Goal: Task Accomplishment & Management: Use online tool/utility

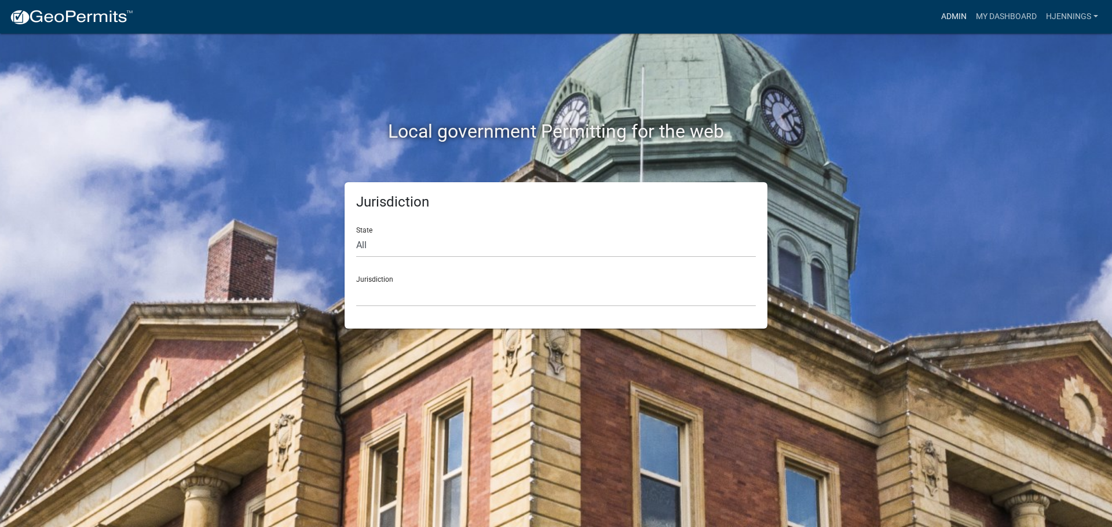
click at [954, 13] on link "Admin" at bounding box center [953, 17] width 35 height 22
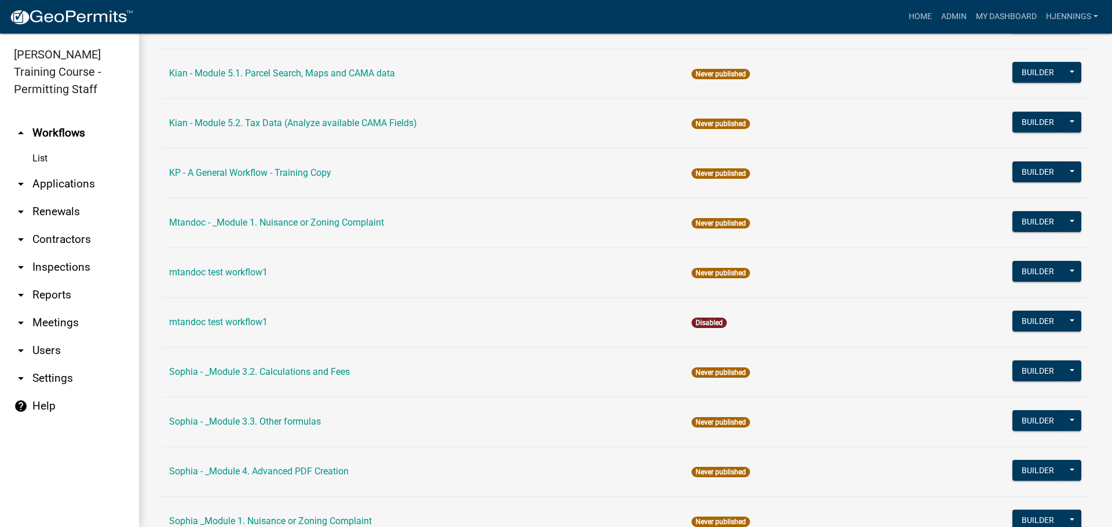
scroll to position [2298, 0]
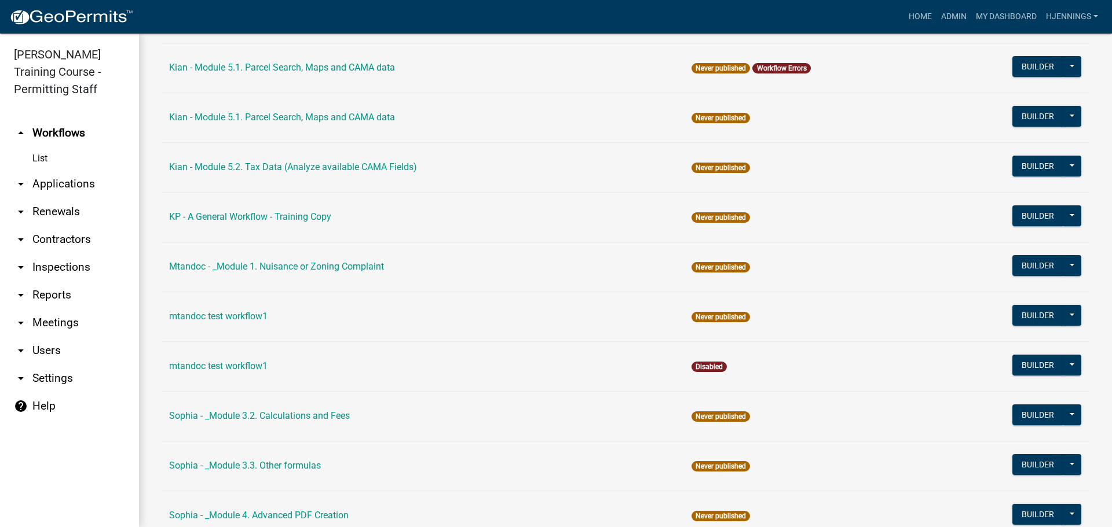
click at [742, 526] on td "Never published" at bounding box center [813, 516] width 258 height 50
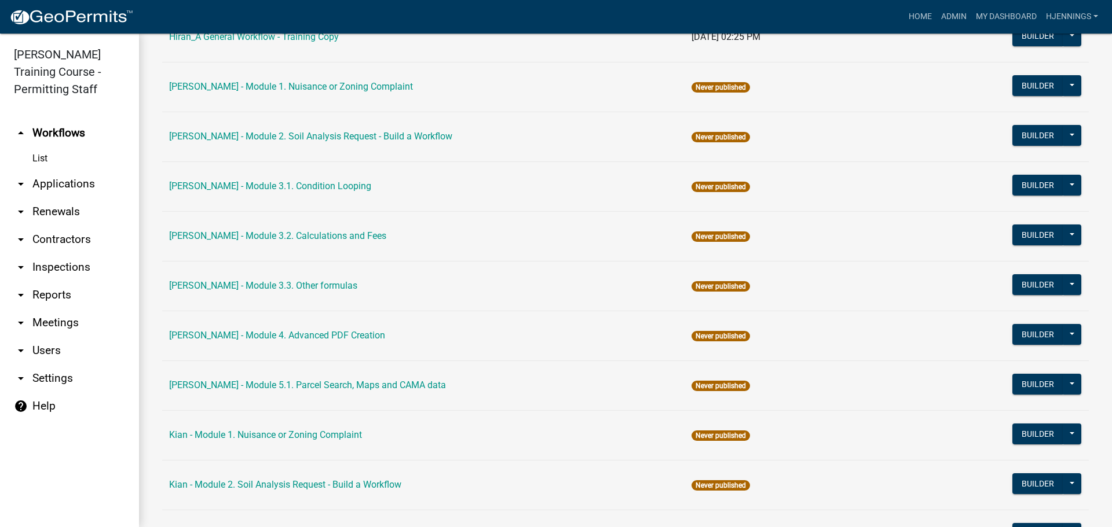
scroll to position [1626, 0]
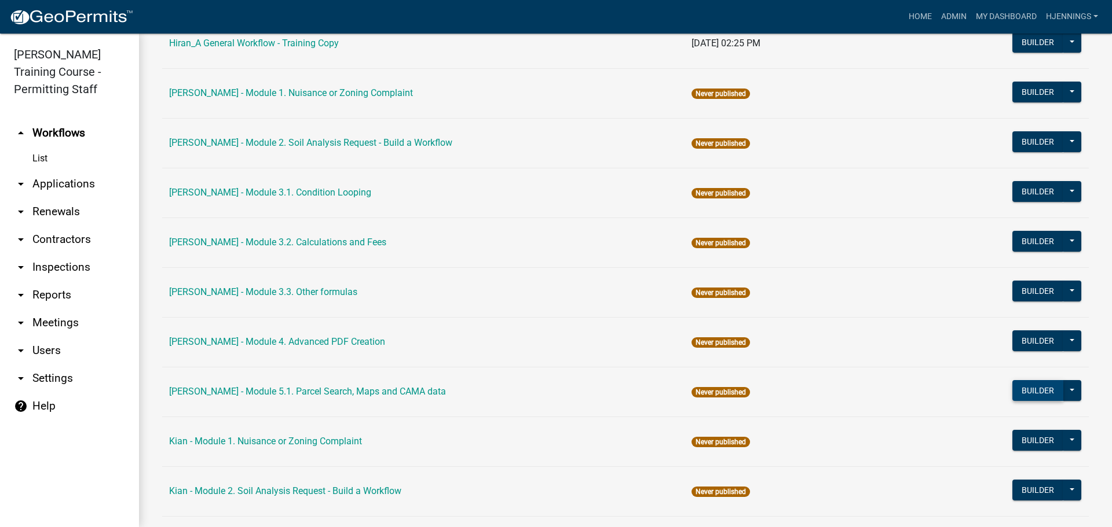
click at [1022, 395] on button "Builder" at bounding box center [1037, 390] width 51 height 21
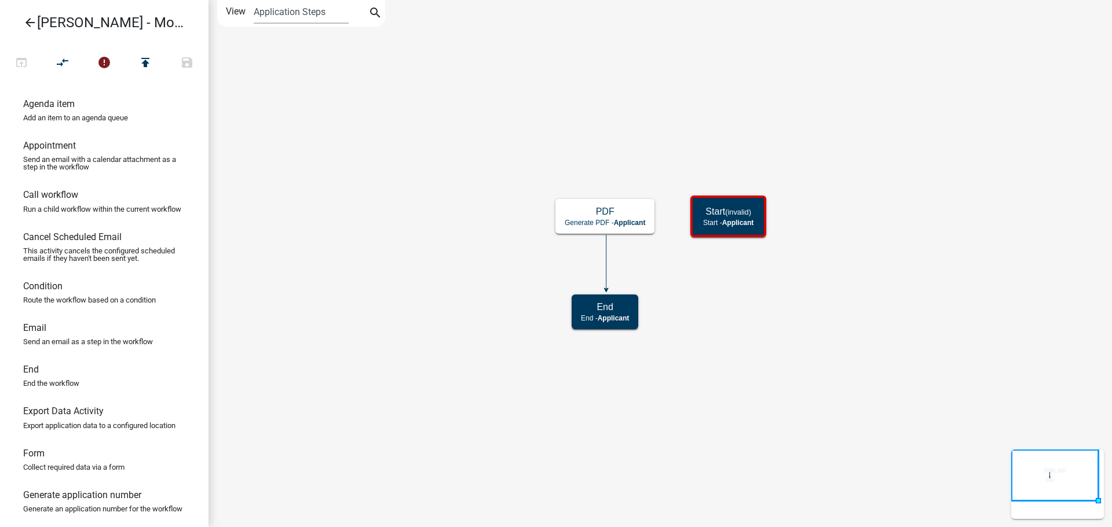
click at [24, 21] on icon "arrow_back" at bounding box center [30, 24] width 14 height 16
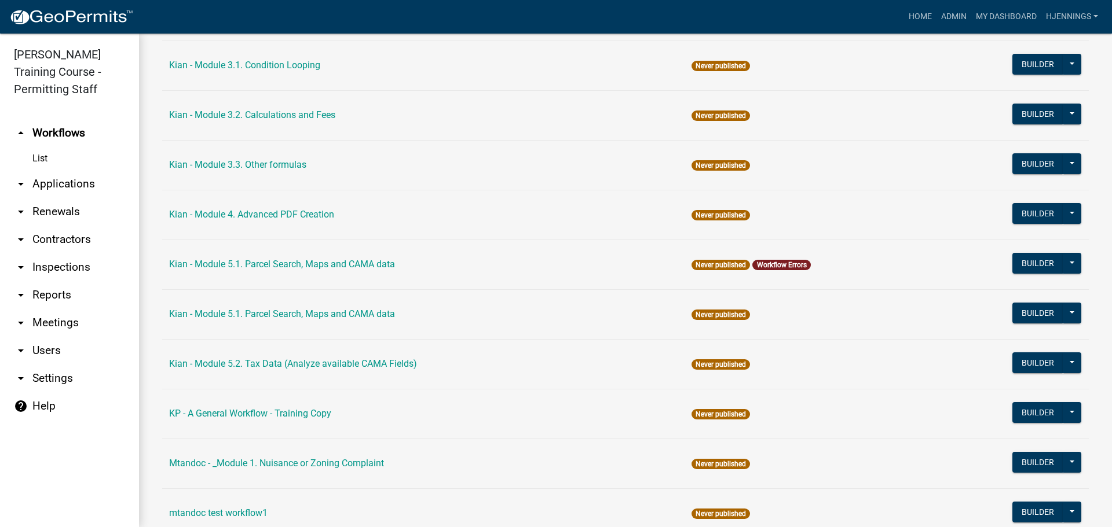
scroll to position [2101, 0]
click at [387, 285] on td "Kian - Module 5.1. Parcel Search, Maps and CAMA data" at bounding box center [423, 265] width 522 height 50
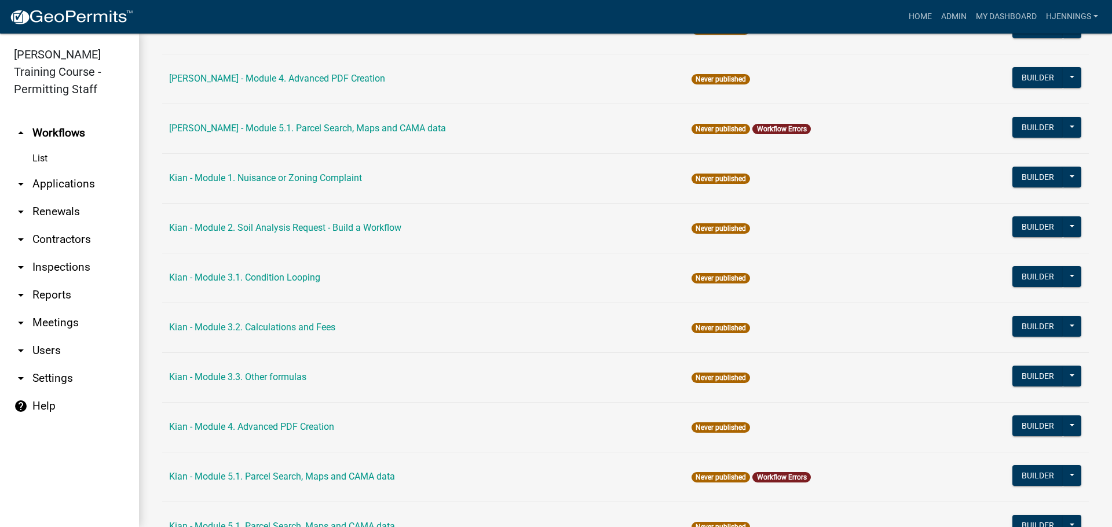
scroll to position [1888, 0]
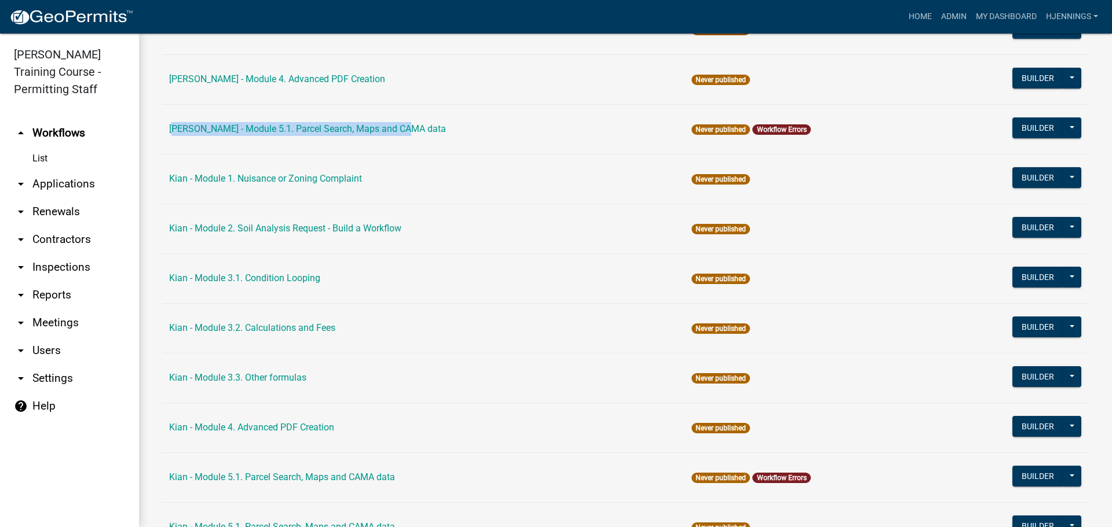
drag, startPoint x: 439, startPoint y: 137, endPoint x: 166, endPoint y: 132, distance: 273.3
click at [166, 132] on td "[PERSON_NAME] - Module 5.1. Parcel Search, Maps and CAMA data" at bounding box center [423, 129] width 522 height 50
copy link "[PERSON_NAME] - Module 5.1. Parcel Search, Maps and CAMA data"
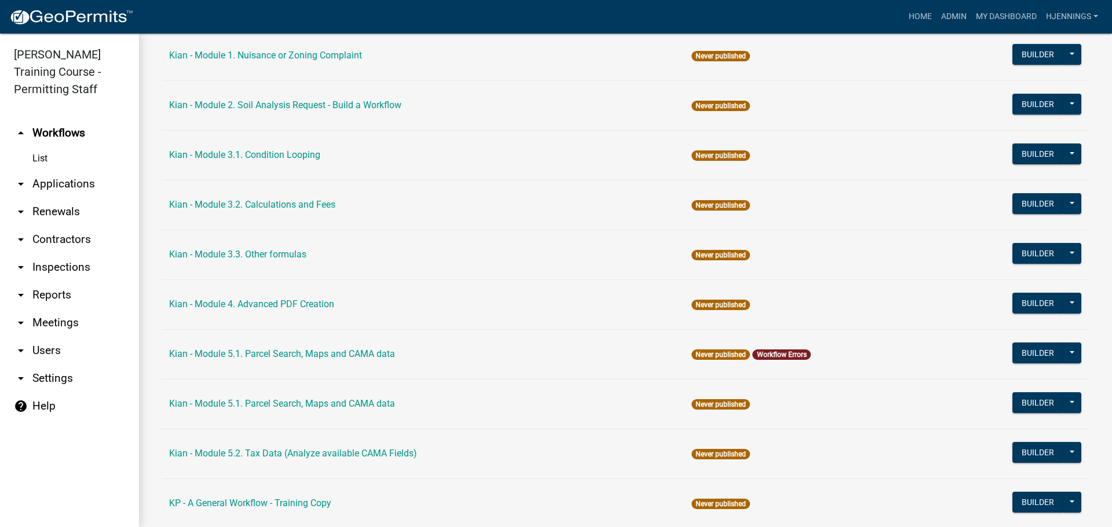
scroll to position [2014, 0]
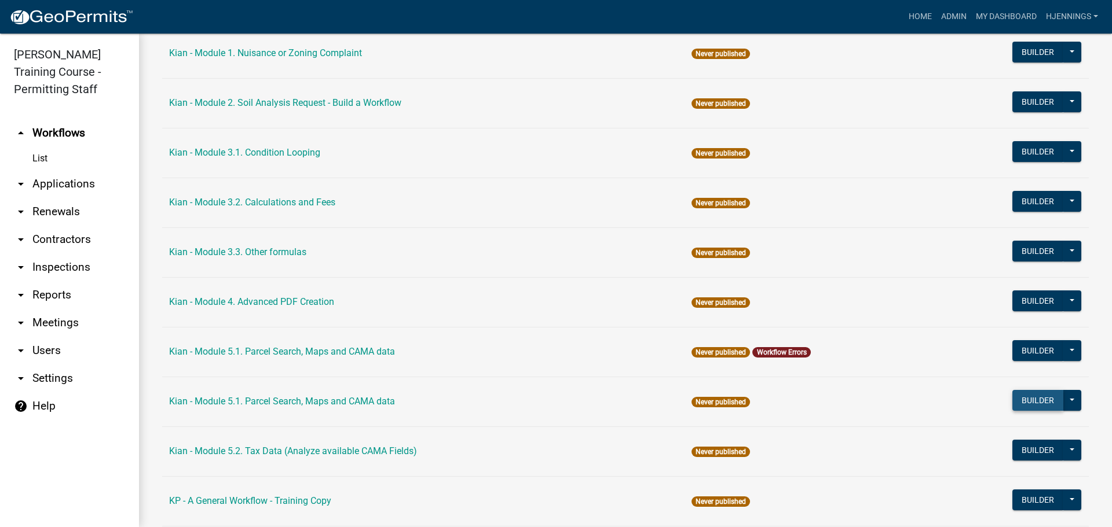
click at [1040, 402] on button "Builder" at bounding box center [1037, 400] width 51 height 21
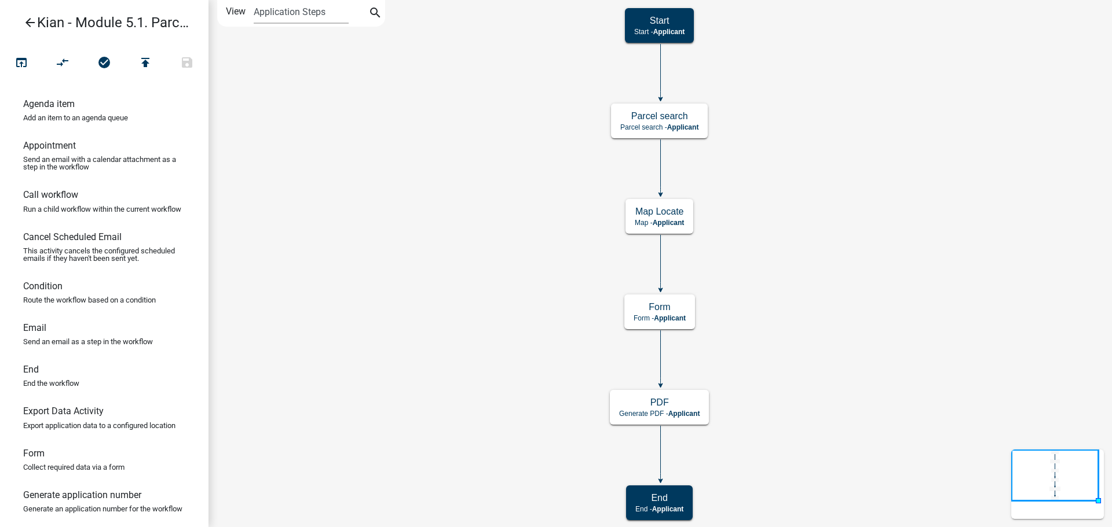
click at [29, 27] on icon "arrow_back" at bounding box center [30, 24] width 14 height 16
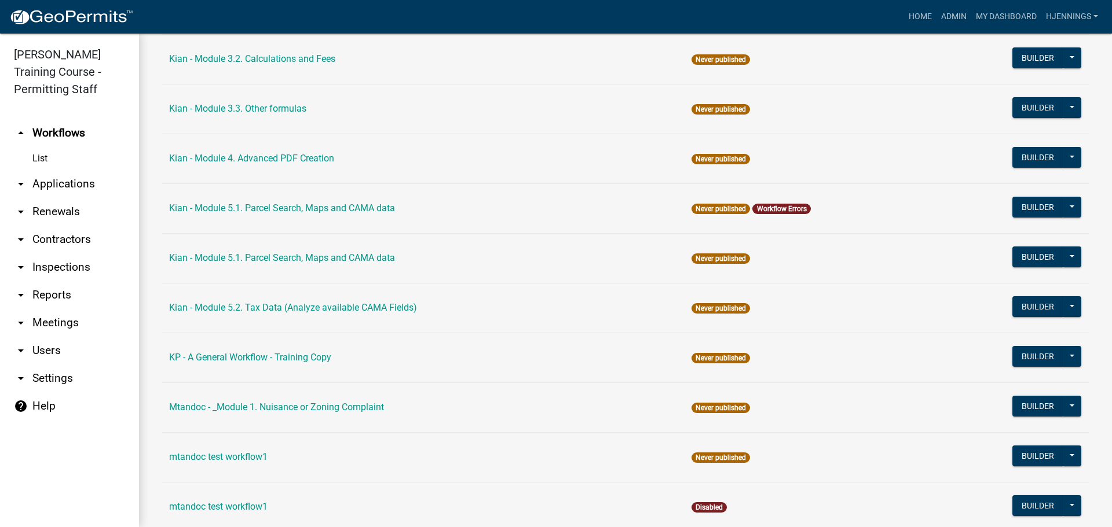
scroll to position [2158, 0]
click at [1062, 312] on button at bounding box center [1071, 306] width 19 height 21
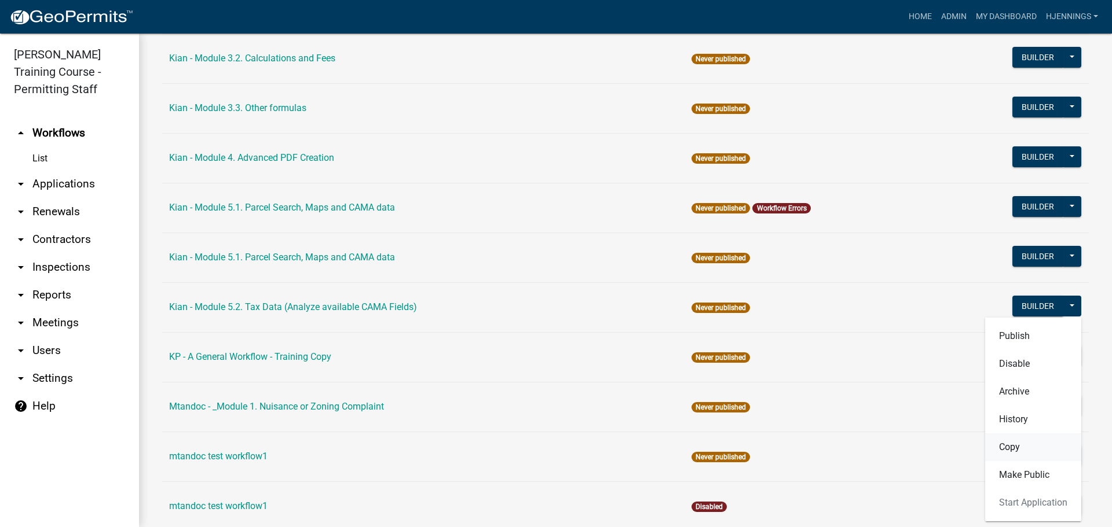
click at [997, 445] on button "Copy" at bounding box center [1033, 448] width 96 height 28
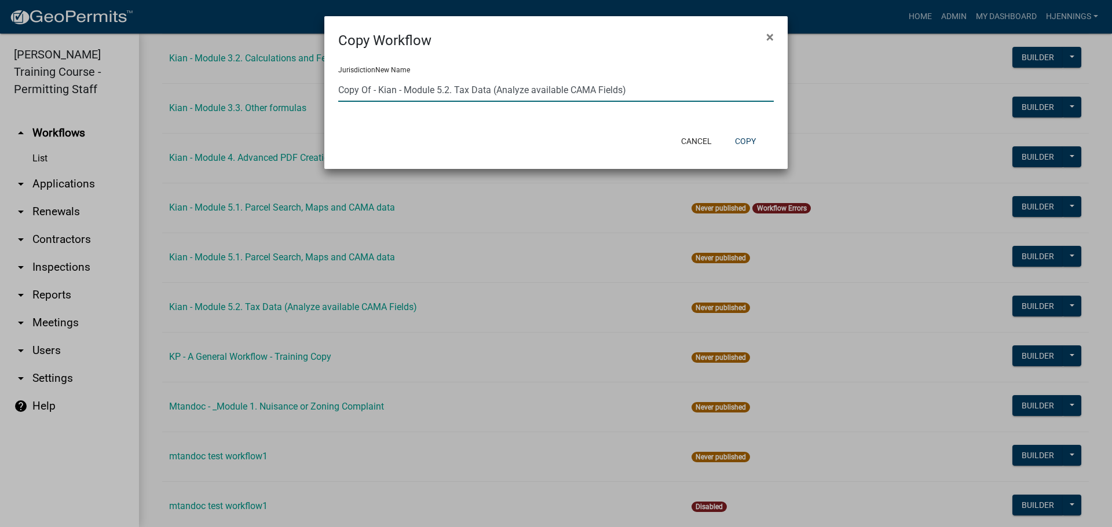
drag, startPoint x: 654, startPoint y: 90, endPoint x: 205, endPoint y: 4, distance: 456.9
click at [205, 4] on ngb-modal-window "Copy Workflow × Jurisdiction New Name Copy Of - Kian - Module 5.2. Tax Data (An…" at bounding box center [556, 263] width 1112 height 527
paste input "[PERSON_NAME] - Module 5.1. Parcel Search, Maps and CAMA data"
type input "[PERSON_NAME] - Module 5.1. Parcel Search, Maps and CAMA data"
click at [771, 35] on span "×" at bounding box center [770, 37] width 8 height 16
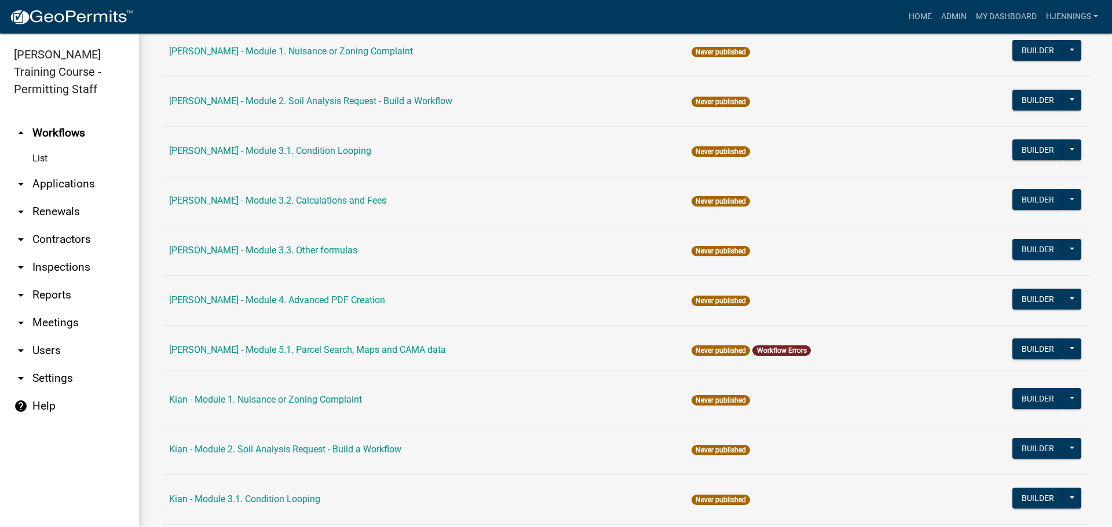
scroll to position [1671, 0]
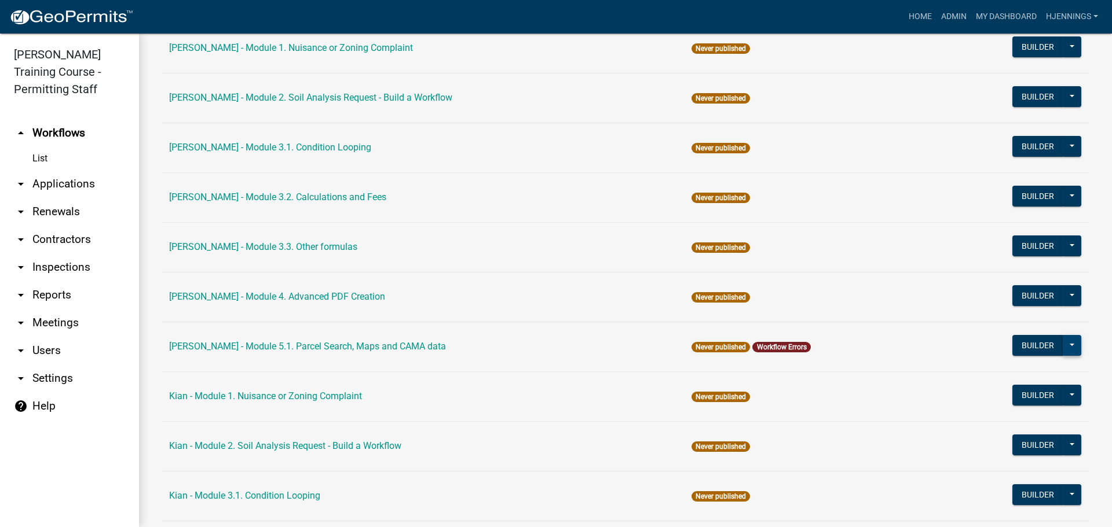
click at [1062, 346] on button at bounding box center [1071, 345] width 19 height 21
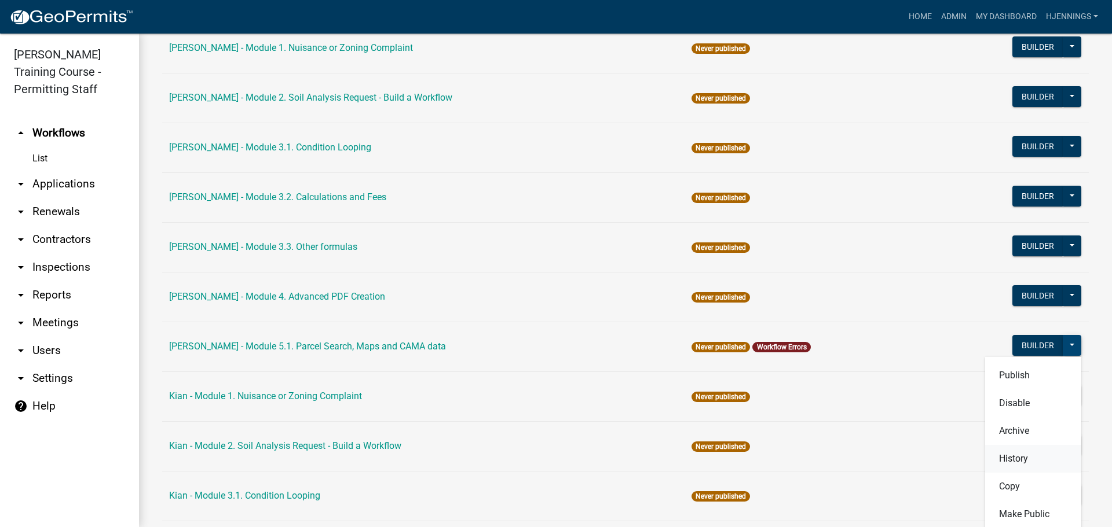
scroll to position [1779, 0]
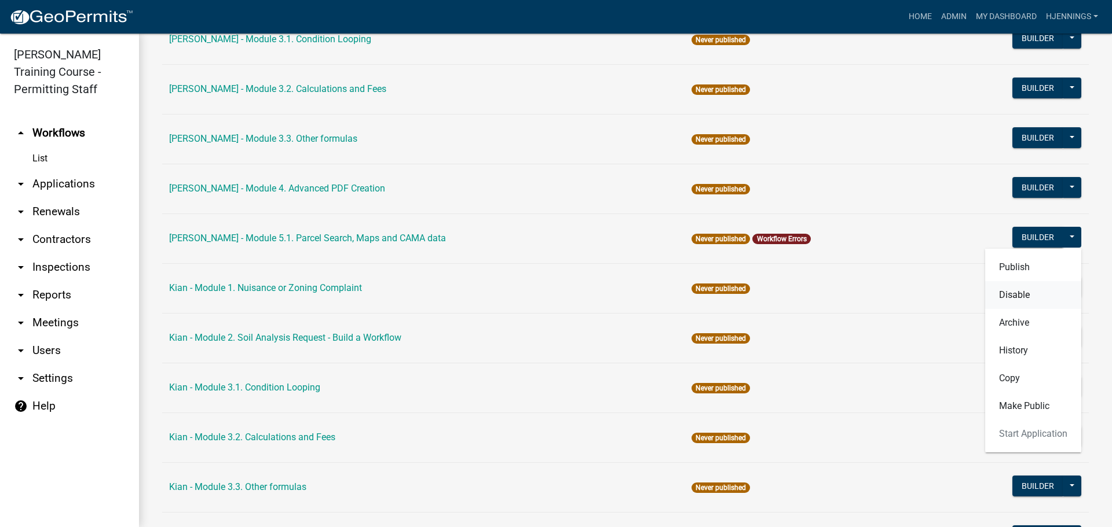
click at [1017, 305] on button "Disable" at bounding box center [1033, 295] width 96 height 28
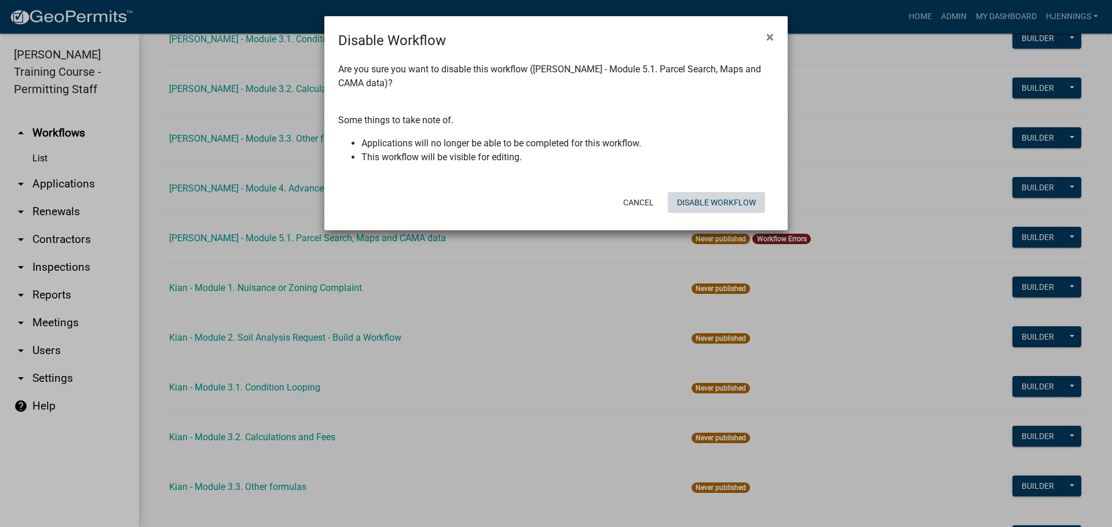
click at [732, 192] on button "Disable Workflow" at bounding box center [715, 202] width 97 height 21
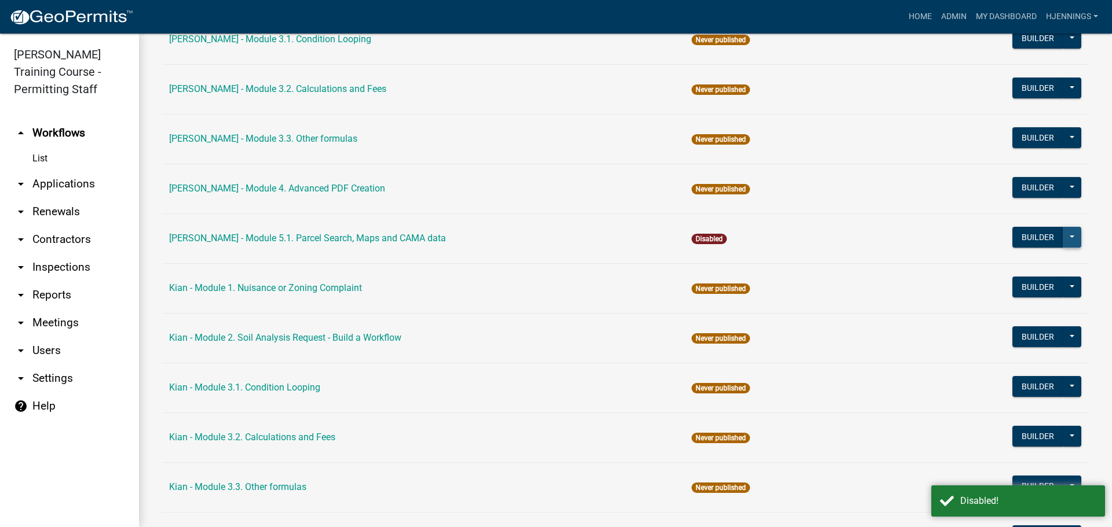
click at [1062, 240] on button at bounding box center [1071, 237] width 19 height 21
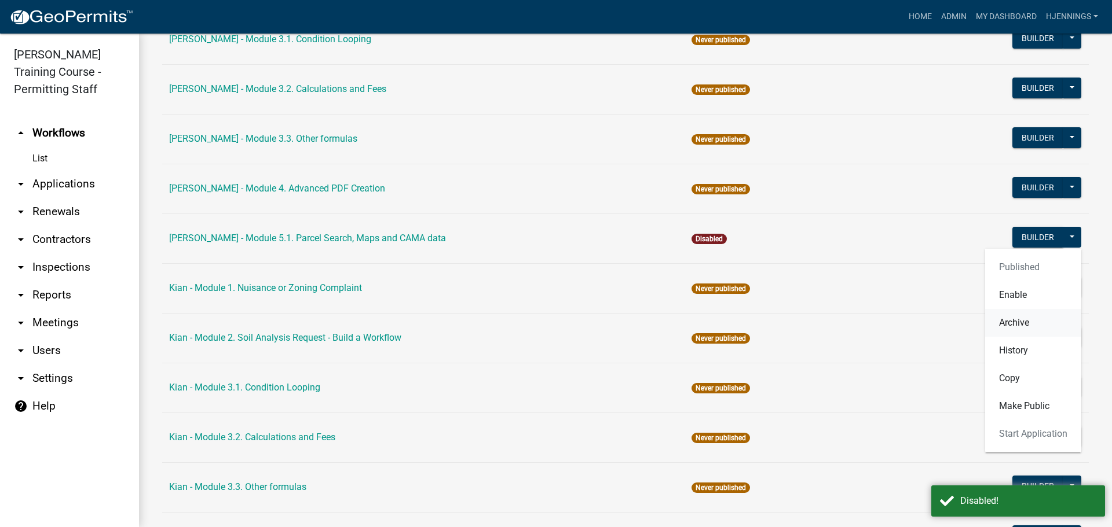
click at [1015, 324] on button "Archive" at bounding box center [1033, 323] width 96 height 28
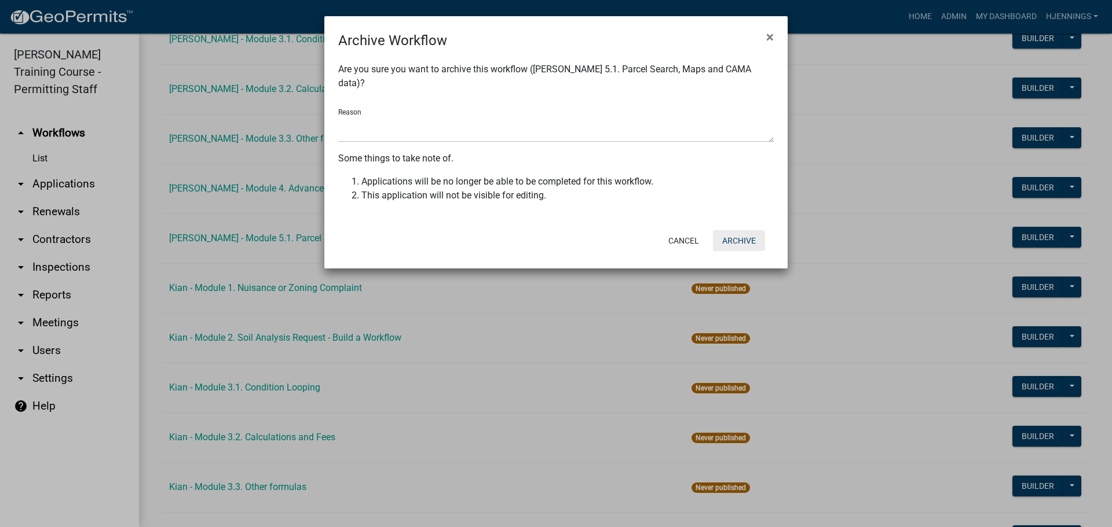
click at [731, 230] on button "Archive" at bounding box center [739, 240] width 52 height 21
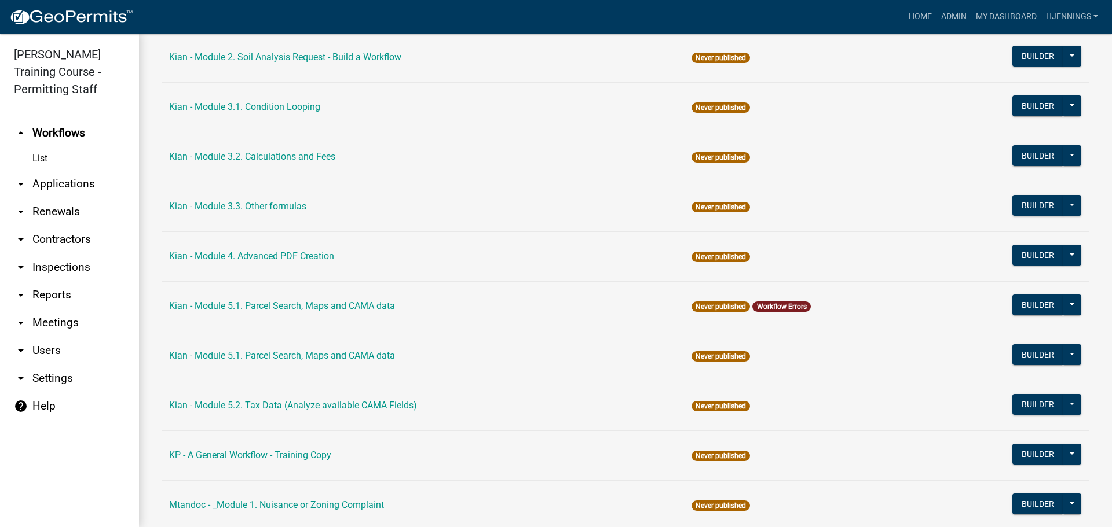
scroll to position [1996, 0]
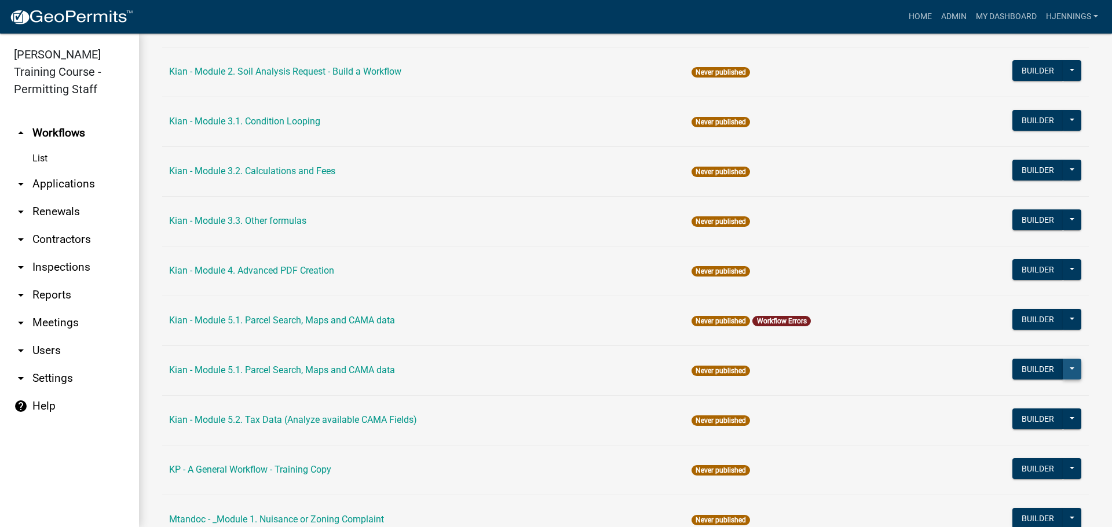
click at [1068, 371] on button at bounding box center [1071, 369] width 19 height 21
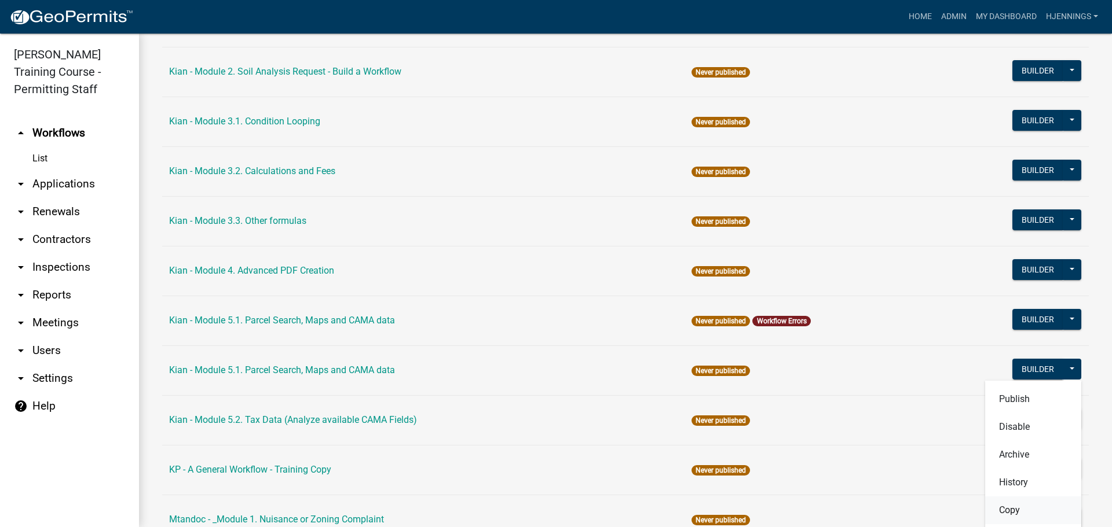
click at [1003, 512] on button "Copy" at bounding box center [1033, 511] width 96 height 28
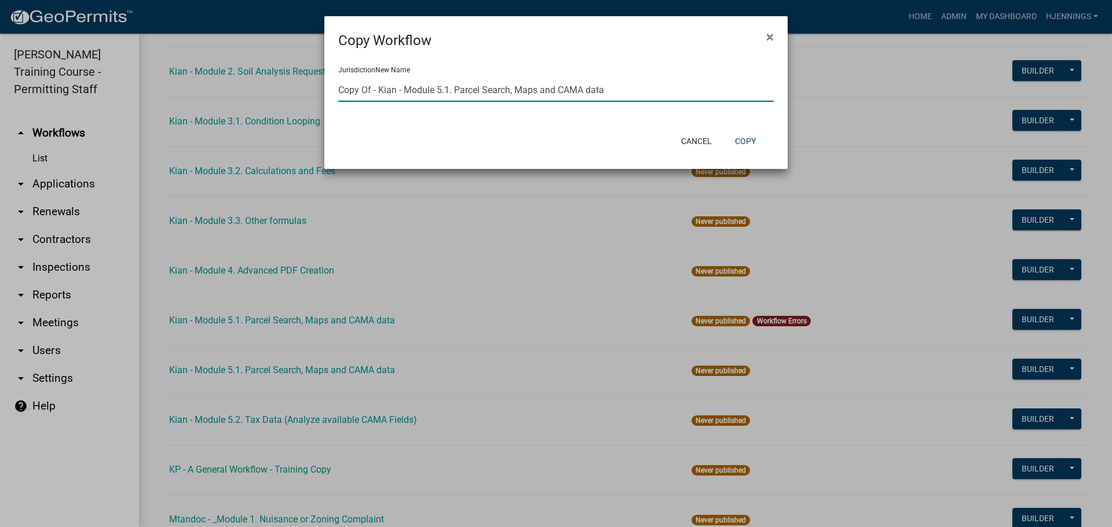
drag, startPoint x: 644, startPoint y: 91, endPoint x: 221, endPoint y: 13, distance: 430.5
click at [221, 13] on ngb-modal-window "Copy Workflow × Jurisdiction New Name Copy Of - Kian - Module 5.1. Parcel Searc…" at bounding box center [556, 263] width 1112 height 527
paste input "[PERSON_NAME] - Module 5.1. Parcel Search, Maps and CAMA data"
type input "[PERSON_NAME] - Module 5.1. Parcel Search, Maps and CAMA data"
click at [748, 141] on button "Copy" at bounding box center [744, 141] width 39 height 21
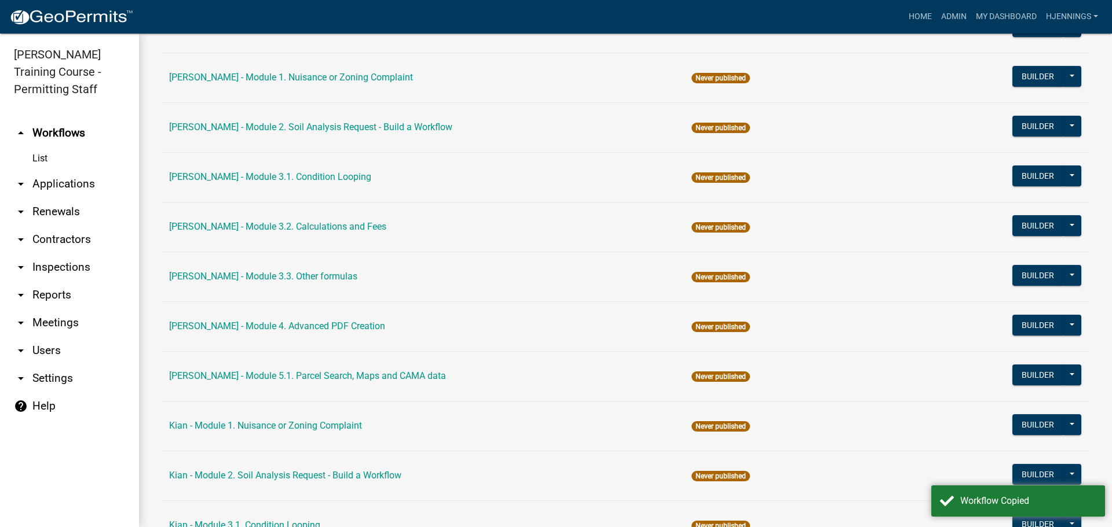
scroll to position [1641, 0]
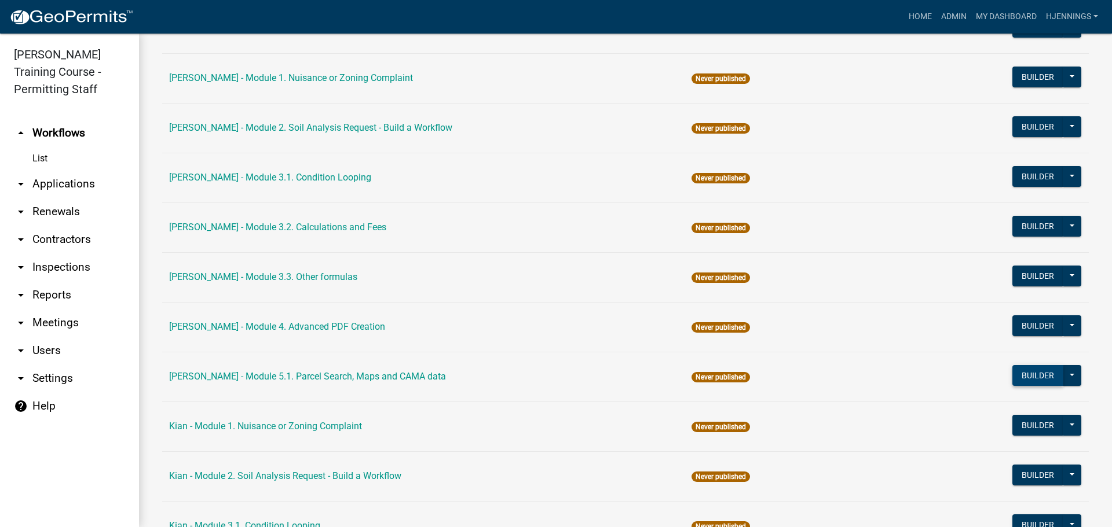
click at [1032, 379] on button "Builder" at bounding box center [1037, 375] width 51 height 21
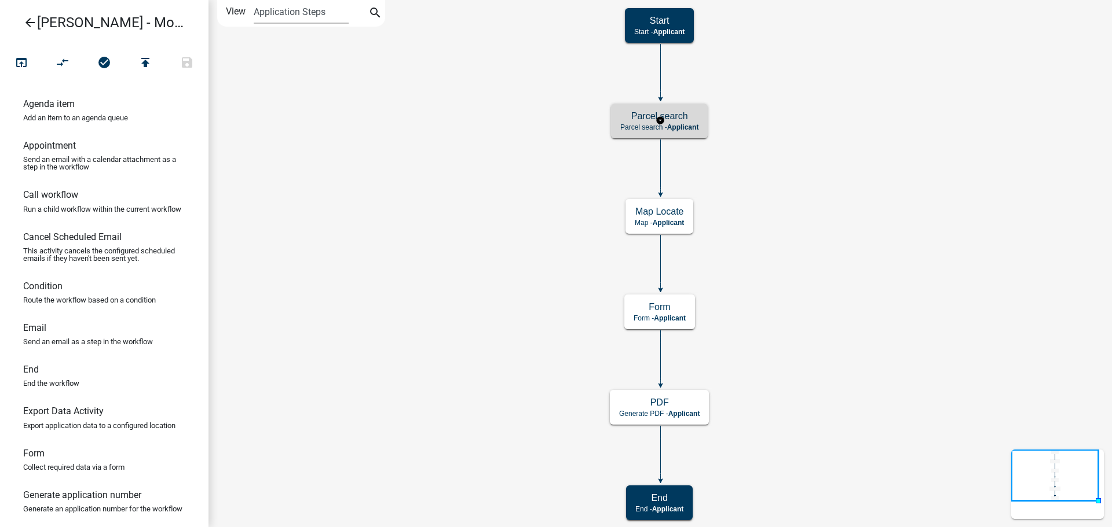
click at [641, 115] on h5 "Parcel search" at bounding box center [659, 116] width 78 height 11
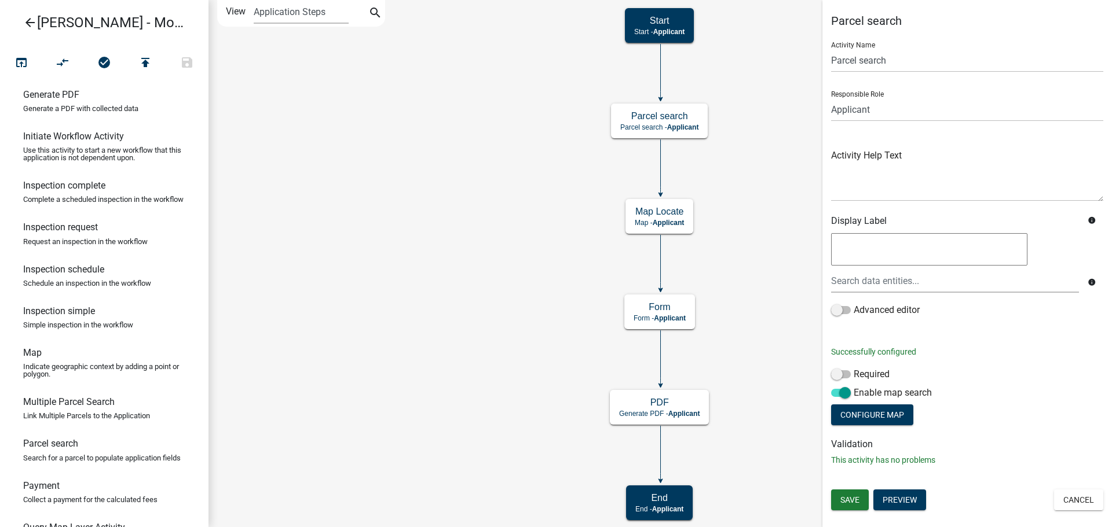
scroll to position [500, 0]
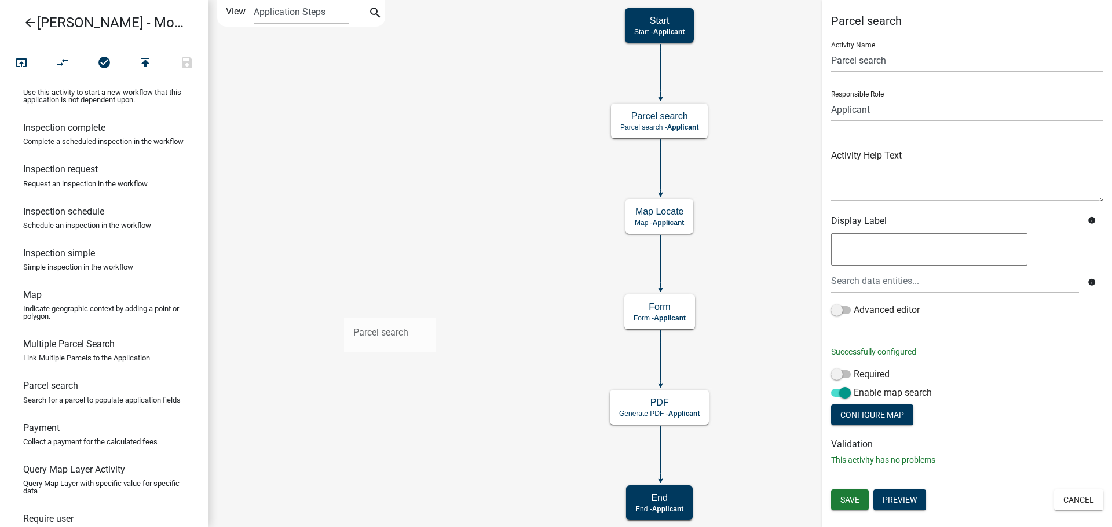
drag, startPoint x: 54, startPoint y: 441, endPoint x: 398, endPoint y: 250, distance: 393.1
click at [398, 250] on div "arrow_back [PERSON_NAME] - Module 5.1. Parcel Search, Maps and CAMA data open_i…" at bounding box center [556, 263] width 1112 height 527
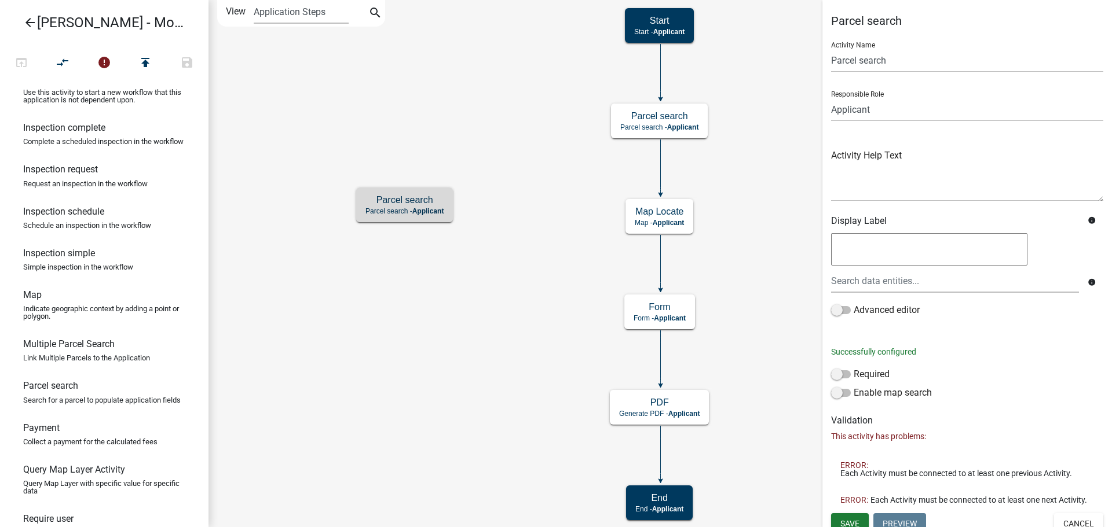
scroll to position [706, 0]
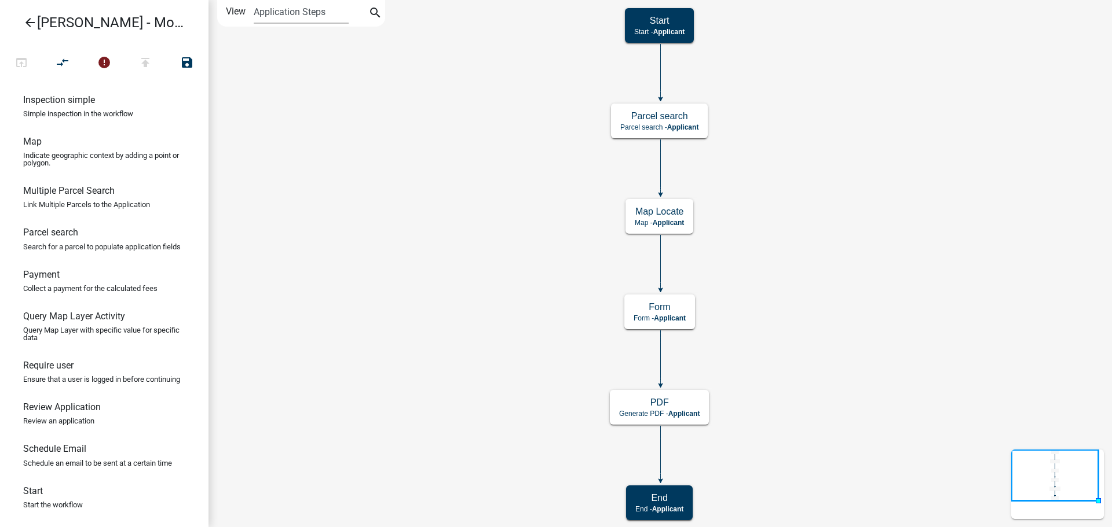
click at [441, 246] on icon "Start Start - Applicant PDF Generate PDF - Applicant End End - Applicant Parcel…" at bounding box center [660, 264] width 902 height 526
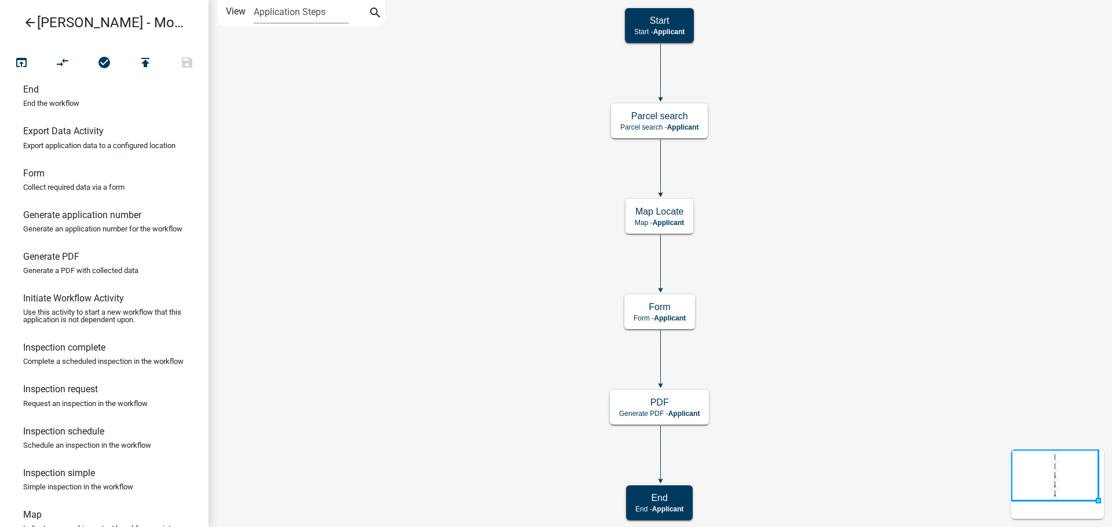
scroll to position [0, 0]
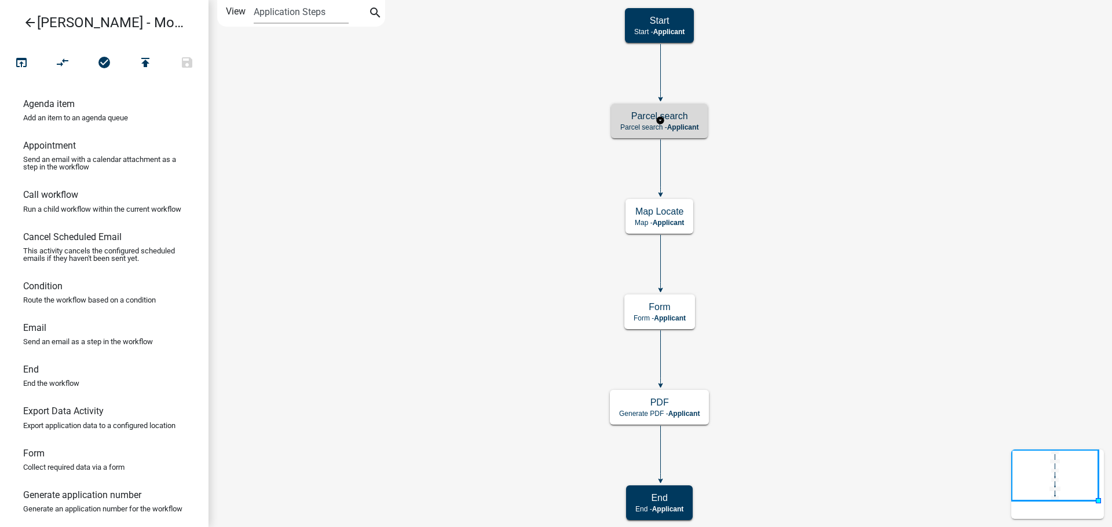
click at [623, 108] on div "Parcel search Parcel search - Applicant" at bounding box center [659, 121] width 97 height 35
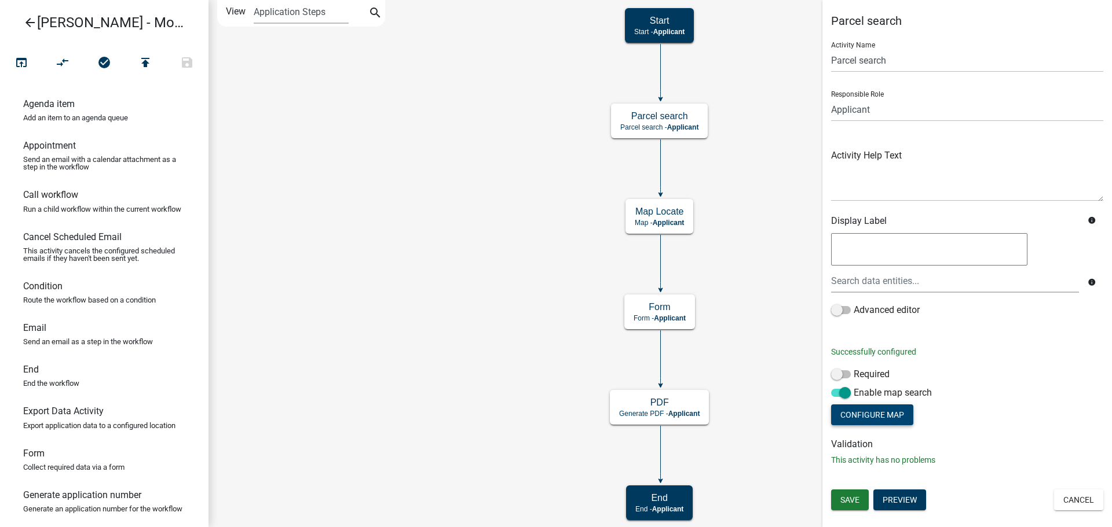
click at [882, 418] on button "Configure Map" at bounding box center [872, 415] width 82 height 21
select select "terrain"
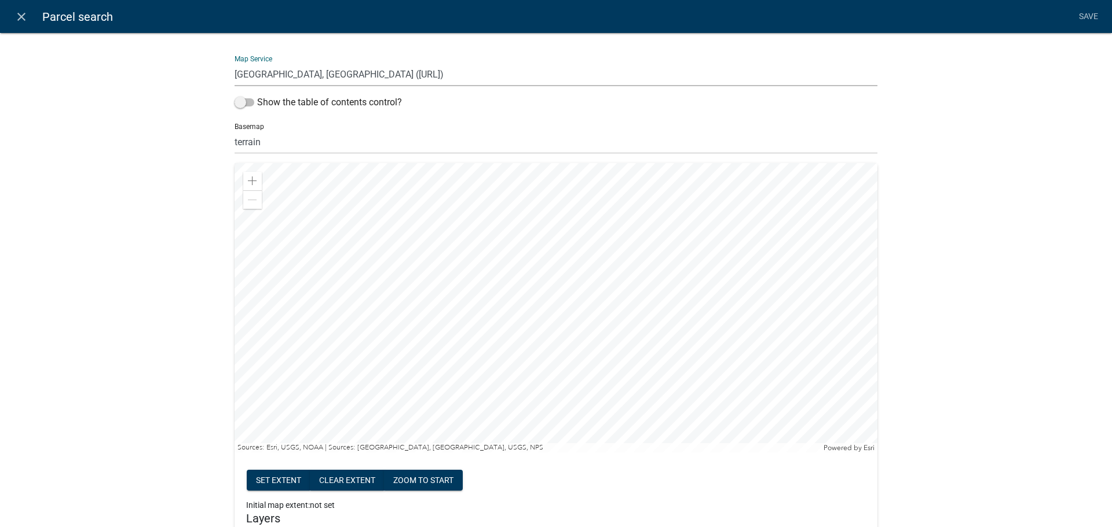
click at [346, 72] on select "[GEOGRAPHIC_DATA], [GEOGRAPHIC_DATA] ([URL])" at bounding box center [555, 75] width 643 height 24
click at [250, 177] on span at bounding box center [252, 181] width 9 height 9
click at [365, 289] on div at bounding box center [555, 307] width 643 height 289
click at [248, 178] on span at bounding box center [252, 181] width 9 height 9
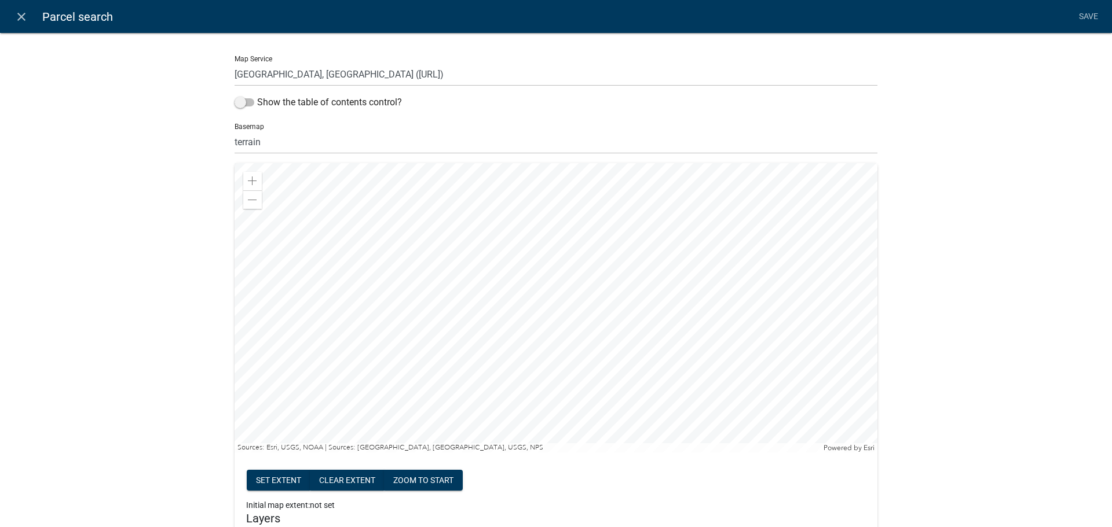
click at [340, 310] on div at bounding box center [555, 307] width 643 height 289
click at [248, 181] on span at bounding box center [252, 181] width 9 height 9
click at [413, 368] on div at bounding box center [555, 307] width 643 height 289
click at [236, 181] on div at bounding box center [555, 307] width 643 height 289
click at [248, 180] on span at bounding box center [252, 181] width 9 height 9
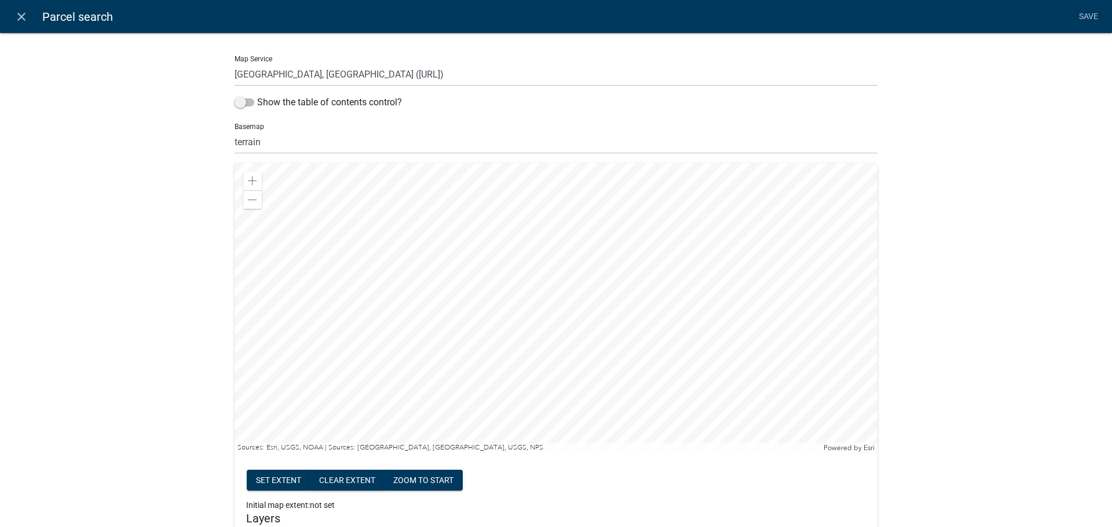
click at [439, 359] on div at bounding box center [555, 307] width 643 height 289
click at [244, 175] on div "Zoom in" at bounding box center [252, 181] width 19 height 19
click at [559, 408] on div at bounding box center [555, 307] width 643 height 289
click at [248, 181] on span at bounding box center [252, 181] width 9 height 9
click at [511, 363] on div at bounding box center [555, 307] width 643 height 289
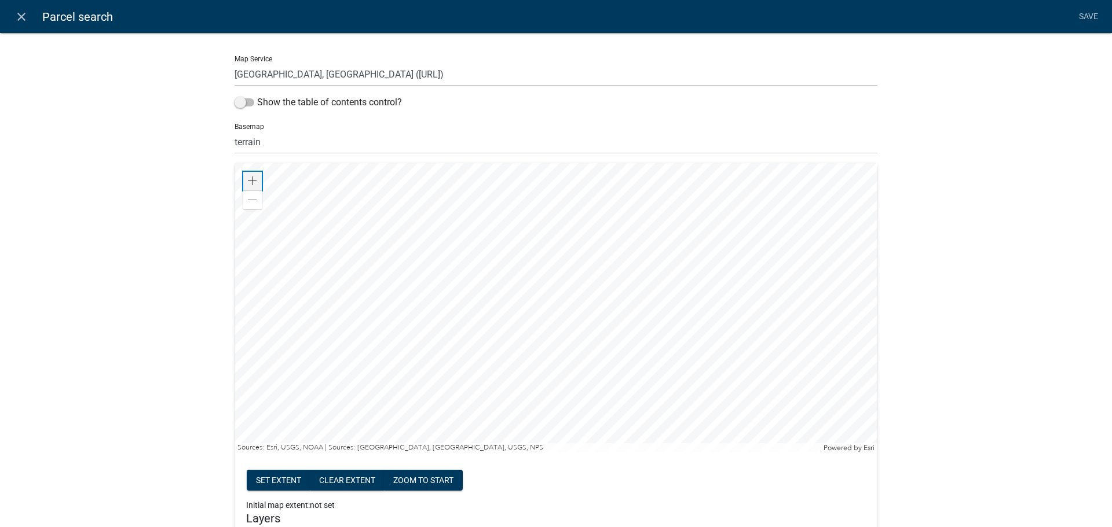
click at [248, 180] on span at bounding box center [252, 181] width 9 height 9
click at [456, 372] on div at bounding box center [555, 307] width 643 height 289
click at [248, 184] on span at bounding box center [252, 181] width 9 height 9
click at [420, 307] on div at bounding box center [555, 307] width 643 height 289
click at [248, 177] on span at bounding box center [252, 181] width 9 height 9
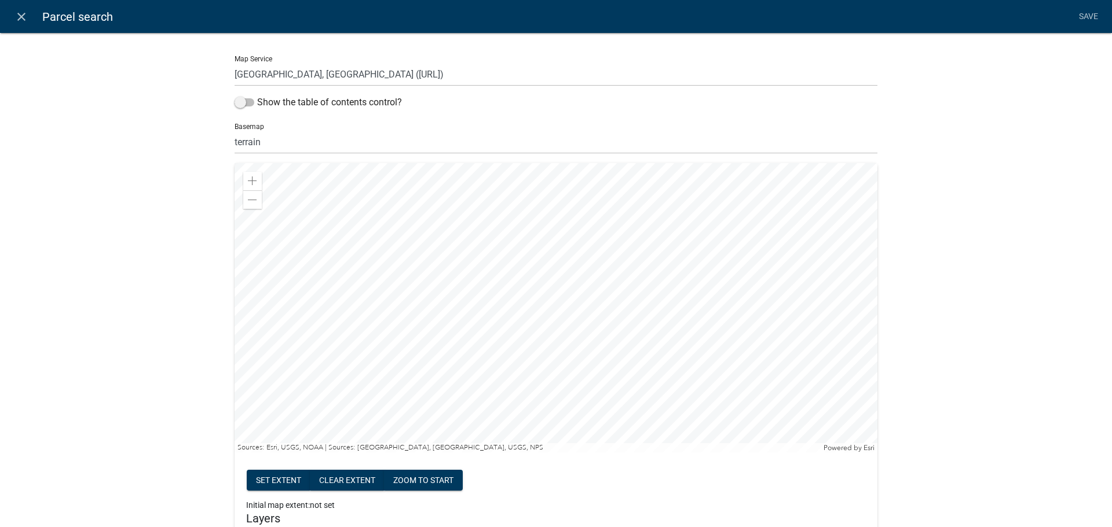
click at [445, 338] on div at bounding box center [555, 307] width 643 height 289
click at [354, 307] on div at bounding box center [555, 307] width 643 height 289
click at [248, 179] on span at bounding box center [252, 181] width 9 height 9
click at [375, 321] on div at bounding box center [555, 307] width 643 height 289
click at [248, 196] on span at bounding box center [252, 200] width 9 height 9
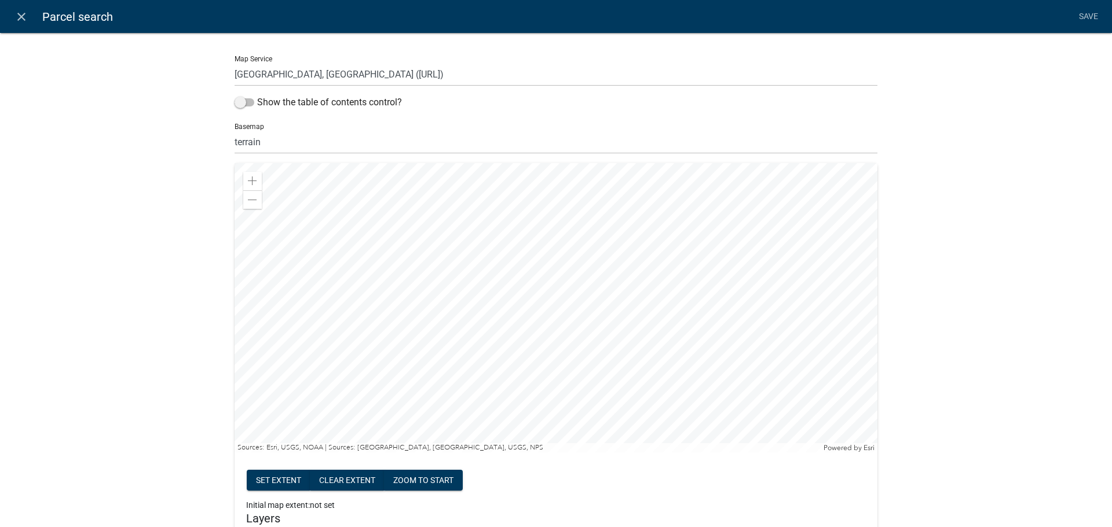
click at [337, 279] on div at bounding box center [555, 307] width 643 height 289
click at [250, 175] on div "Zoom in" at bounding box center [252, 181] width 19 height 19
click at [408, 306] on div at bounding box center [555, 307] width 643 height 289
click at [386, 303] on div at bounding box center [555, 307] width 643 height 289
click at [281, 478] on button "Set extent" at bounding box center [279, 480] width 64 height 21
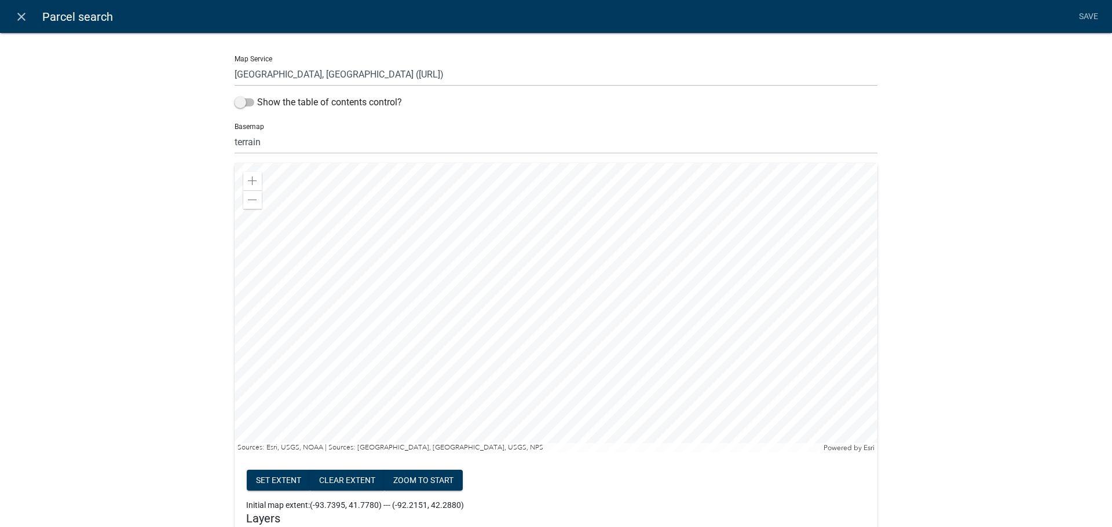
click at [493, 394] on div at bounding box center [555, 307] width 643 height 289
click at [452, 421] on div at bounding box center [555, 307] width 643 height 289
click at [700, 375] on div at bounding box center [555, 307] width 643 height 289
click at [249, 177] on span at bounding box center [252, 181] width 9 height 9
click at [248, 199] on span at bounding box center [252, 200] width 9 height 9
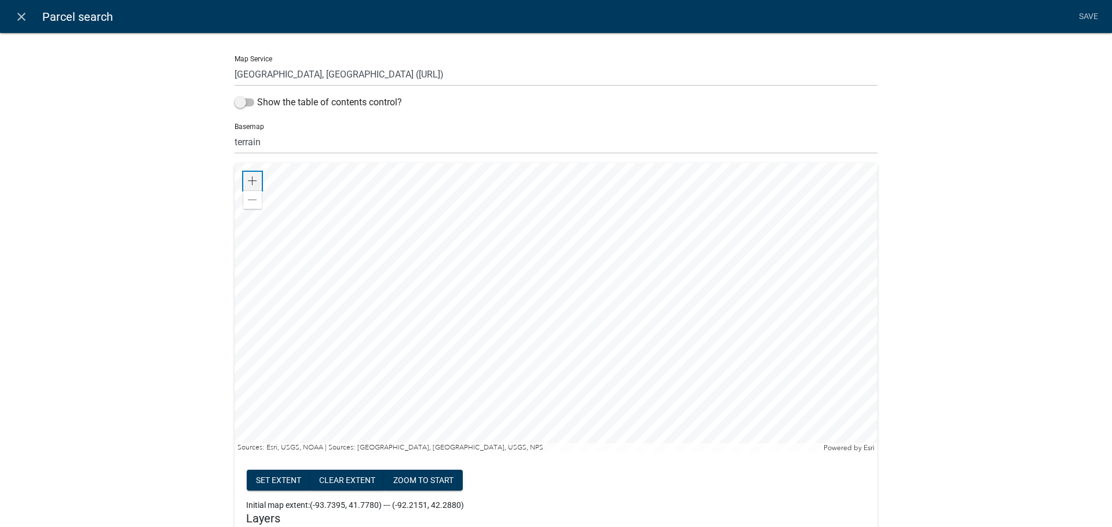
click at [248, 181] on span at bounding box center [252, 181] width 9 height 9
click at [365, 289] on div at bounding box center [555, 307] width 643 height 289
click at [391, 287] on div at bounding box center [555, 307] width 643 height 289
click at [248, 177] on span at bounding box center [252, 181] width 9 height 9
click at [248, 198] on span at bounding box center [252, 200] width 9 height 9
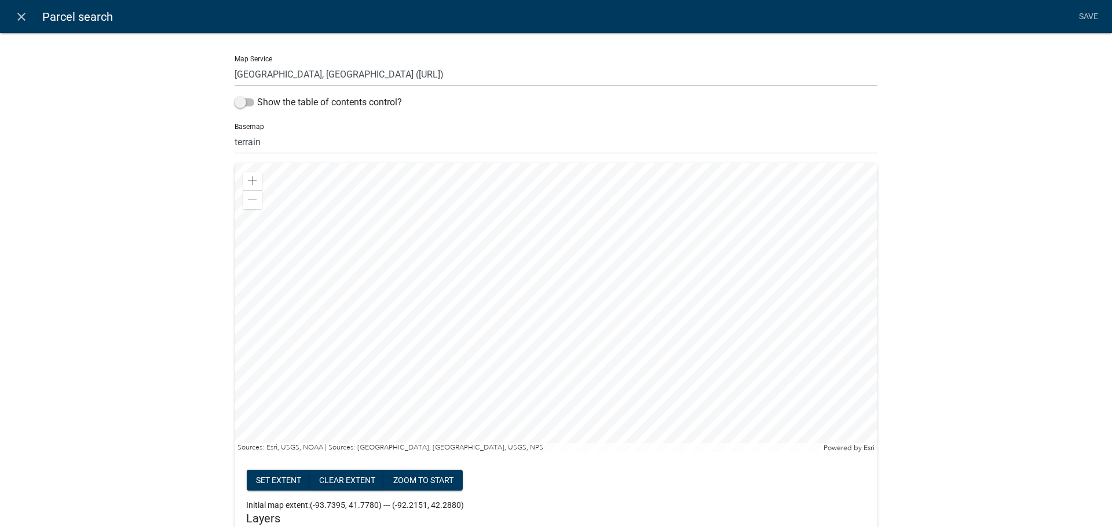
click at [276, 267] on div at bounding box center [555, 307] width 643 height 289
click at [316, 265] on div at bounding box center [555, 307] width 643 height 289
click at [1087, 23] on link "Save" at bounding box center [1087, 17] width 29 height 22
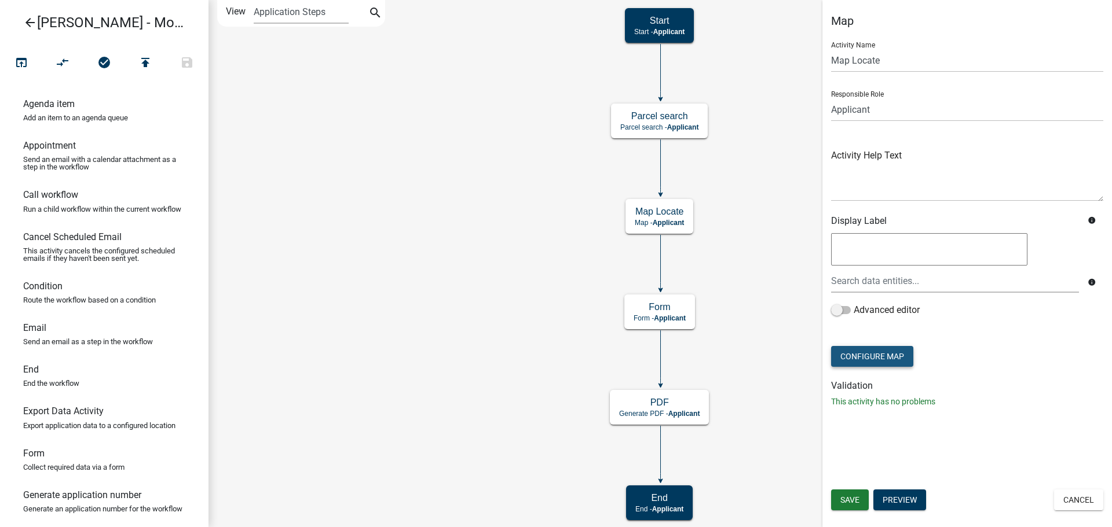
click at [878, 360] on button "Configure Map" at bounding box center [872, 356] width 82 height 21
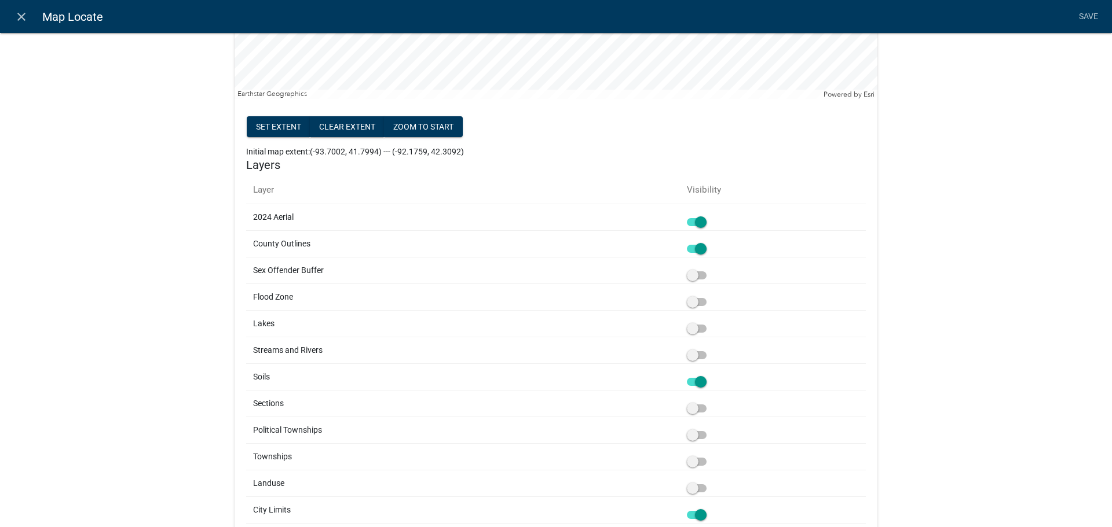
scroll to position [347, 0]
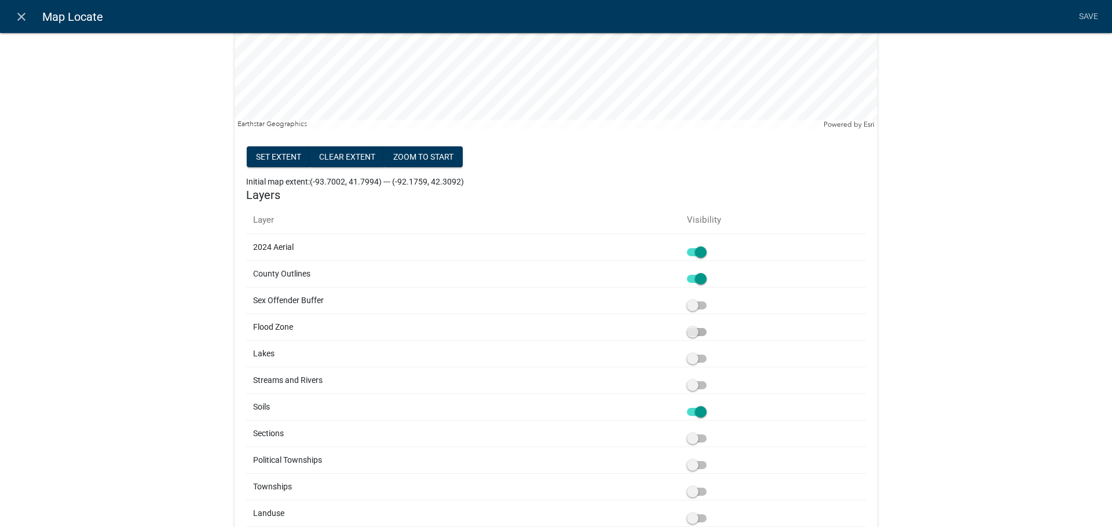
click at [699, 335] on span at bounding box center [697, 332] width 20 height 8
click at [709, 325] on input "checkbox" at bounding box center [709, 325] width 0 height 0
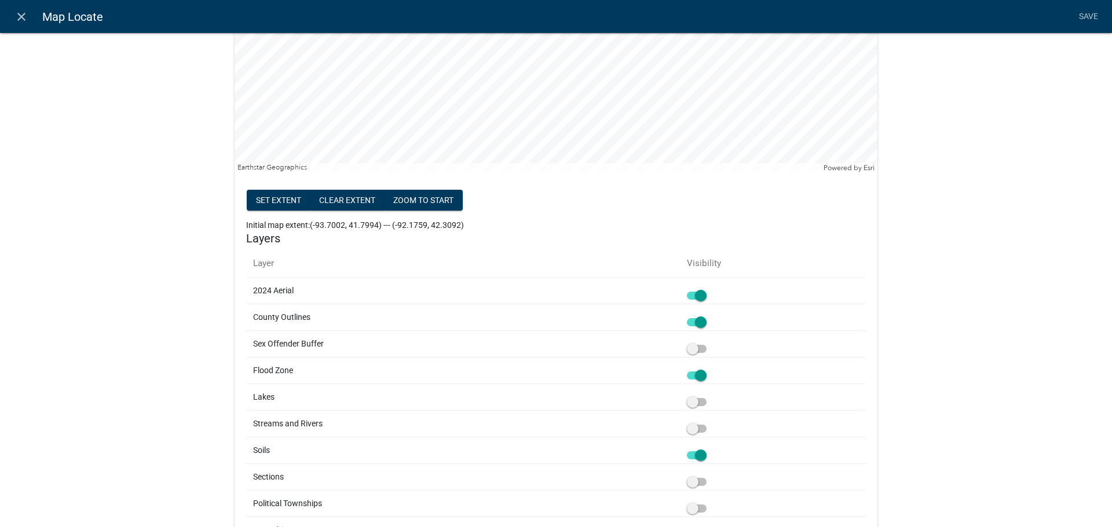
scroll to position [303, 0]
click at [688, 405] on span at bounding box center [697, 403] width 20 height 8
click at [709, 396] on input "checkbox" at bounding box center [709, 396] width 0 height 0
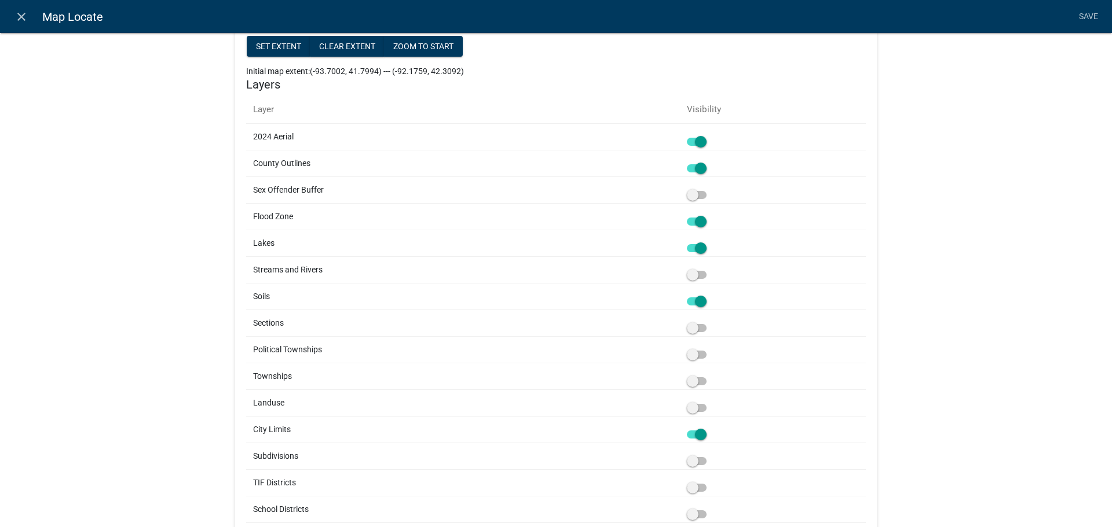
scroll to position [466, 0]
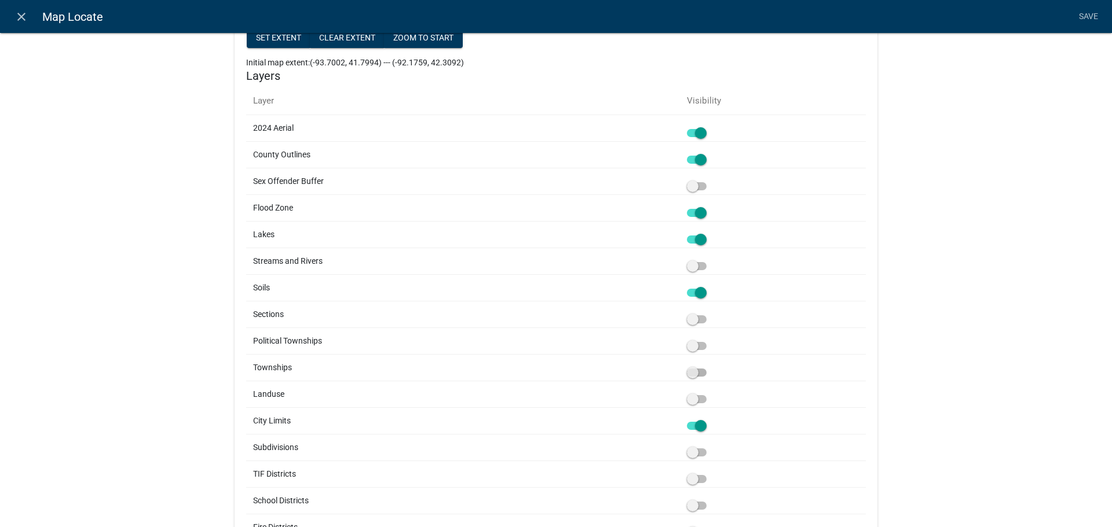
click at [697, 375] on span at bounding box center [697, 373] width 20 height 8
click at [709, 366] on input "checkbox" at bounding box center [709, 366] width 0 height 0
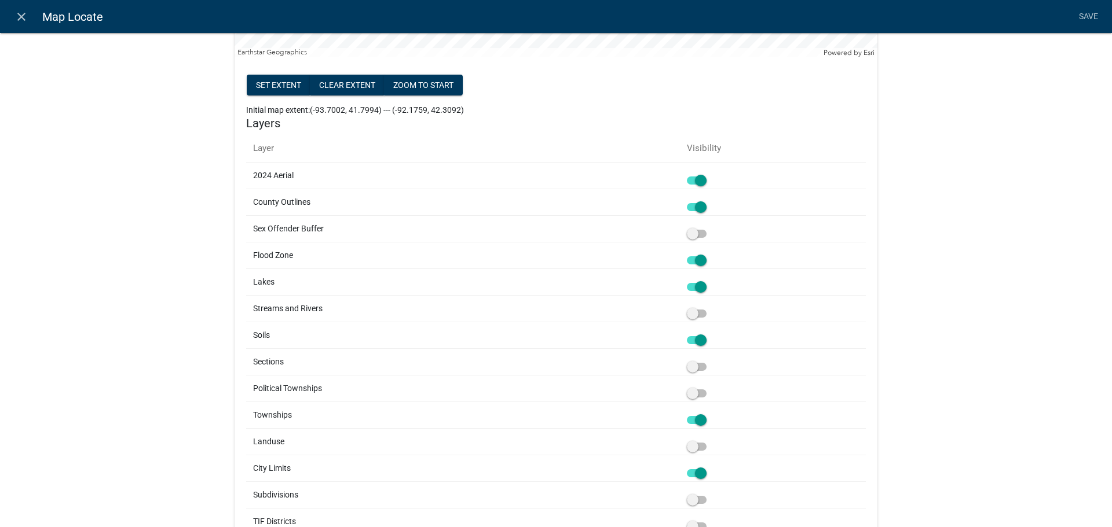
scroll to position [417, 0]
click at [702, 423] on span at bounding box center [697, 421] width 20 height 8
click at [709, 415] on input "checkbox" at bounding box center [709, 415] width 0 height 0
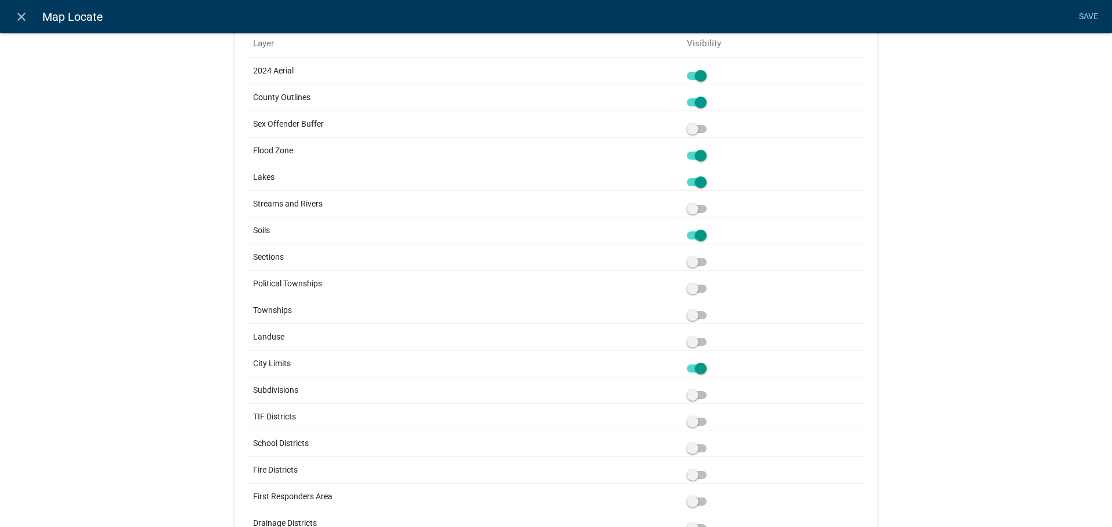
scroll to position [527, 0]
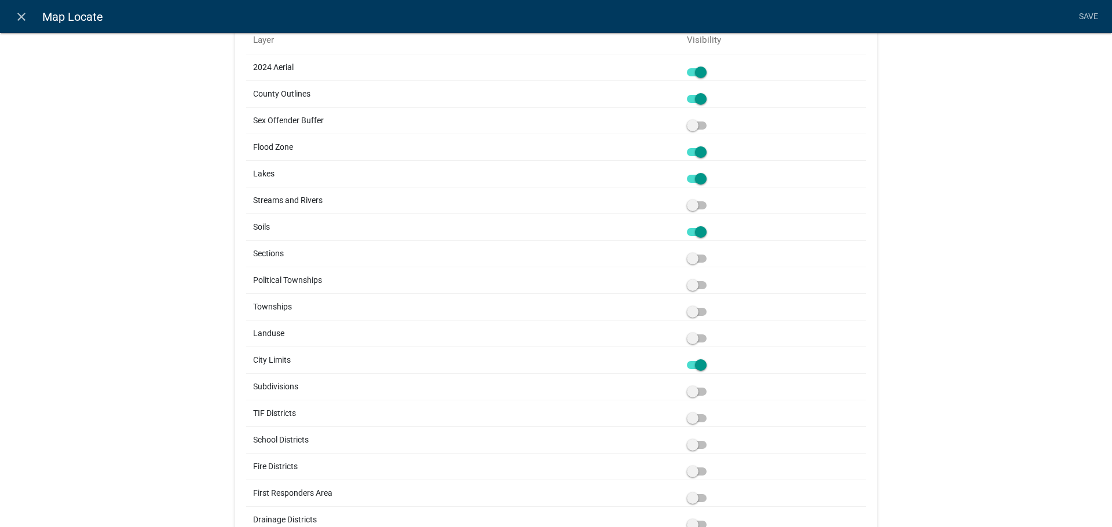
click at [695, 402] on td at bounding box center [773, 413] width 186 height 27
click at [691, 398] on td at bounding box center [773, 386] width 186 height 27
click at [691, 395] on span at bounding box center [697, 392] width 20 height 8
click at [709, 385] on input "checkbox" at bounding box center [709, 385] width 0 height 0
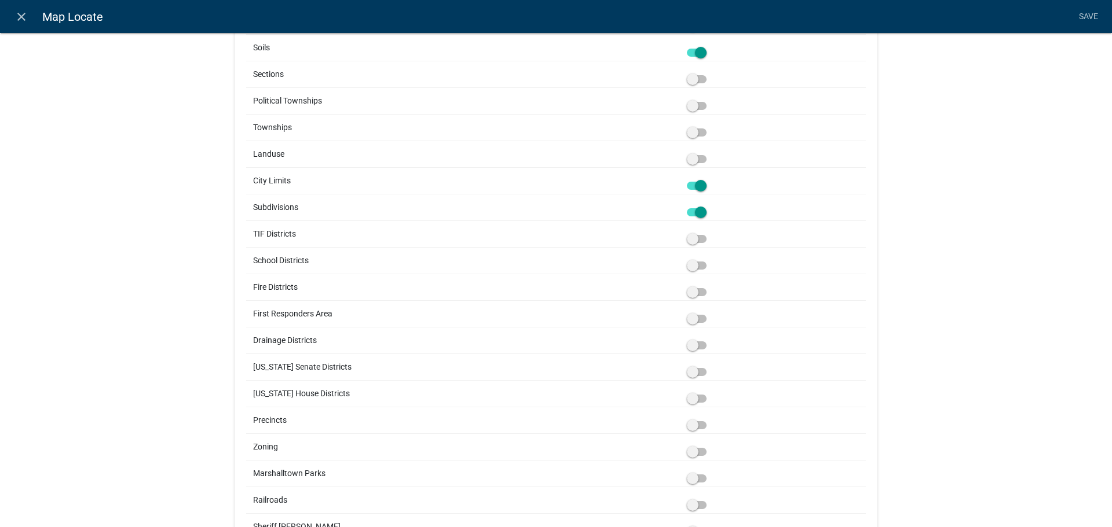
scroll to position [710, 0]
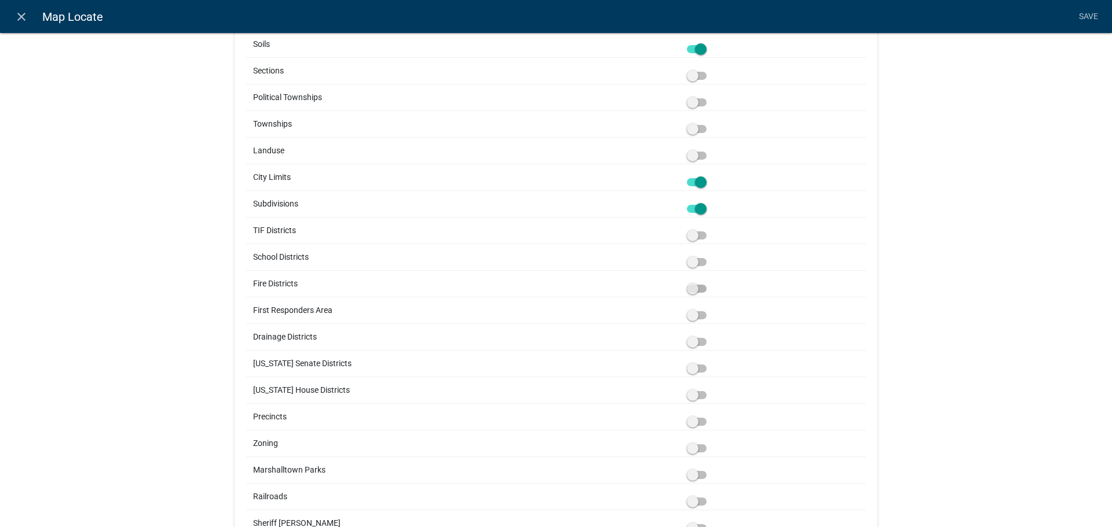
click at [693, 290] on span at bounding box center [697, 289] width 20 height 8
click at [709, 282] on input "checkbox" at bounding box center [709, 282] width 0 height 0
click at [694, 264] on span at bounding box center [697, 262] width 20 height 8
click at [709, 255] on input "checkbox" at bounding box center [709, 255] width 0 height 0
click at [692, 239] on span at bounding box center [697, 236] width 20 height 8
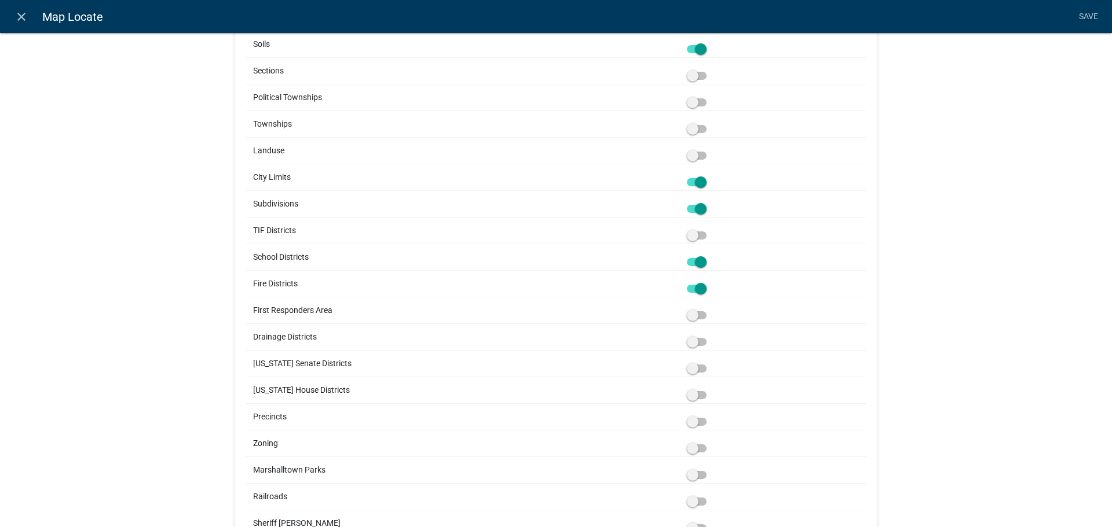
click at [709, 229] on input "checkbox" at bounding box center [709, 229] width 0 height 0
click at [692, 129] on span at bounding box center [697, 129] width 20 height 8
click at [709, 122] on input "checkbox" at bounding box center [709, 122] width 0 height 0
click at [695, 419] on span at bounding box center [697, 422] width 20 height 8
click at [709, 415] on input "checkbox" at bounding box center [709, 415] width 0 height 0
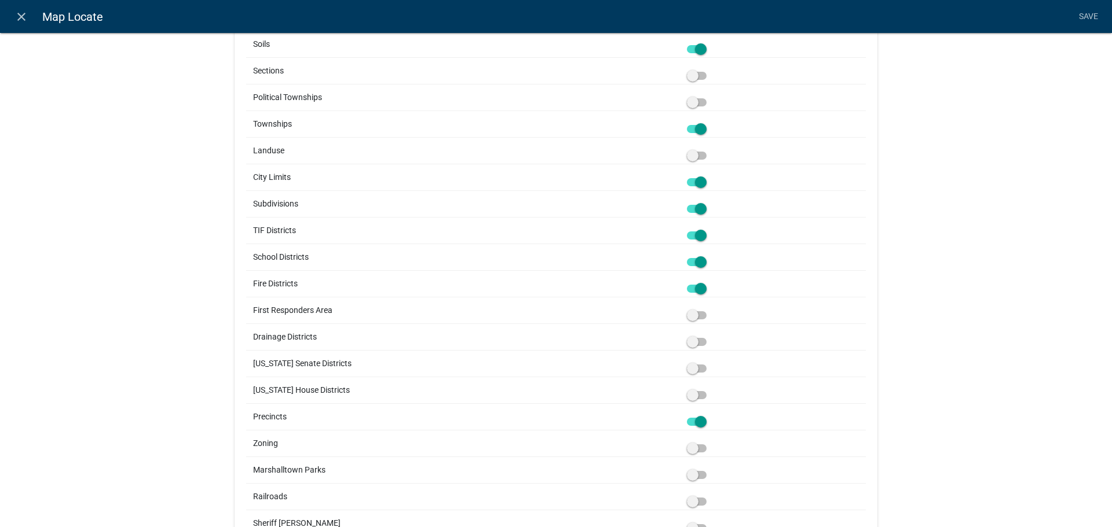
click at [692, 452] on span at bounding box center [697, 449] width 20 height 8
click at [709, 442] on input "checkbox" at bounding box center [709, 442] width 0 height 0
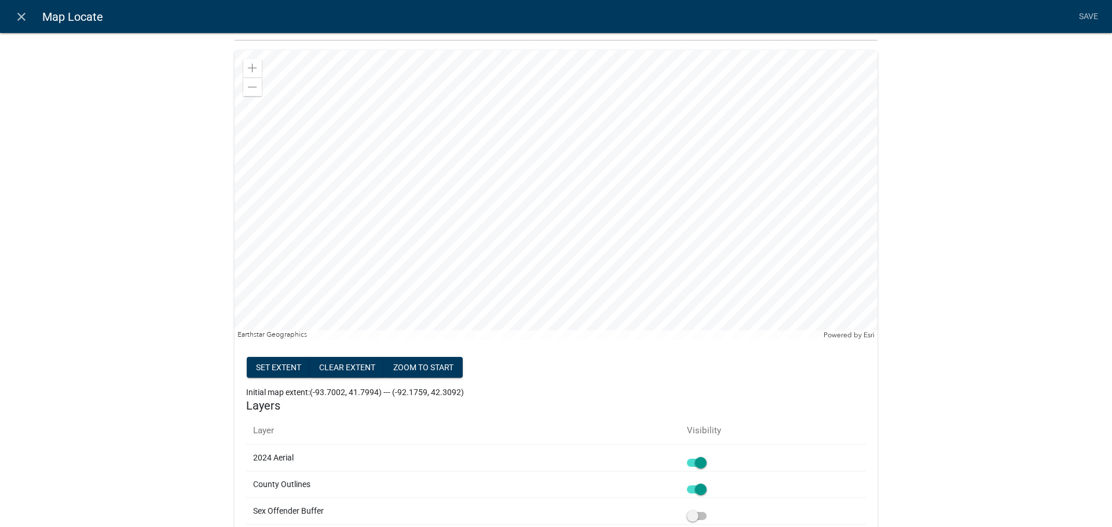
scroll to position [0, 0]
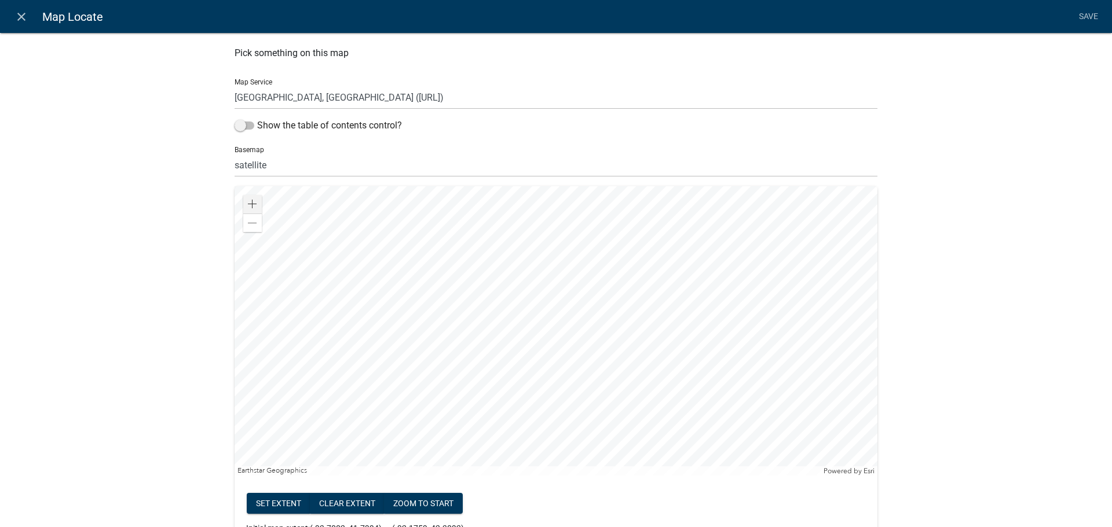
click at [238, 202] on div at bounding box center [555, 330] width 643 height 289
click at [251, 209] on div "Zoom in" at bounding box center [252, 204] width 19 height 19
click at [252, 202] on span at bounding box center [252, 204] width 9 height 9
click at [248, 231] on div at bounding box center [555, 330] width 643 height 289
click at [478, 225] on div at bounding box center [555, 330] width 643 height 289
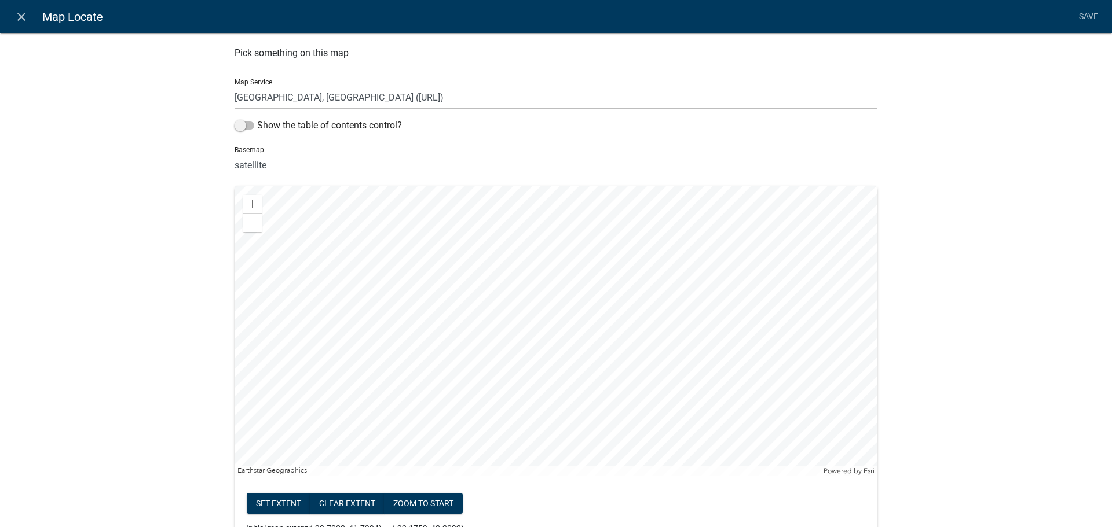
click at [700, 476] on div at bounding box center [555, 330] width 643 height 289
click at [766, 476] on div at bounding box center [555, 330] width 643 height 289
click at [507, 255] on div at bounding box center [555, 330] width 643 height 289
click at [422, 261] on div at bounding box center [555, 330] width 643 height 289
click at [361, 231] on div at bounding box center [555, 330] width 643 height 289
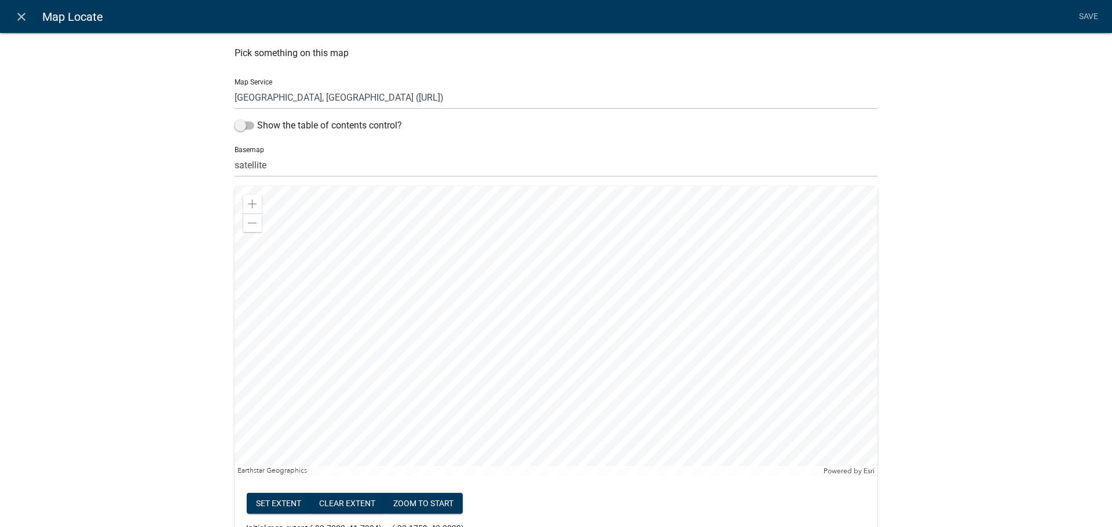
click at [377, 269] on div at bounding box center [555, 330] width 643 height 289
click at [703, 296] on div at bounding box center [555, 330] width 643 height 289
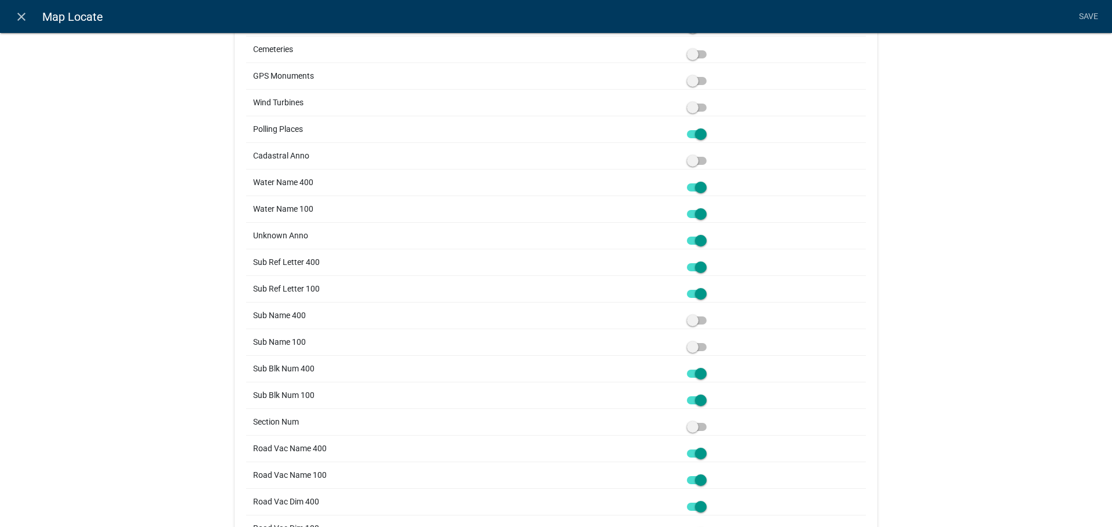
scroll to position [1514, 0]
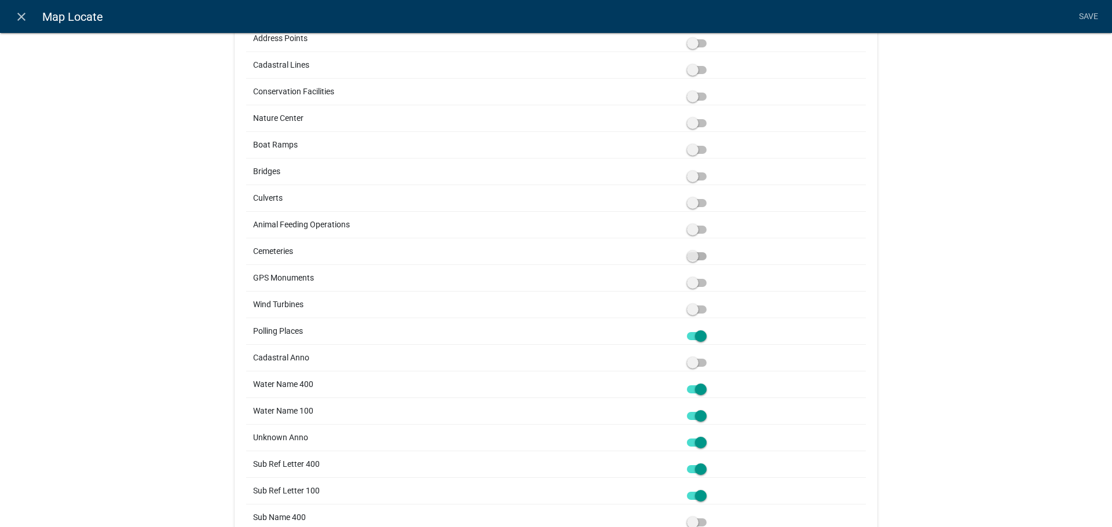
click at [694, 253] on span at bounding box center [697, 256] width 20 height 8
click at [709, 250] on input "checkbox" at bounding box center [709, 250] width 0 height 0
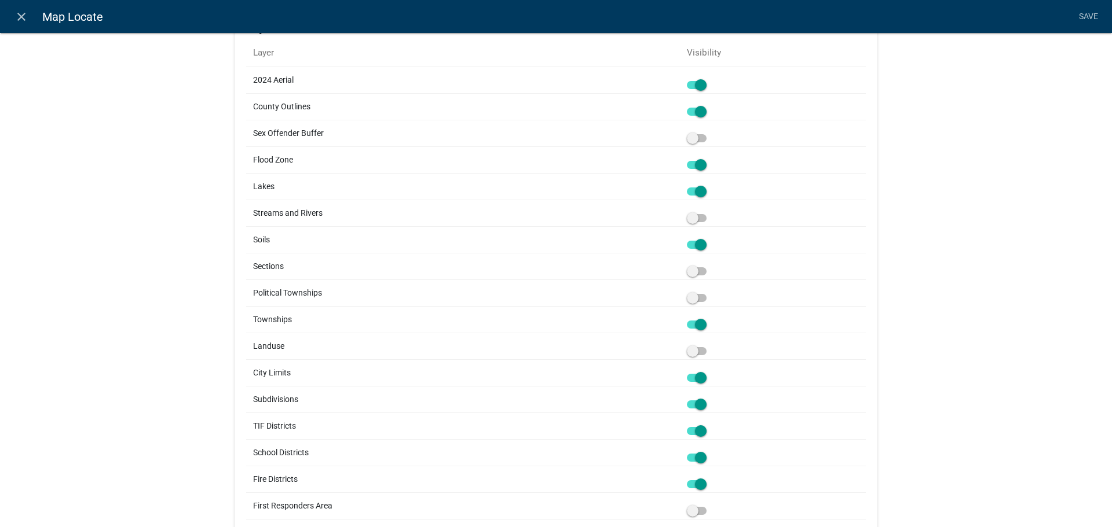
scroll to position [0, 0]
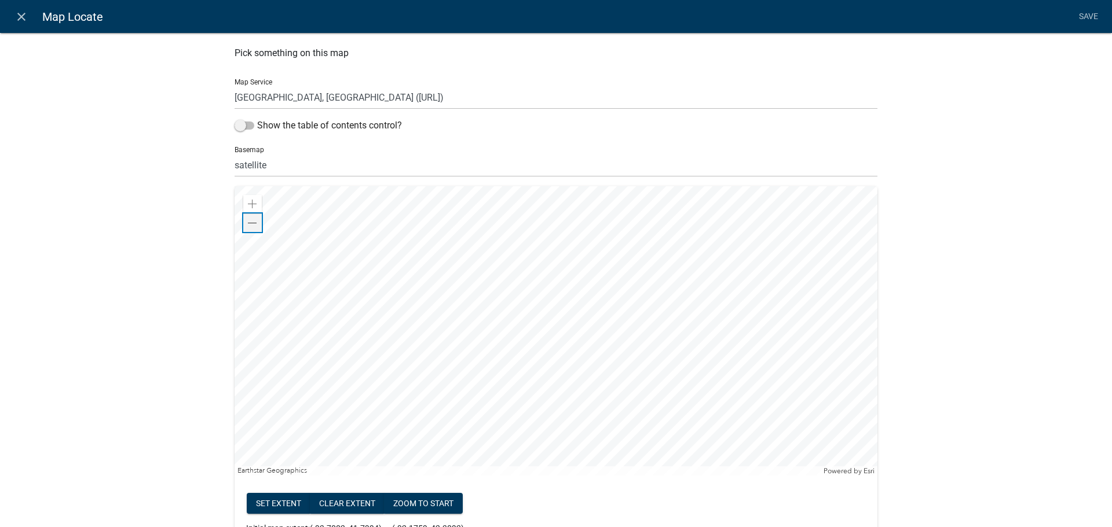
click at [255, 220] on div "Zoom out" at bounding box center [252, 223] width 19 height 19
click at [802, 319] on div at bounding box center [555, 330] width 643 height 289
click at [790, 339] on div at bounding box center [555, 330] width 643 height 289
click at [775, 364] on div at bounding box center [555, 330] width 643 height 289
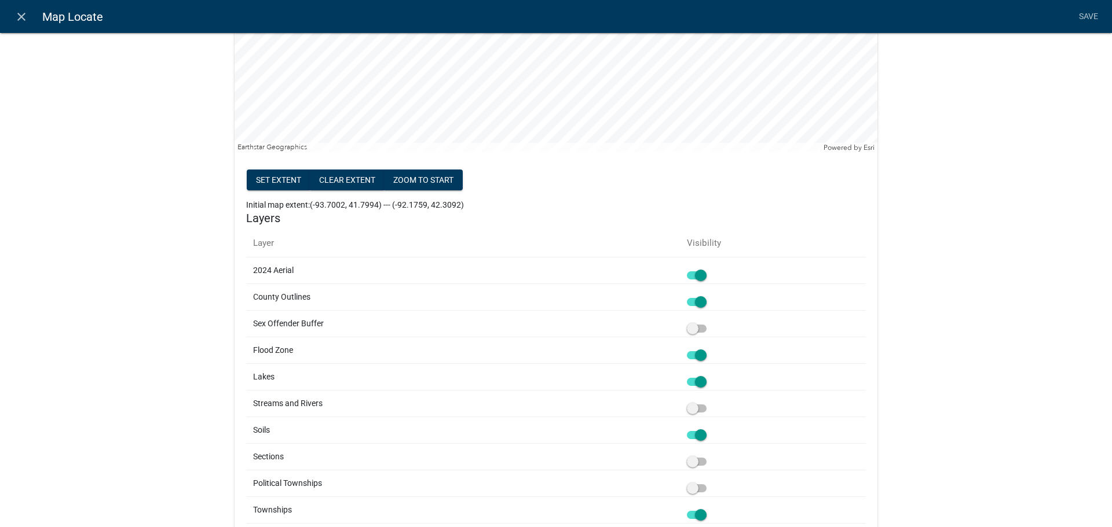
scroll to position [426, 0]
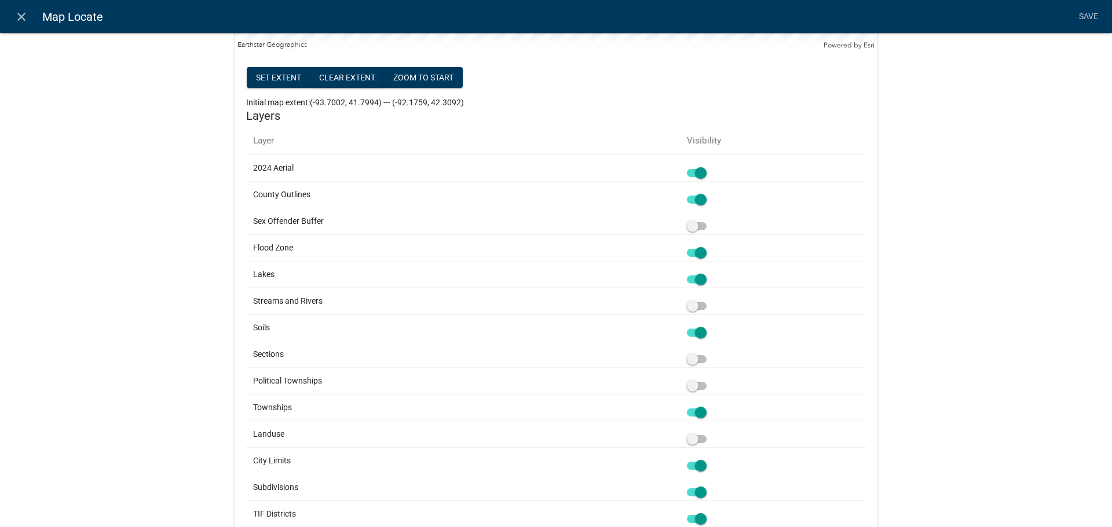
click at [694, 307] on span at bounding box center [697, 306] width 20 height 8
click at [709, 299] on input "checkbox" at bounding box center [709, 299] width 0 height 0
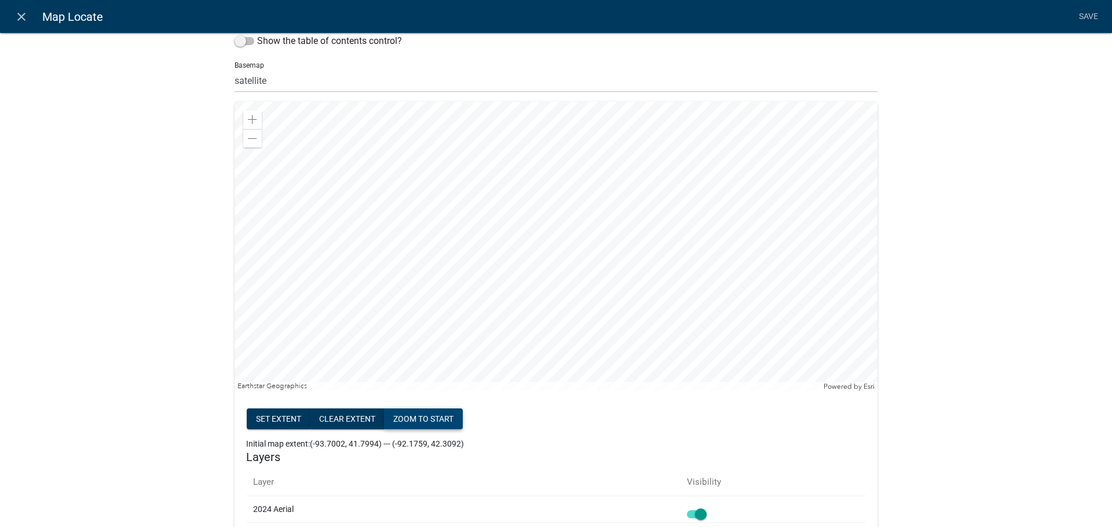
scroll to position [78, 0]
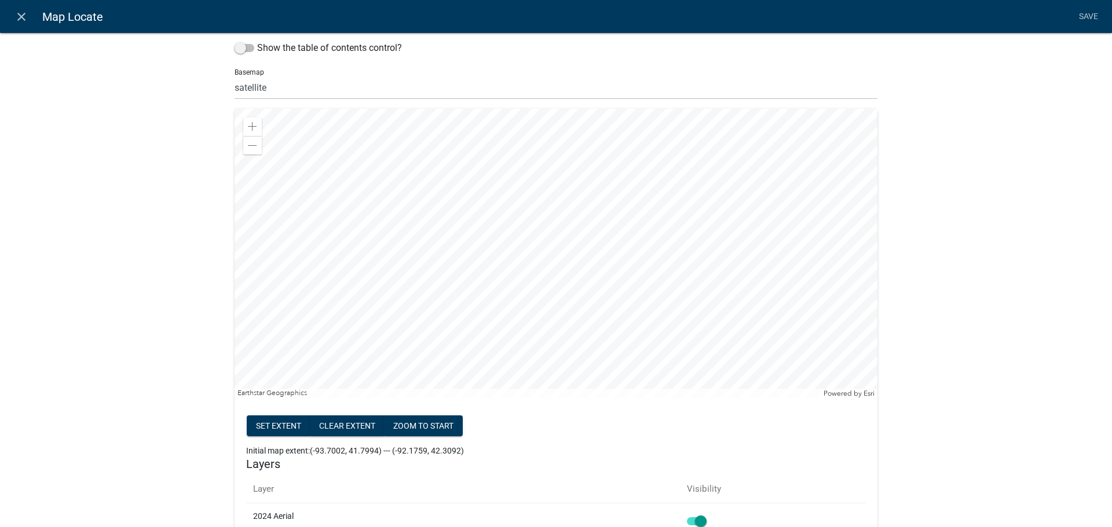
click at [409, 300] on div at bounding box center [555, 253] width 643 height 289
click at [370, 196] on div at bounding box center [555, 253] width 643 height 289
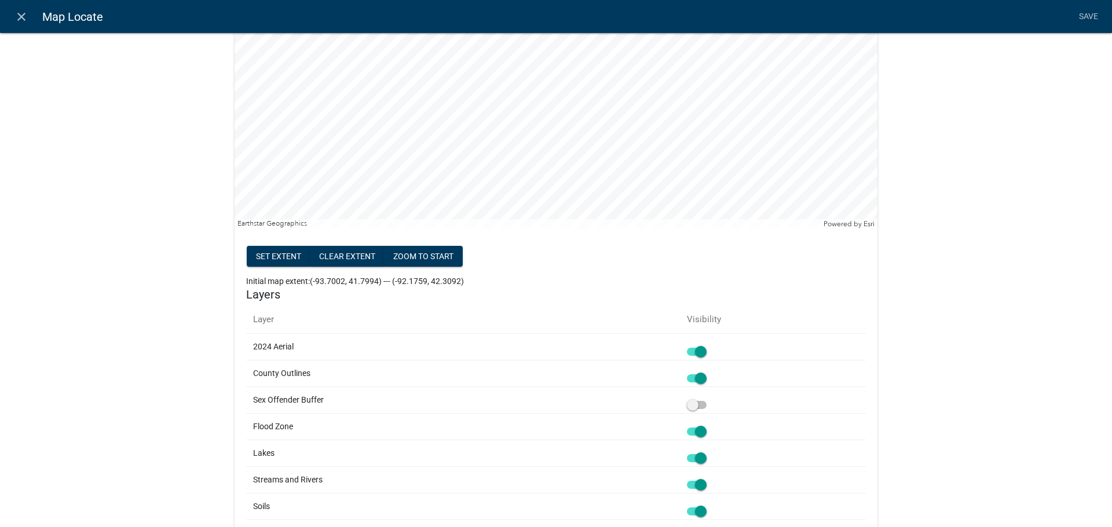
scroll to position [0, 0]
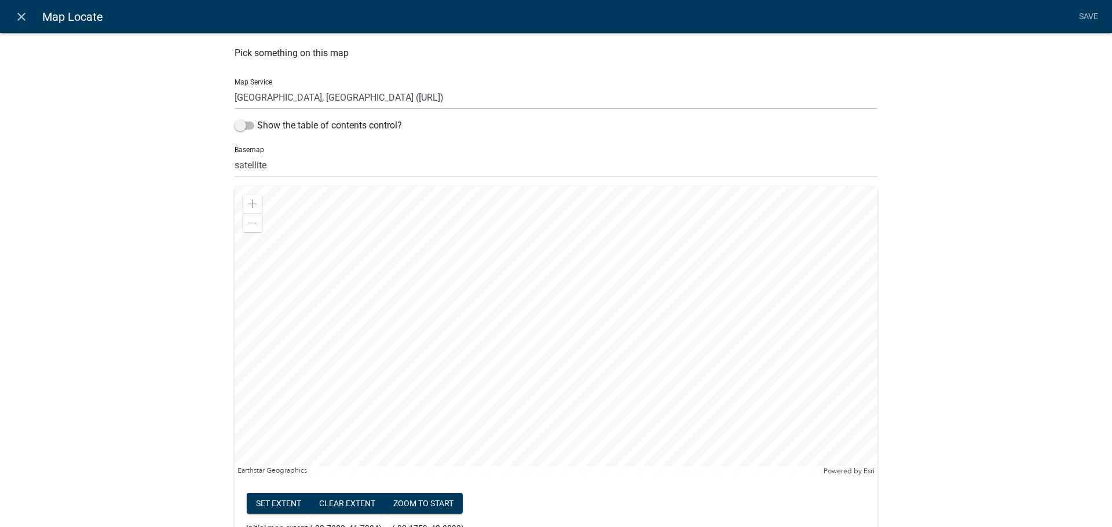
click at [248, 206] on span at bounding box center [252, 204] width 9 height 9
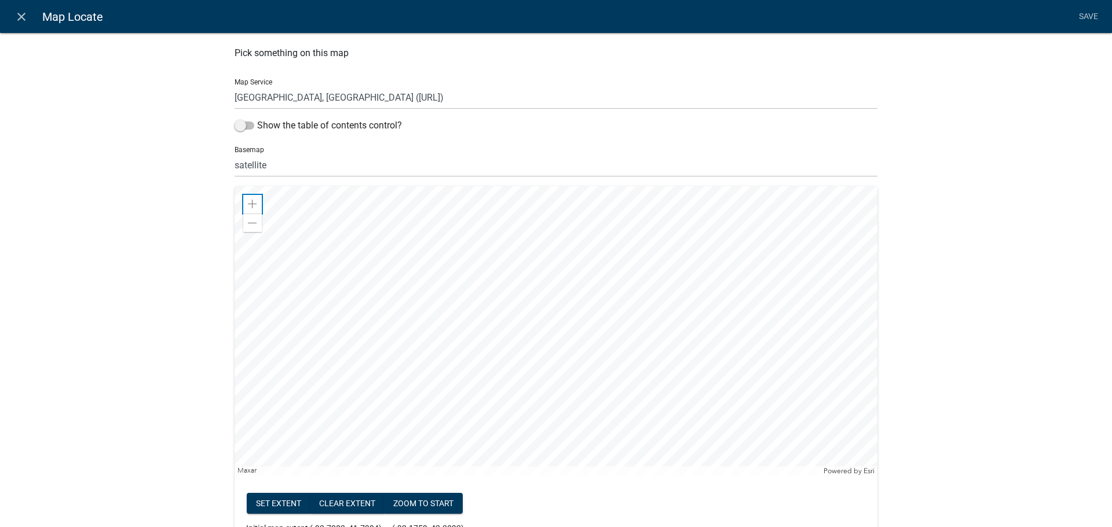
scroll to position [369, 0]
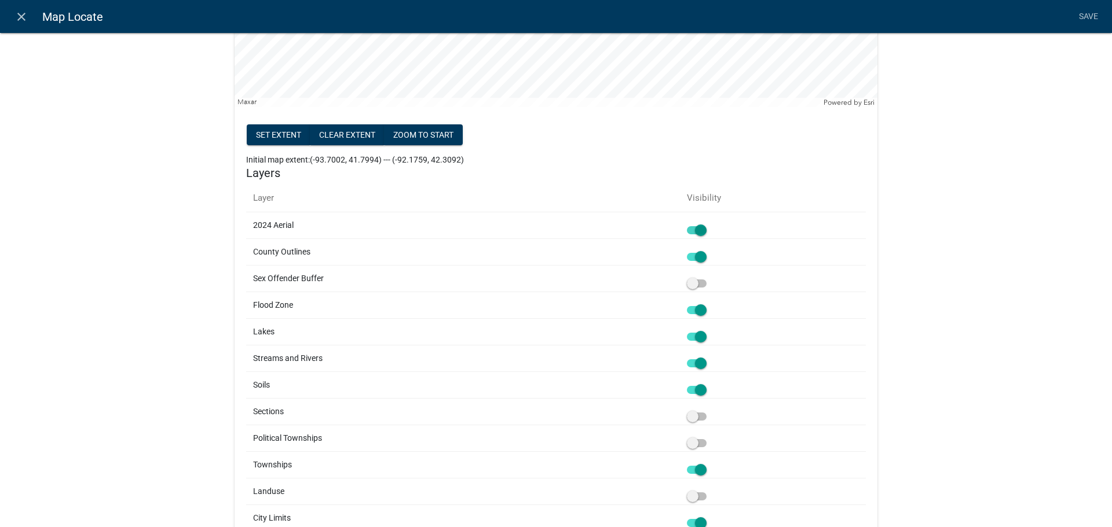
click at [689, 231] on span at bounding box center [697, 230] width 20 height 8
click at [709, 223] on input "checkbox" at bounding box center [709, 223] width 0 height 0
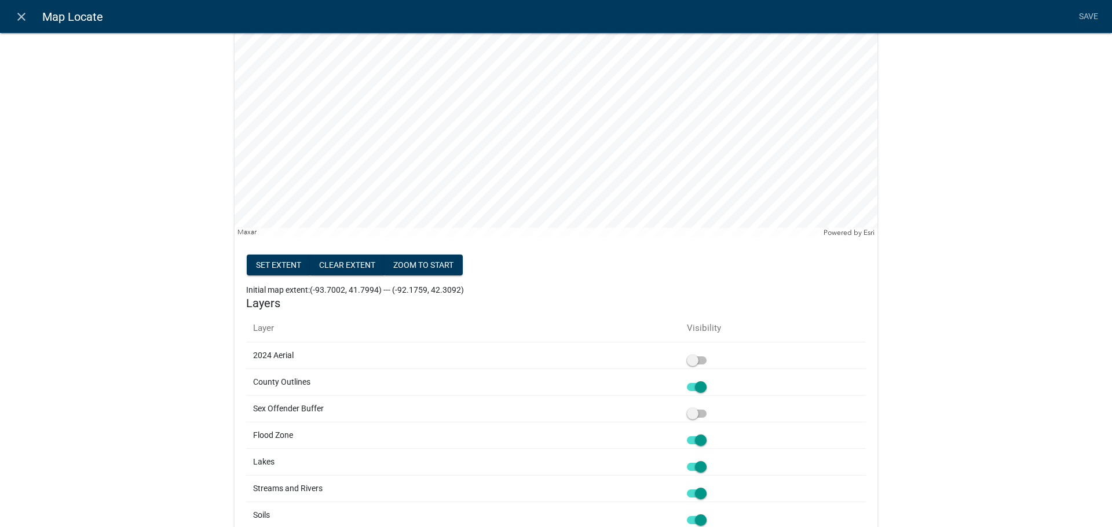
click at [700, 388] on span at bounding box center [697, 387] width 20 height 8
click at [709, 380] on input "checkbox" at bounding box center [709, 380] width 0 height 0
click at [694, 449] on td at bounding box center [773, 462] width 186 height 27
click at [695, 445] on span at bounding box center [697, 441] width 20 height 8
click at [709, 434] on input "checkbox" at bounding box center [709, 434] width 0 height 0
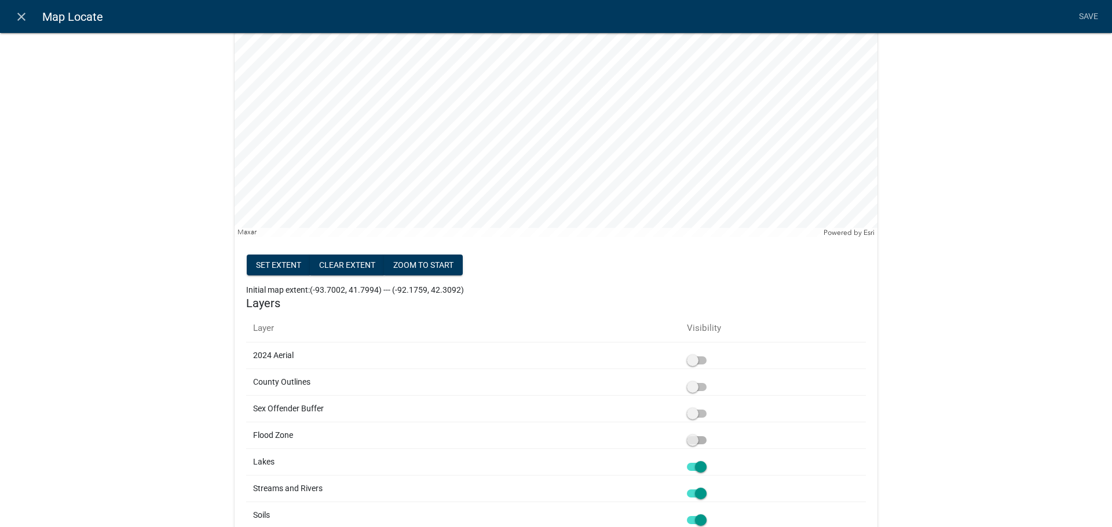
click at [695, 468] on span at bounding box center [697, 467] width 20 height 8
click at [709, 460] on input "checkbox" at bounding box center [709, 460] width 0 height 0
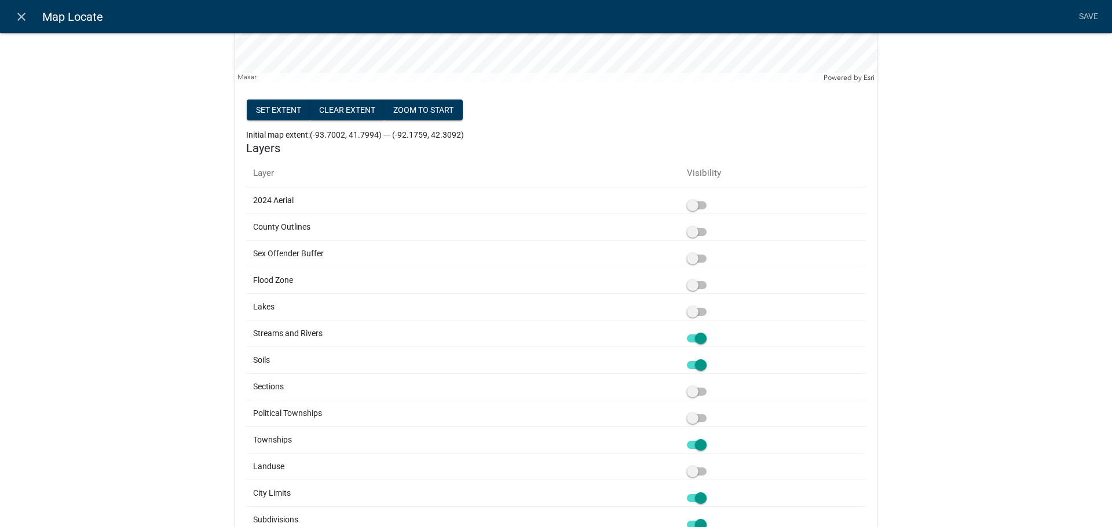
click at [696, 337] on span at bounding box center [697, 339] width 20 height 8
click at [709, 332] on input "checkbox" at bounding box center [709, 332] width 0 height 0
click at [695, 366] on span at bounding box center [697, 365] width 20 height 8
click at [709, 358] on input "checkbox" at bounding box center [709, 358] width 0 height 0
click at [692, 348] on td at bounding box center [773, 360] width 186 height 27
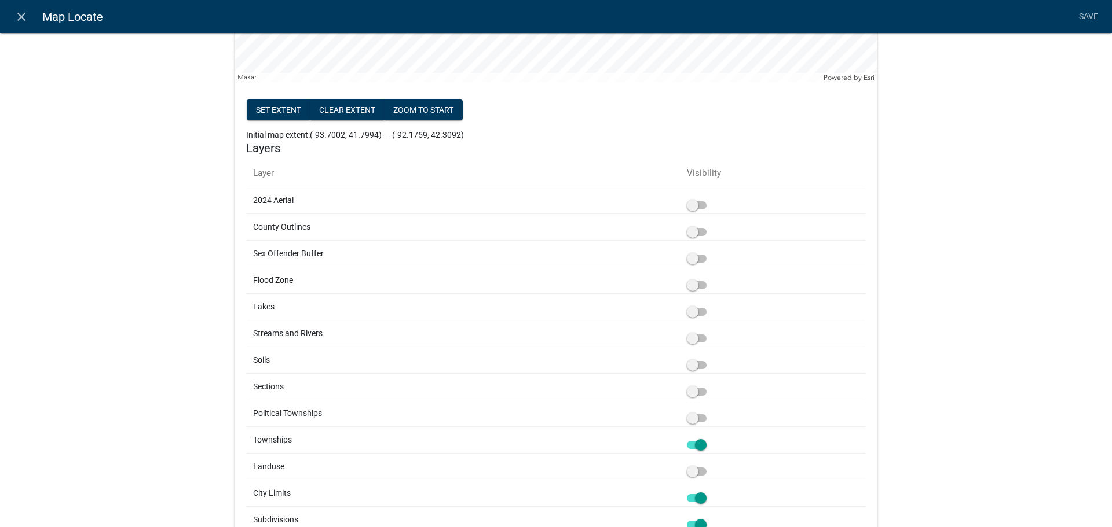
click at [694, 341] on span at bounding box center [697, 339] width 20 height 8
click at [709, 332] on input "checkbox" at bounding box center [709, 332] width 0 height 0
click at [694, 332] on div at bounding box center [773, 334] width 172 height 12
click at [694, 340] on span at bounding box center [697, 339] width 20 height 8
click at [709, 332] on input "checkbox" at bounding box center [709, 332] width 0 height 0
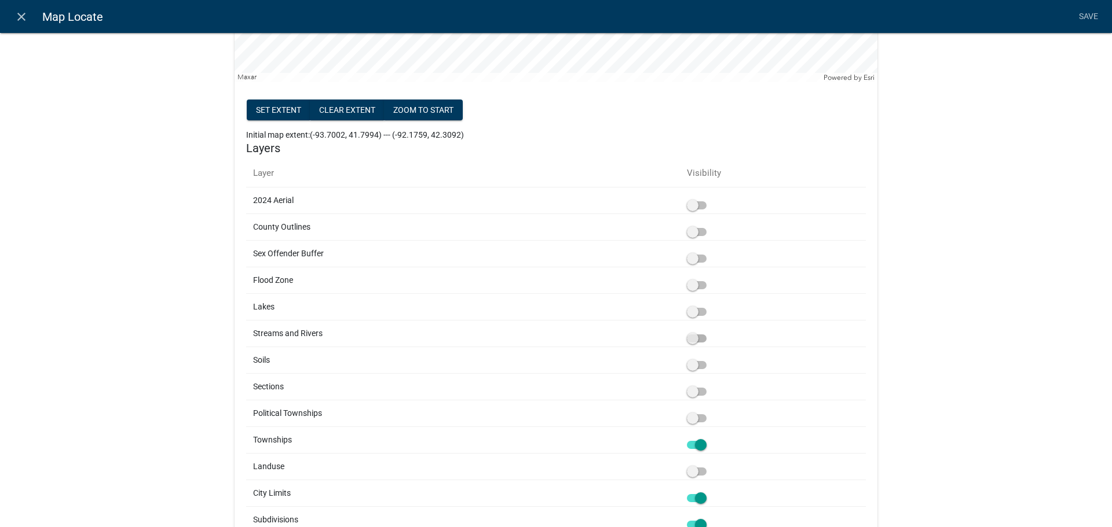
click at [694, 340] on span at bounding box center [697, 339] width 20 height 8
click at [709, 332] on input "checkbox" at bounding box center [709, 332] width 0 height 0
click at [693, 369] on span at bounding box center [697, 365] width 20 height 8
click at [709, 358] on input "checkbox" at bounding box center [709, 358] width 0 height 0
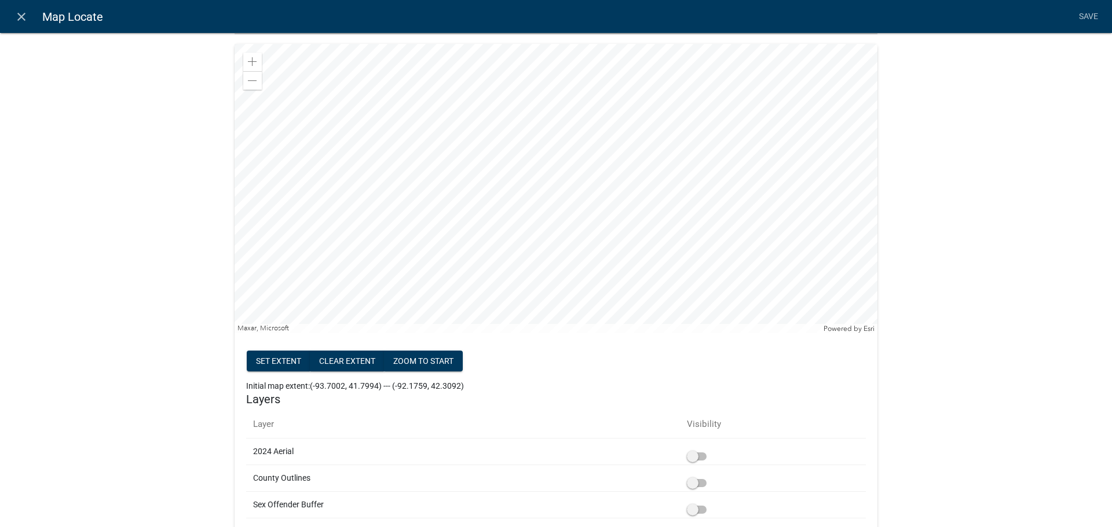
scroll to position [0, 0]
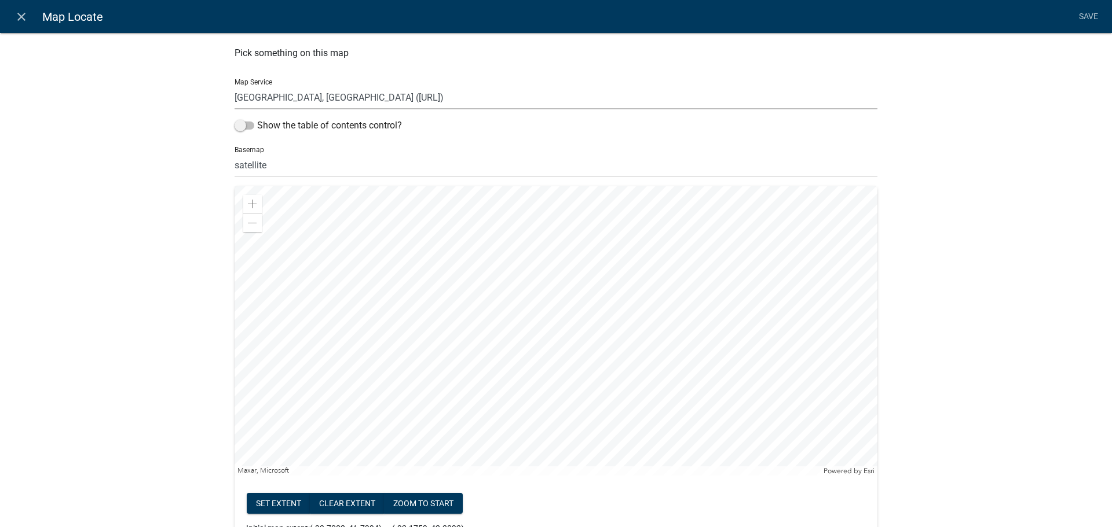
click at [260, 98] on select "[GEOGRAPHIC_DATA], [GEOGRAPHIC_DATA] ([URL])" at bounding box center [555, 98] width 643 height 24
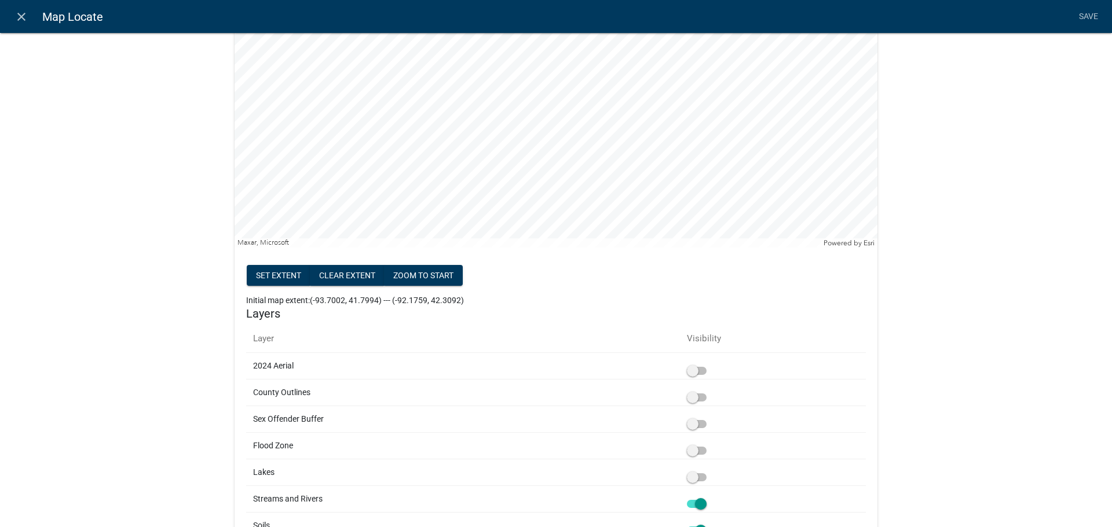
click at [697, 450] on span at bounding box center [697, 451] width 20 height 8
click at [709, 444] on input "checkbox" at bounding box center [709, 444] width 0 height 0
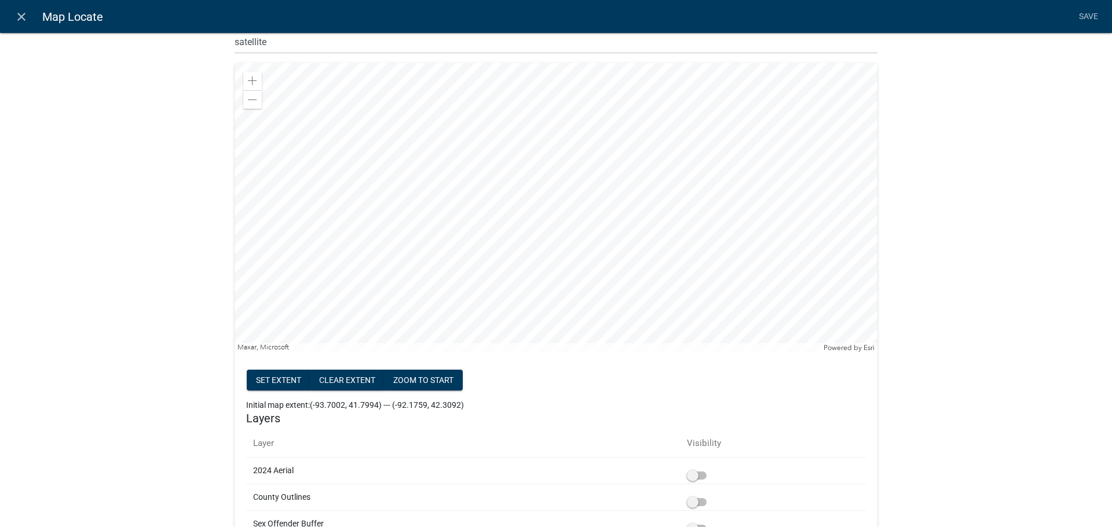
scroll to position [504, 0]
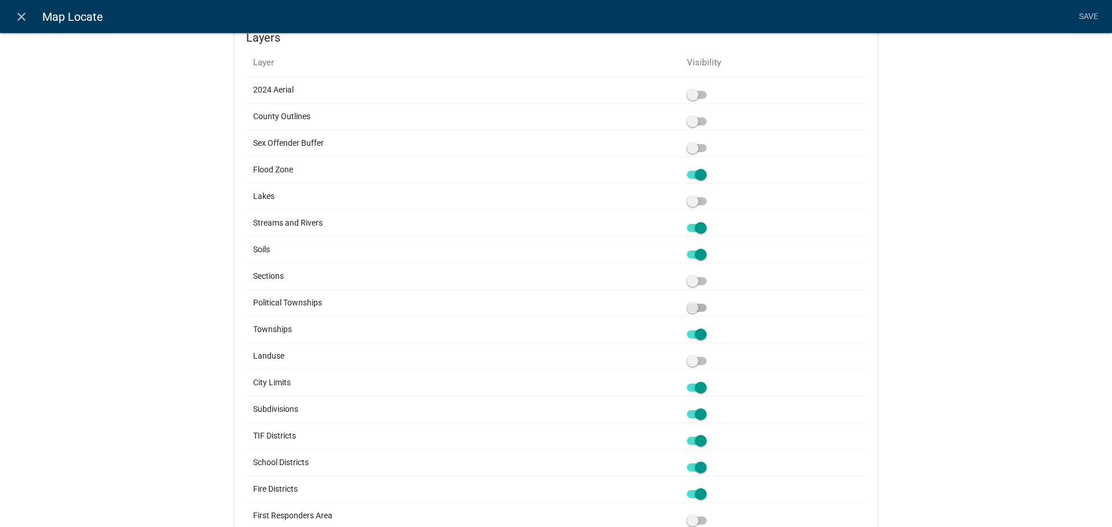
click at [694, 310] on span at bounding box center [697, 308] width 20 height 8
click at [709, 301] on input "checkbox" at bounding box center [709, 301] width 0 height 0
click at [692, 281] on span at bounding box center [697, 281] width 20 height 8
click at [709, 274] on input "checkbox" at bounding box center [709, 274] width 0 height 0
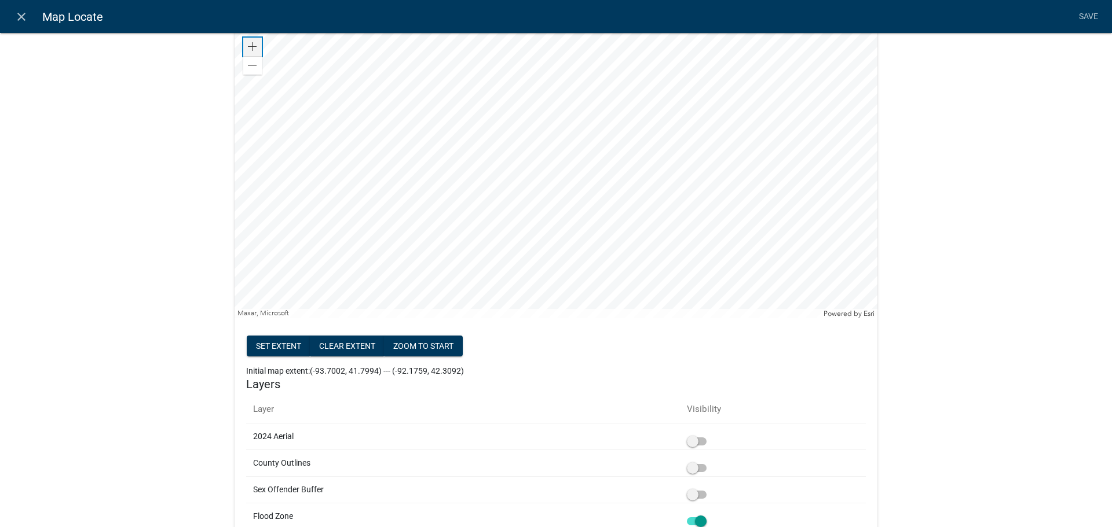
click at [250, 47] on span at bounding box center [252, 46] width 9 height 9
click at [250, 50] on span at bounding box center [252, 46] width 9 height 9
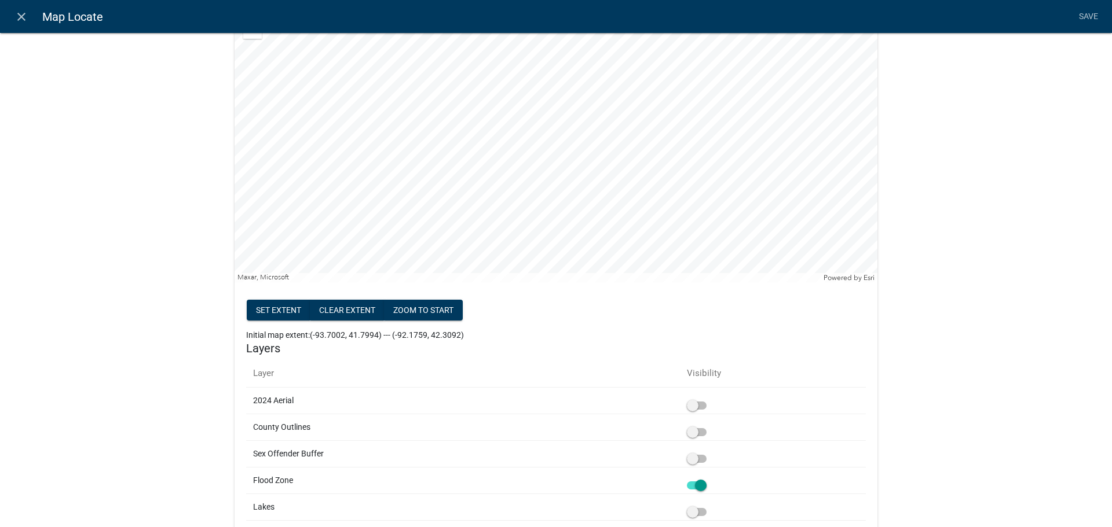
drag, startPoint x: 697, startPoint y: 412, endPoint x: 691, endPoint y: 409, distance: 6.5
click at [691, 409] on span at bounding box center [697, 406] width 20 height 8
click at [709, 399] on input "checkbox" at bounding box center [709, 399] width 0 height 0
click at [694, 437] on span at bounding box center [697, 432] width 20 height 8
click at [709, 426] on input "checkbox" at bounding box center [709, 426] width 0 height 0
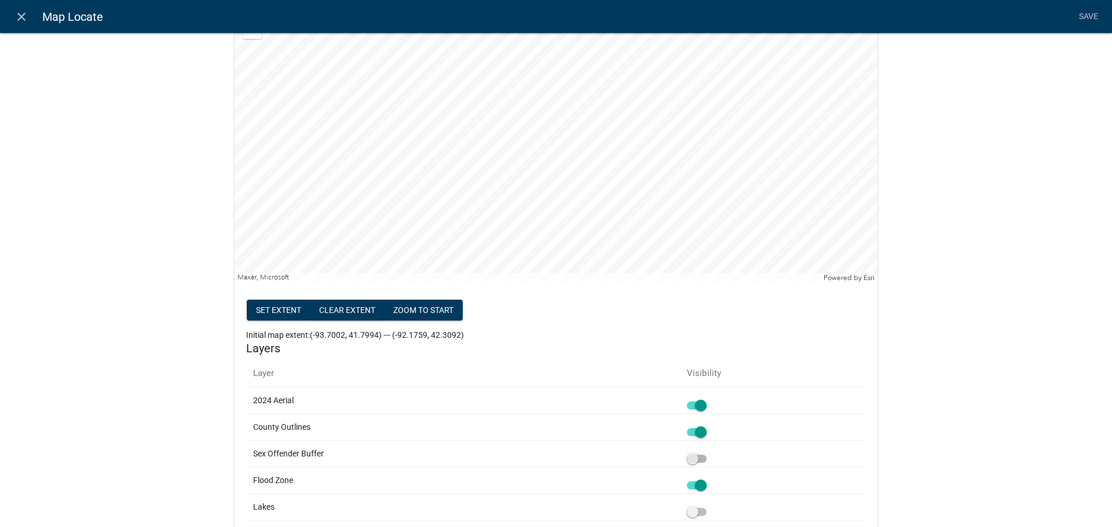
click at [694, 459] on span at bounding box center [697, 459] width 20 height 8
click at [709, 452] on input "checkbox" at bounding box center [709, 452] width 0 height 0
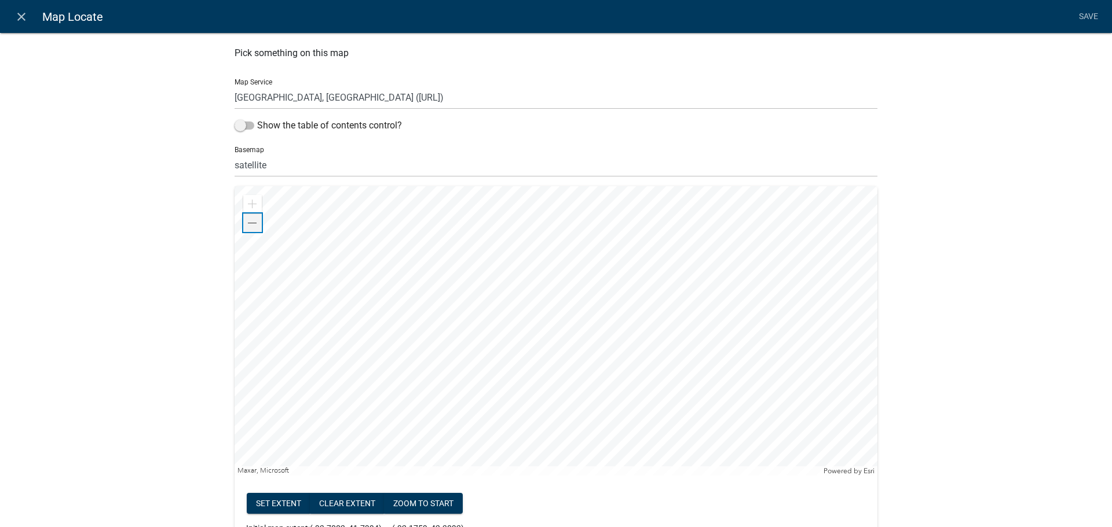
click at [248, 222] on span at bounding box center [252, 223] width 9 height 9
click at [243, 218] on div "Zoom out" at bounding box center [252, 223] width 19 height 19
click at [248, 221] on span at bounding box center [252, 223] width 9 height 9
click at [248, 226] on span at bounding box center [252, 223] width 9 height 9
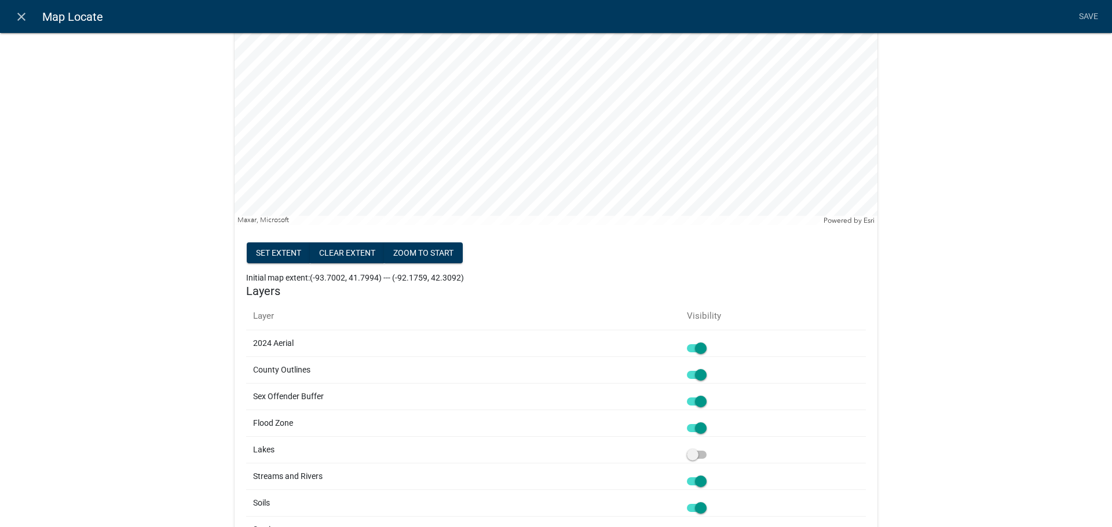
scroll to position [859, 0]
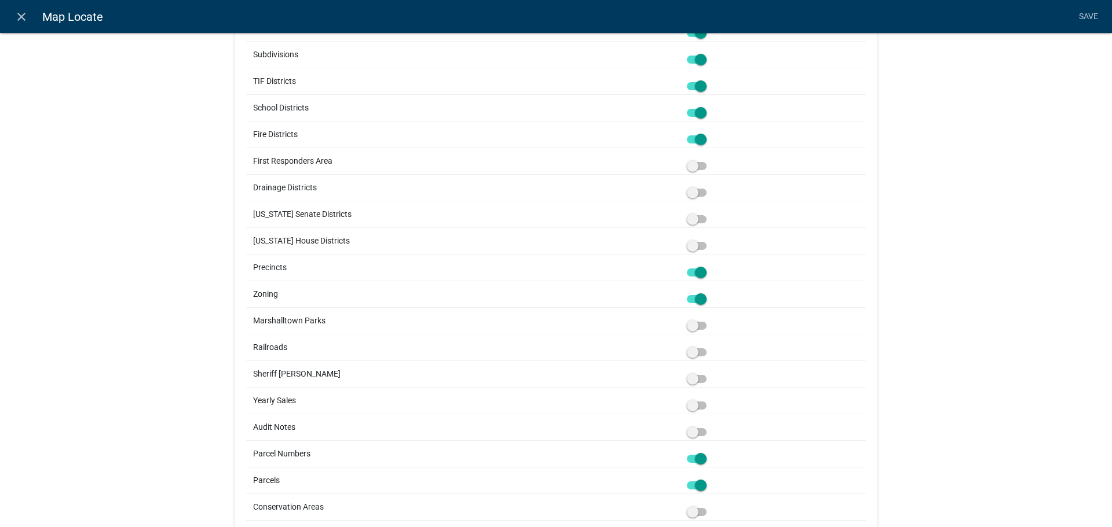
click at [695, 194] on span at bounding box center [697, 193] width 20 height 8
click at [709, 186] on input "checkbox" at bounding box center [709, 186] width 0 height 0
click at [695, 173] on td at bounding box center [773, 161] width 186 height 27
click at [691, 168] on span at bounding box center [697, 166] width 20 height 8
click at [709, 159] on input "checkbox" at bounding box center [709, 159] width 0 height 0
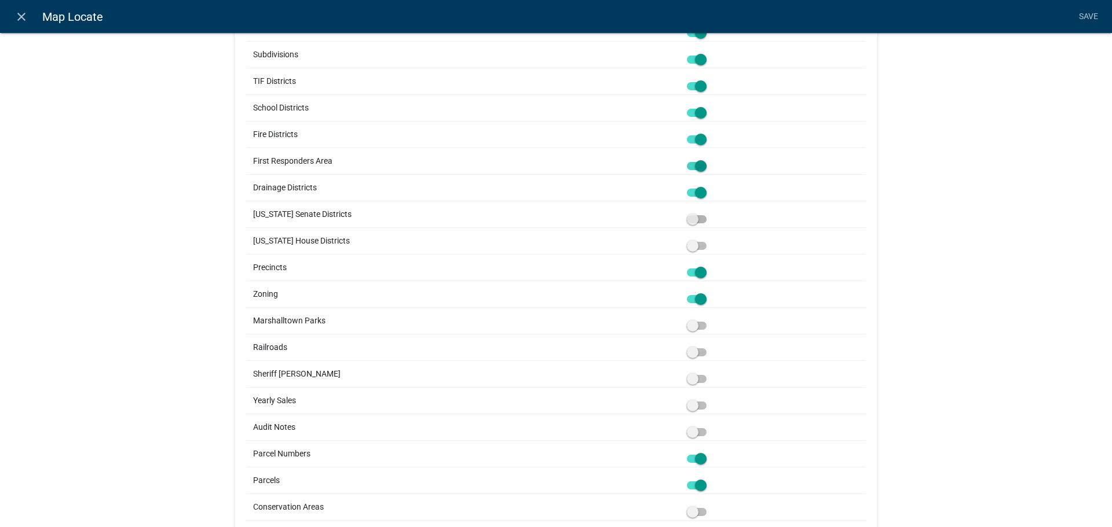
click at [691, 222] on span at bounding box center [697, 219] width 20 height 8
click at [709, 212] on input "checkbox" at bounding box center [709, 212] width 0 height 0
click at [688, 245] on span at bounding box center [697, 246] width 20 height 8
click at [709, 239] on input "checkbox" at bounding box center [709, 239] width 0 height 0
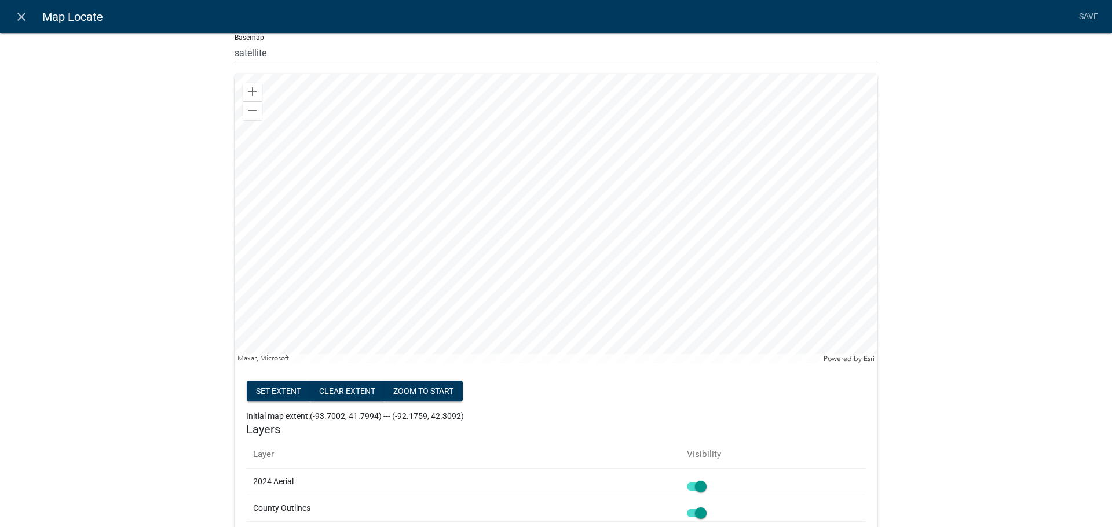
scroll to position [0, 0]
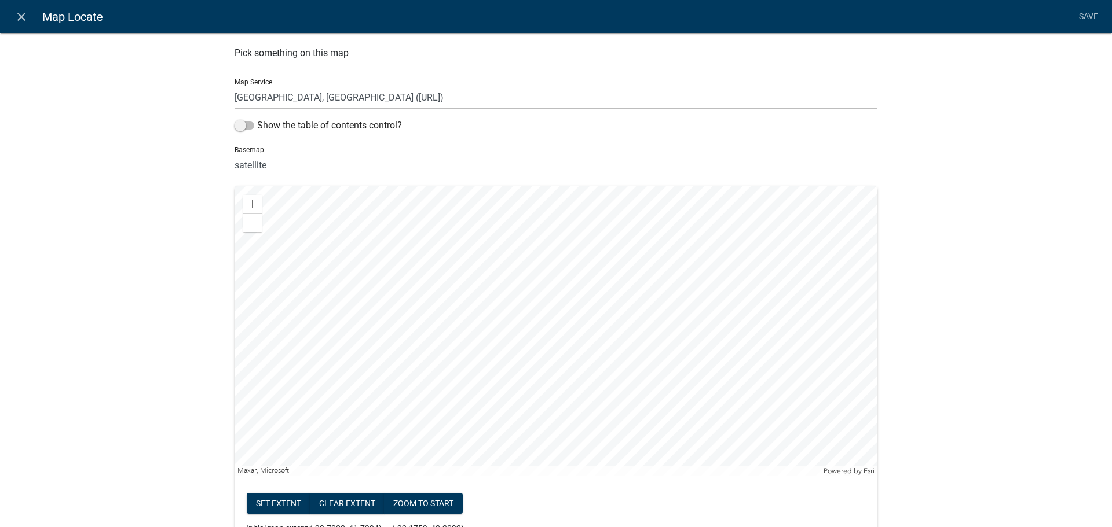
click at [252, 165] on select "no basemap topo satellite hybrid gray terrain osm topo-vector streets-relief-ve…" at bounding box center [555, 165] width 643 height 24
click at [234, 153] on select "no basemap topo satellite hybrid gray terrain osm topo-vector streets-relief-ve…" at bounding box center [555, 165] width 643 height 24
click at [247, 164] on select "no basemap topo satellite hybrid gray terrain osm topo-vector streets-relief-ve…" at bounding box center [555, 165] width 643 height 24
click at [234, 153] on select "no basemap topo satellite hybrid gray terrain osm topo-vector streets-relief-ve…" at bounding box center [555, 165] width 643 height 24
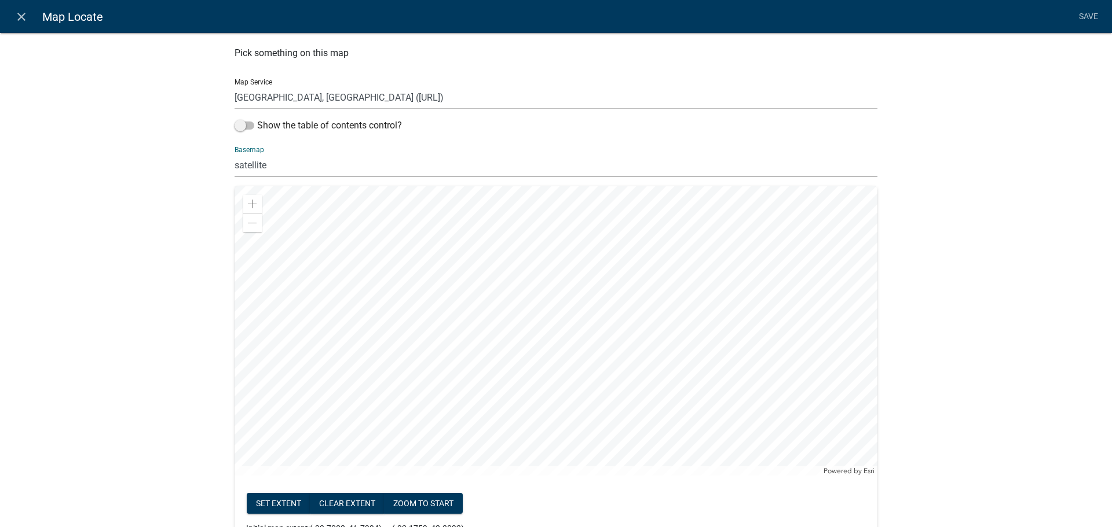
drag, startPoint x: 262, startPoint y: 168, endPoint x: 266, endPoint y: 176, distance: 9.1
click at [262, 168] on select "no basemap topo satellite hybrid gray terrain osm topo-vector streets-relief-ve…" at bounding box center [555, 165] width 643 height 24
click at [234, 153] on select "no basemap topo satellite hybrid gray terrain osm topo-vector streets-relief-ve…" at bounding box center [555, 165] width 643 height 24
click at [266, 167] on select "no basemap topo satellite hybrid gray terrain osm topo-vector streets-relief-ve…" at bounding box center [555, 165] width 643 height 24
click at [234, 153] on select "no basemap topo satellite hybrid gray terrain osm topo-vector streets-relief-ve…" at bounding box center [555, 165] width 643 height 24
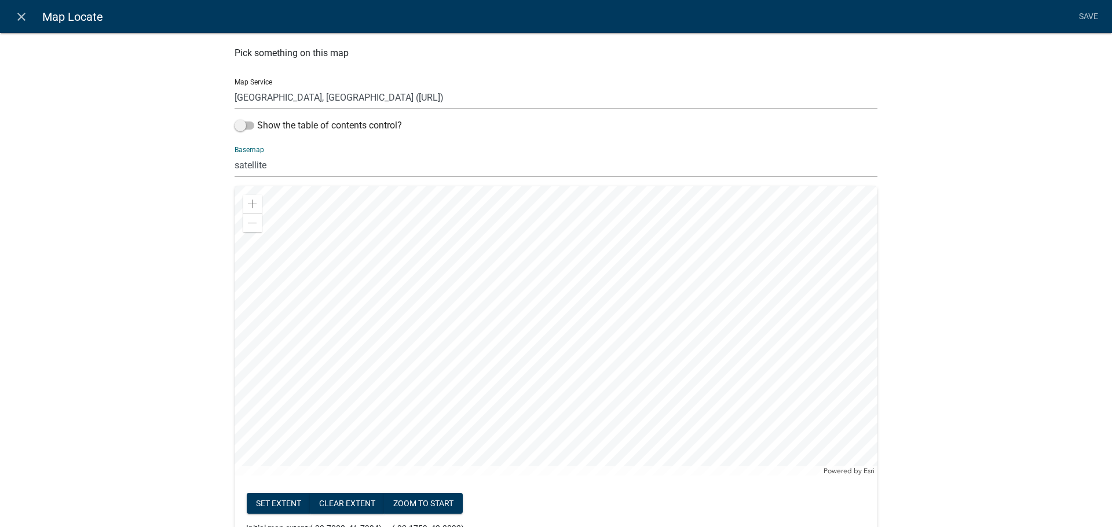
click at [277, 166] on select "no basemap topo satellite hybrid gray terrain osm topo-vector streets-relief-ve…" at bounding box center [555, 165] width 643 height 24
click at [234, 153] on select "no basemap topo satellite hybrid gray terrain osm topo-vector streets-relief-ve…" at bounding box center [555, 165] width 643 height 24
click at [281, 158] on select "no basemap topo satellite hybrid gray terrain osm topo-vector streets-relief-ve…" at bounding box center [555, 165] width 643 height 24
select select "satellite"
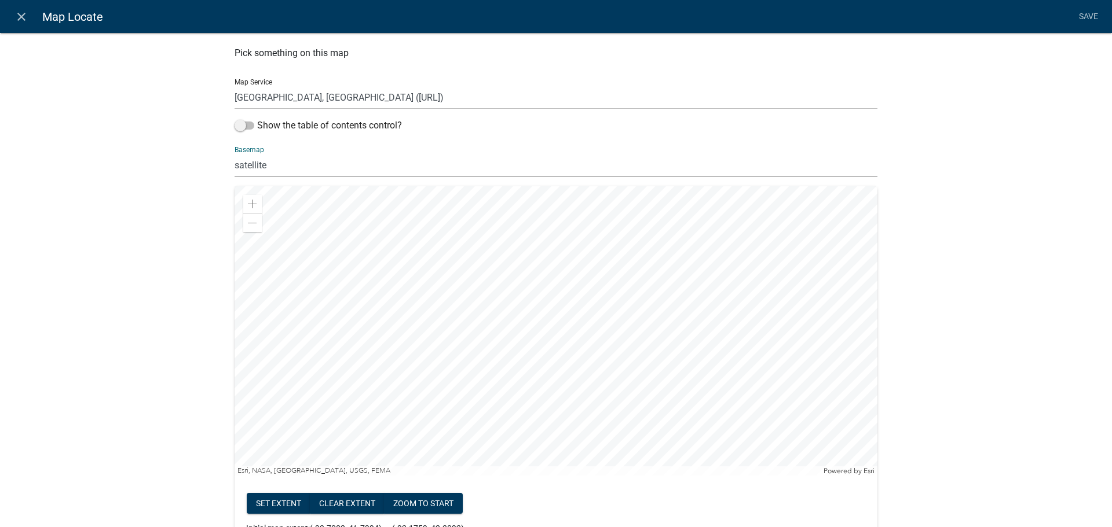
click at [234, 153] on select "no basemap topo satellite hybrid gray terrain osm topo-vector streets-relief-ve…" at bounding box center [555, 165] width 643 height 24
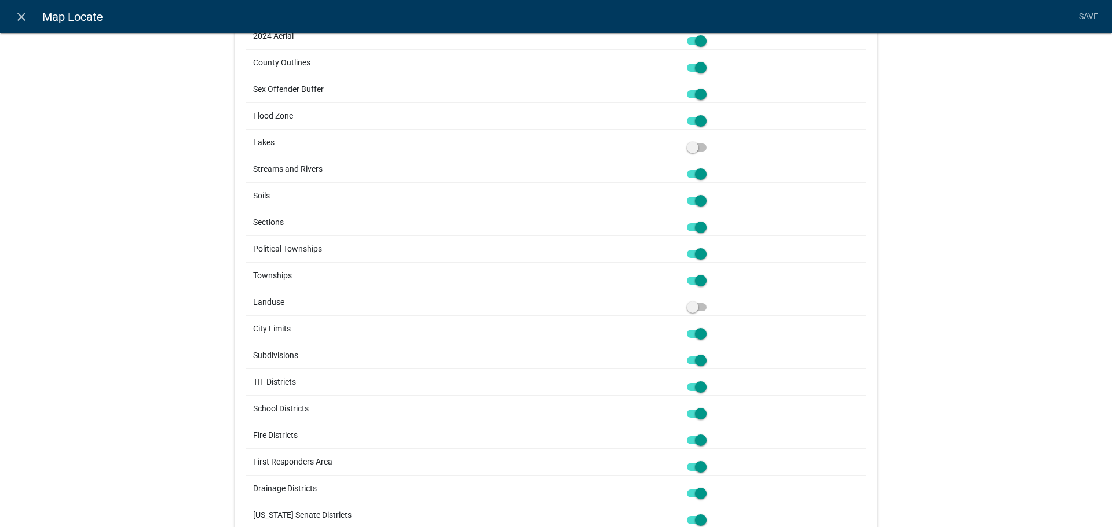
click at [695, 152] on td at bounding box center [773, 142] width 186 height 27
click at [692, 149] on span at bounding box center [697, 148] width 20 height 8
click at [709, 141] on input "checkbox" at bounding box center [709, 141] width 0 height 0
click at [691, 308] on span at bounding box center [697, 307] width 20 height 8
click at [709, 300] on input "checkbox" at bounding box center [709, 300] width 0 height 0
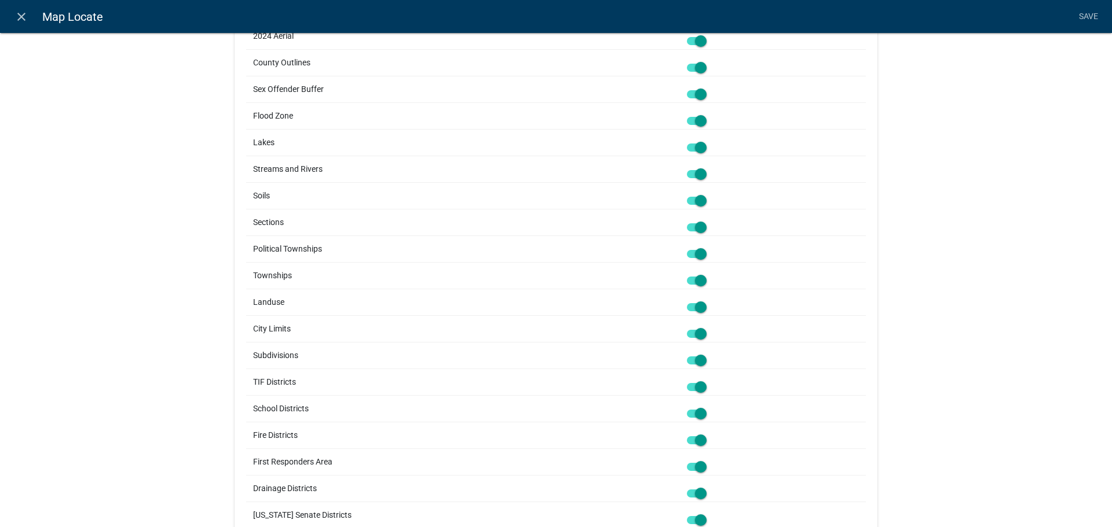
scroll to position [1124, 0]
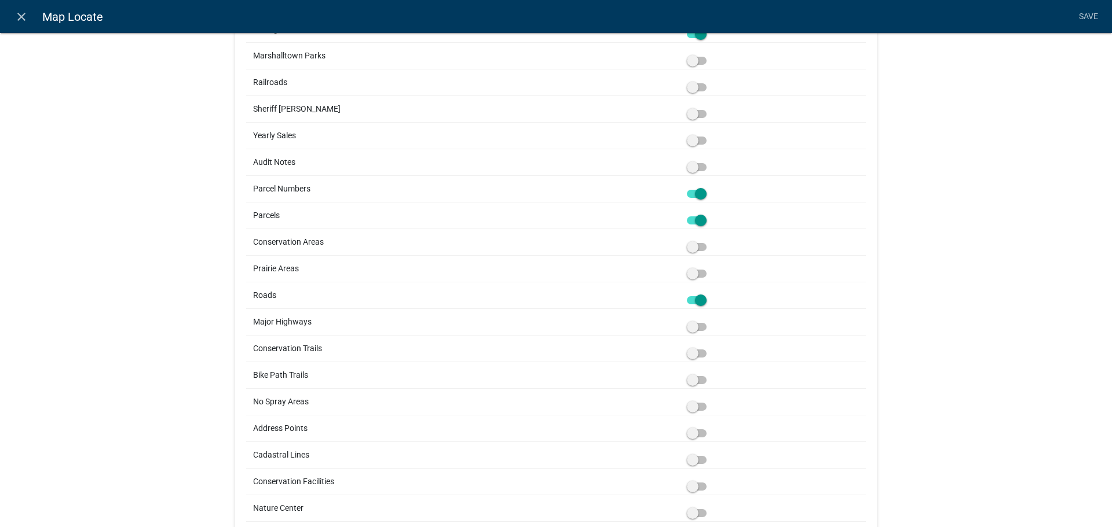
click at [693, 89] on span at bounding box center [697, 87] width 20 height 8
click at [709, 80] on input "checkbox" at bounding box center [709, 80] width 0 height 0
click at [692, 113] on span at bounding box center [697, 114] width 20 height 8
click at [709, 107] on input "checkbox" at bounding box center [709, 107] width 0 height 0
click at [692, 137] on span at bounding box center [697, 141] width 20 height 8
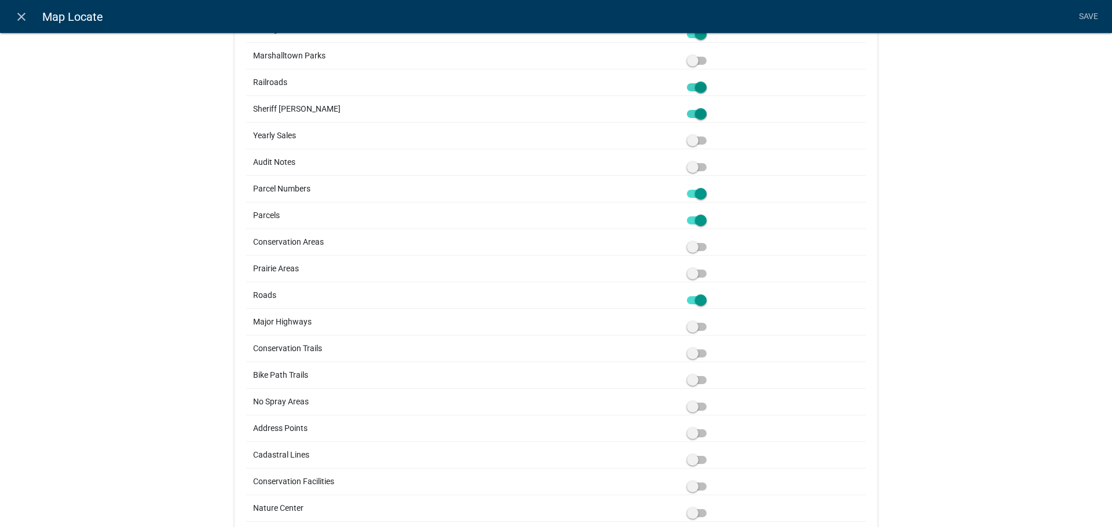
click at [709, 134] on input "checkbox" at bounding box center [709, 134] width 0 height 0
click at [1079, 20] on link "Save" at bounding box center [1087, 17] width 29 height 22
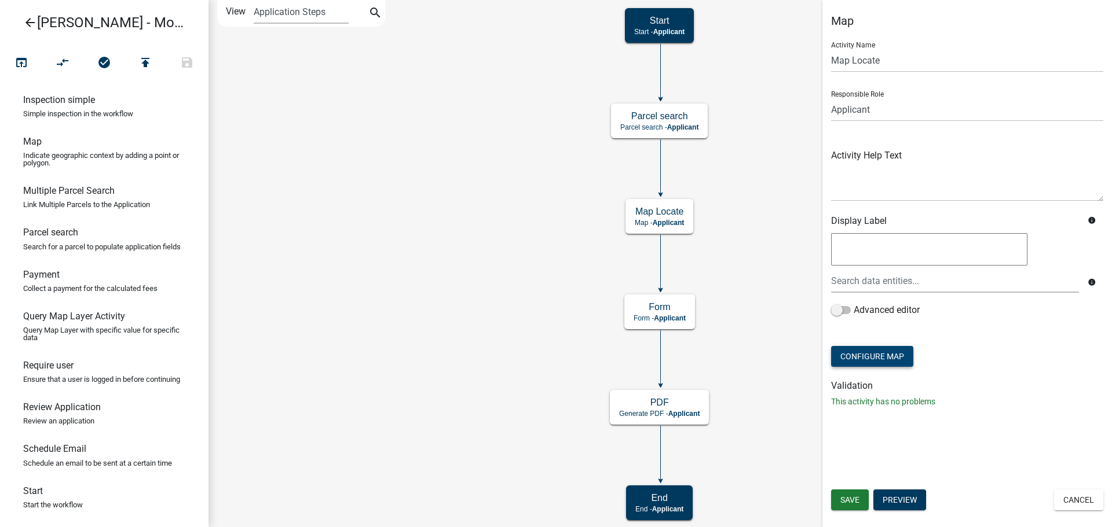
click at [868, 353] on button "Configure Map" at bounding box center [872, 356] width 82 height 21
select select "satellite"
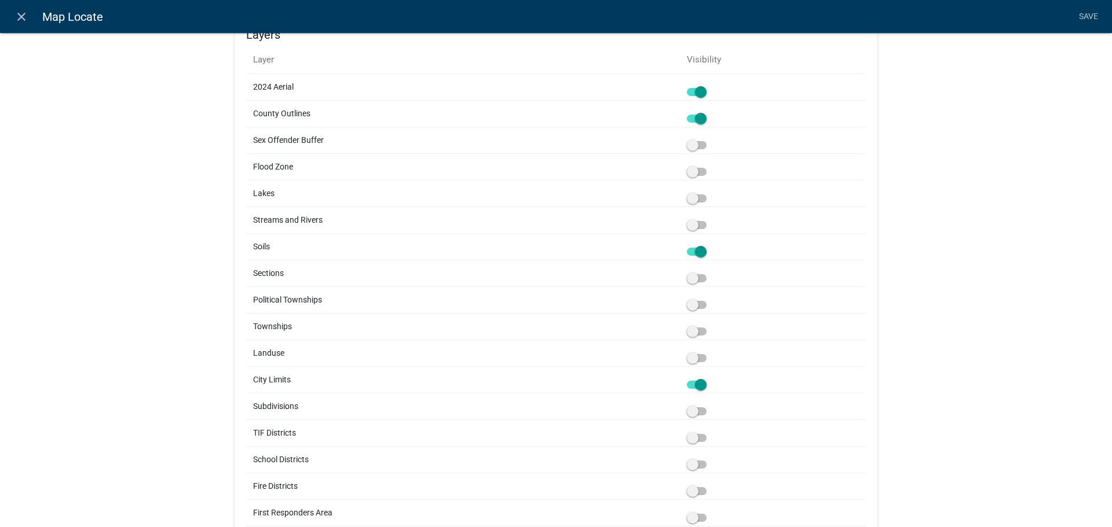
scroll to position [506, 0]
click at [692, 175] on span at bounding box center [697, 173] width 20 height 8
click at [709, 166] on input "checkbox" at bounding box center [709, 166] width 0 height 0
click at [695, 199] on span at bounding box center [697, 200] width 20 height 8
click at [709, 193] on input "checkbox" at bounding box center [709, 193] width 0 height 0
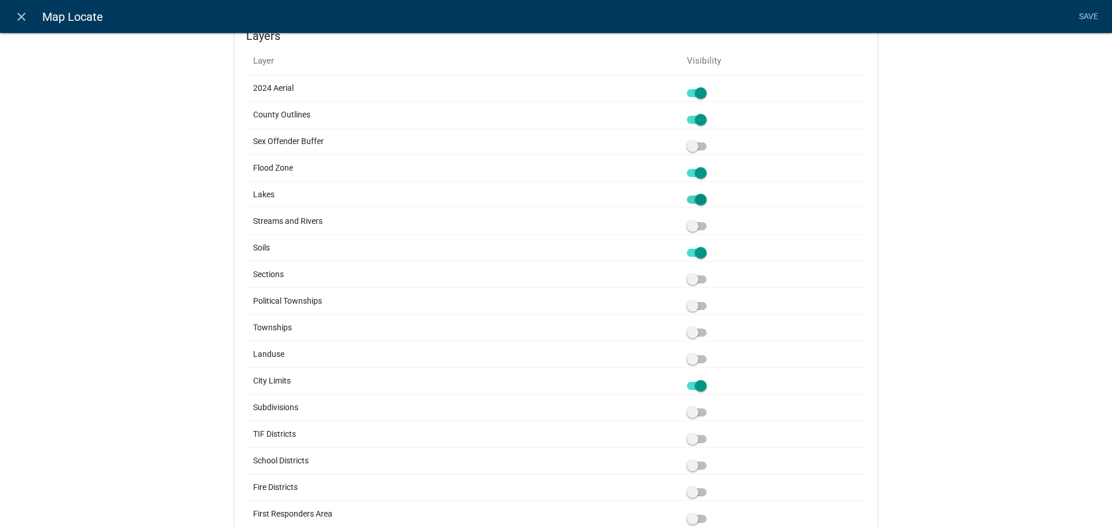
click at [693, 222] on span at bounding box center [697, 226] width 20 height 8
click at [709, 219] on input "checkbox" at bounding box center [709, 219] width 0 height 0
click at [691, 278] on span at bounding box center [697, 280] width 20 height 8
click at [709, 273] on input "checkbox" at bounding box center [709, 273] width 0 height 0
click at [691, 307] on span at bounding box center [697, 306] width 20 height 8
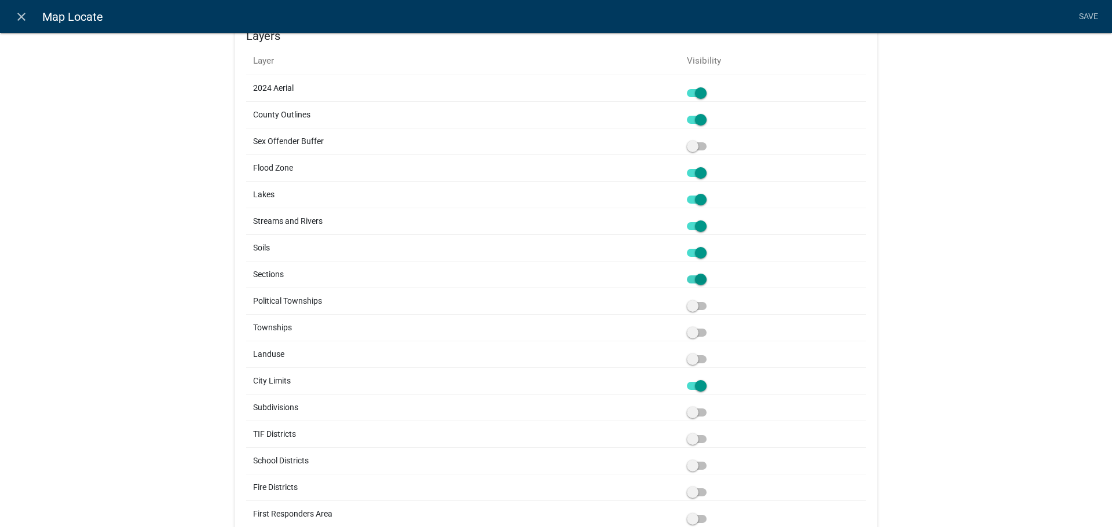
click at [709, 299] on input "checkbox" at bounding box center [709, 299] width 0 height 0
click at [692, 335] on span at bounding box center [697, 333] width 20 height 8
click at [709, 326] on input "checkbox" at bounding box center [709, 326] width 0 height 0
click at [692, 363] on span at bounding box center [697, 359] width 20 height 8
click at [709, 353] on input "checkbox" at bounding box center [709, 353] width 0 height 0
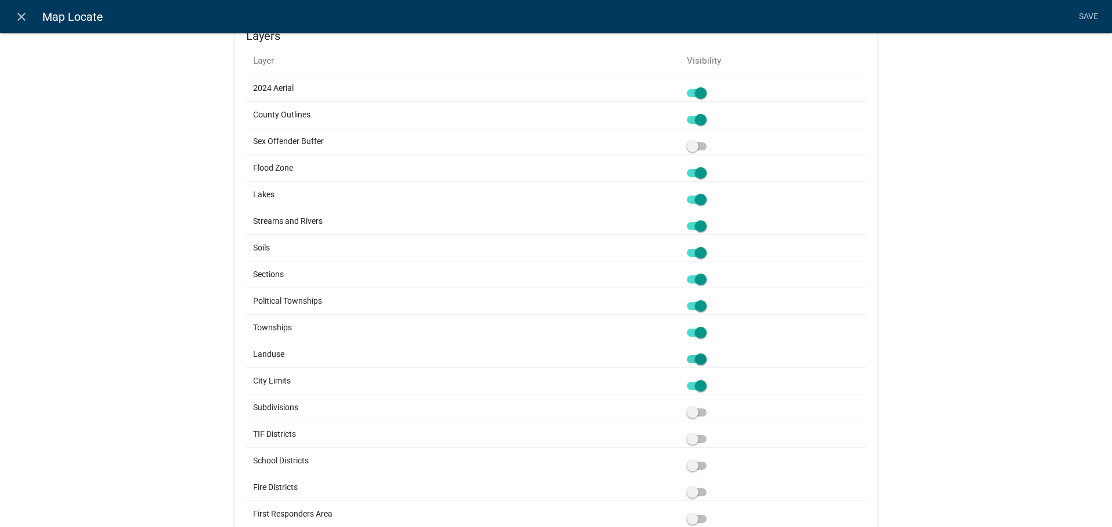
click at [693, 417] on span at bounding box center [697, 413] width 20 height 8
click at [709, 406] on input "checkbox" at bounding box center [709, 406] width 0 height 0
click at [692, 467] on span at bounding box center [697, 466] width 20 height 8
click at [709, 459] on input "checkbox" at bounding box center [709, 459] width 0 height 0
click at [695, 438] on span at bounding box center [697, 439] width 20 height 8
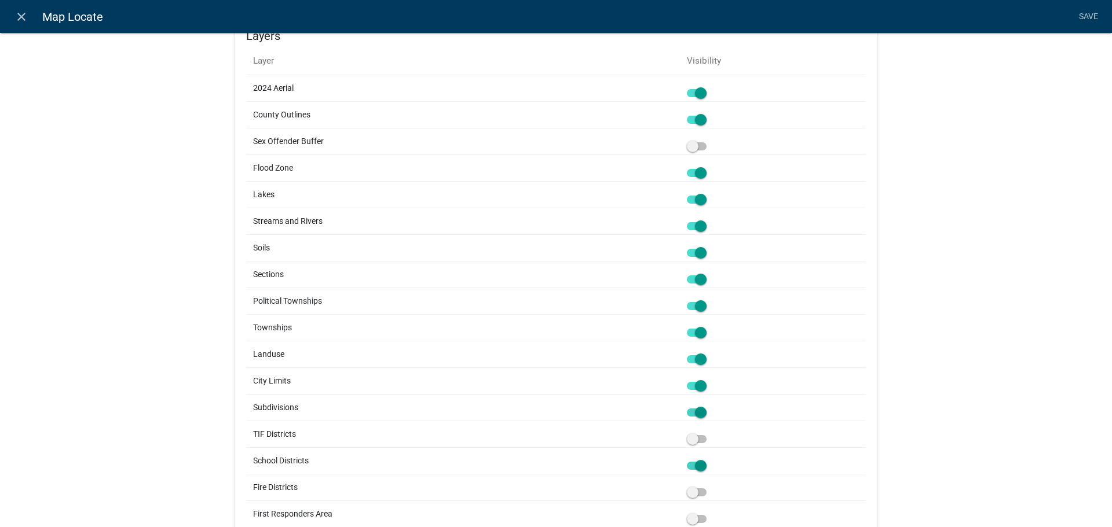
click at [709, 432] on input "checkbox" at bounding box center [709, 432] width 0 height 0
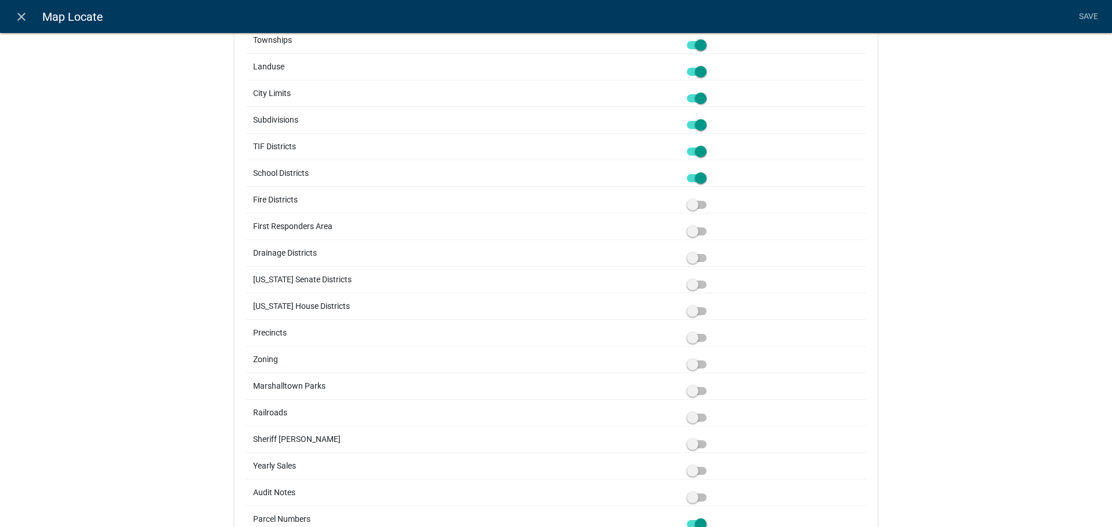
scroll to position [804, 0]
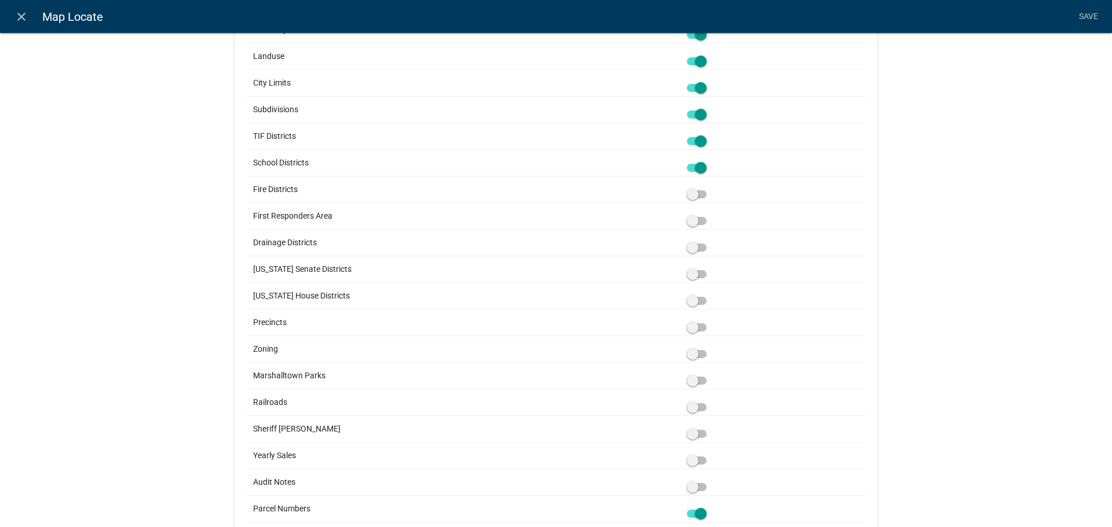
click at [695, 193] on span at bounding box center [697, 194] width 20 height 8
click at [709, 188] on input "checkbox" at bounding box center [709, 188] width 0 height 0
click at [693, 214] on div at bounding box center [773, 216] width 172 height 12
click at [692, 225] on span at bounding box center [697, 221] width 20 height 8
click at [709, 214] on input "checkbox" at bounding box center [709, 214] width 0 height 0
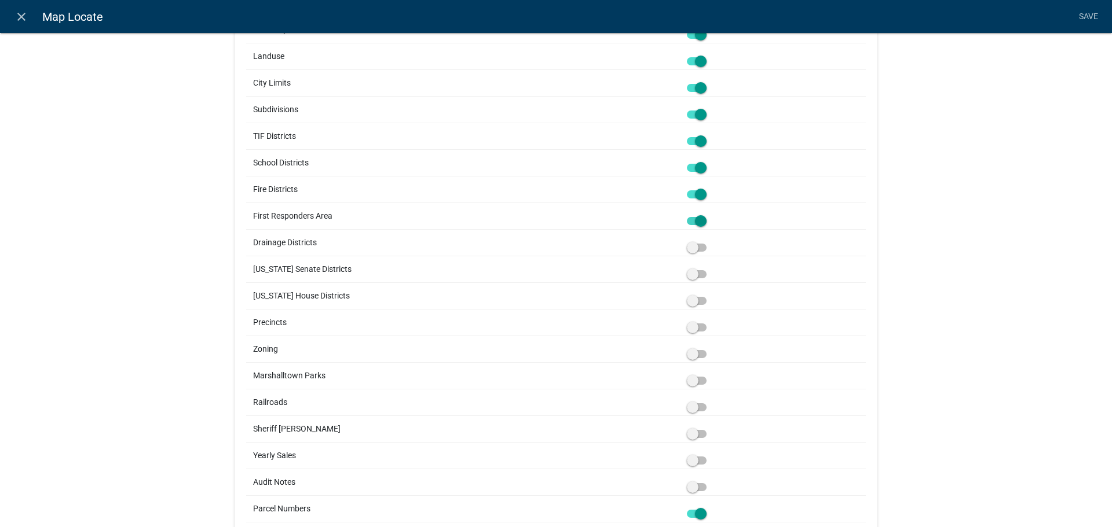
click at [693, 259] on td at bounding box center [773, 269] width 186 height 27
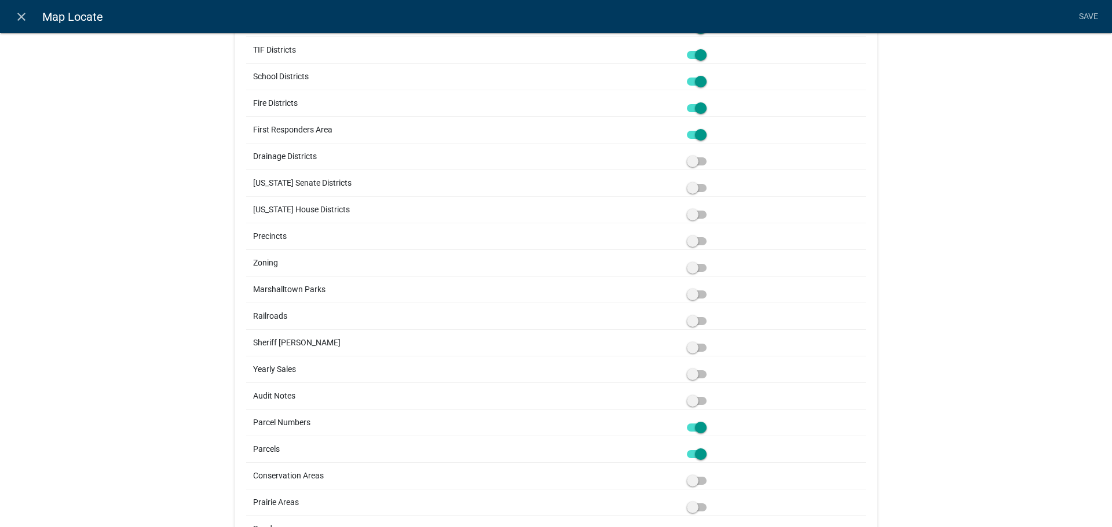
click at [693, 164] on span at bounding box center [697, 161] width 20 height 8
click at [709, 155] on input "checkbox" at bounding box center [709, 155] width 0 height 0
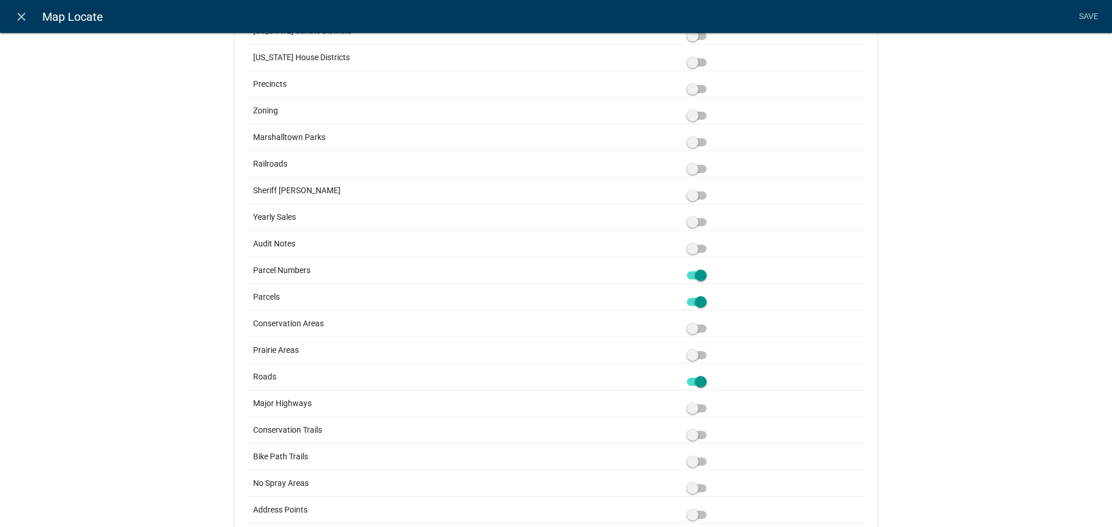
scroll to position [1120, 0]
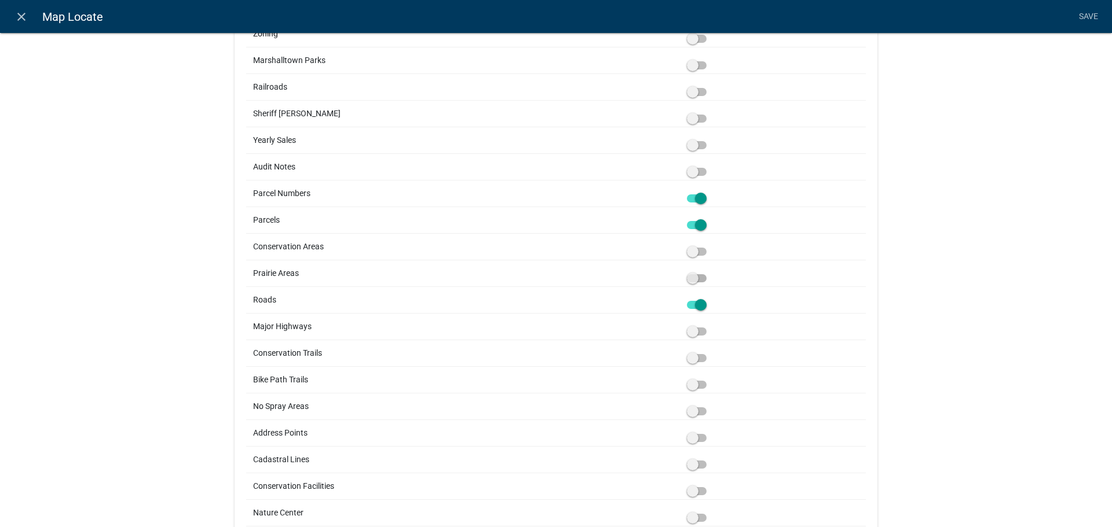
click at [694, 277] on span at bounding box center [697, 278] width 20 height 8
click at [709, 272] on input "checkbox" at bounding box center [709, 272] width 0 height 0
click at [694, 248] on span at bounding box center [697, 252] width 20 height 8
click at [709, 245] on input "checkbox" at bounding box center [709, 245] width 0 height 0
click at [692, 336] on span at bounding box center [697, 332] width 20 height 8
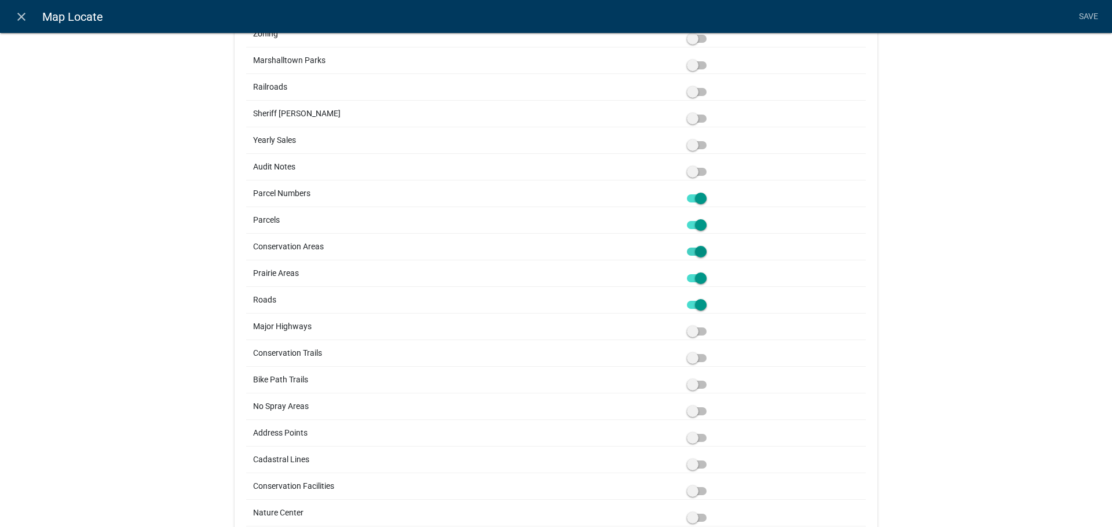
click at [709, 325] on input "checkbox" at bounding box center [709, 325] width 0 height 0
click at [689, 357] on span at bounding box center [697, 358] width 20 height 8
click at [709, 351] on input "checkbox" at bounding box center [709, 351] width 0 height 0
click at [695, 388] on span at bounding box center [697, 385] width 20 height 8
click at [709, 378] on input "checkbox" at bounding box center [709, 378] width 0 height 0
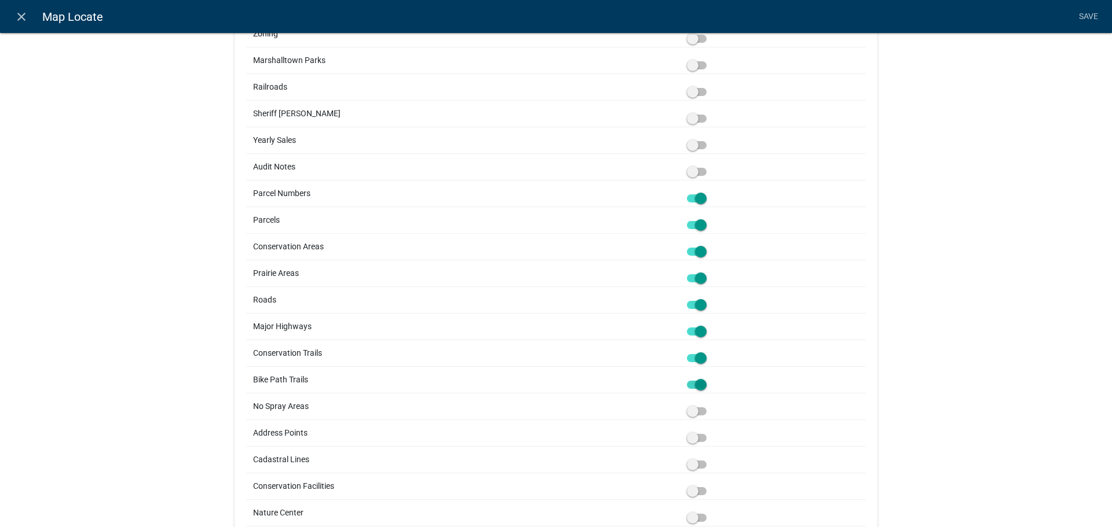
click at [691, 411] on span at bounding box center [697, 412] width 20 height 8
click at [709, 405] on input "checkbox" at bounding box center [709, 405] width 0 height 0
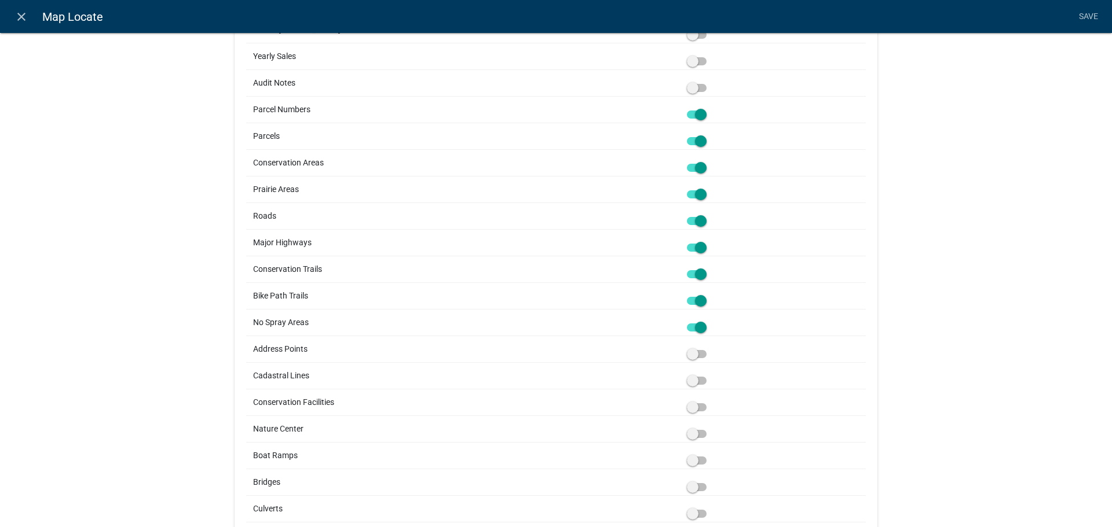
scroll to position [1353, 0]
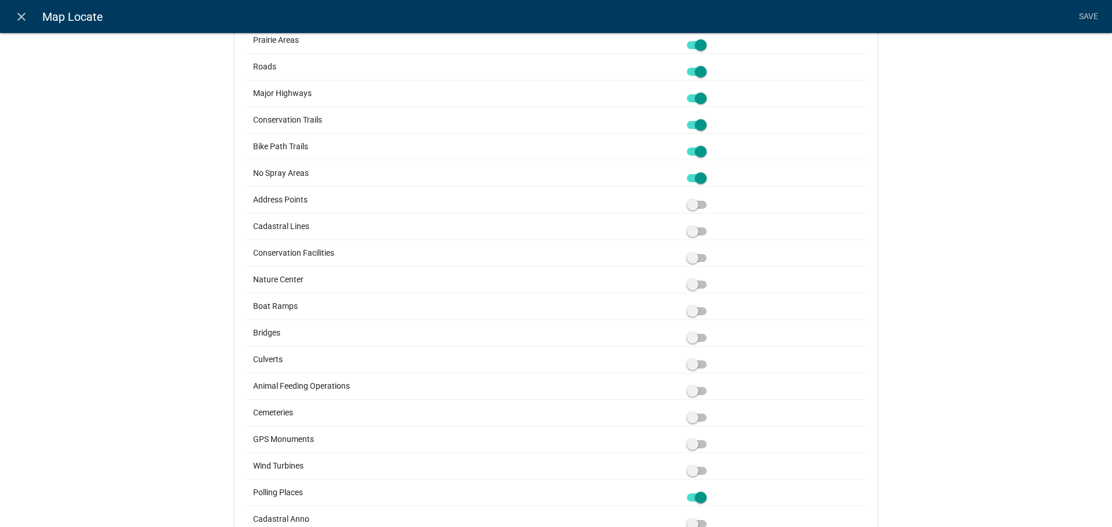
click at [691, 287] on span at bounding box center [697, 285] width 20 height 8
click at [709, 278] on input "checkbox" at bounding box center [709, 278] width 0 height 0
click at [688, 311] on span at bounding box center [697, 311] width 20 height 8
click at [709, 305] on input "checkbox" at bounding box center [709, 305] width 0 height 0
click at [1084, 16] on link "Save" at bounding box center [1087, 17] width 29 height 22
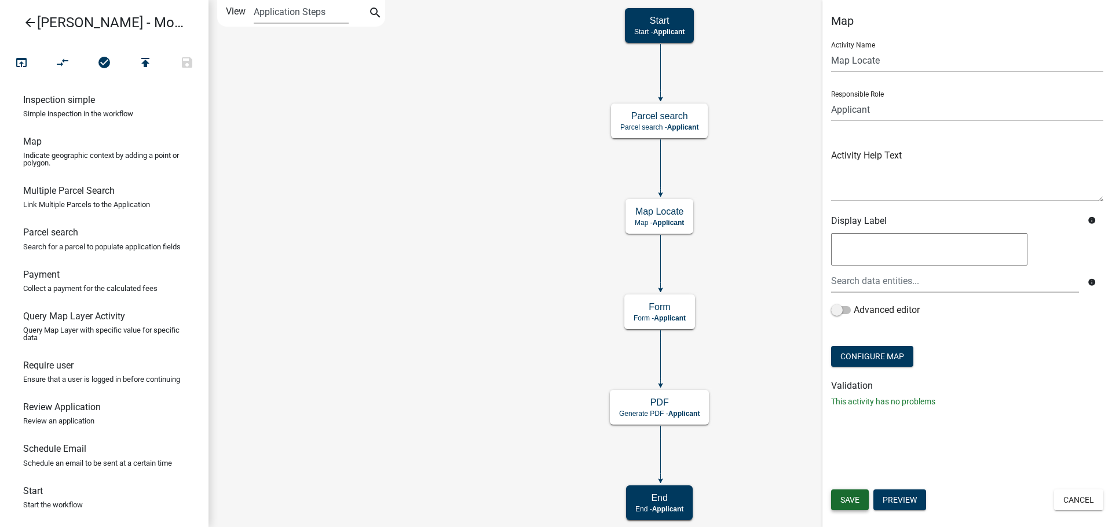
click at [848, 501] on span "Save" at bounding box center [849, 500] width 19 height 9
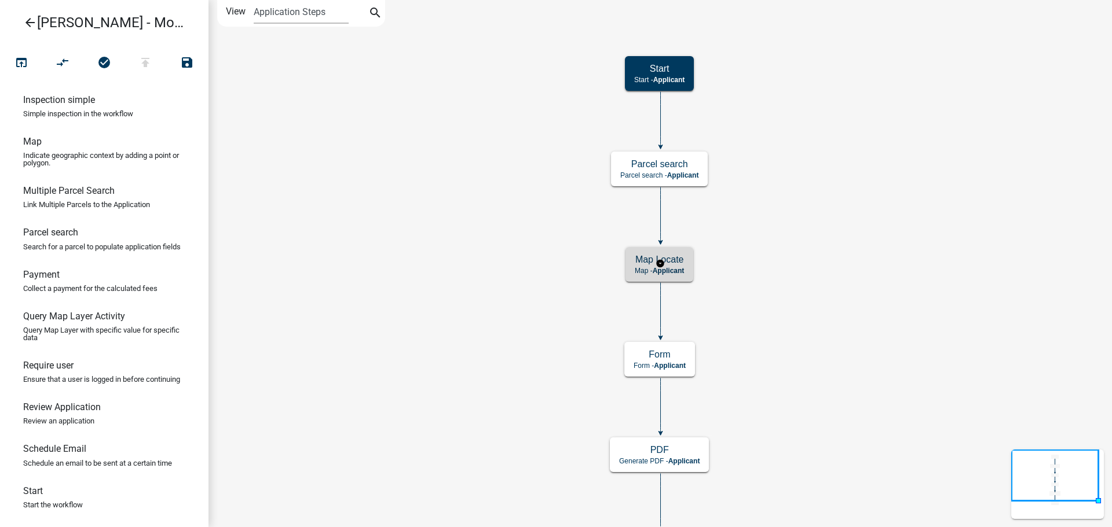
click at [626, 270] on div "Map Locate Map - Applicant" at bounding box center [659, 264] width 68 height 35
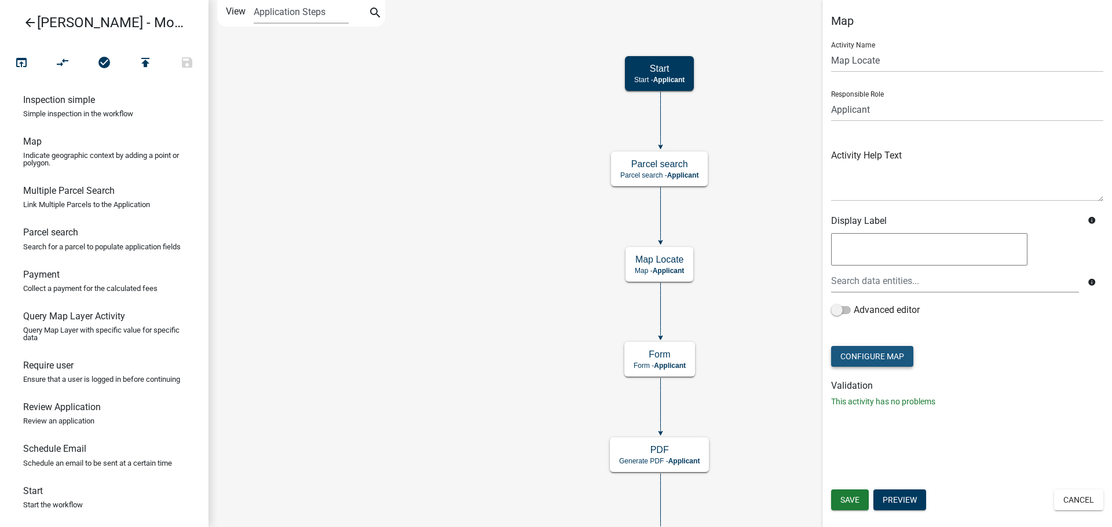
click at [872, 354] on button "Configure Map" at bounding box center [872, 356] width 82 height 21
select select "satellite"
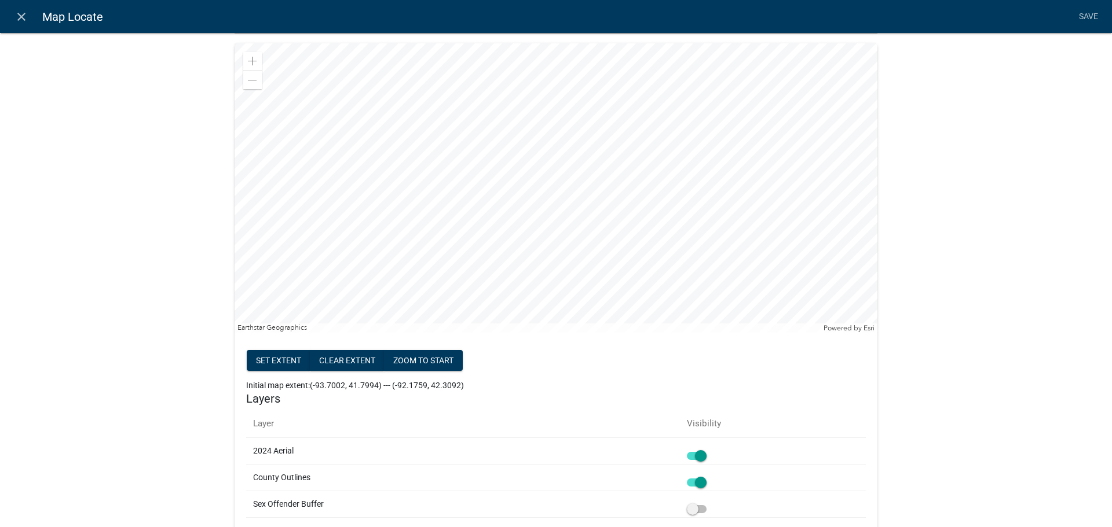
scroll to position [142, 0]
click at [248, 61] on span at bounding box center [252, 61] width 9 height 9
click at [549, 207] on div at bounding box center [555, 188] width 643 height 289
click at [534, 217] on div at bounding box center [555, 188] width 643 height 289
click at [248, 63] on span at bounding box center [252, 61] width 9 height 9
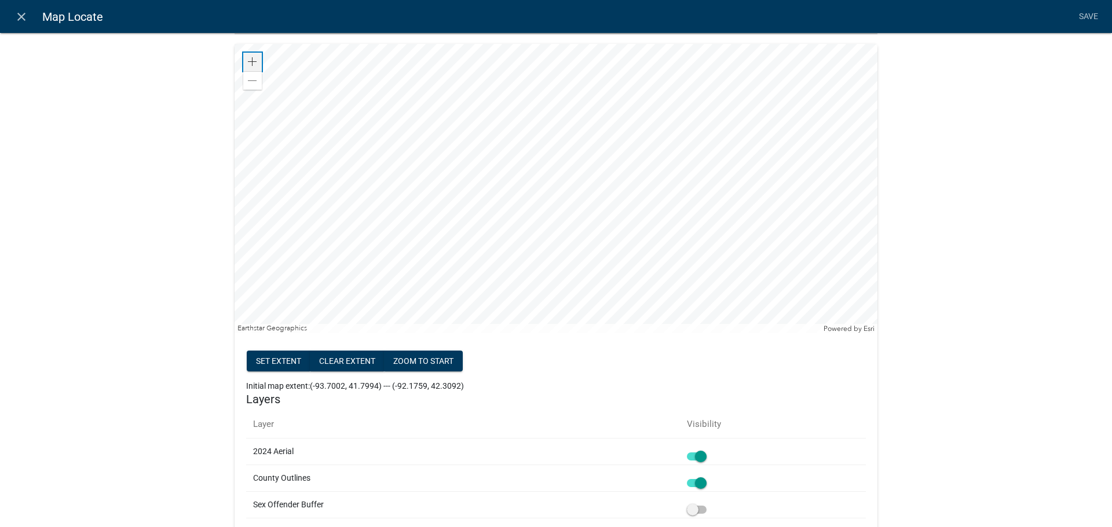
click at [248, 63] on span at bounding box center [252, 61] width 9 height 9
click at [366, 188] on div at bounding box center [555, 188] width 643 height 289
click at [310, 188] on div at bounding box center [555, 188] width 643 height 289
click at [251, 58] on span at bounding box center [252, 61] width 9 height 9
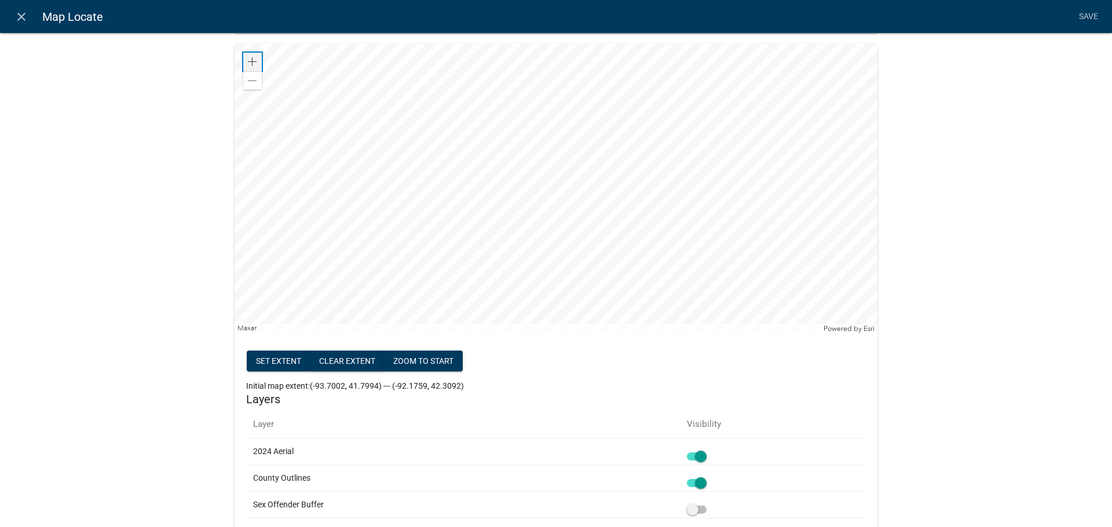
click at [251, 58] on span at bounding box center [252, 61] width 9 height 9
click at [244, 56] on div "Zoom in" at bounding box center [252, 62] width 19 height 19
click at [489, 240] on div at bounding box center [555, 188] width 643 height 289
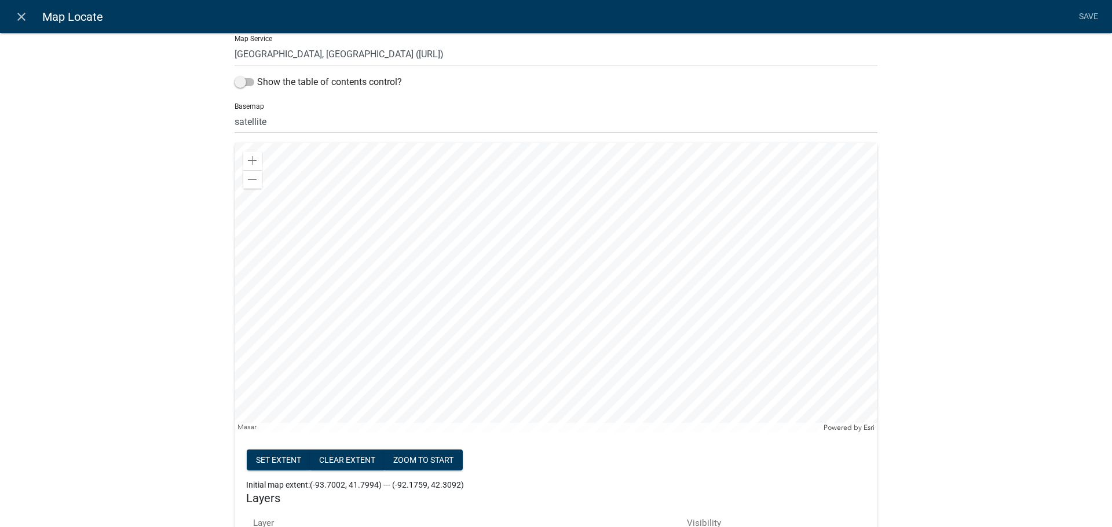
scroll to position [23, 0]
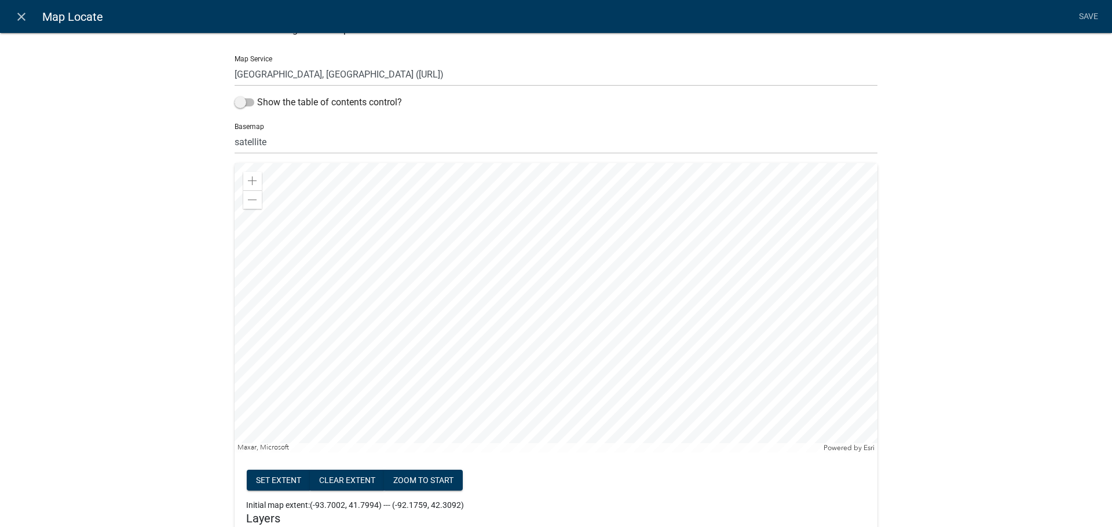
click at [787, 523] on h5 "Layers" at bounding box center [555, 519] width 619 height 14
click at [19, 23] on icon "close" at bounding box center [21, 17] width 14 height 14
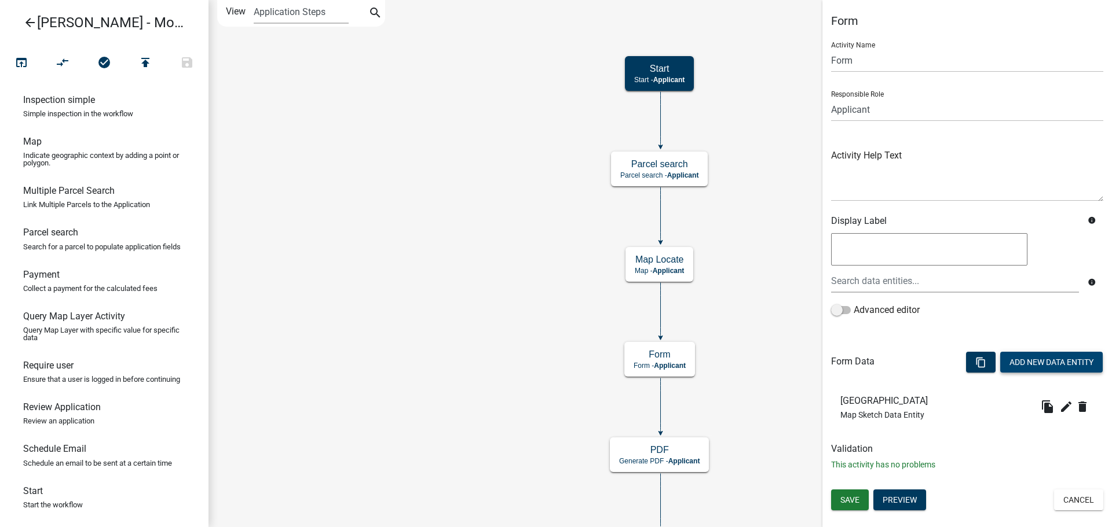
click at [1044, 368] on button "Add New Data Entity" at bounding box center [1051, 362] width 102 height 21
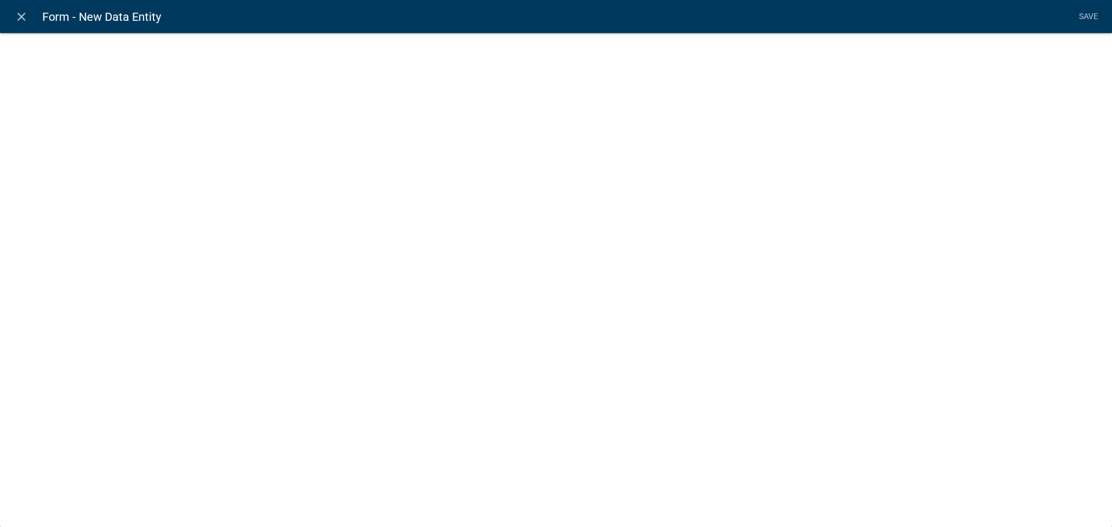
select select
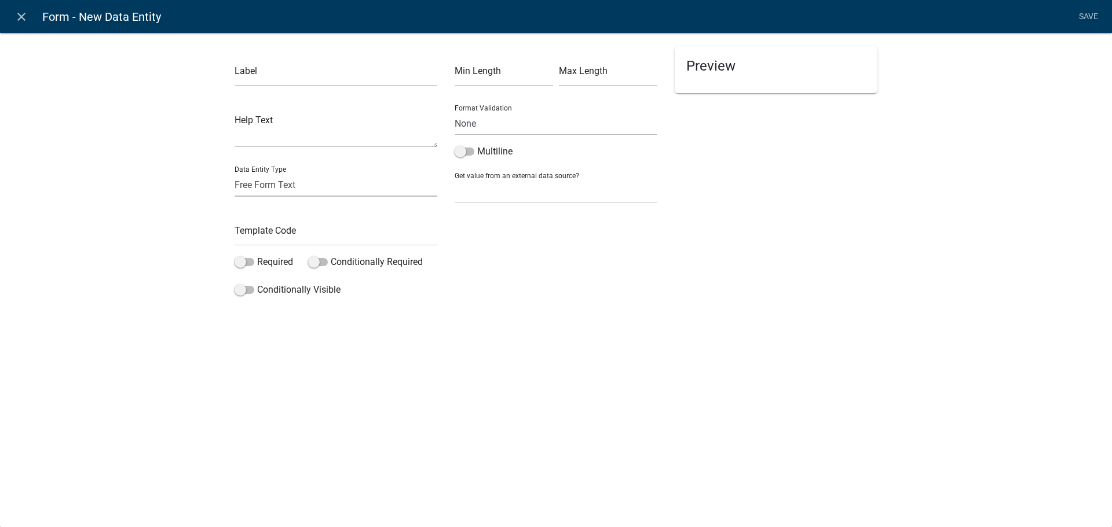
click at [300, 184] on select "Free Form Text Document Display Entity Value Fee Numeric Data Date Map Sketch D…" at bounding box center [335, 185] width 203 height 24
select select "mapsketch-data"
click at [234, 173] on select "Free Form Text Document Display Entity Value Fee Numeric Data Date Map Sketch D…" at bounding box center [335, 185] width 203 height 24
select select "mapsketch-data"
select select
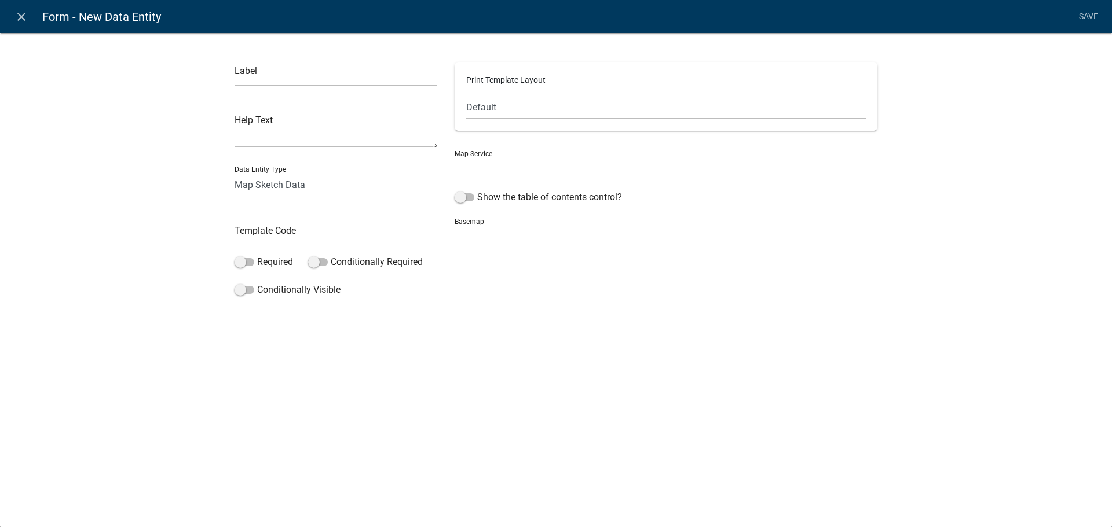
select select
click at [17, 18] on icon "close" at bounding box center [21, 17] width 14 height 14
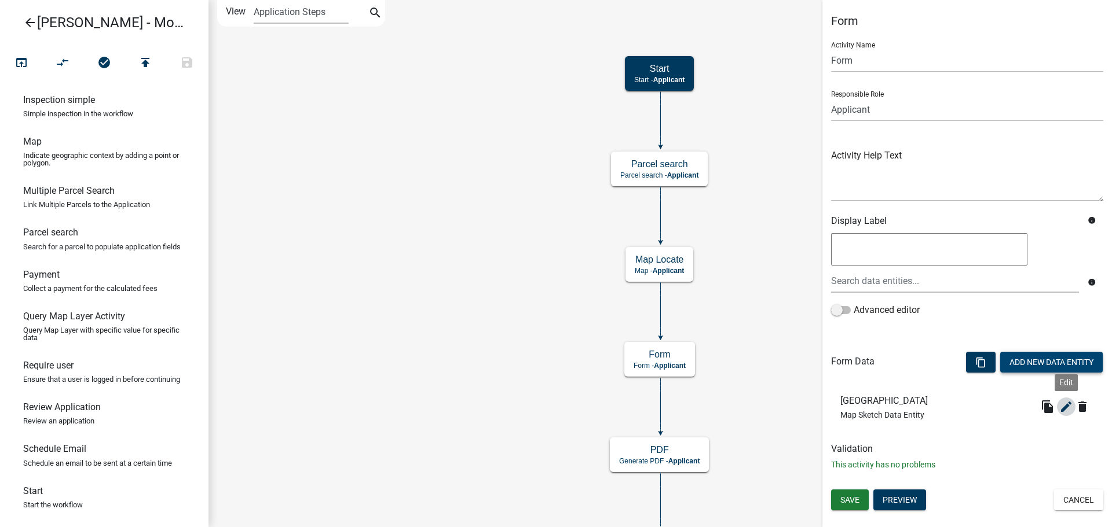
click at [1065, 412] on icon "edit" at bounding box center [1066, 407] width 14 height 14
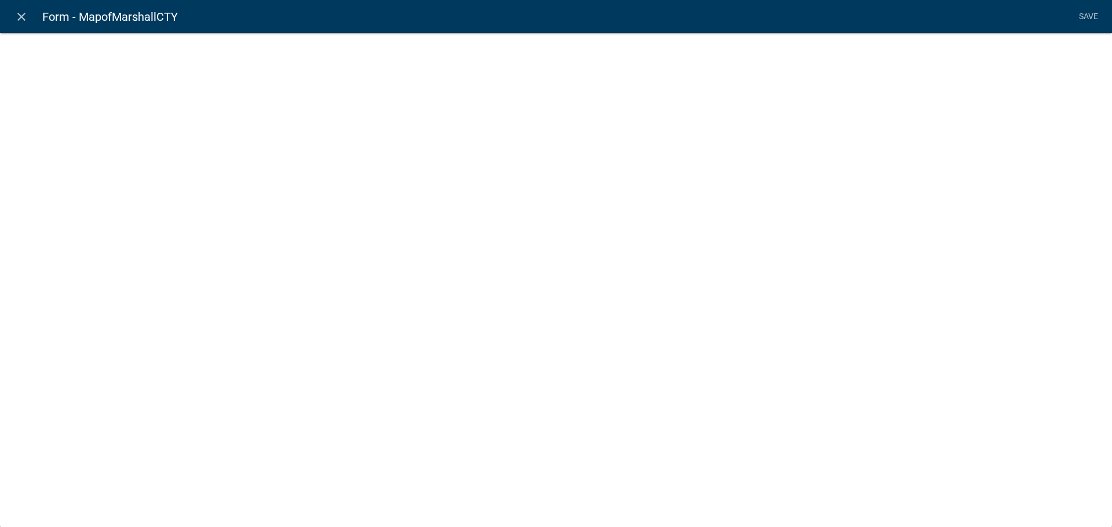
select select "mapsketch-data"
select select "3"
select select "satellite"
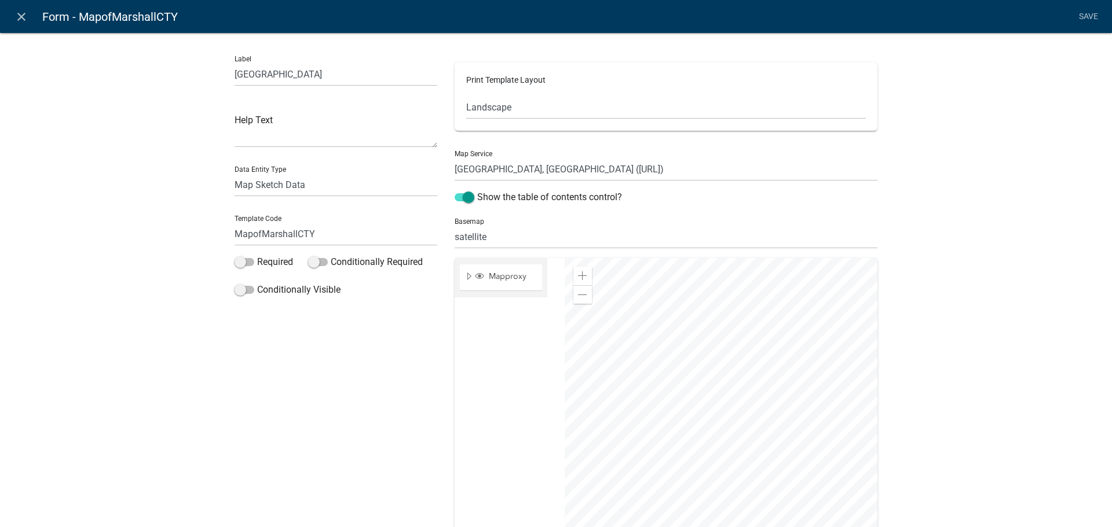
click at [500, 77] on p "Print Template Layout" at bounding box center [665, 80] width 399 height 12
click at [488, 101] on select "Default Landscape Portrait Square" at bounding box center [665, 108] width 399 height 24
click at [268, 190] on select "Free Form Text Document Display Entity Value Fee Numeric Data Date Map Sketch D…" at bounding box center [335, 185] width 203 height 24
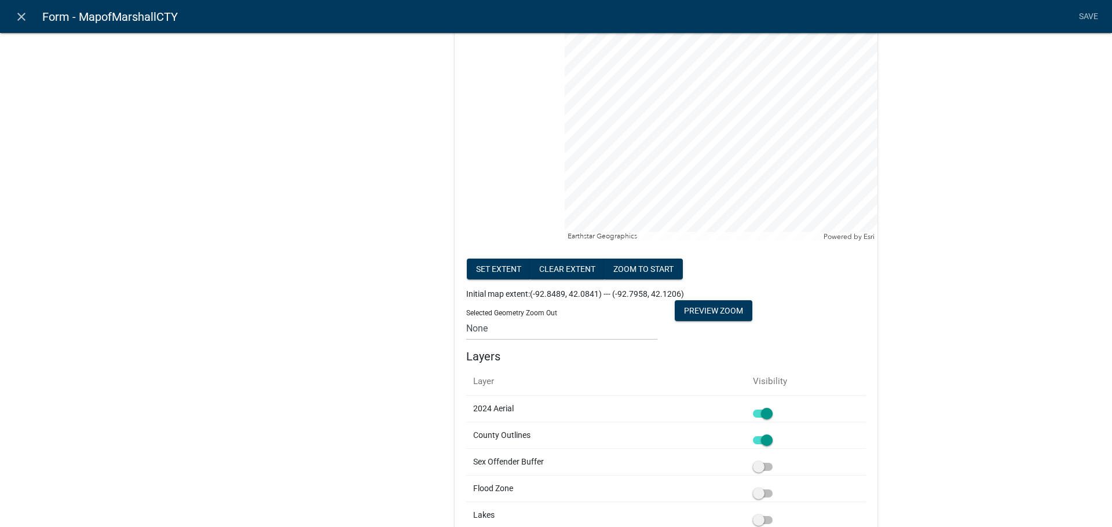
scroll to position [0, 0]
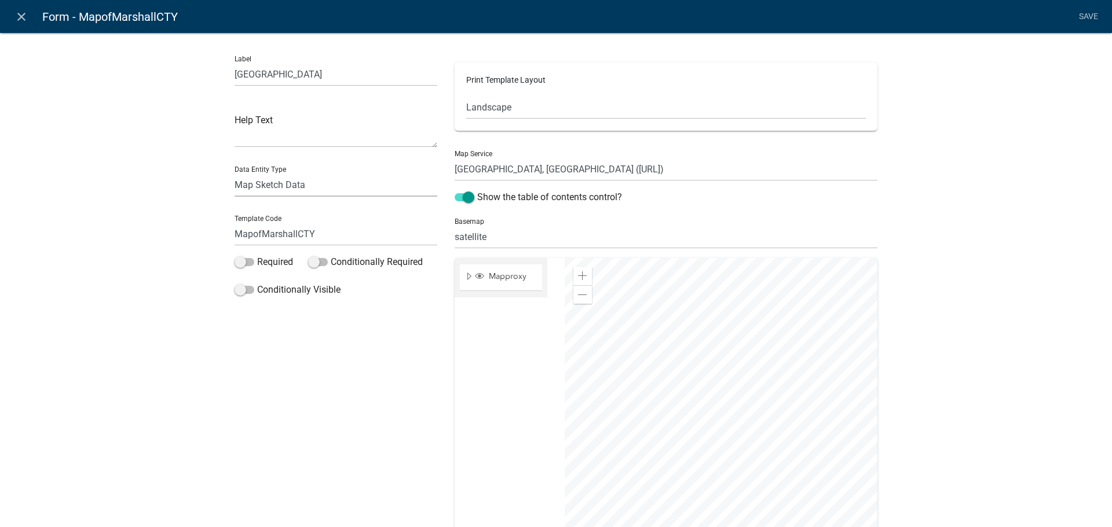
click at [328, 175] on select "Free Form Text Document Display Entity Value Fee Numeric Data Date Map Sketch D…" at bounding box center [335, 185] width 203 height 24
select select "numeric-data"
click at [234, 173] on select "Free Form Text Document Display Entity Value Fee Numeric Data Date Map Sketch D…" at bounding box center [335, 185] width 203 height 24
select select "numeric-data"
select select
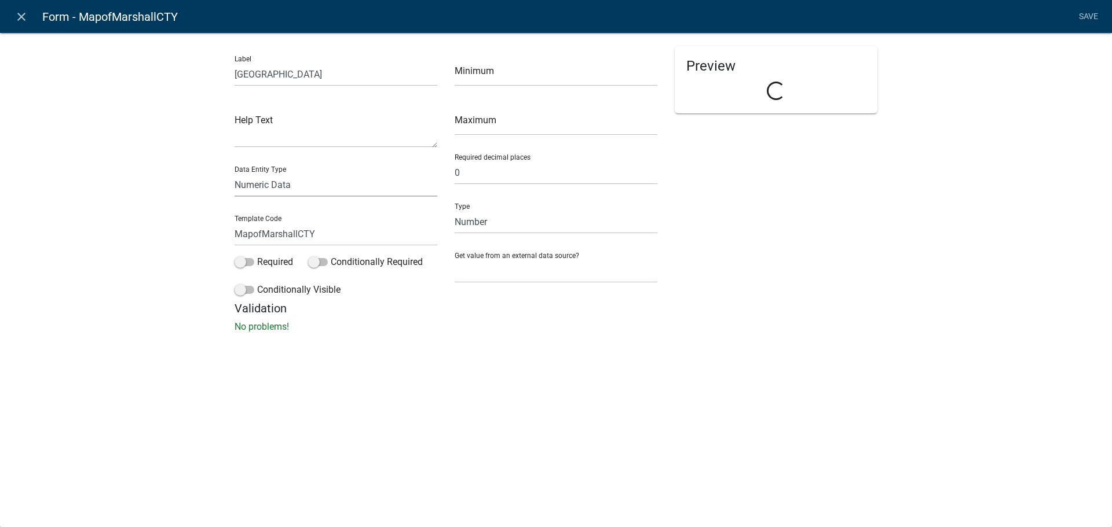
click at [301, 193] on select "Free Form Text Document Display Entity Value Fee Numeric Data Date Map Sketch D…" at bounding box center [335, 185] width 203 height 24
click at [234, 173] on select "Free Form Text Document Display Entity Value Fee Numeric Data Date Map Sketch D…" at bounding box center [335, 185] width 203 height 24
select select "mapsketch-data"
select select
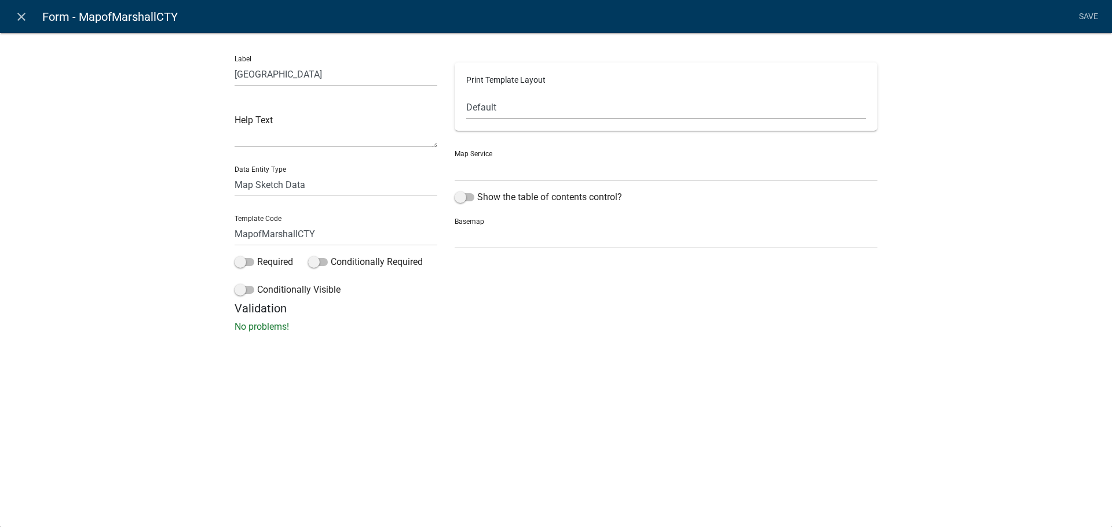
click at [497, 111] on select "Default Landscape Portrait Square" at bounding box center [665, 108] width 399 height 24
click at [465, 194] on span at bounding box center [464, 197] width 20 height 8
click at [477, 190] on input "Show the table of contents control?" at bounding box center [477, 190] width 0 height 0
click at [490, 241] on select "no basemap topo satellite hybrid gray terrain osm topo-vector streets-relief-ve…" at bounding box center [665, 237] width 423 height 24
select select "satellite"
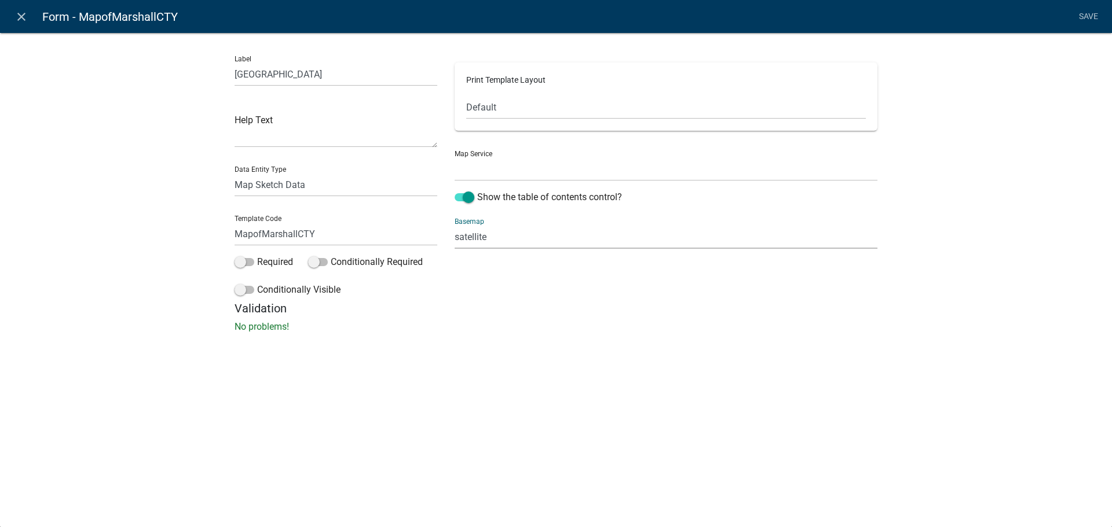
click at [454, 225] on select "no basemap topo satellite hybrid gray terrain osm topo-vector streets-relief-ve…" at bounding box center [665, 237] width 423 height 24
click at [504, 168] on select "[GEOGRAPHIC_DATA], [GEOGRAPHIC_DATA] ([URL])" at bounding box center [665, 169] width 423 height 24
select select "0: Object"
click at [454, 157] on select "[GEOGRAPHIC_DATA], [GEOGRAPHIC_DATA] ([URL])" at bounding box center [665, 169] width 423 height 24
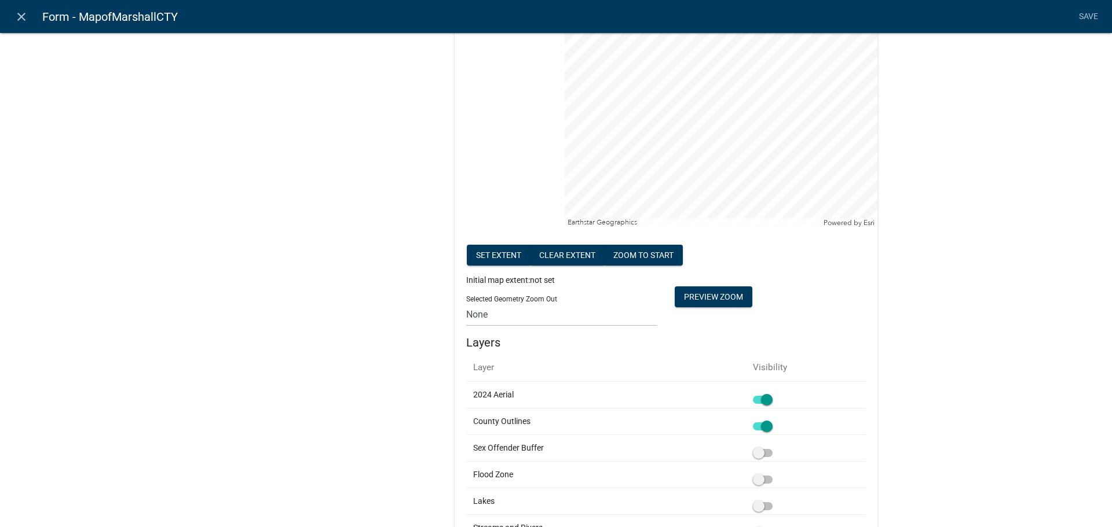
scroll to position [75, 0]
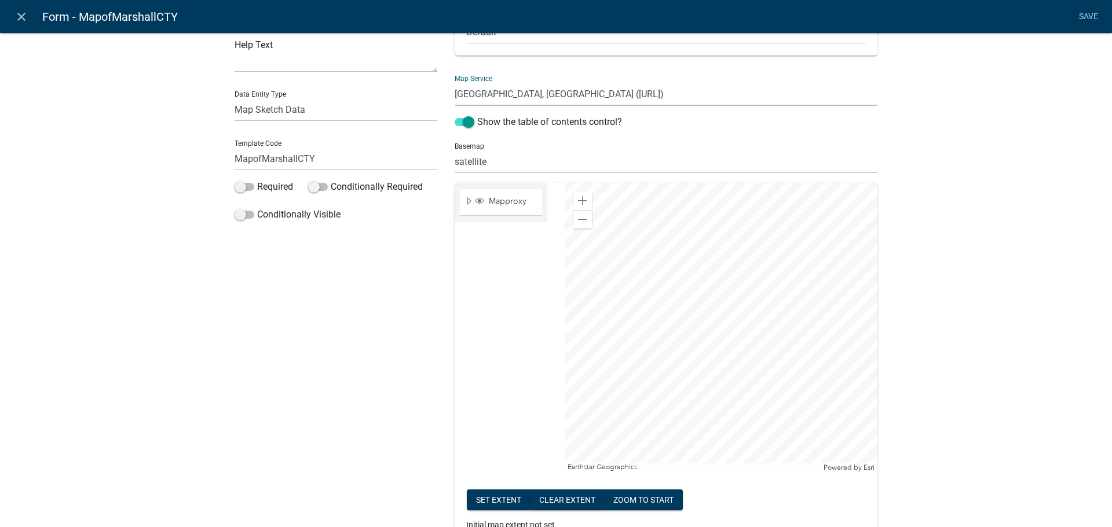
click at [564, 302] on div at bounding box center [720, 327] width 313 height 289
click at [568, 361] on div at bounding box center [720, 327] width 313 height 289
click at [632, 380] on div at bounding box center [720, 327] width 313 height 289
click at [670, 314] on div at bounding box center [720, 327] width 313 height 289
click at [578, 199] on span at bounding box center [582, 200] width 9 height 9
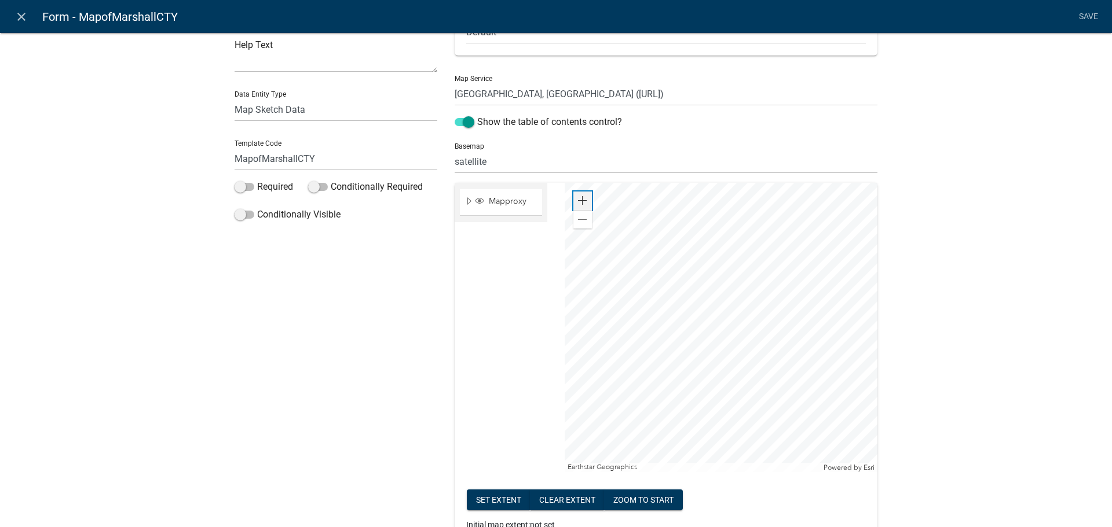
click at [578, 199] on span at bounding box center [582, 200] width 9 height 9
click at [798, 456] on div at bounding box center [720, 327] width 313 height 289
click at [782, 435] on div at bounding box center [720, 327] width 313 height 289
click at [759, 377] on div at bounding box center [720, 327] width 313 height 289
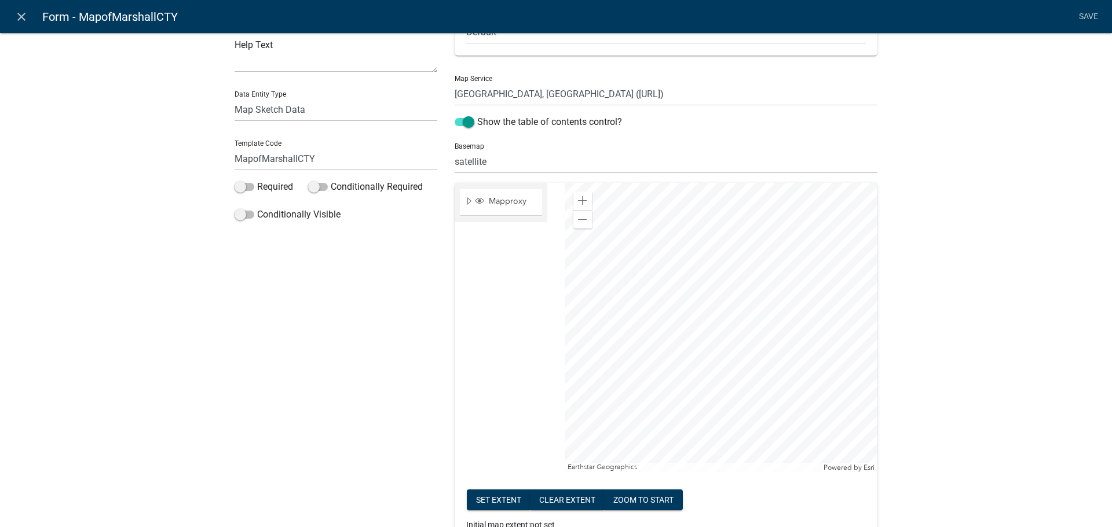
click at [681, 360] on div at bounding box center [720, 327] width 313 height 289
click at [709, 372] on div at bounding box center [720, 327] width 313 height 289
click at [581, 200] on span at bounding box center [582, 200] width 9 height 9
click at [581, 202] on span at bounding box center [582, 200] width 9 height 9
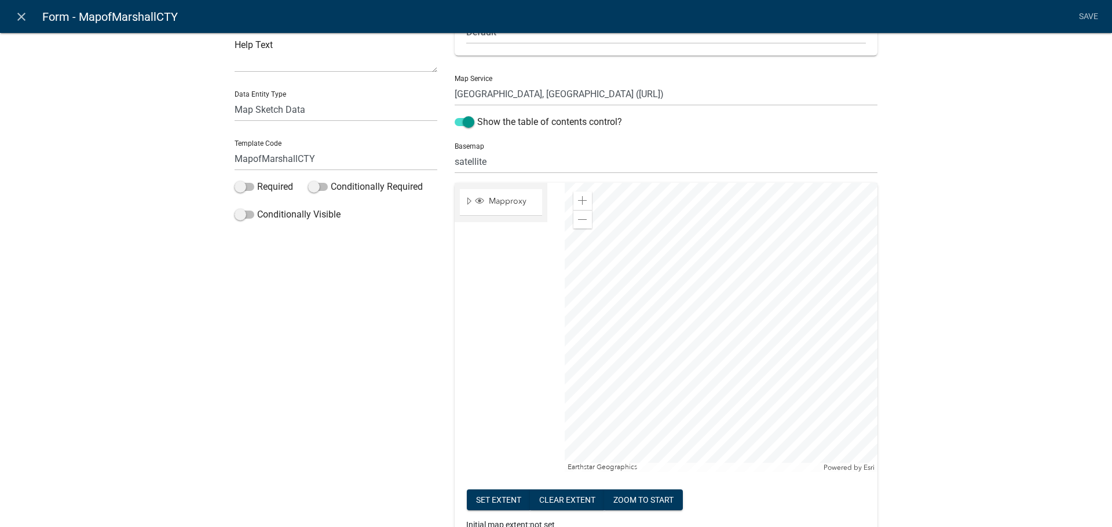
click at [660, 361] on div at bounding box center [720, 327] width 313 height 289
click at [578, 197] on span at bounding box center [582, 200] width 9 height 9
click at [633, 380] on div at bounding box center [720, 327] width 313 height 289
click at [577, 195] on div "Zoom in" at bounding box center [582, 201] width 19 height 19
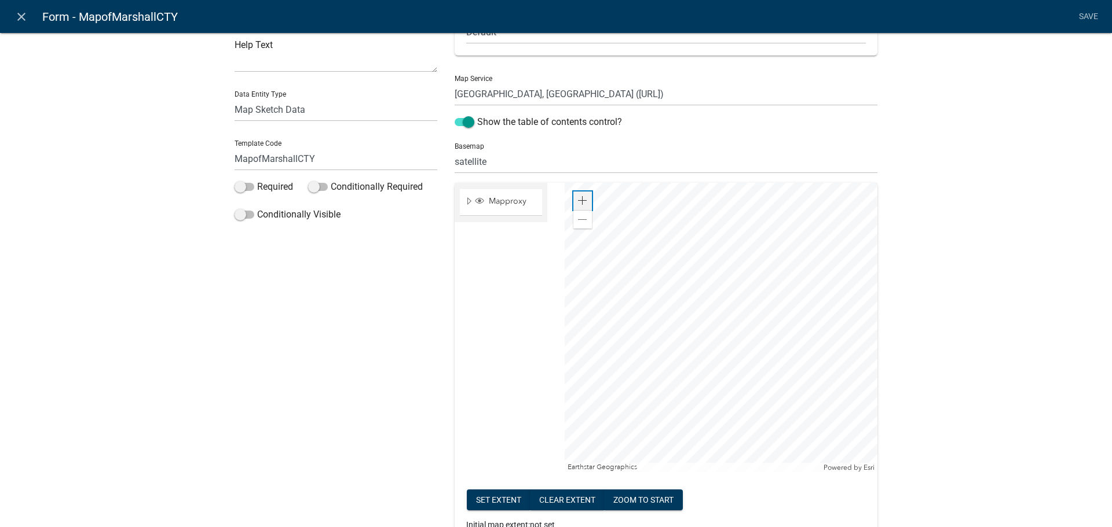
click at [578, 201] on span at bounding box center [582, 200] width 9 height 9
click at [665, 316] on div at bounding box center [720, 327] width 313 height 289
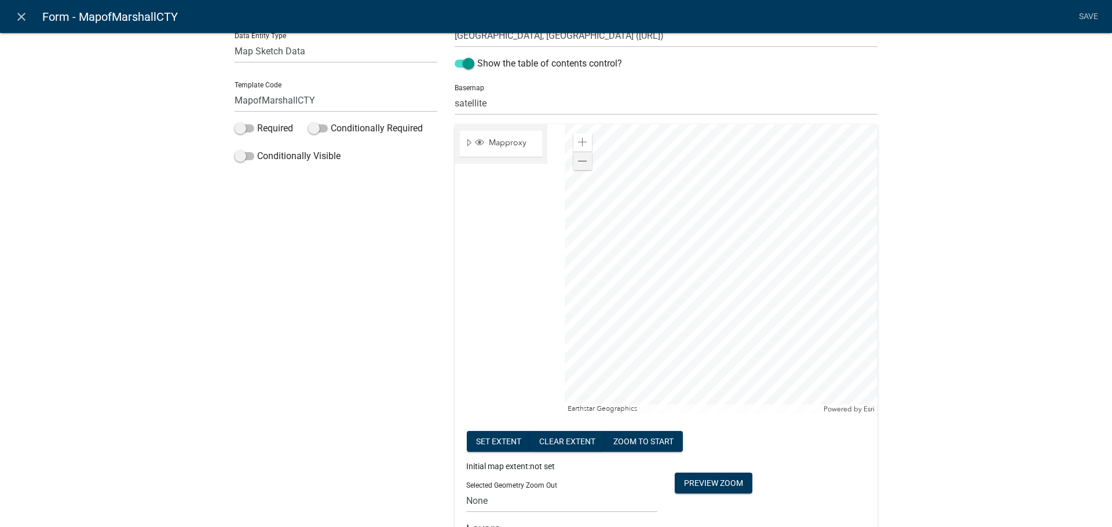
scroll to position [123, 0]
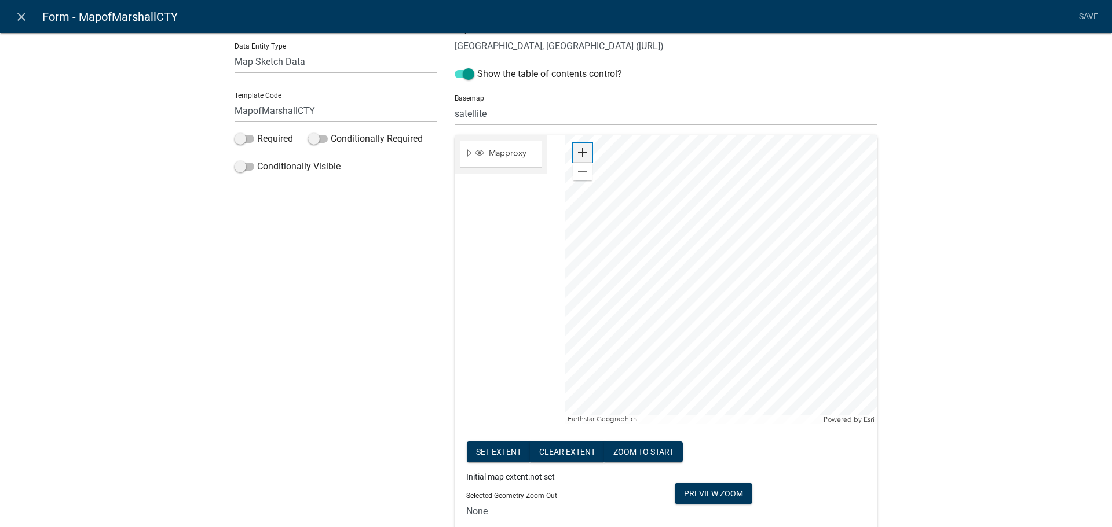
click at [580, 157] on div "Zoom in" at bounding box center [582, 153] width 19 height 19
click at [579, 175] on span at bounding box center [582, 171] width 9 height 9
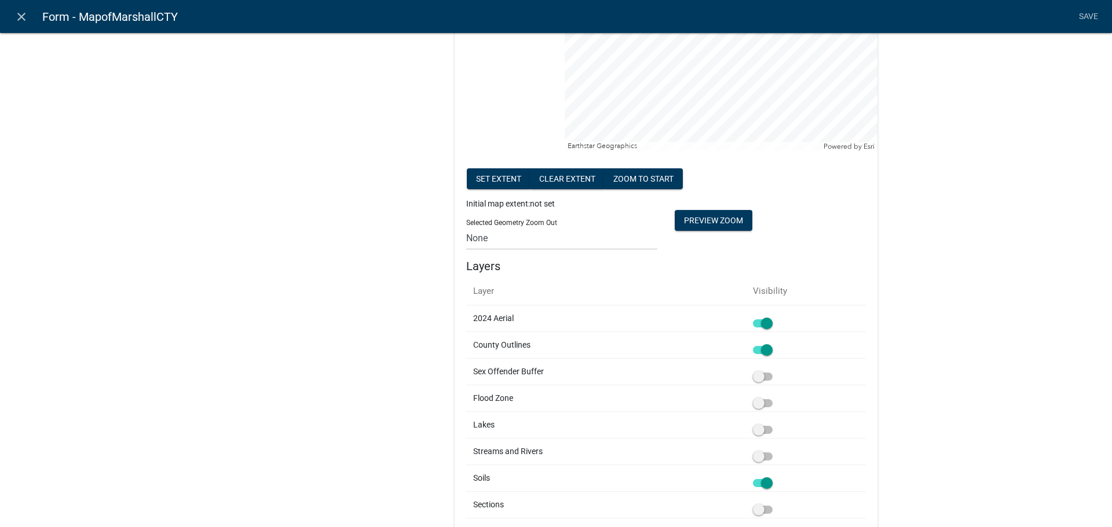
scroll to position [408, 0]
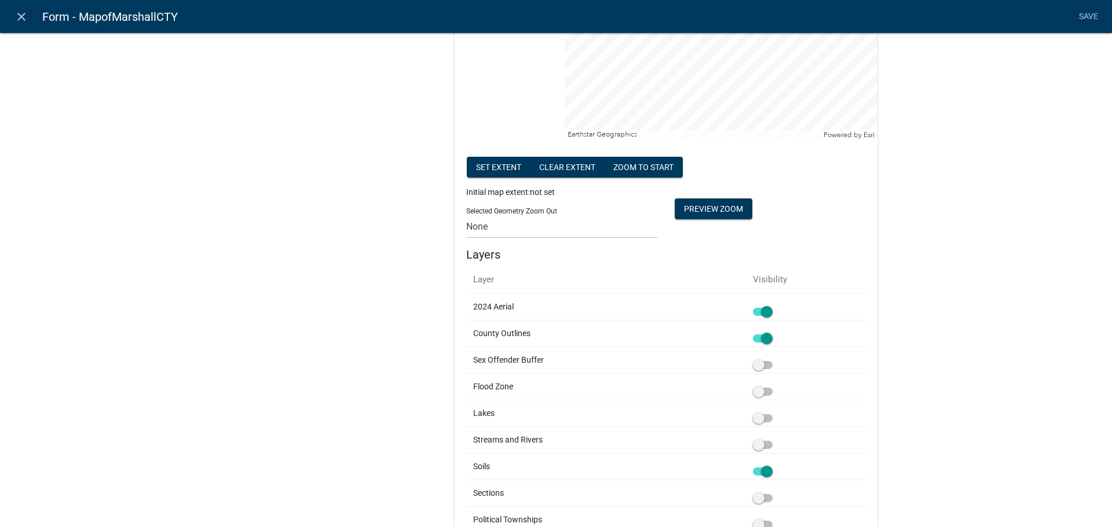
click at [758, 364] on span at bounding box center [763, 365] width 20 height 8
click at [775, 358] on input "checkbox" at bounding box center [775, 358] width 0 height 0
click at [758, 364] on span at bounding box center [763, 365] width 20 height 8
click at [775, 358] on input "checkbox" at bounding box center [775, 358] width 0 height 0
click at [758, 393] on span at bounding box center [763, 392] width 20 height 8
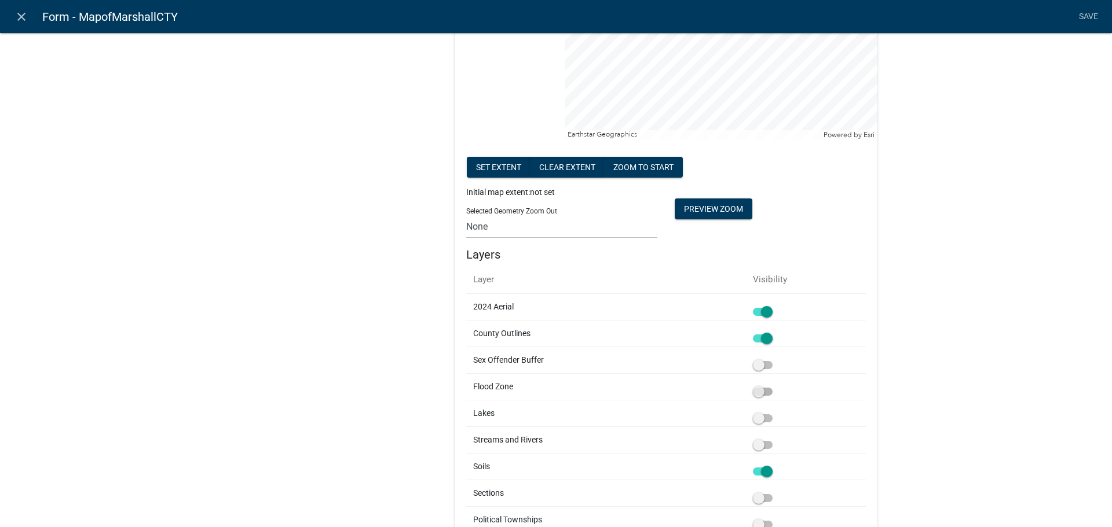
click at [775, 385] on input "checkbox" at bounding box center [775, 385] width 0 height 0
click at [758, 420] on span at bounding box center [763, 419] width 20 height 8
click at [775, 412] on input "checkbox" at bounding box center [775, 412] width 0 height 0
click at [758, 445] on span at bounding box center [763, 445] width 20 height 8
click at [775, 438] on input "checkbox" at bounding box center [775, 438] width 0 height 0
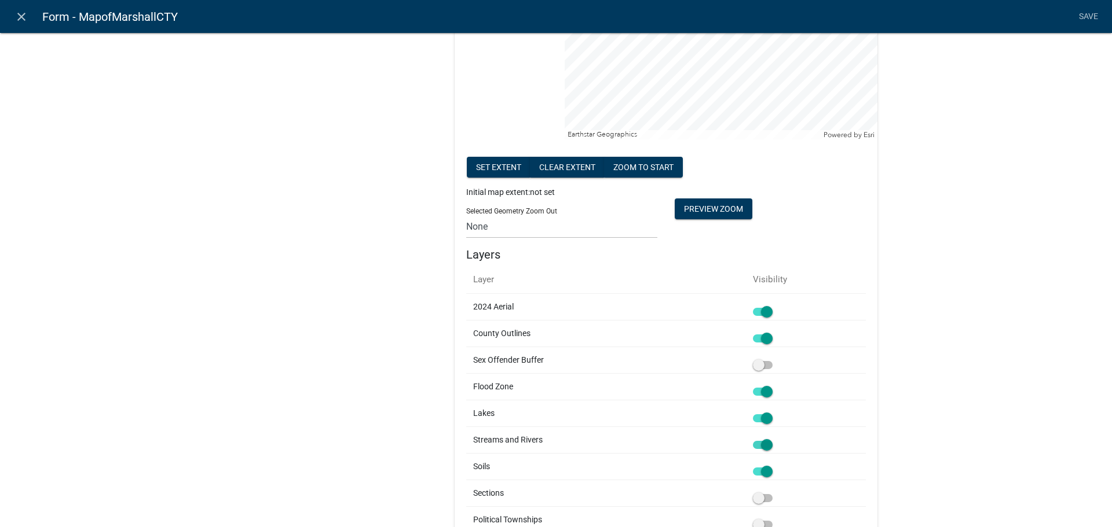
scroll to position [530, 0]
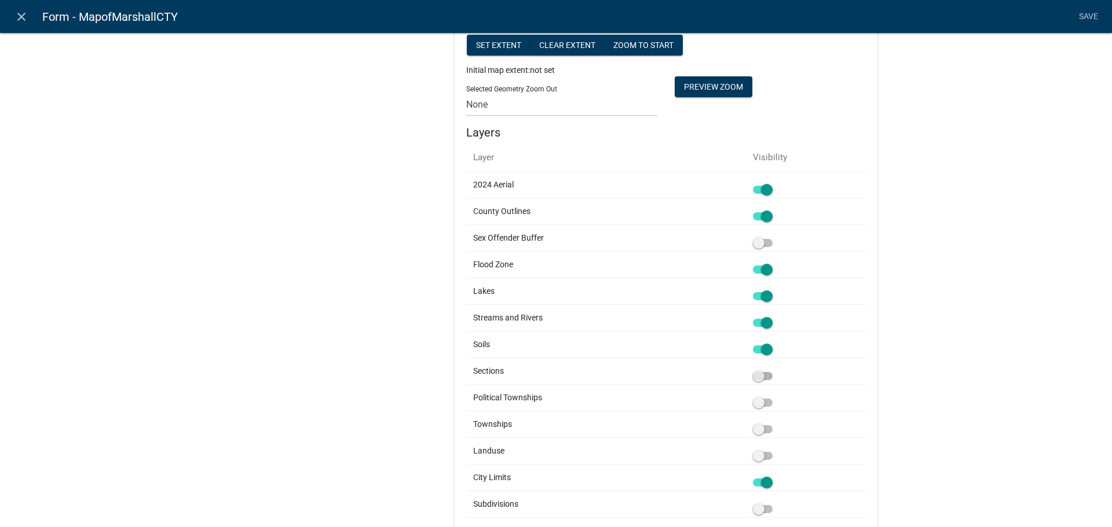
click at [758, 376] on span at bounding box center [763, 376] width 20 height 8
click at [775, 369] on input "checkbox" at bounding box center [775, 369] width 0 height 0
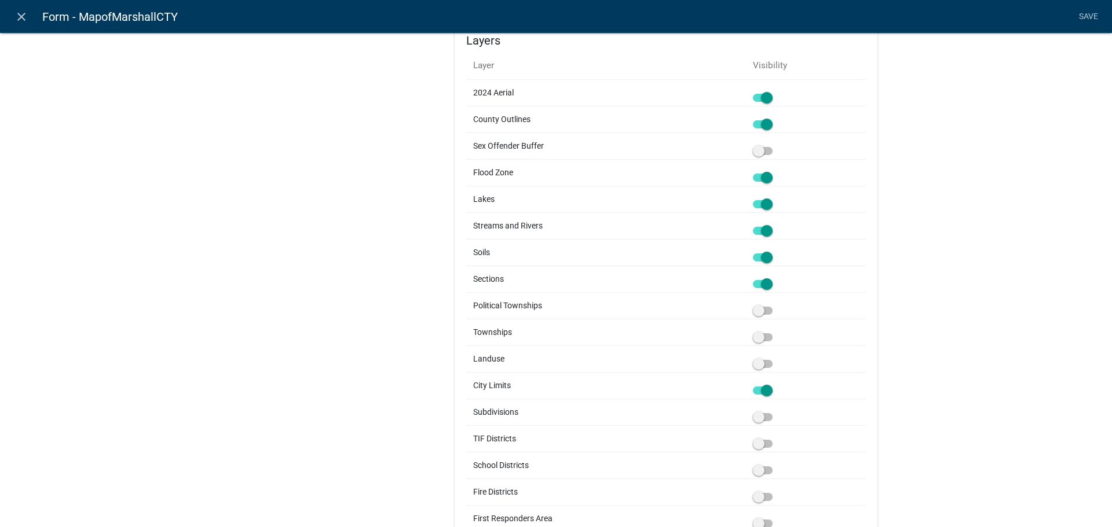
click at [764, 339] on span at bounding box center [763, 337] width 20 height 8
click at [775, 331] on input "checkbox" at bounding box center [775, 331] width 0 height 0
click at [754, 364] on span at bounding box center [763, 364] width 20 height 8
click at [775, 357] on input "checkbox" at bounding box center [775, 357] width 0 height 0
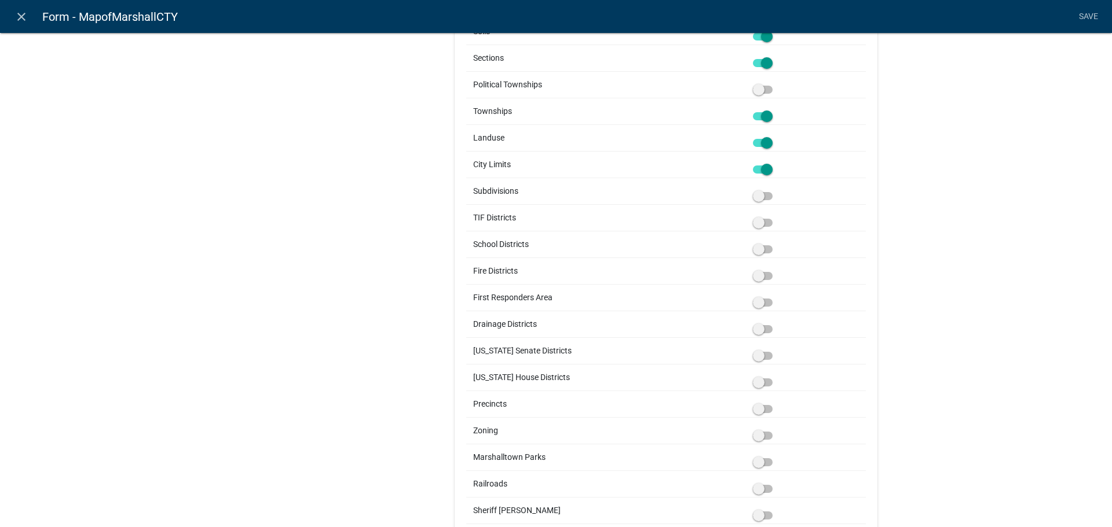
scroll to position [861, 0]
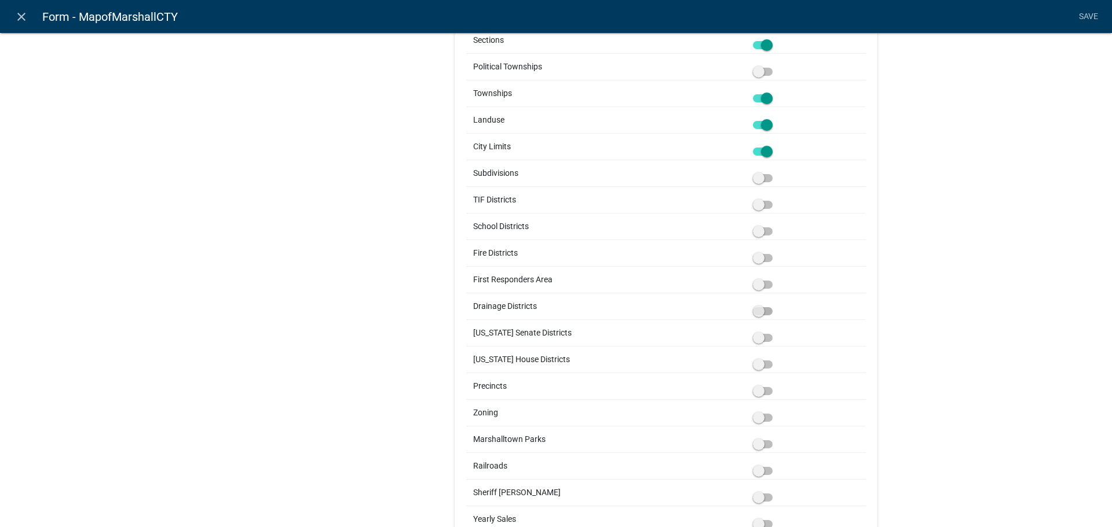
click at [754, 307] on span at bounding box center [763, 311] width 20 height 8
click at [775, 305] on input "checkbox" at bounding box center [775, 305] width 0 height 0
click at [761, 418] on span at bounding box center [763, 418] width 20 height 8
click at [775, 411] on input "checkbox" at bounding box center [775, 411] width 0 height 0
click at [758, 445] on span at bounding box center [763, 445] width 20 height 8
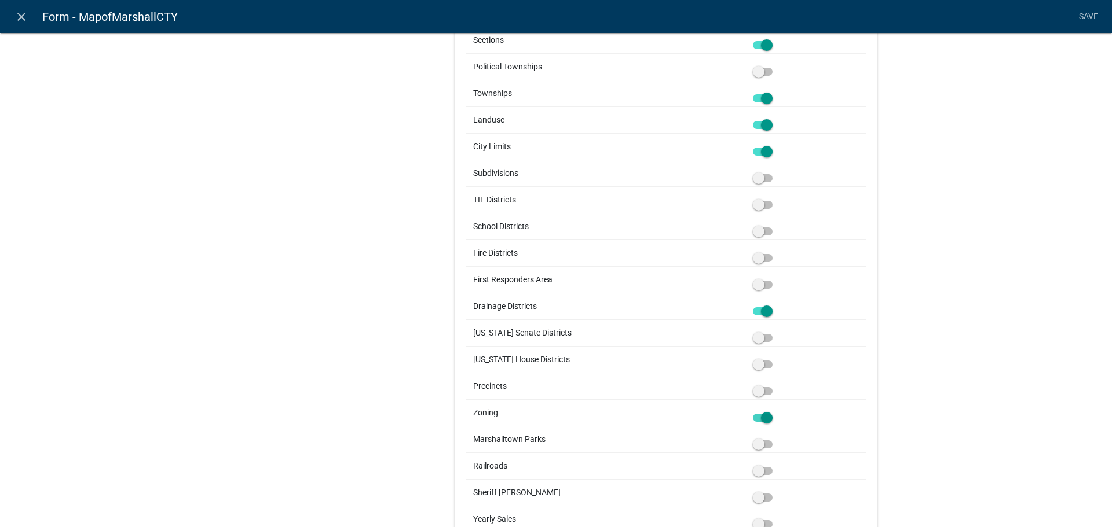
click at [775, 438] on input "checkbox" at bounding box center [775, 438] width 0 height 0
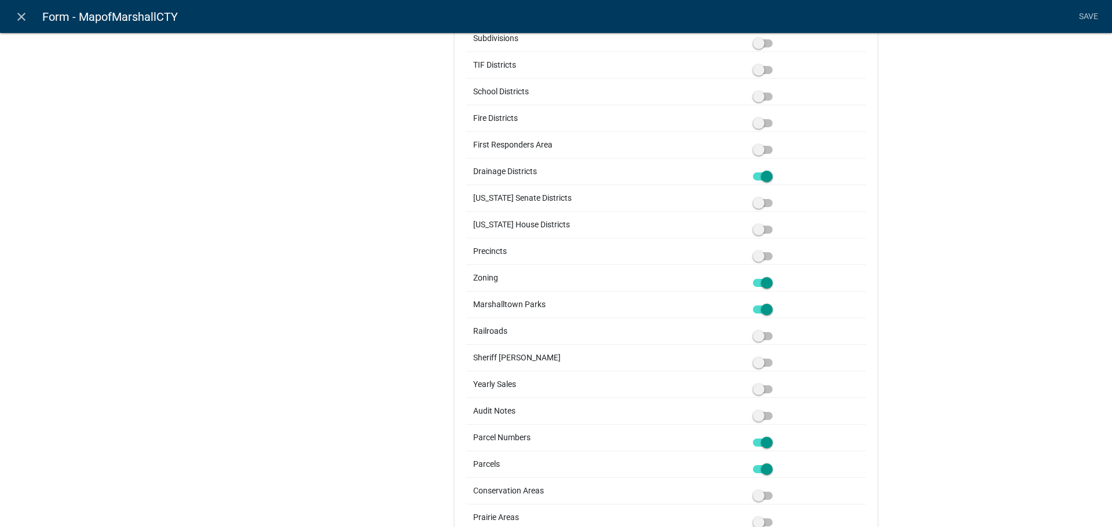
click at [764, 328] on div at bounding box center [806, 331] width 106 height 12
click at [760, 333] on span at bounding box center [763, 336] width 20 height 8
click at [775, 329] on input "checkbox" at bounding box center [775, 329] width 0 height 0
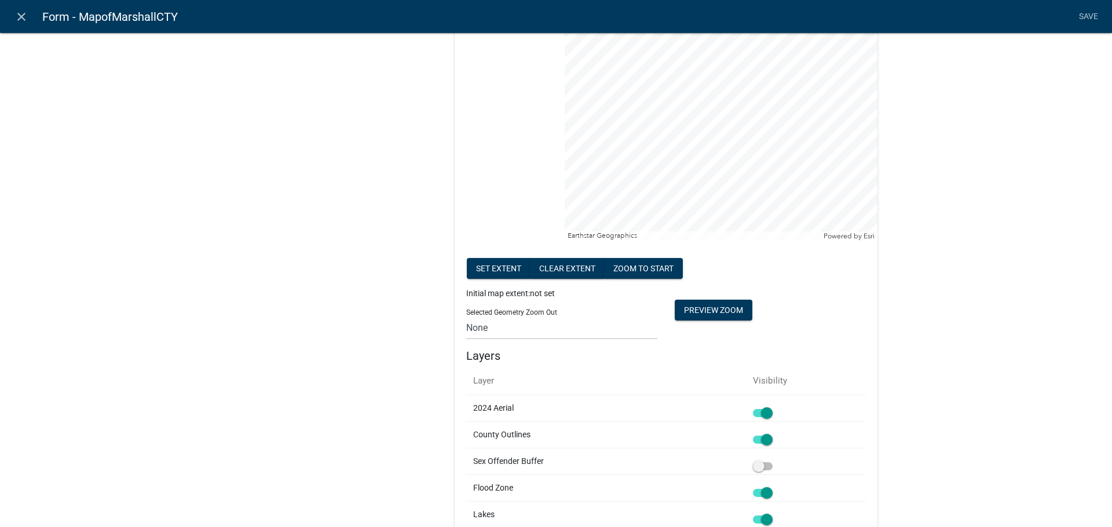
scroll to position [278, 0]
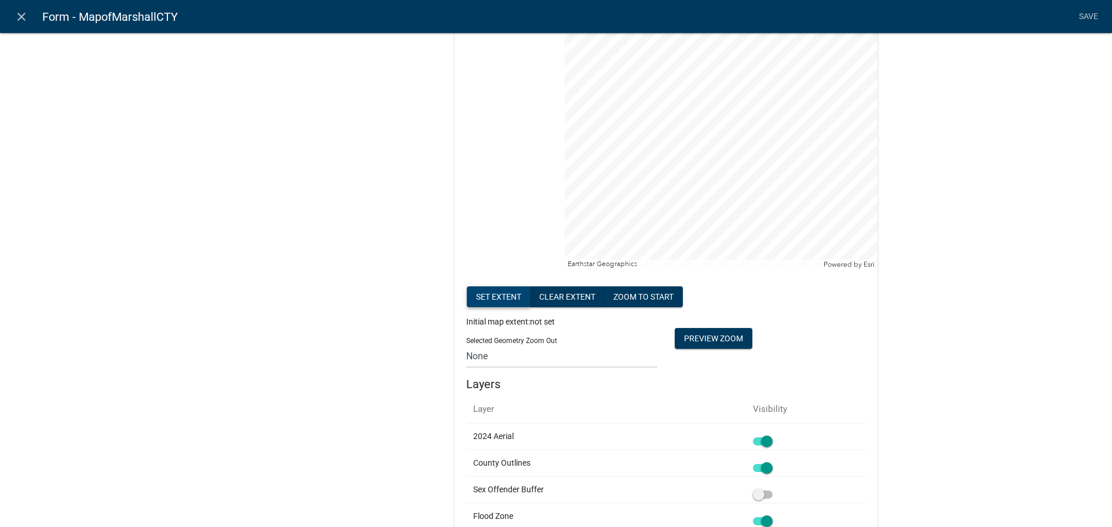
click at [491, 295] on button "Set extent" at bounding box center [499, 297] width 64 height 21
click at [559, 366] on select "None 1 2 3 4 5 6 7 8 9 10 11 12 13 14 15 16 17 18 19 20" at bounding box center [561, 356] width 191 height 24
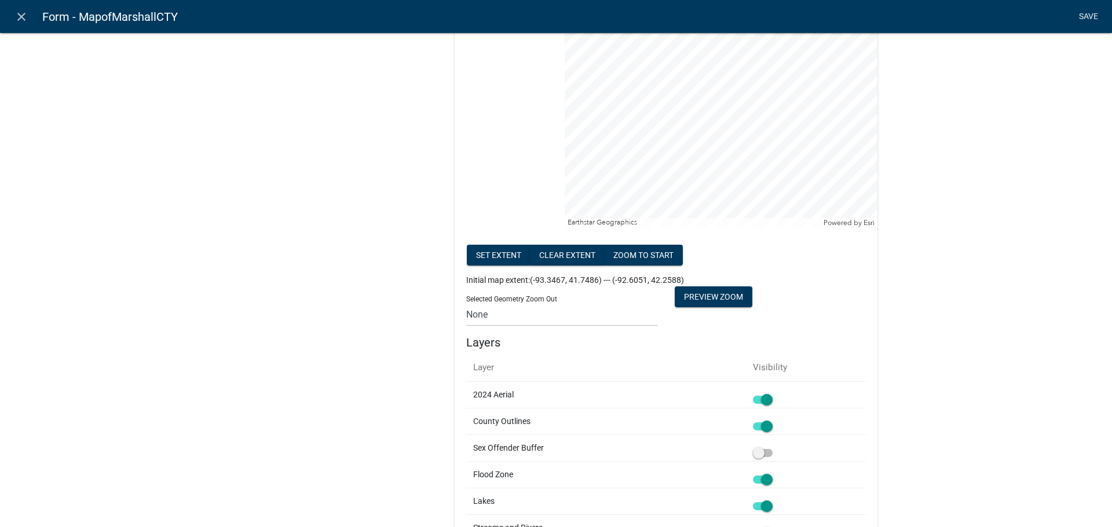
scroll to position [0, 0]
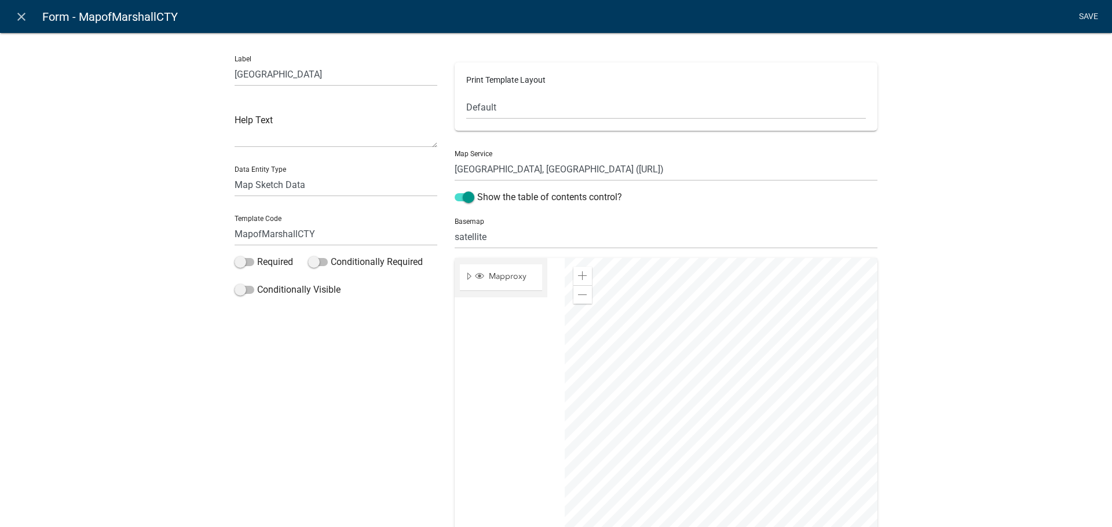
click at [1094, 14] on link "Save" at bounding box center [1087, 17] width 29 height 22
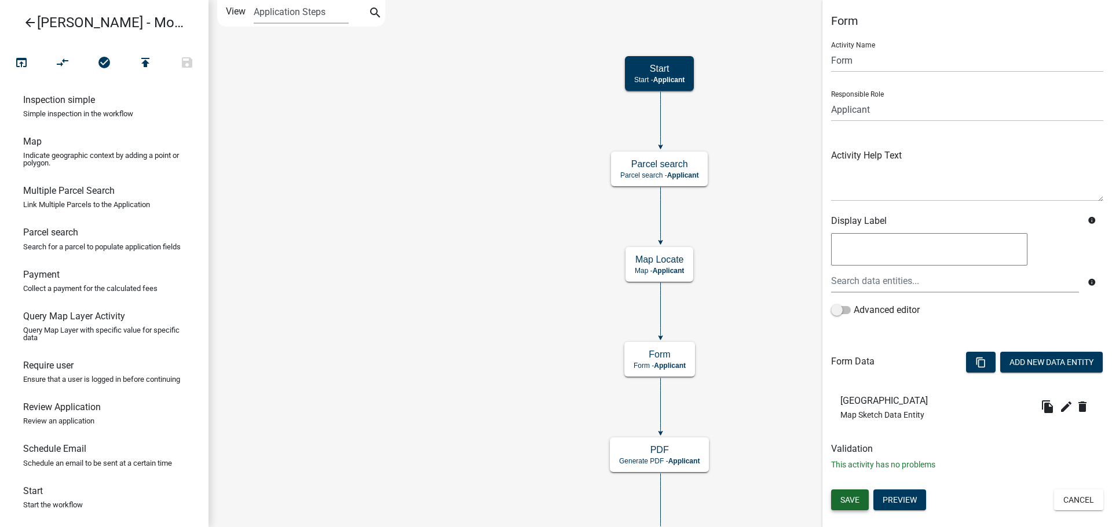
click at [858, 507] on button "Save" at bounding box center [850, 500] width 38 height 21
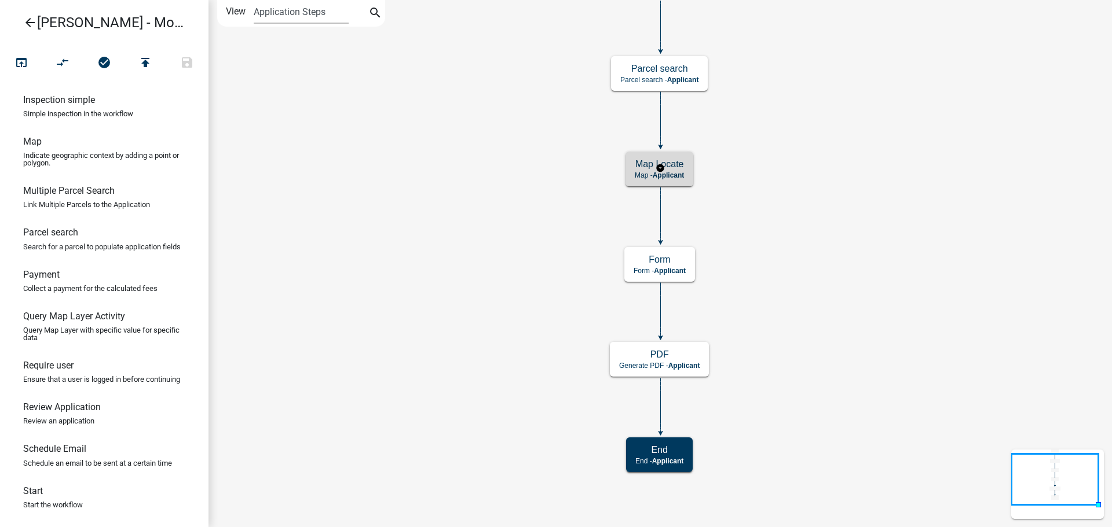
click at [645, 170] on h5 "Map Locate" at bounding box center [658, 164] width 49 height 11
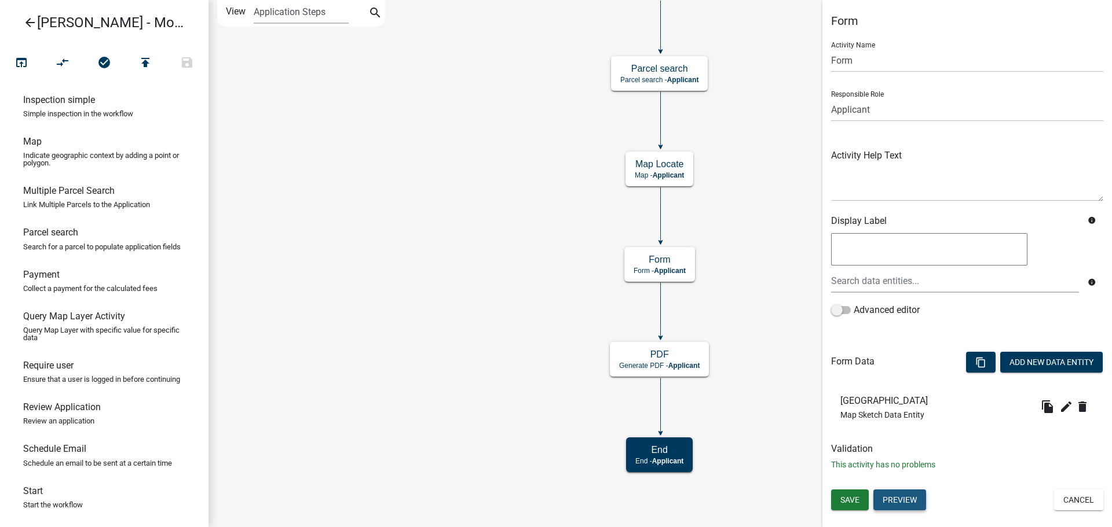
click at [910, 503] on button "Preview" at bounding box center [899, 500] width 53 height 21
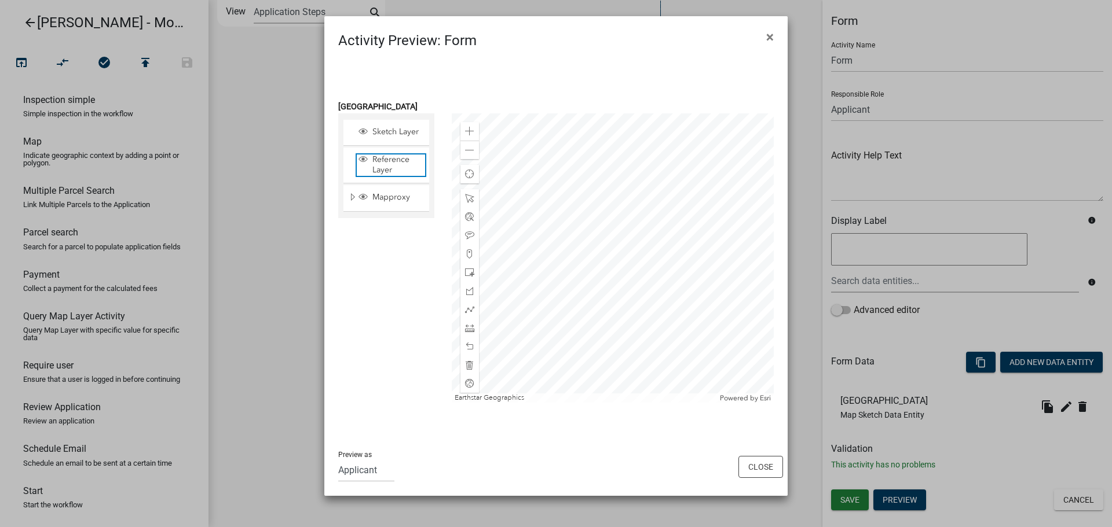
click at [387, 166] on span "Reference Layer" at bounding box center [397, 165] width 56 height 21
click at [387, 134] on span "Sketch Layer" at bounding box center [397, 132] width 56 height 10
click at [360, 131] on span "Layer List" at bounding box center [362, 131] width 9 height 9
click at [360, 162] on span "Layer List" at bounding box center [362, 159] width 9 height 9
click at [358, 195] on span "Layer List" at bounding box center [363, 198] width 13 height 12
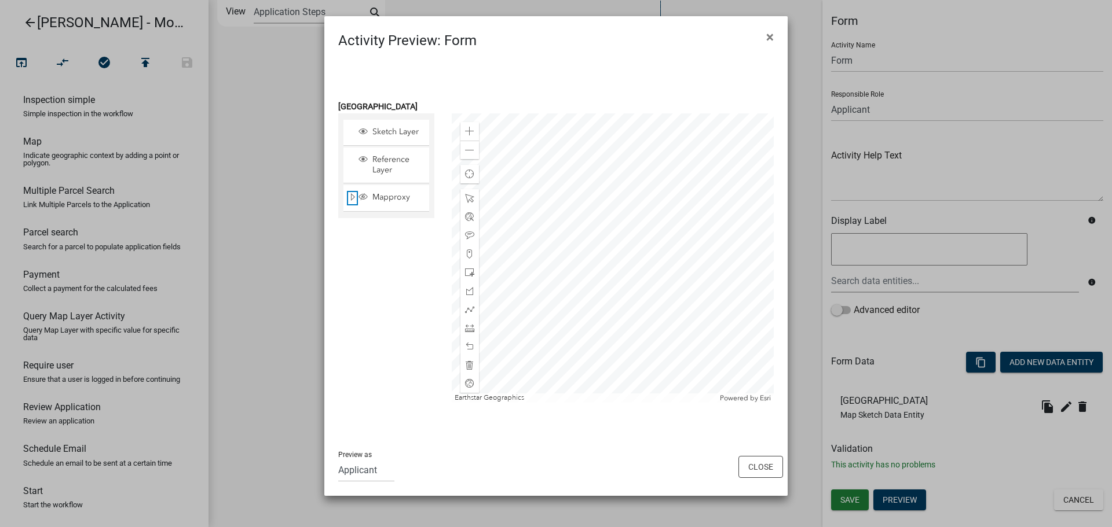
click at [349, 199] on span "Expand" at bounding box center [352, 197] width 9 height 11
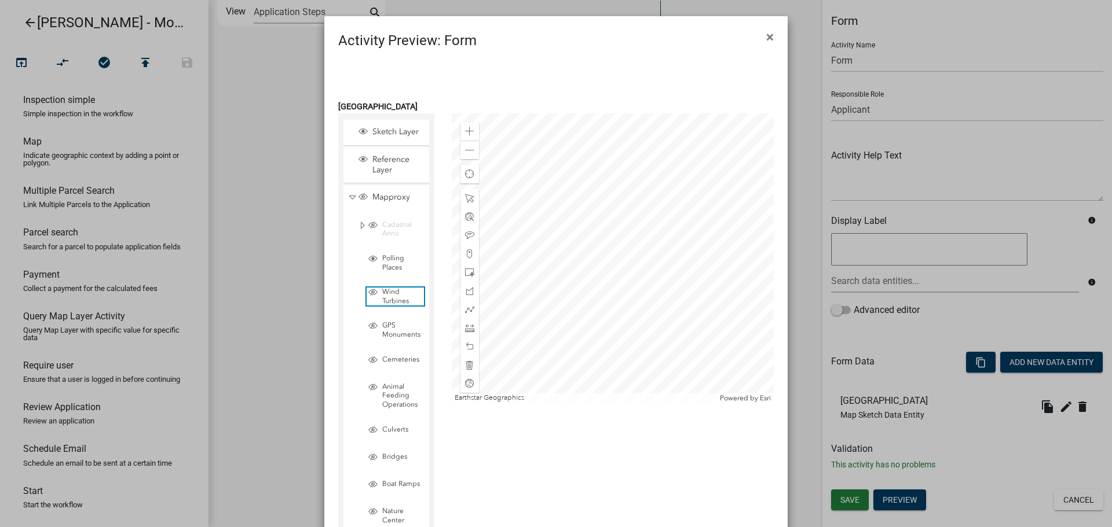
click at [385, 301] on span "Wind Turbines" at bounding box center [401, 297] width 45 height 18
click at [359, 197] on span "Layer List" at bounding box center [362, 196] width 9 height 9
click at [390, 292] on span "Wind Turbines" at bounding box center [401, 297] width 45 height 18
click at [388, 365] on div "Cemeteries" at bounding box center [394, 361] width 57 height 12
click at [387, 396] on span "Animal Feeding Operations" at bounding box center [401, 396] width 45 height 27
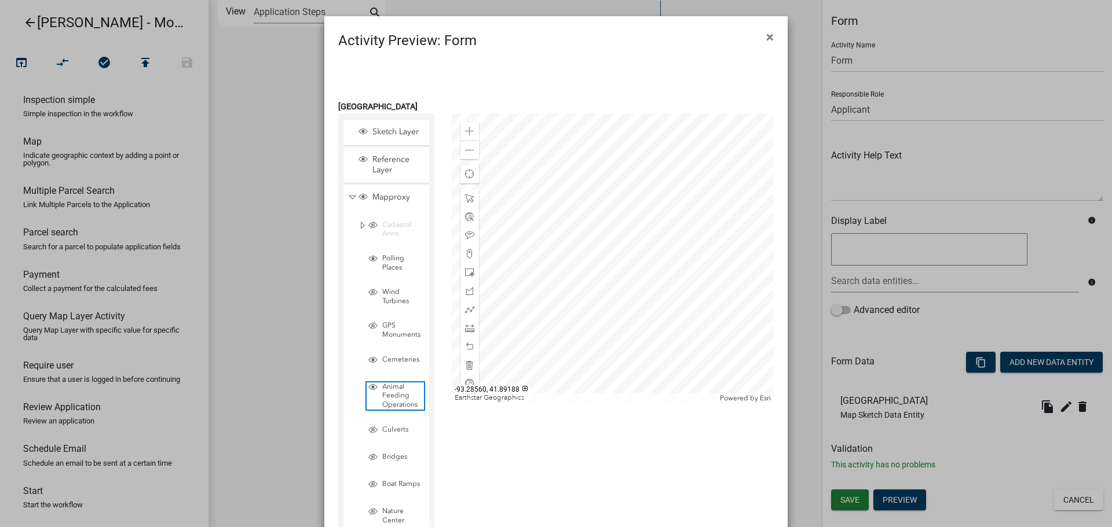
scroll to position [36, 0]
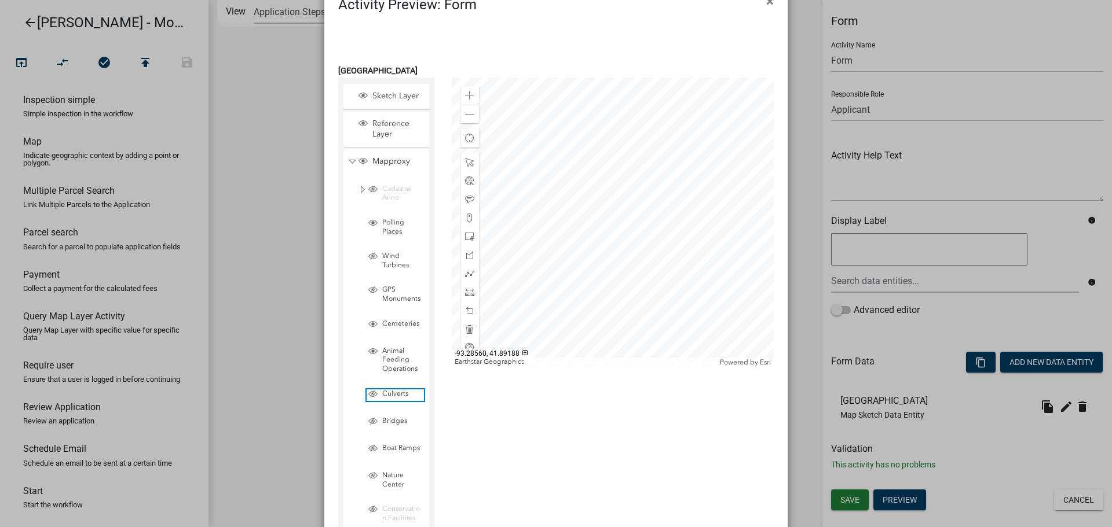
click at [386, 398] on span "Culverts" at bounding box center [401, 394] width 45 height 9
click at [390, 421] on span "Bridges" at bounding box center [401, 421] width 45 height 9
click at [395, 452] on span "Boat Ramps" at bounding box center [401, 448] width 45 height 9
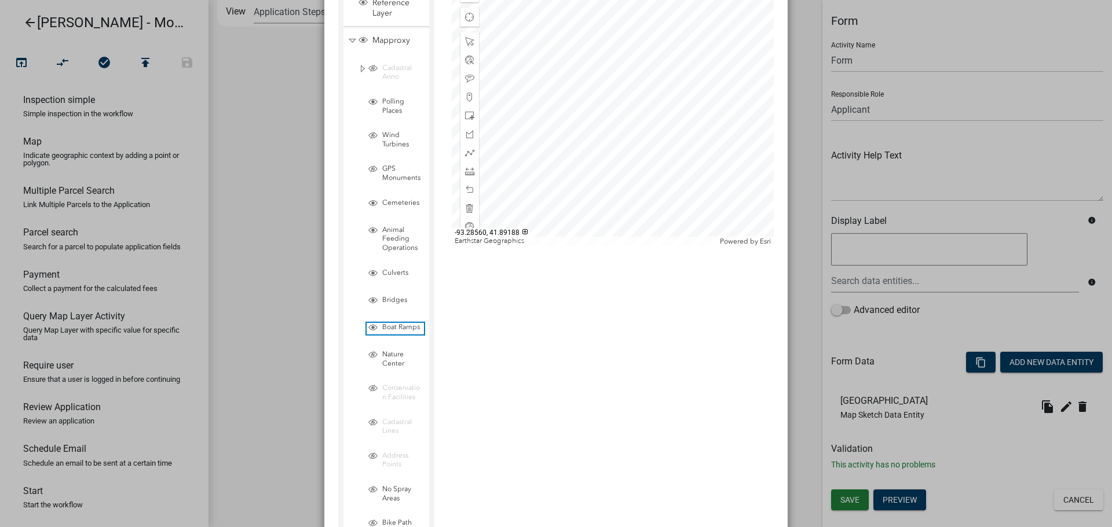
scroll to position [222, 0]
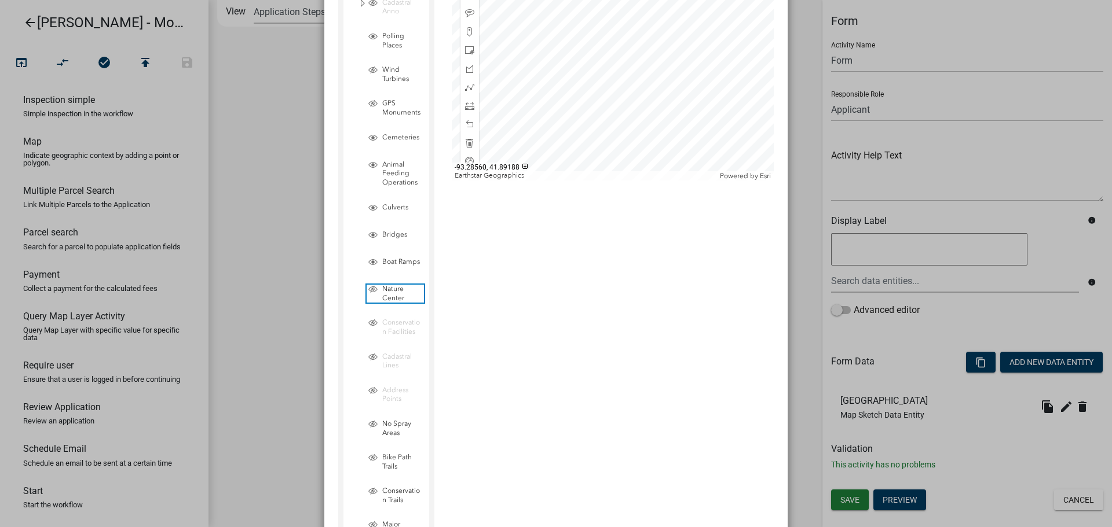
click at [380, 298] on span "Nature Center" at bounding box center [401, 294] width 45 height 18
click at [393, 300] on span "Nature Center" at bounding box center [401, 294] width 45 height 18
click at [393, 296] on span "Nature Center" at bounding box center [401, 294] width 45 height 18
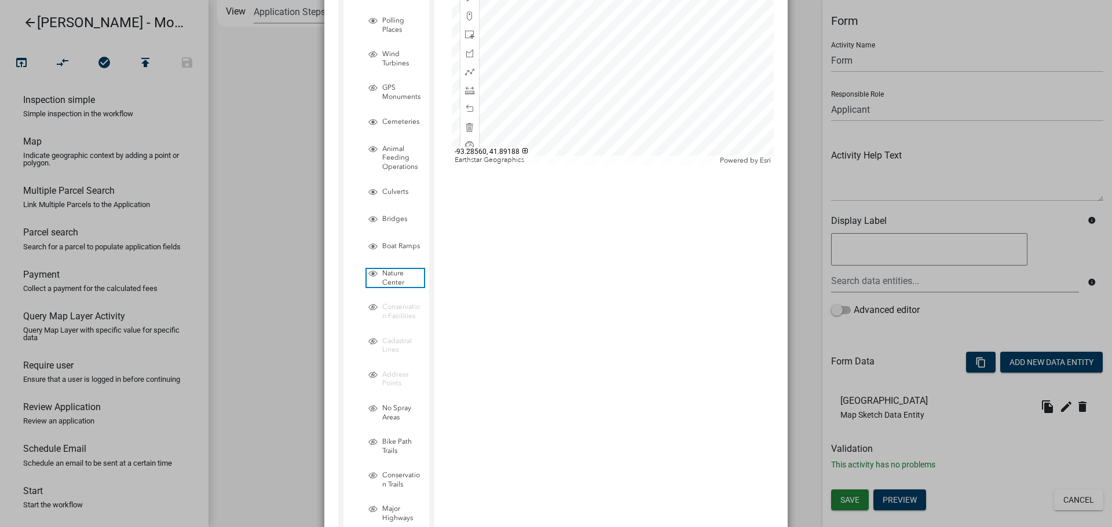
scroll to position [259, 0]
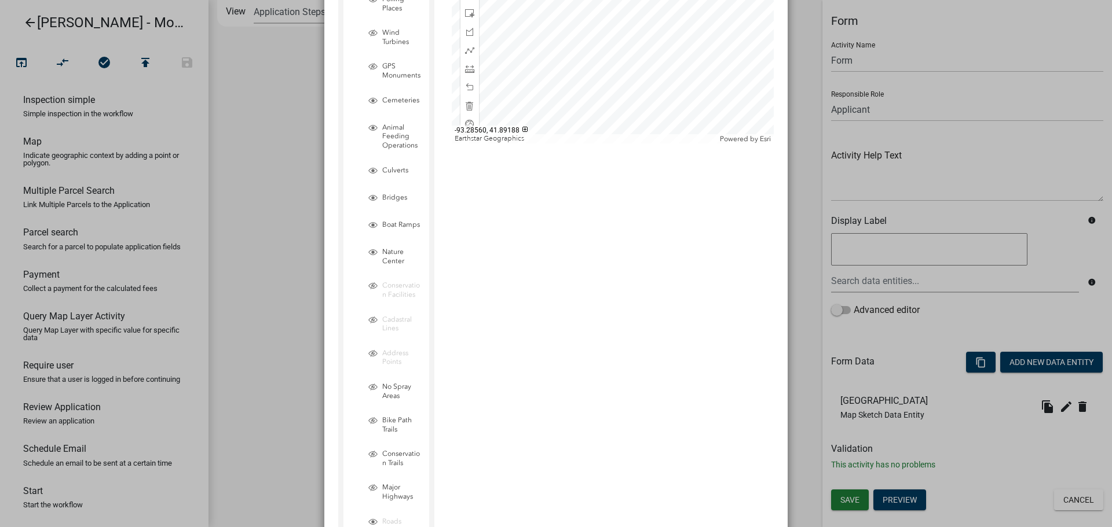
click at [393, 382] on div "No Spray Areas" at bounding box center [390, 392] width 75 height 32
click at [387, 422] on span "Bike Path Trails" at bounding box center [401, 425] width 45 height 18
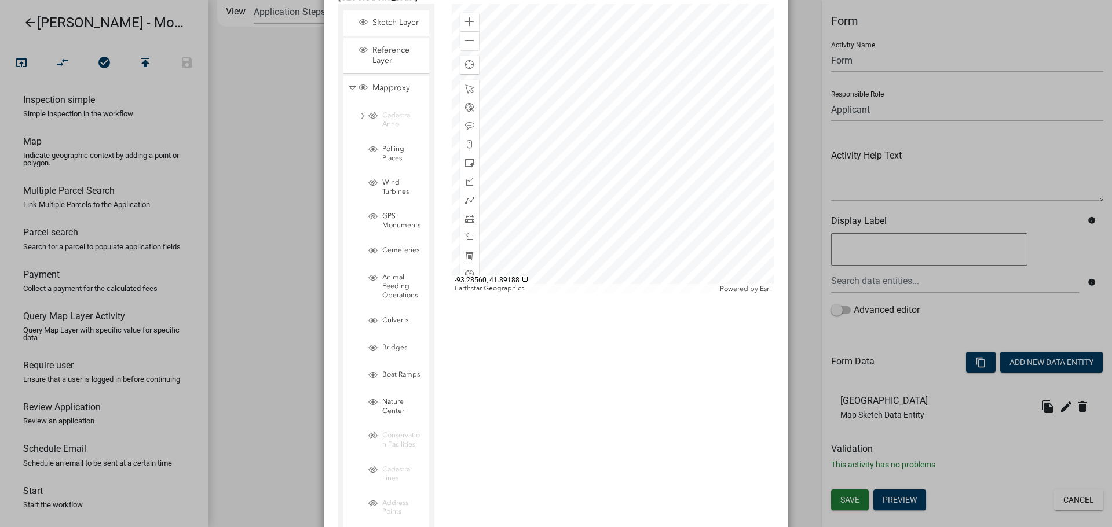
click at [255, 228] on ngb-modal-window "Activity Preview : Form × [GEOGRAPHIC_DATA] Sketch Layer Reference Layer Mappro…" at bounding box center [556, 263] width 1112 height 527
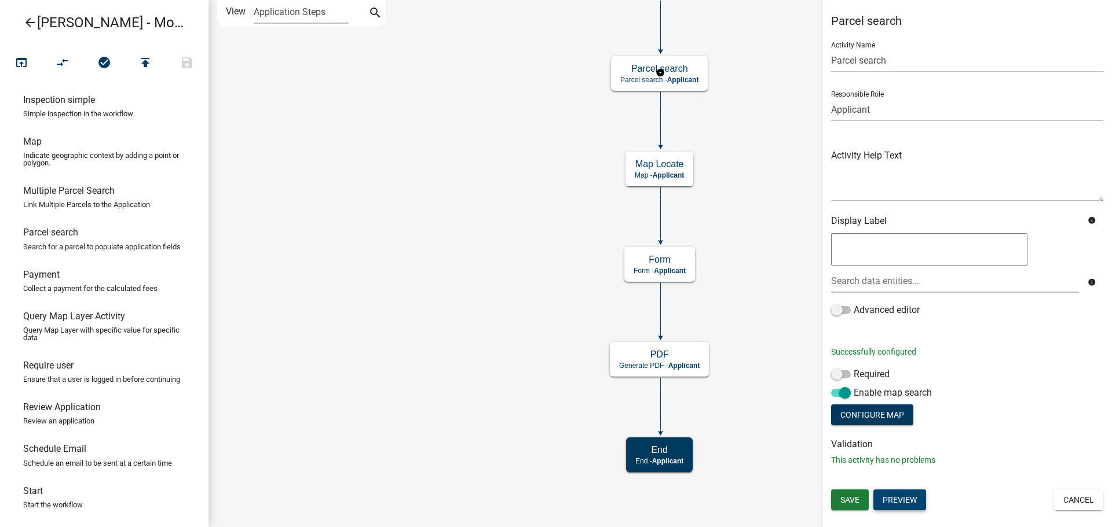
click at [888, 493] on button "Preview" at bounding box center [899, 500] width 53 height 21
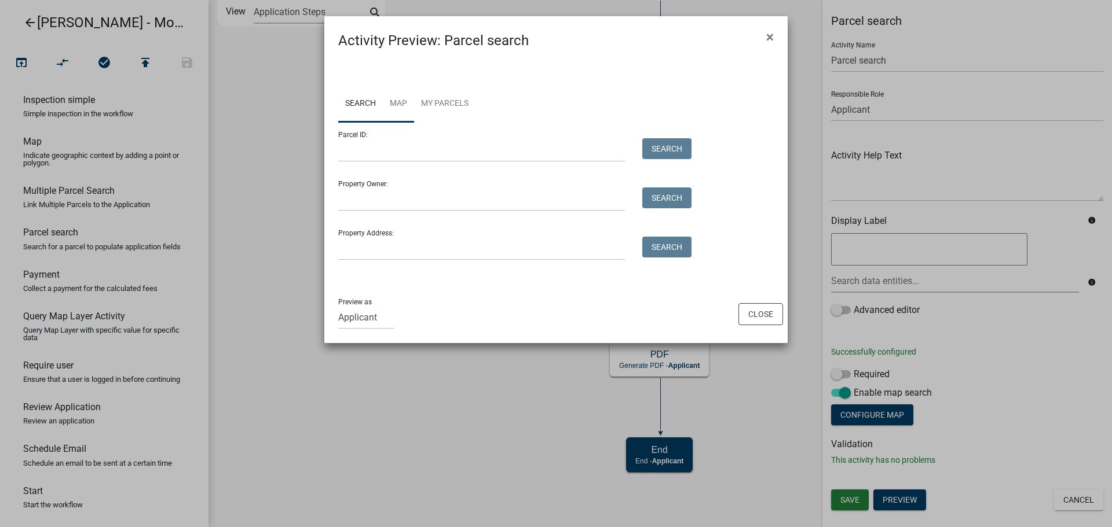
click at [406, 98] on link "Map" at bounding box center [398, 104] width 31 height 37
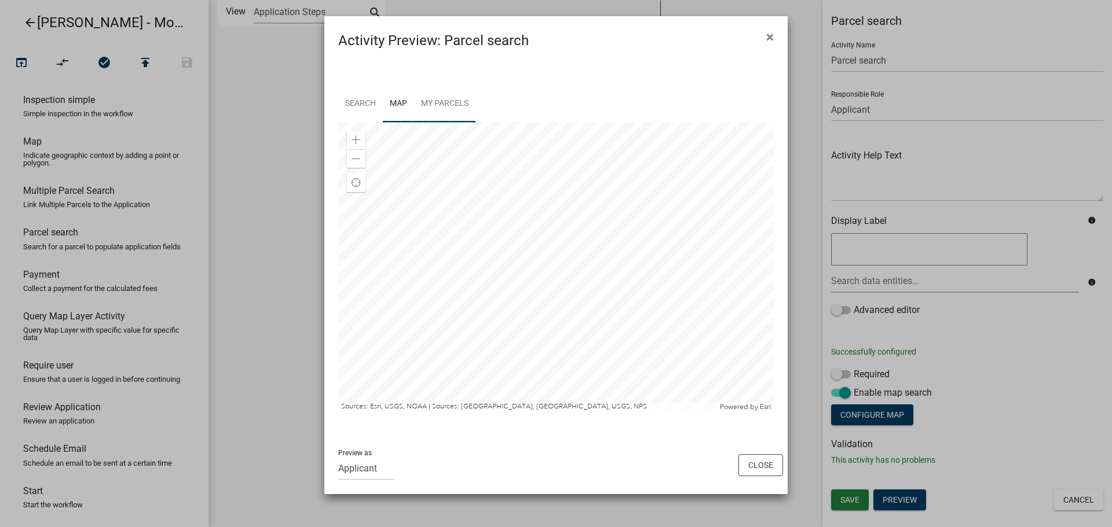
click at [461, 107] on link "My Parcels" at bounding box center [444, 104] width 61 height 37
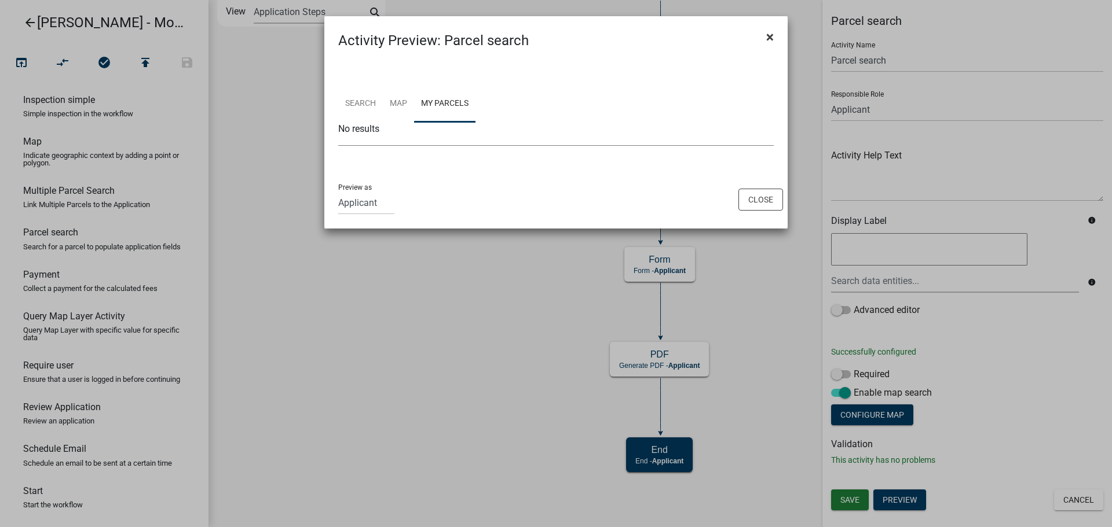
click at [768, 43] on span "×" at bounding box center [770, 37] width 8 height 16
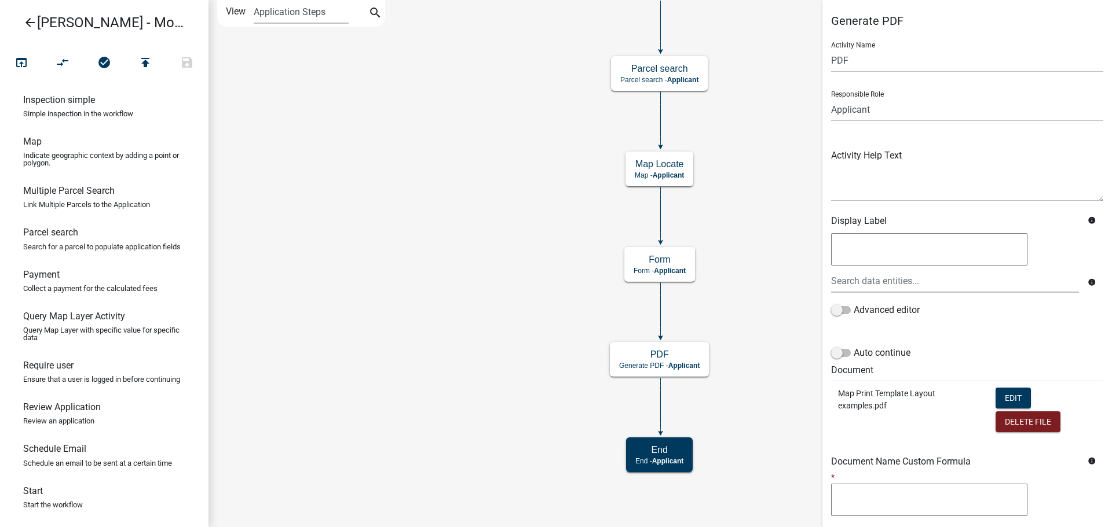
scroll to position [89, 0]
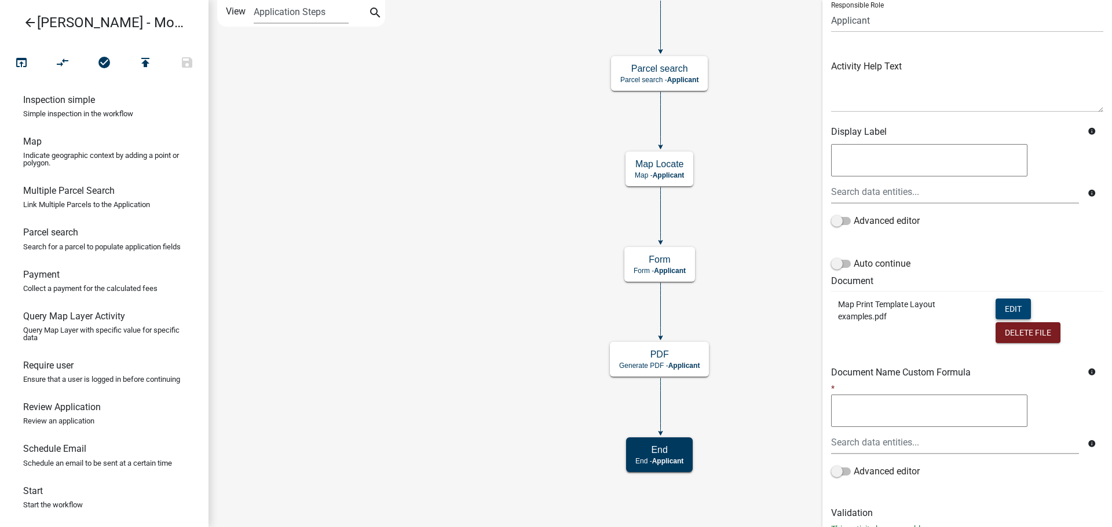
click at [1007, 306] on button "Edit" at bounding box center [1012, 309] width 35 height 21
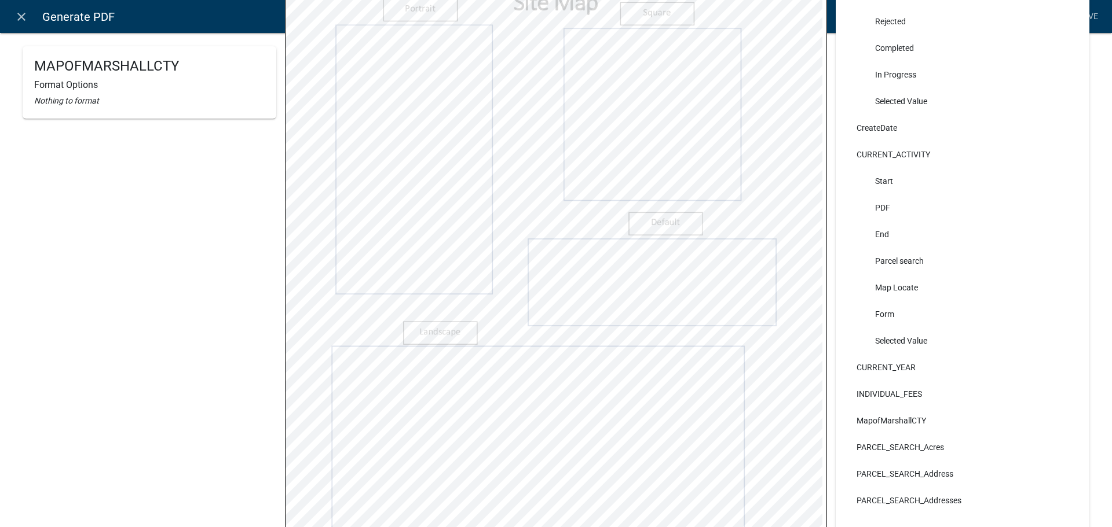
scroll to position [0, 0]
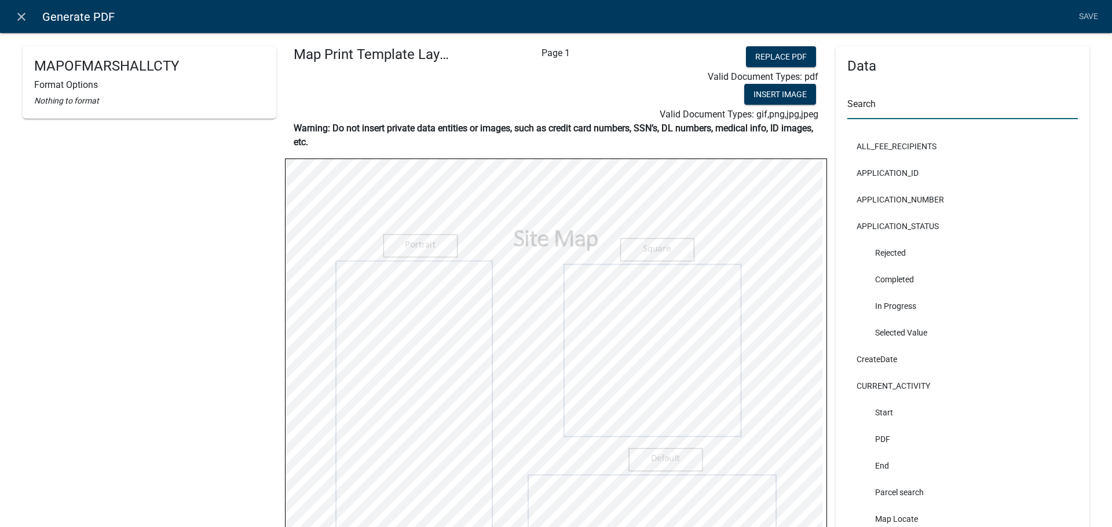
click at [861, 109] on input "text" at bounding box center [962, 108] width 230 height 24
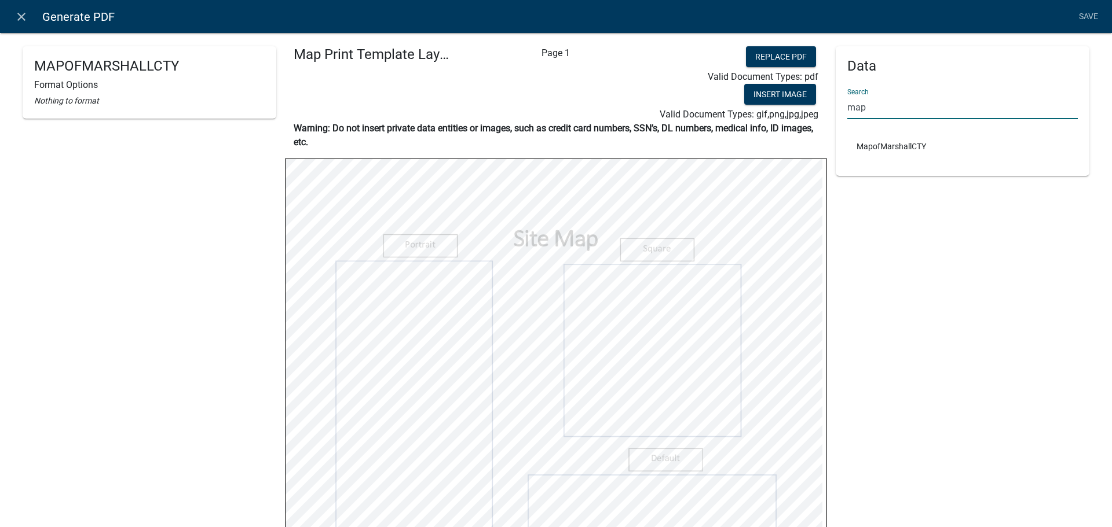
scroll to position [376, 0]
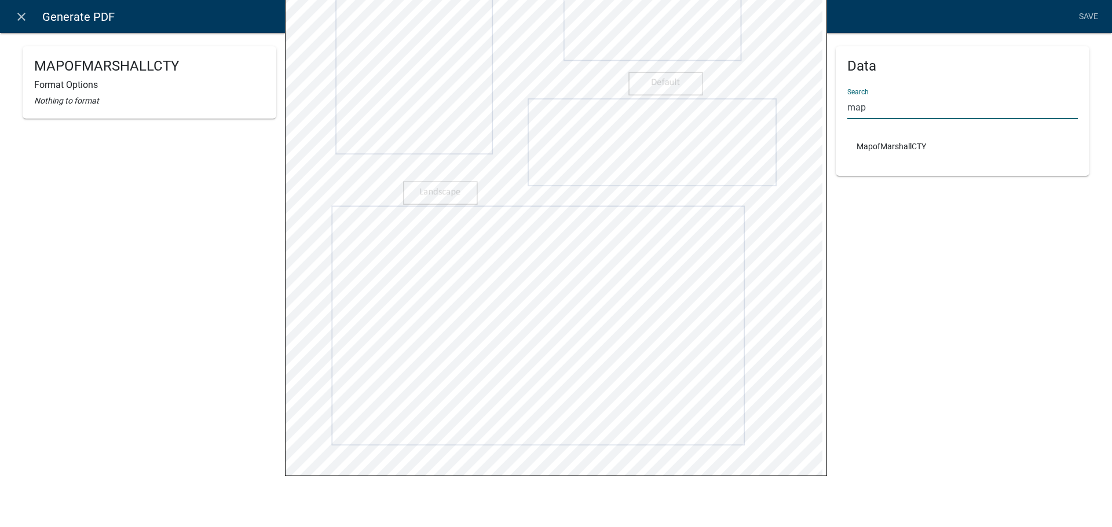
type input "map"
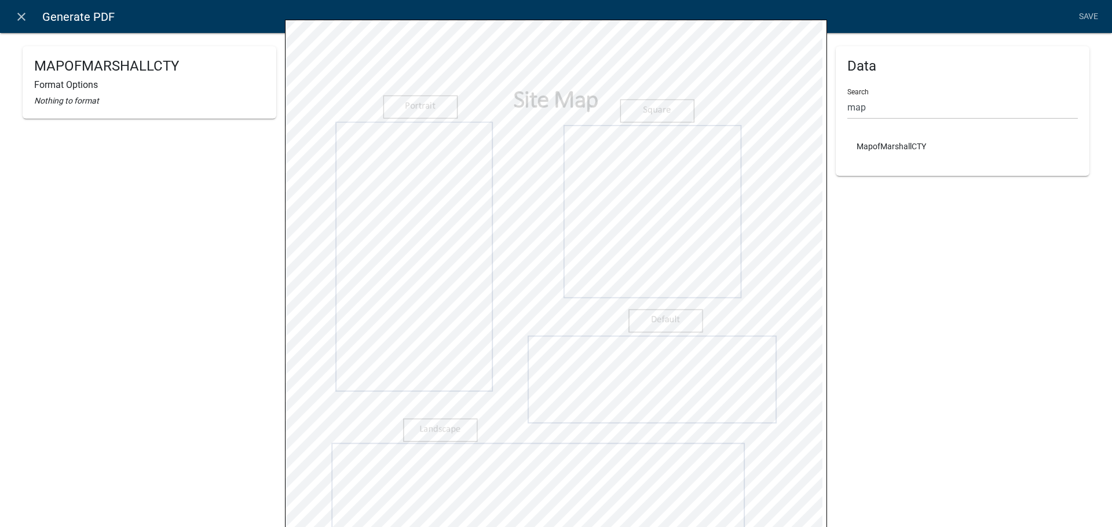
scroll to position [138, 0]
click at [24, 16] on icon "close" at bounding box center [21, 17] width 14 height 14
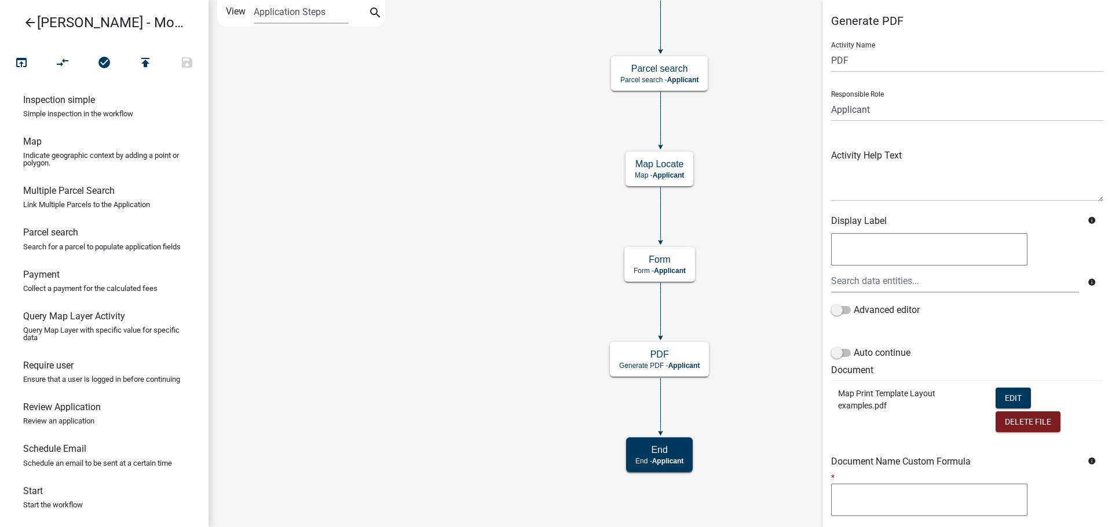
scroll to position [130, 0]
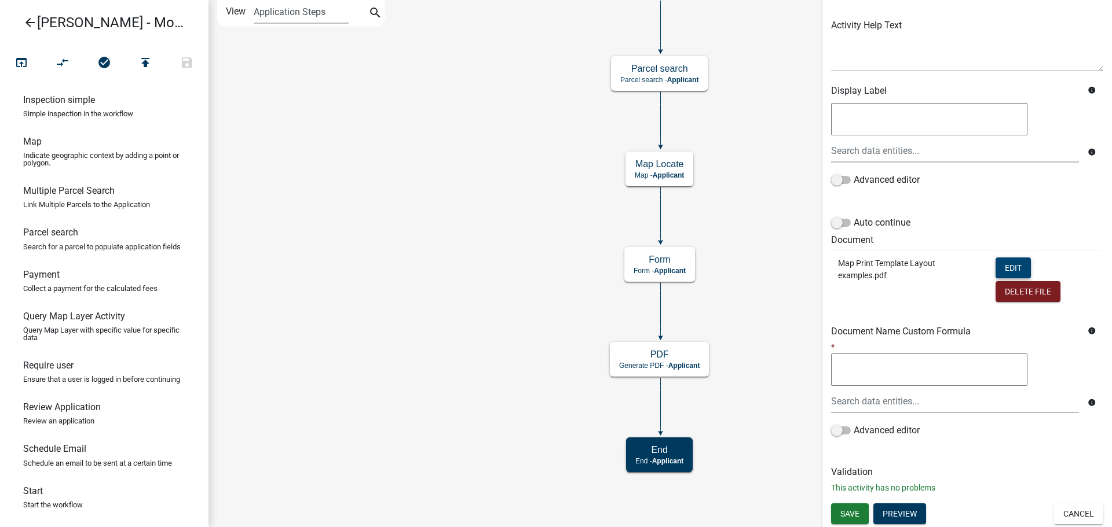
click at [1012, 275] on button "Edit" at bounding box center [1012, 268] width 35 height 21
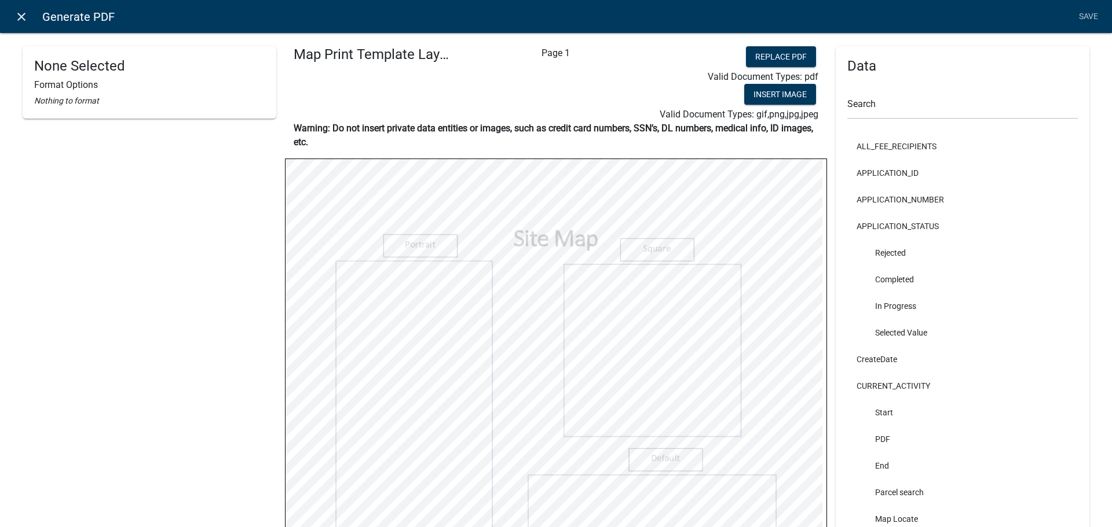
click at [12, 8] on link "close" at bounding box center [21, 17] width 24 height 24
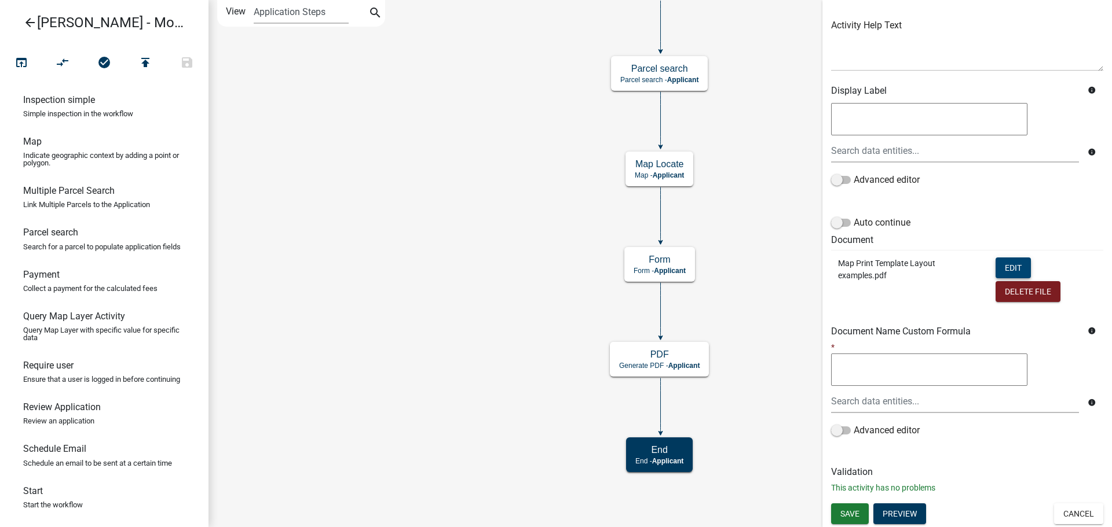
click at [1010, 273] on button "Edit" at bounding box center [1012, 268] width 35 height 21
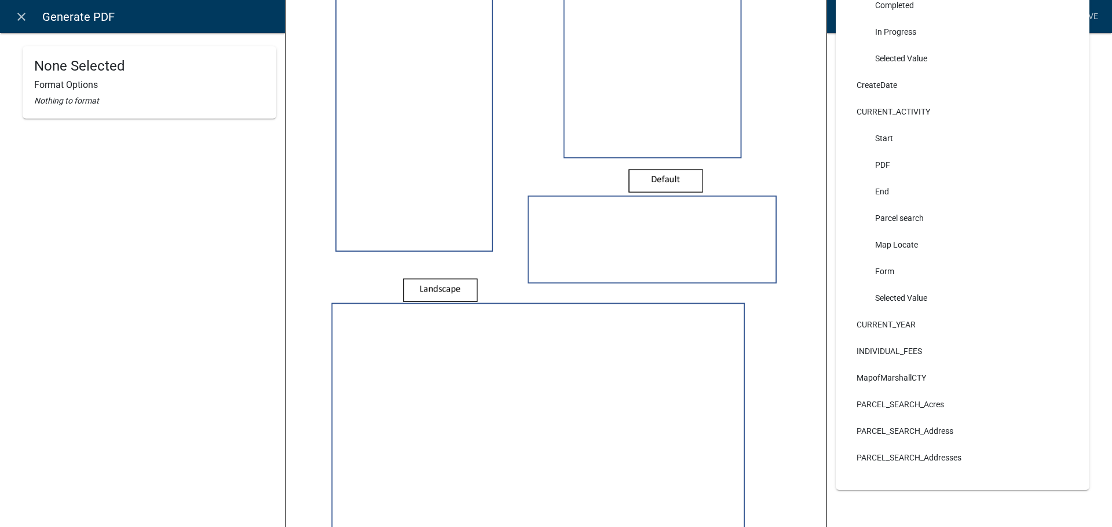
scroll to position [0, 0]
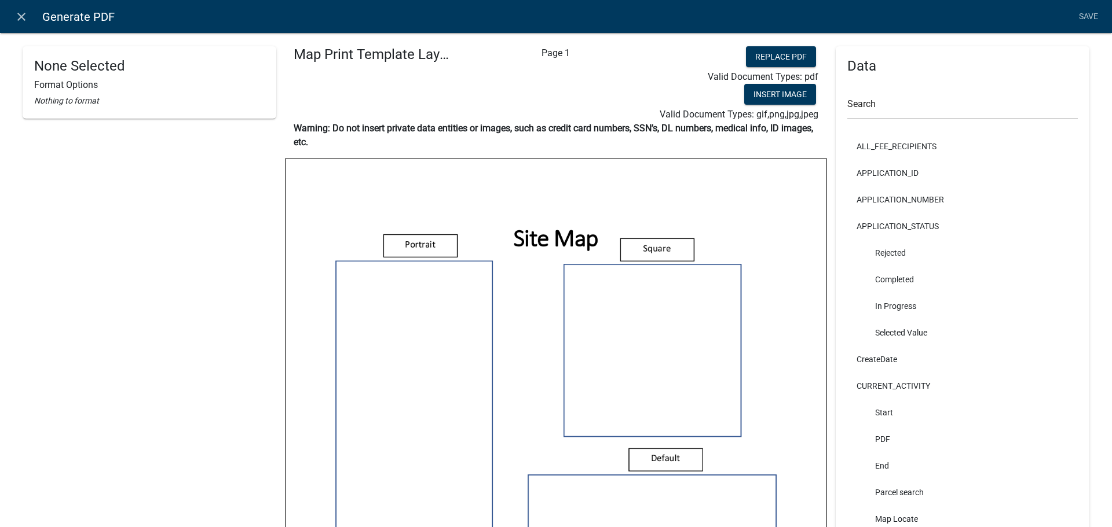
click at [25, 29] on nav "close Generate PDF Save" at bounding box center [556, 16] width 1112 height 33
click at [23, 17] on icon "close" at bounding box center [21, 17] width 14 height 14
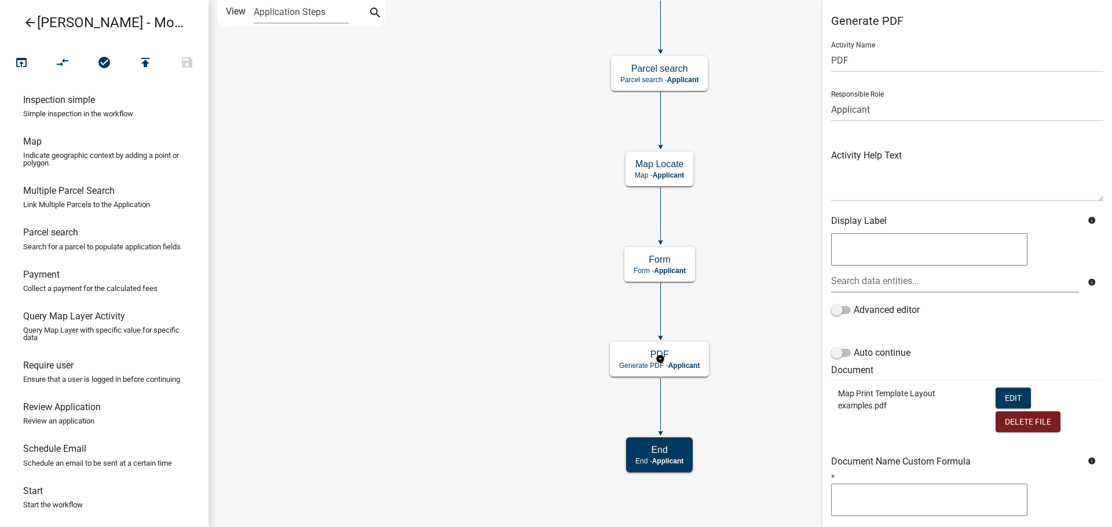
click at [988, 397] on td "Edit Delete File" at bounding box center [1045, 411] width 115 height 62
click at [997, 393] on button "Edit" at bounding box center [1012, 398] width 35 height 21
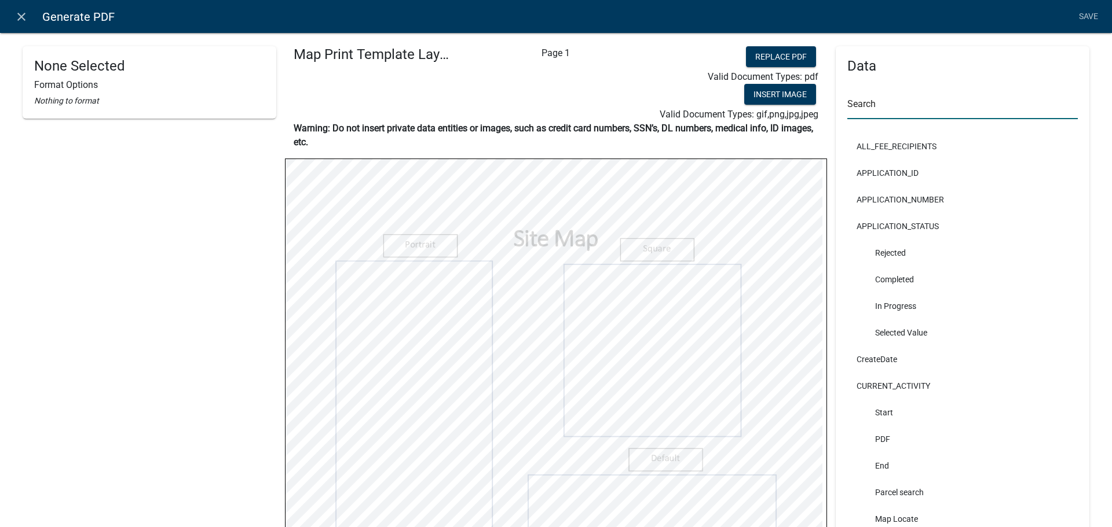
click at [868, 104] on input "text" at bounding box center [962, 108] width 230 height 24
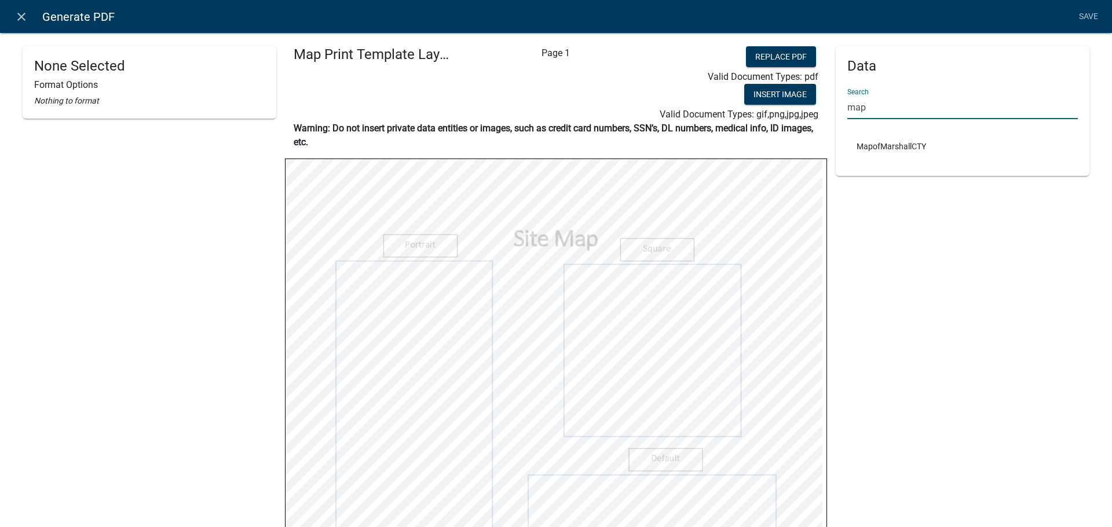
type input "map"
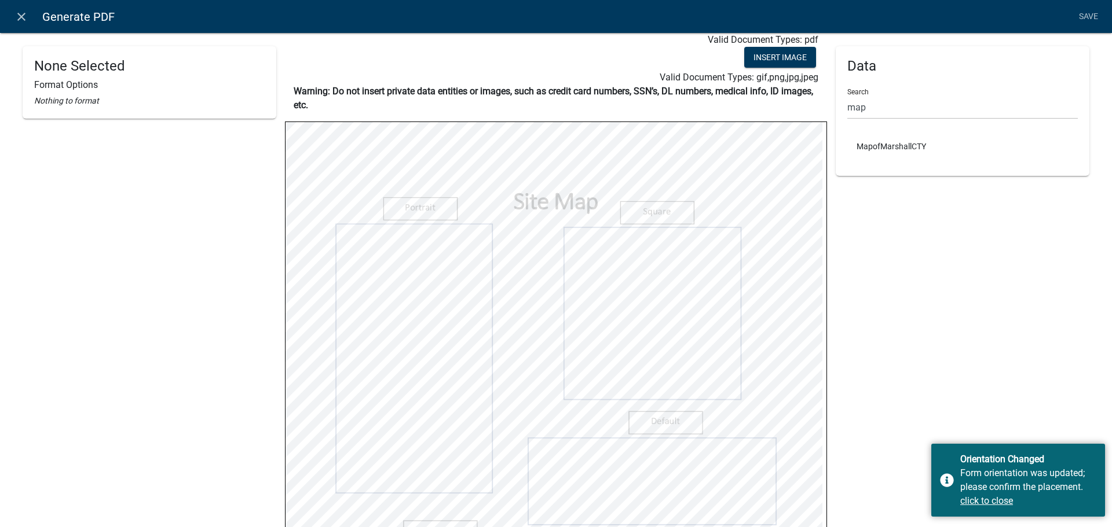
scroll to position [358, 0]
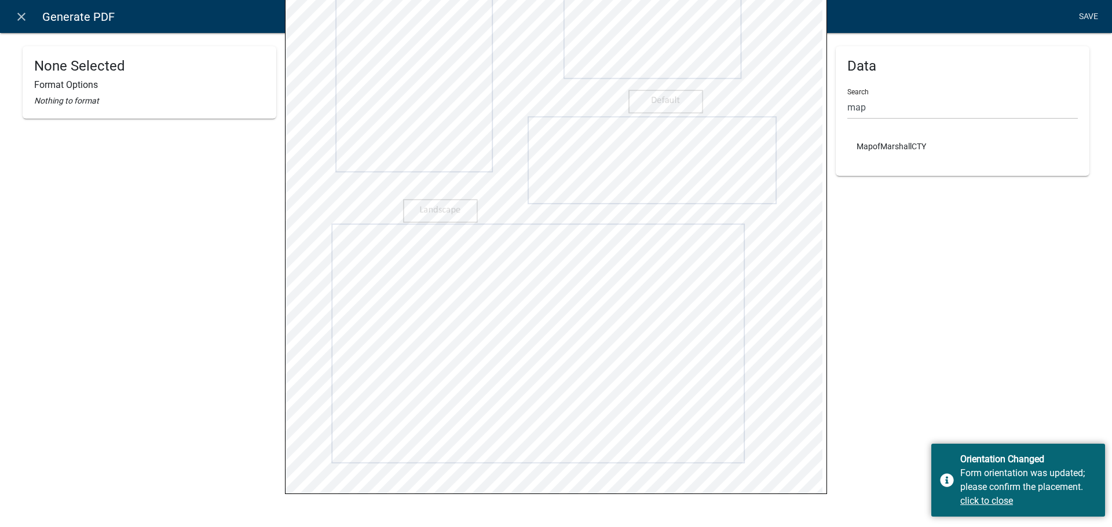
click at [1088, 16] on link "Save" at bounding box center [1087, 17] width 29 height 22
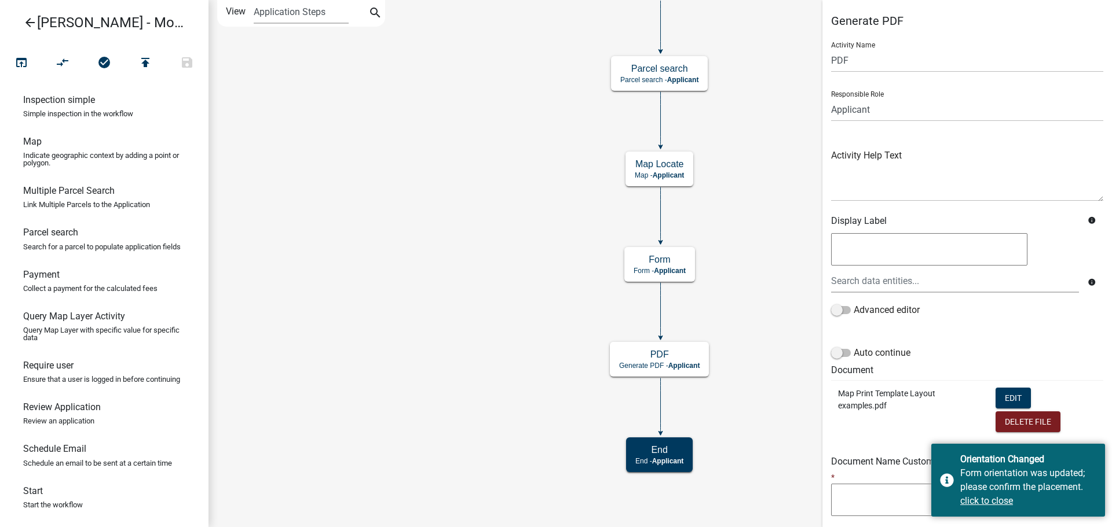
scroll to position [130, 0]
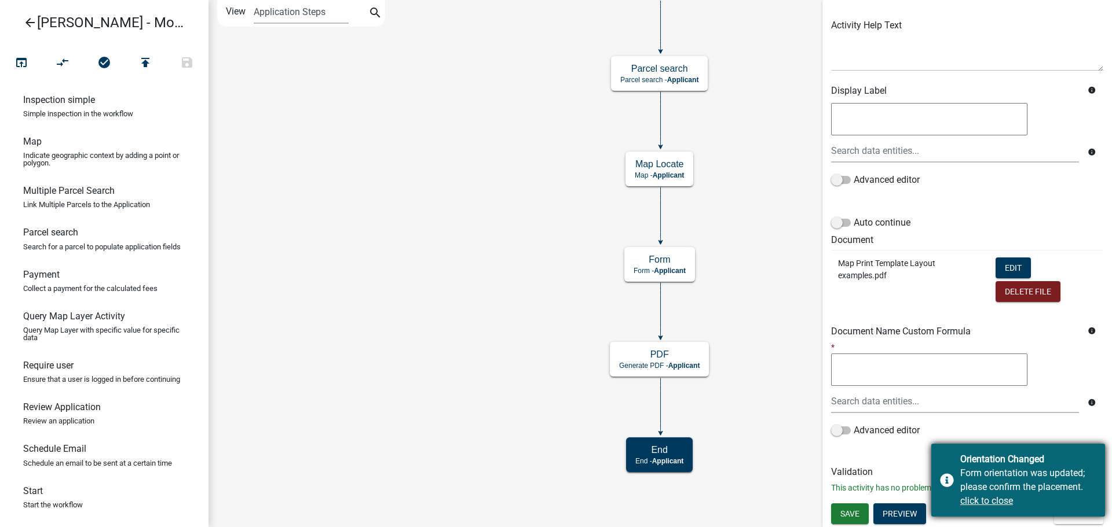
click at [983, 500] on u "click to close" at bounding box center [986, 501] width 53 height 11
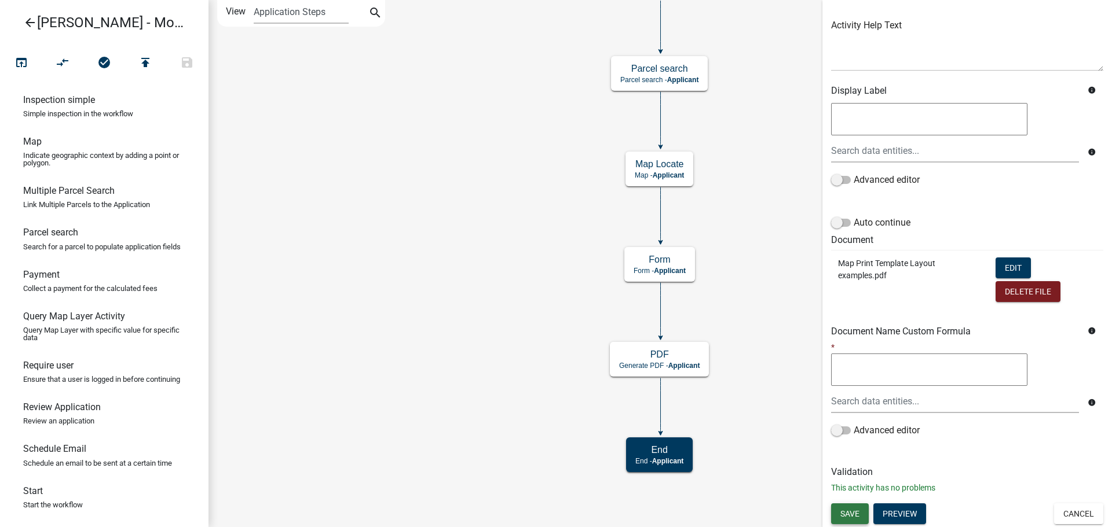
click at [847, 510] on span "Save" at bounding box center [849, 513] width 19 height 9
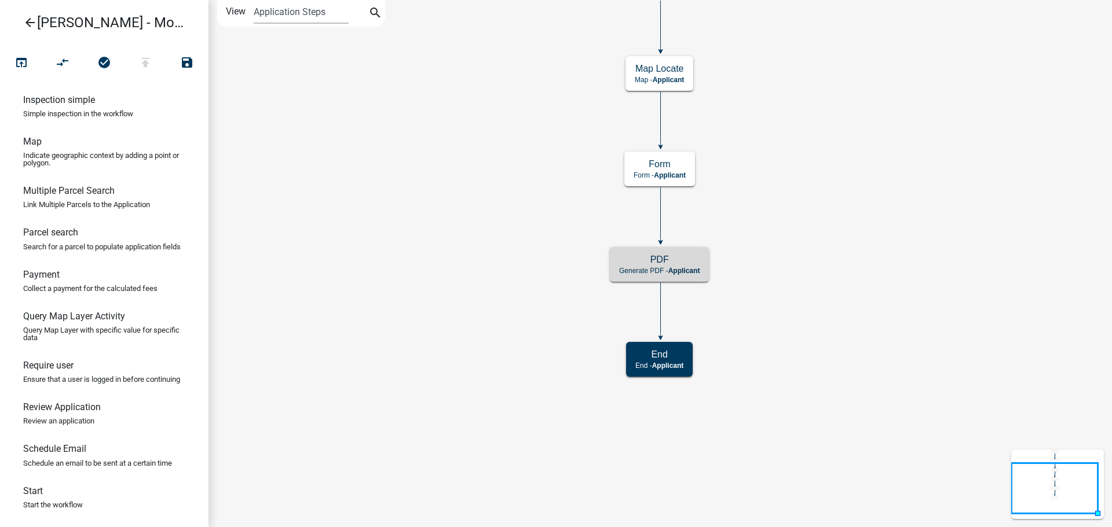
scroll to position [0, 0]
click at [26, 18] on icon "arrow_back" at bounding box center [30, 24] width 14 height 16
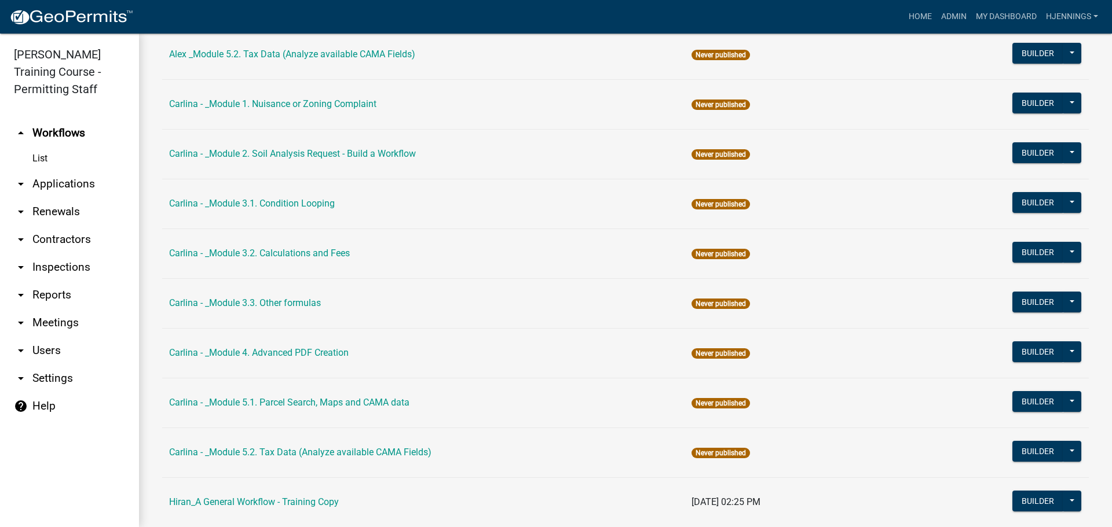
scroll to position [1240, 0]
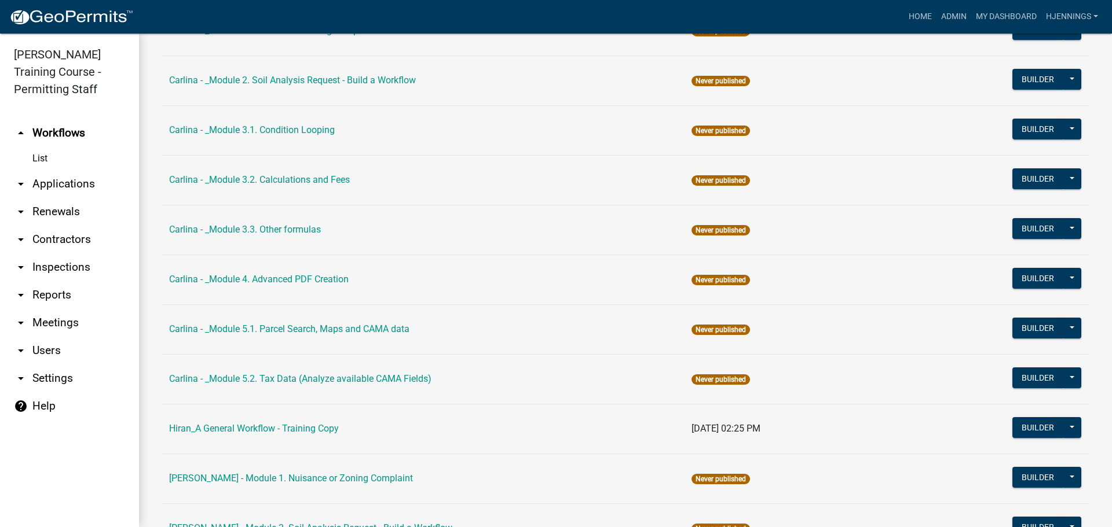
click at [373, 317] on td "Carlina - _Module 5.1. Parcel Search, Maps and CAMA data" at bounding box center [423, 330] width 522 height 50
click at [371, 325] on link "Carlina - _Module 5.1. Parcel Search, Maps and CAMA data" at bounding box center [289, 329] width 240 height 11
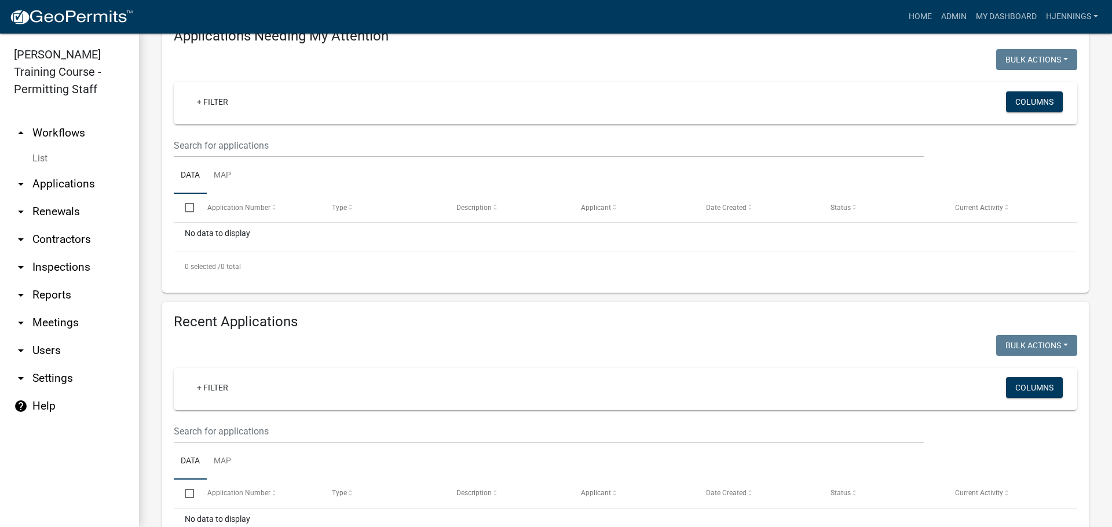
scroll to position [151, 0]
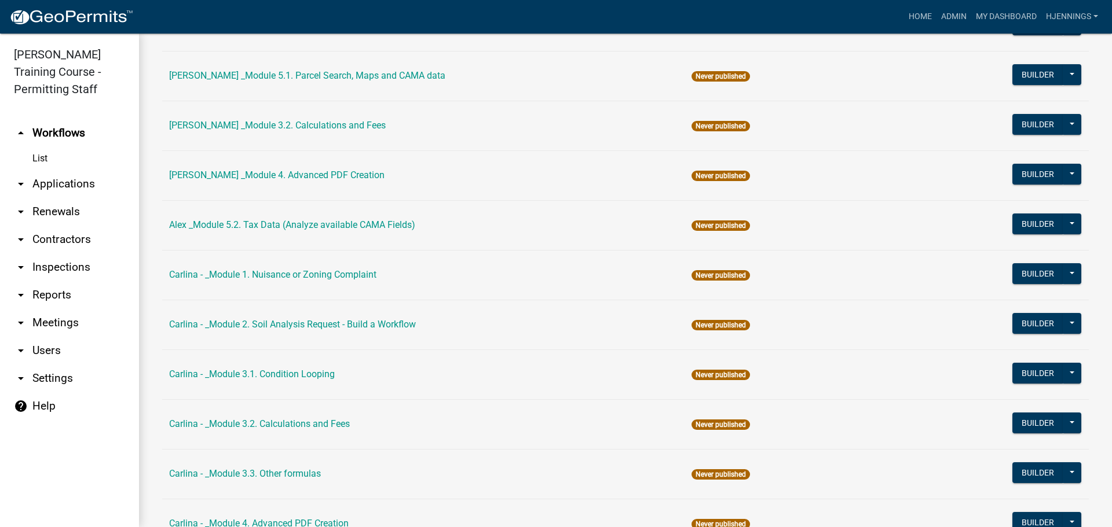
scroll to position [1245, 0]
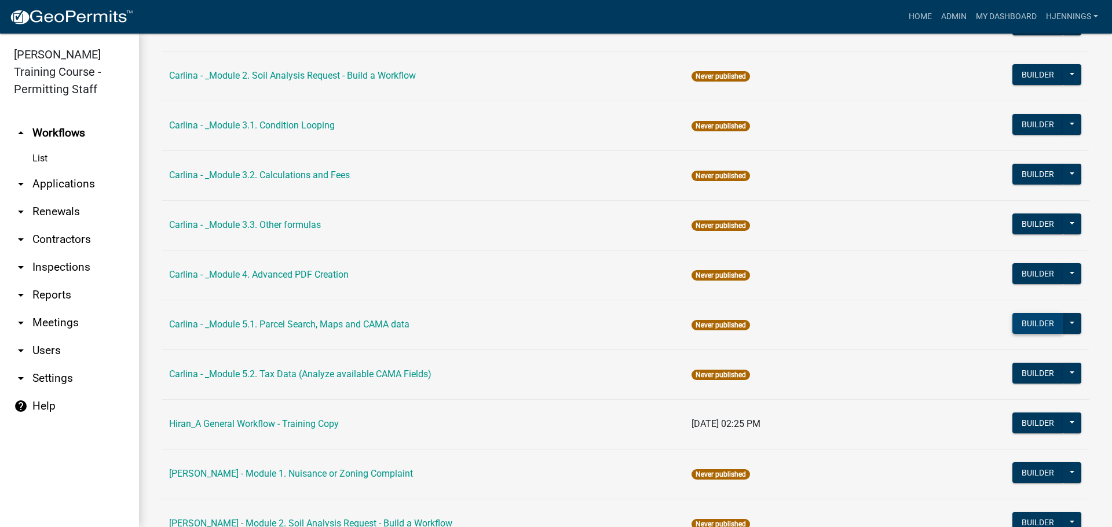
click at [1026, 322] on button "Builder" at bounding box center [1037, 323] width 51 height 21
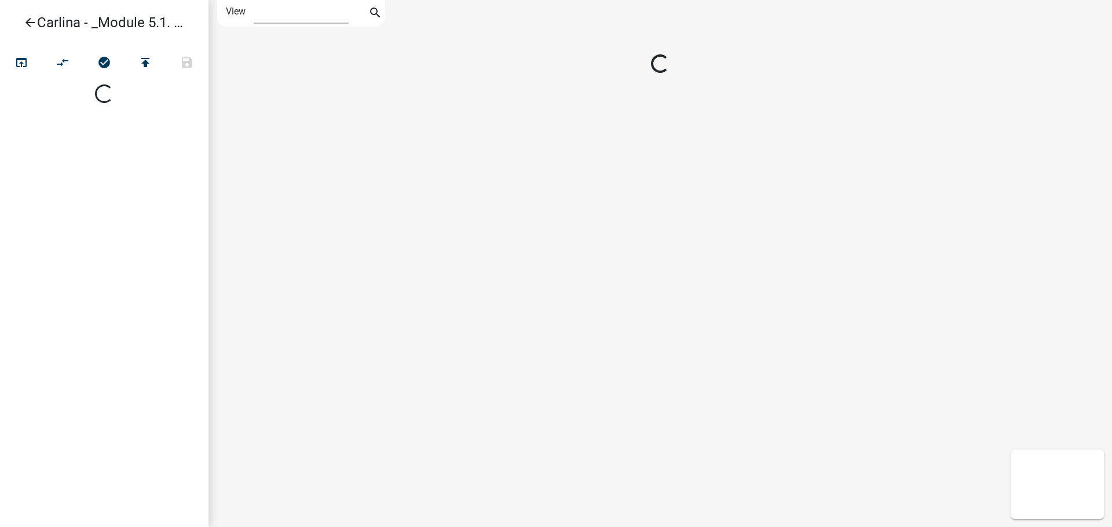
select select "1"
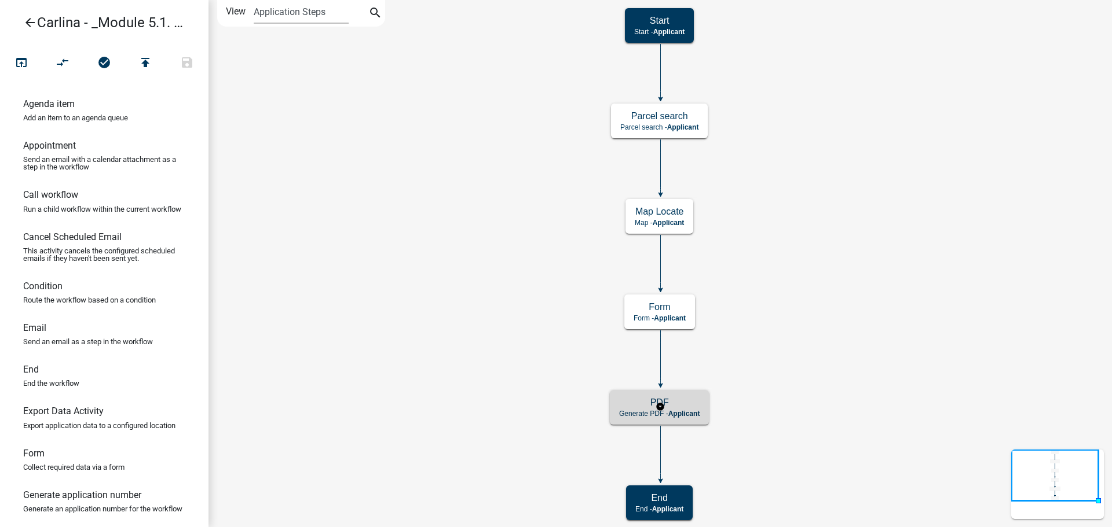
click at [621, 409] on div "PDF Generate PDF - Applicant" at bounding box center [659, 407] width 99 height 35
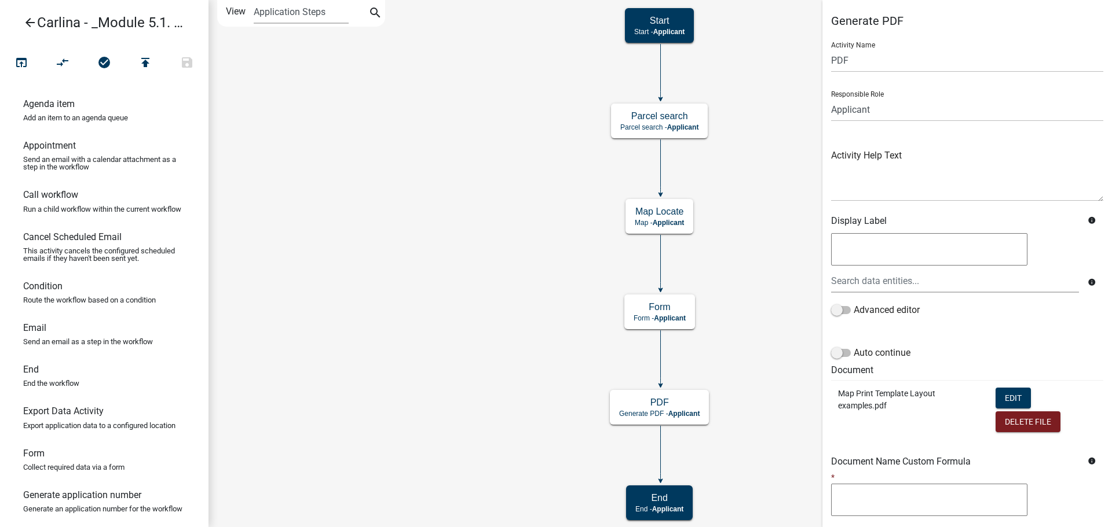
scroll to position [130, 0]
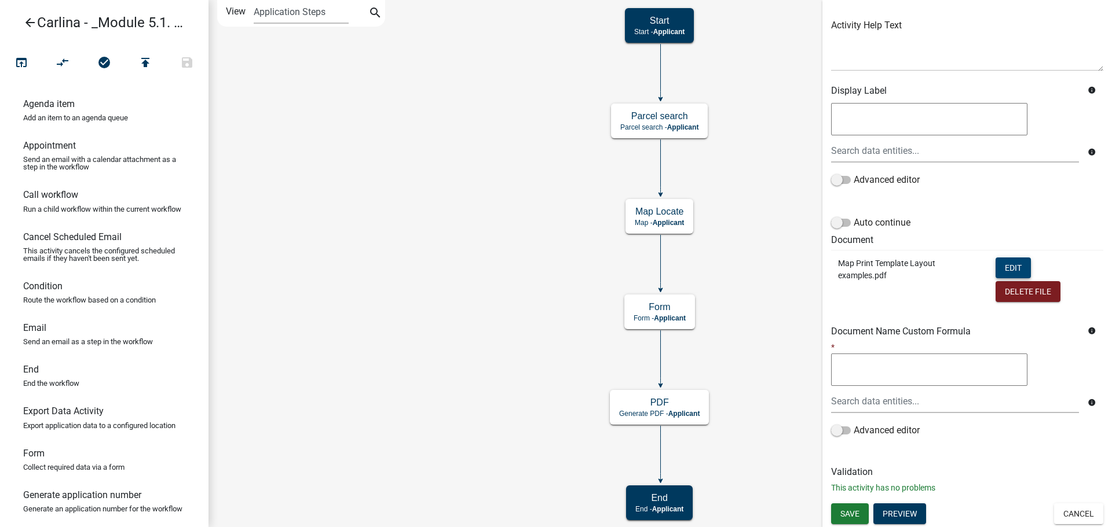
click at [1010, 259] on button "Edit" at bounding box center [1012, 268] width 35 height 21
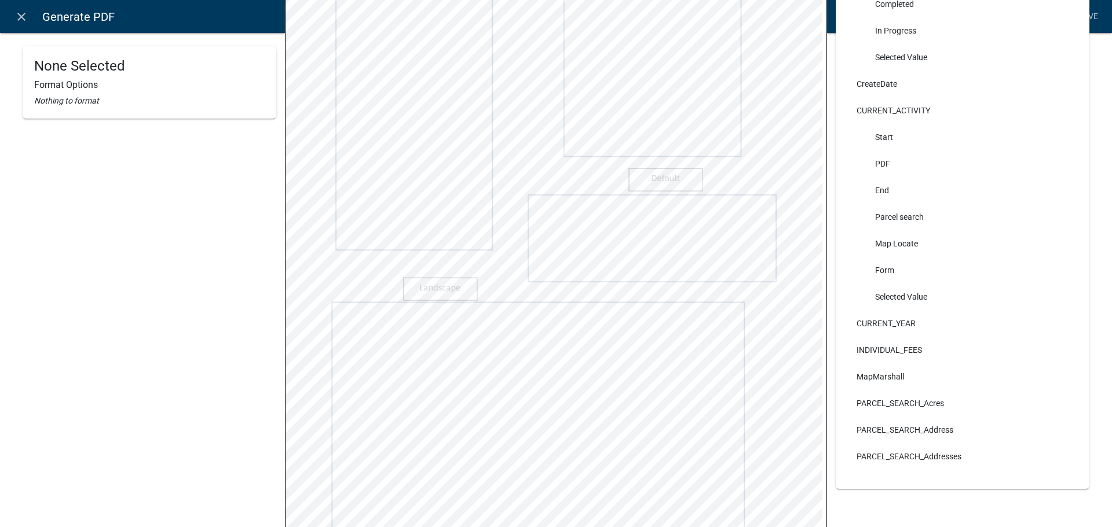
scroll to position [11, 0]
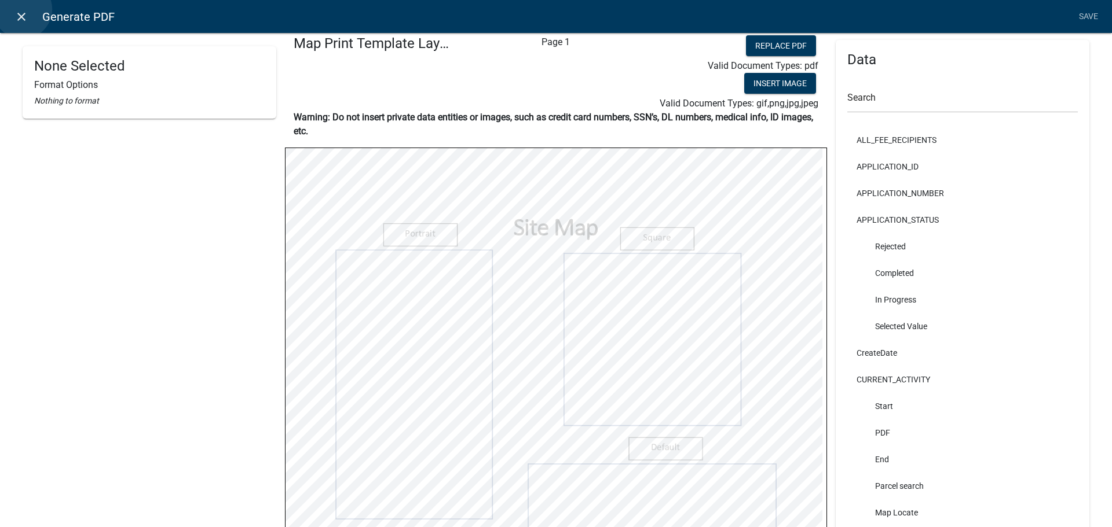
click at [23, 10] on icon "close" at bounding box center [21, 17] width 14 height 14
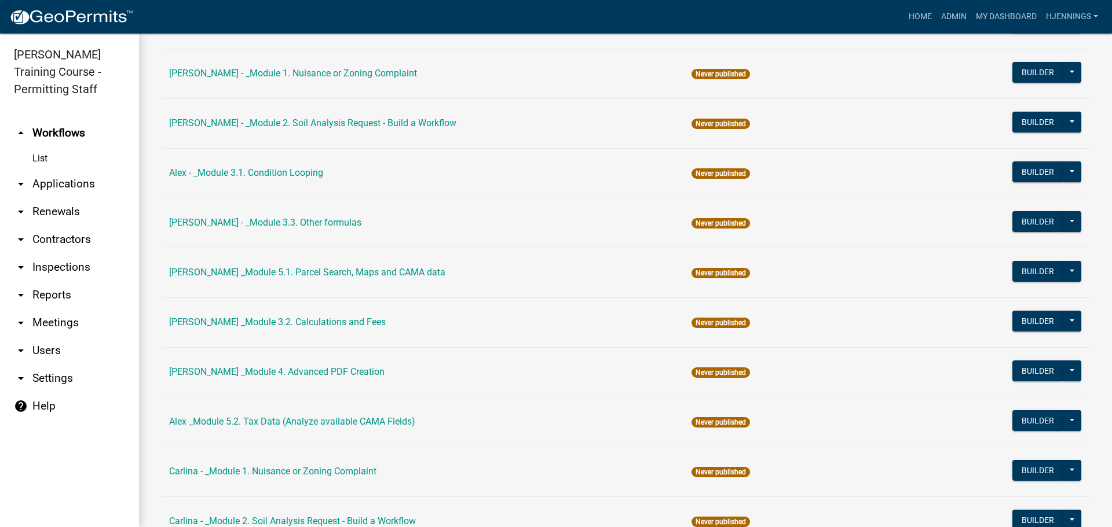
scroll to position [857, 0]
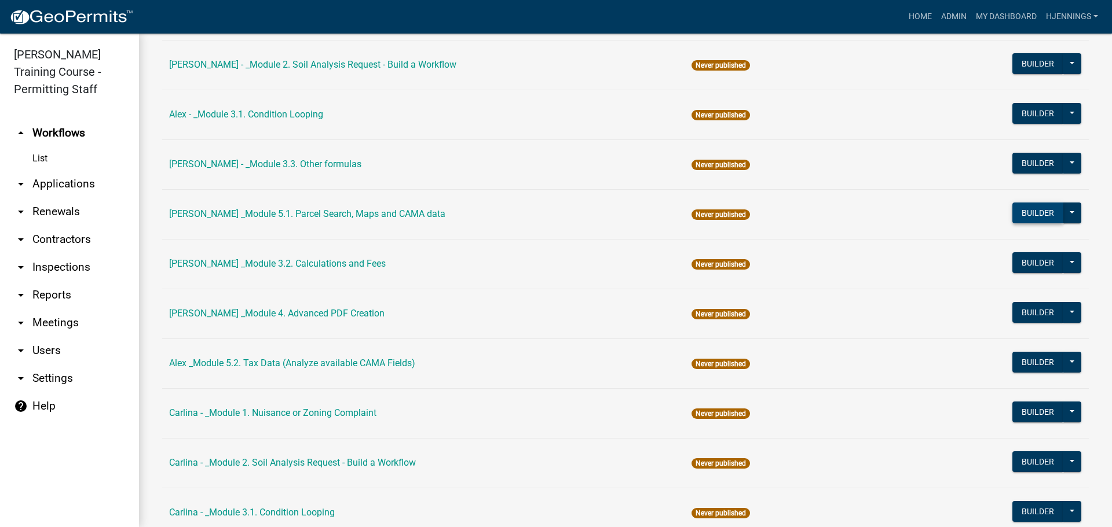
click at [1034, 218] on button "Builder" at bounding box center [1037, 213] width 51 height 21
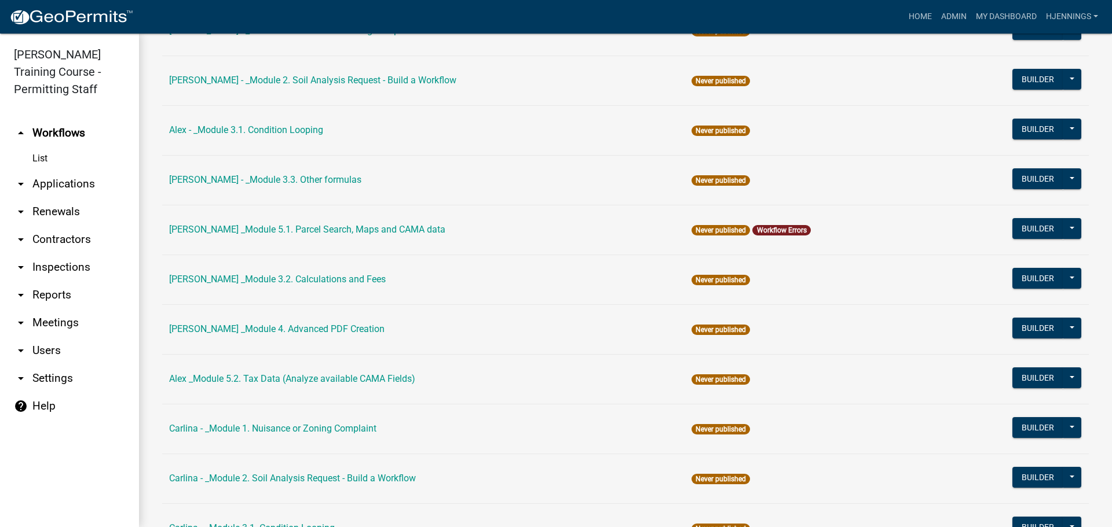
scroll to position [195, 0]
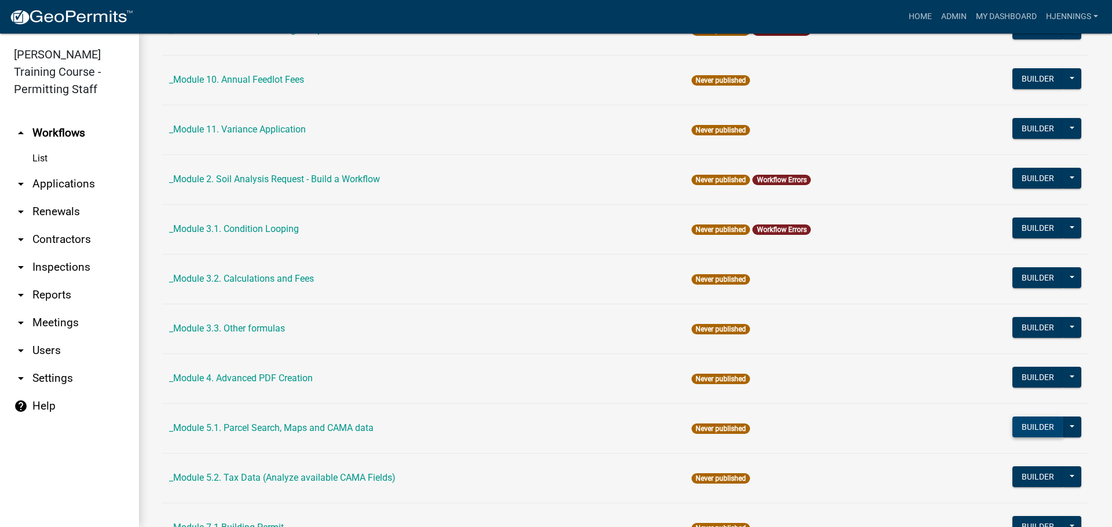
click at [1033, 432] on button "Builder" at bounding box center [1037, 427] width 51 height 21
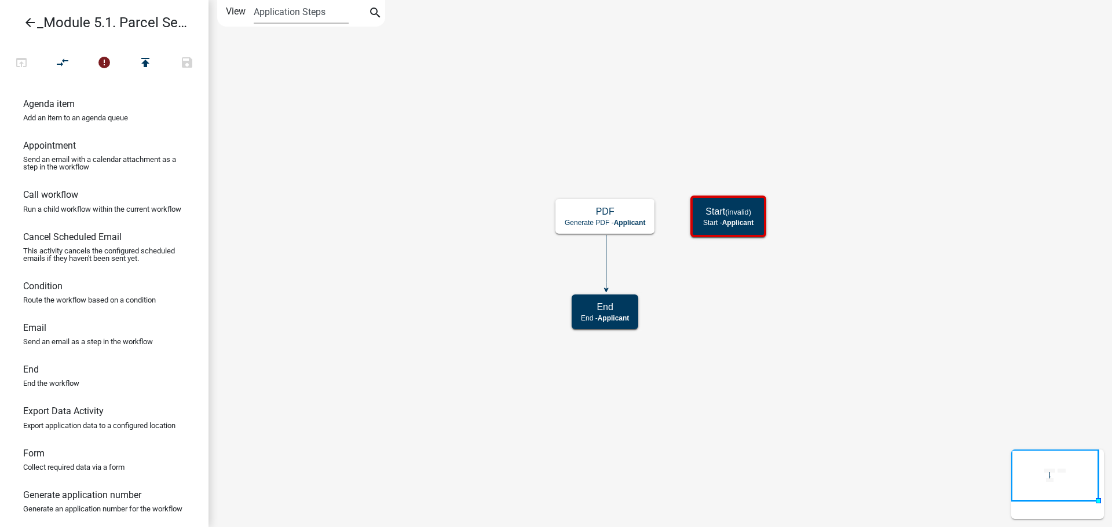
click at [25, 26] on icon "arrow_back" at bounding box center [30, 24] width 14 height 16
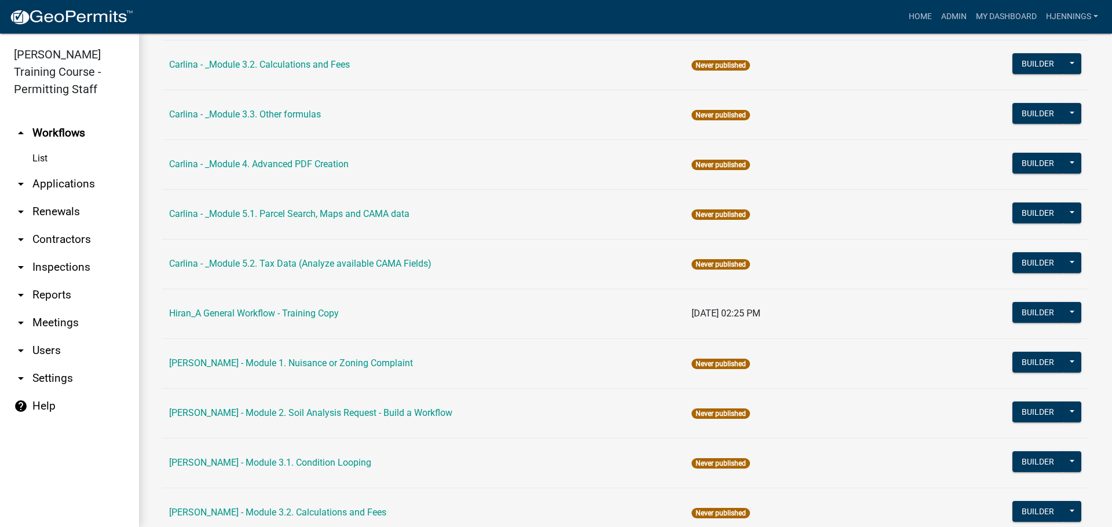
scroll to position [1597, 0]
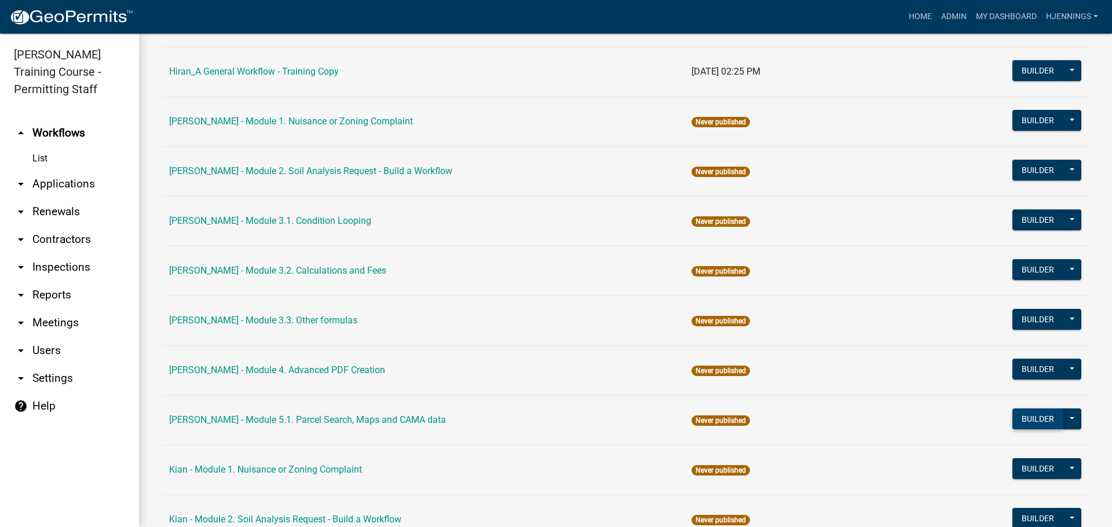
click at [1039, 425] on button "Builder" at bounding box center [1037, 419] width 51 height 21
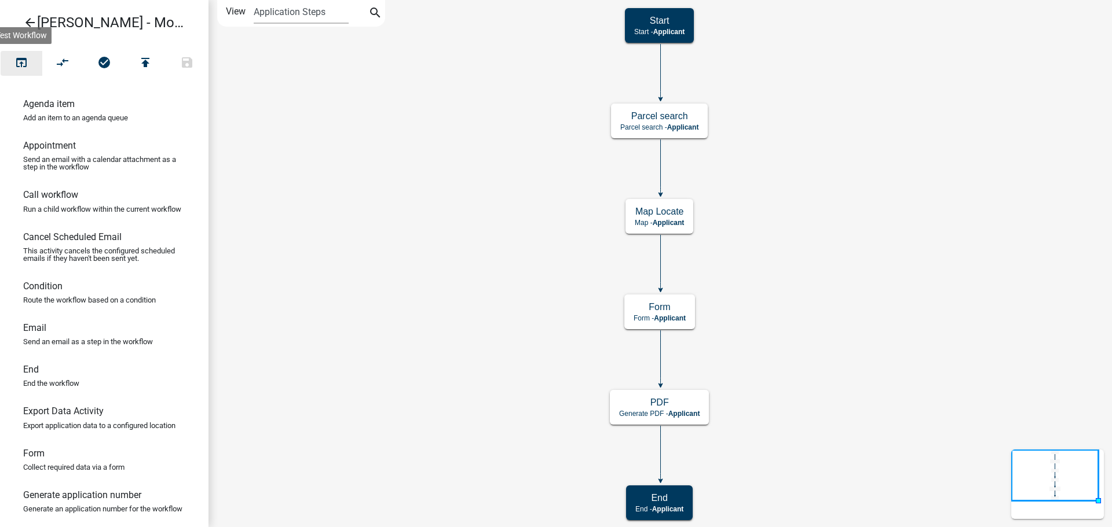
click at [15, 61] on icon "open_in_browser" at bounding box center [21, 64] width 14 height 16
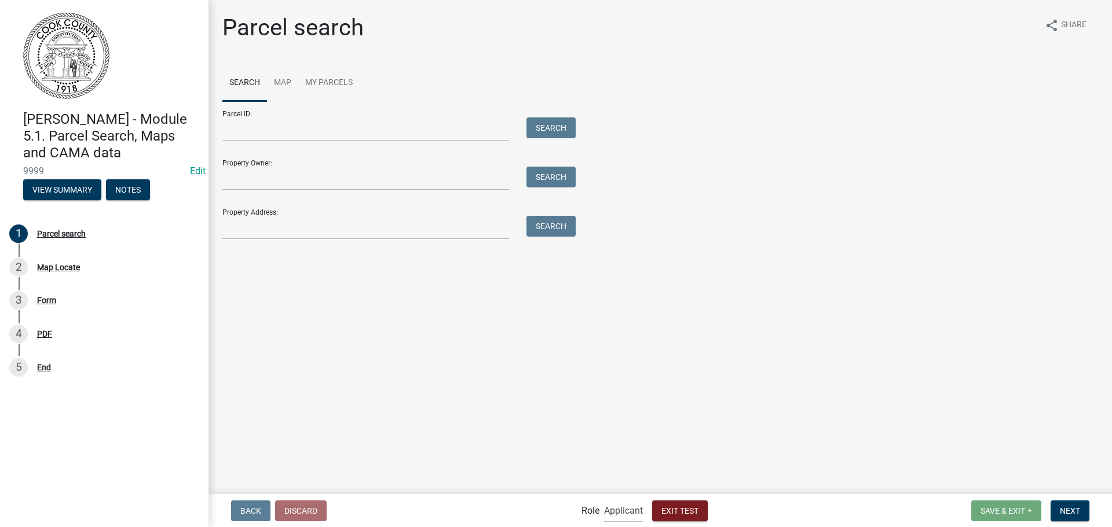
click at [424, 144] on form "Parcel ID: Search Property Owner: Search Property Address: Search" at bounding box center [395, 170] width 347 height 138
click at [450, 133] on input "Parcel ID:" at bounding box center [365, 130] width 287 height 24
click at [581, 131] on div "Parcel ID: Search Property Owner: Search Property Address: Search" at bounding box center [659, 170] width 875 height 138
click at [455, 127] on input "Parcel ID:" at bounding box center [365, 130] width 287 height 24
click at [402, 163] on div "Property Owner: Search" at bounding box center [395, 171] width 347 height 40
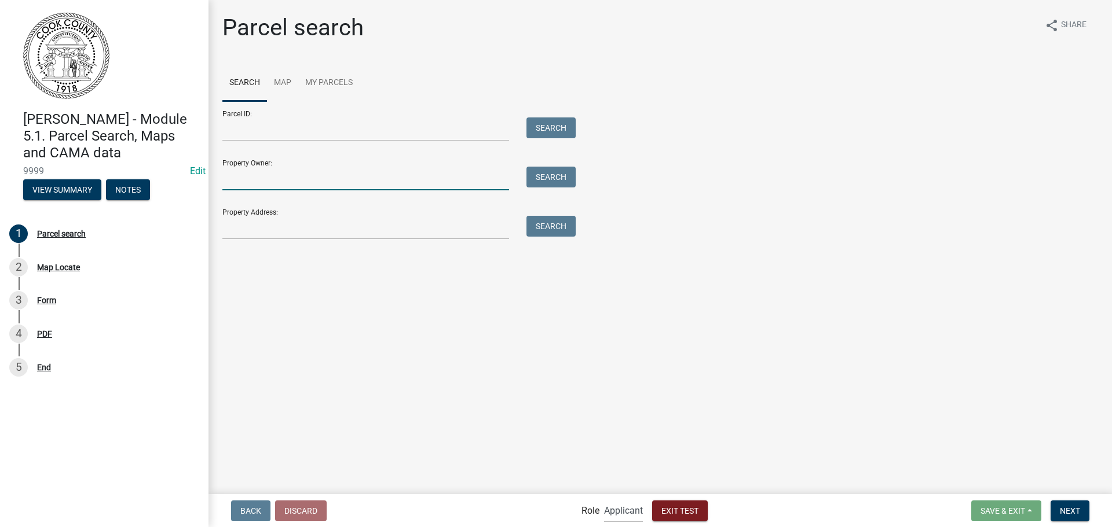
click at [490, 185] on input "Property Owner:" at bounding box center [365, 179] width 287 height 24
click at [401, 187] on input "Property Owner:" at bounding box center [365, 179] width 287 height 24
type input "[PERSON_NAME]"
click at [552, 177] on button "Search" at bounding box center [550, 177] width 49 height 21
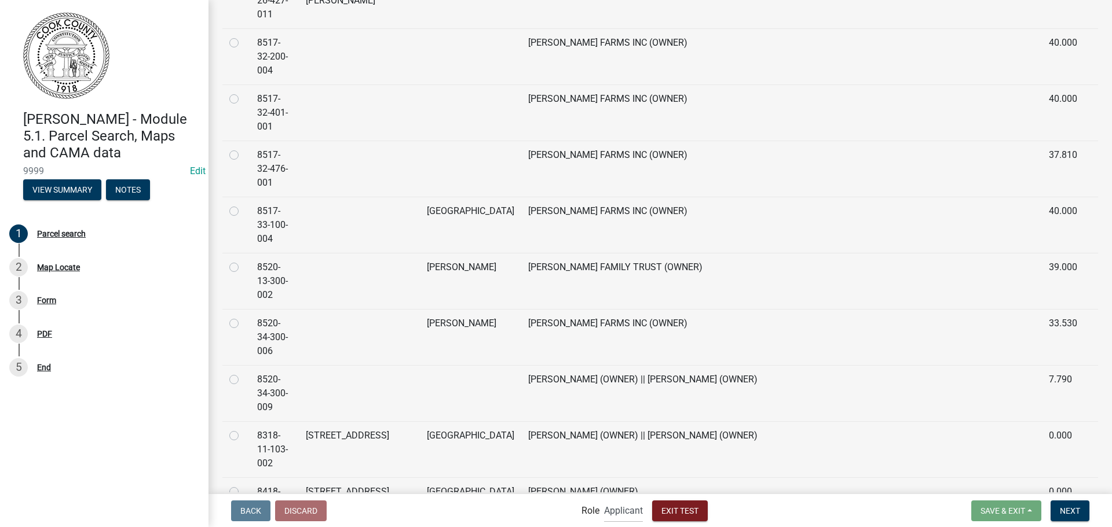
scroll to position [8203, 0]
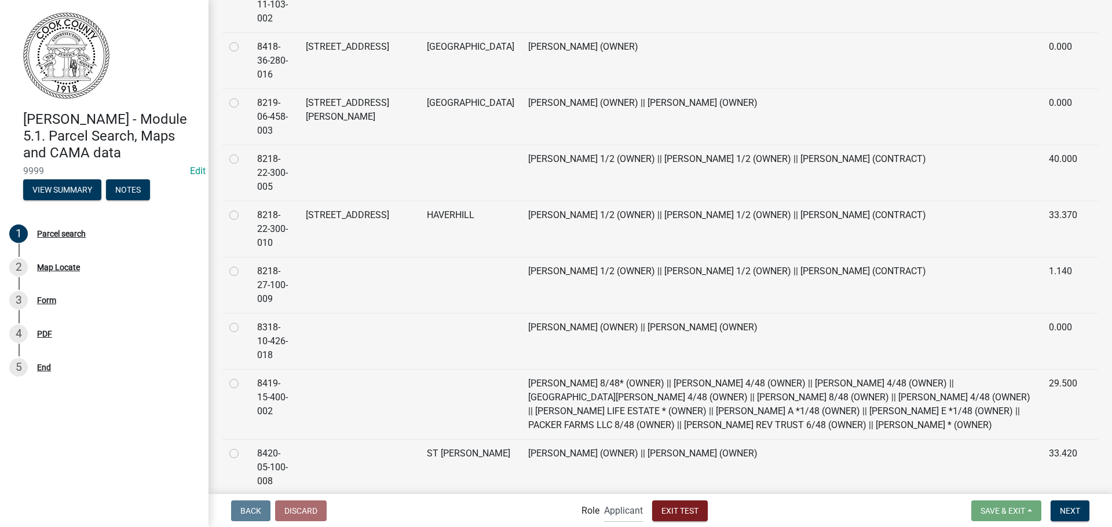
click at [243, 208] on label at bounding box center [243, 208] width 0 height 0
click at [243, 208] on input "radio" at bounding box center [247, 212] width 8 height 8
radio input "true"
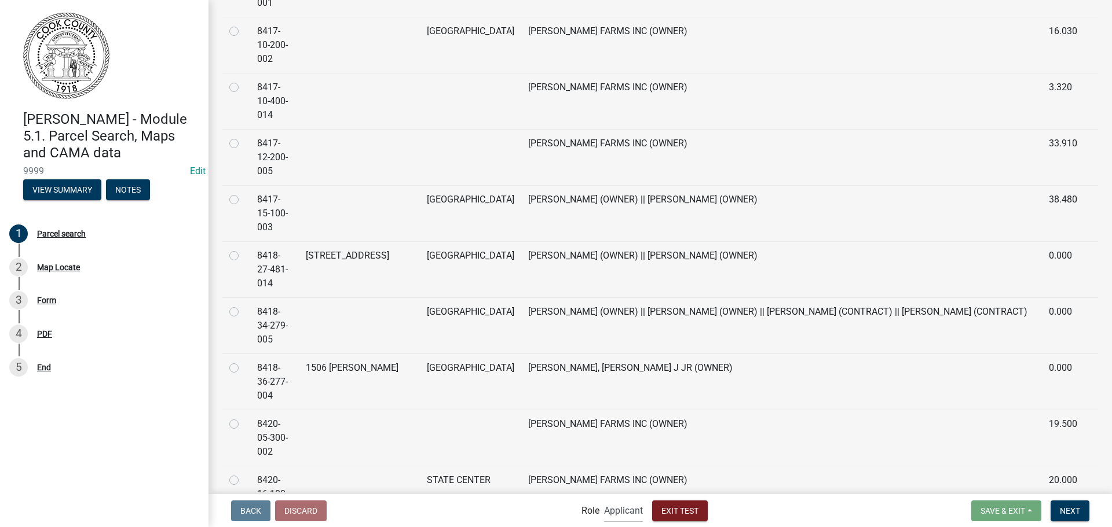
scroll to position [11186, 0]
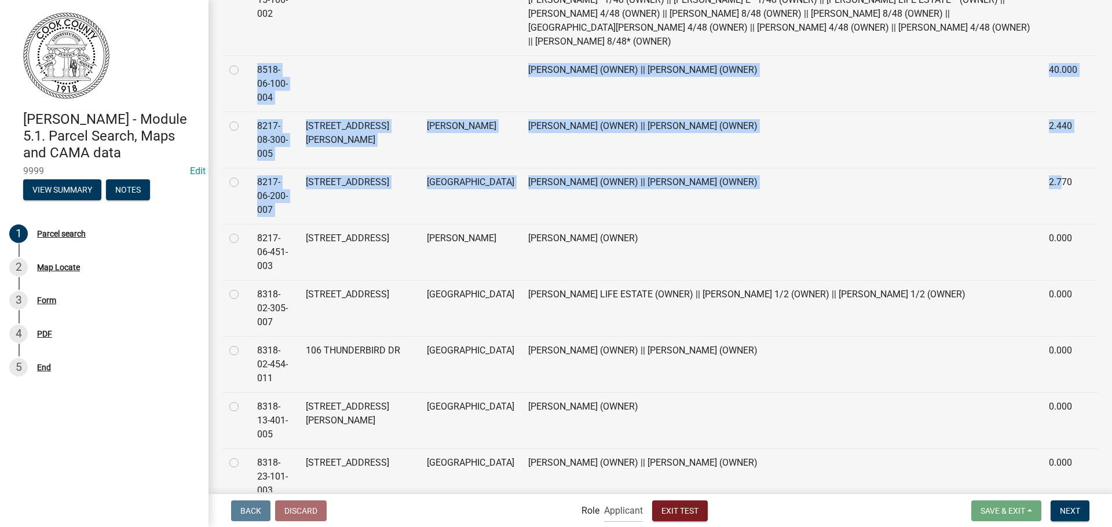
scroll to position [0, 0]
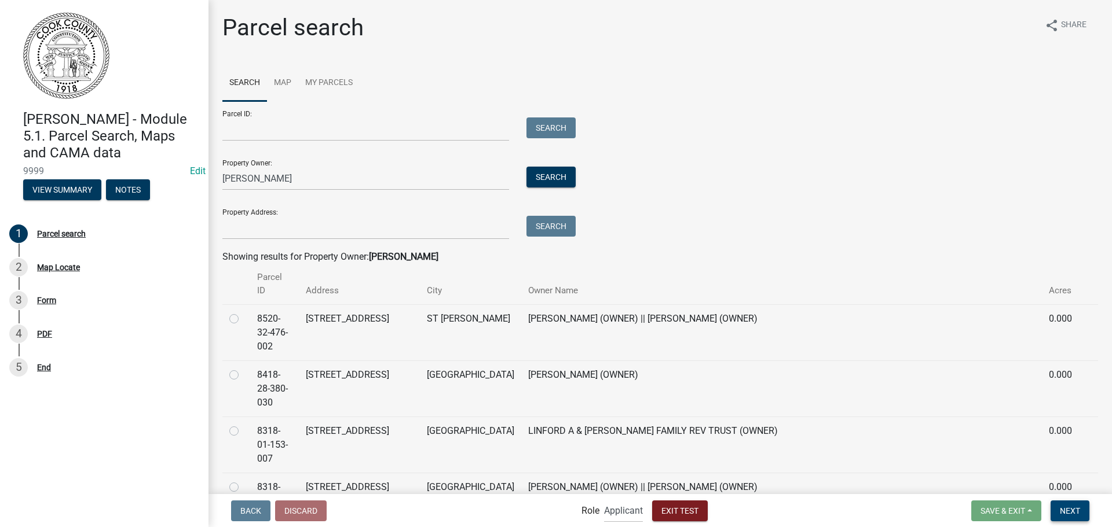
click at [1075, 507] on span "Next" at bounding box center [1069, 510] width 20 height 9
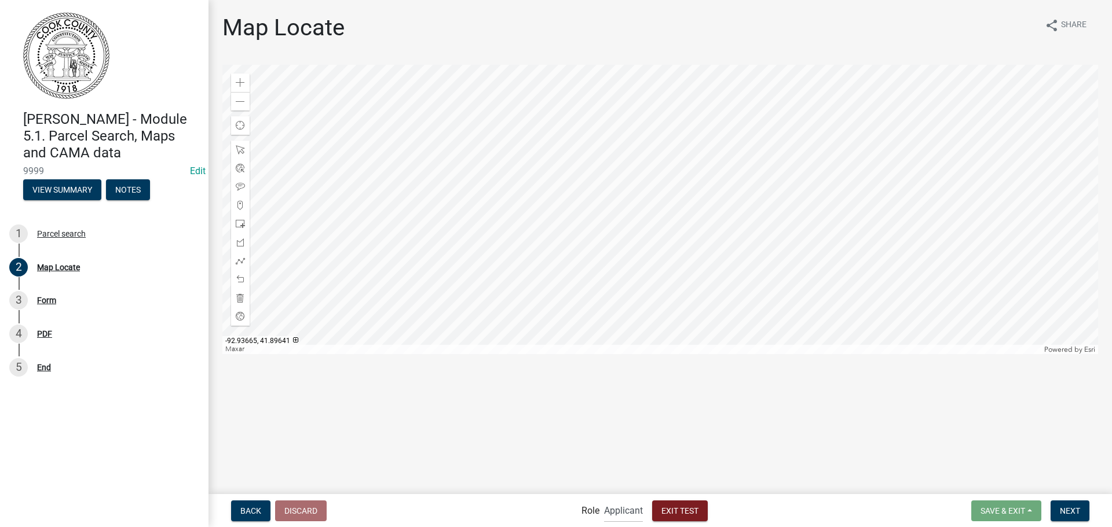
click at [667, 207] on div at bounding box center [659, 209] width 875 height 289
click at [655, 254] on div at bounding box center [659, 209] width 875 height 289
click at [721, 223] on div at bounding box center [659, 209] width 875 height 289
click at [248, 83] on div "Zoom in" at bounding box center [240, 83] width 19 height 19
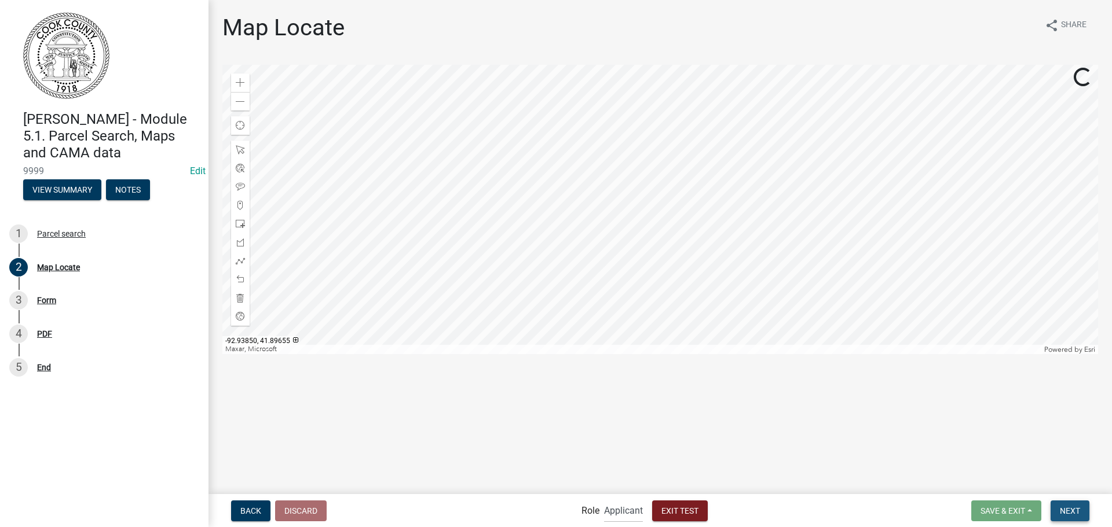
click at [1069, 510] on span "Next" at bounding box center [1069, 510] width 20 height 9
click at [1076, 507] on span "Next" at bounding box center [1069, 510] width 20 height 9
click at [1068, 512] on span "Next" at bounding box center [1069, 510] width 20 height 9
click at [1077, 513] on span "Next" at bounding box center [1069, 510] width 20 height 9
click at [1072, 513] on span "Next" at bounding box center [1069, 510] width 20 height 9
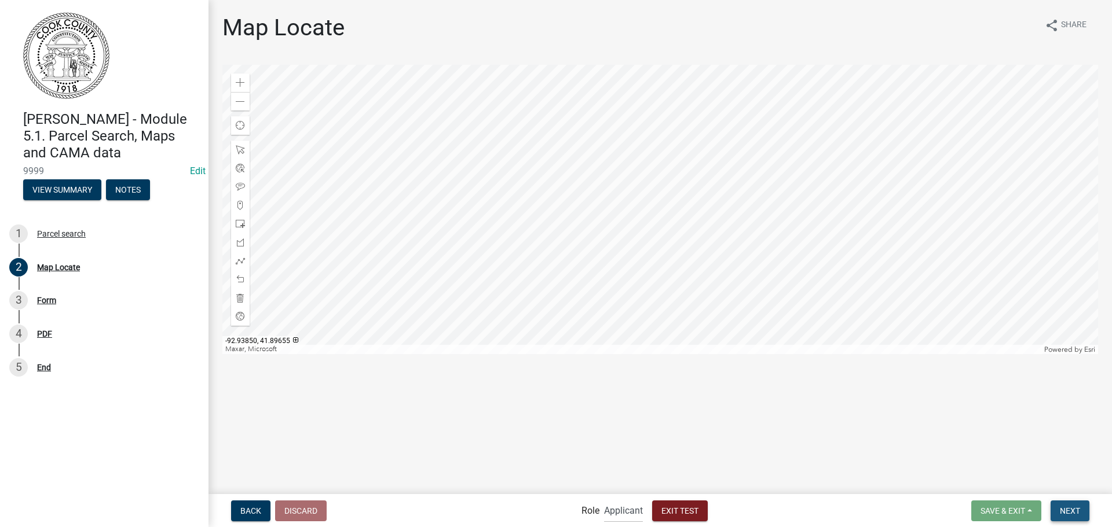
click at [1077, 511] on span "Next" at bounding box center [1069, 510] width 20 height 9
click at [1070, 518] on button "Next" at bounding box center [1069, 511] width 39 height 21
click at [1068, 508] on span "Next" at bounding box center [1069, 510] width 20 height 9
click at [842, 252] on div at bounding box center [659, 209] width 875 height 289
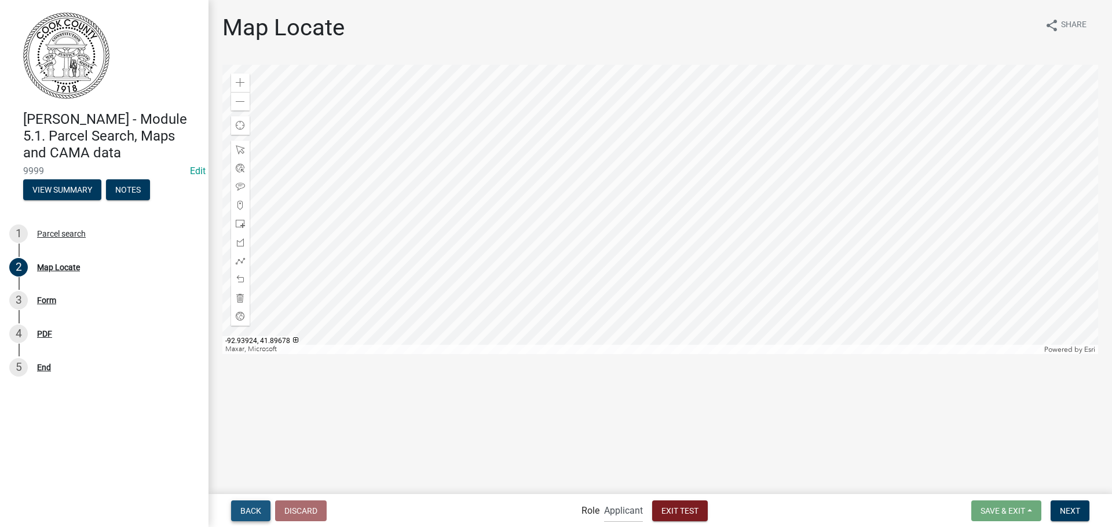
click at [245, 515] on span "Back" at bounding box center [250, 510] width 21 height 9
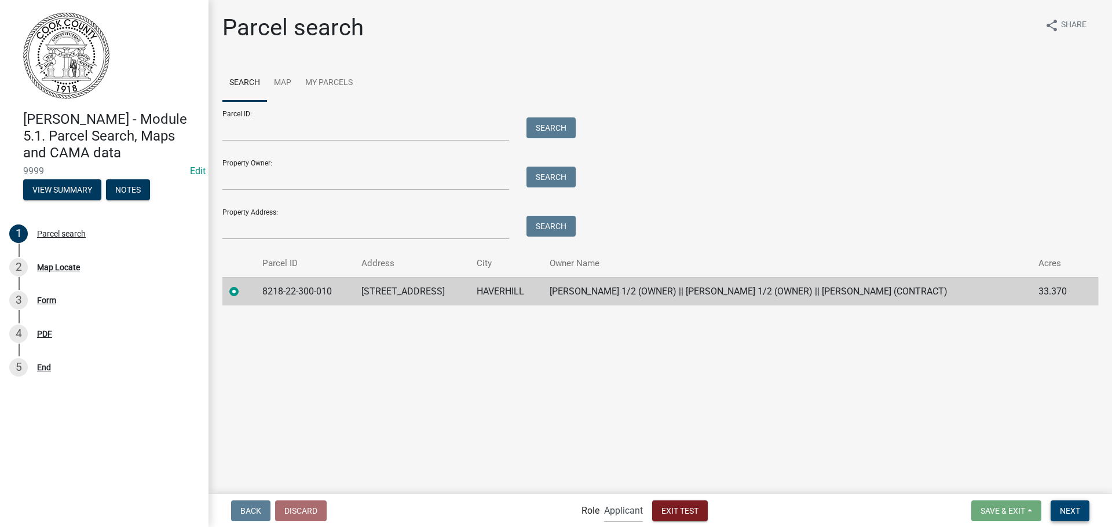
click at [1069, 511] on span "Next" at bounding box center [1069, 510] width 20 height 9
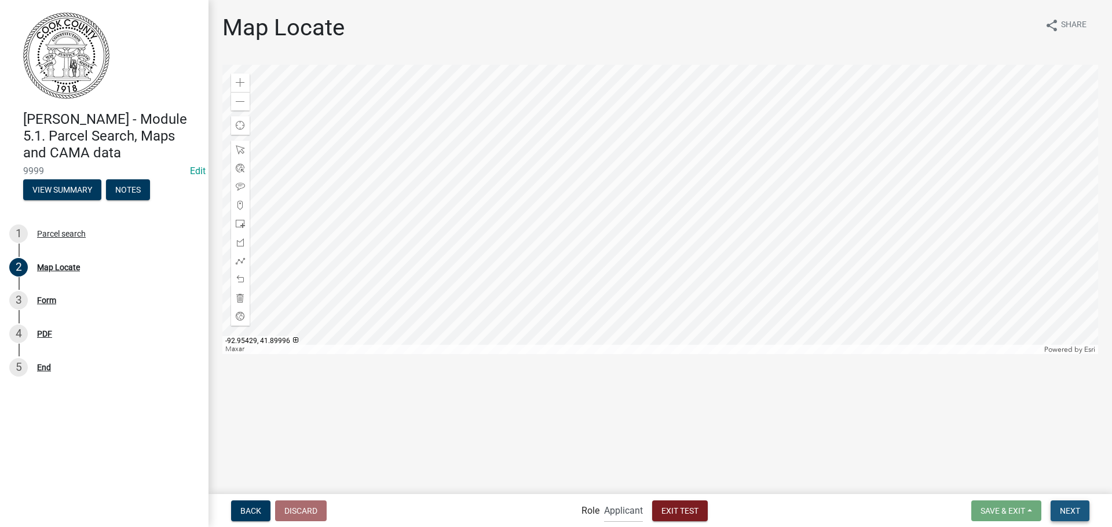
click at [1072, 510] on span "Next" at bounding box center [1069, 510] width 20 height 9
click at [1065, 509] on span "Next" at bounding box center [1069, 510] width 20 height 9
click at [696, 209] on div at bounding box center [659, 209] width 875 height 289
click at [652, 199] on div at bounding box center [659, 209] width 875 height 289
click at [523, 176] on div at bounding box center [659, 209] width 875 height 289
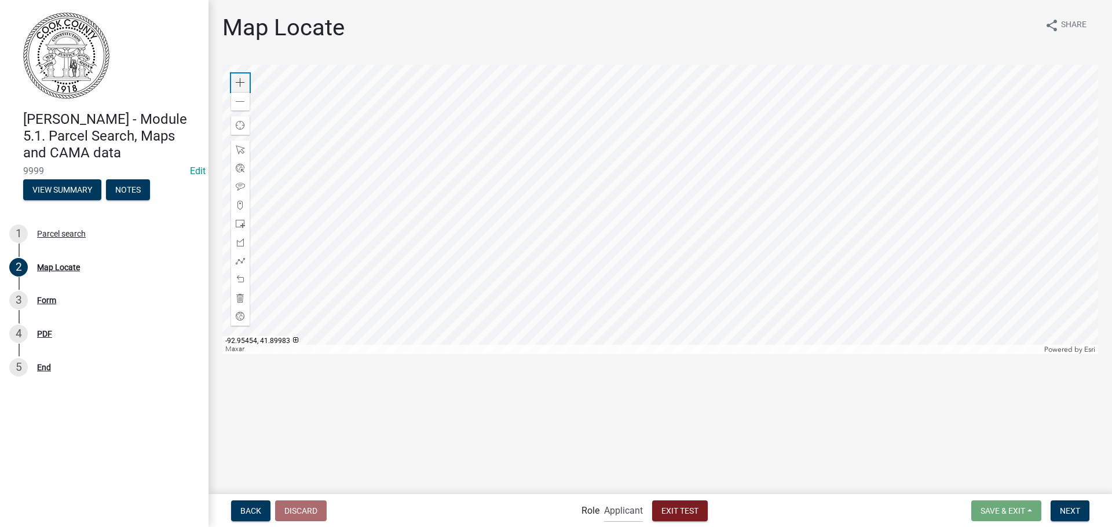
click at [240, 85] on span at bounding box center [240, 82] width 9 height 9
click at [618, 504] on select "Applicant Admin" at bounding box center [623, 511] width 39 height 24
click at [604, 499] on select "Applicant Admin" at bounding box center [623, 511] width 39 height 24
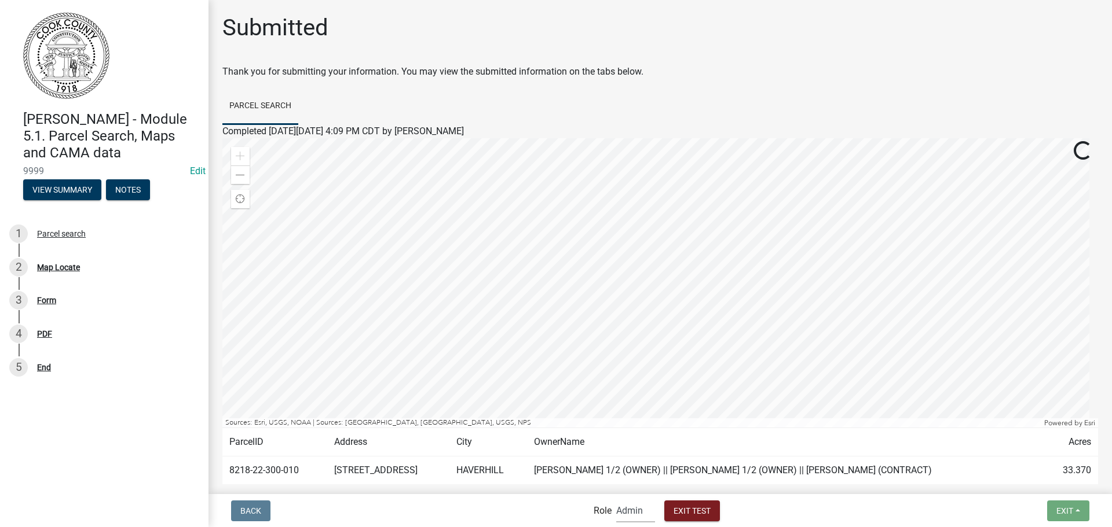
click at [609, 514] on label "Role" at bounding box center [602, 511] width 18 height 9
click at [629, 500] on select "Applicant Admin" at bounding box center [635, 511] width 39 height 24
select select "46f061d0-ca05-4526-87ad-bae6256f3e47"
click at [616, 499] on select "Applicant Admin" at bounding box center [635, 511] width 39 height 24
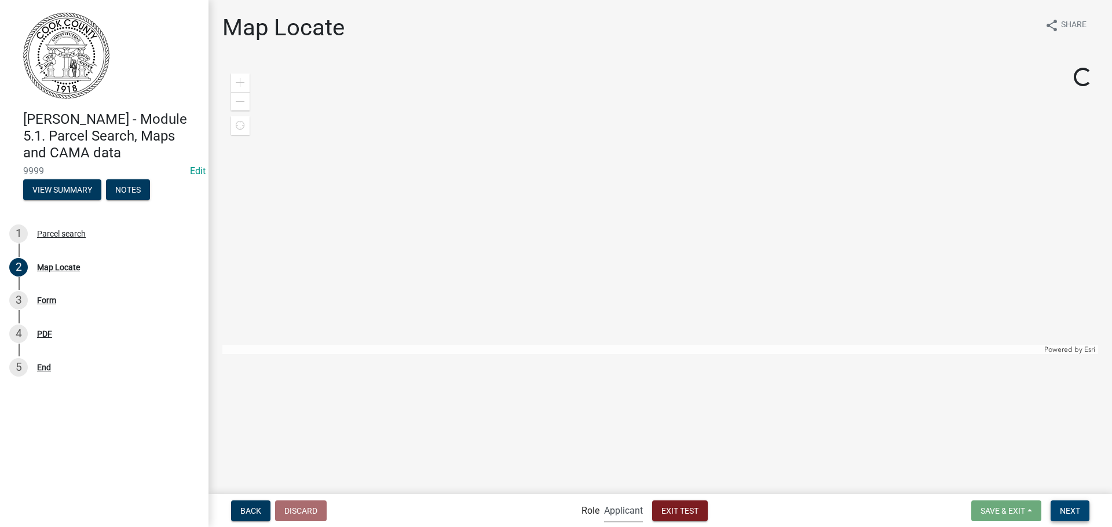
click at [1076, 515] on span "Next" at bounding box center [1069, 510] width 20 height 9
click at [1066, 518] on button "Next" at bounding box center [1069, 511] width 39 height 21
click at [41, 298] on div "Form" at bounding box center [46, 300] width 19 height 8
click at [49, 308] on div "3 Form" at bounding box center [99, 300] width 181 height 19
click at [53, 294] on div "3 Form" at bounding box center [99, 300] width 181 height 19
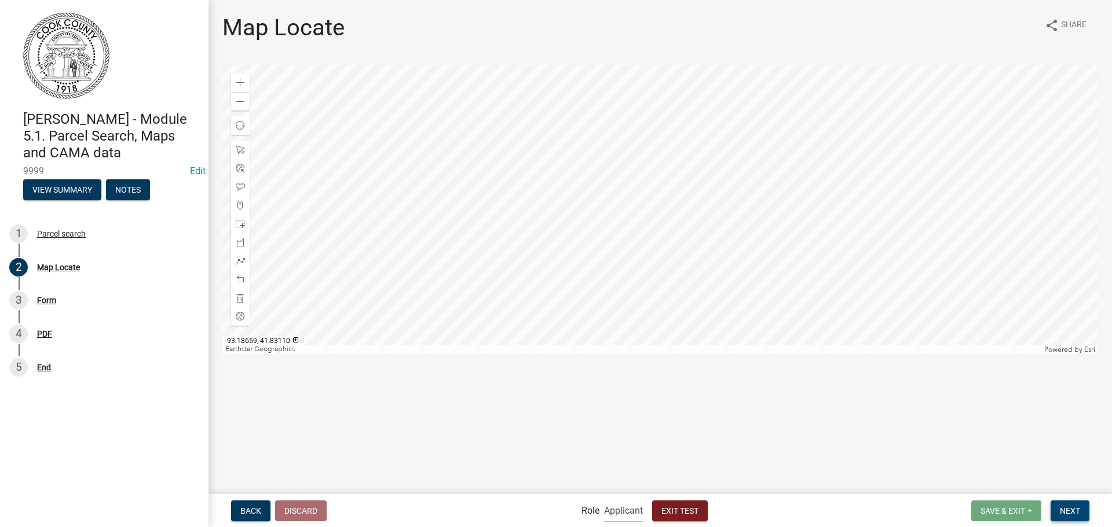
click at [1063, 517] on button "Next" at bounding box center [1069, 511] width 39 height 21
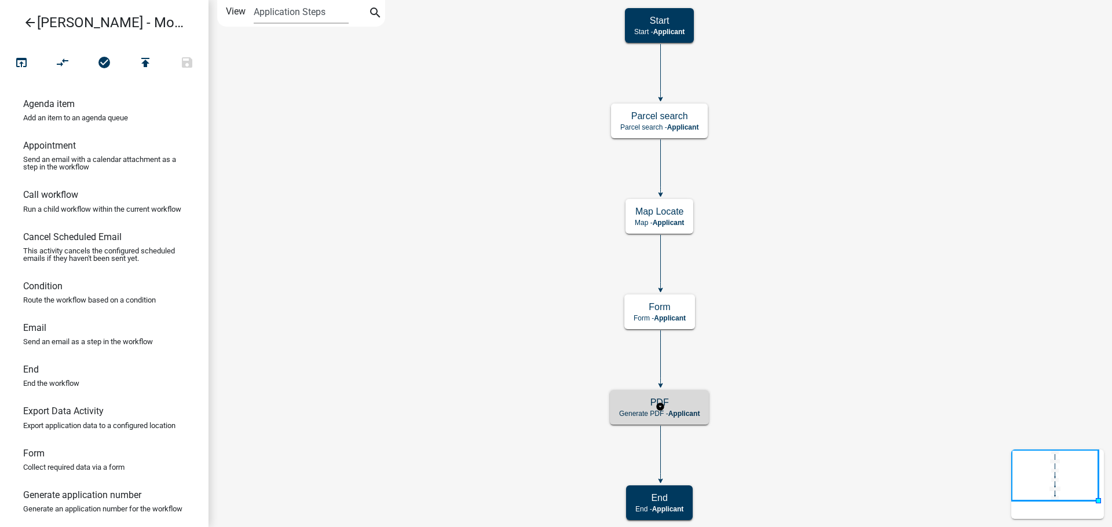
click at [623, 412] on p "Generate PDF - Applicant" at bounding box center [659, 414] width 80 height 8
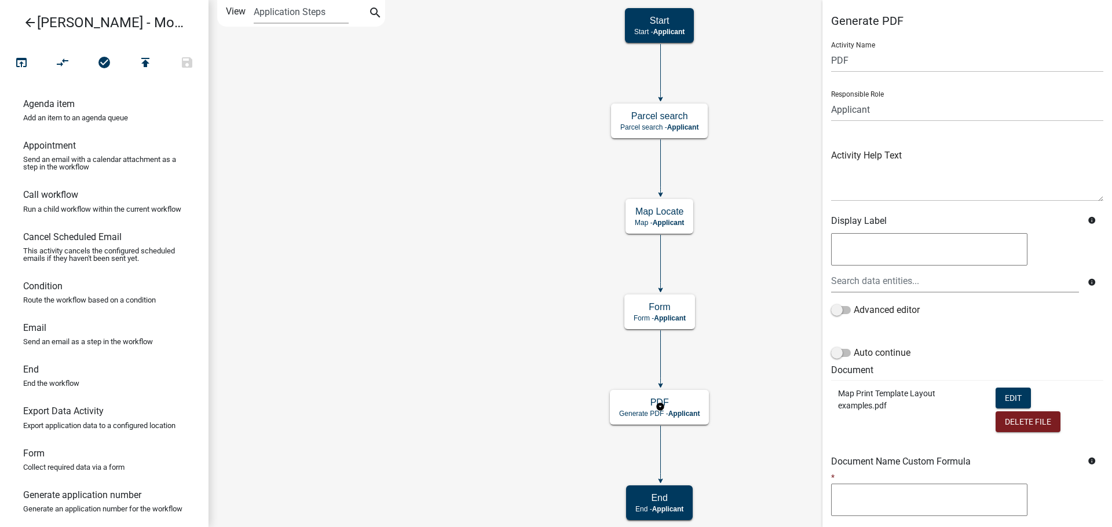
scroll to position [130, 0]
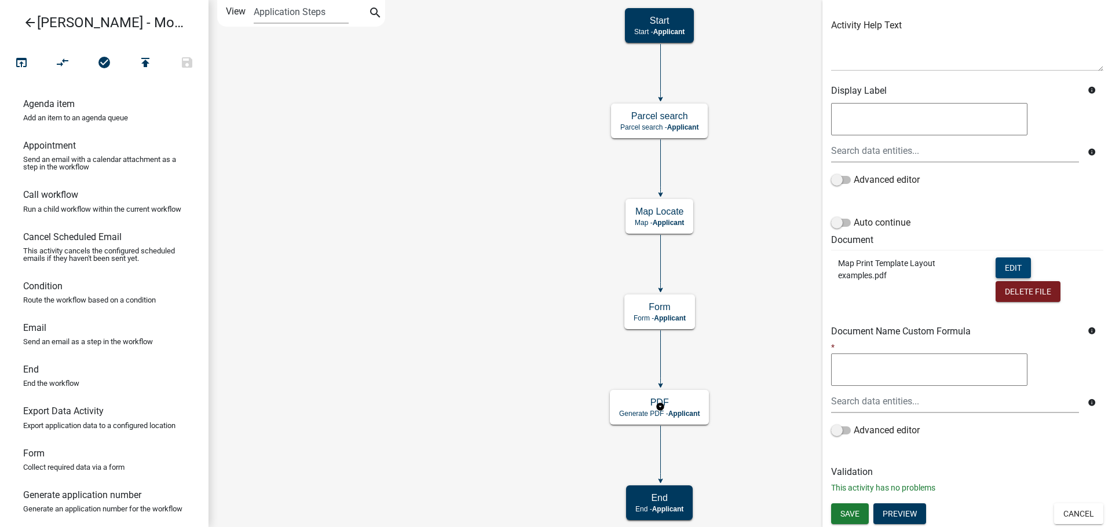
click at [1008, 267] on button "Edit" at bounding box center [1012, 268] width 35 height 21
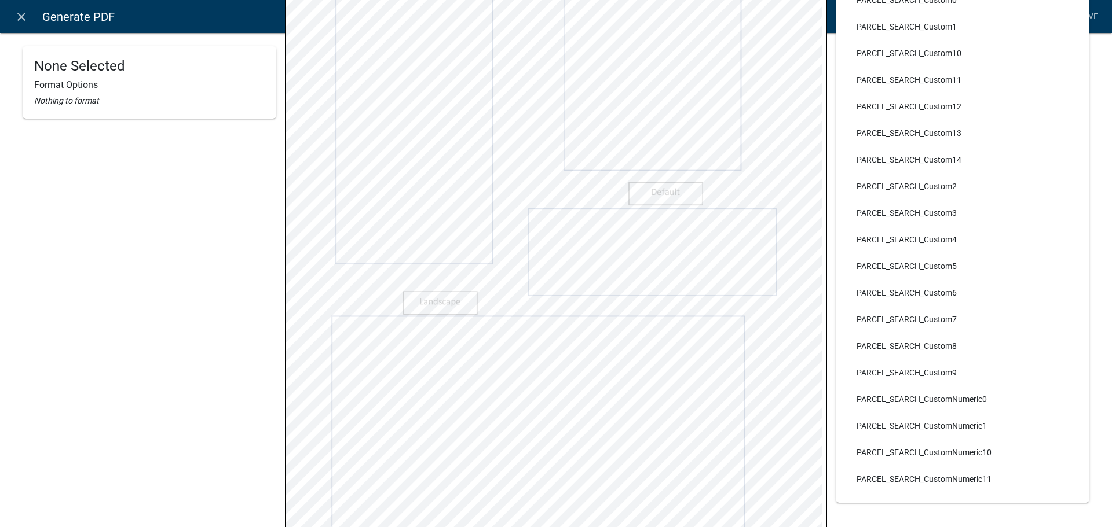
scroll to position [278, 0]
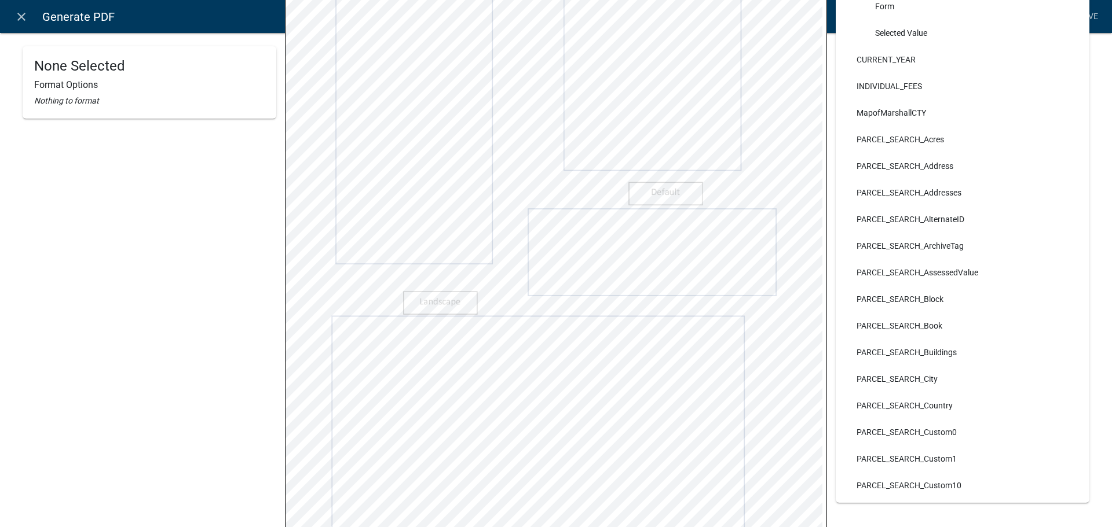
click at [1102, 86] on div "None Selected Format Options Nothing to format Map Print Template Layout exampl…" at bounding box center [556, 190] width 1112 height 885
click at [1091, 17] on link "Save" at bounding box center [1087, 17] width 29 height 22
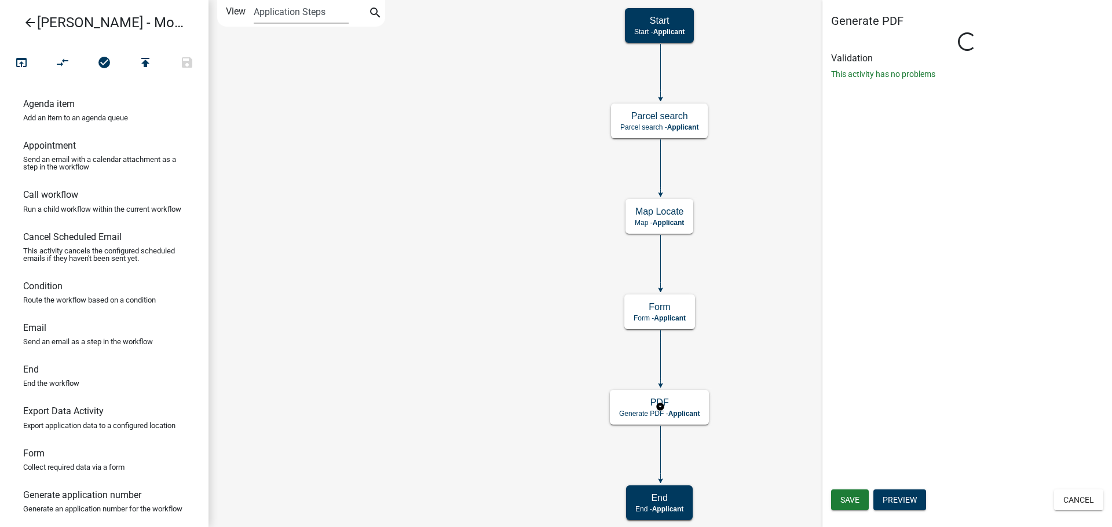
scroll to position [0, 0]
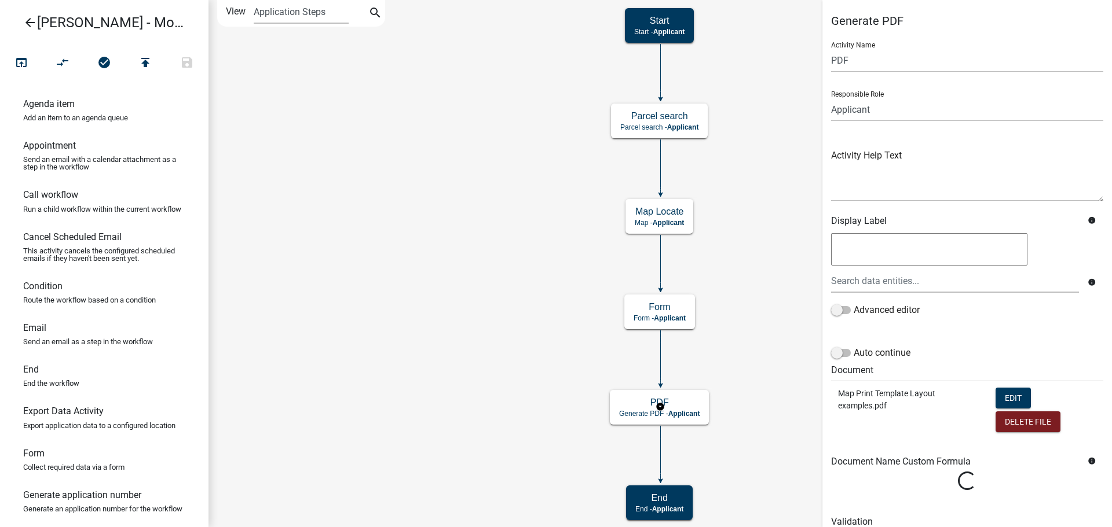
click at [845, 506] on div "Generate PDF Activity Name PDF Responsible Role Applicant Kian Engineer Admin A…" at bounding box center [966, 284] width 289 height 540
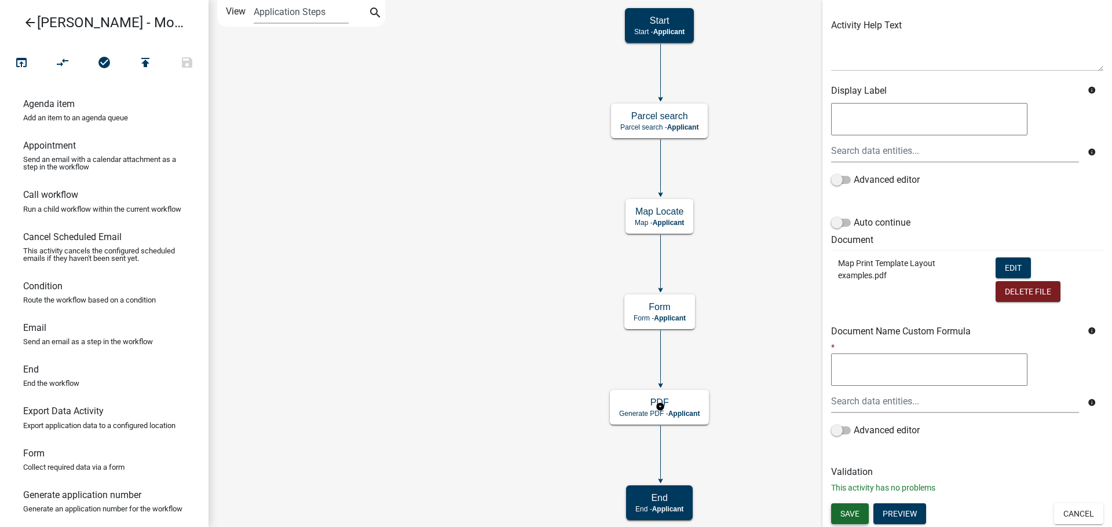
click at [848, 514] on span "Save" at bounding box center [849, 513] width 19 height 9
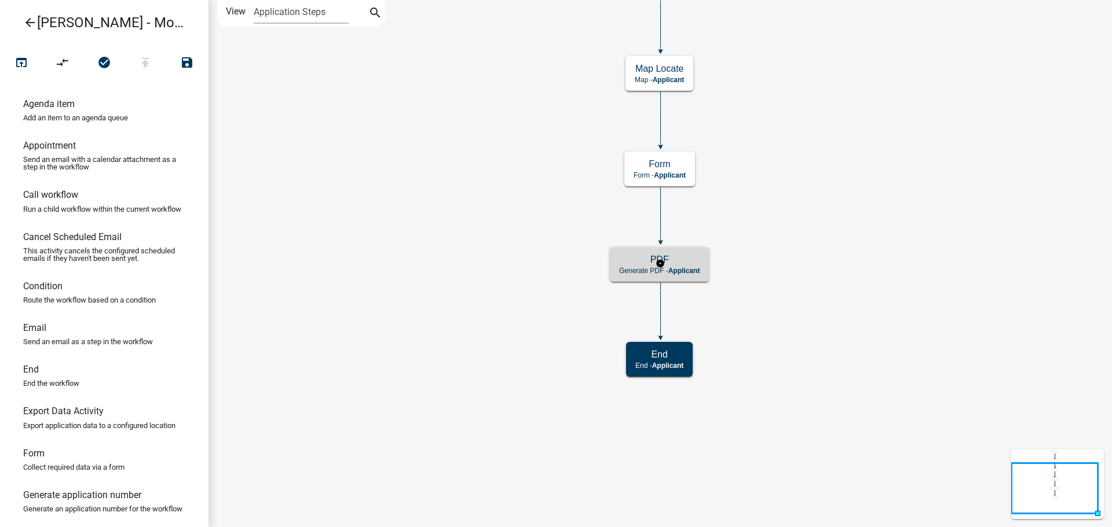
scroll to position [0, 0]
click at [17, 62] on icon "open_in_browser" at bounding box center [21, 64] width 14 height 16
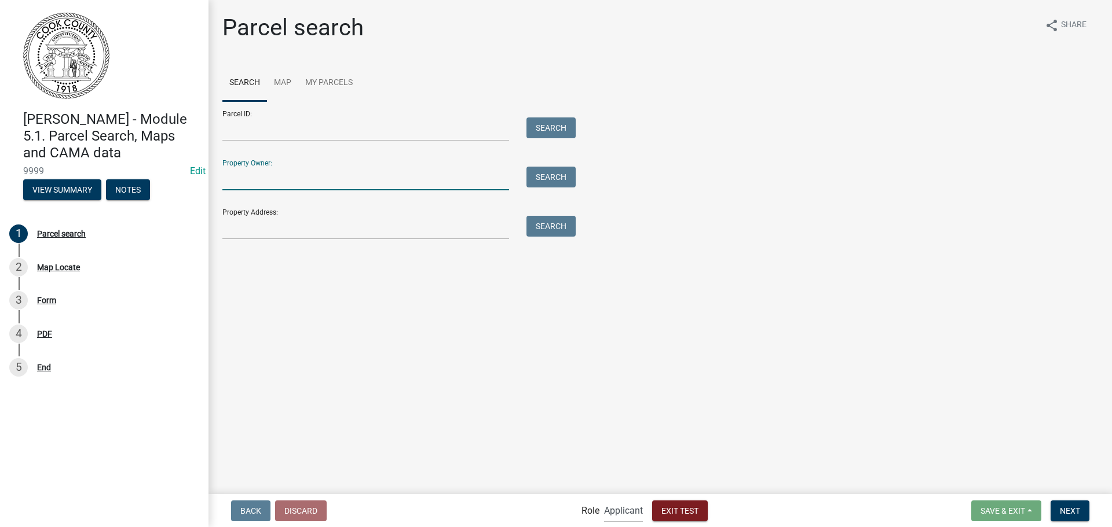
click at [460, 188] on input "Property Owner:" at bounding box center [365, 179] width 287 height 24
type input "[PERSON_NAME]"
click at [549, 177] on button "Search" at bounding box center [550, 177] width 49 height 21
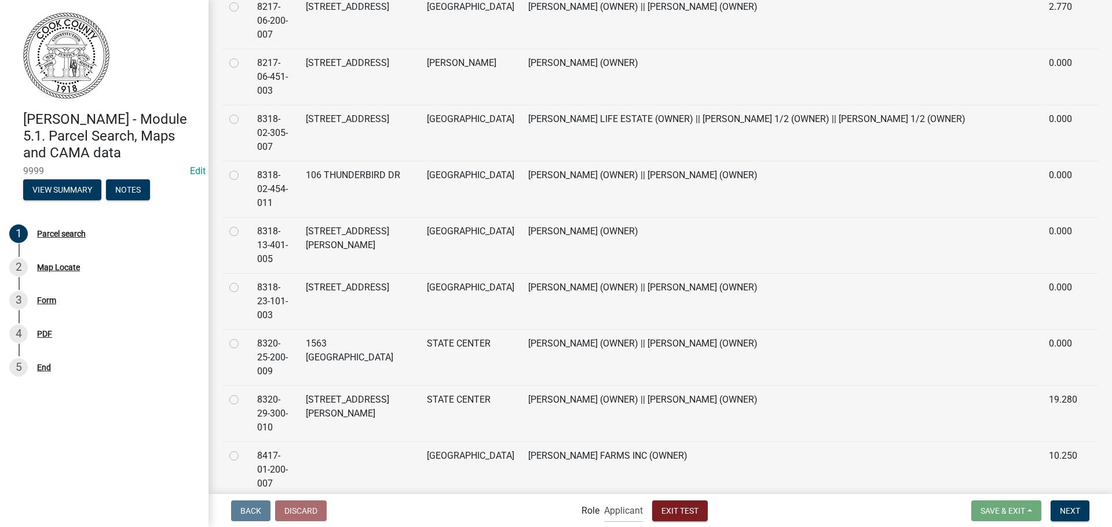
scroll to position [3847, 0]
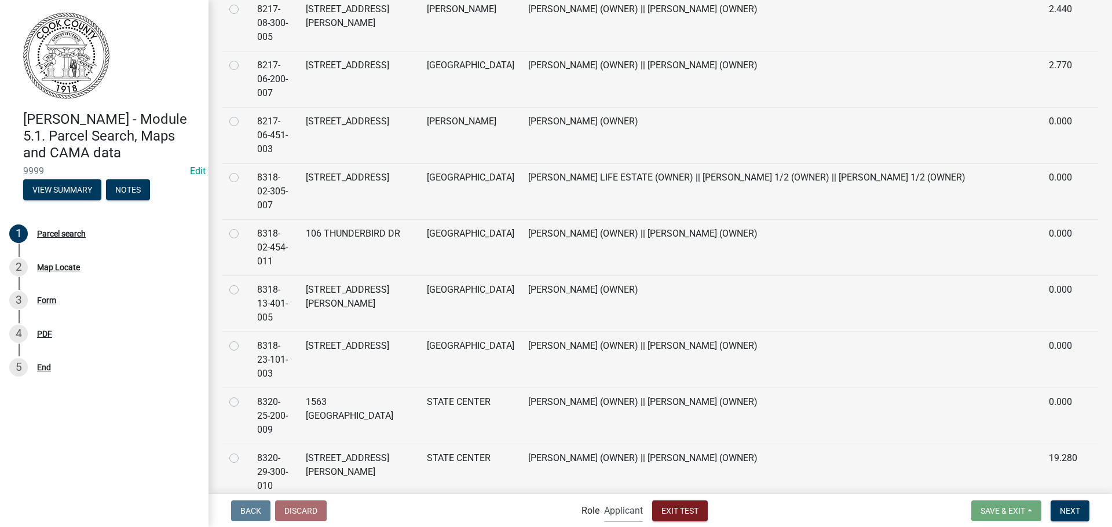
click at [243, 171] on label at bounding box center [243, 171] width 0 height 0
click at [243, 171] on input "radio" at bounding box center [247, 175] width 8 height 8
radio input "true"
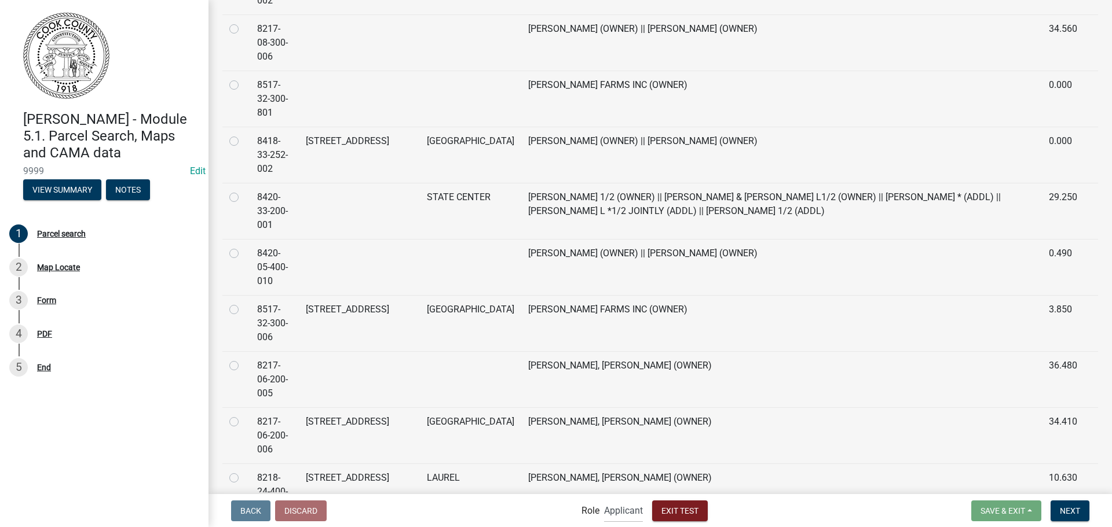
scroll to position [9287, 0]
click at [243, 135] on label at bounding box center [243, 135] width 0 height 0
click at [243, 135] on input "radio" at bounding box center [247, 139] width 8 height 8
radio input "true"
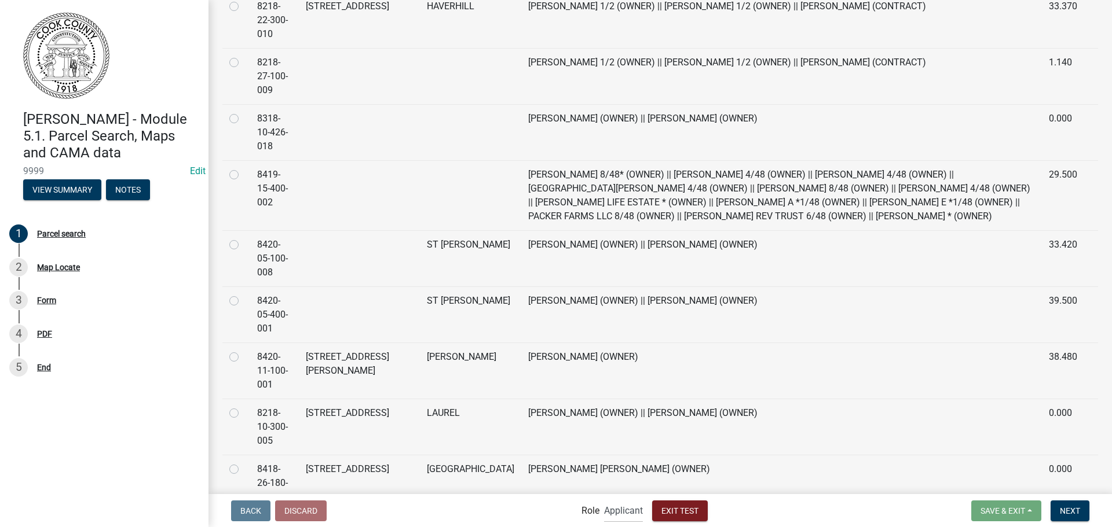
scroll to position [8189, 0]
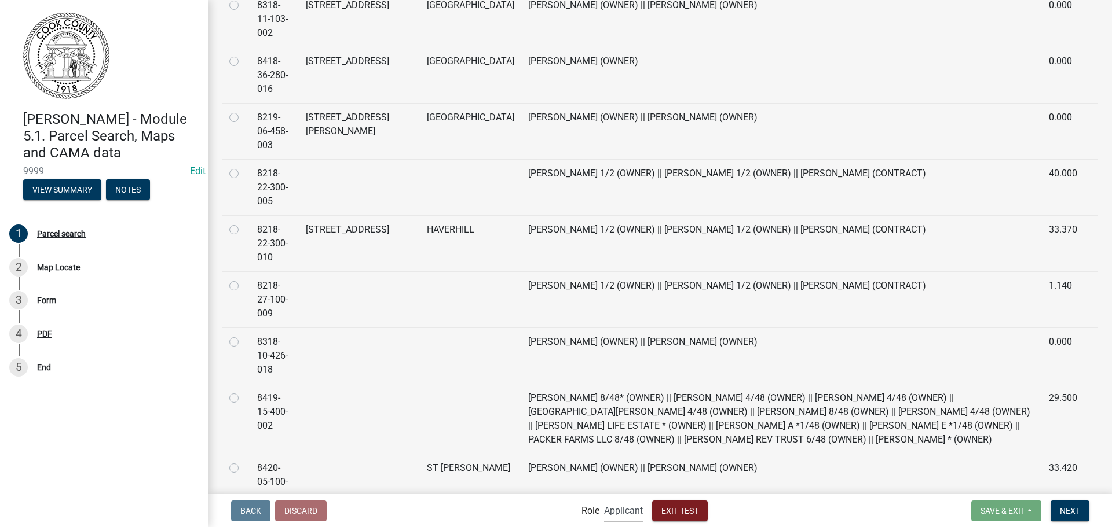
click at [243, 223] on label at bounding box center [243, 223] width 0 height 0
click at [243, 223] on input "radio" at bounding box center [247, 227] width 8 height 8
radio input "true"
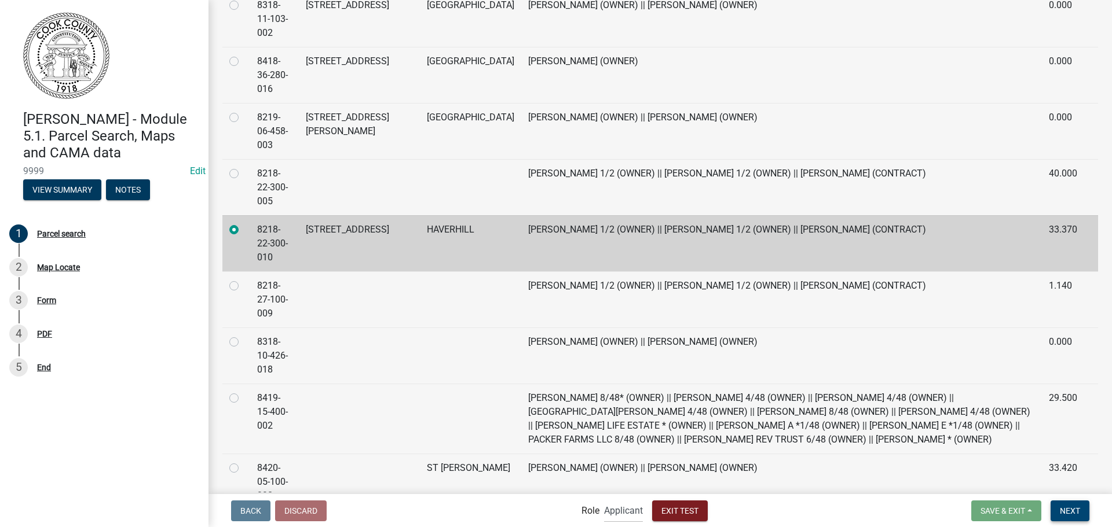
click at [1071, 511] on span "Next" at bounding box center [1069, 510] width 20 height 9
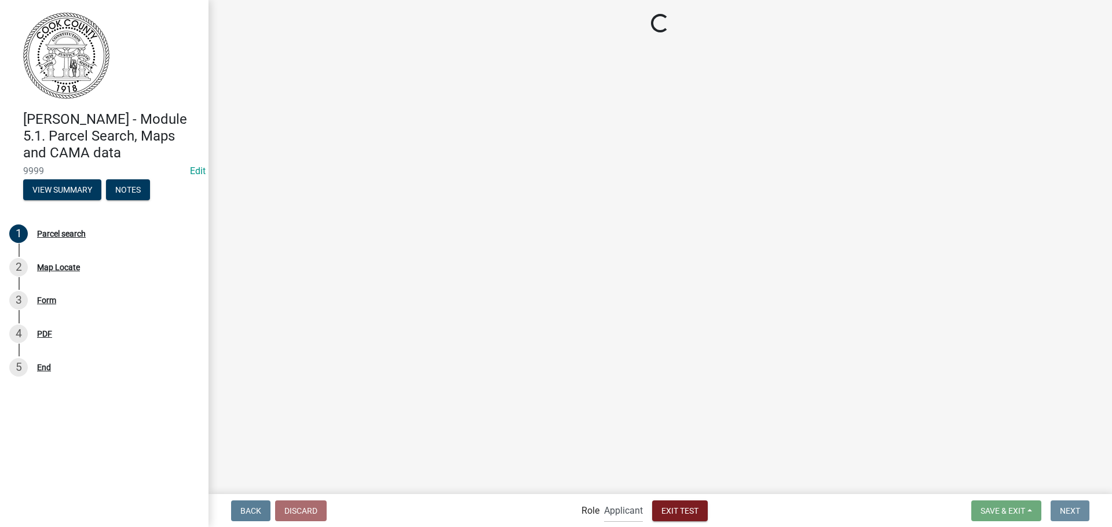
scroll to position [0, 0]
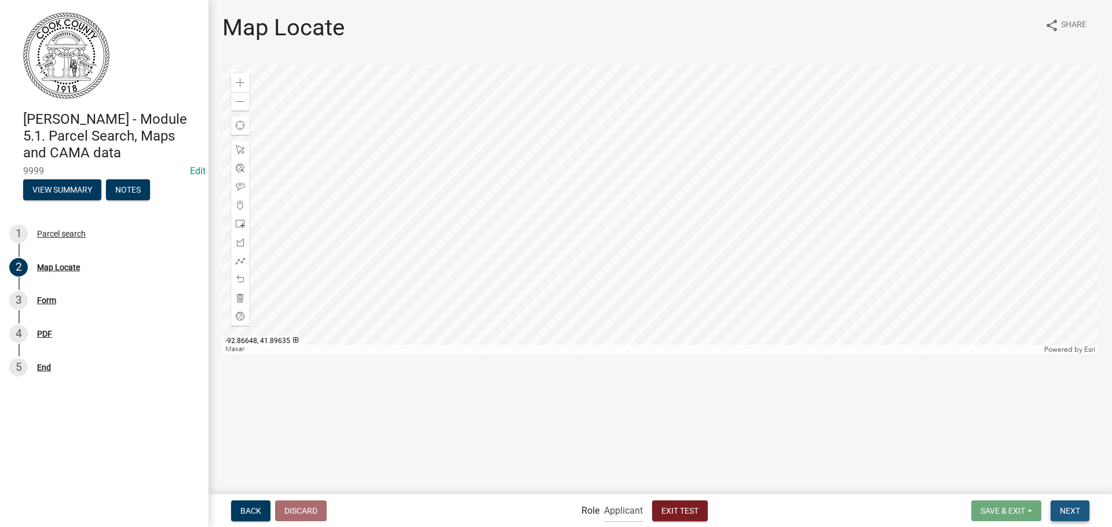
click at [1073, 512] on span "Next" at bounding box center [1069, 510] width 20 height 9
click at [1068, 509] on span "Next" at bounding box center [1069, 510] width 20 height 9
click at [674, 226] on div at bounding box center [659, 209] width 875 height 289
click at [1059, 509] on button "Next" at bounding box center [1069, 511] width 39 height 21
click at [618, 330] on div at bounding box center [659, 209] width 875 height 289
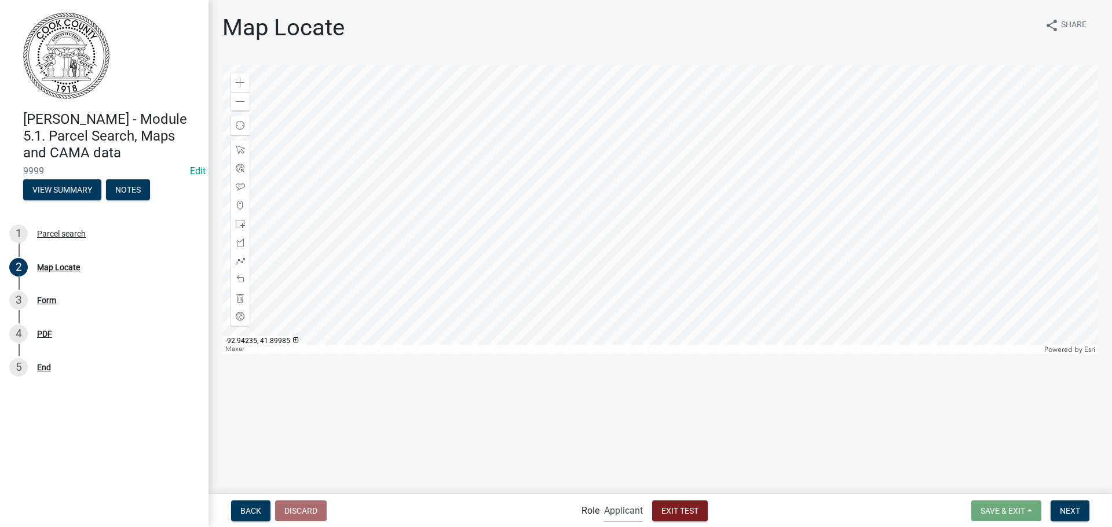
click at [621, 86] on div at bounding box center [659, 209] width 875 height 289
click at [238, 99] on span at bounding box center [240, 101] width 9 height 9
click at [1069, 508] on span "Next" at bounding box center [1069, 510] width 20 height 9
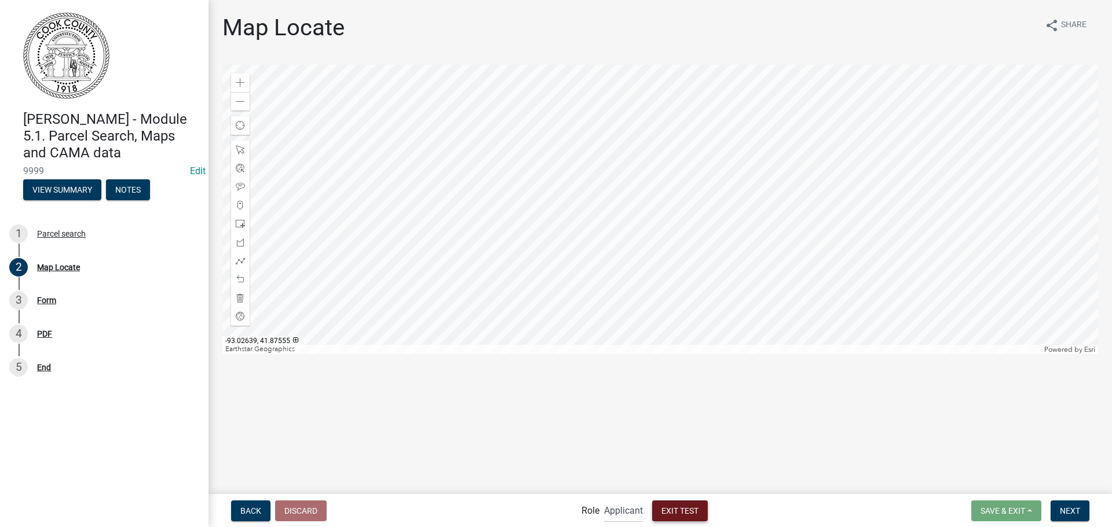
click at [672, 509] on span "Exit Test" at bounding box center [679, 510] width 37 height 9
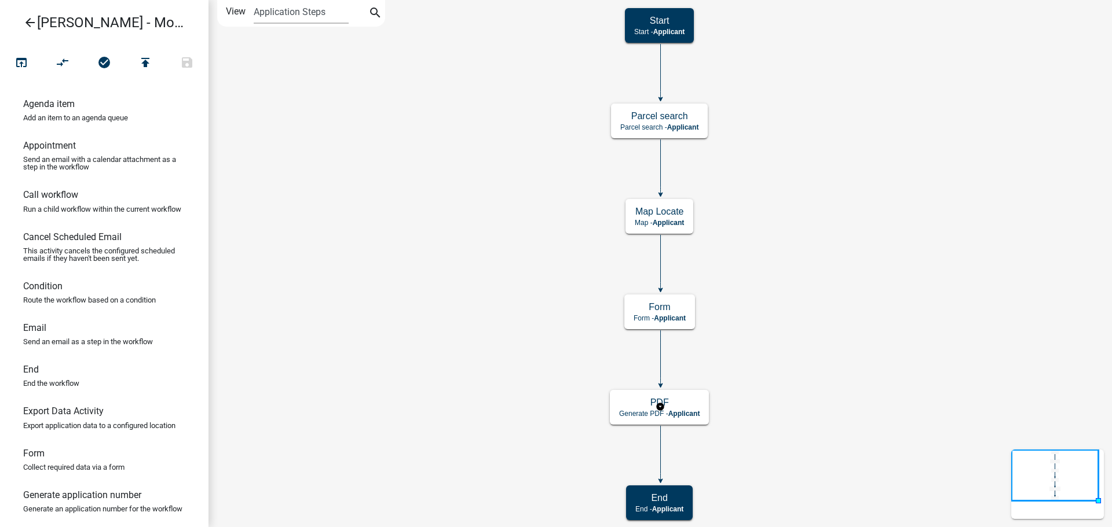
click at [637, 385] on icon "Start Start - Applicant PDF Generate PDF - Applicant End End - Applicant Parcel…" at bounding box center [660, 264] width 902 height 526
click at [632, 401] on h5 "PDF" at bounding box center [659, 402] width 80 height 11
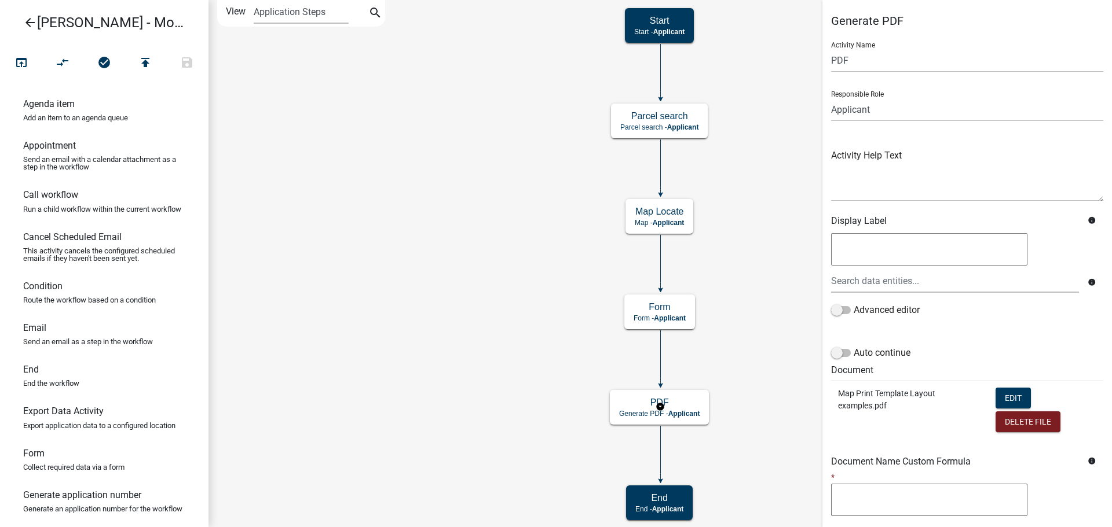
scroll to position [94, 0]
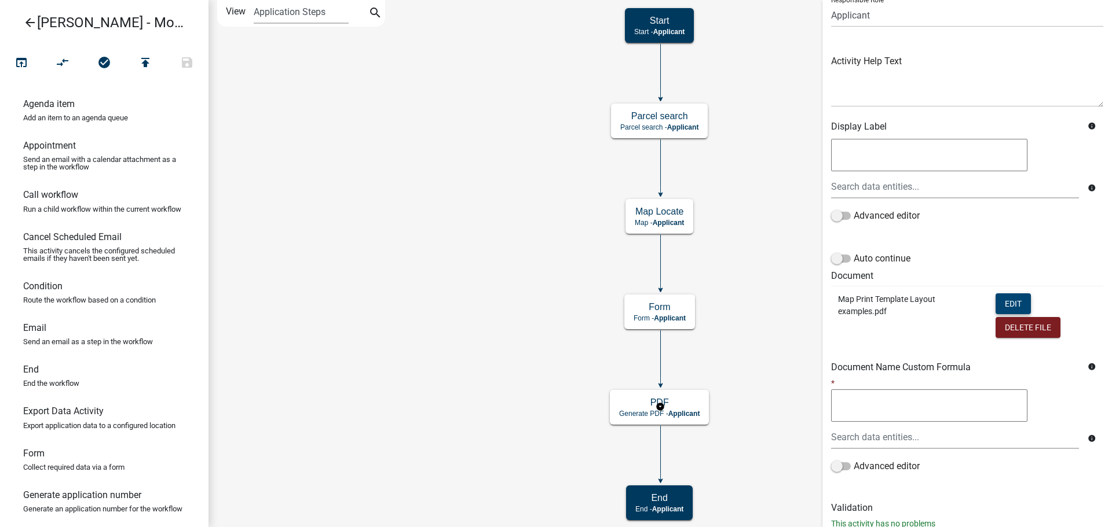
click at [1004, 301] on button "Edit" at bounding box center [1012, 304] width 35 height 21
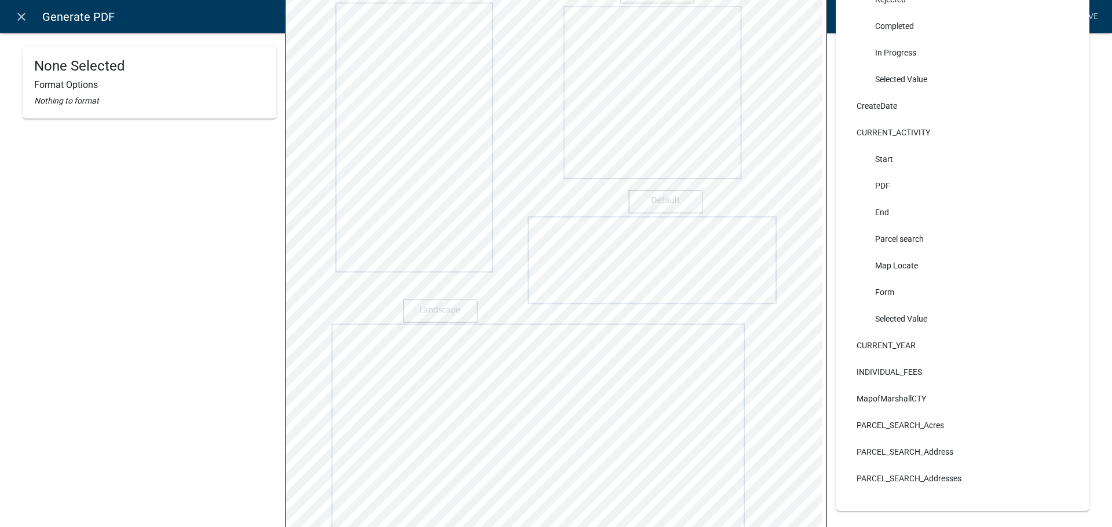
scroll to position [0, 0]
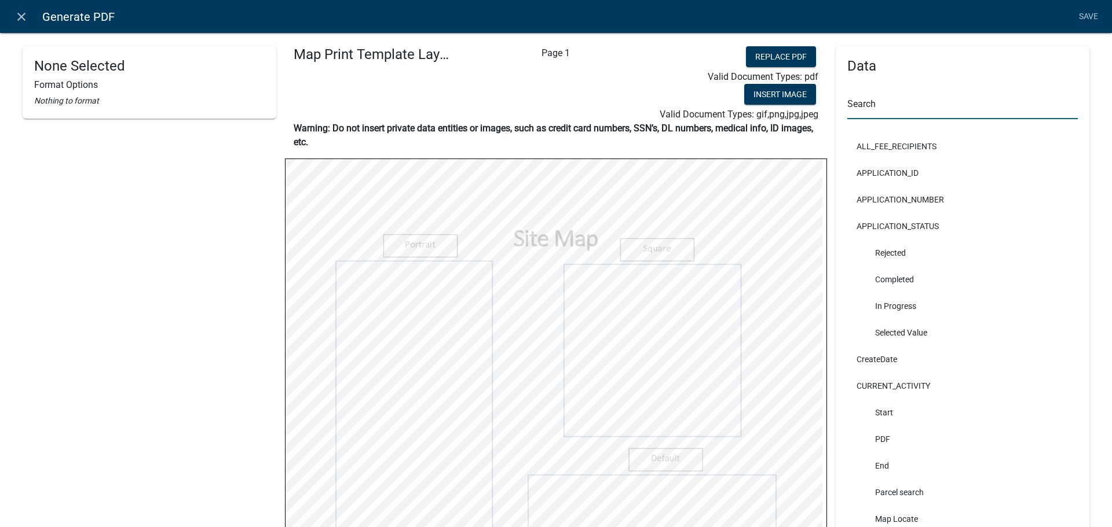
click at [879, 113] on input "text" at bounding box center [962, 108] width 230 height 24
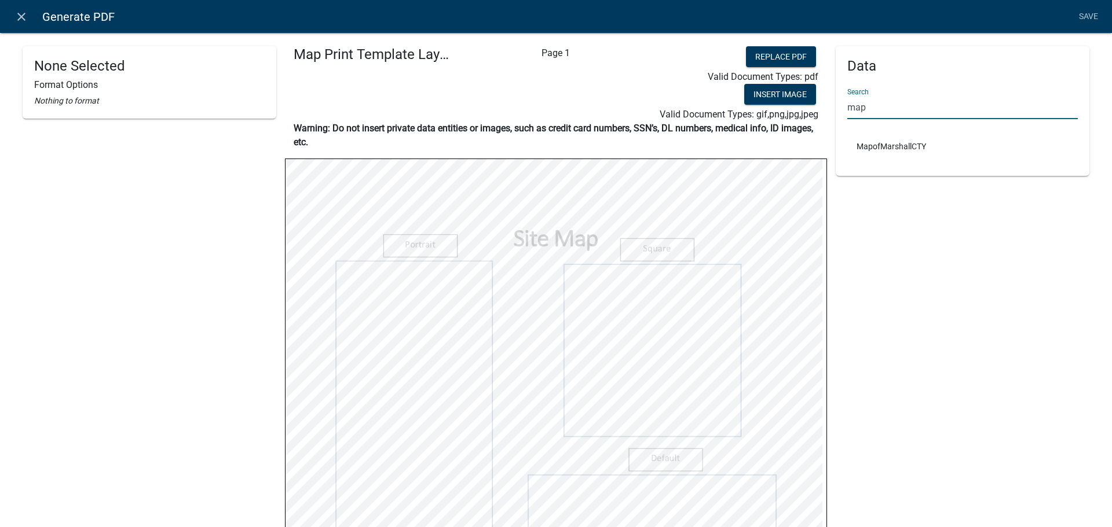
type input "map"
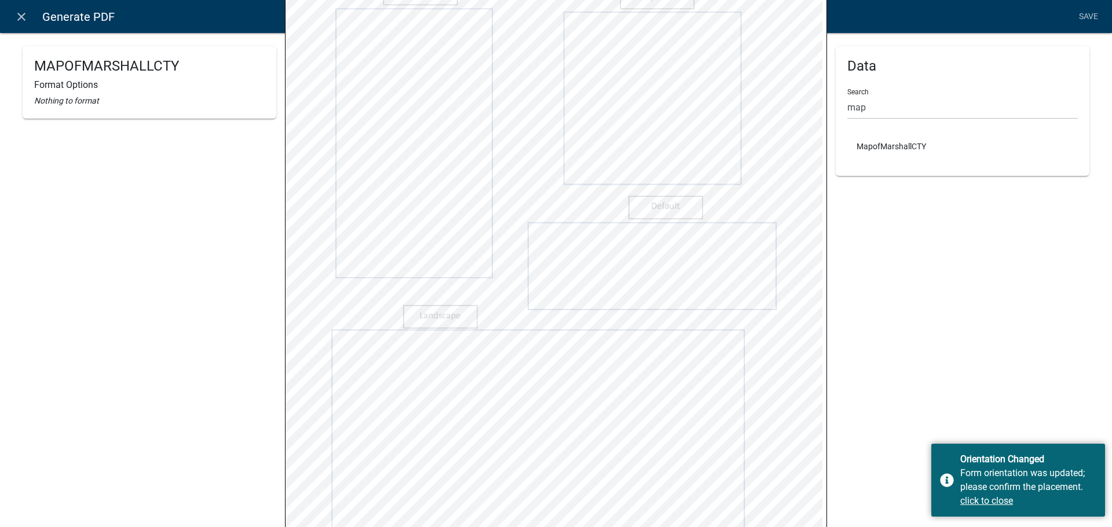
scroll to position [382, 0]
click at [1084, 15] on link "Save" at bounding box center [1087, 17] width 29 height 22
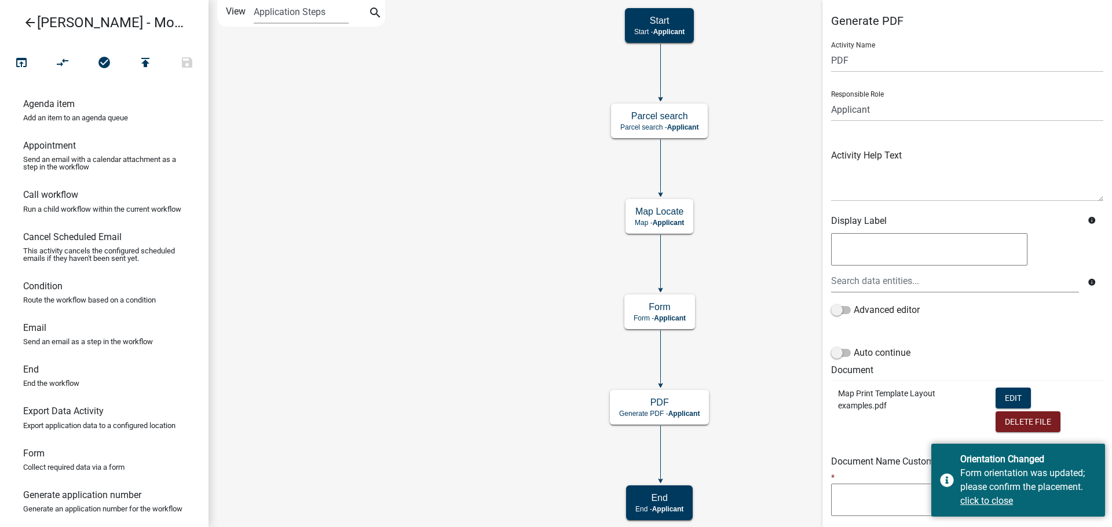
scroll to position [130, 0]
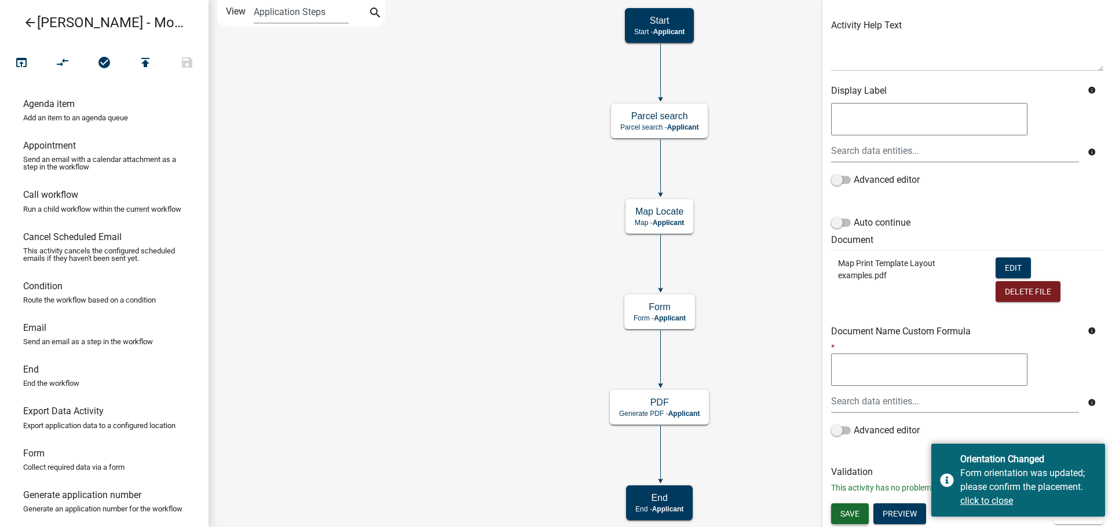
click at [851, 512] on span "Save" at bounding box center [849, 513] width 19 height 9
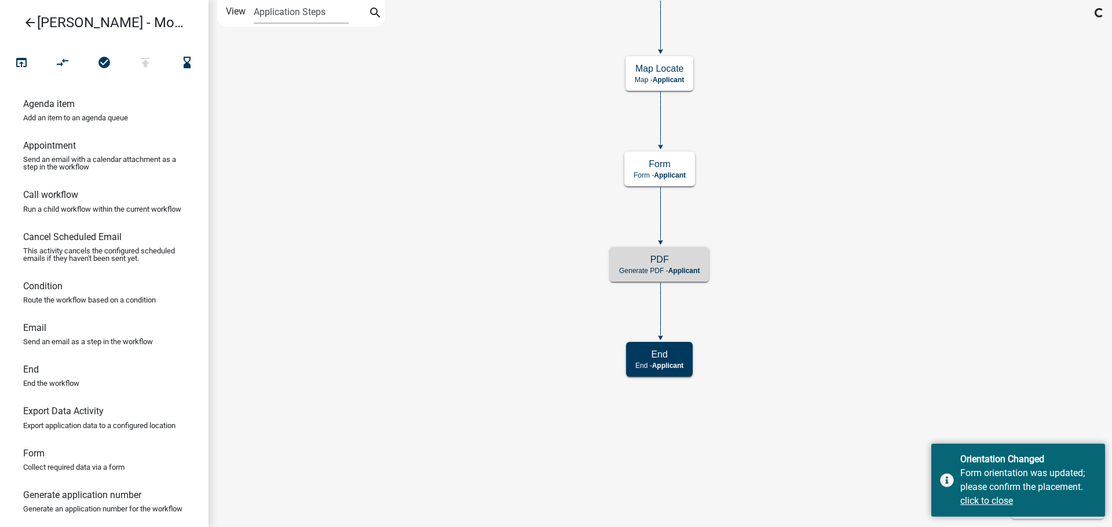
scroll to position [0, 0]
click at [19, 21] on link "arrow_back [PERSON_NAME] - Module 5.1. Parcel Search, Maps and CAMA data" at bounding box center [99, 22] width 181 height 27
click at [26, 21] on icon "arrow_back" at bounding box center [30, 24] width 14 height 16
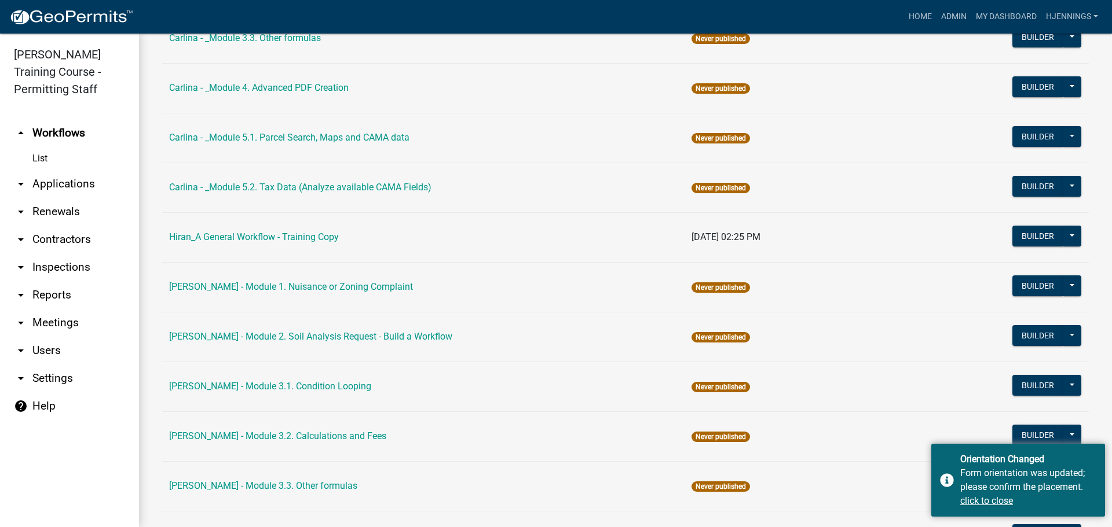
scroll to position [2228, 0]
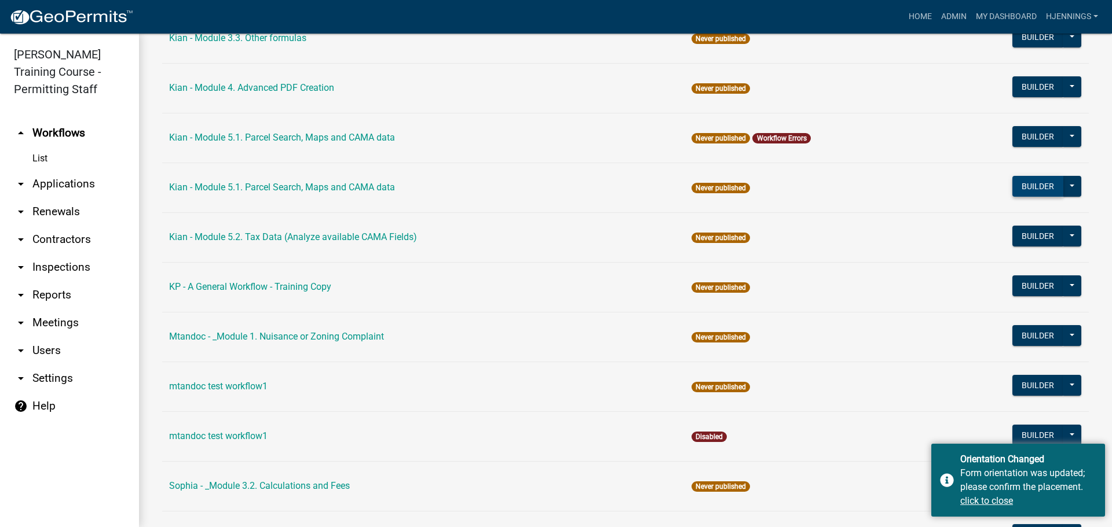
click at [1030, 190] on button "Builder" at bounding box center [1037, 186] width 51 height 21
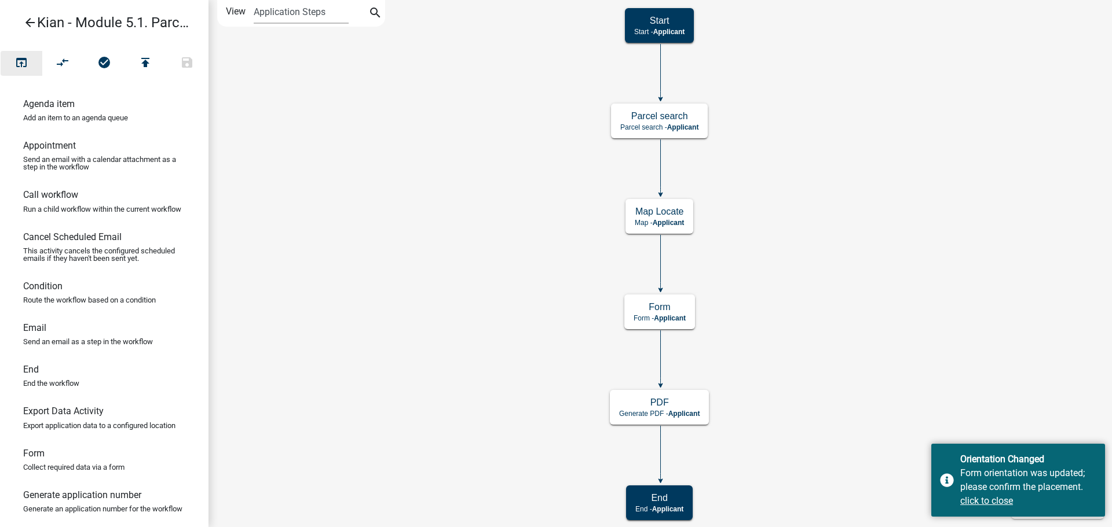
click at [16, 64] on icon "open_in_browser" at bounding box center [21, 64] width 14 height 16
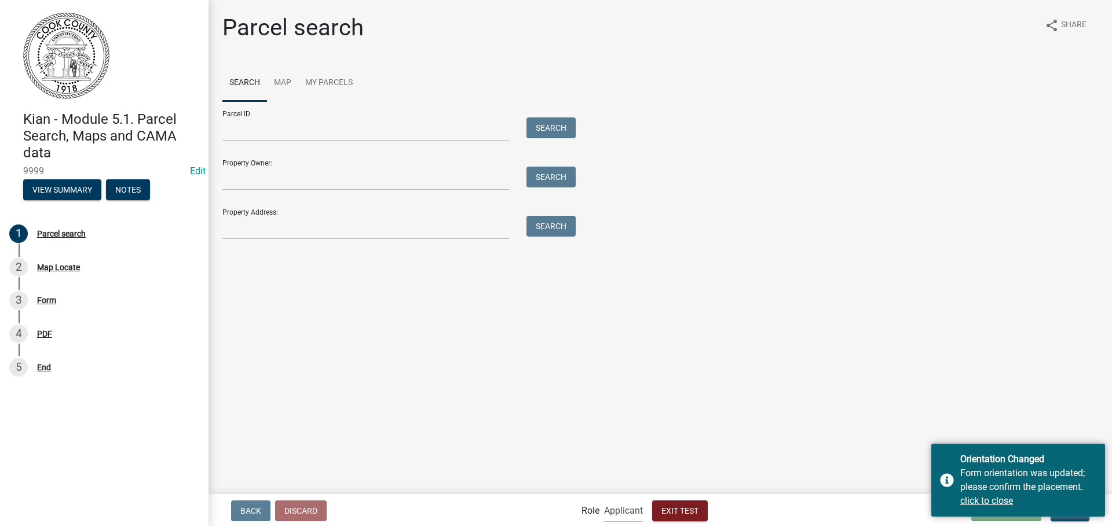
click at [369, 191] on form "Parcel ID: Search Property Owner: Search Property Address: Search" at bounding box center [395, 170] width 347 height 138
click at [404, 179] on input "Property Owner:" at bounding box center [365, 179] width 287 height 24
type input "[PERSON_NAME]"
click at [556, 180] on button "Search" at bounding box center [550, 177] width 49 height 21
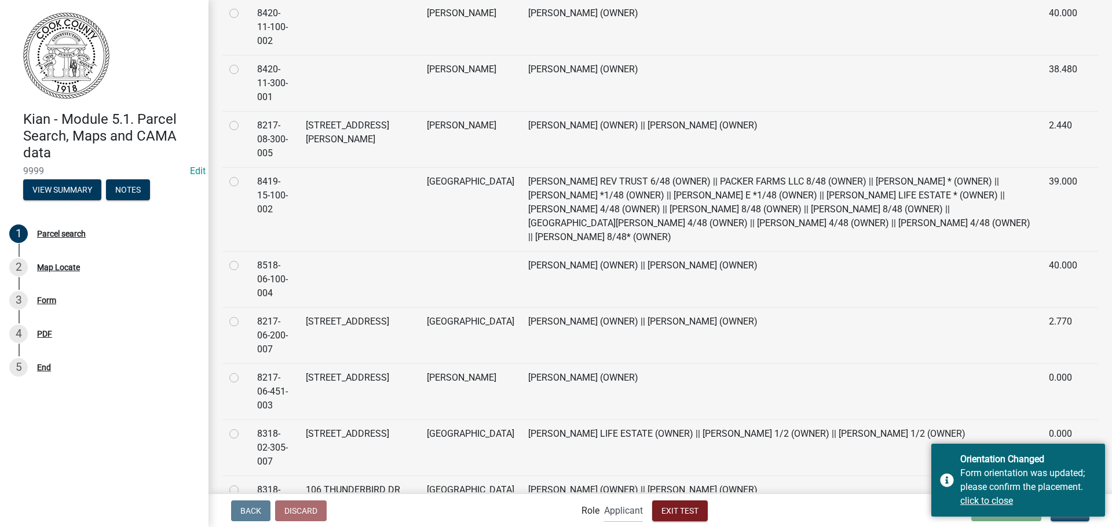
scroll to position [3398, 0]
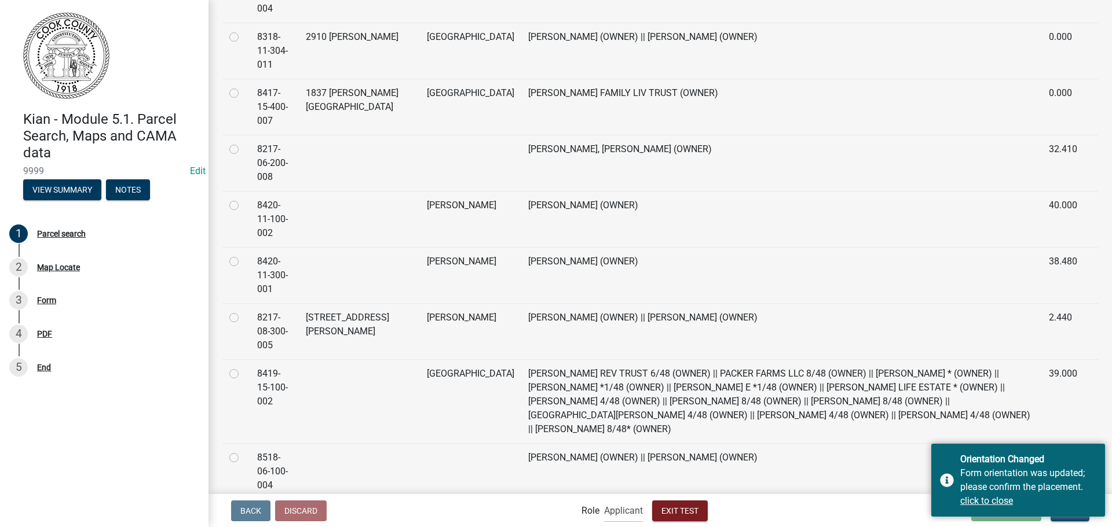
click at [243, 311] on label at bounding box center [243, 311] width 0 height 0
click at [243, 311] on input "radio" at bounding box center [247, 315] width 8 height 8
radio input "true"
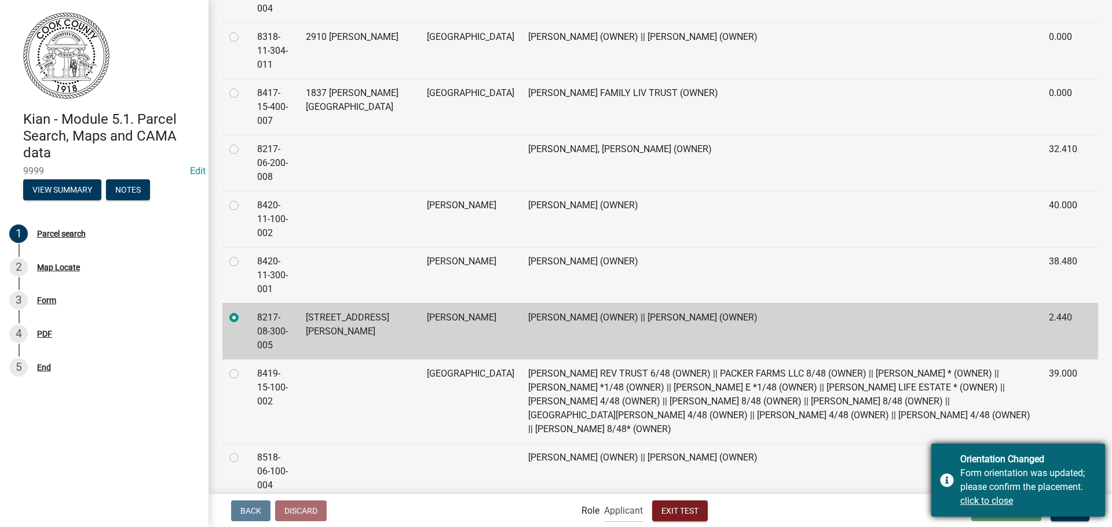
click at [974, 499] on u "click to close" at bounding box center [986, 501] width 53 height 11
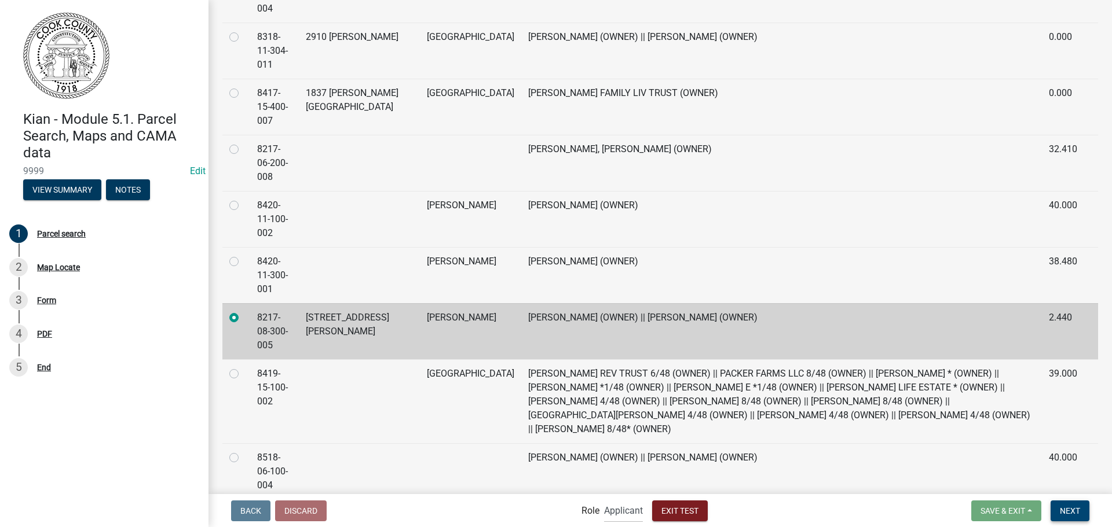
click at [1068, 511] on span "Next" at bounding box center [1069, 510] width 20 height 9
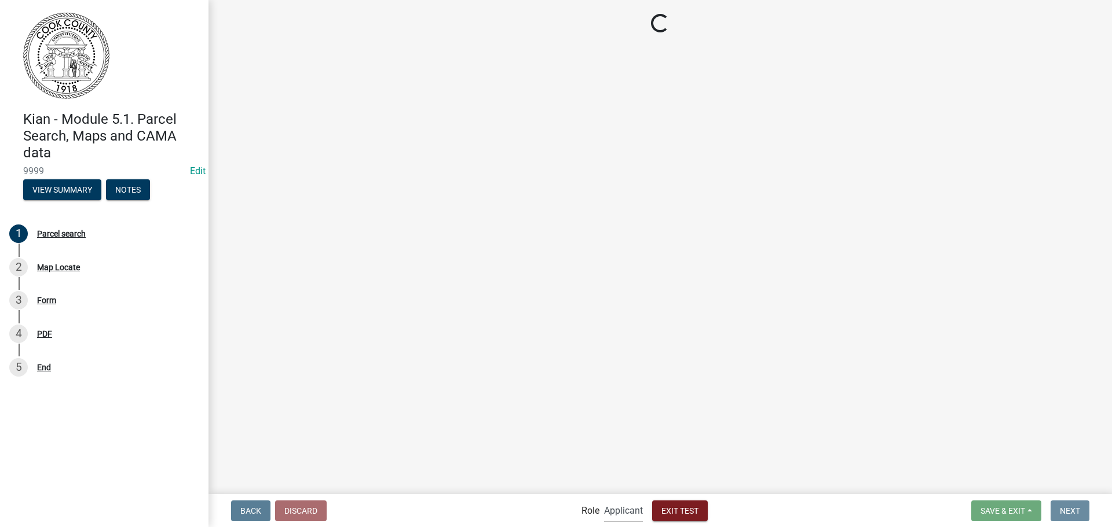
scroll to position [0, 0]
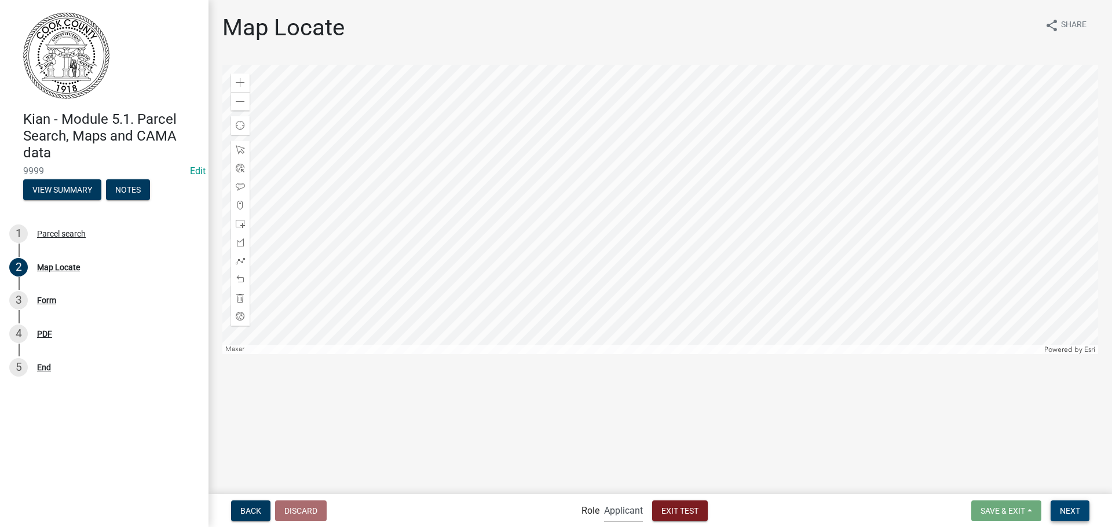
click at [1071, 509] on span "Next" at bounding box center [1069, 510] width 20 height 9
click at [1060, 508] on span "Next" at bounding box center [1069, 510] width 20 height 9
click at [261, 5] on main "Map Locate share Share Zoom in Zoom out Find my location Maxar Powered by Esri …" at bounding box center [659, 246] width 903 height 493
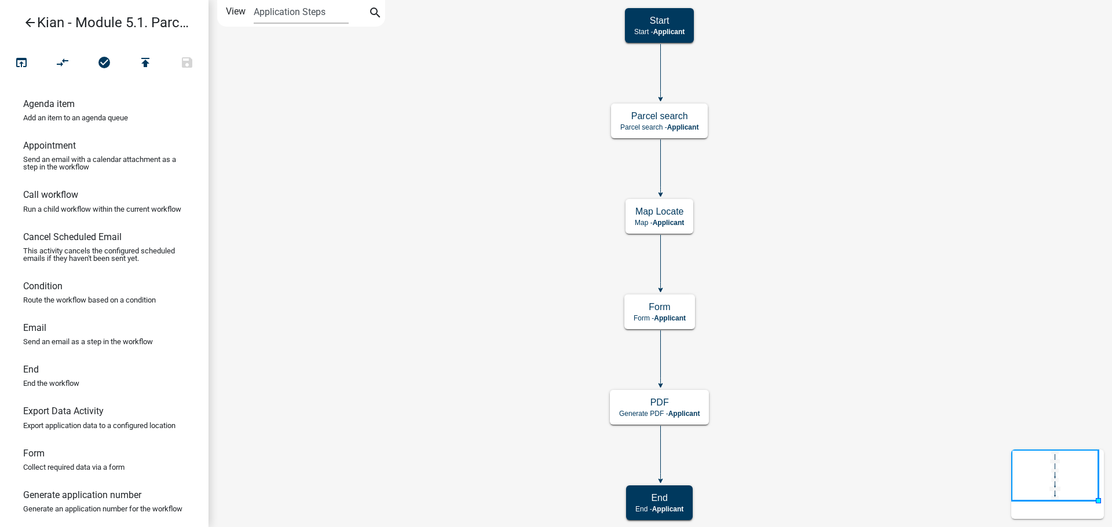
click at [30, 31] on icon "arrow_back" at bounding box center [30, 24] width 14 height 16
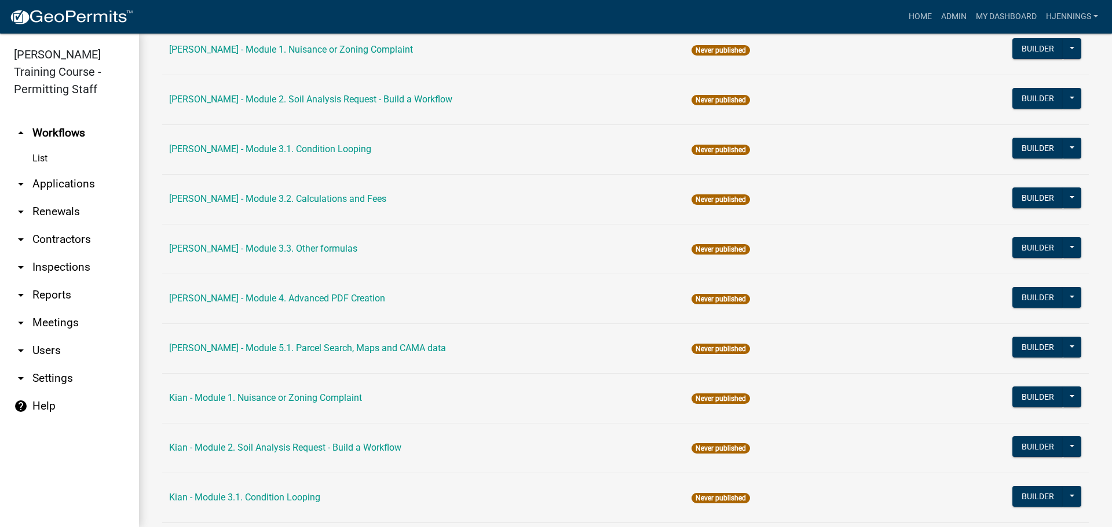
scroll to position [1805, 0]
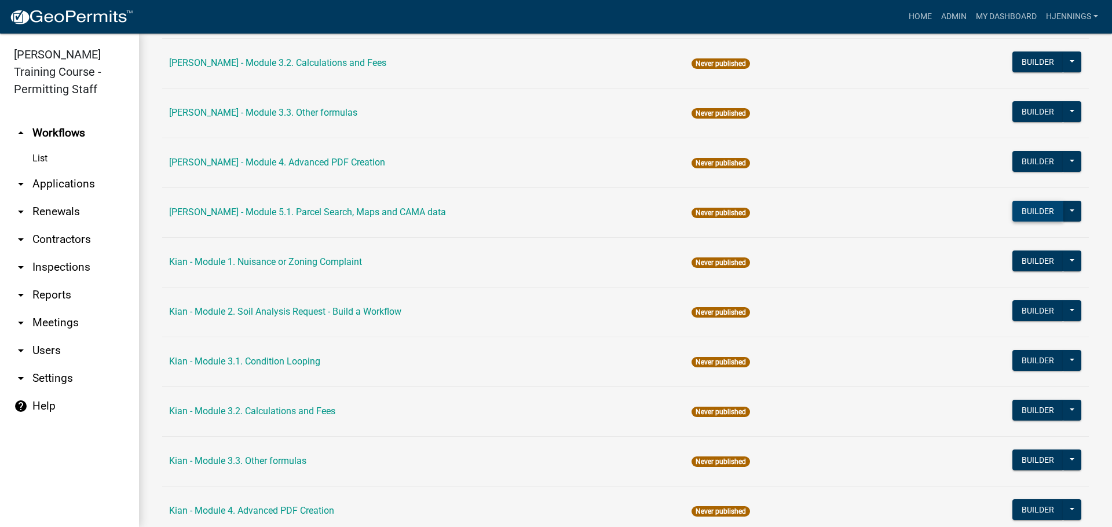
click at [1021, 208] on button "Builder" at bounding box center [1037, 211] width 51 height 21
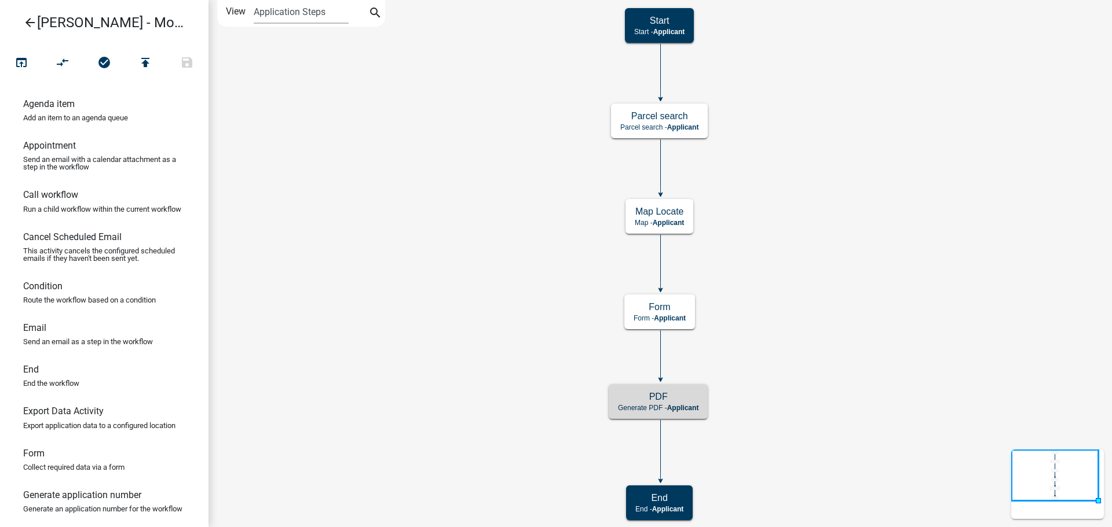
click at [552, 387] on icon "Start Start - Applicant PDF Generate PDF - Applicant End End - Applicant Parcel…" at bounding box center [660, 264] width 902 height 526
click at [623, 402] on h5 "PDF" at bounding box center [658, 396] width 80 height 11
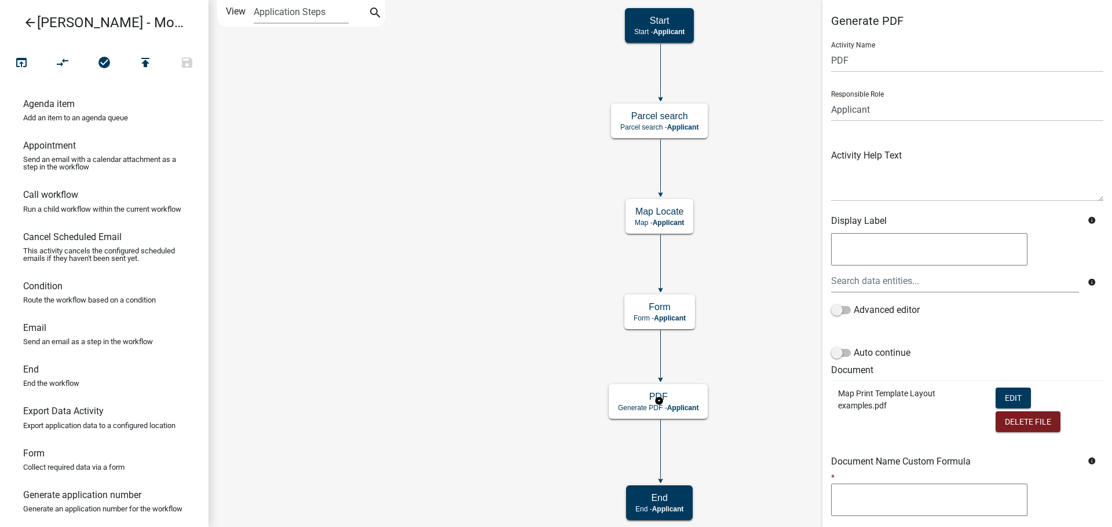
scroll to position [97, 0]
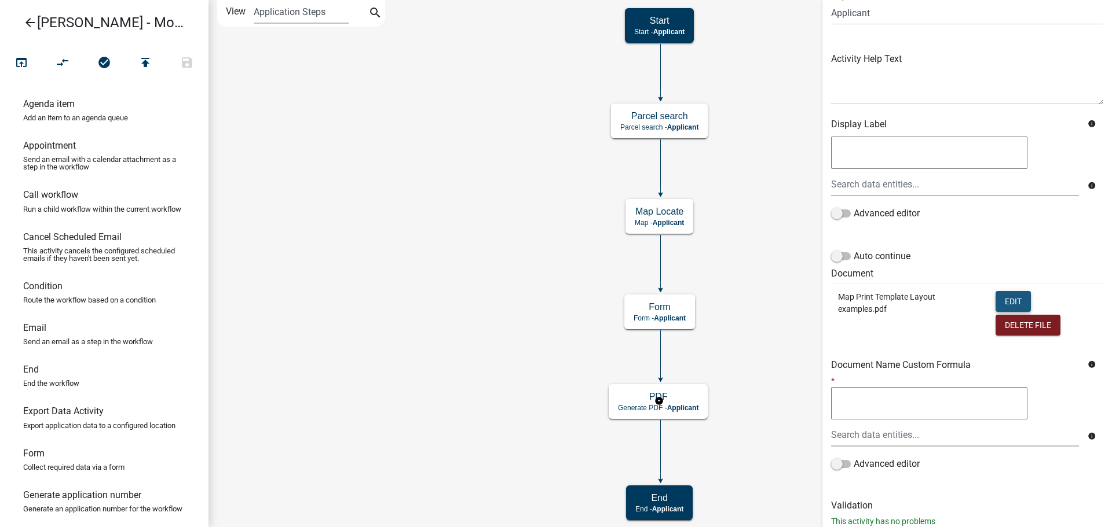
click at [999, 301] on button "Edit" at bounding box center [1012, 301] width 35 height 21
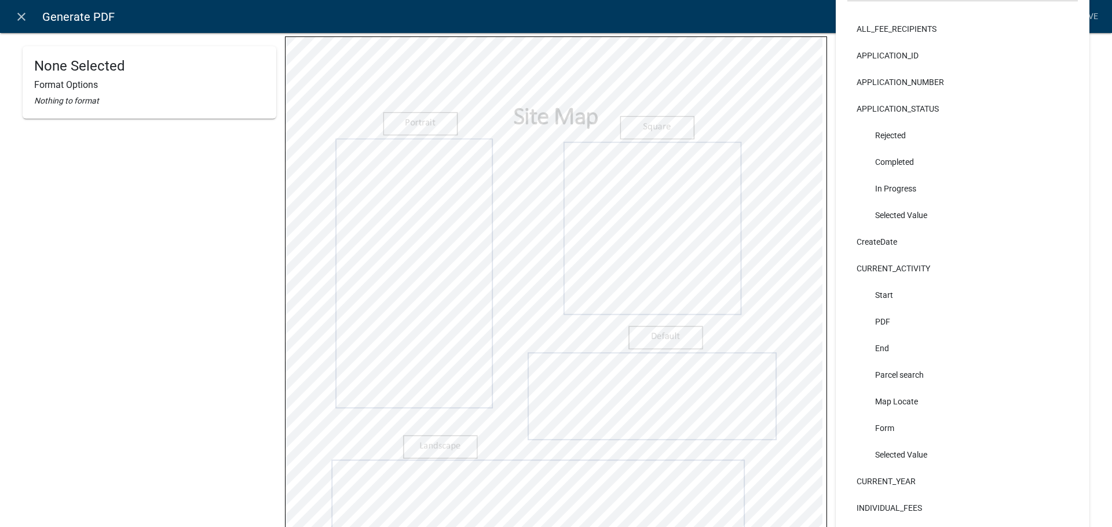
scroll to position [0, 0]
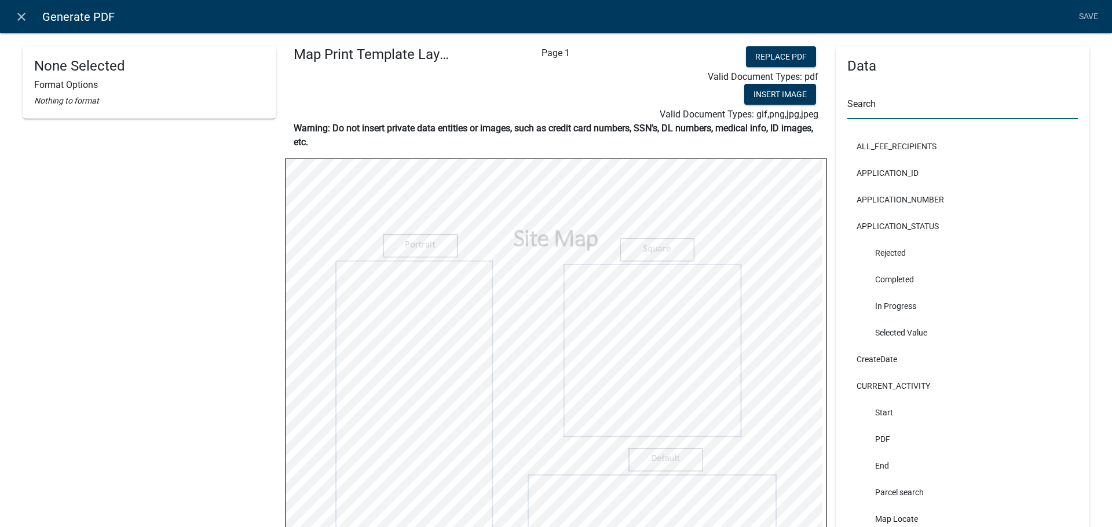
click at [890, 101] on input "text" at bounding box center [962, 108] width 230 height 24
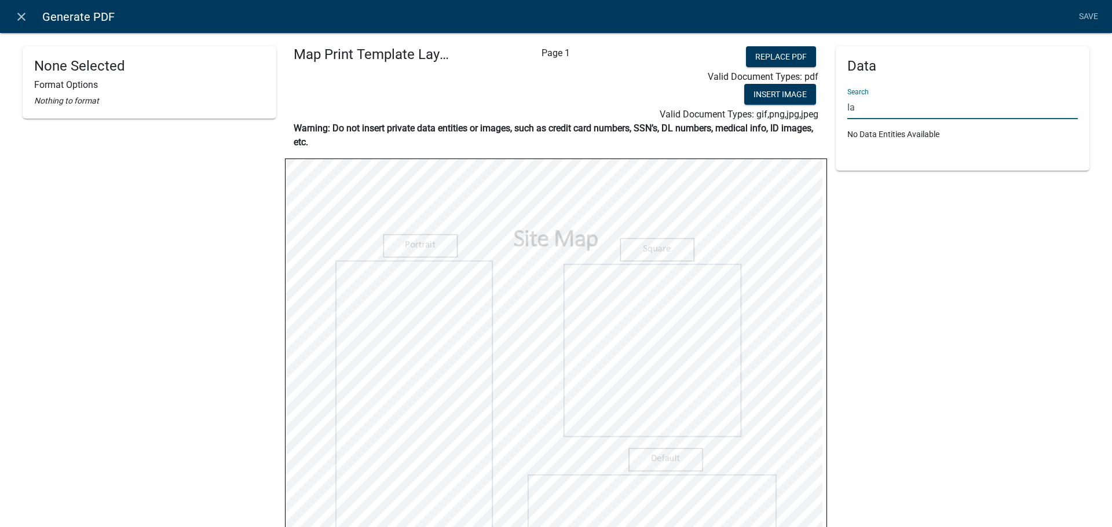
type input "l"
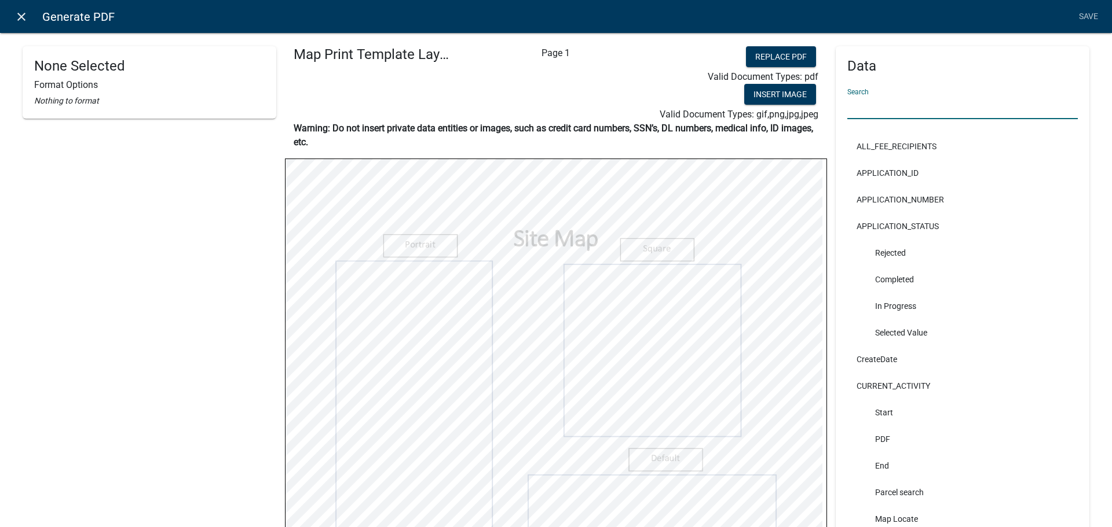
click at [30, 17] on link "close" at bounding box center [21, 17] width 24 height 24
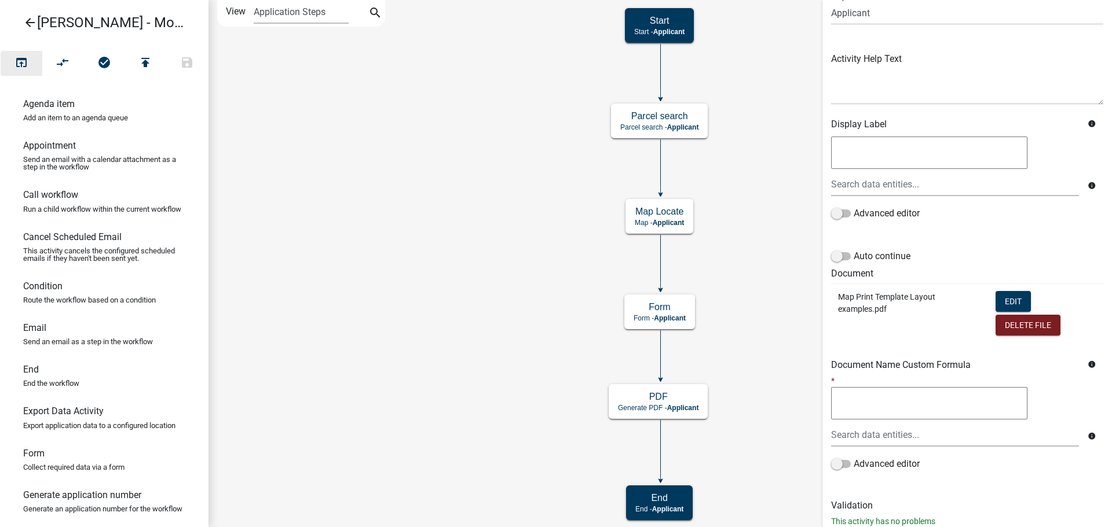
click at [31, 66] on button "open_in_browser" at bounding box center [22, 63] width 42 height 25
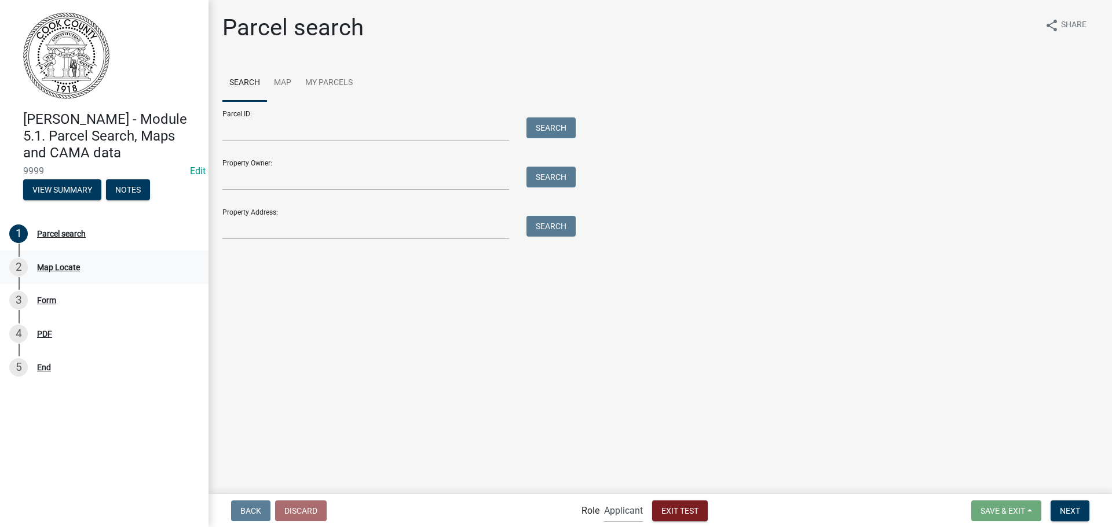
click at [60, 269] on div "Map Locate" at bounding box center [58, 267] width 43 height 8
click at [426, 186] on input "Property Owner:" at bounding box center [365, 179] width 287 height 24
type input "[PERSON_NAME]"
click at [555, 181] on button "Search" at bounding box center [550, 177] width 49 height 21
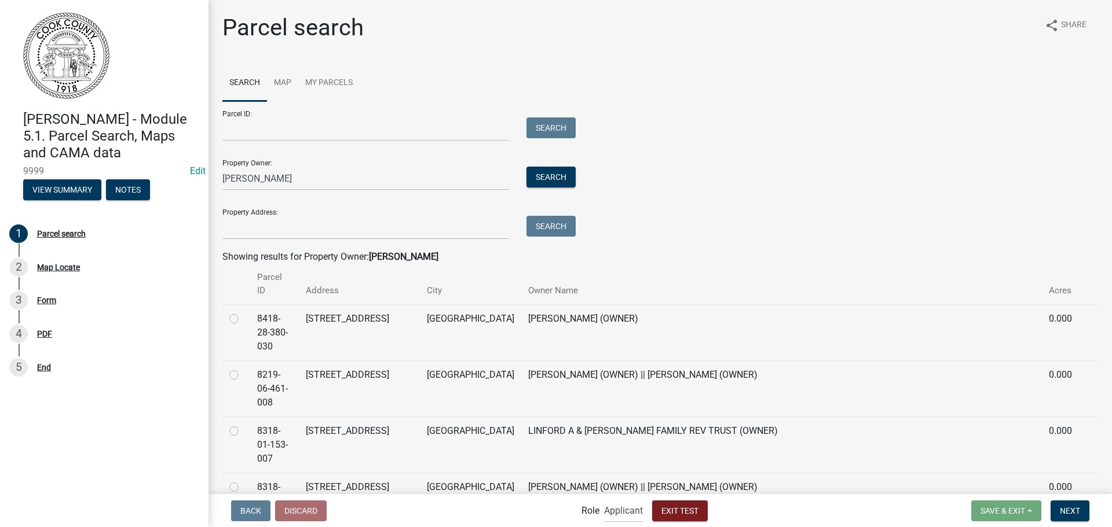
click at [228, 364] on td at bounding box center [236, 389] width 28 height 56
click at [243, 368] on label at bounding box center [243, 368] width 0 height 0
click at [243, 368] on input "radio" at bounding box center [247, 372] width 8 height 8
radio input "true"
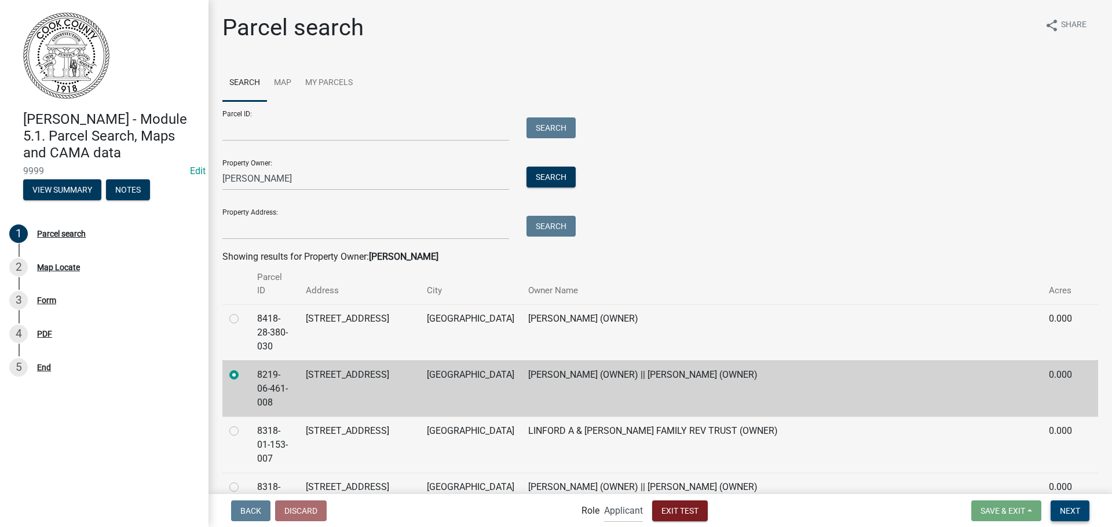
click at [1070, 510] on span "Next" at bounding box center [1069, 510] width 20 height 9
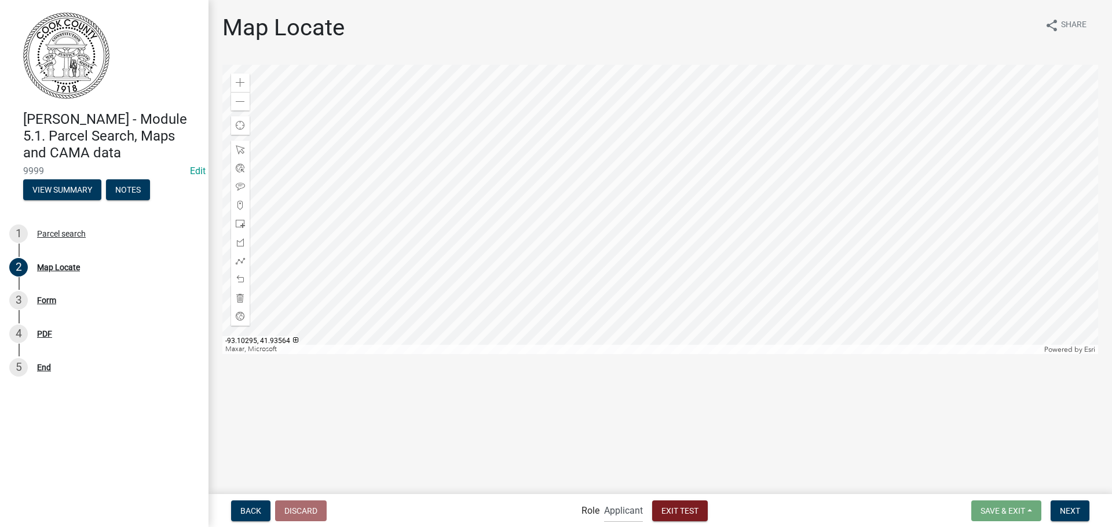
click at [559, 223] on div at bounding box center [659, 209] width 875 height 289
click at [244, 205] on span at bounding box center [240, 205] width 9 height 9
click at [622, 168] on div at bounding box center [659, 209] width 875 height 289
click at [619, 186] on div at bounding box center [659, 209] width 875 height 289
click at [613, 203] on div at bounding box center [659, 209] width 875 height 289
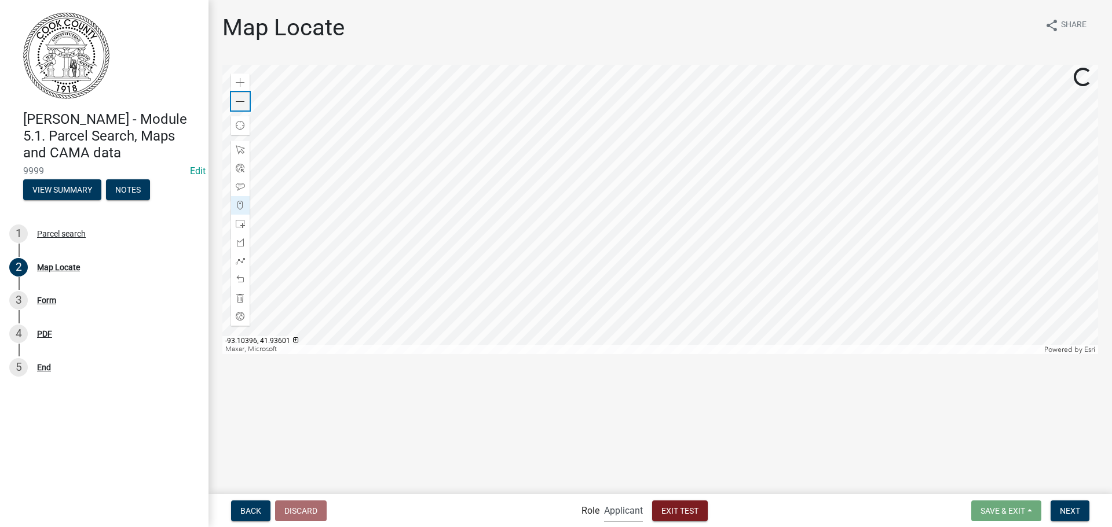
click at [246, 104] on div "Zoom out" at bounding box center [240, 101] width 19 height 19
click at [246, 511] on span "Back" at bounding box center [250, 510] width 21 height 9
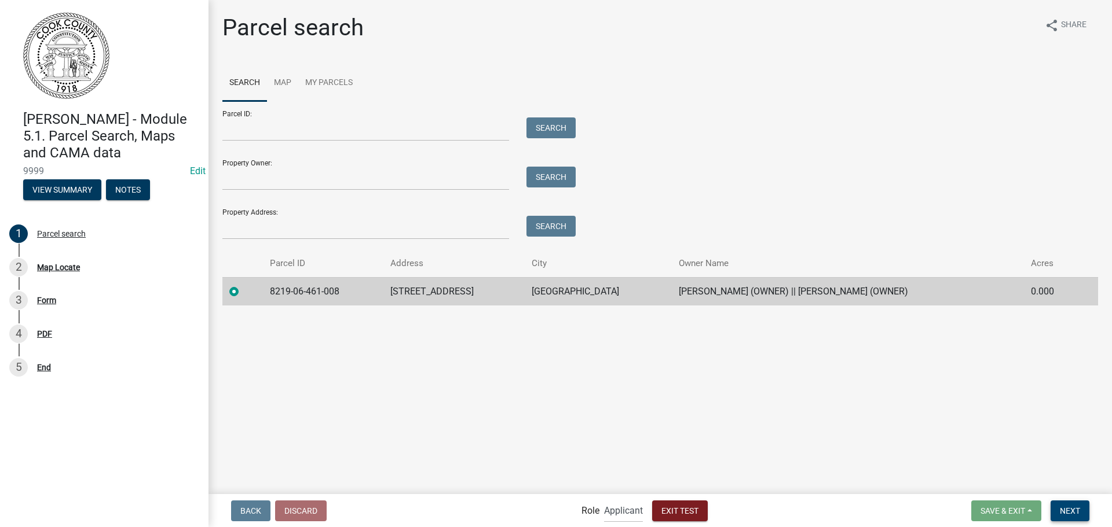
click at [1074, 515] on span "Next" at bounding box center [1069, 510] width 20 height 9
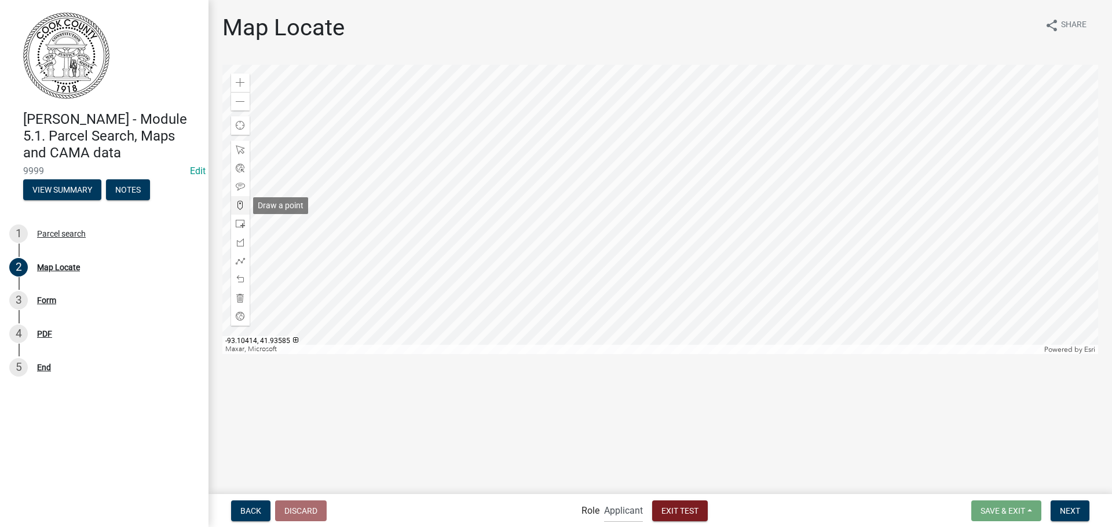
click at [241, 207] on span at bounding box center [240, 205] width 9 height 9
click at [650, 217] on div at bounding box center [659, 209] width 875 height 289
click at [660, 217] on div at bounding box center [659, 209] width 875 height 289
click at [803, 233] on div at bounding box center [659, 209] width 875 height 289
click at [1076, 505] on button "Next" at bounding box center [1069, 511] width 39 height 21
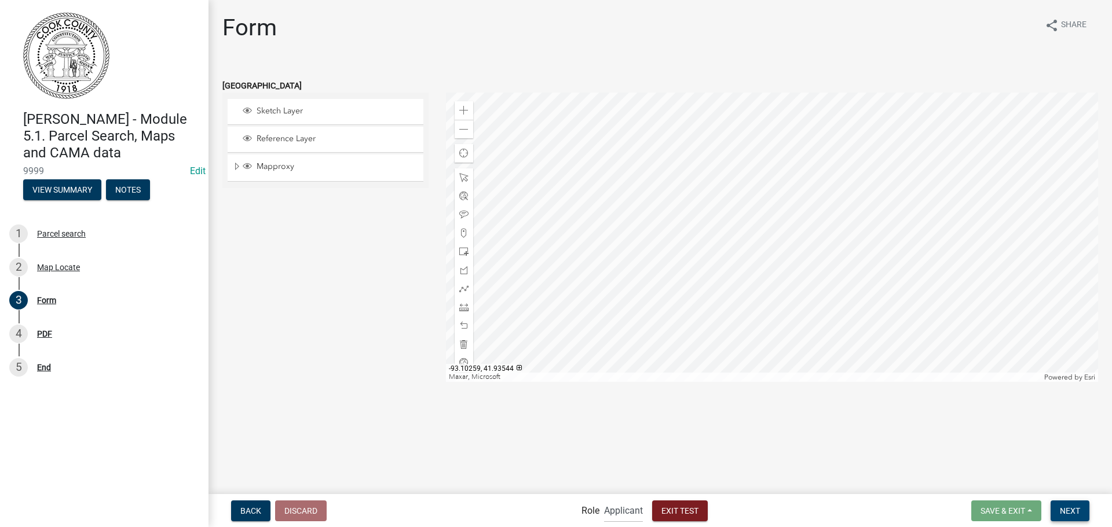
click at [1073, 520] on button "Next" at bounding box center [1069, 511] width 39 height 21
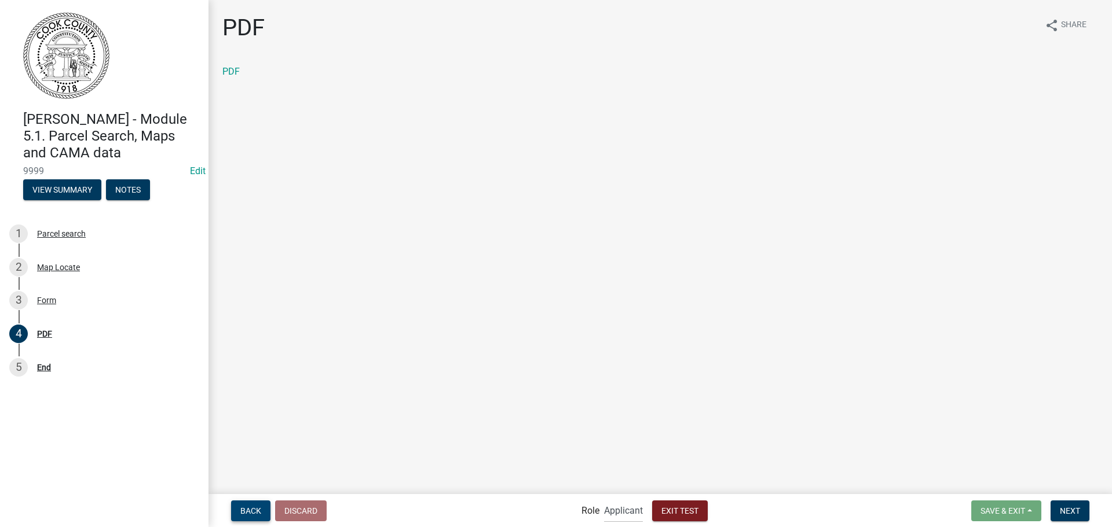
click at [246, 505] on button "Back" at bounding box center [250, 511] width 39 height 21
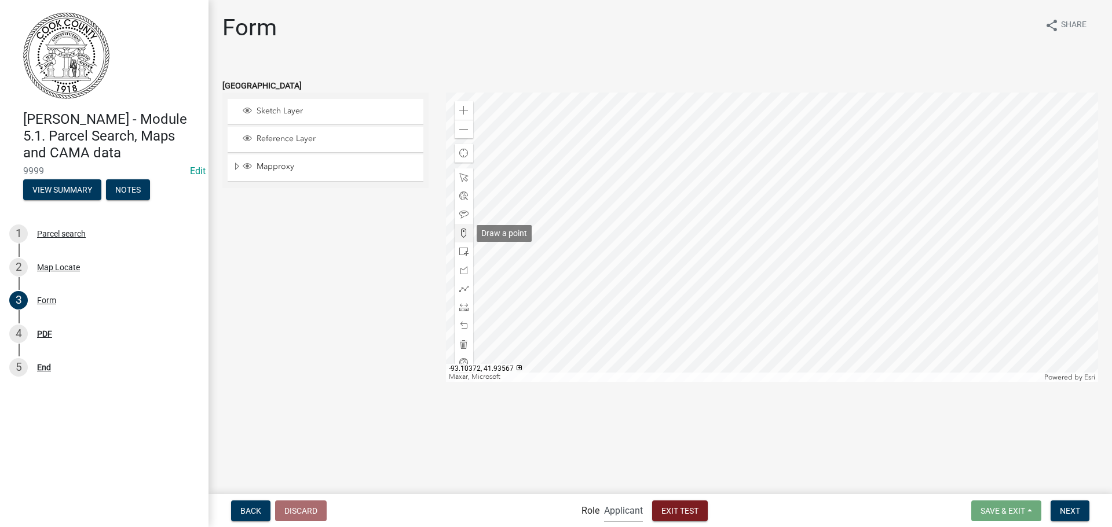
click at [467, 232] on span at bounding box center [463, 233] width 9 height 9
click at [901, 209] on div at bounding box center [772, 237] width 652 height 289
click at [1070, 509] on span "Next" at bounding box center [1069, 510] width 20 height 9
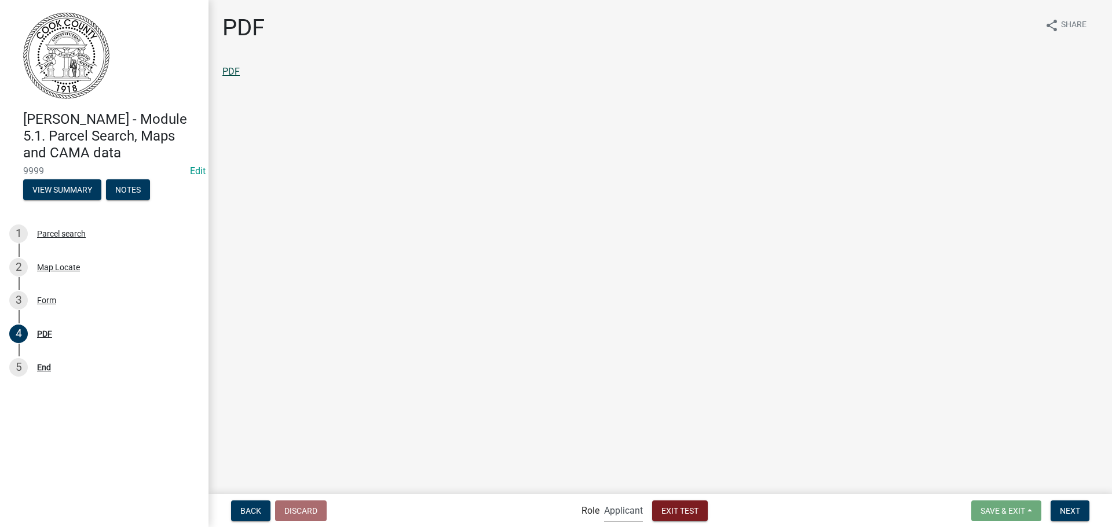
click at [226, 69] on link "PDF" at bounding box center [230, 71] width 17 height 11
click at [1068, 514] on span "Next" at bounding box center [1069, 510] width 20 height 9
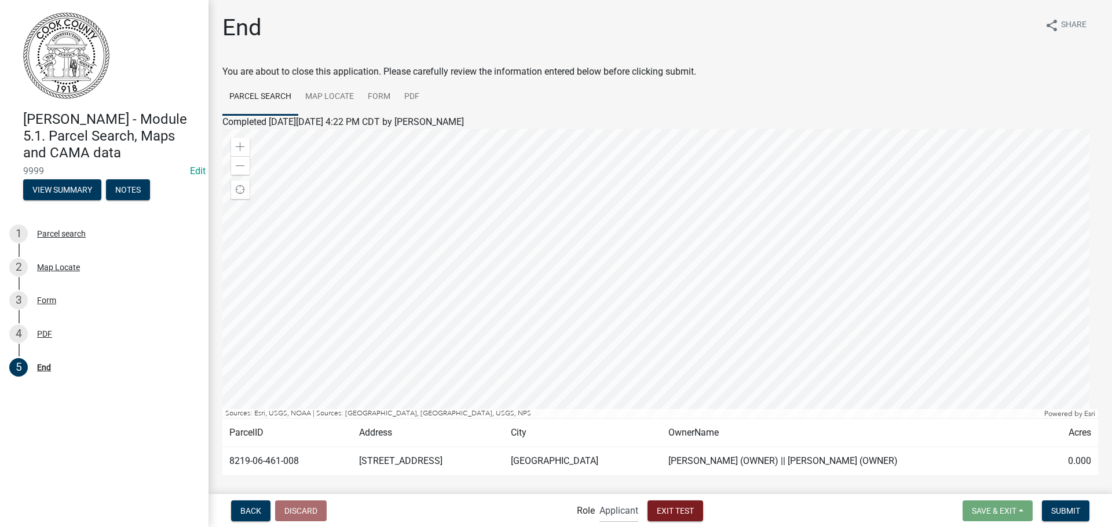
scroll to position [51, 0]
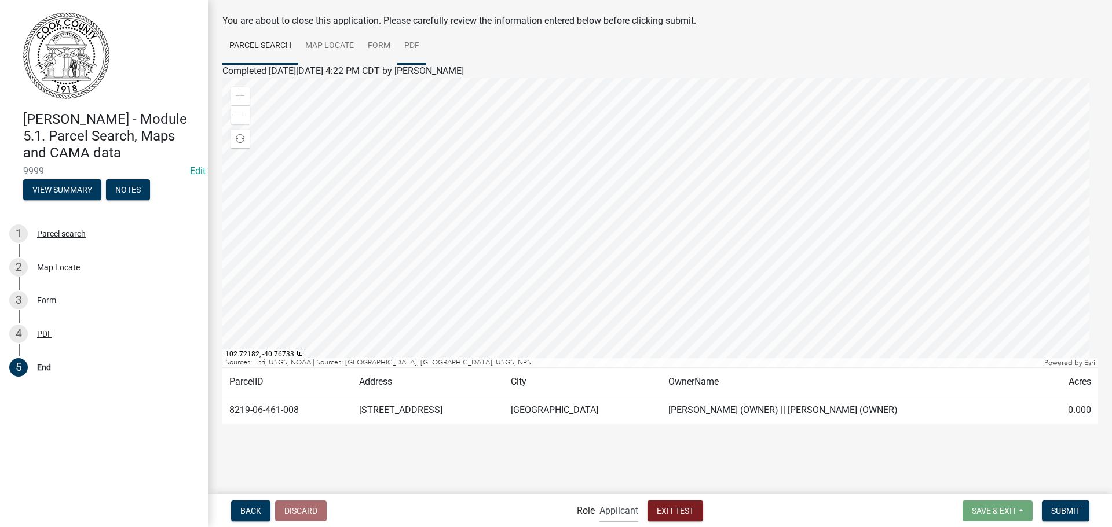
click at [415, 45] on link "PDF" at bounding box center [411, 46] width 29 height 37
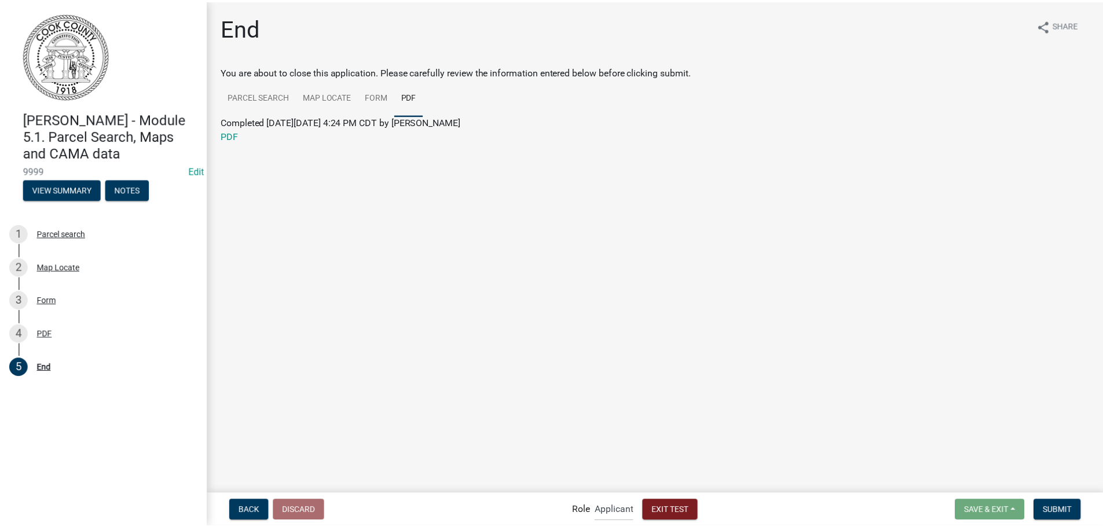
scroll to position [0, 0]
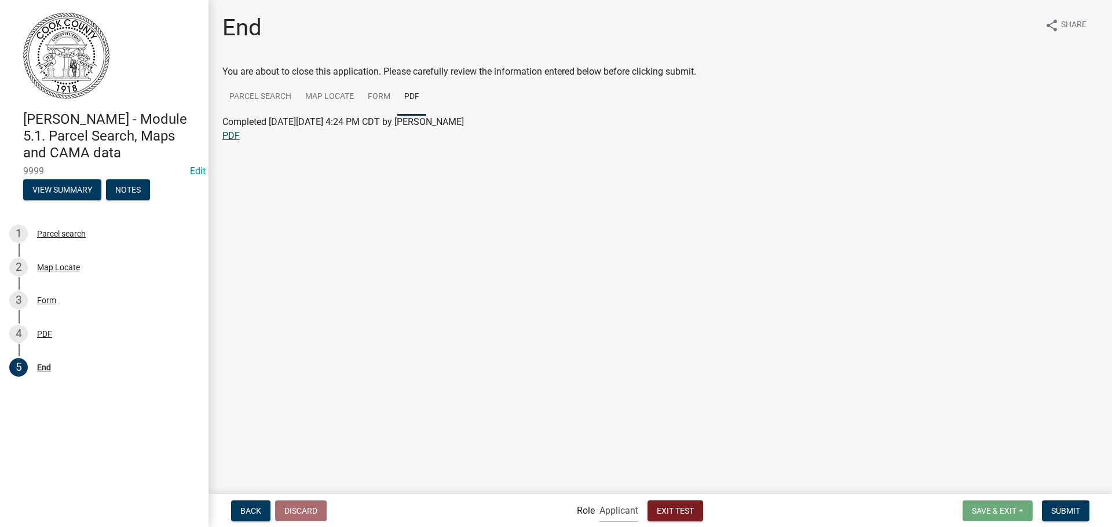
click at [229, 133] on link "PDF" at bounding box center [230, 135] width 17 height 11
click at [1057, 515] on span "Submit" at bounding box center [1065, 510] width 29 height 9
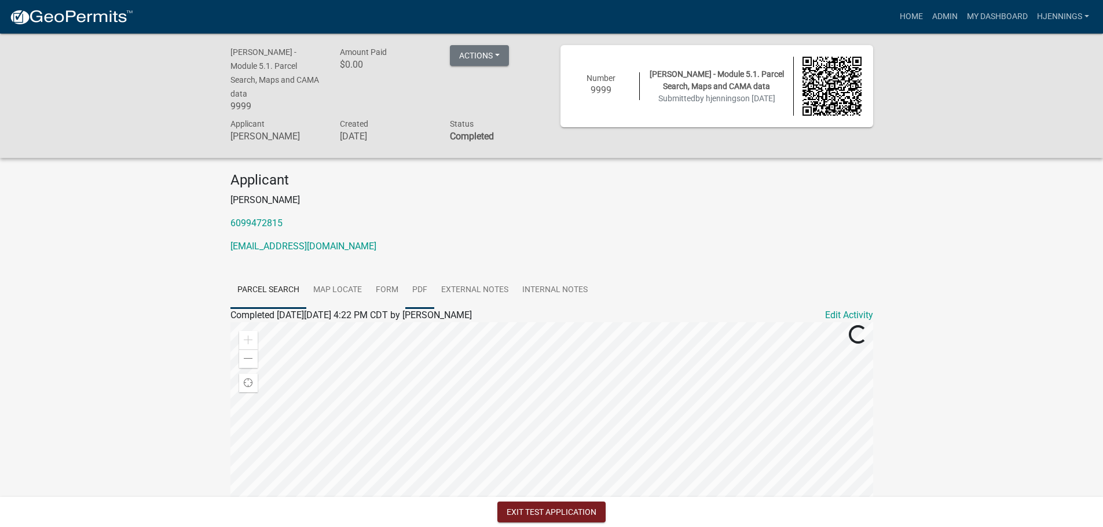
click at [421, 275] on link "PDF" at bounding box center [419, 290] width 29 height 37
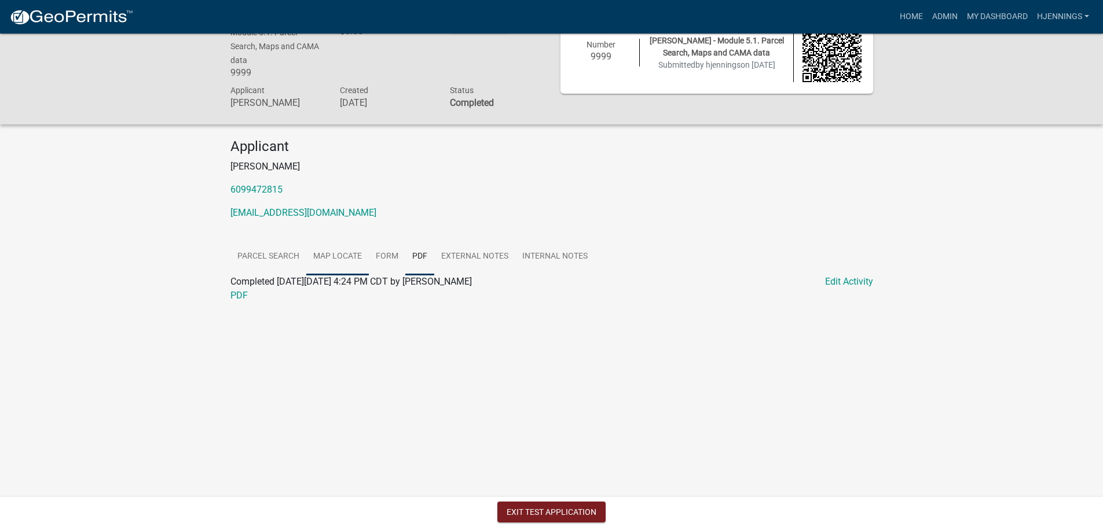
click at [364, 251] on link "Map Locate" at bounding box center [337, 257] width 63 height 37
click at [391, 245] on link "Form" at bounding box center [387, 257] width 36 height 37
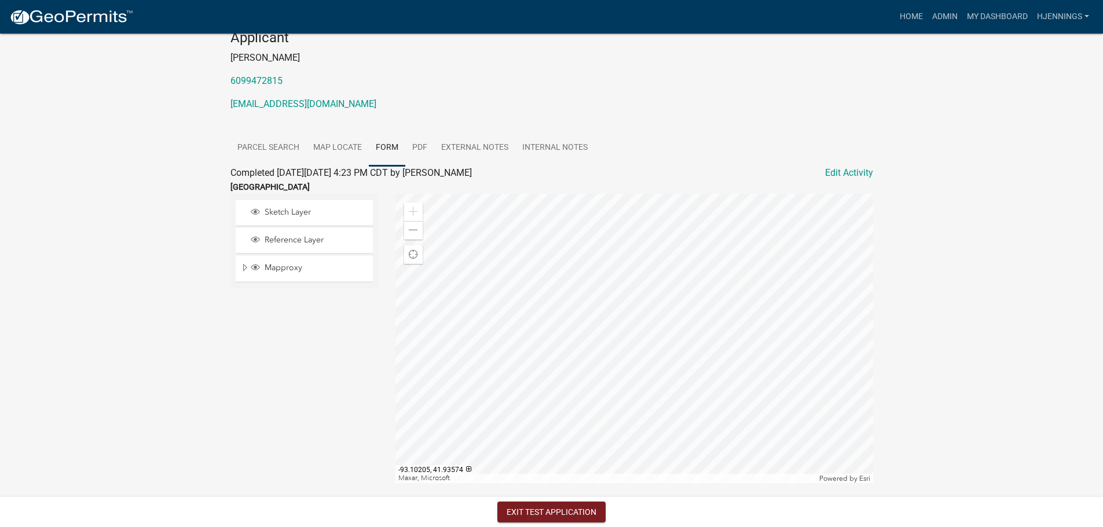
click at [72, 221] on div "[PERSON_NAME] - Module 5.1. Parcel Search, Maps and CAMA data 9999 Amount Paid …" at bounding box center [551, 209] width 1103 height 636
click at [640, 326] on div at bounding box center [634, 338] width 478 height 289
click at [628, 322] on div at bounding box center [634, 338] width 478 height 289
click at [639, 330] on div at bounding box center [634, 338] width 478 height 289
click at [634, 325] on div at bounding box center [634, 338] width 478 height 289
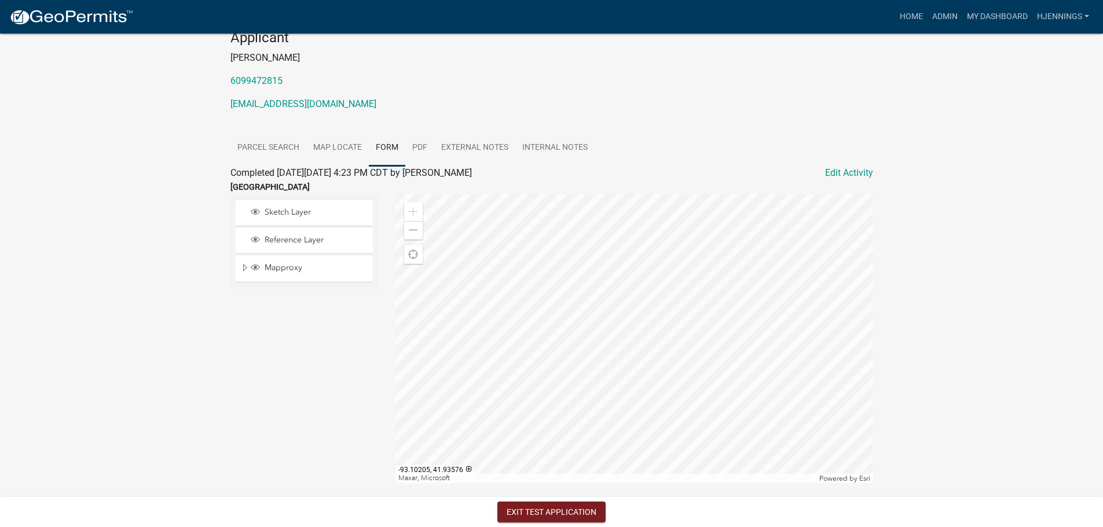
click at [634, 325] on div at bounding box center [634, 338] width 478 height 289
click at [632, 332] on div at bounding box center [634, 338] width 478 height 289
click at [415, 130] on link "PDF" at bounding box center [419, 148] width 29 height 37
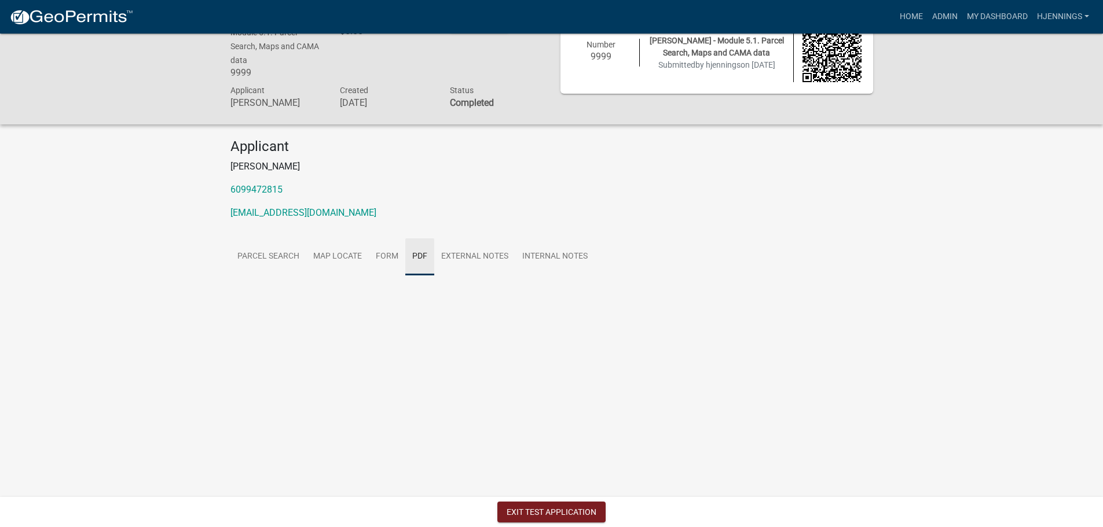
scroll to position [34, 0]
click at [242, 290] on link "PDF" at bounding box center [238, 295] width 17 height 11
click at [86, 17] on img at bounding box center [71, 17] width 124 height 17
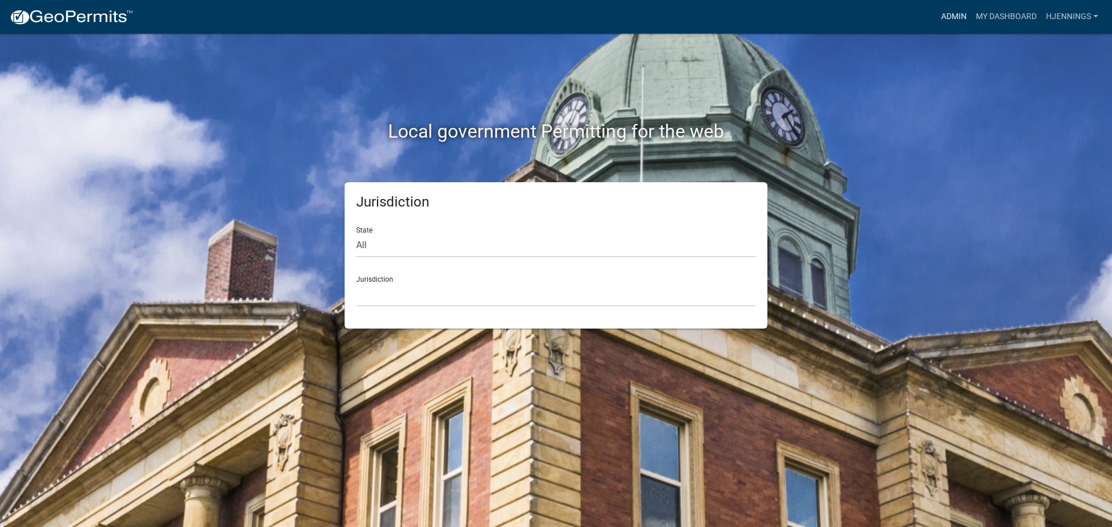
click at [941, 19] on link "Admin" at bounding box center [953, 17] width 35 height 22
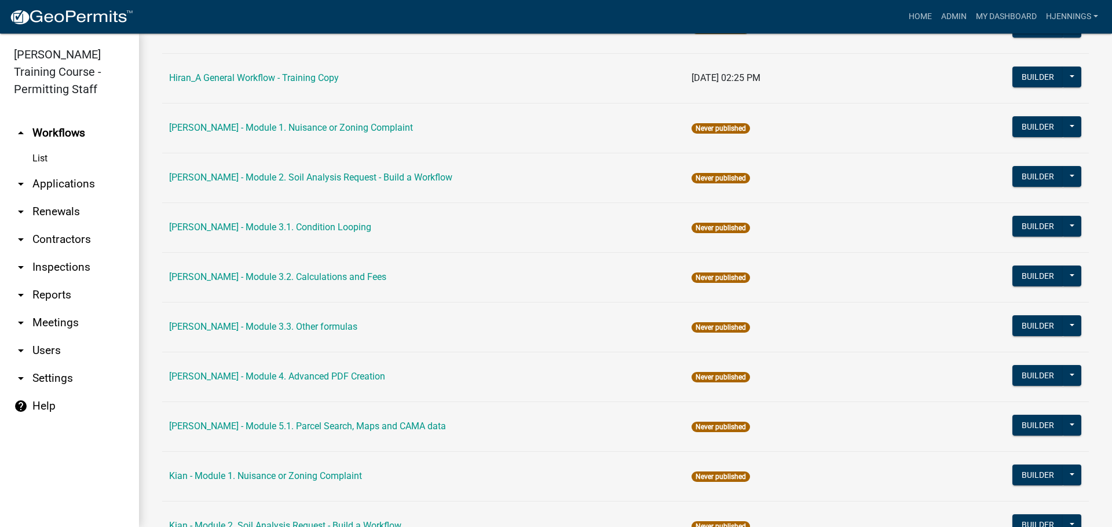
scroll to position [1719, 0]
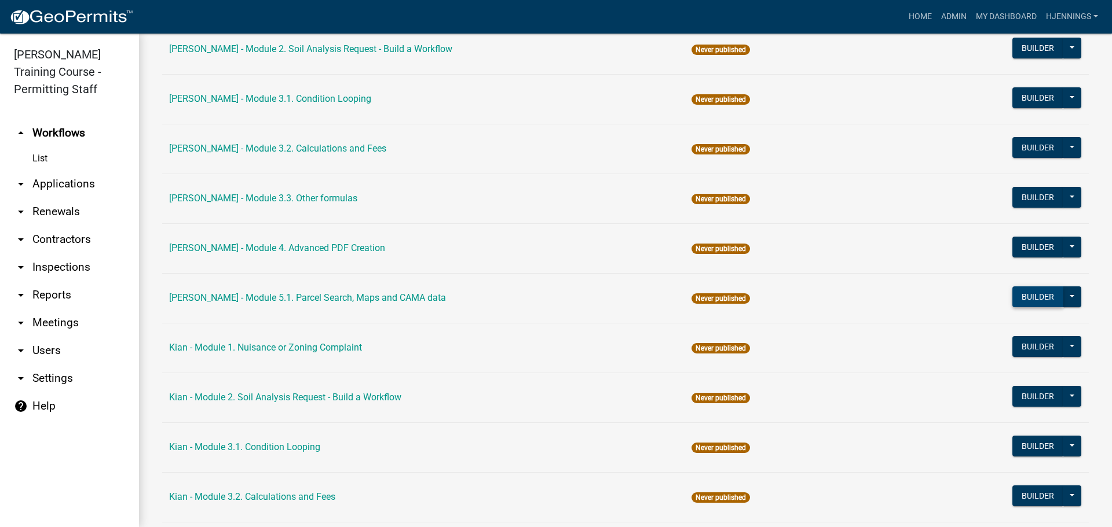
click at [1024, 299] on button "Builder" at bounding box center [1037, 297] width 51 height 21
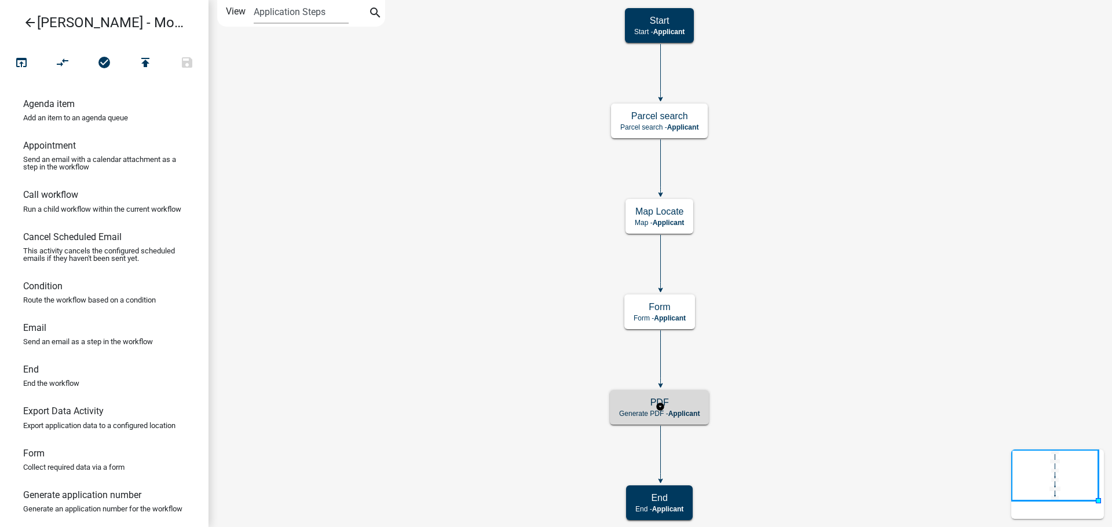
click at [609, 403] on rect at bounding box center [660, 407] width 104 height 38
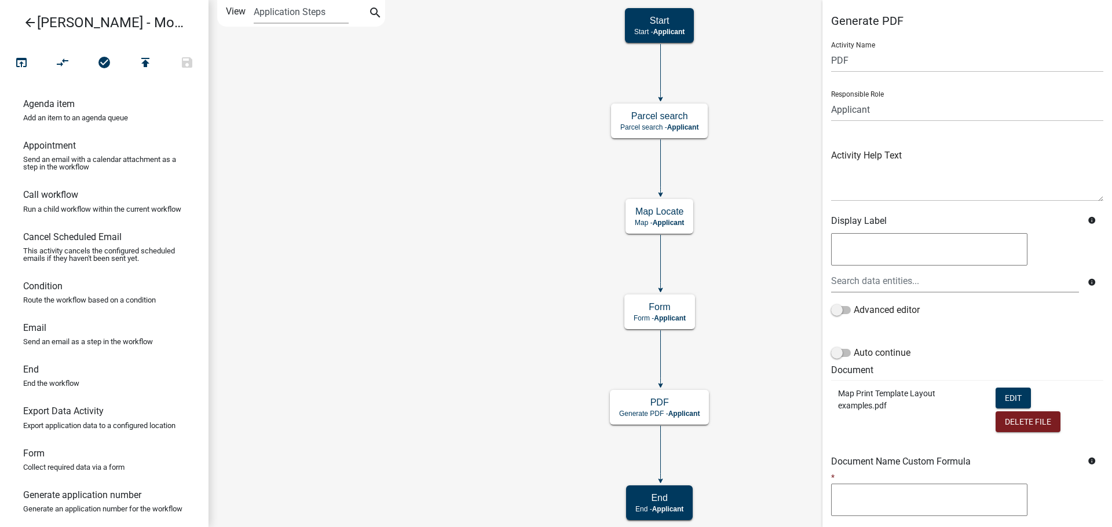
scroll to position [130, 0]
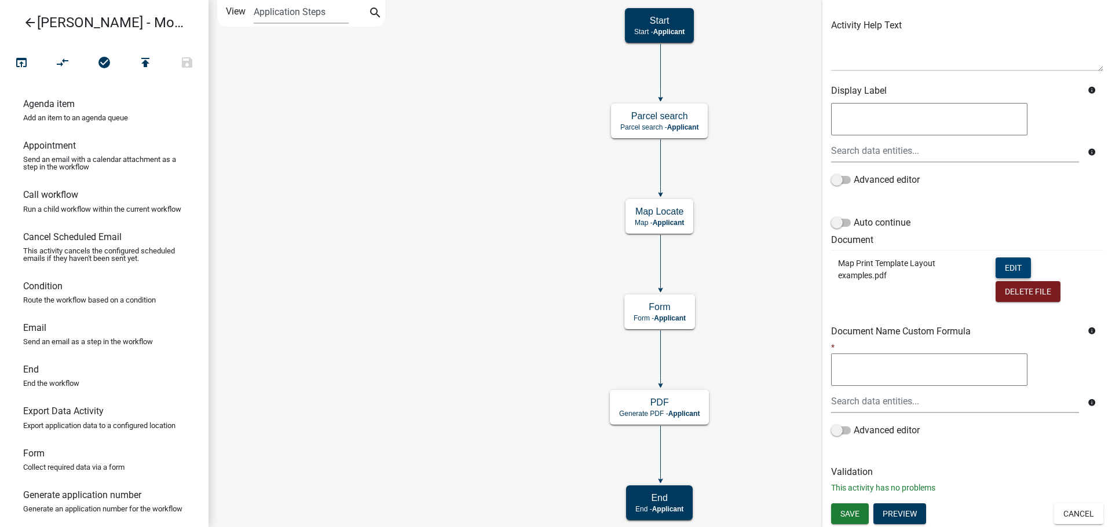
click at [1007, 267] on button "Edit" at bounding box center [1012, 268] width 35 height 21
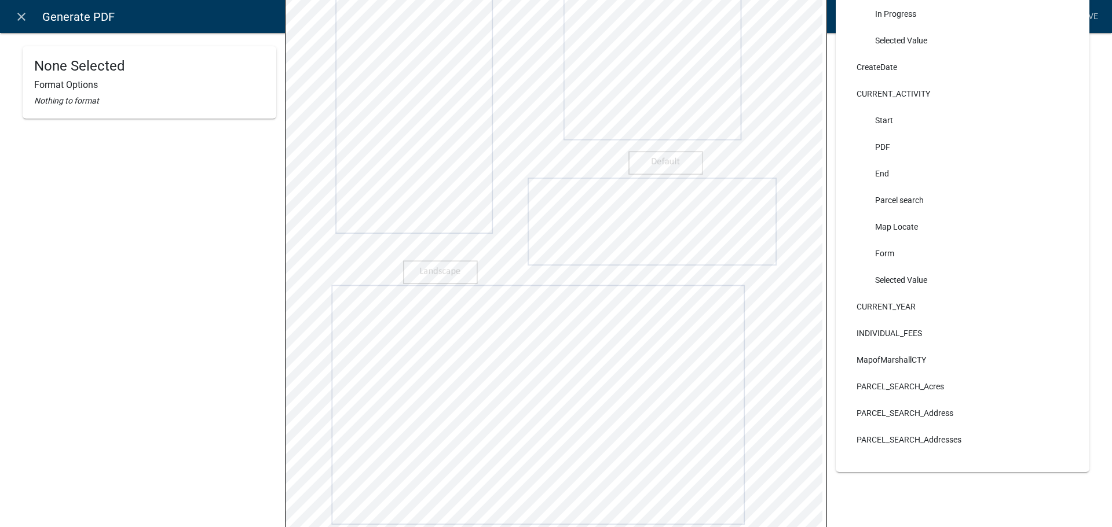
scroll to position [382, 0]
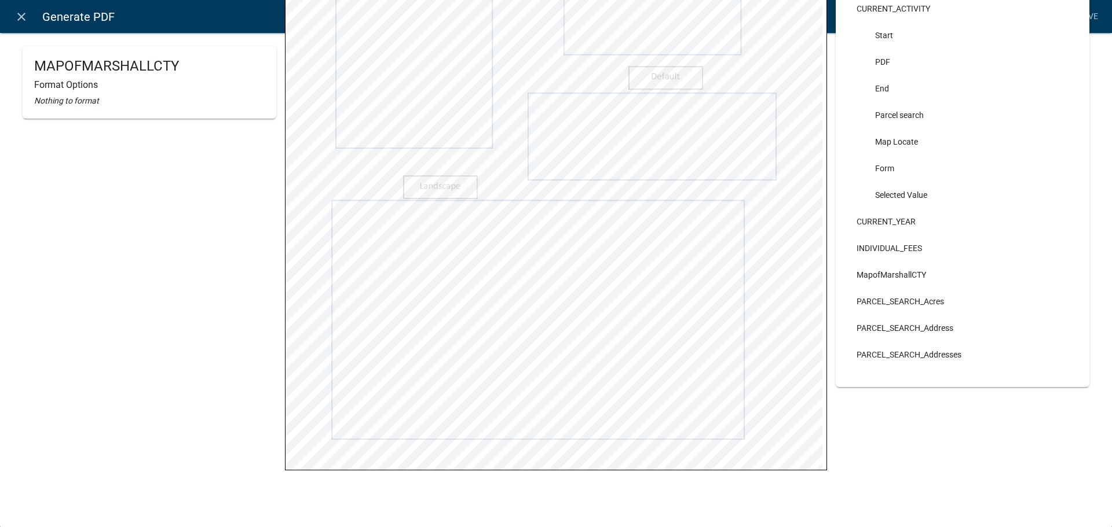
click at [916, 465] on div "Data Search ALL_FEE_RECIPIENTS APPLICATION_ID APPLICATION_NUMBER APPLICATION_ST…" at bounding box center [962, 83] width 271 height 839
click at [1091, 16] on link "Save" at bounding box center [1087, 17] width 29 height 22
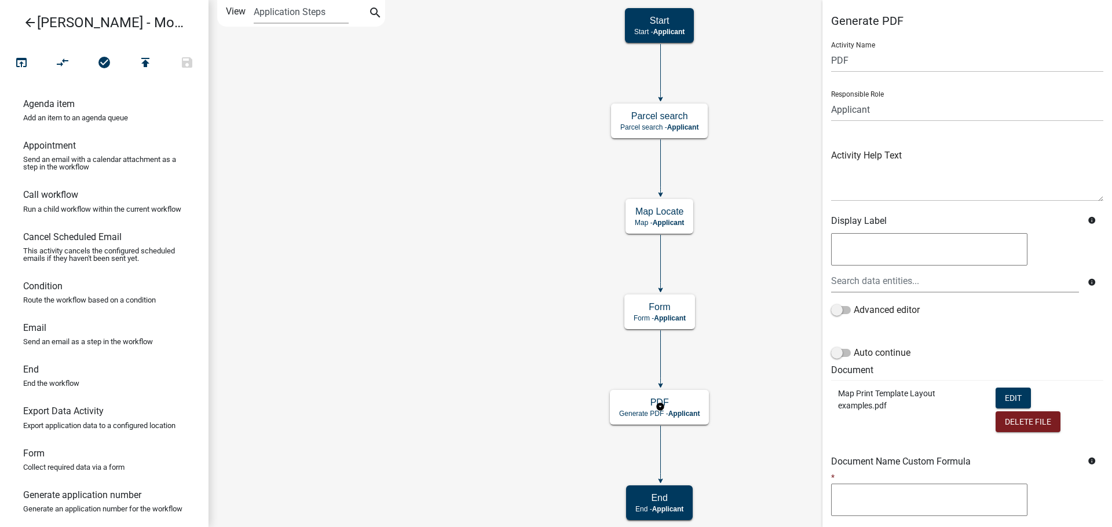
scroll to position [130, 0]
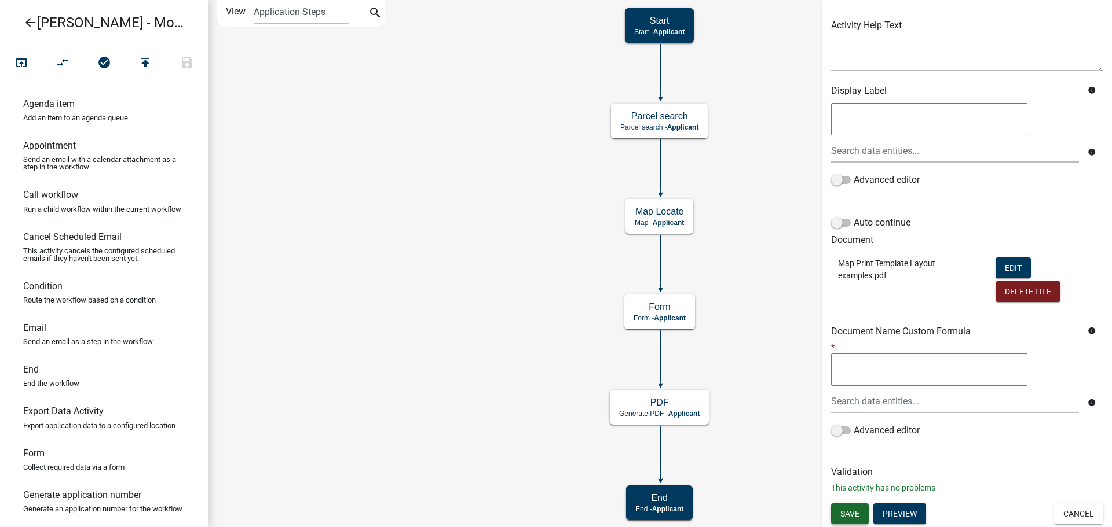
click at [847, 510] on span "Save" at bounding box center [849, 513] width 19 height 9
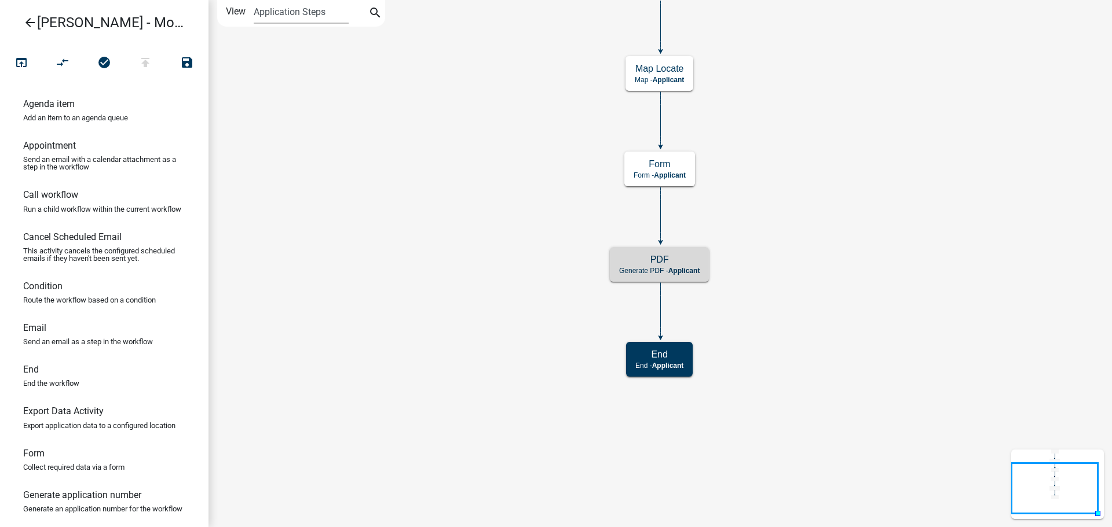
scroll to position [0, 0]
click at [31, 23] on icon "arrow_back" at bounding box center [30, 24] width 14 height 16
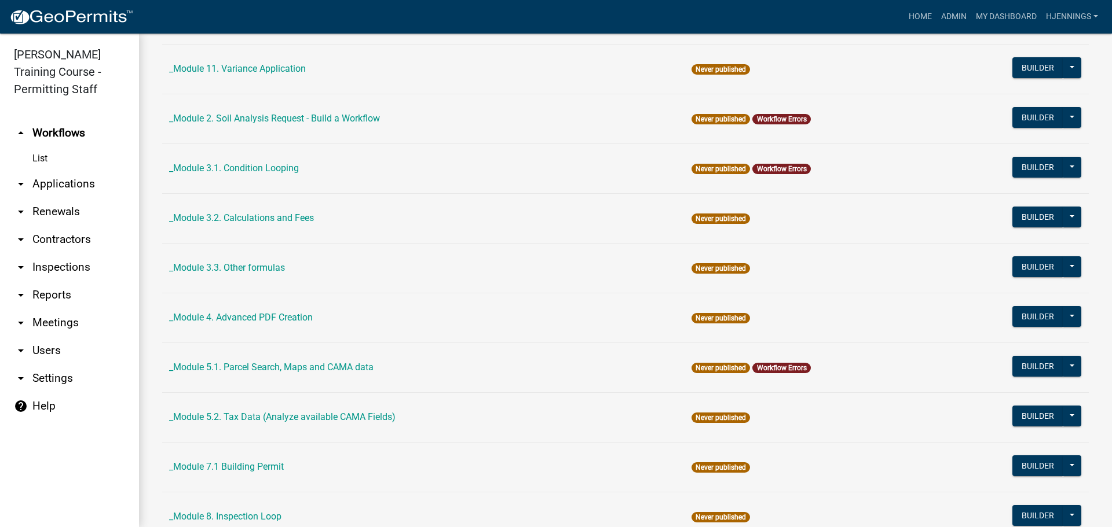
scroll to position [236, 0]
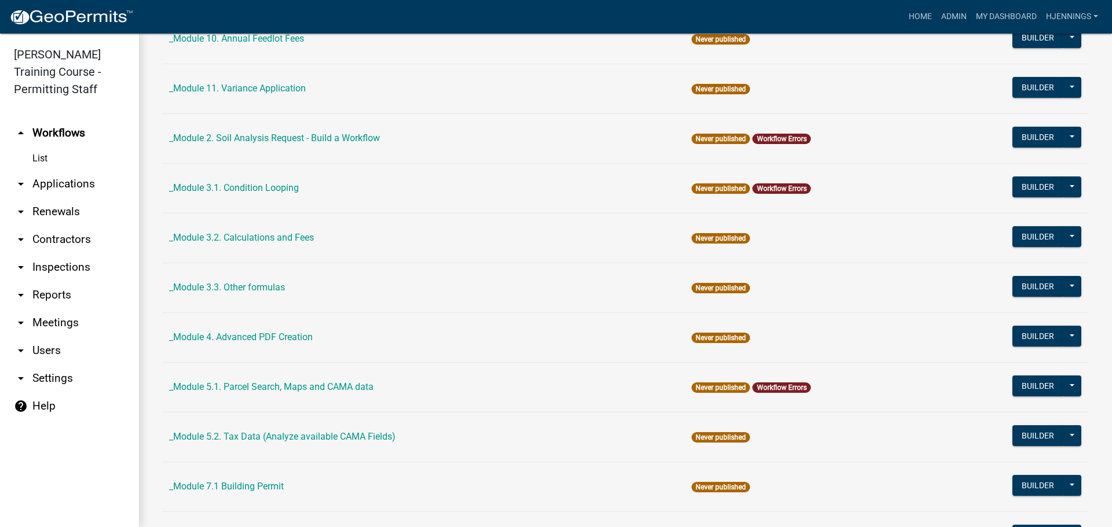
drag, startPoint x: 406, startPoint y: 440, endPoint x: 207, endPoint y: 443, distance: 198.6
click at [207, 443] on td "_Module 5.2. Tax Data (Analyze available CAMA Fields)" at bounding box center [423, 437] width 522 height 50
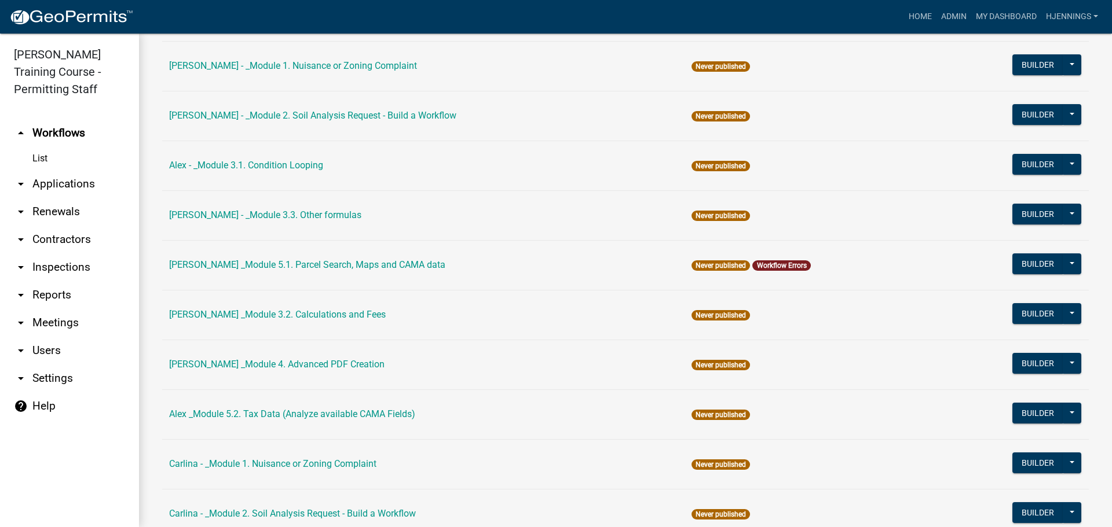
scroll to position [468, 0]
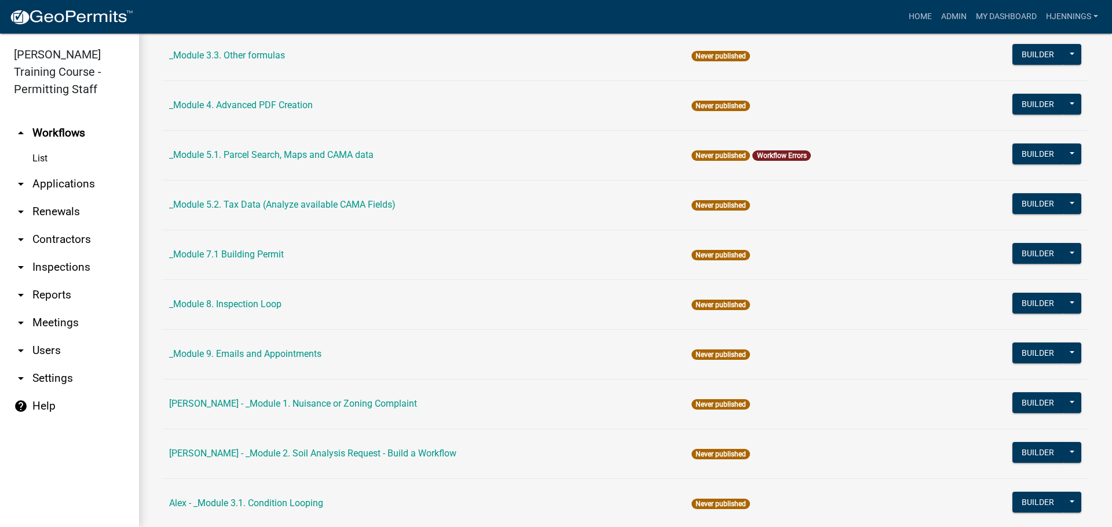
click at [448, 194] on td "_Module 5.2. Tax Data (Analyze available CAMA Fields)" at bounding box center [423, 205] width 522 height 50
drag, startPoint x: 427, startPoint y: 206, endPoint x: 173, endPoint y: 201, distance: 254.2
click at [173, 201] on td "_Module 5.2. Tax Data (Analyze available CAMA Fields)" at bounding box center [423, 205] width 522 height 50
copy link "Module 5.2. Tax Data (Analyze available CAMA Fields)"
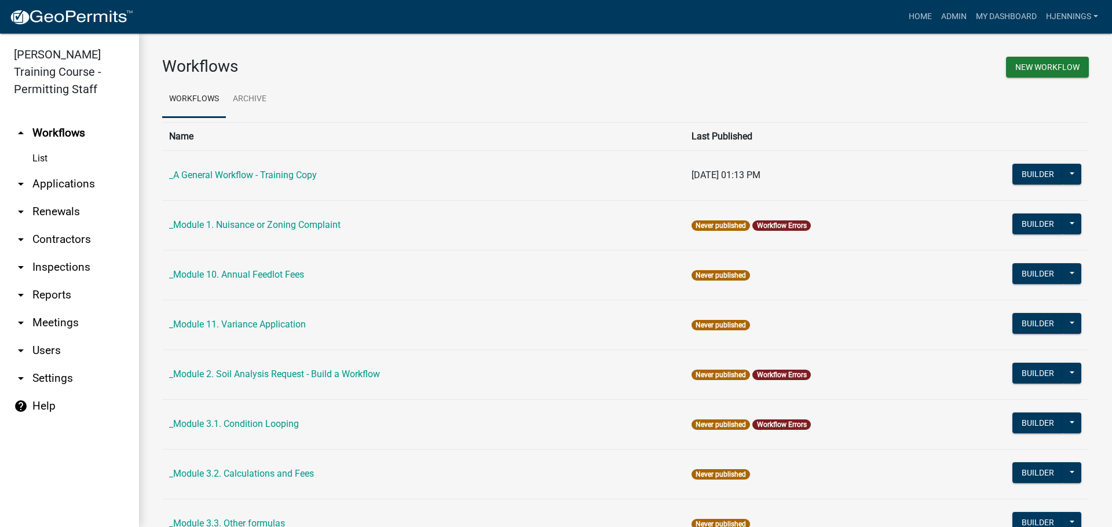
scroll to position [468, 0]
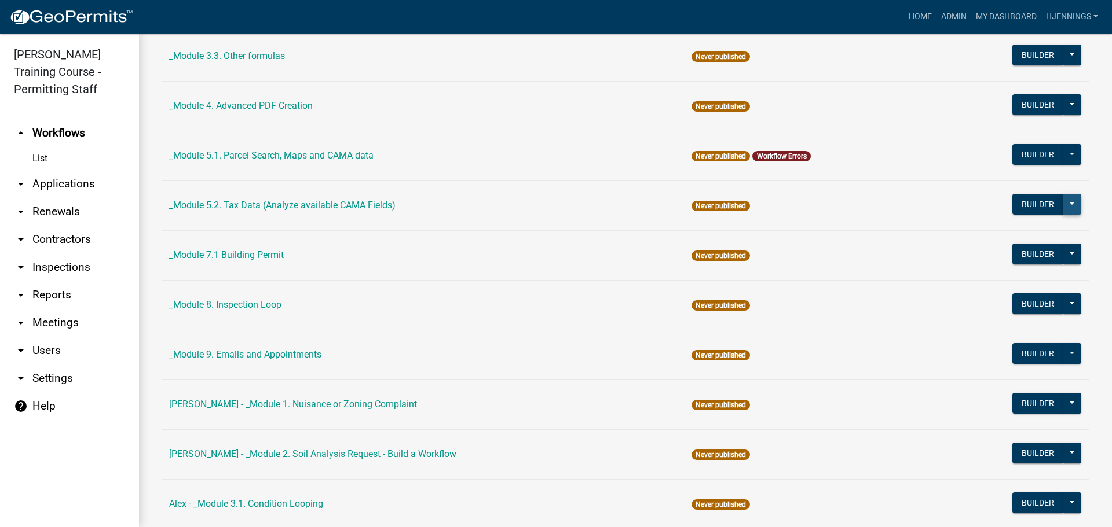
click at [1062, 207] on button at bounding box center [1071, 204] width 19 height 21
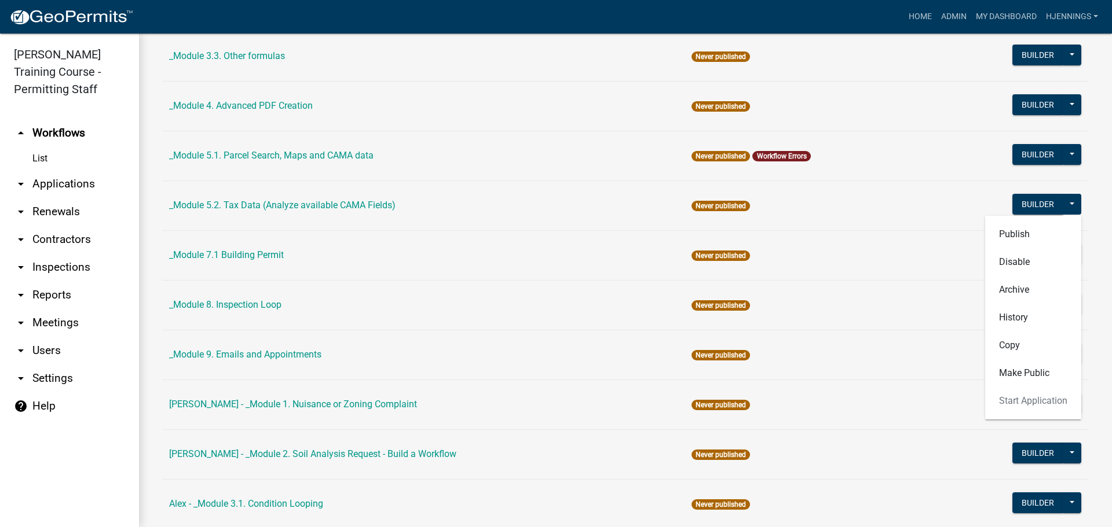
click at [503, 222] on td "_Module 5.2. Tax Data (Analyze available CAMA Fields)" at bounding box center [423, 206] width 522 height 50
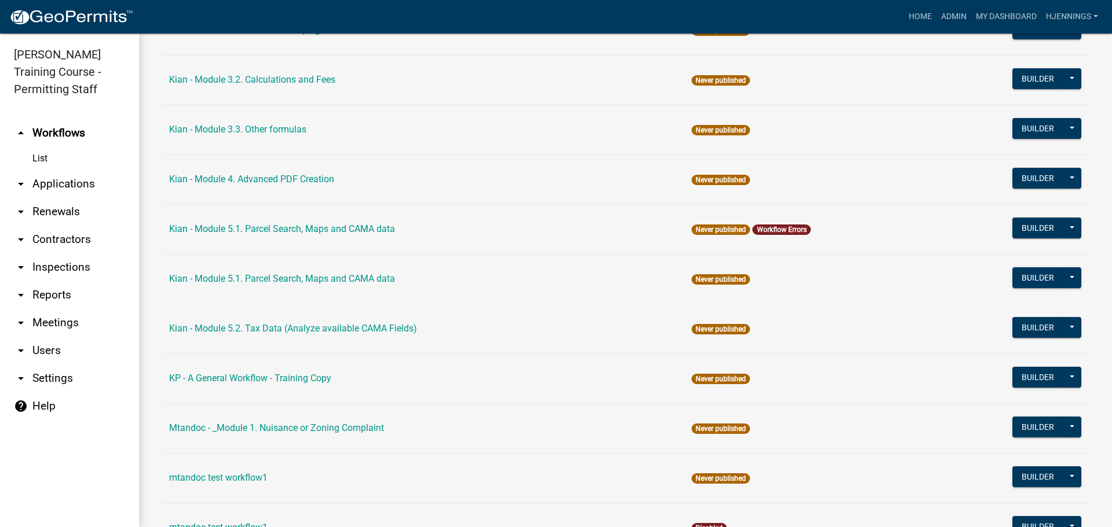
scroll to position [2202, 0]
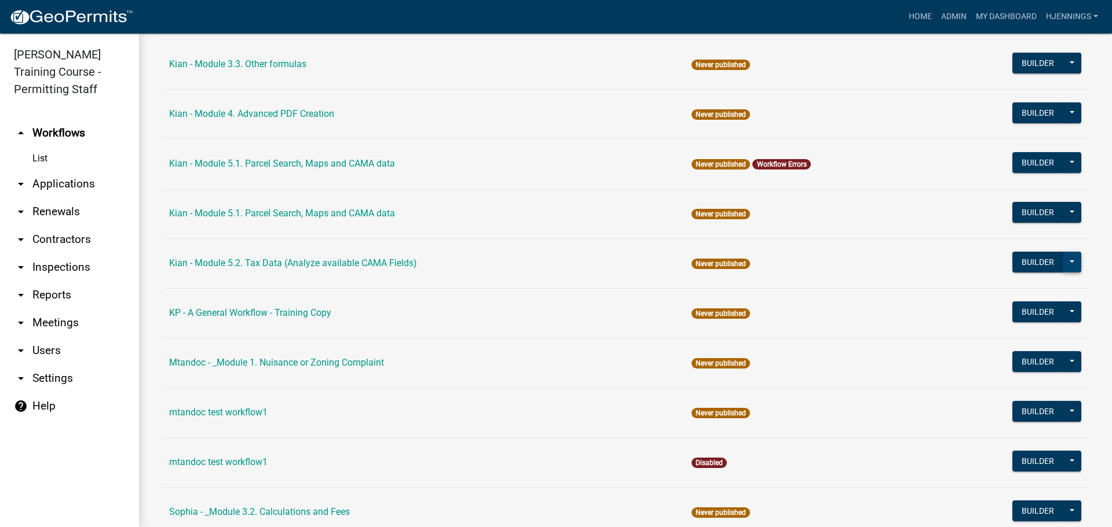
click at [1068, 262] on button at bounding box center [1071, 262] width 19 height 21
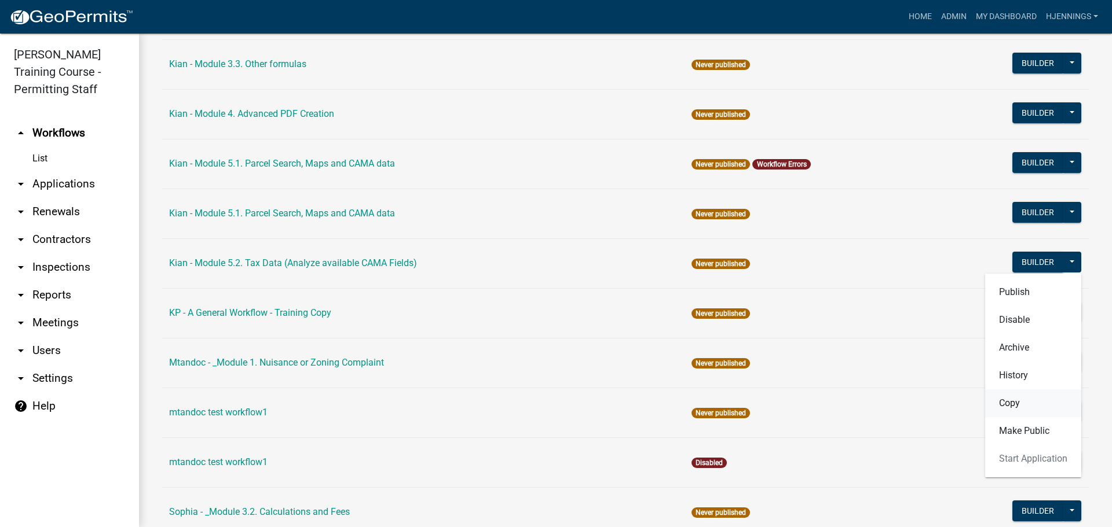
click at [993, 400] on button "Copy" at bounding box center [1033, 404] width 96 height 28
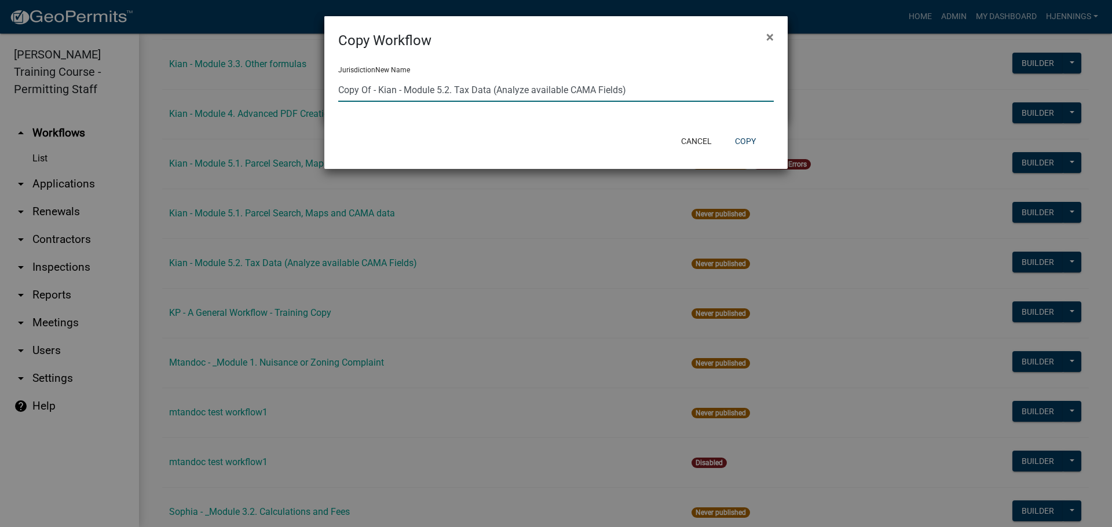
drag, startPoint x: 539, startPoint y: 53, endPoint x: 244, endPoint y: 37, distance: 295.7
click at [244, 37] on ngb-modal-window "Copy Workflow × Jurisdiction New Name Copy Of - Kian - Module 5.2. Tax Data (An…" at bounding box center [556, 263] width 1112 height 527
paste input "[ { "value": { "activity": { "routing": [ { "$id": "1", "targetId": "25bd74de-2…"
type input "[ { "value": { "activity": { "routing": [ { "$id": "1", "targetId": "25bd74de-2…"
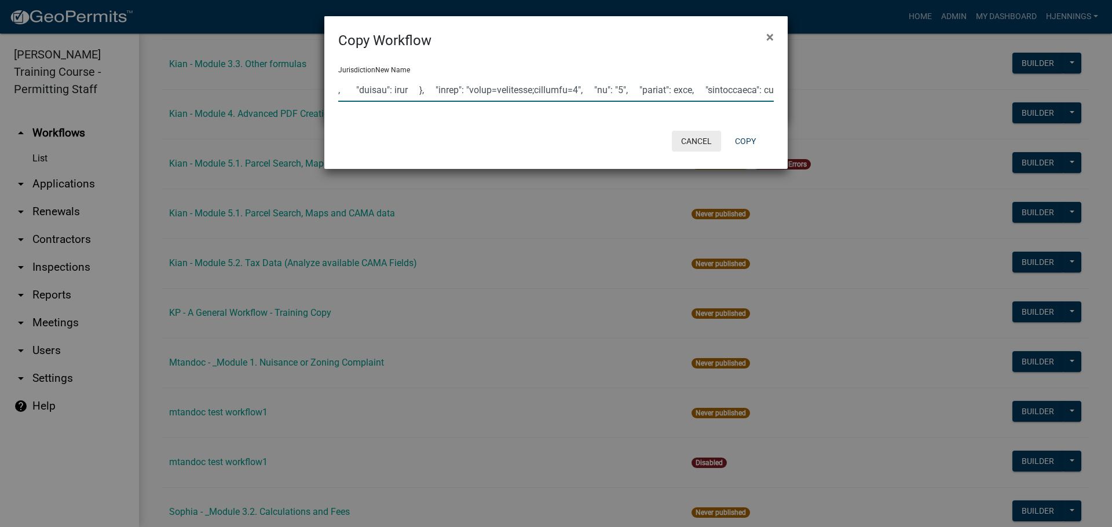
click at [692, 146] on button "Cancel" at bounding box center [696, 141] width 49 height 21
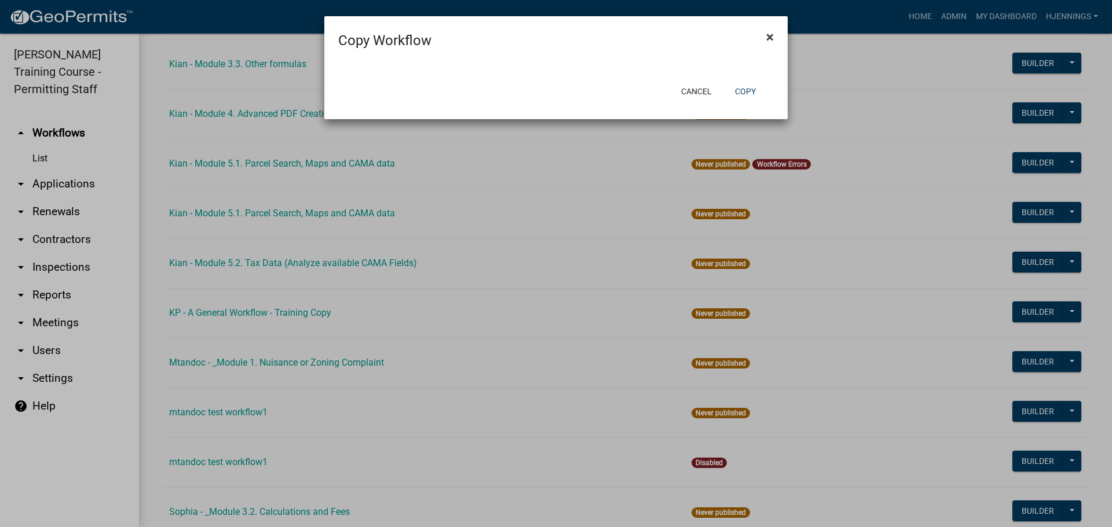
scroll to position [0, 0]
click at [690, 100] on button "Cancel" at bounding box center [696, 91] width 49 height 21
click at [694, 87] on button "Cancel" at bounding box center [696, 91] width 49 height 21
click at [769, 38] on span "×" at bounding box center [770, 37] width 8 height 16
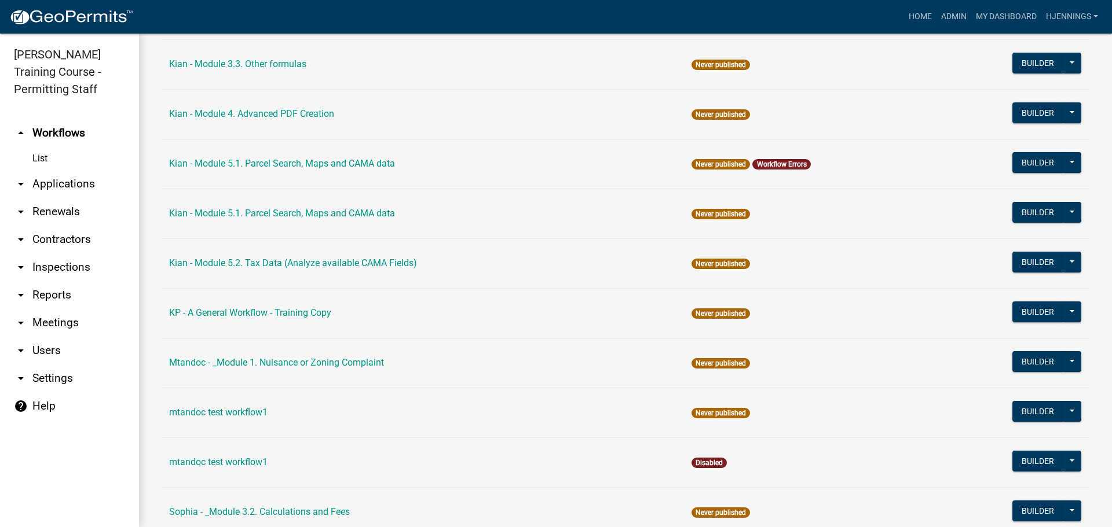
drag, startPoint x: 430, startPoint y: 268, endPoint x: 237, endPoint y: 252, distance: 194.0
click at [237, 252] on td "Kian - Module 5.2. Tax Data (Analyze available CAMA Fields)" at bounding box center [423, 264] width 522 height 50
click at [477, 265] on td "Kian - Module 5.2. Tax Data (Analyze available CAMA Fields)" at bounding box center [423, 264] width 522 height 50
click at [1067, 265] on button at bounding box center [1071, 262] width 19 height 21
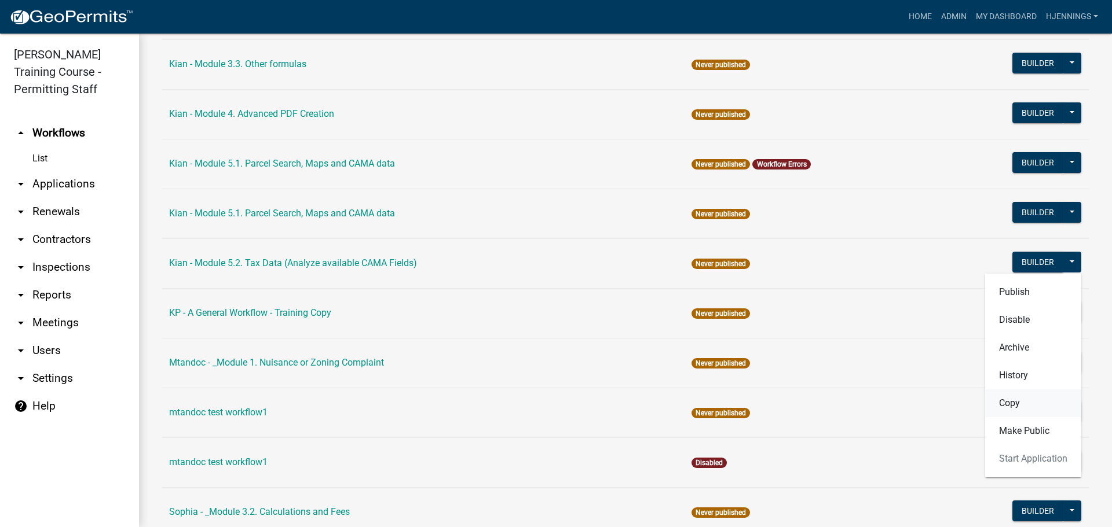
click at [1010, 400] on button "Copy" at bounding box center [1033, 404] width 96 height 28
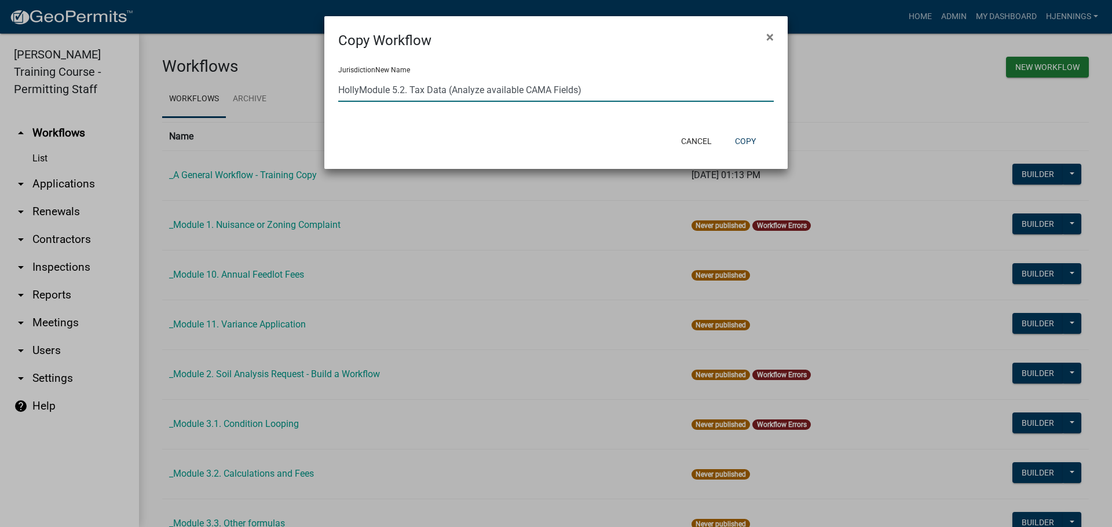
scroll to position [2202, 0]
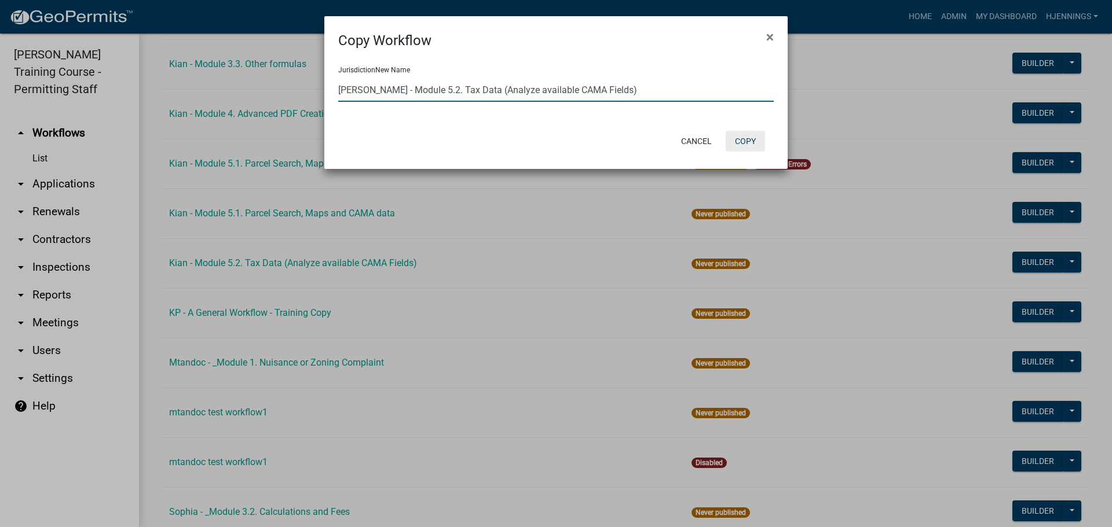
type input "Holly - Module 5.2. Tax Data (Analyze available CAMA Fields)"
click at [751, 146] on button "Copy" at bounding box center [744, 141] width 39 height 21
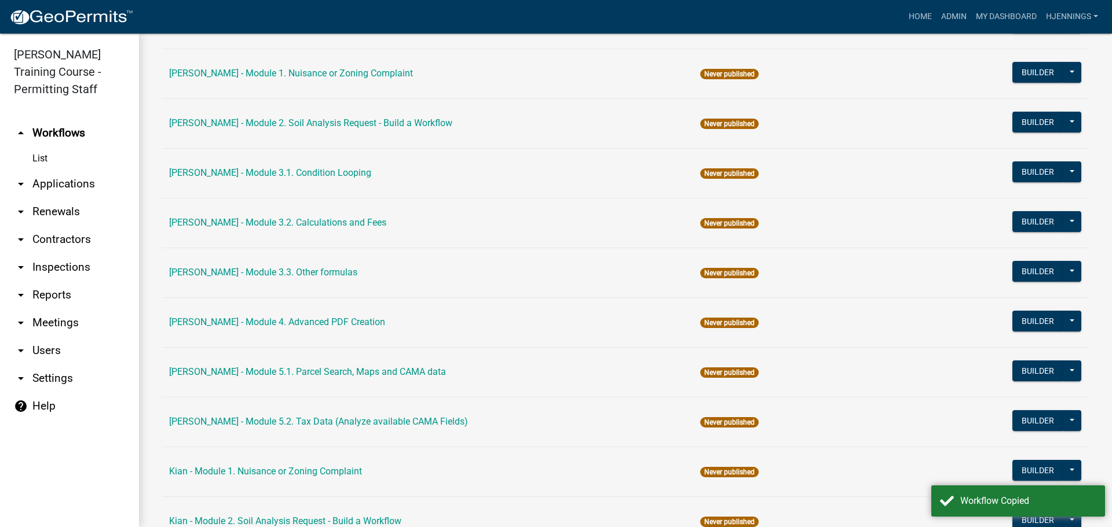
scroll to position [1775, 0]
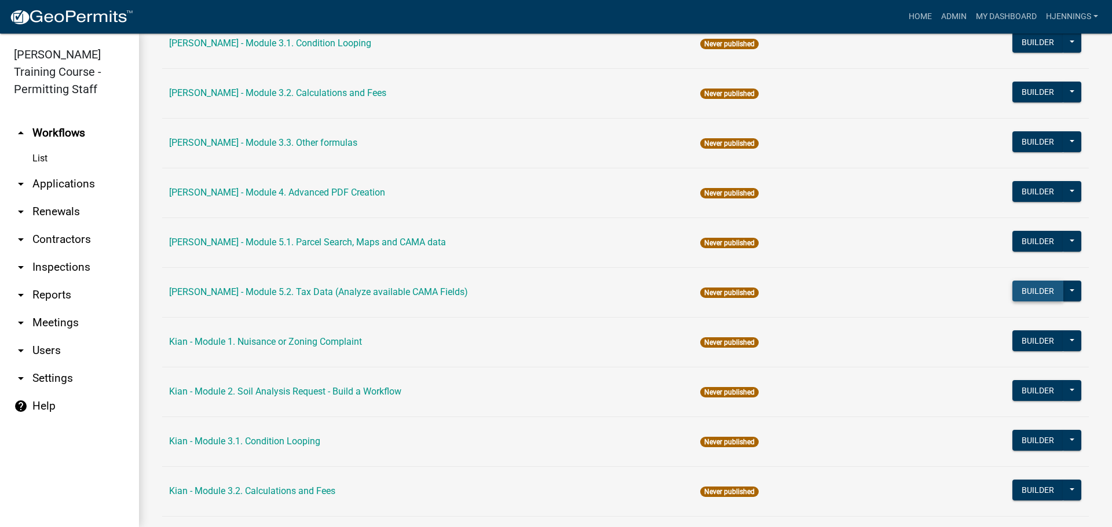
click at [1021, 281] on button "Builder" at bounding box center [1037, 291] width 51 height 21
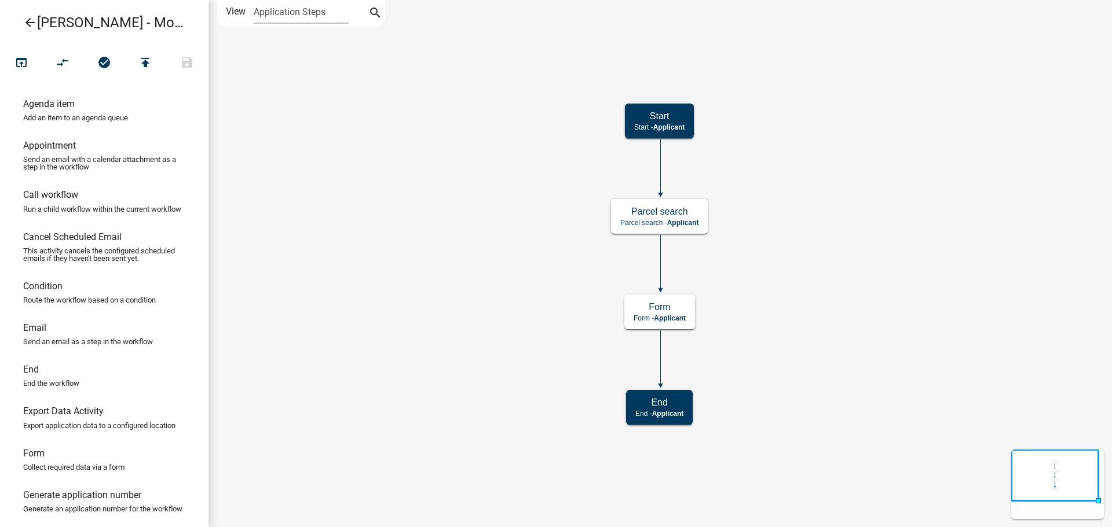
click at [30, 19] on icon "arrow_back" at bounding box center [30, 24] width 14 height 16
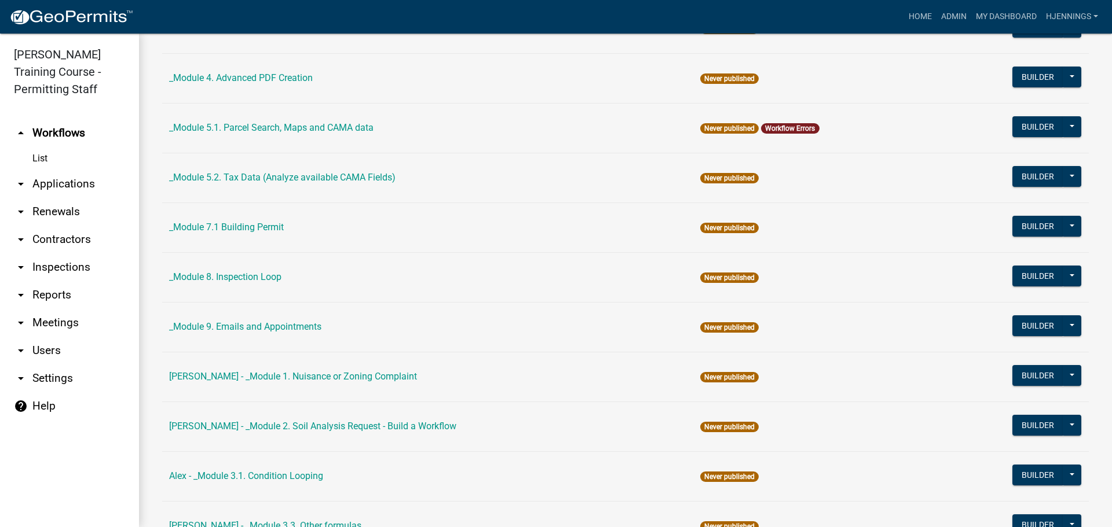
scroll to position [496, 0]
click at [1062, 170] on button at bounding box center [1071, 176] width 19 height 21
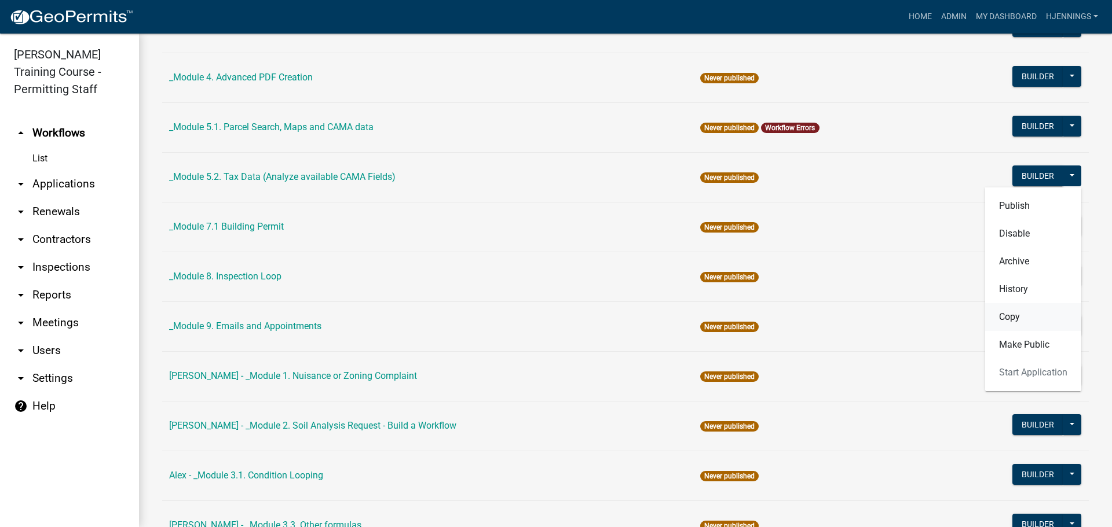
click at [1002, 311] on button "Copy" at bounding box center [1033, 317] width 96 height 28
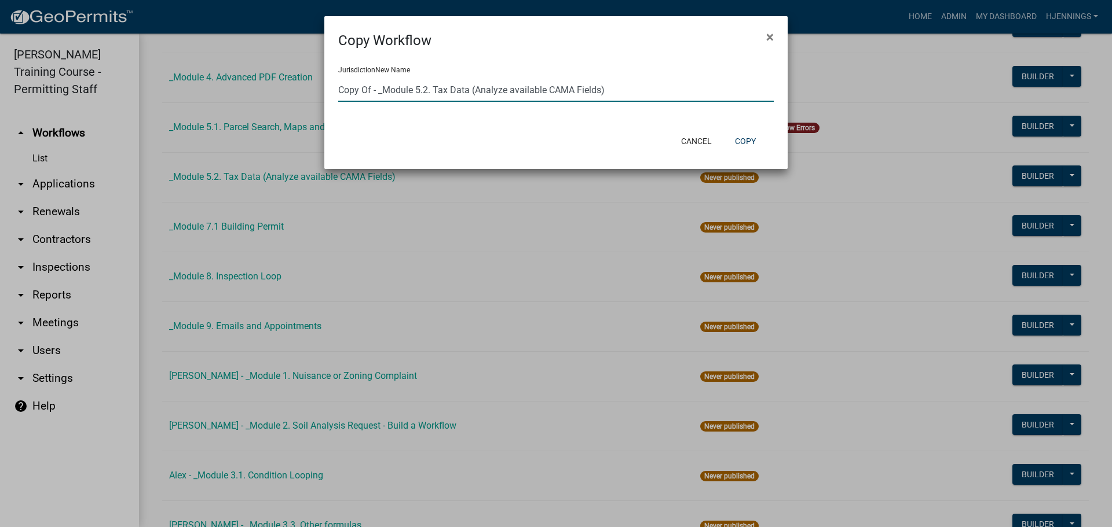
click at [389, 96] on input "Copy Of - _Module 5.2. Tax Data (Analyze available CAMA Fields)" at bounding box center [555, 90] width 435 height 24
click at [223, 74] on ngb-modal-window "Copy Workflow × Jurisdiction New Name Copy Of - _Module 5.2. Tax Data (Analyze …" at bounding box center [556, 263] width 1112 height 527
type input "Holly Copy - Module 5.2. Tax Data (Analyze available CAMA Fields)"
click at [758, 148] on button "Copy" at bounding box center [744, 141] width 39 height 21
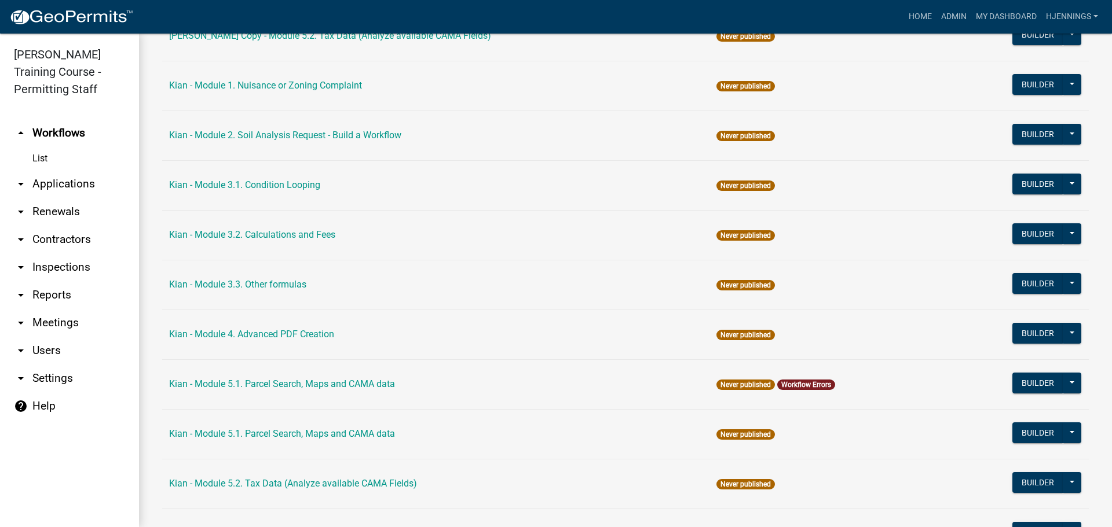
scroll to position [1912, 0]
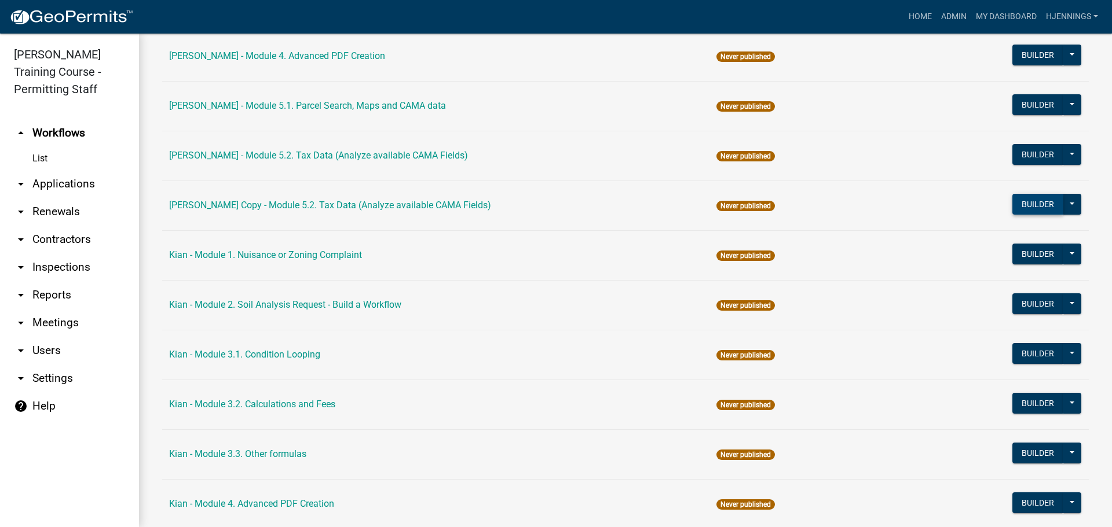
click at [1042, 205] on button "Builder" at bounding box center [1037, 204] width 51 height 21
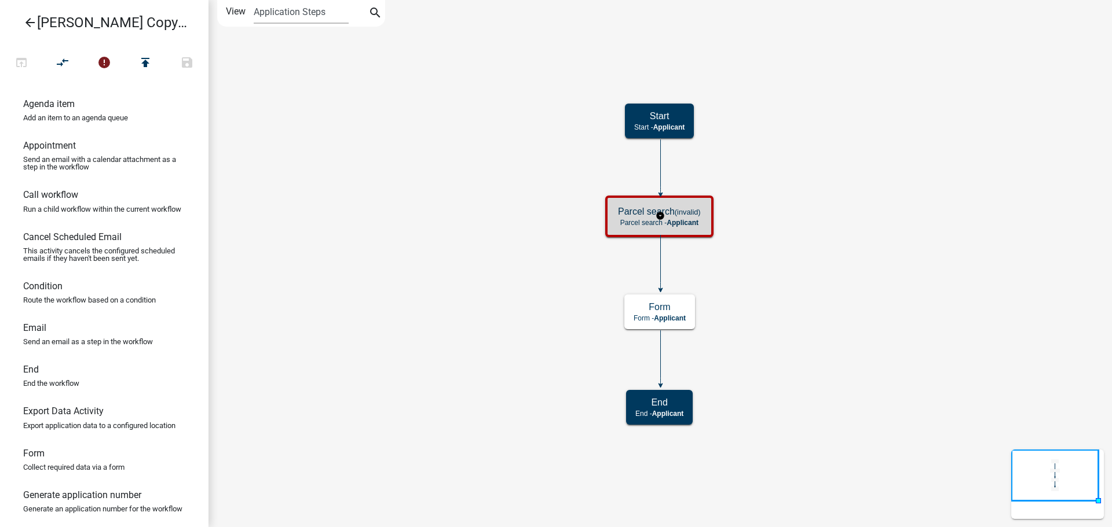
click at [637, 220] on p "Parcel search - Applicant" at bounding box center [659, 223] width 83 height 8
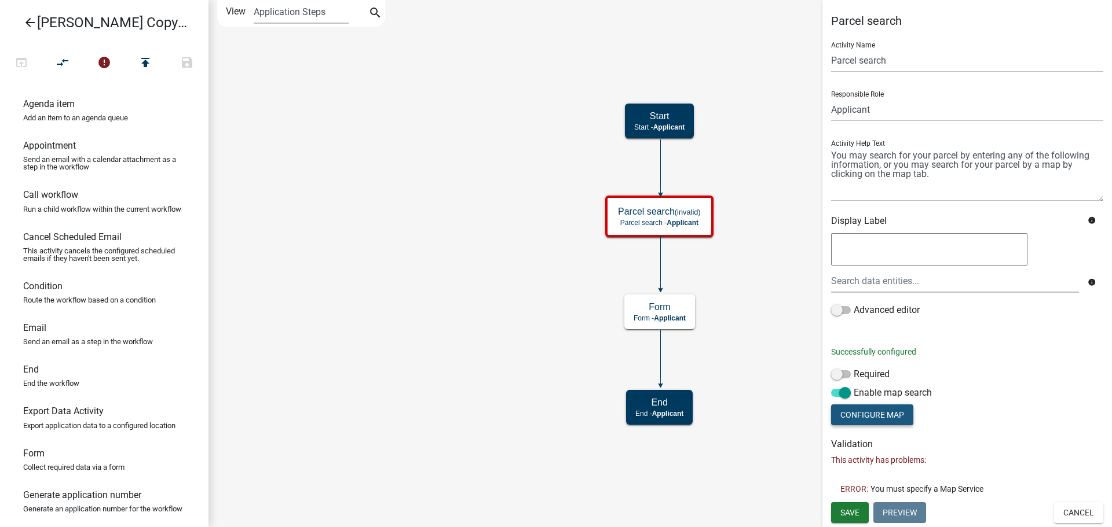
click at [861, 412] on button "Configure Map" at bounding box center [872, 415] width 82 height 21
select select
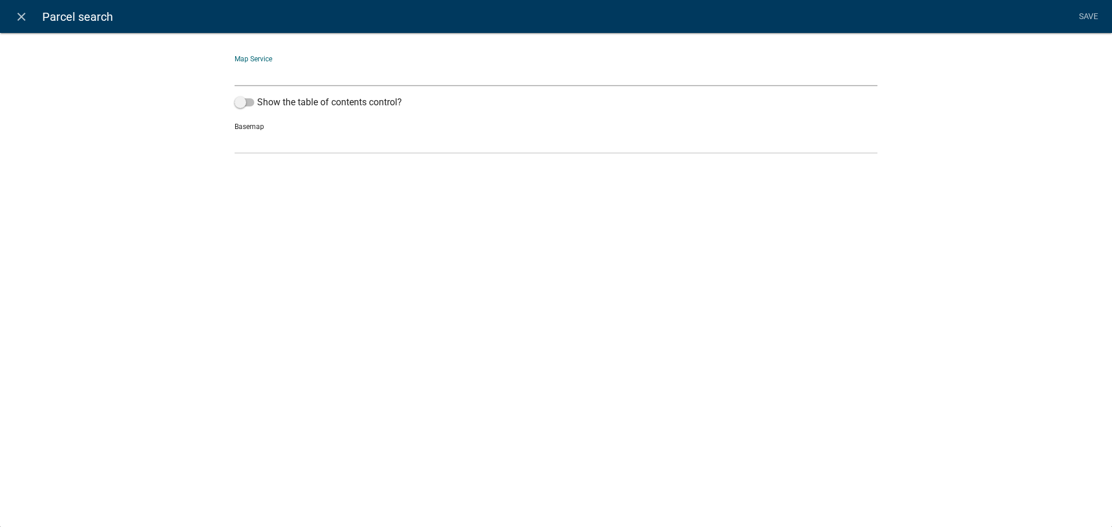
click at [381, 74] on select "[GEOGRAPHIC_DATA], [GEOGRAPHIC_DATA] ([URL])" at bounding box center [555, 75] width 643 height 24
select select "0: Object"
click at [234, 63] on select "[GEOGRAPHIC_DATA], [GEOGRAPHIC_DATA] ([URL])" at bounding box center [555, 75] width 643 height 24
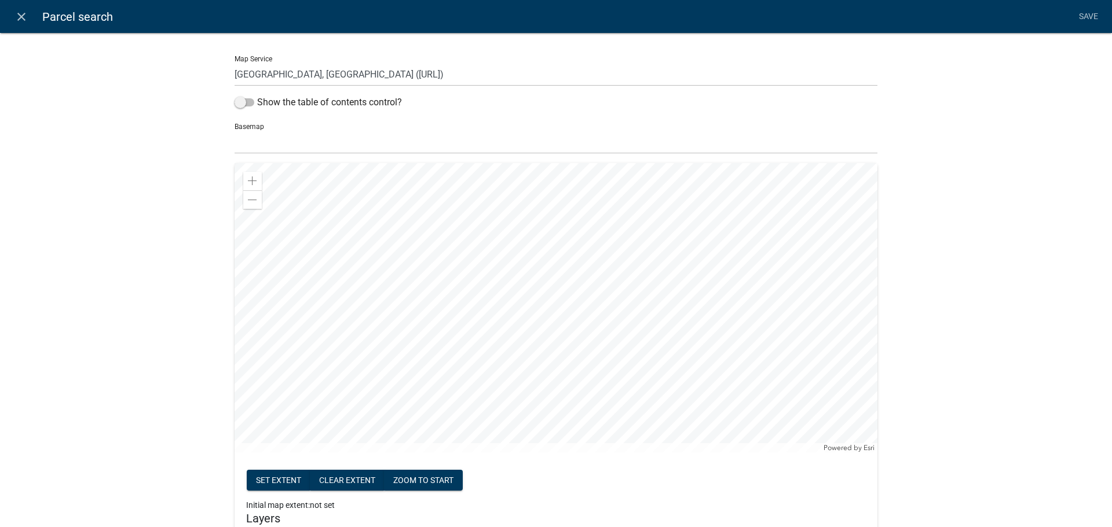
click at [503, 416] on div at bounding box center [555, 307] width 643 height 289
click at [454, 302] on div at bounding box center [555, 307] width 643 height 289
click at [254, 185] on div "Zoom in" at bounding box center [252, 181] width 19 height 19
click at [344, 269] on div at bounding box center [555, 307] width 643 height 289
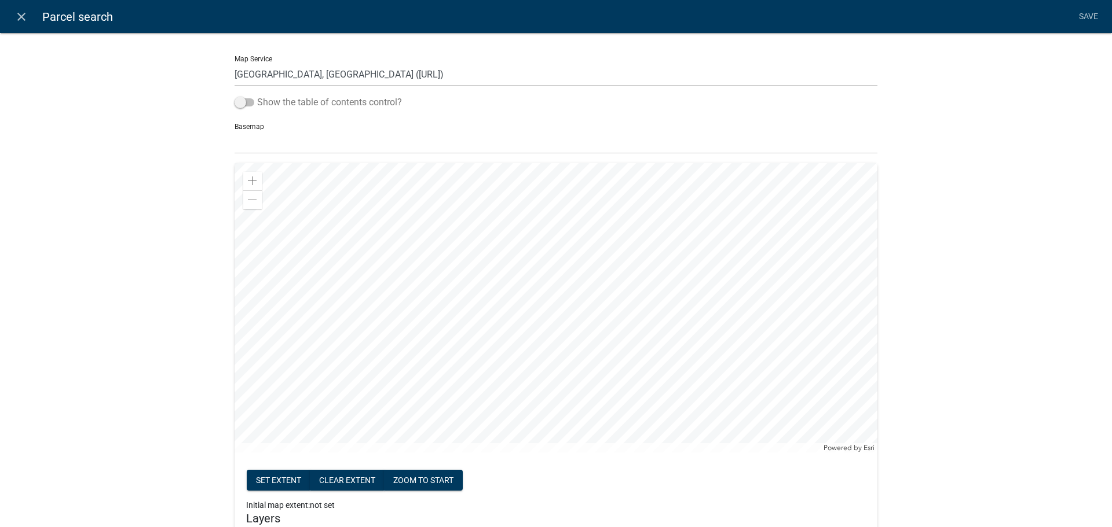
click at [240, 102] on span at bounding box center [244, 102] width 20 height 8
click at [257, 96] on input "Show the table of contents control?" at bounding box center [257, 96] width 0 height 0
click at [243, 101] on span at bounding box center [244, 102] width 20 height 8
click at [257, 96] on input "Show the table of contents control?" at bounding box center [257, 96] width 0 height 0
click at [257, 145] on select "no basemap topo satellite hybrid gray terrain osm topo-vector streets-relief-ve…" at bounding box center [555, 142] width 643 height 24
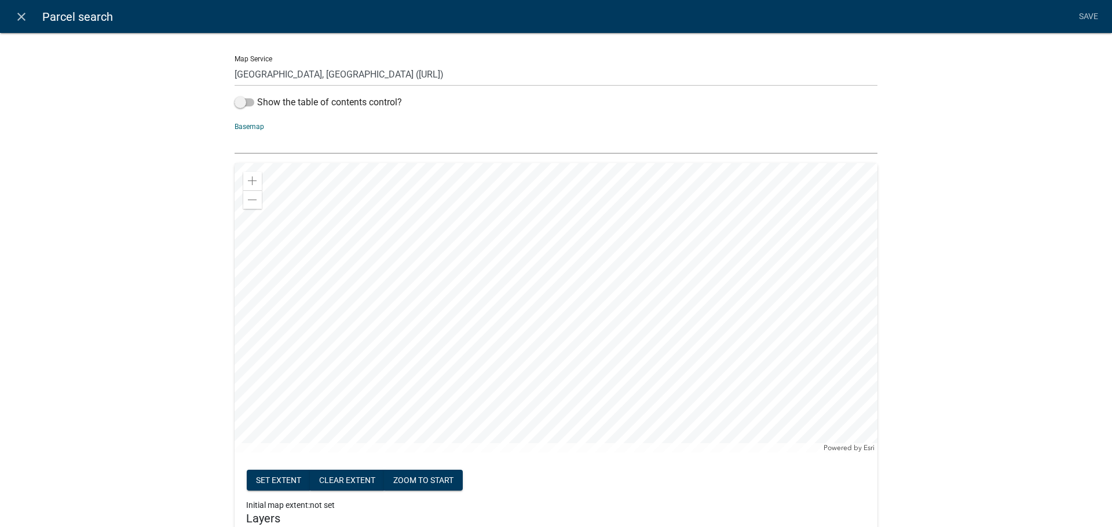
select select "satellite"
click at [234, 130] on select "no basemap topo satellite hybrid gray terrain osm topo-vector streets-relief-ve…" at bounding box center [555, 142] width 643 height 24
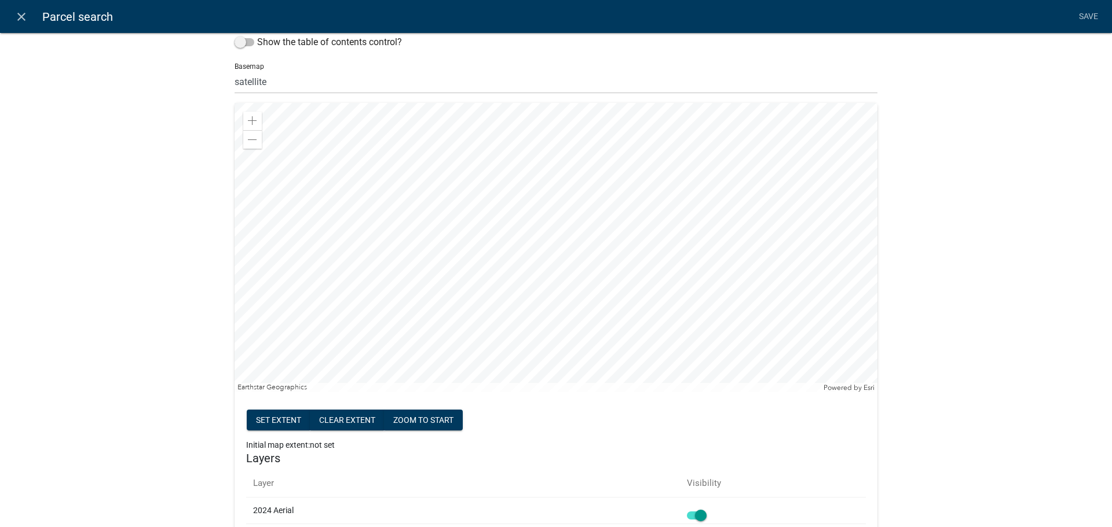
click at [644, 332] on div at bounding box center [555, 247] width 643 height 289
click at [614, 336] on div at bounding box center [555, 247] width 643 height 289
click at [253, 146] on div "Zoom out" at bounding box center [252, 139] width 19 height 19
click at [433, 263] on div at bounding box center [555, 247] width 643 height 289
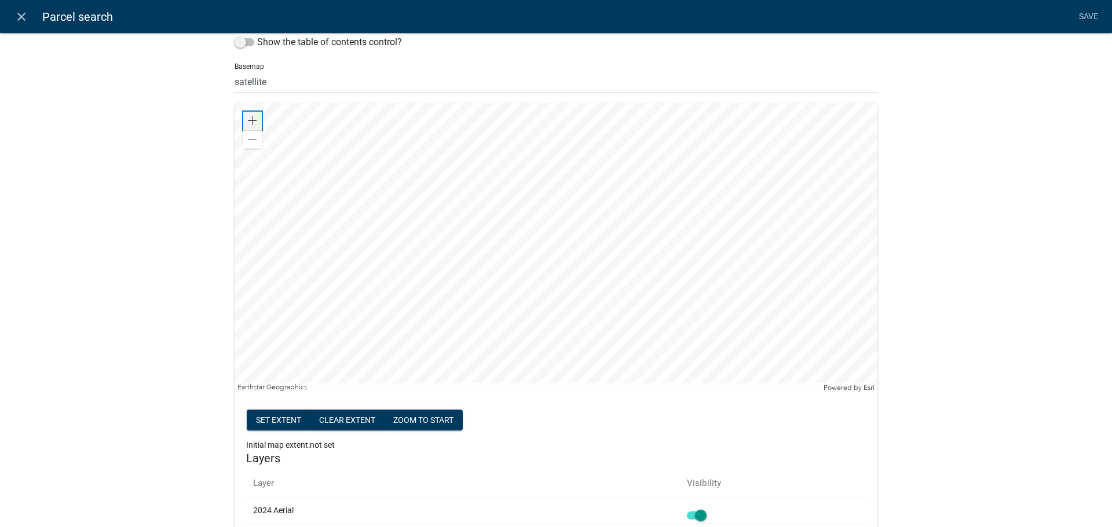
click at [243, 115] on div "Zoom in" at bounding box center [252, 121] width 19 height 19
click at [251, 124] on span at bounding box center [252, 120] width 9 height 9
click at [351, 243] on div at bounding box center [555, 247] width 643 height 289
click at [253, 122] on div "Zoom in" at bounding box center [252, 121] width 19 height 19
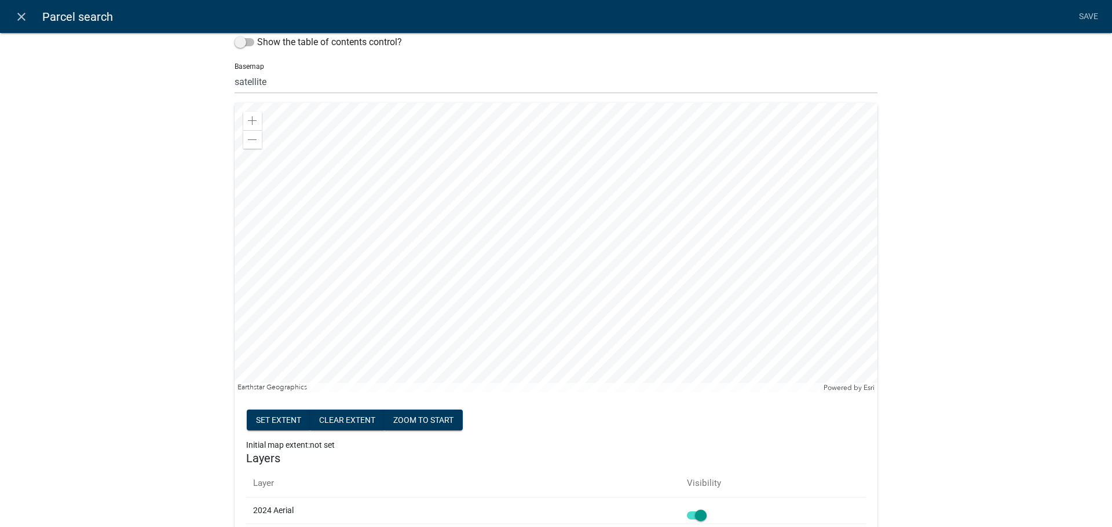
click at [457, 224] on div at bounding box center [555, 247] width 643 height 289
click at [250, 121] on span at bounding box center [252, 120] width 9 height 9
click at [360, 239] on div at bounding box center [555, 247] width 643 height 289
click at [248, 120] on span at bounding box center [252, 120] width 9 height 9
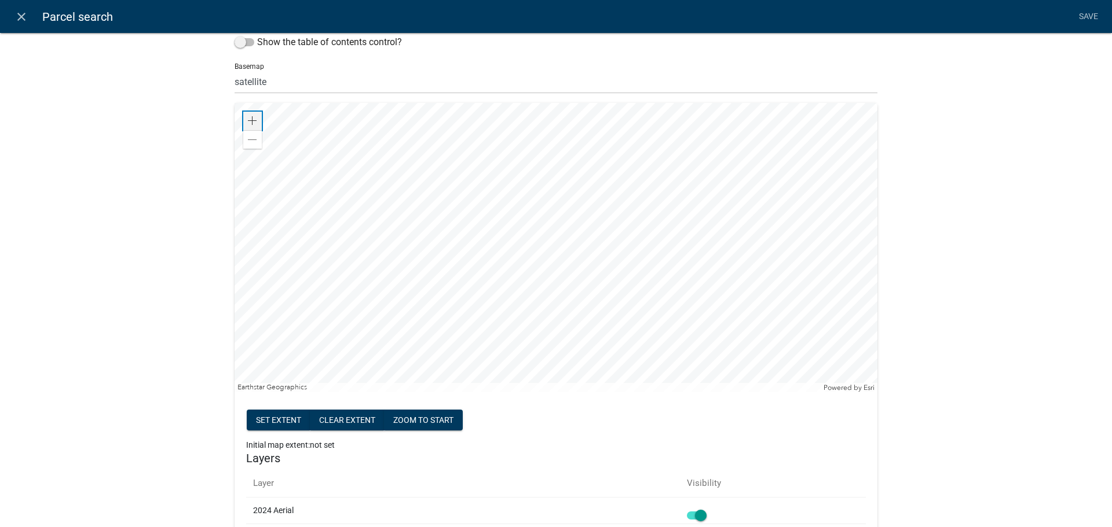
click at [248, 120] on span at bounding box center [252, 120] width 9 height 9
click at [453, 230] on div at bounding box center [555, 247] width 643 height 289
click at [248, 123] on span at bounding box center [252, 120] width 9 height 9
click at [248, 139] on span at bounding box center [252, 139] width 9 height 9
click at [252, 115] on div "Zoom in" at bounding box center [252, 121] width 19 height 19
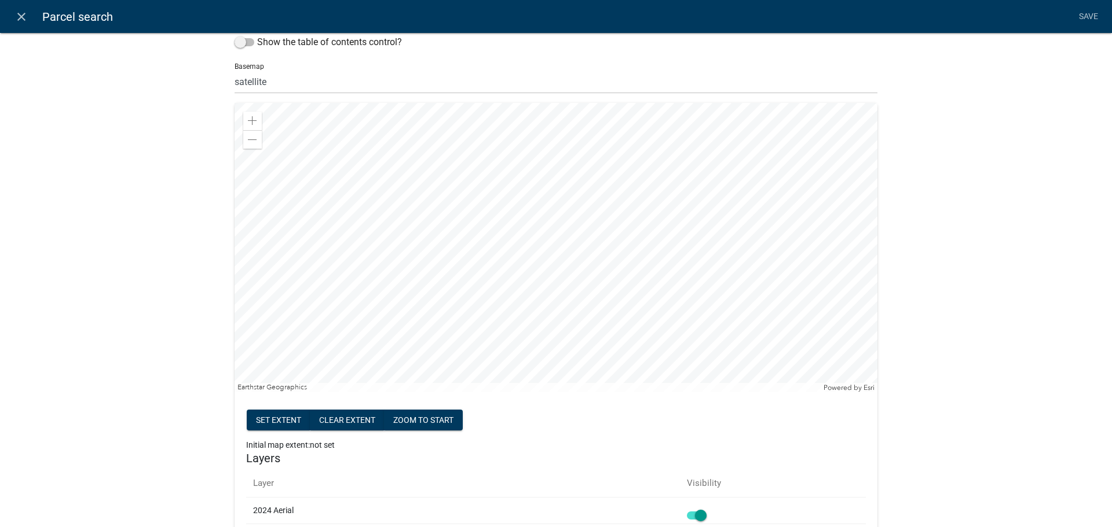
click at [302, 222] on div at bounding box center [555, 247] width 643 height 289
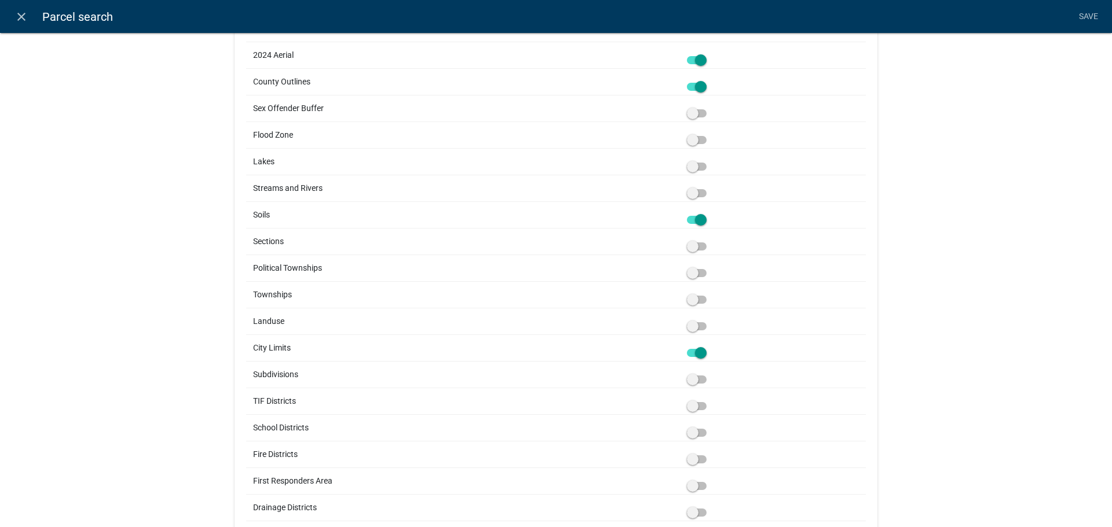
click at [688, 298] on span at bounding box center [697, 300] width 20 height 8
click at [709, 293] on input "checkbox" at bounding box center [709, 293] width 0 height 0
click at [694, 273] on span at bounding box center [697, 273] width 20 height 8
click at [709, 266] on input "checkbox" at bounding box center [709, 266] width 0 height 0
click at [696, 248] on span at bounding box center [697, 247] width 20 height 8
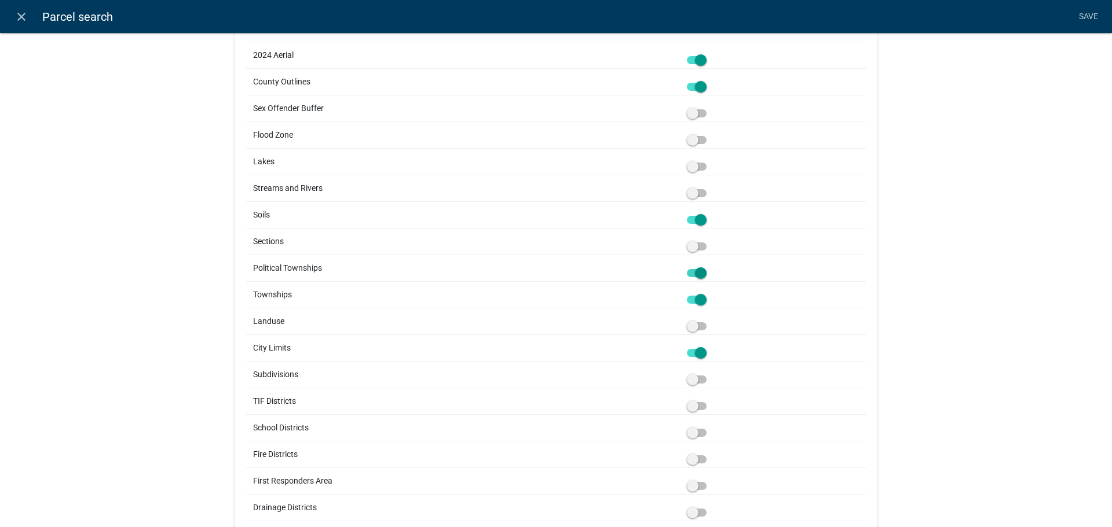
click at [709, 240] on input "checkbox" at bounding box center [709, 240] width 0 height 0
click at [693, 195] on span at bounding box center [697, 193] width 20 height 8
click at [709, 186] on input "checkbox" at bounding box center [709, 186] width 0 height 0
click at [692, 168] on span at bounding box center [697, 167] width 20 height 8
click at [709, 160] on input "checkbox" at bounding box center [709, 160] width 0 height 0
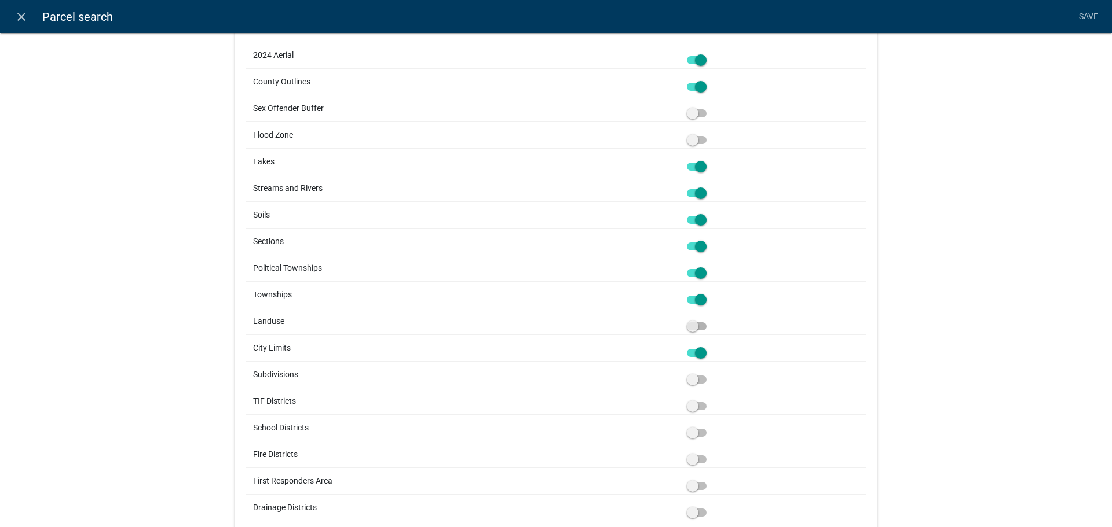
click at [698, 325] on span at bounding box center [697, 326] width 20 height 8
click at [709, 320] on input "checkbox" at bounding box center [709, 320] width 0 height 0
click at [694, 379] on span at bounding box center [697, 380] width 20 height 8
click at [709, 373] on input "checkbox" at bounding box center [709, 373] width 0 height 0
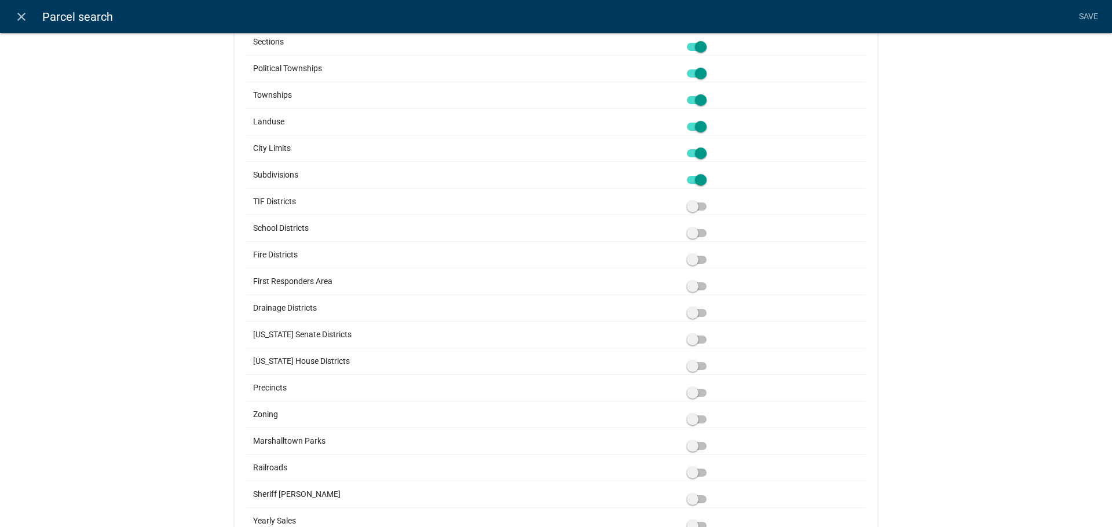
scroll to position [0, 0]
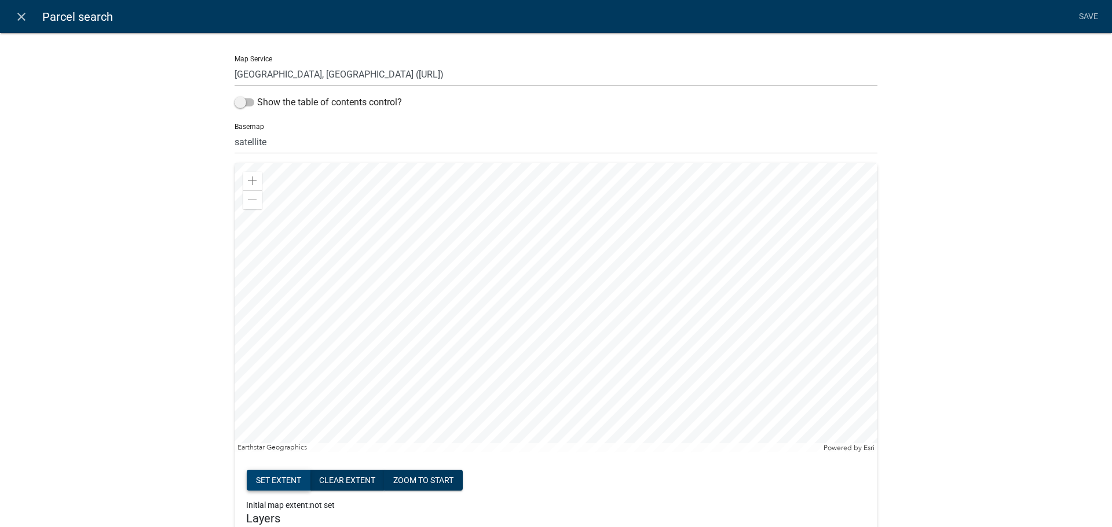
click at [273, 484] on button "Set extent" at bounding box center [279, 480] width 64 height 21
click at [1090, 17] on link "Save" at bounding box center [1087, 17] width 29 height 22
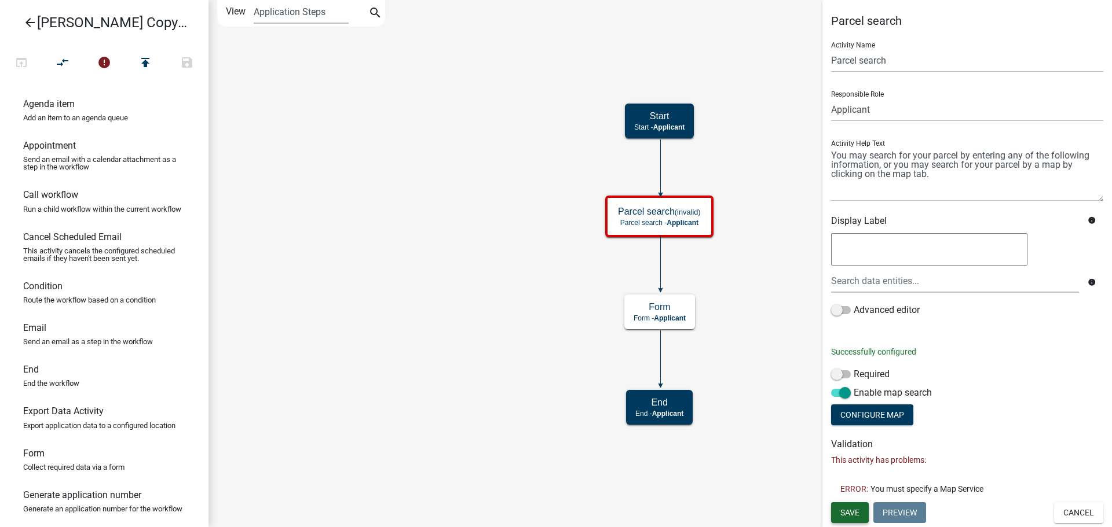
click at [855, 510] on span "Save" at bounding box center [849, 512] width 19 height 9
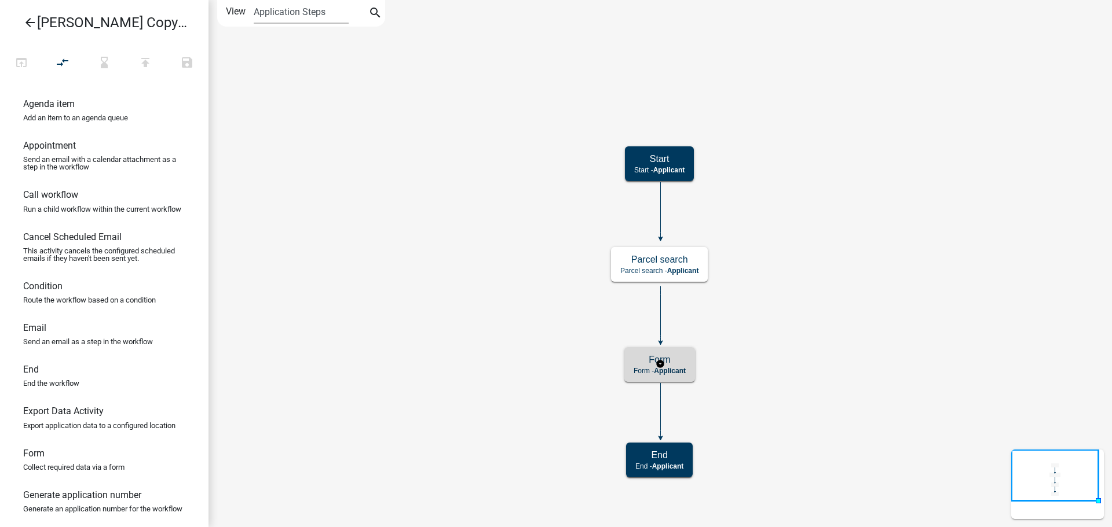
click at [639, 369] on p "Form - Applicant" at bounding box center [659, 371] width 52 height 8
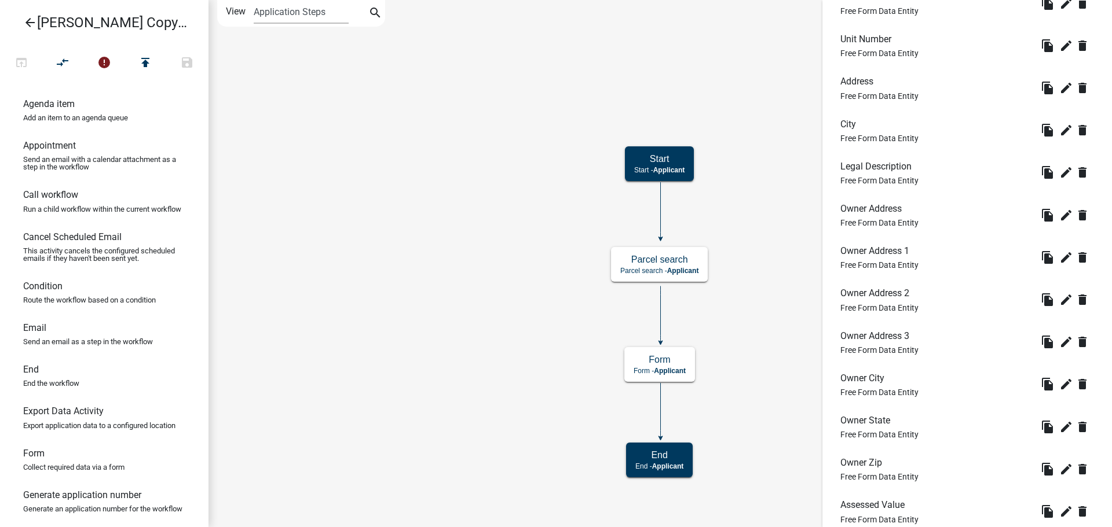
scroll to position [2604, 0]
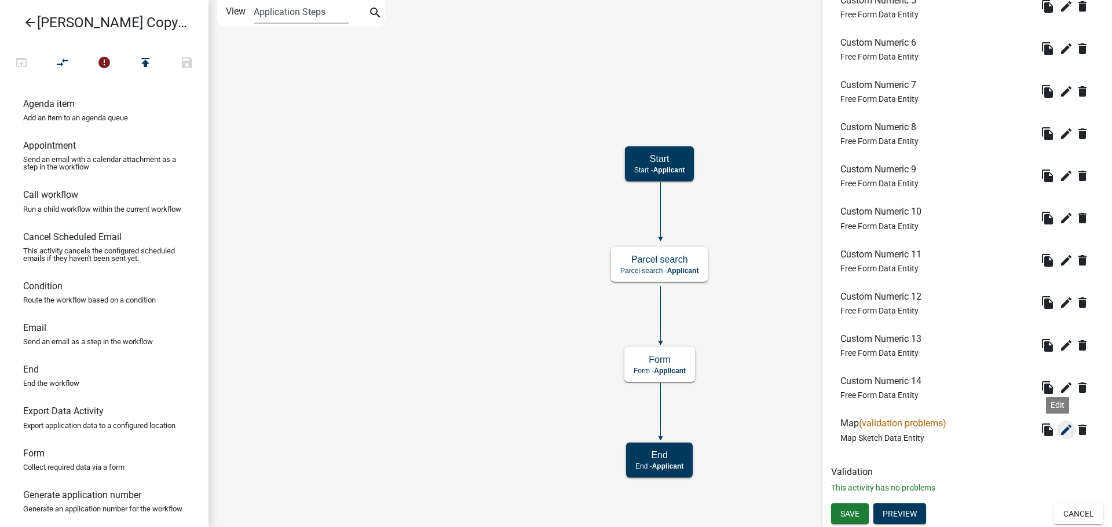
click at [1059, 431] on icon "edit" at bounding box center [1066, 430] width 14 height 14
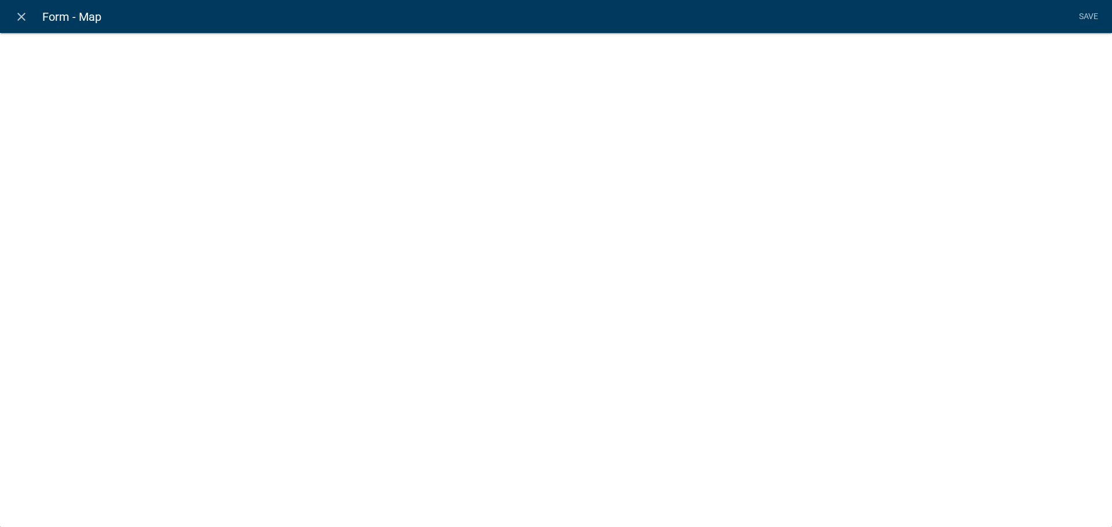
select select "mapsketch-data"
select select
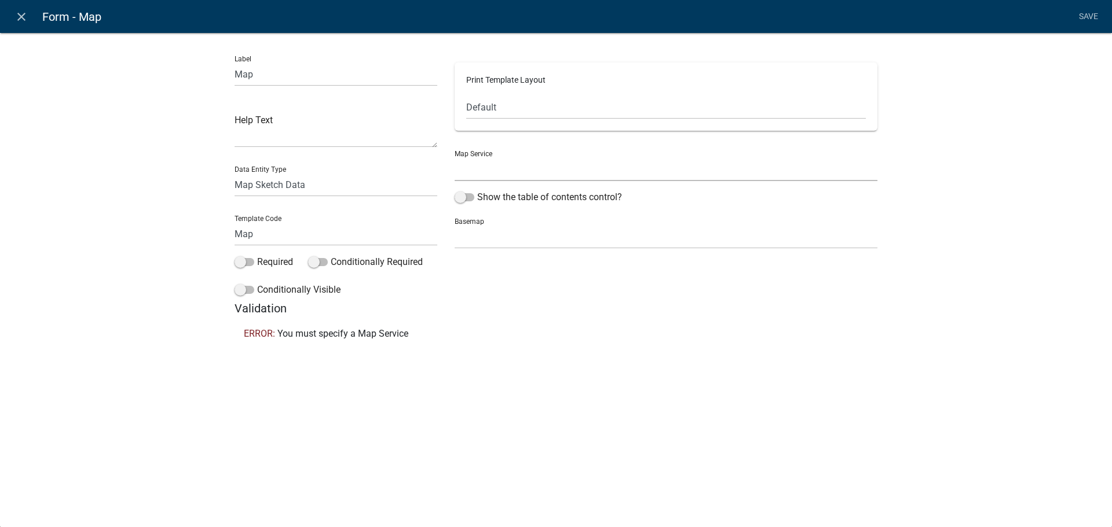
click at [558, 174] on select "[GEOGRAPHIC_DATA], [GEOGRAPHIC_DATA] ([URL])" at bounding box center [665, 169] width 423 height 24
select select "0: Object"
click at [454, 157] on select "[GEOGRAPHIC_DATA], [GEOGRAPHIC_DATA] ([URL])" at bounding box center [665, 169] width 423 height 24
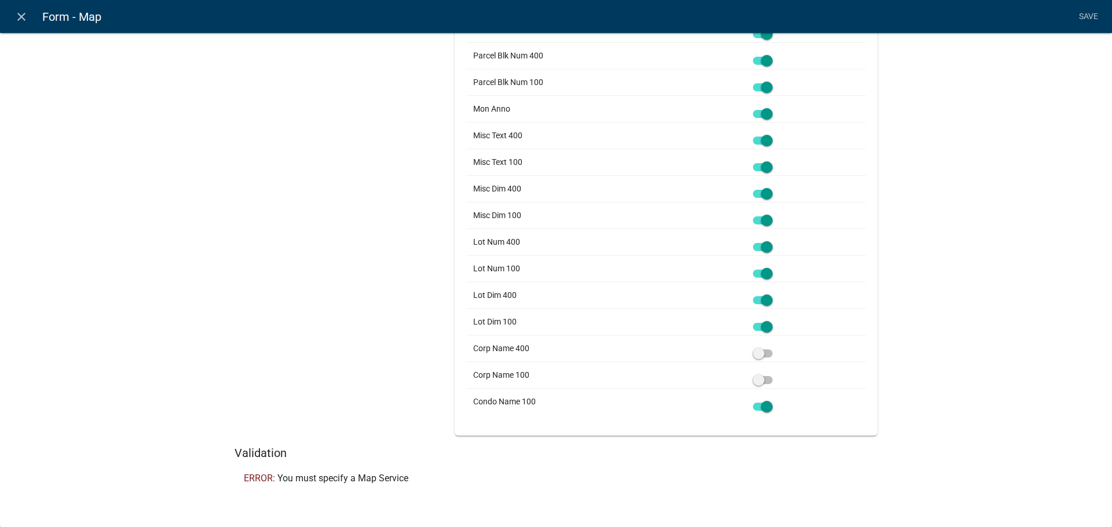
scroll to position [0, 0]
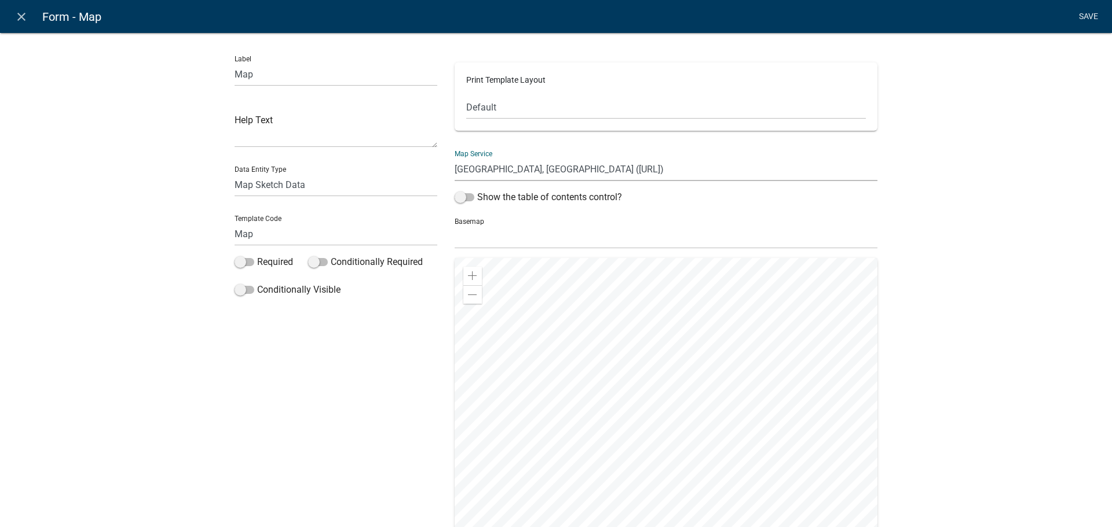
click at [1091, 16] on link "Save" at bounding box center [1087, 17] width 29 height 22
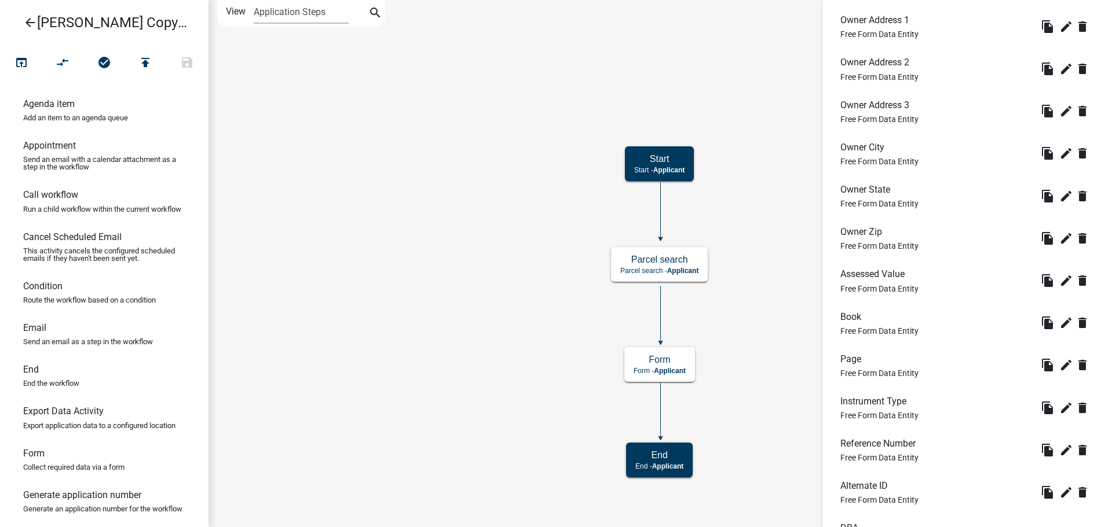
scroll to position [2604, 0]
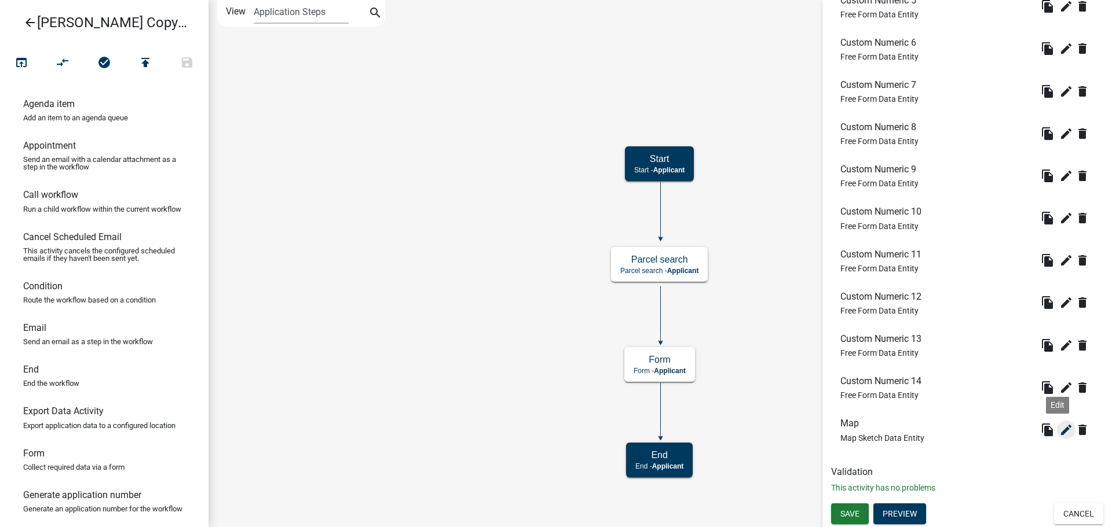
click at [1057, 437] on button "edit" at bounding box center [1066, 430] width 19 height 19
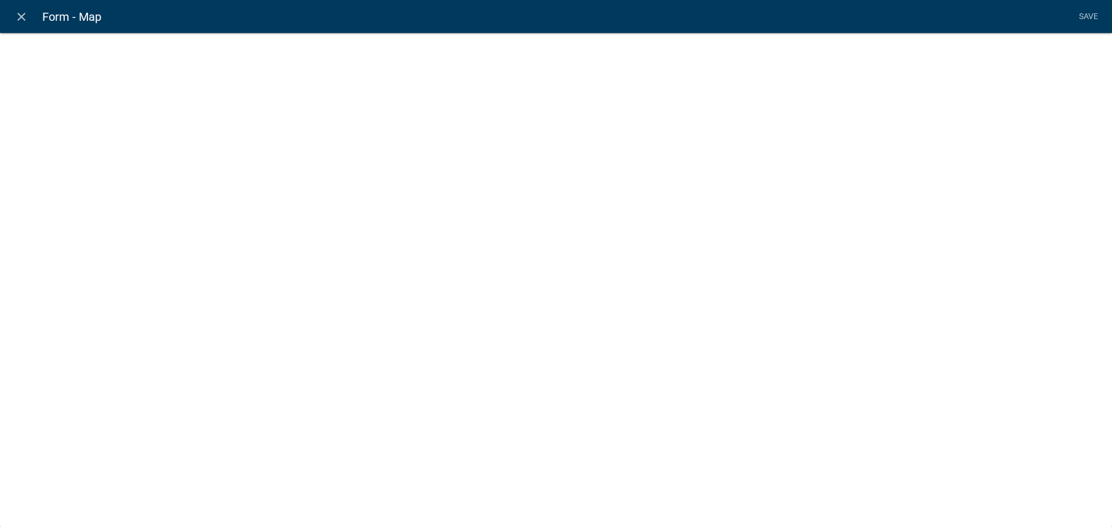
select select
select select "0: Object"
select select "mapsketch-data"
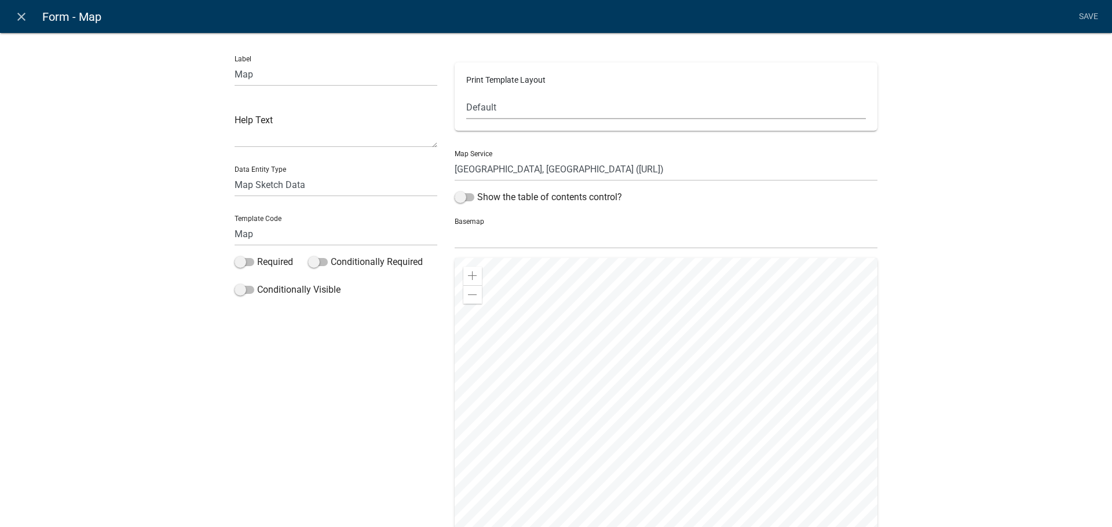
click at [497, 111] on select "Default Landscape Portrait Square" at bounding box center [665, 108] width 399 height 24
drag, startPoint x: 1006, startPoint y: 145, endPoint x: 716, endPoint y: 247, distance: 307.4
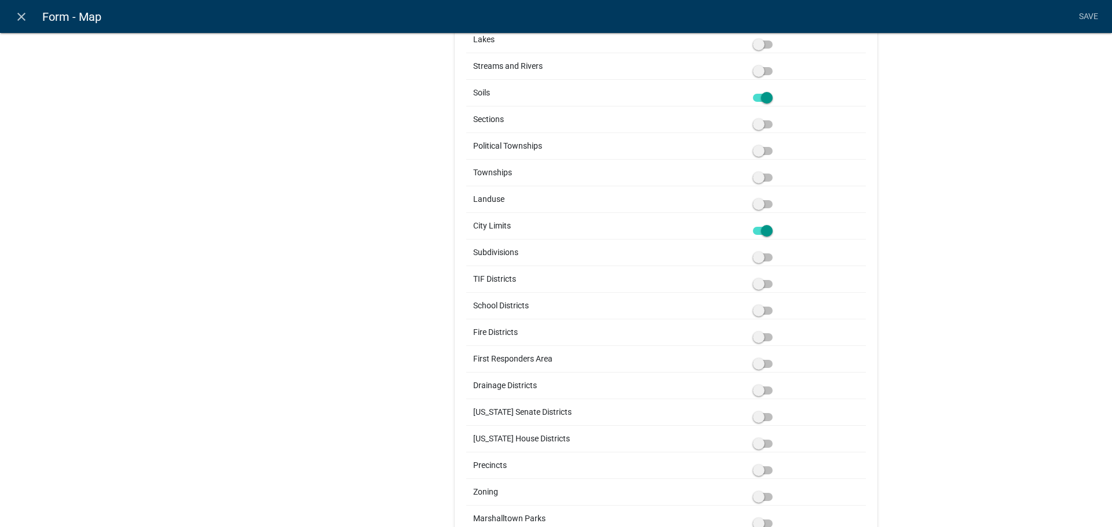
scroll to position [375, 0]
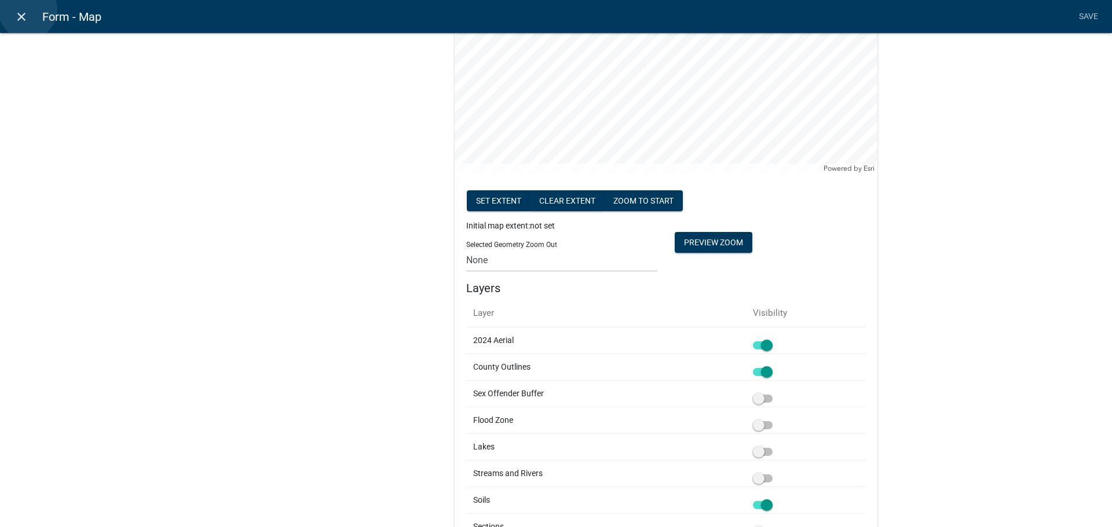
click at [28, 10] on icon "close" at bounding box center [21, 17] width 14 height 14
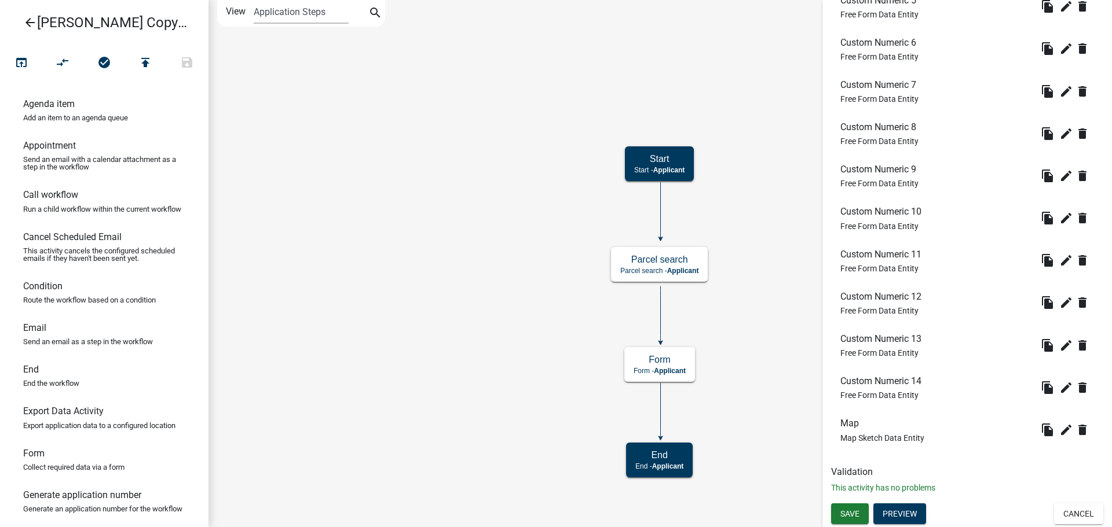
click at [27, 27] on icon "arrow_back" at bounding box center [30, 24] width 14 height 16
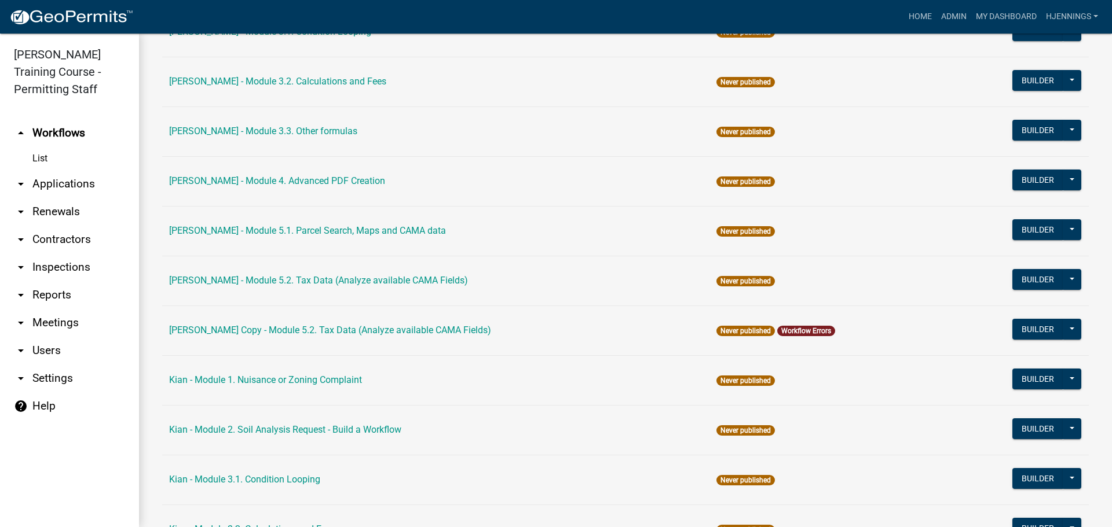
scroll to position [1846, 0]
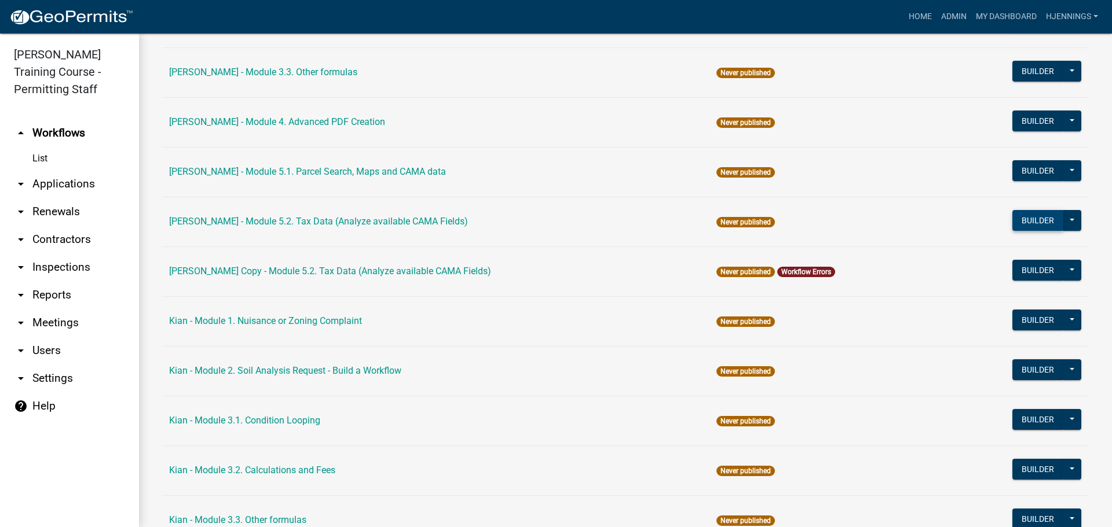
click at [1039, 221] on button "Builder" at bounding box center [1037, 220] width 51 height 21
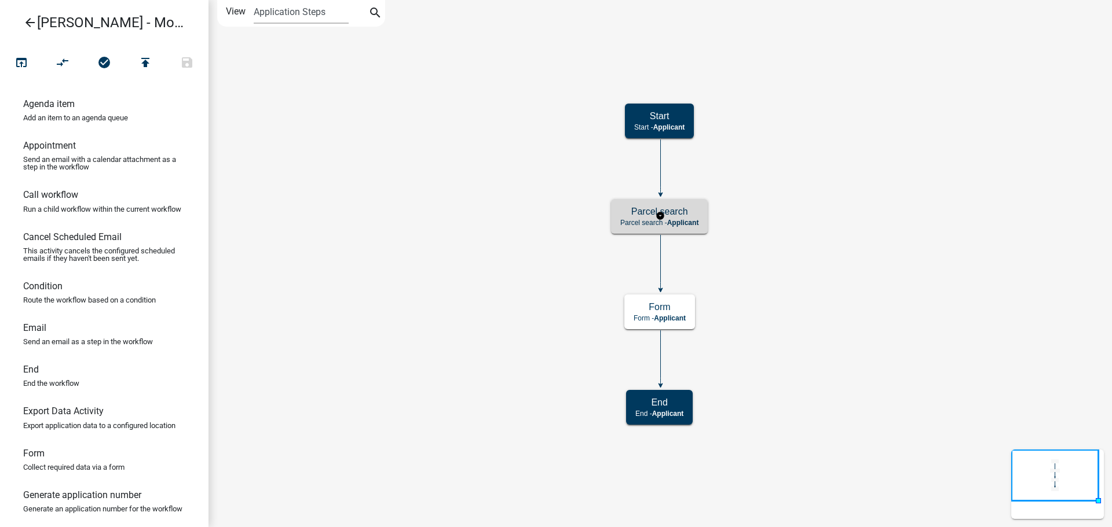
click at [636, 216] on h5 "Parcel search" at bounding box center [659, 211] width 78 height 11
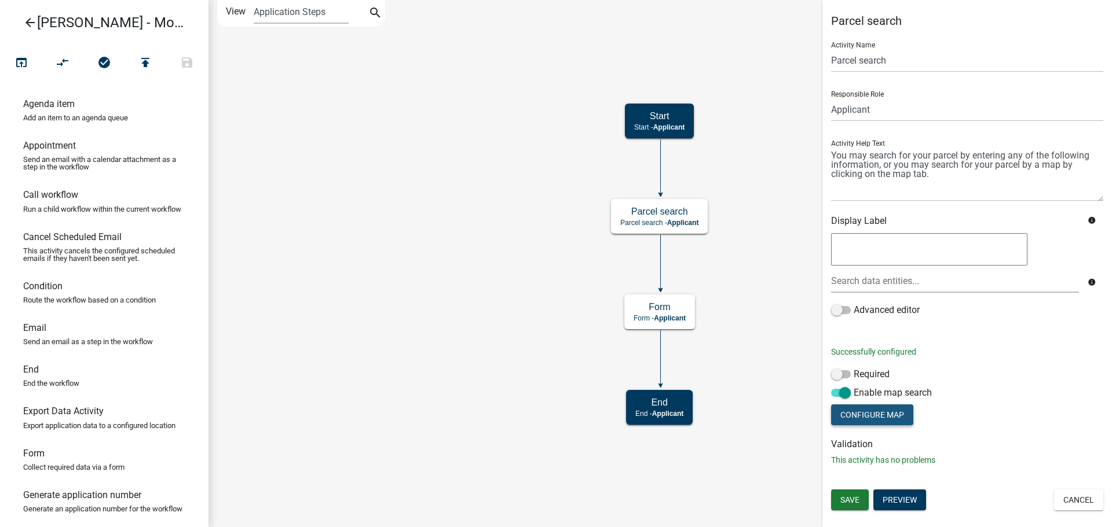
click at [879, 412] on button "Configure Map" at bounding box center [872, 415] width 82 height 21
select select "satellite"
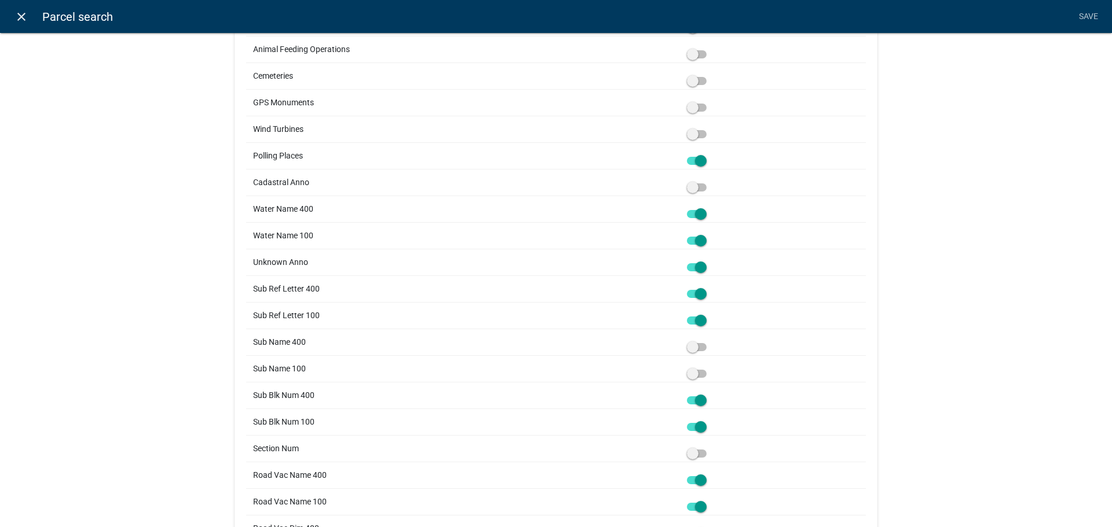
scroll to position [2300, 0]
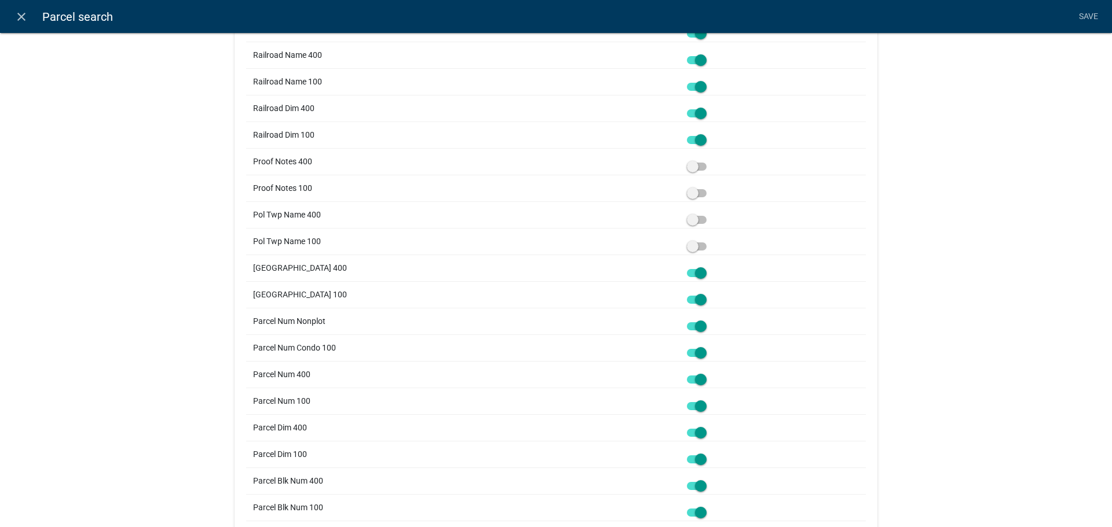
click at [17, 32] on nav "close Parcel search Save" at bounding box center [556, 16] width 1112 height 33
click at [19, 15] on icon "close" at bounding box center [21, 17] width 14 height 14
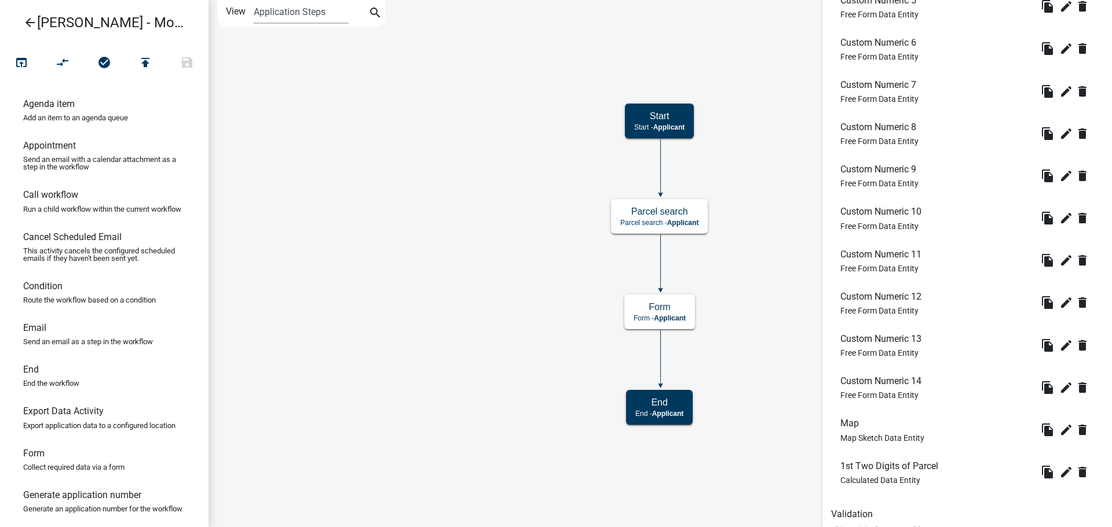
scroll to position [2646, 0]
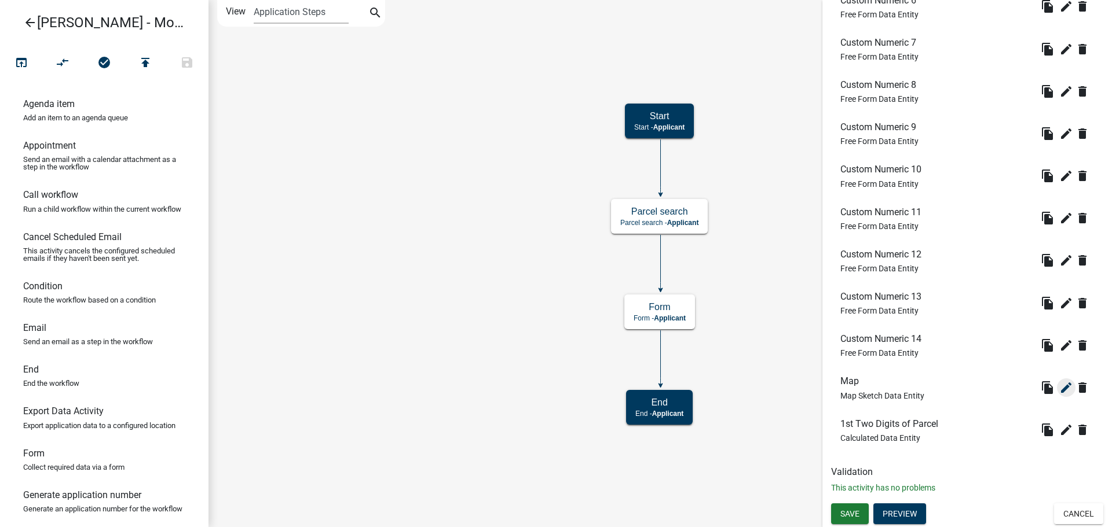
click at [1057, 392] on button "edit" at bounding box center [1066, 388] width 19 height 19
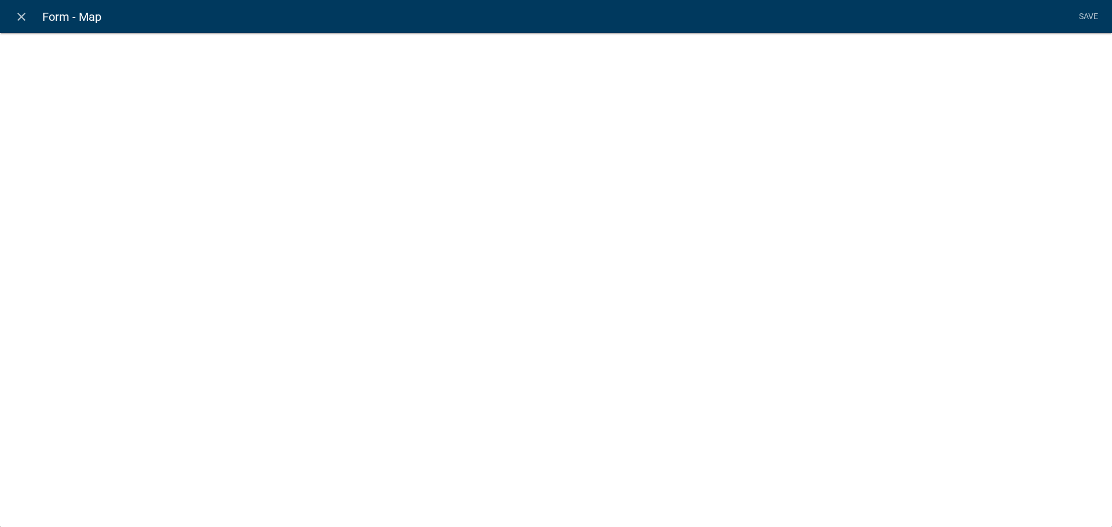
select select "mapsketch-data"
select select
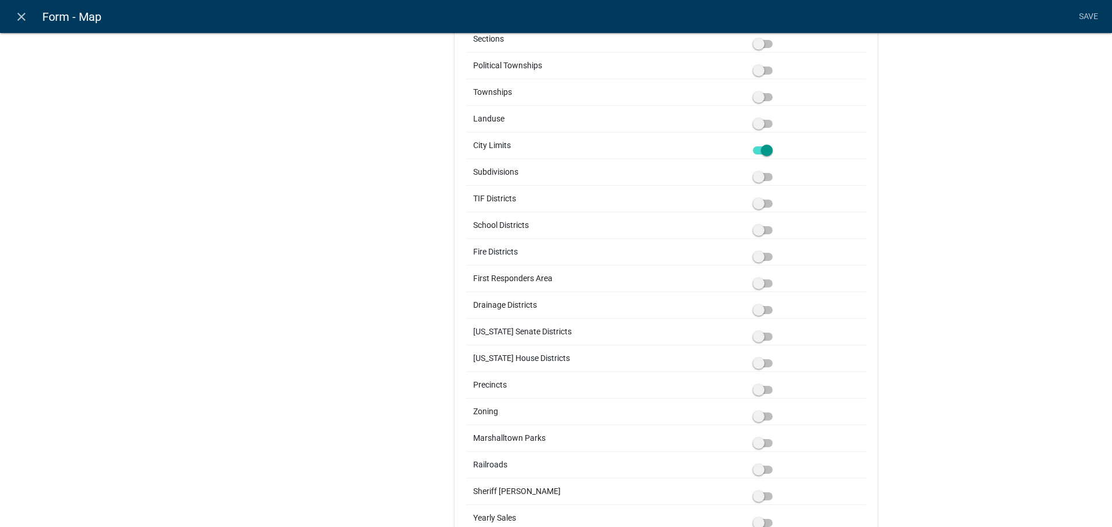
scroll to position [0, 0]
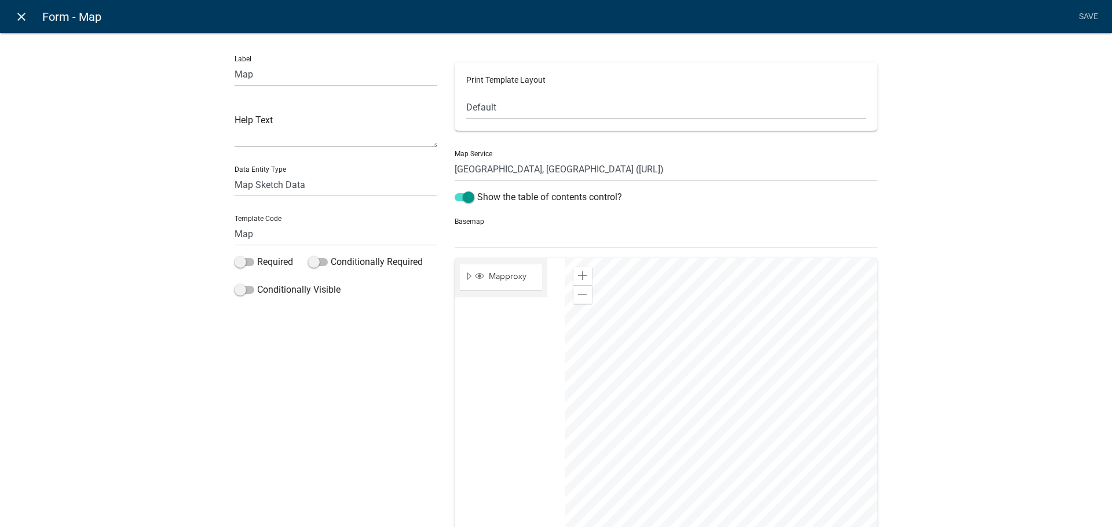
click at [12, 24] on link "close" at bounding box center [21, 17] width 24 height 24
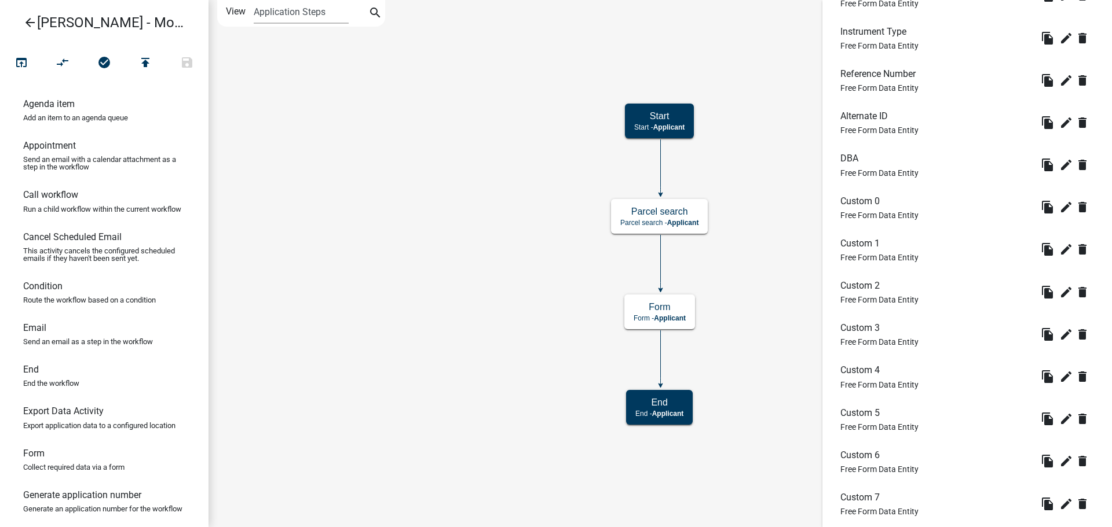
scroll to position [2646, 0]
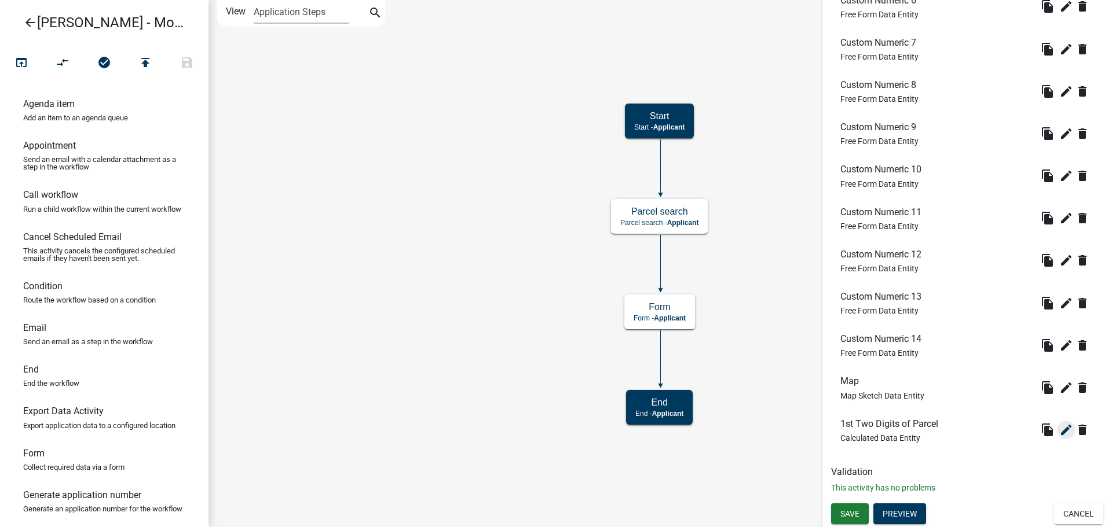
click at [1059, 428] on icon "edit" at bounding box center [1066, 430] width 14 height 14
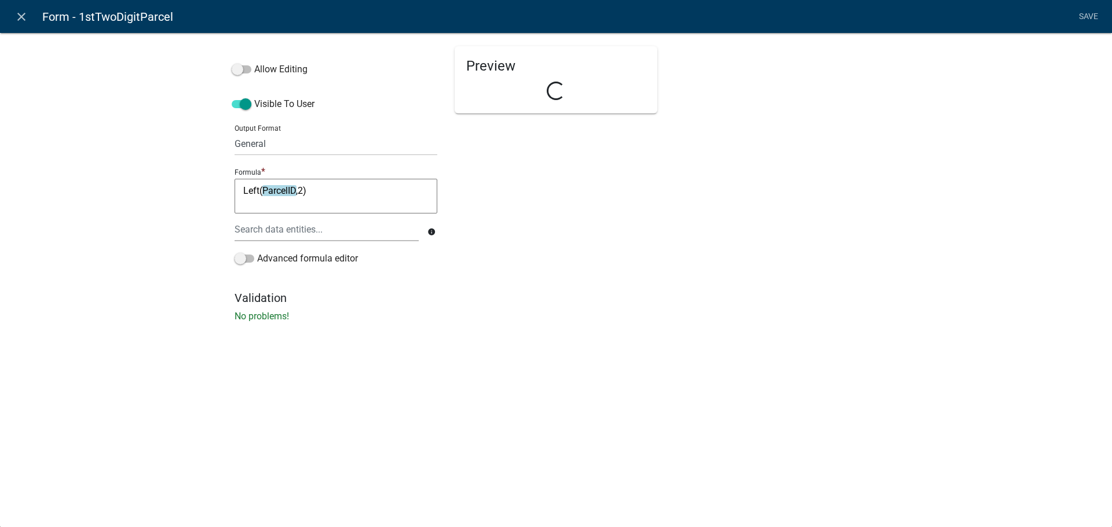
select select "calculated-value"
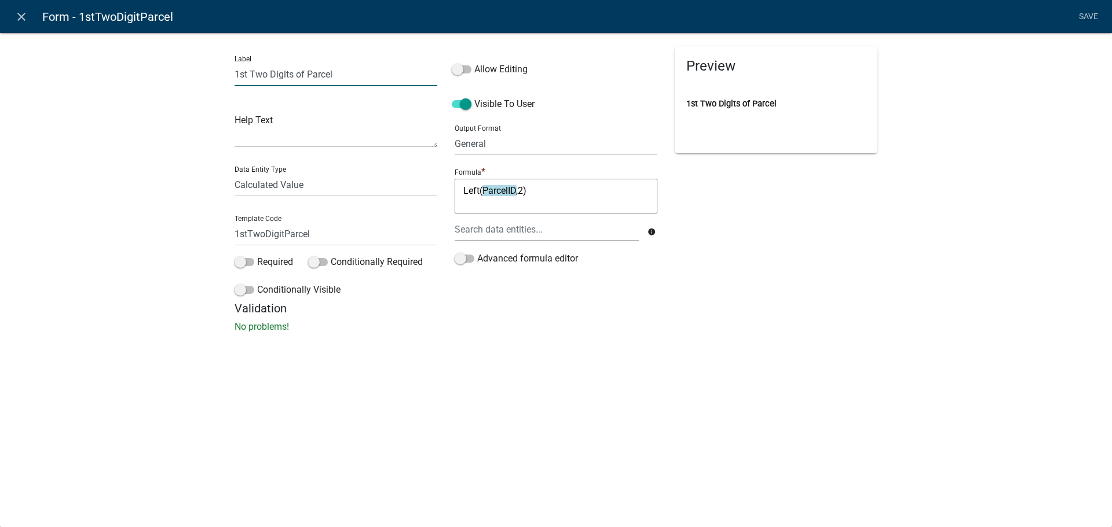
click at [249, 75] on input "1st Two Digits of Parcel" at bounding box center [335, 75] width 203 height 24
type input "First Two Digits of Parcel"
click at [245, 236] on input "1stTwoDigitParcel" at bounding box center [335, 234] width 203 height 24
click at [290, 233] on input "FirstTwoDigitParcel" at bounding box center [335, 234] width 203 height 24
type input "FirstTwoDigitsOfParcel"
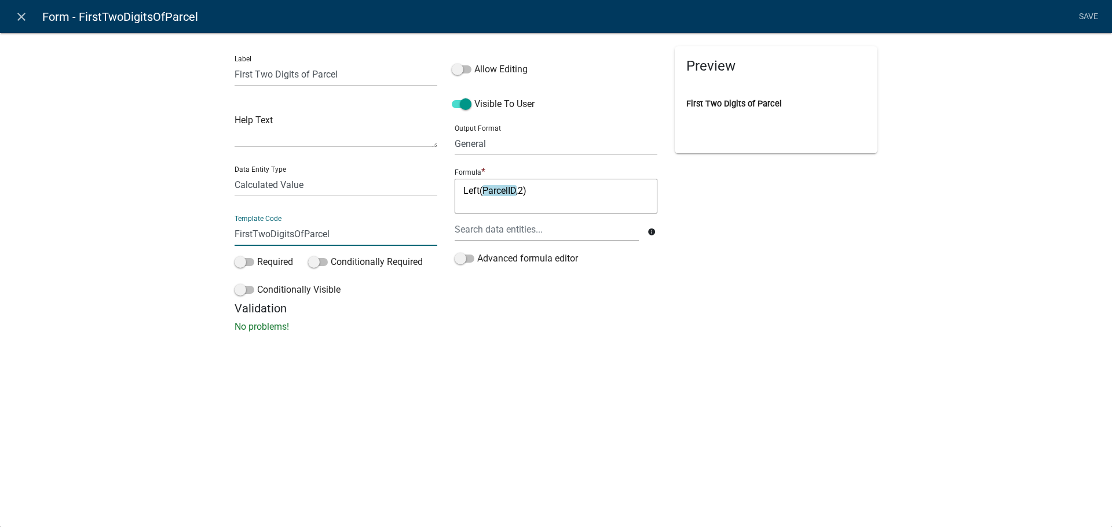
drag, startPoint x: 530, startPoint y: 193, endPoint x: 417, endPoint y: 183, distance: 112.8
click at [417, 183] on div "Label First Two Digits of Parcel Help Text Data Entity Type Free Form Text Docu…" at bounding box center [556, 173] width 660 height 255
click at [1095, 18] on link "Save" at bounding box center [1087, 17] width 29 height 22
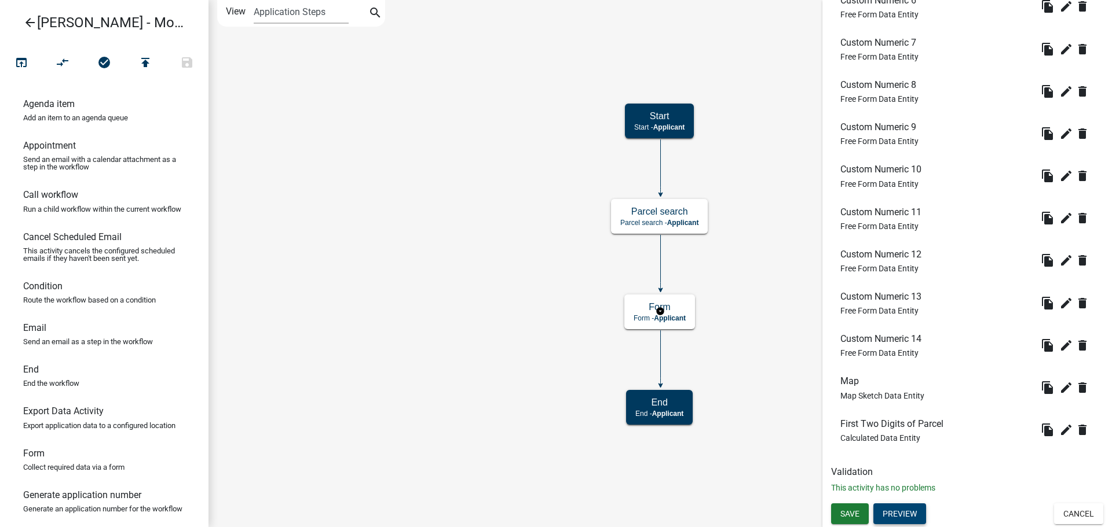
click at [906, 516] on button "Preview" at bounding box center [899, 514] width 53 height 21
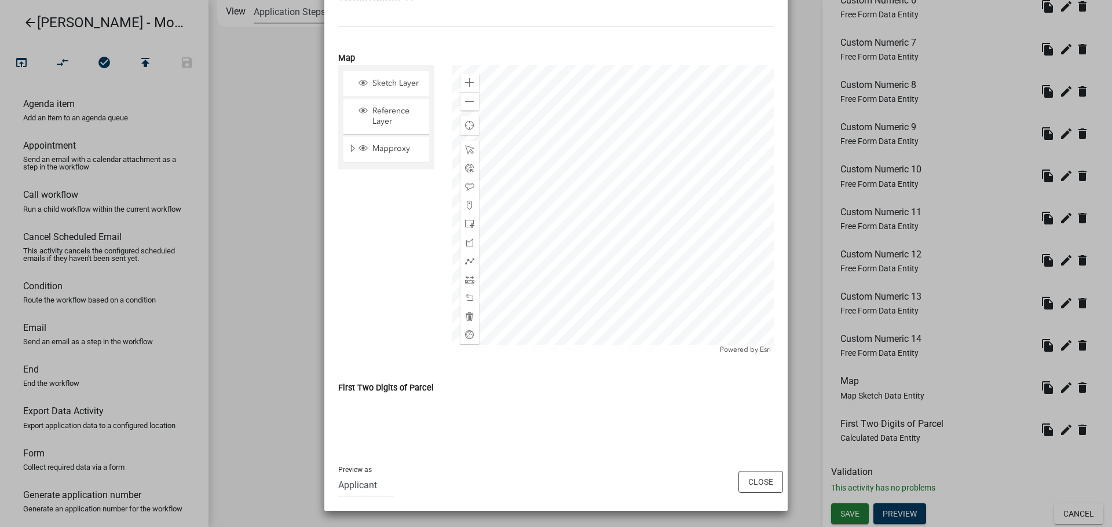
scroll to position [3920, 0]
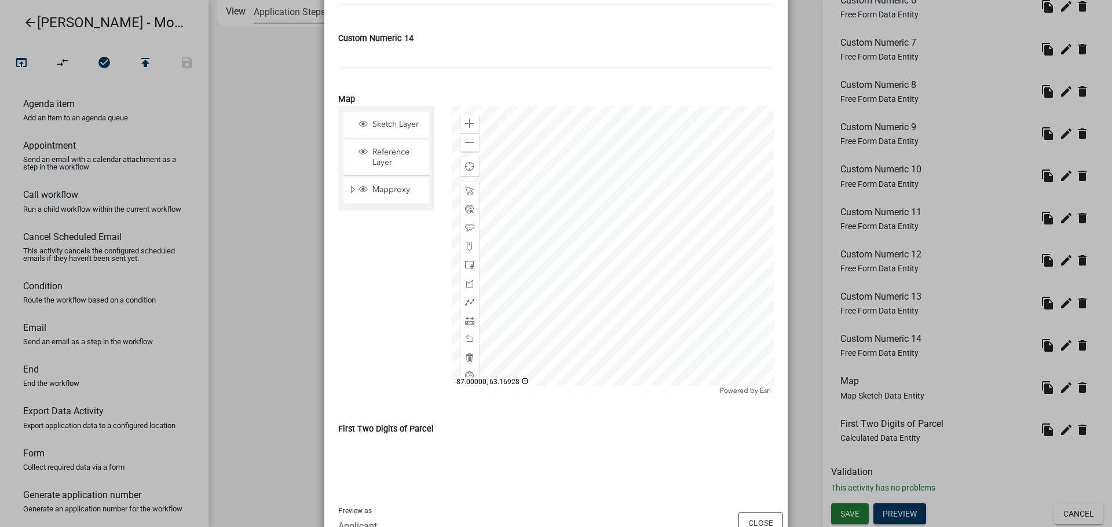
click at [514, 431] on div "First Two Digits of Parcel" at bounding box center [555, 429] width 435 height 14
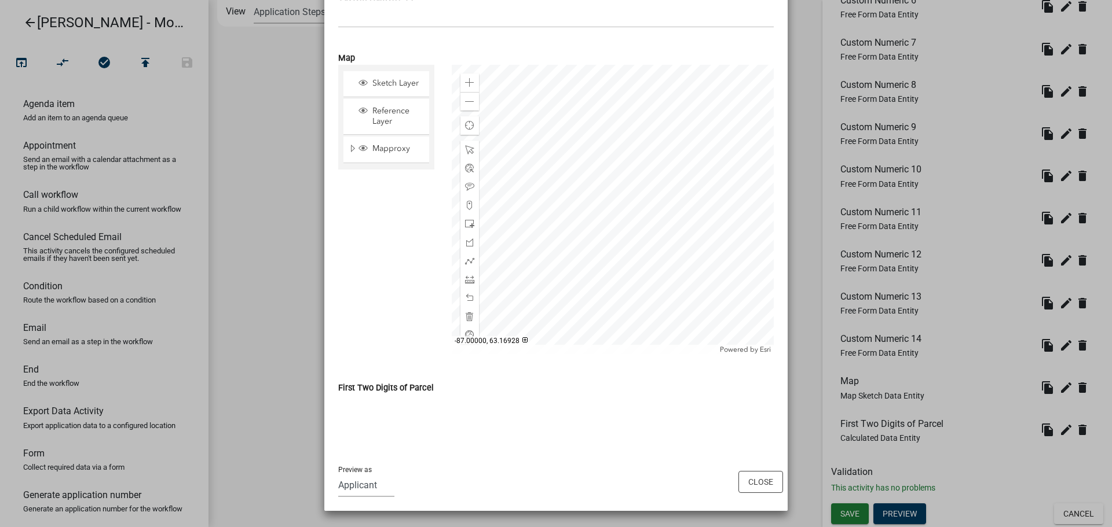
click at [366, 492] on select "Applicant kiantest Kian Engineer Admin" at bounding box center [366, 486] width 56 height 24
select select "1915ea58-7059-4941-9cac-dbbdee29afec"
click at [338, 474] on select "Applicant kiantest Kian Engineer Admin" at bounding box center [366, 486] width 56 height 24
click at [508, 427] on wm-data-entity-input "First Two Digits of Parcel" at bounding box center [555, 397] width 435 height 64
drag, startPoint x: 384, startPoint y: 384, endPoint x: 712, endPoint y: 475, distance: 340.6
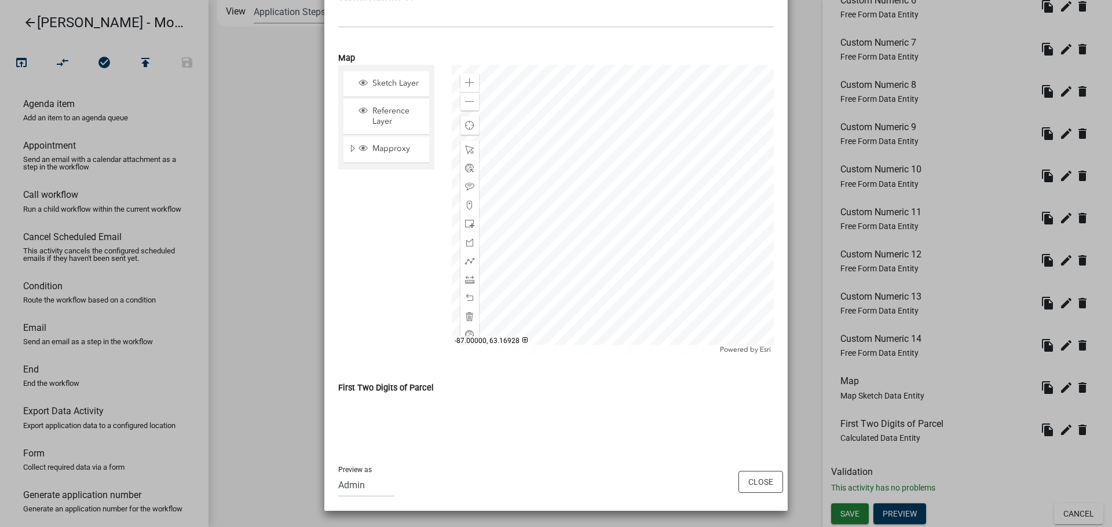
click at [460, 384] on div "First Two Digits of Parcel" at bounding box center [555, 391] width 453 height 53
click at [460, 384] on div "First Two Digits of Parcel" at bounding box center [555, 388] width 435 height 14
click at [771, 482] on button "Close" at bounding box center [760, 482] width 45 height 22
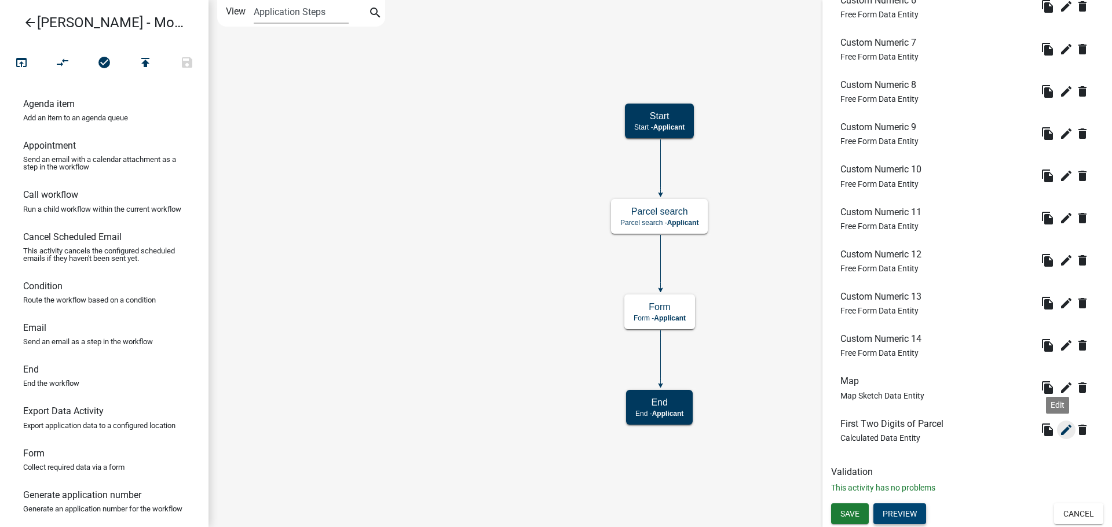
click at [1059, 431] on icon "edit" at bounding box center [1066, 430] width 14 height 14
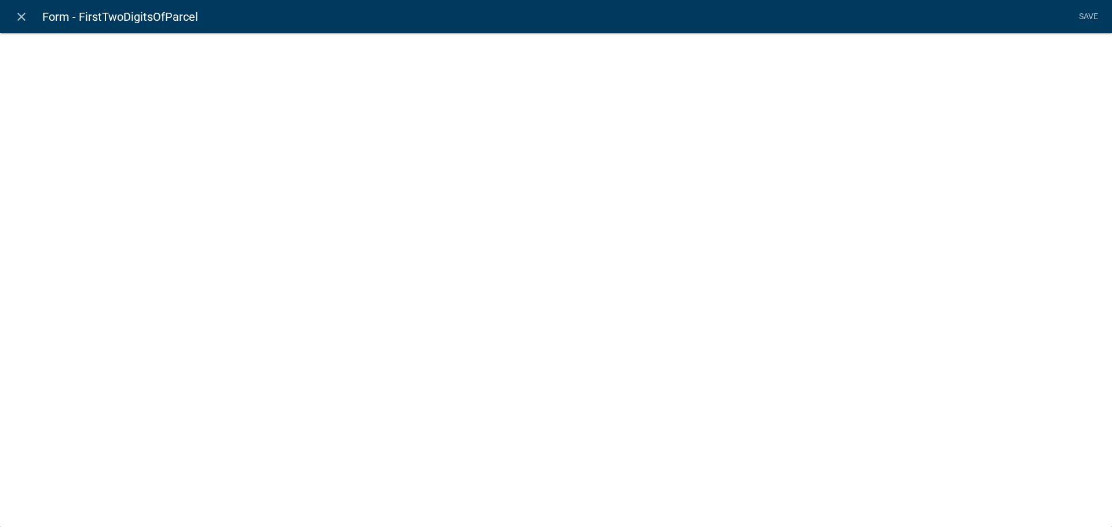
select select "calculated-value"
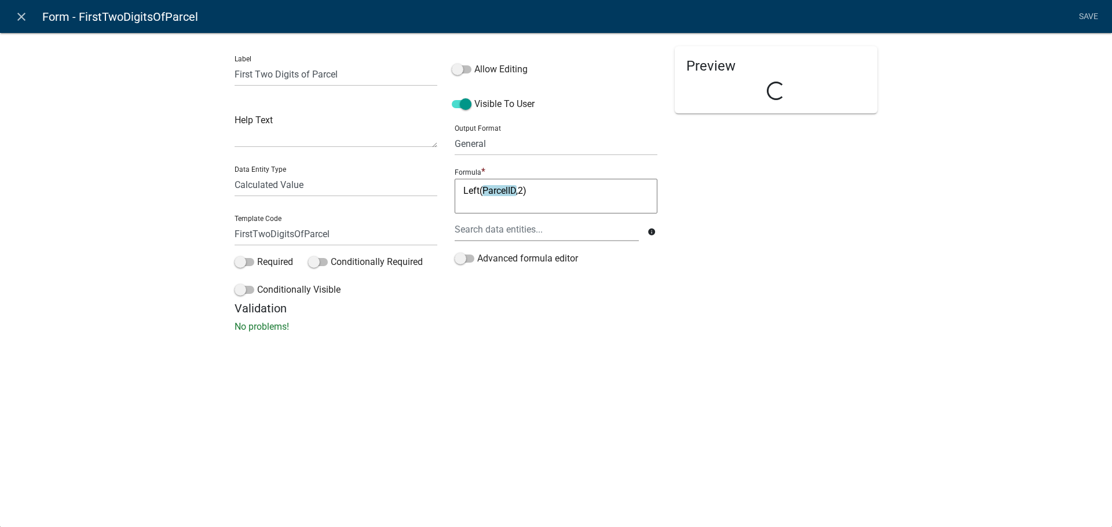
click at [552, 195] on textarea "Left(ParcelID,2)" at bounding box center [555, 196] width 203 height 35
drag, startPoint x: 563, startPoint y: 195, endPoint x: 375, endPoint y: 164, distance: 191.1
click at [375, 164] on div "Label First Two Digits of Parcel Help Text Data Entity Type Free Form Text Docu…" at bounding box center [556, 173] width 660 height 255
click at [553, 185] on textarea "Left(ParcelID,2)" at bounding box center [555, 196] width 203 height 35
click at [516, 192] on textarea "Left(ParcelID,2)" at bounding box center [555, 196] width 203 height 35
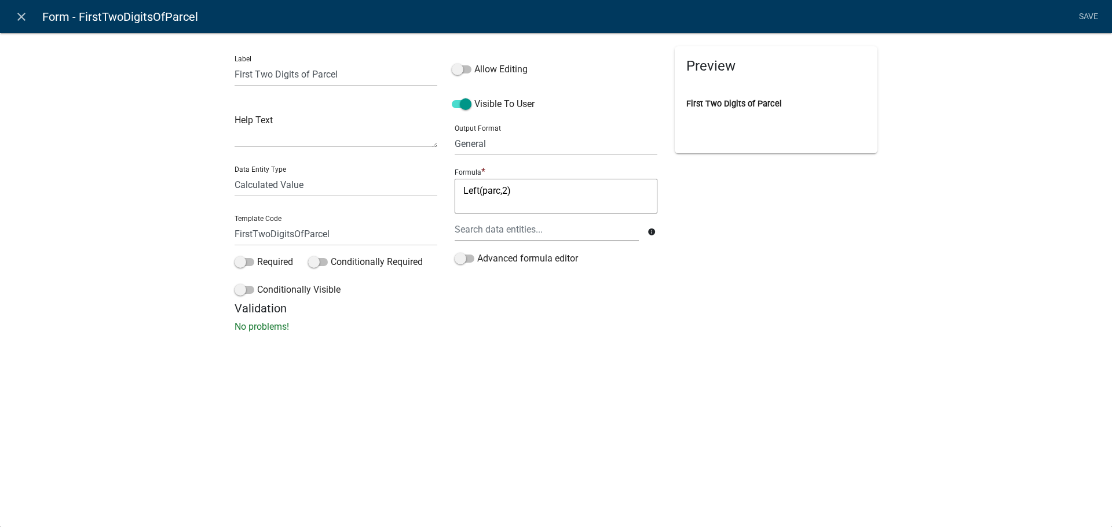
type textarea "Left(parc,2)"
click at [537, 229] on div at bounding box center [546, 230] width 201 height 24
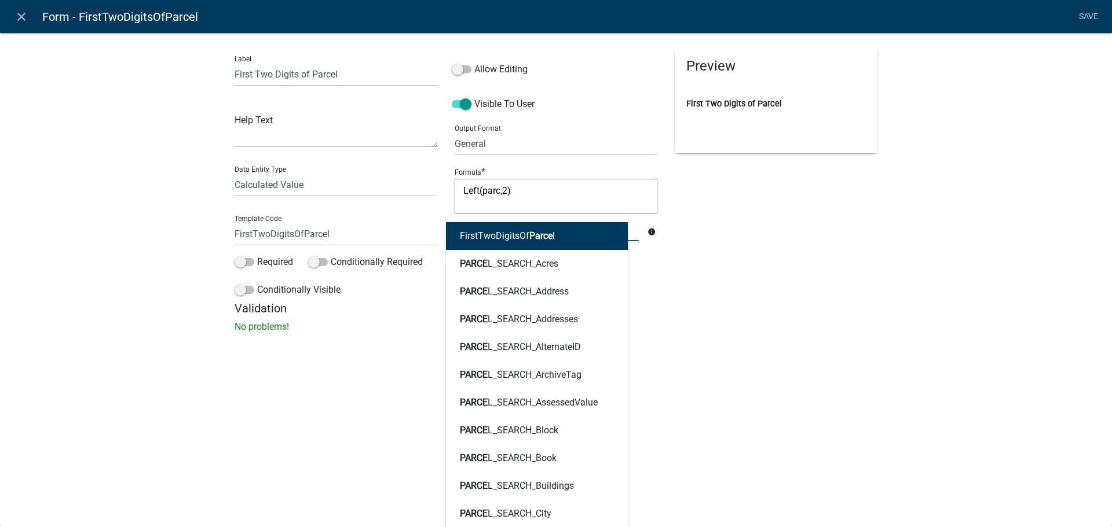
type input "parce"
click at [758, 223] on div "Preview First Two Digits of Parcel" at bounding box center [776, 173] width 220 height 255
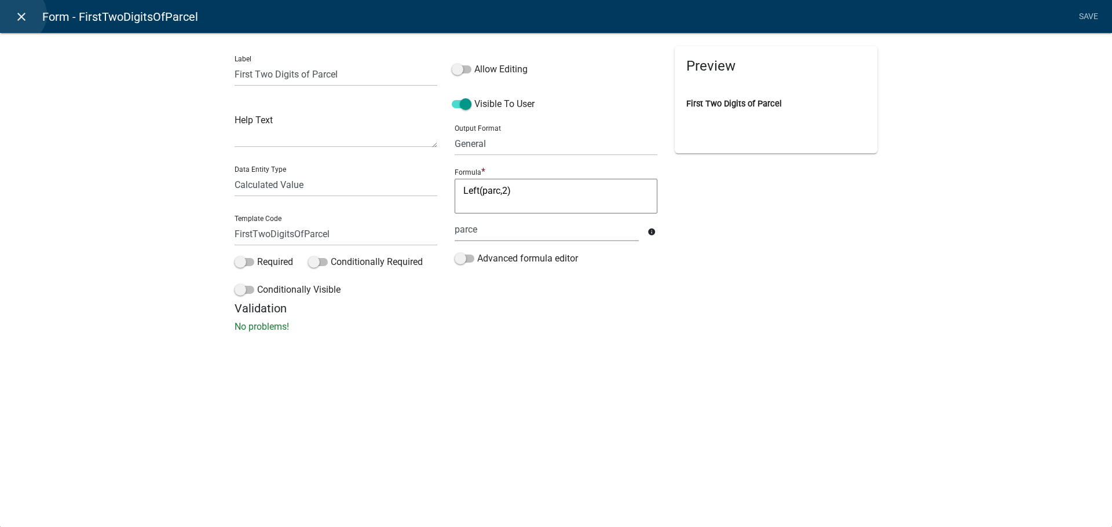
click at [17, 14] on icon "close" at bounding box center [21, 17] width 14 height 14
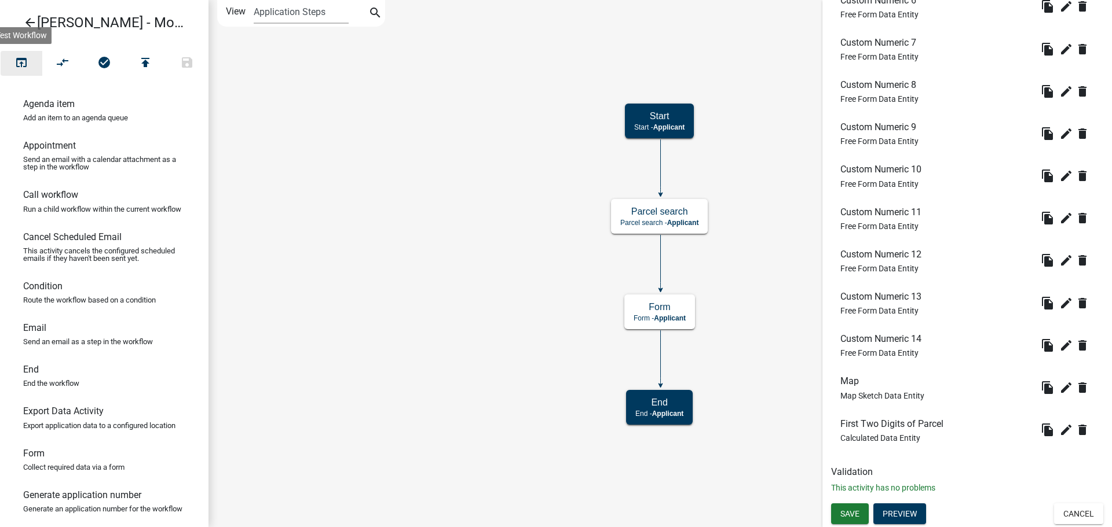
click at [17, 61] on icon "open_in_browser" at bounding box center [21, 64] width 14 height 16
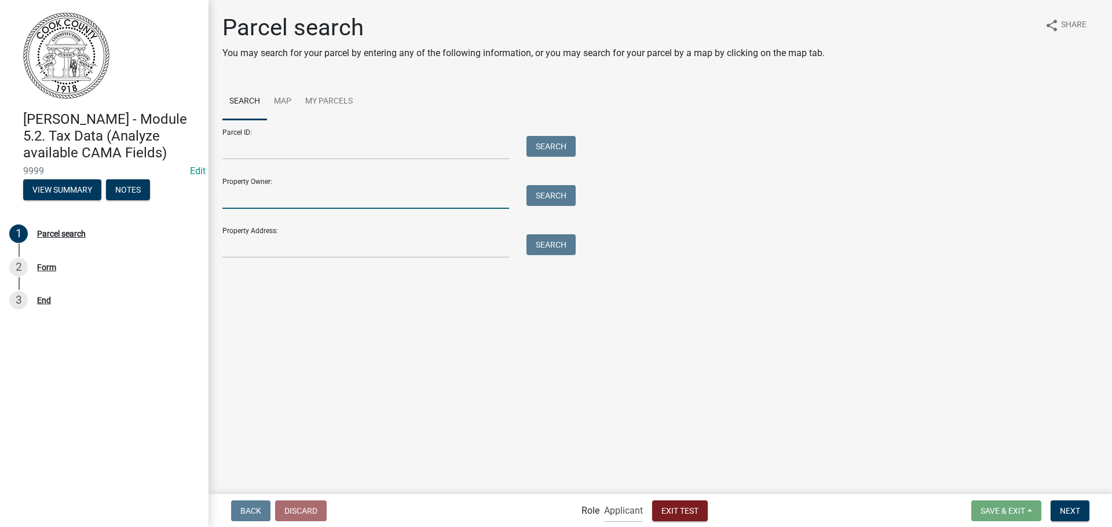
click at [494, 200] on input "Property Owner:" at bounding box center [365, 197] width 287 height 24
type input "[PERSON_NAME]"
click at [569, 190] on button "Search" at bounding box center [550, 195] width 49 height 21
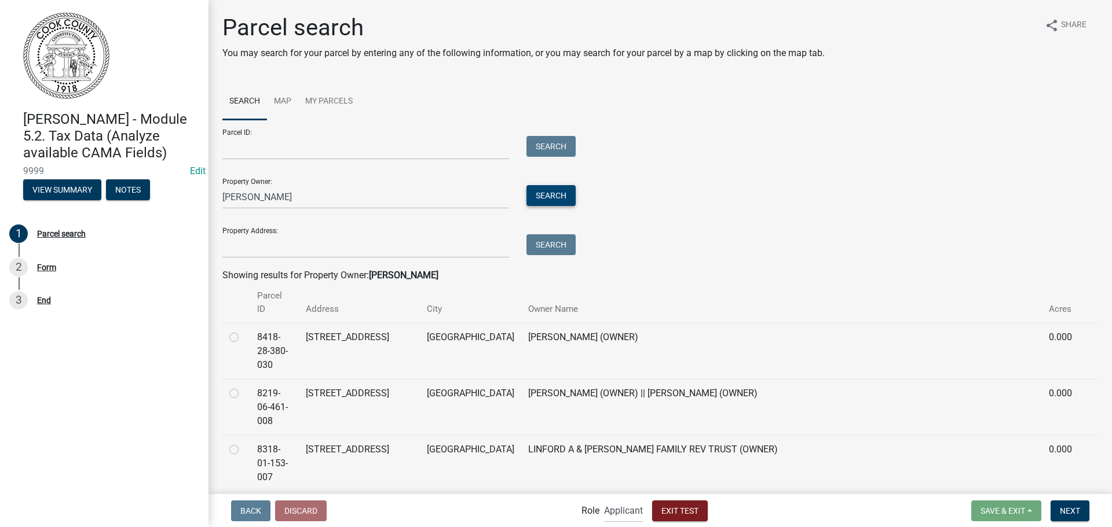
scroll to position [115, 0]
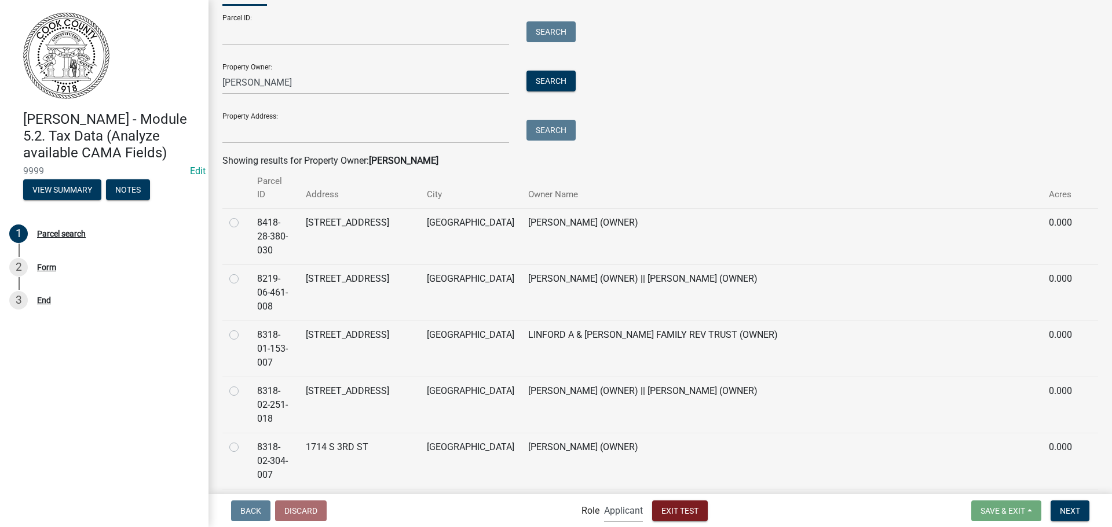
click at [243, 272] on label at bounding box center [243, 272] width 0 height 0
click at [243, 272] on input "radio" at bounding box center [247, 276] width 8 height 8
radio input "true"
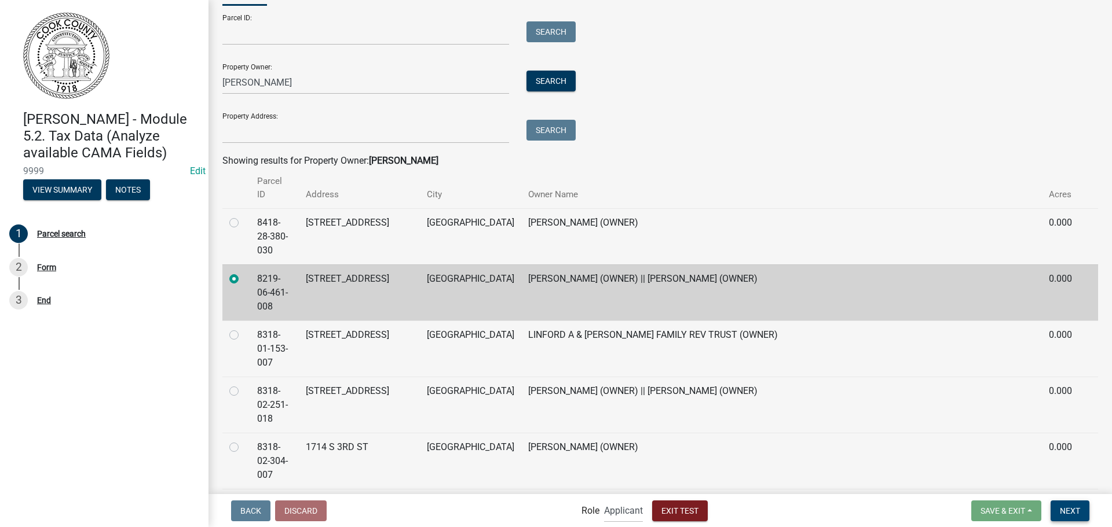
click at [1086, 514] on button "Next" at bounding box center [1069, 511] width 39 height 21
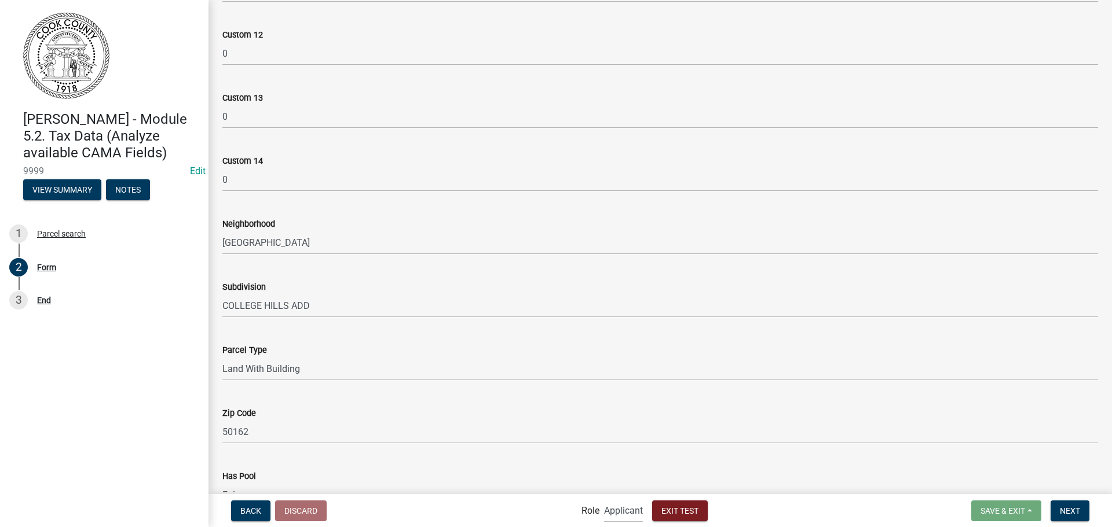
scroll to position [3921, 0]
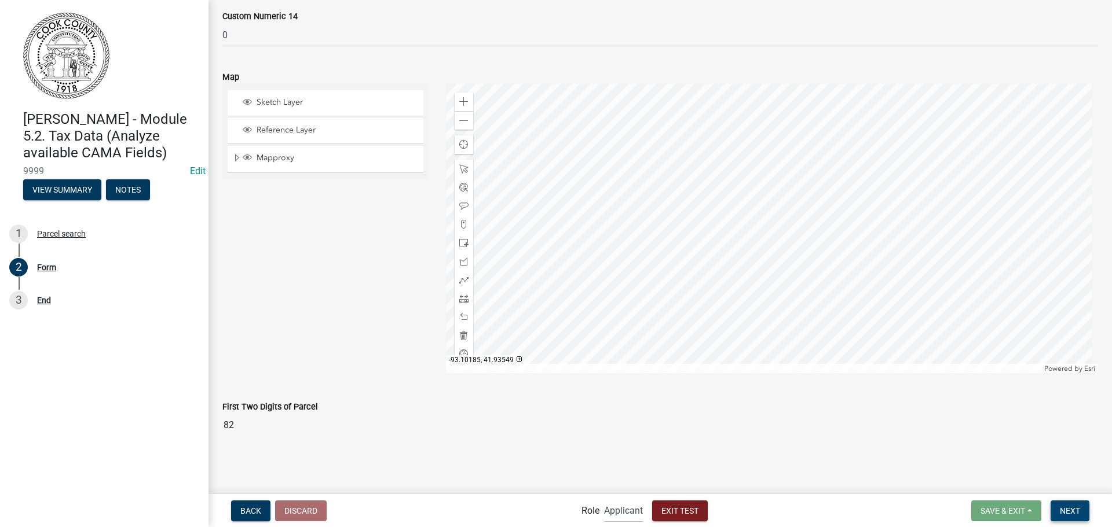
click at [1073, 511] on span "Next" at bounding box center [1069, 510] width 20 height 9
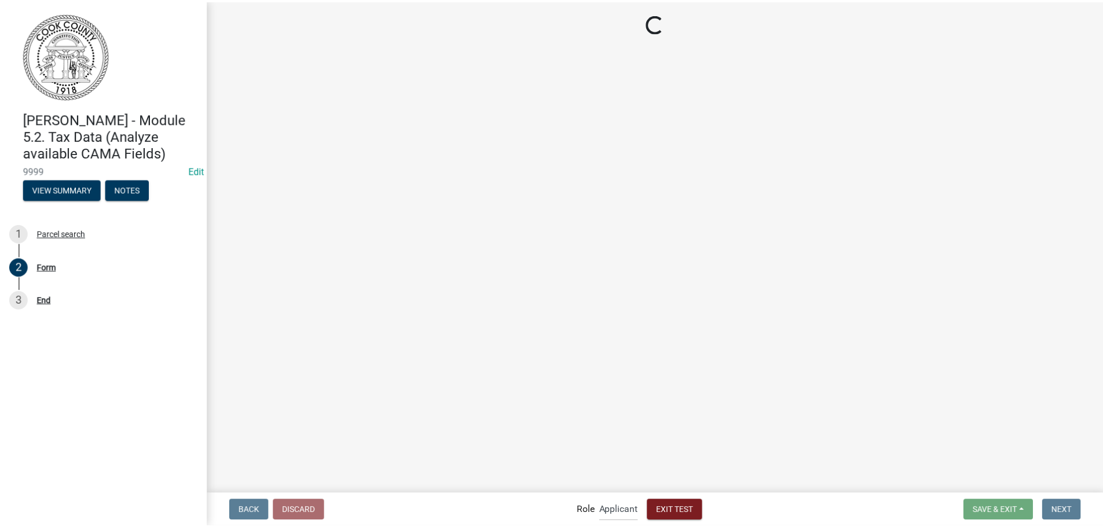
scroll to position [0, 0]
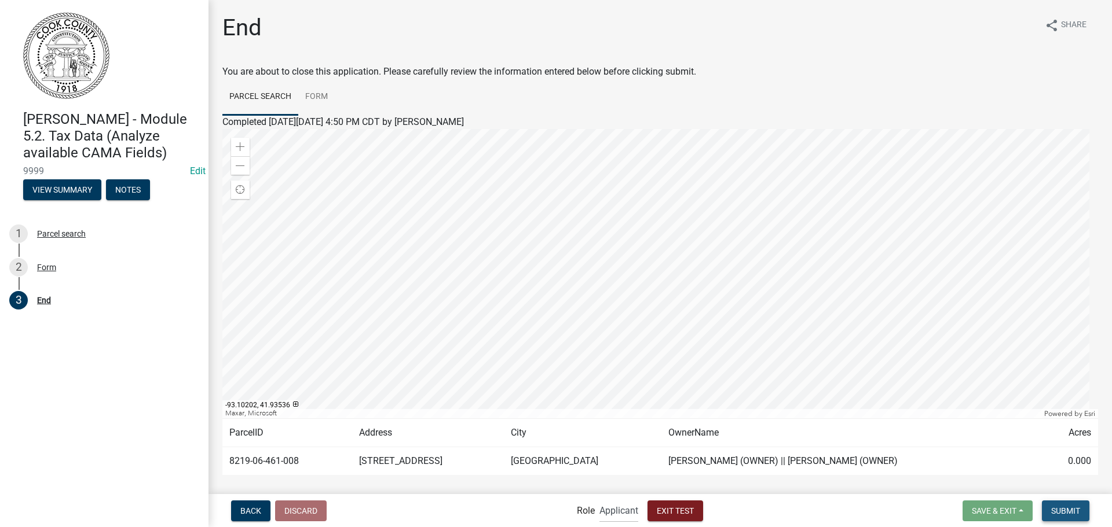
click at [1070, 516] on button "Submit" at bounding box center [1064, 511] width 47 height 21
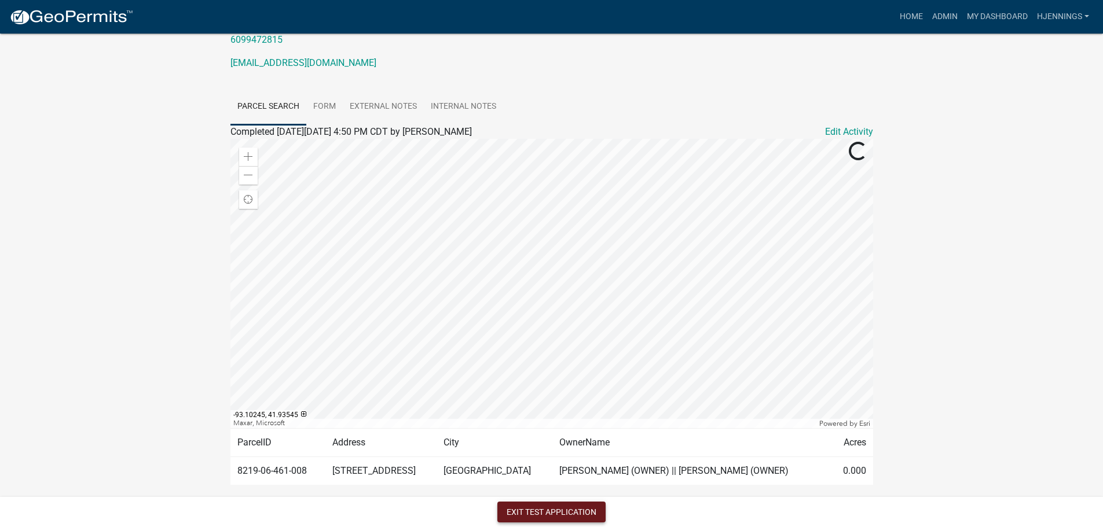
scroll to position [185, 0]
click at [556, 511] on button "Exit Test Application" at bounding box center [551, 512] width 108 height 21
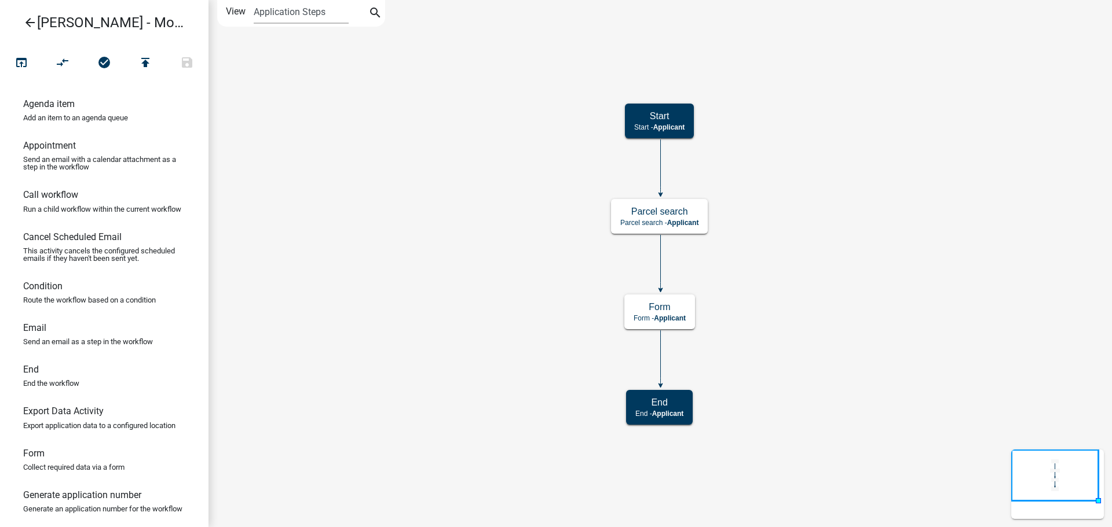
click at [27, 23] on icon "arrow_back" at bounding box center [30, 24] width 14 height 16
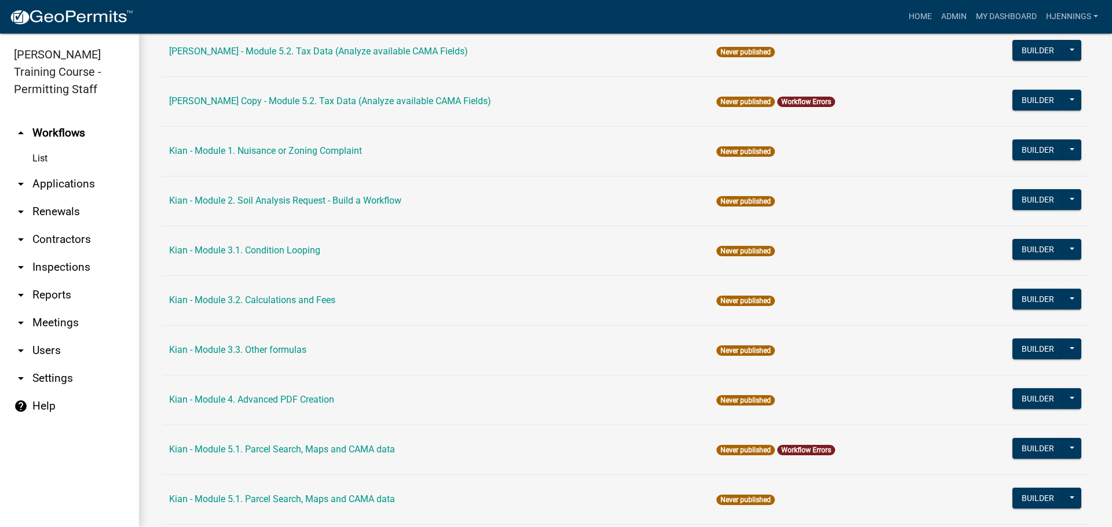
scroll to position [1941, 0]
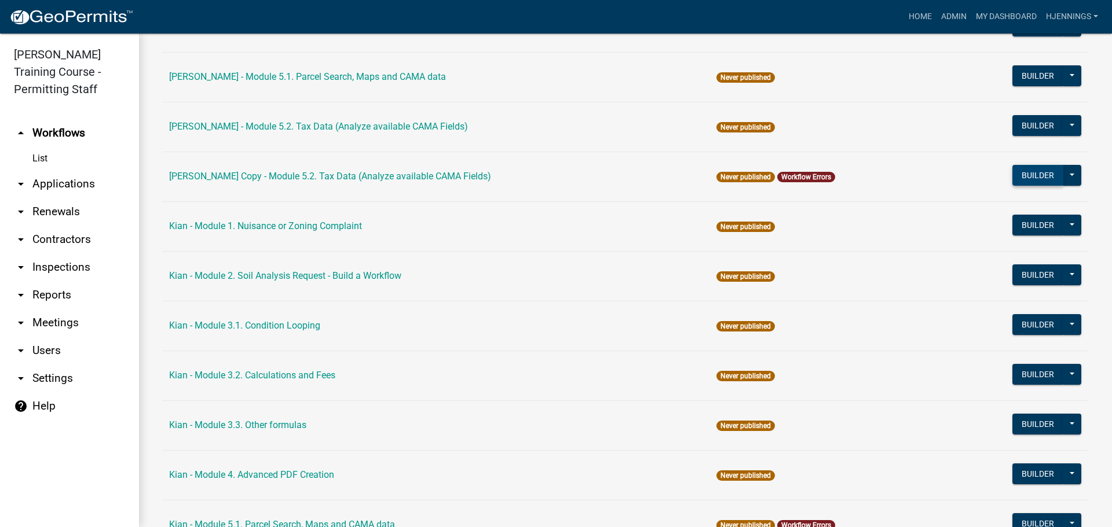
click at [1012, 178] on button "Builder" at bounding box center [1037, 175] width 51 height 21
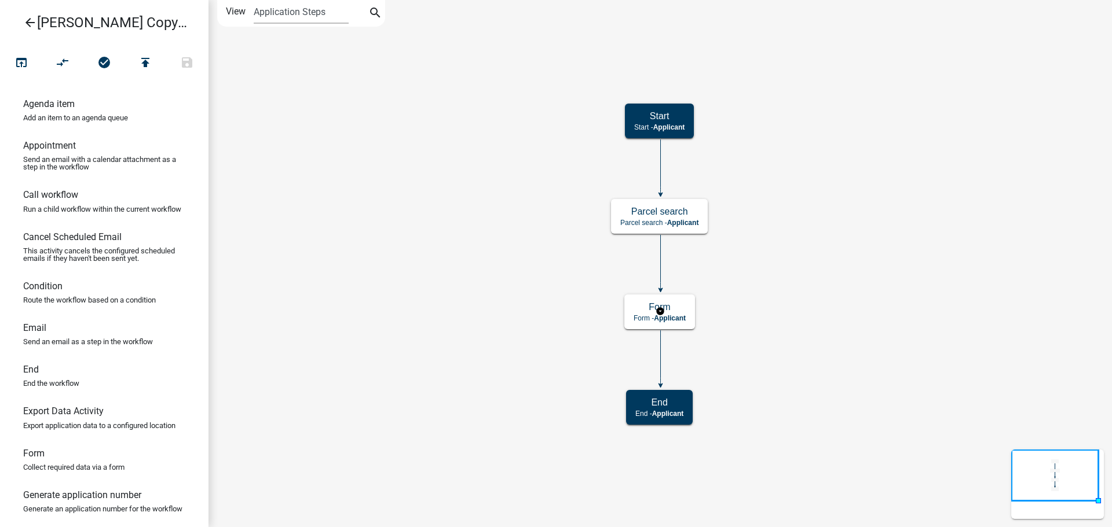
click at [634, 292] on icon "Start Start - Applicant Parcel search Parcel search - Applicant Form Form - App…" at bounding box center [660, 264] width 902 height 526
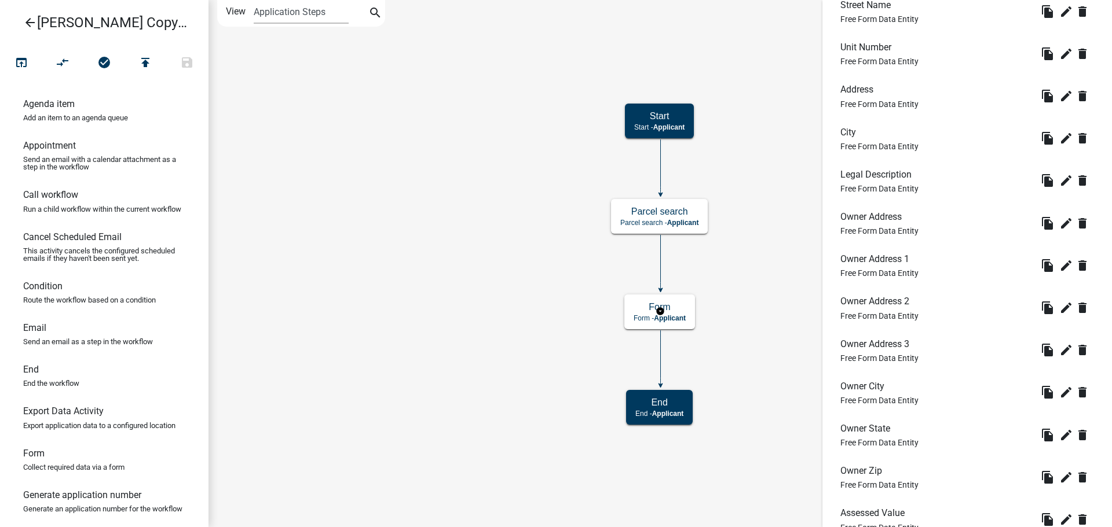
scroll to position [646, 0]
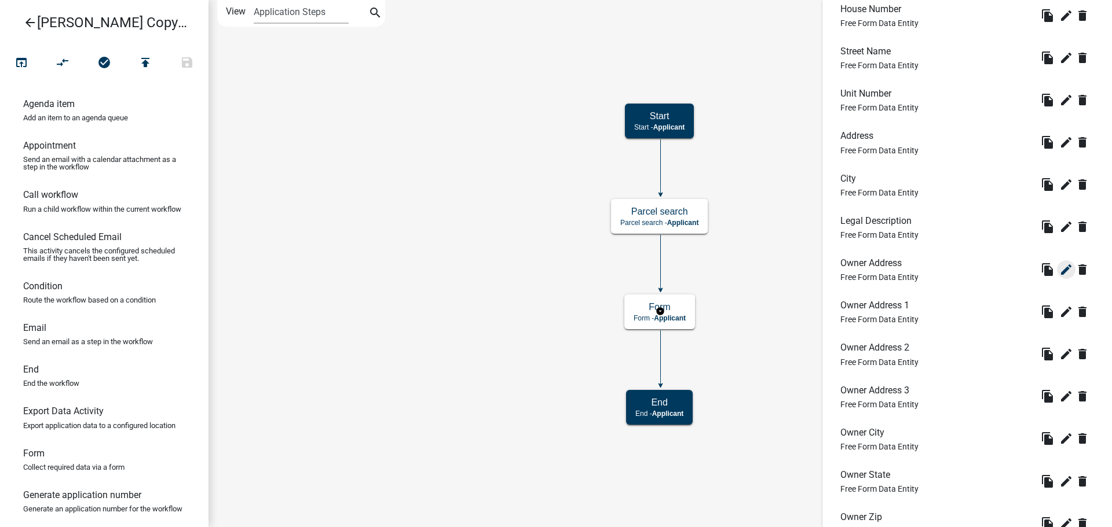
click at [1059, 277] on button "edit" at bounding box center [1066, 270] width 19 height 19
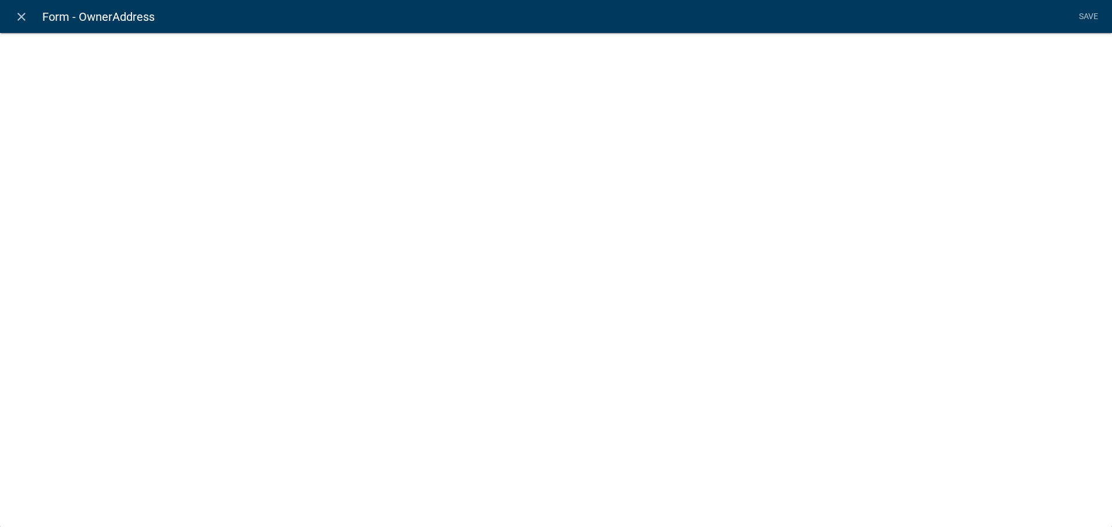
select select "1: Object"
select select "18: Object"
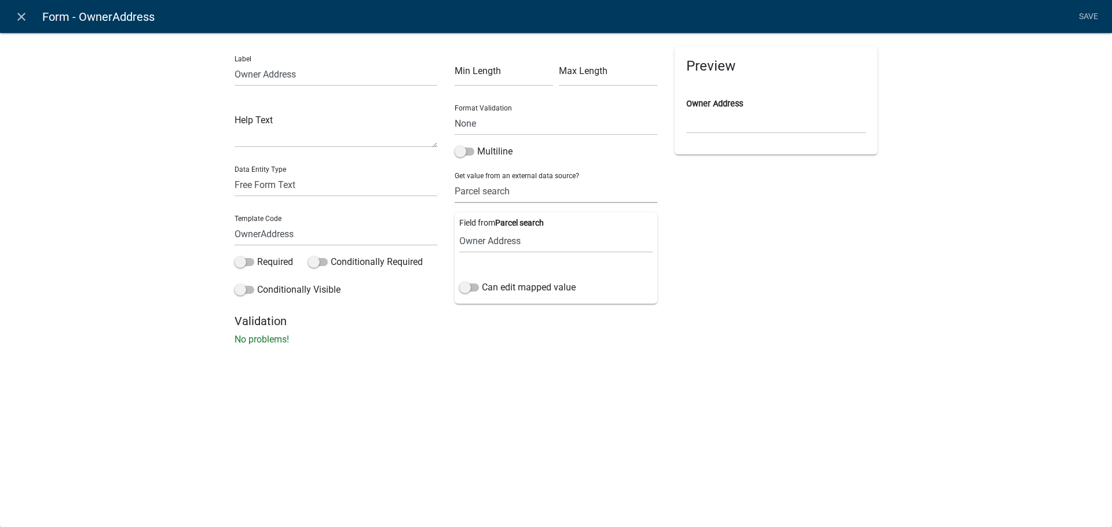
click at [496, 191] on select "None Parcel search" at bounding box center [555, 191] width 203 height 24
click at [763, 241] on div "Preview Owner Address" at bounding box center [776, 180] width 220 height 268
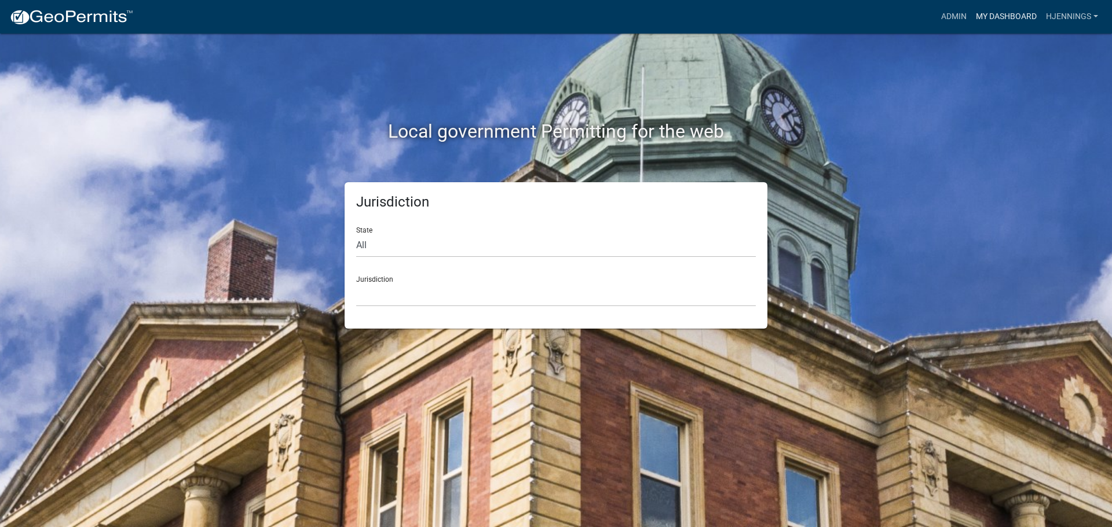
click at [1000, 19] on link "My Dashboard" at bounding box center [1006, 17] width 70 height 22
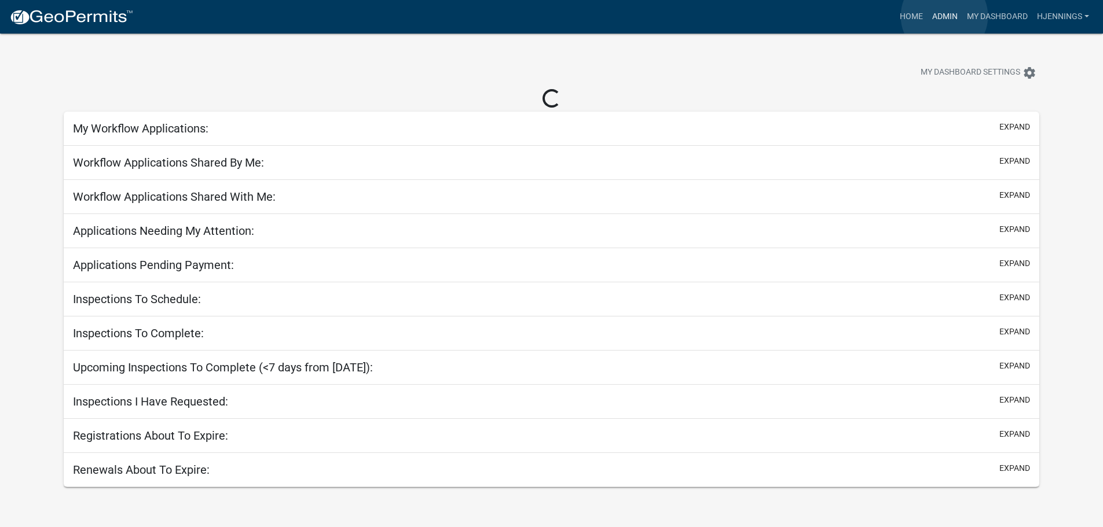
click at [944, 16] on link "Admin" at bounding box center [944, 17] width 35 height 22
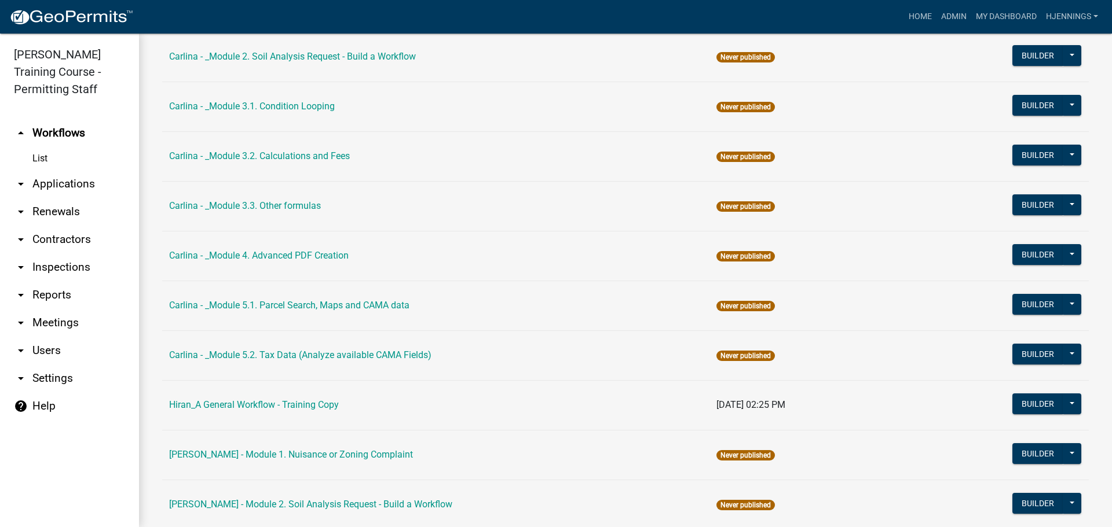
scroll to position [1279, 0]
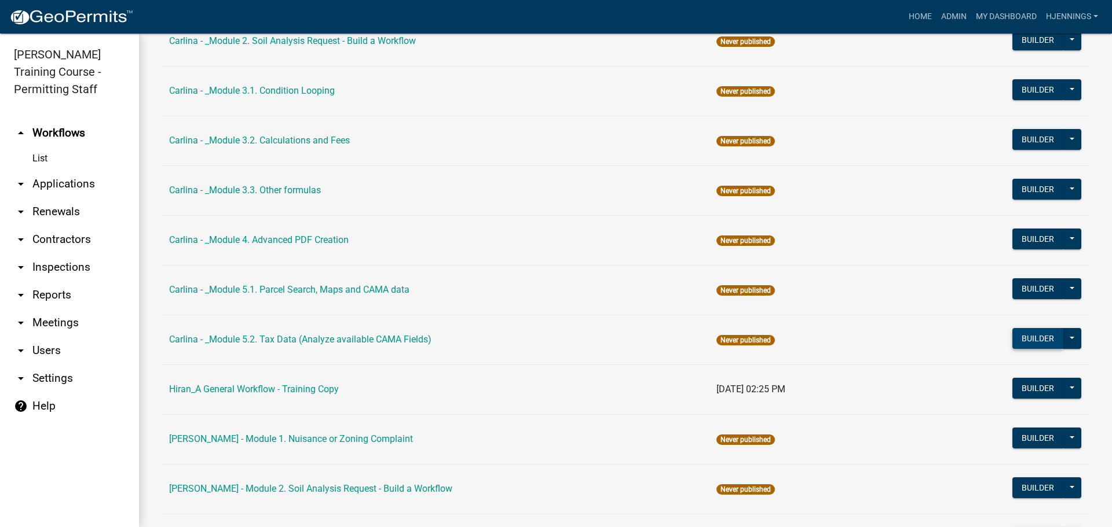
click at [1014, 335] on button "Builder" at bounding box center [1037, 338] width 51 height 21
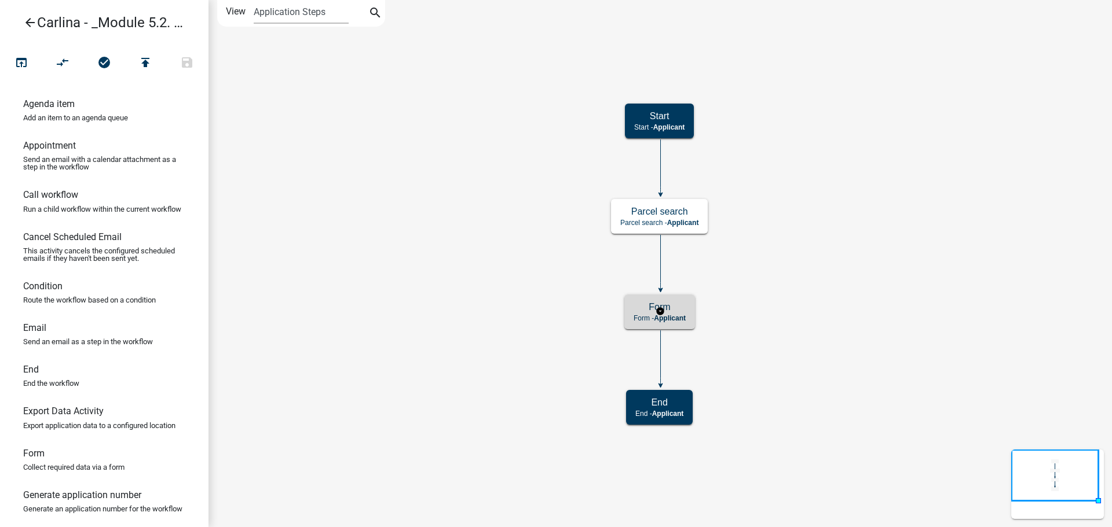
click at [636, 319] on p "Form - Applicant" at bounding box center [659, 318] width 52 height 8
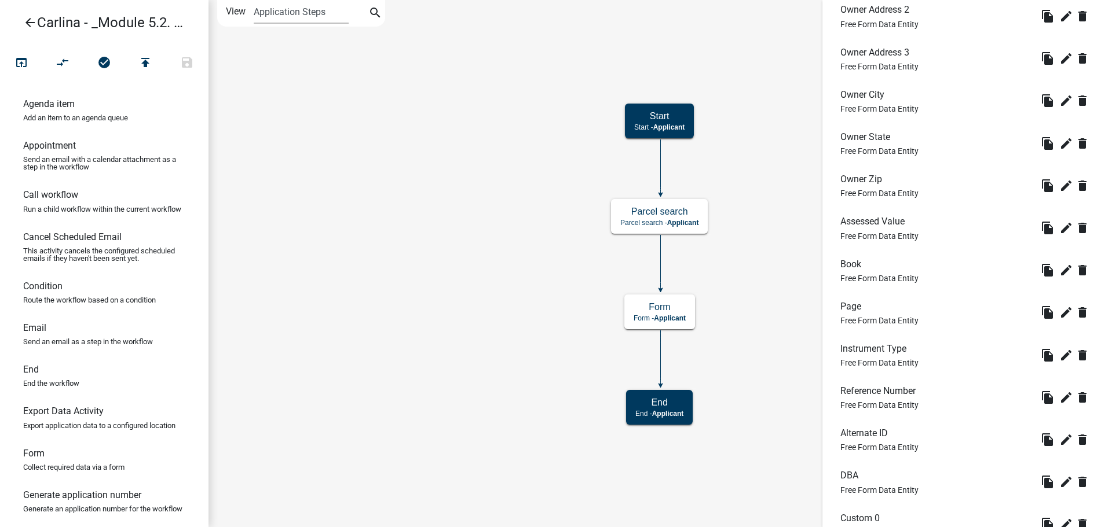
scroll to position [981, 0]
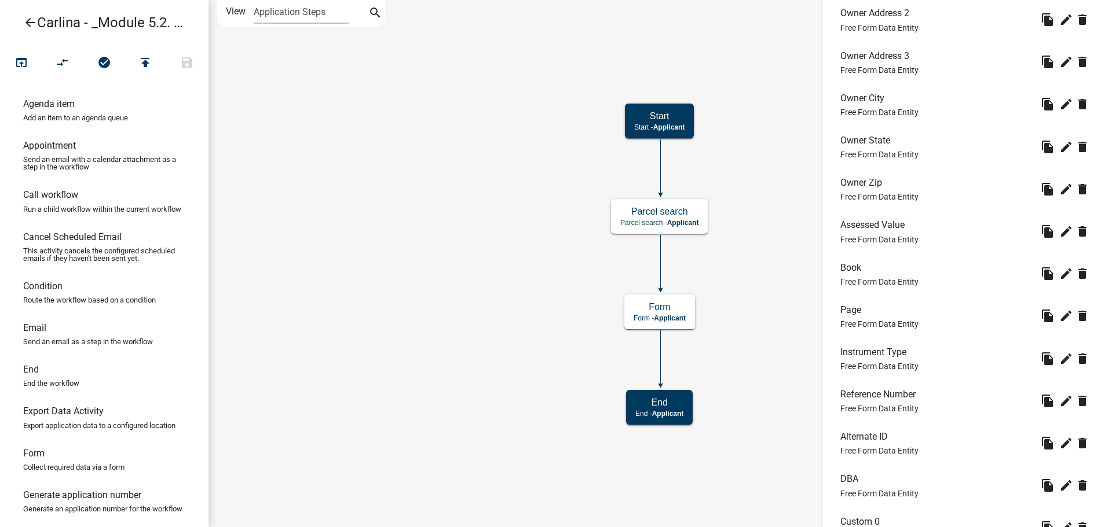
click at [28, 18] on icon "arrow_back" at bounding box center [30, 24] width 14 height 16
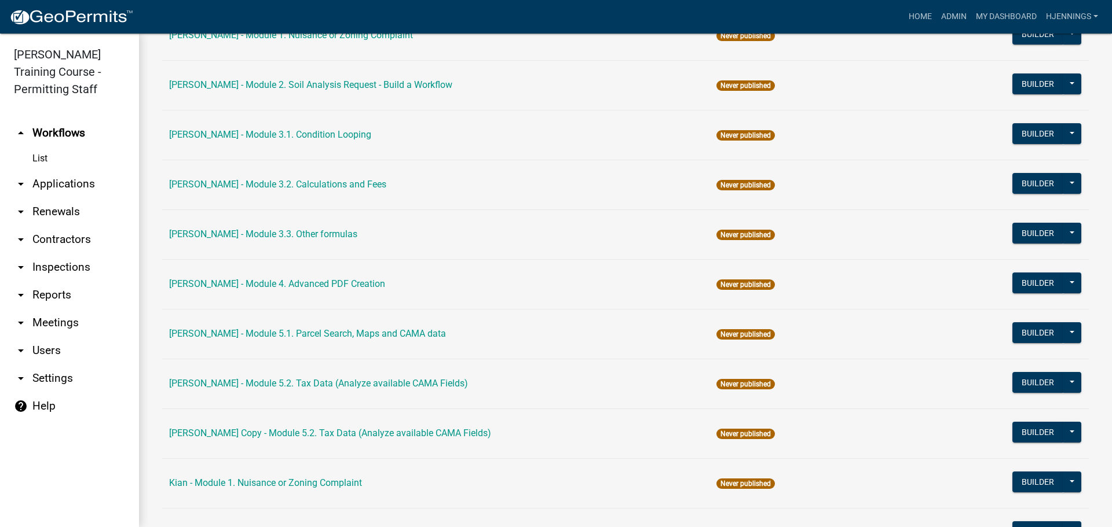
scroll to position [1684, 0]
click at [1026, 387] on button "Builder" at bounding box center [1037, 382] width 51 height 21
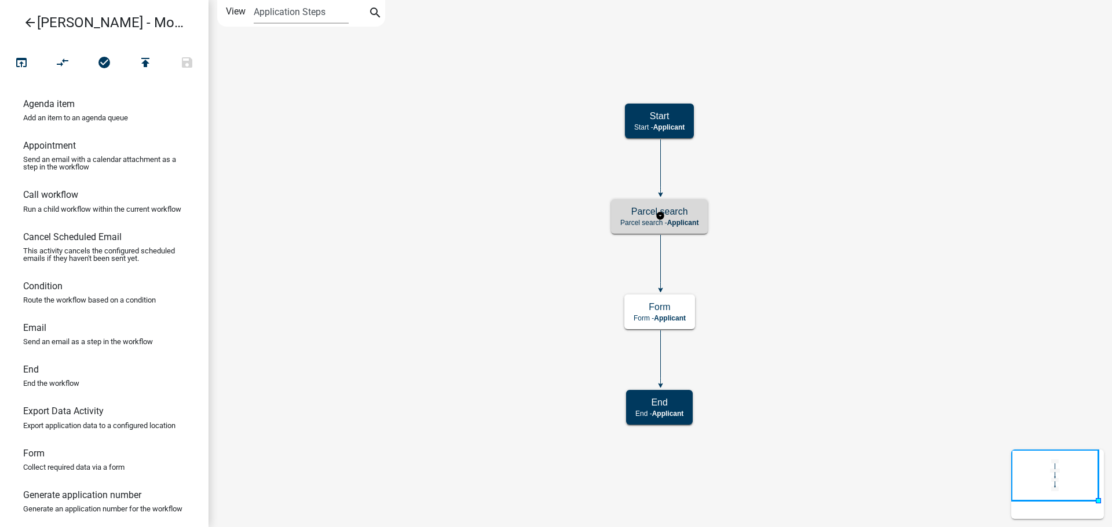
click at [639, 222] on p "Parcel search - Applicant" at bounding box center [659, 223] width 78 height 8
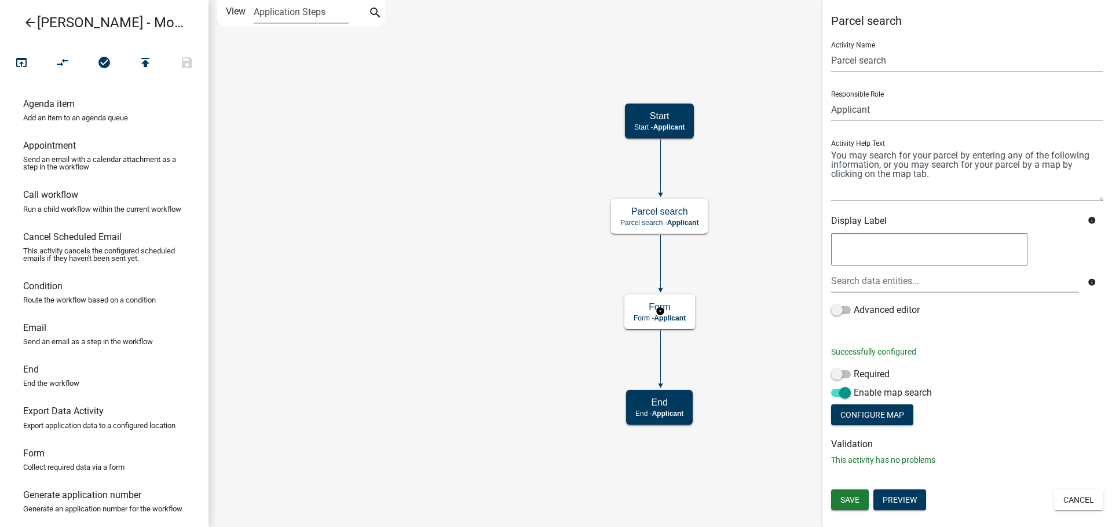
click at [637, 315] on body "Internet Explorer does NOT work with GeoPermits. Get a new browser for more sec…" at bounding box center [556, 263] width 1112 height 527
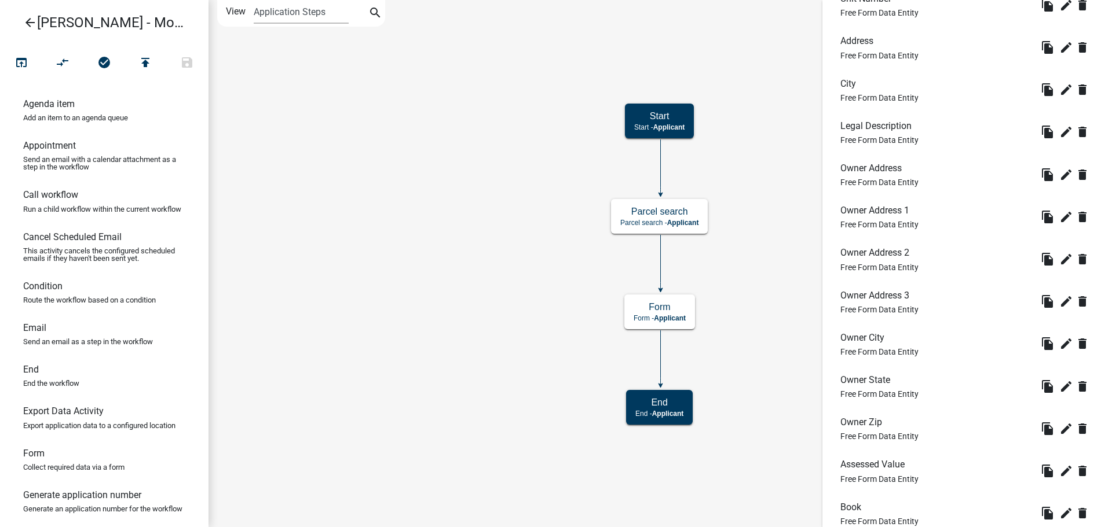
scroll to position [795, 0]
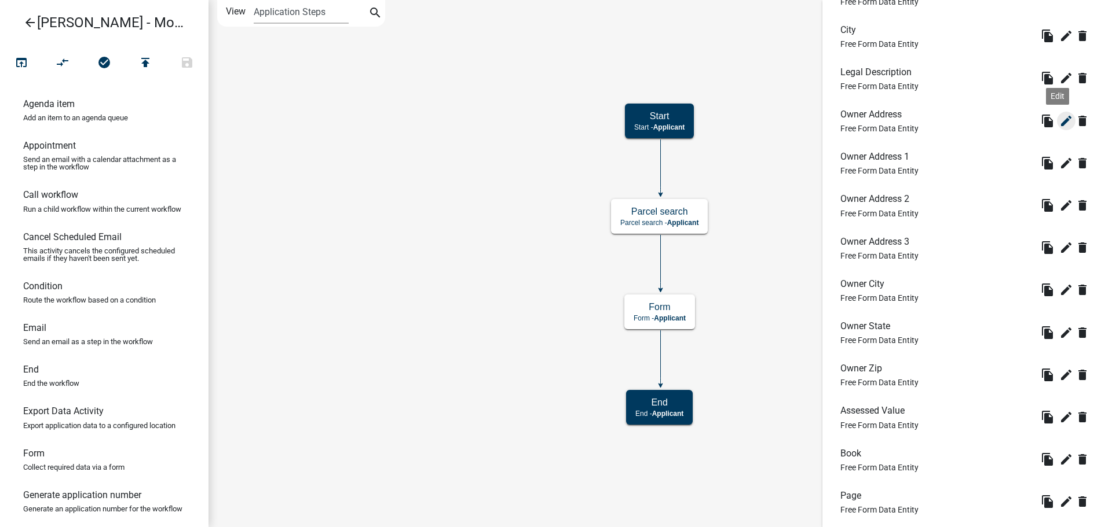
click at [1057, 129] on button "edit" at bounding box center [1066, 121] width 19 height 19
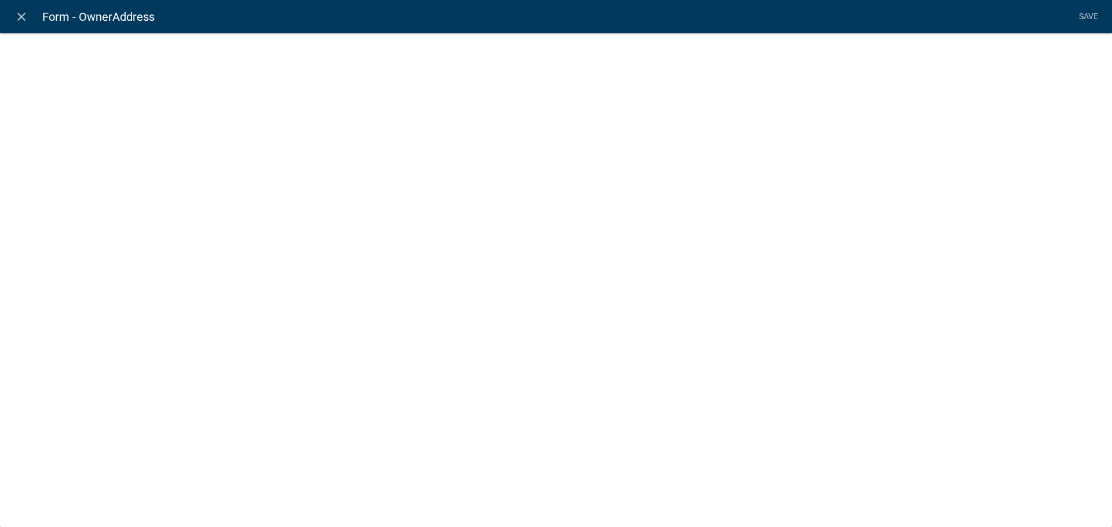
select select "1: Object"
select select "18: Object"
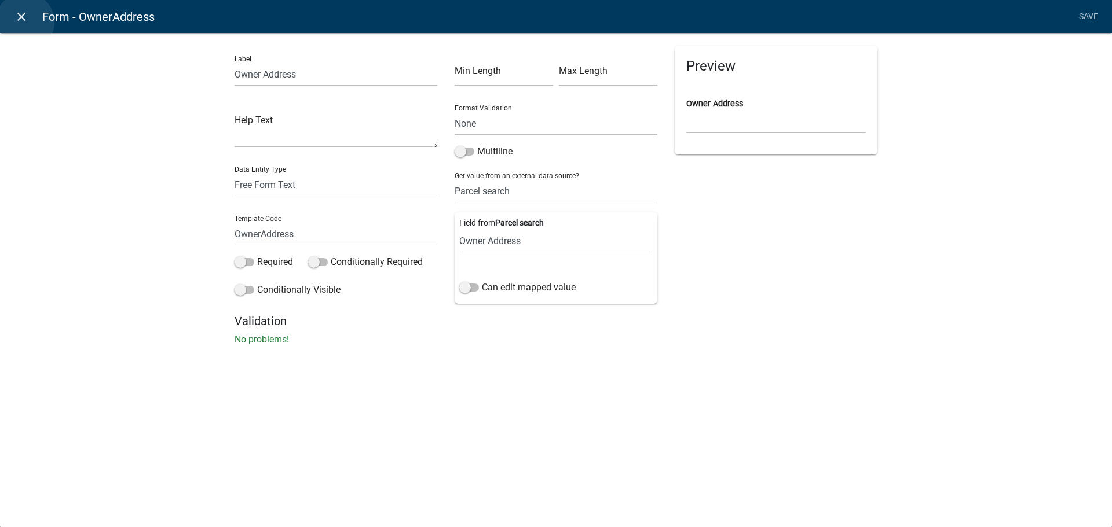
click at [25, 22] on icon "close" at bounding box center [21, 17] width 14 height 14
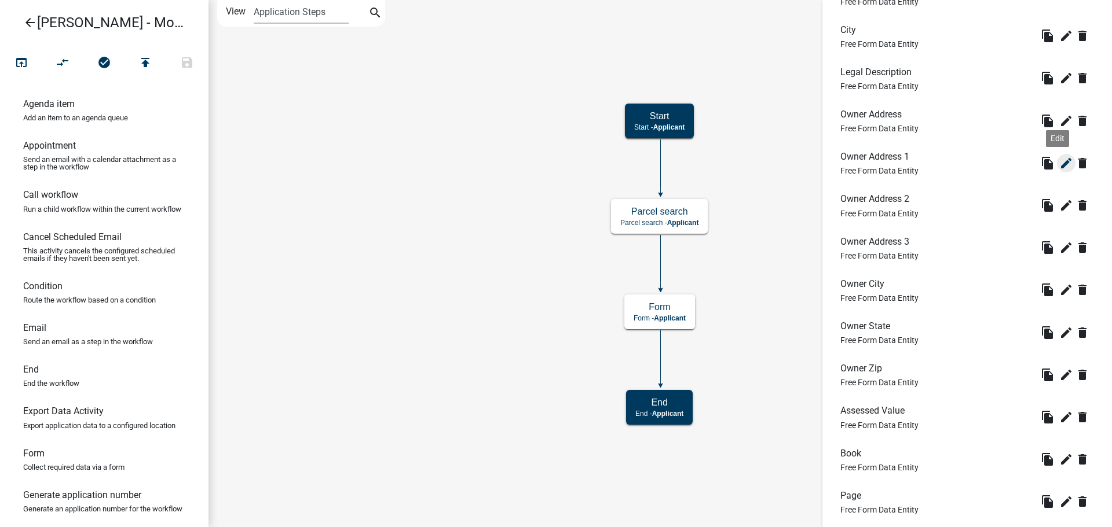
click at [1062, 168] on icon "edit" at bounding box center [1066, 163] width 14 height 14
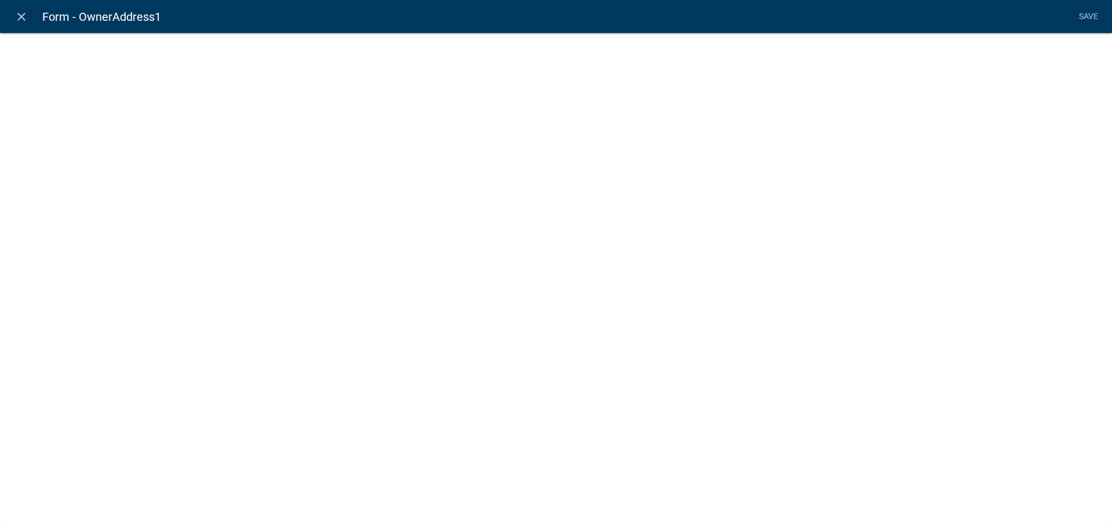
select select "1: Object"
select select "5: Object"
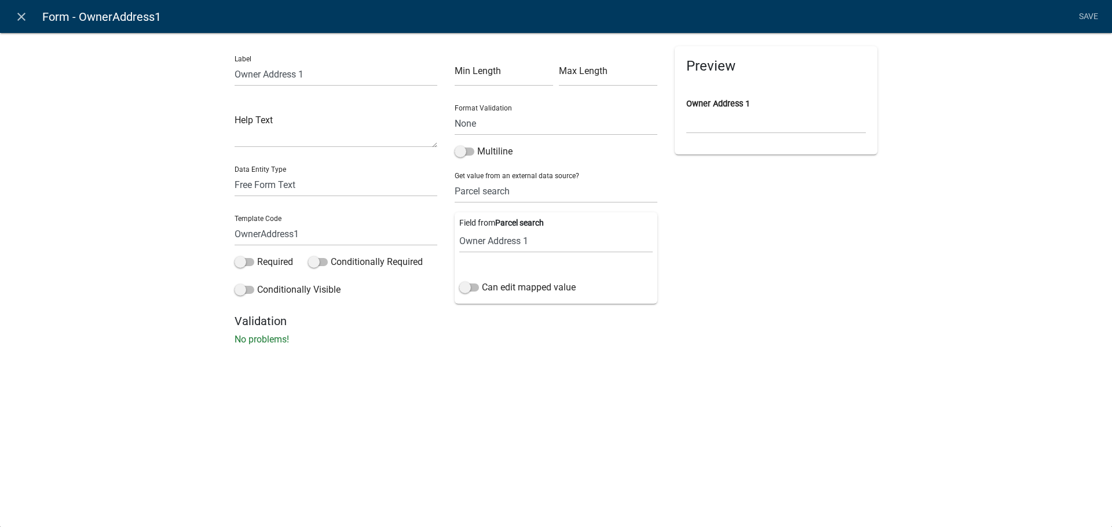
drag, startPoint x: 518, startPoint y: 221, endPoint x: 585, endPoint y: 219, distance: 66.6
click at [585, 219] on div "Field from Parcel search Parcel ID Owner Name Owner City Owner State Owner Zip …" at bounding box center [555, 235] width 193 height 36
click at [19, 20] on icon "close" at bounding box center [21, 17] width 14 height 14
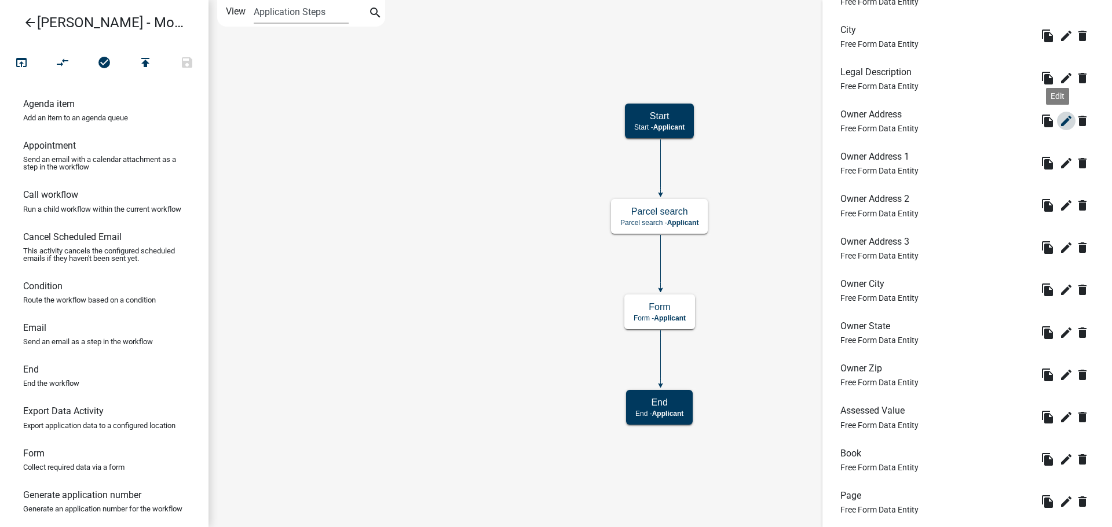
click at [1059, 124] on icon "edit" at bounding box center [1066, 121] width 14 height 14
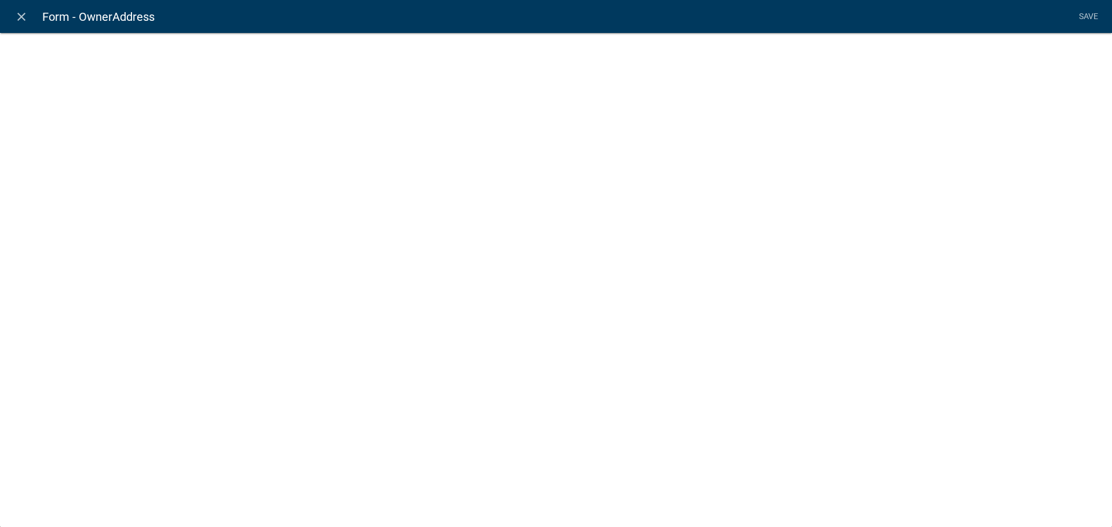
select select "1: Object"
select select "18: Object"
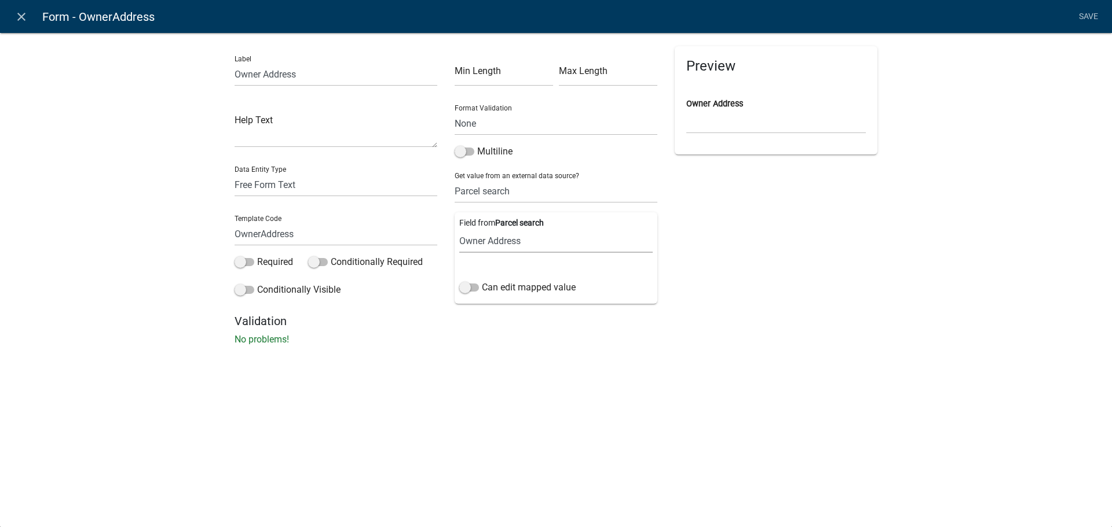
click at [533, 242] on select "Parcel ID Owner Name Owner City Owner State Owner Zip Owner Address 1 Owner Add…" at bounding box center [555, 241] width 193 height 24
click at [723, 351] on div "Label Owner Address Help Text Data Entity Type Free Form Text Document Display …" at bounding box center [556, 192] width 1112 height 357
click at [465, 155] on span at bounding box center [464, 152] width 20 height 8
click at [477, 145] on input "Multiline" at bounding box center [477, 145] width 0 height 0
click at [533, 124] on select "None Email PhoneNumber" at bounding box center [555, 124] width 203 height 24
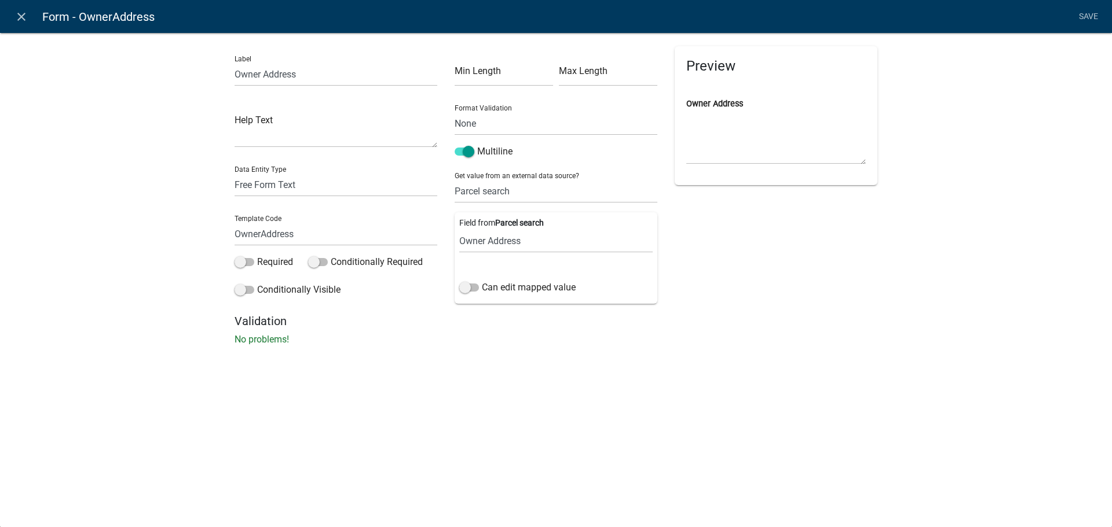
click at [698, 304] on div "Preview Owner Address" at bounding box center [776, 180] width 220 height 268
click at [487, 194] on select "None Parcel search" at bounding box center [555, 191] width 203 height 24
click at [704, 243] on div "Preview Owner Address" at bounding box center [776, 180] width 220 height 268
click at [519, 268] on div "Field from Parcel search Parcel ID Owner Name Owner City Owner State Owner Zip …" at bounding box center [555, 257] width 203 height 91
click at [460, 293] on label "Can edit mapped value" at bounding box center [517, 288] width 116 height 14
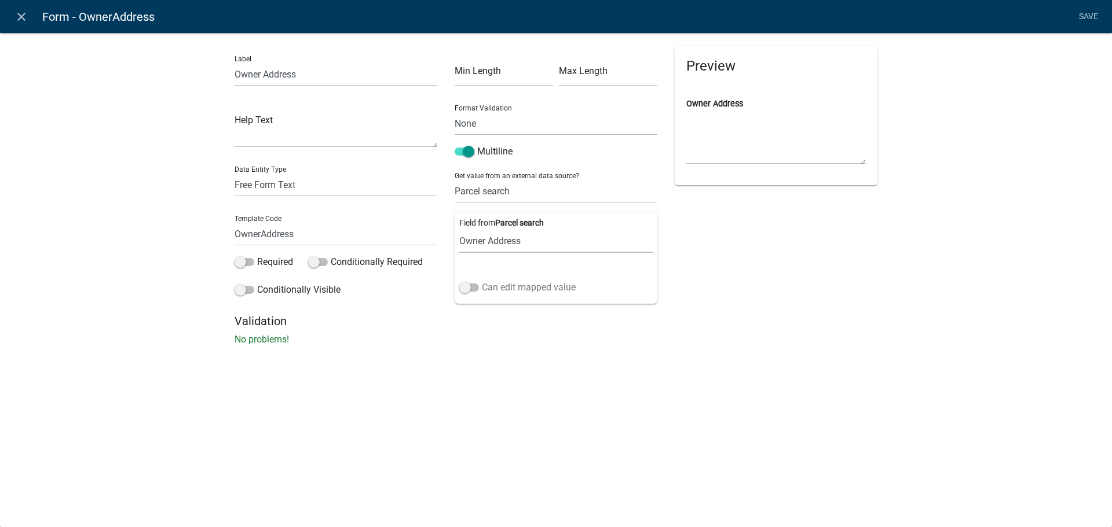
click at [482, 281] on input "Can edit mapped value" at bounding box center [482, 281] width 0 height 0
click at [734, 154] on textarea "Owner Address" at bounding box center [775, 137] width 179 height 54
click at [468, 292] on span at bounding box center [469, 288] width 20 height 8
click at [482, 281] on input "Can edit mapped value" at bounding box center [482, 281] width 0 height 0
click at [23, 19] on icon "close" at bounding box center [21, 17] width 14 height 14
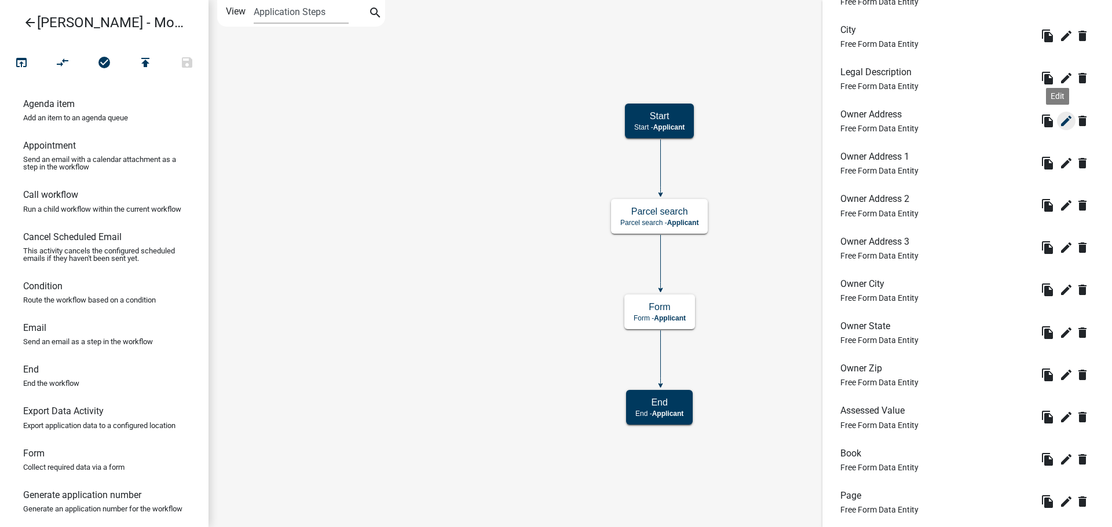
click at [1059, 123] on icon "edit" at bounding box center [1066, 121] width 14 height 14
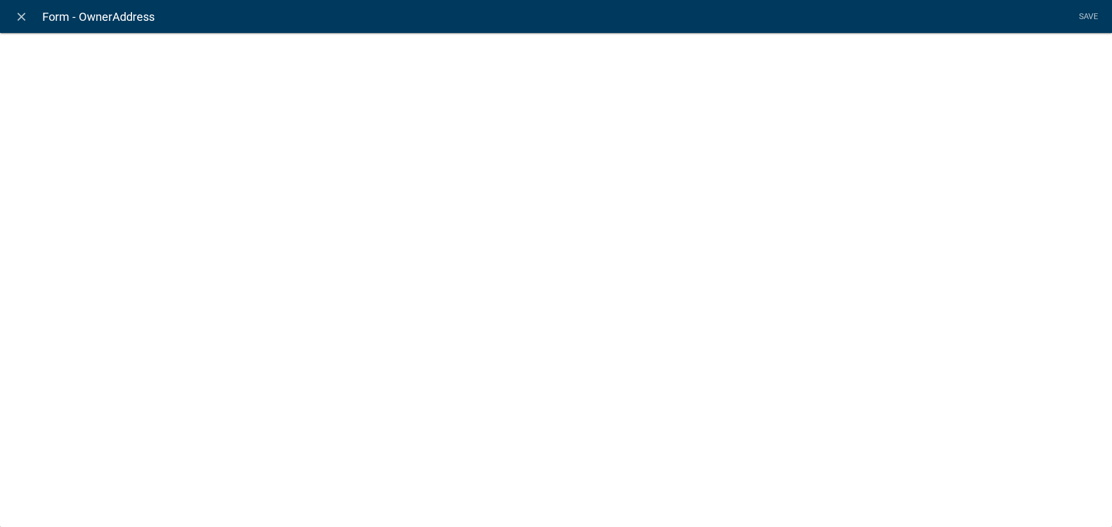
select select "1: Object"
select select "18: Object"
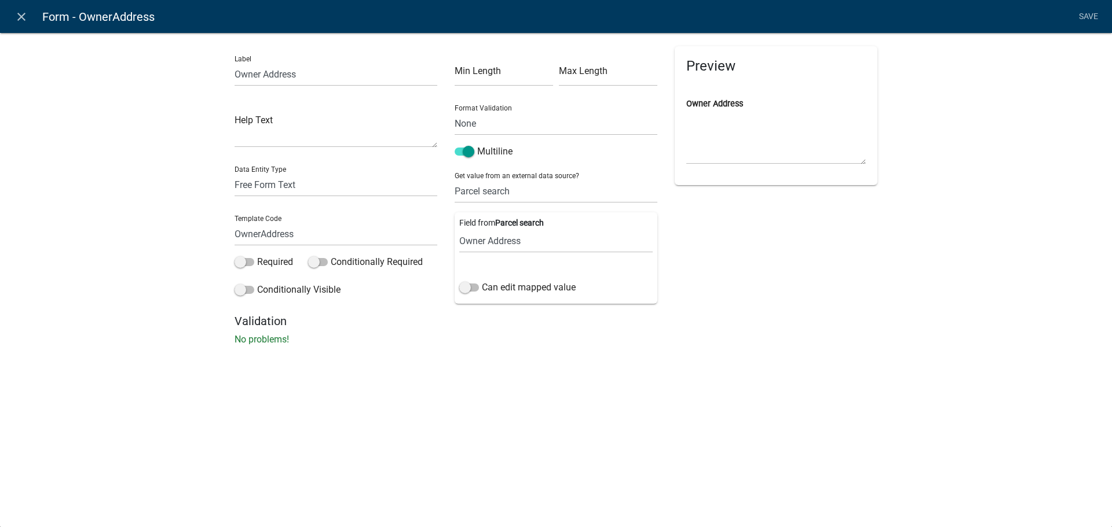
click at [133, 177] on div "Label Owner Address Help Text Data Entity Type Free Form Text Document Display …" at bounding box center [556, 192] width 1112 height 357
click at [8, 23] on nav "close Form - OwnerAddress Save" at bounding box center [556, 16] width 1112 height 33
click at [20, 21] on icon "close" at bounding box center [21, 17] width 14 height 14
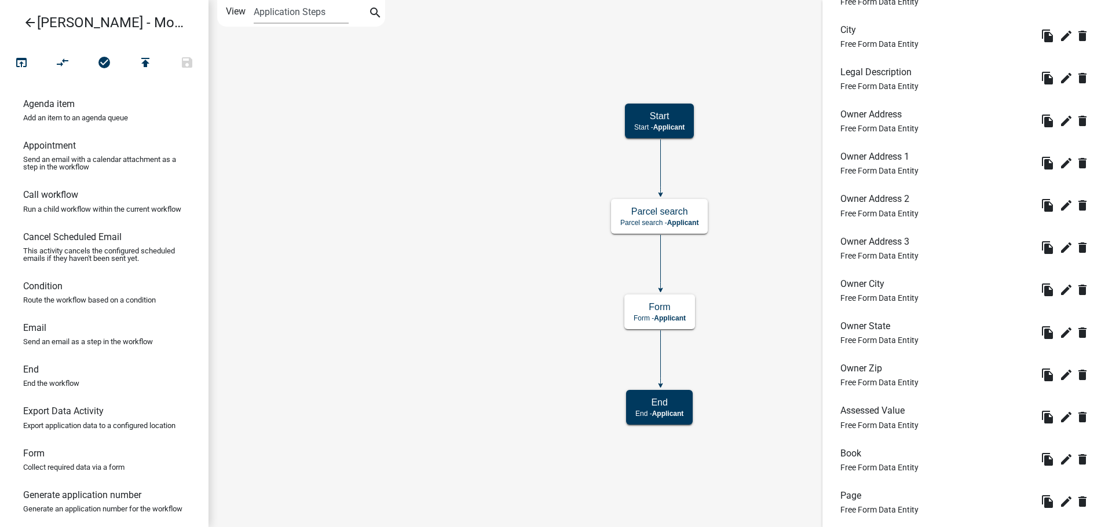
click at [27, 25] on icon "arrow_back" at bounding box center [30, 24] width 14 height 16
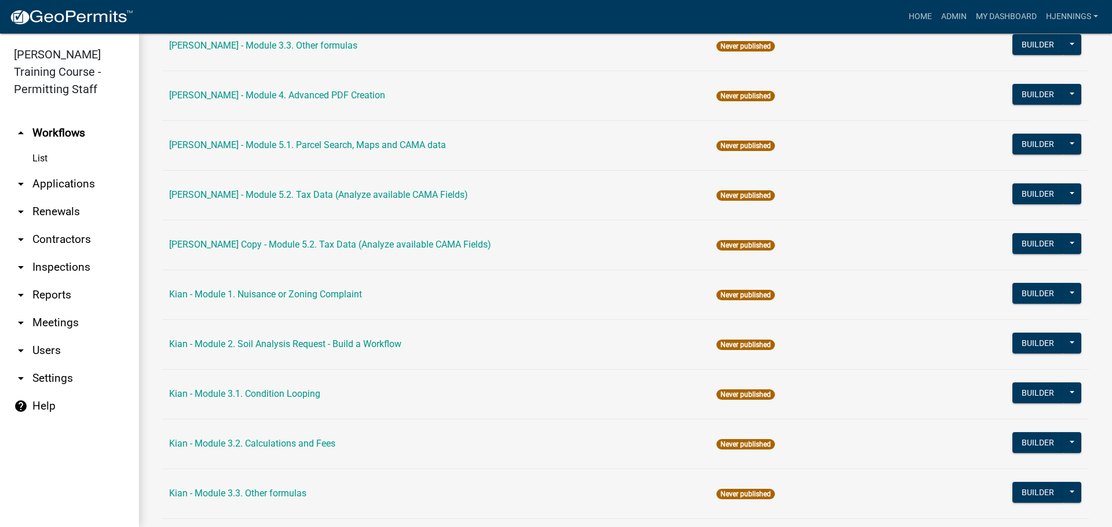
scroll to position [1870, 0]
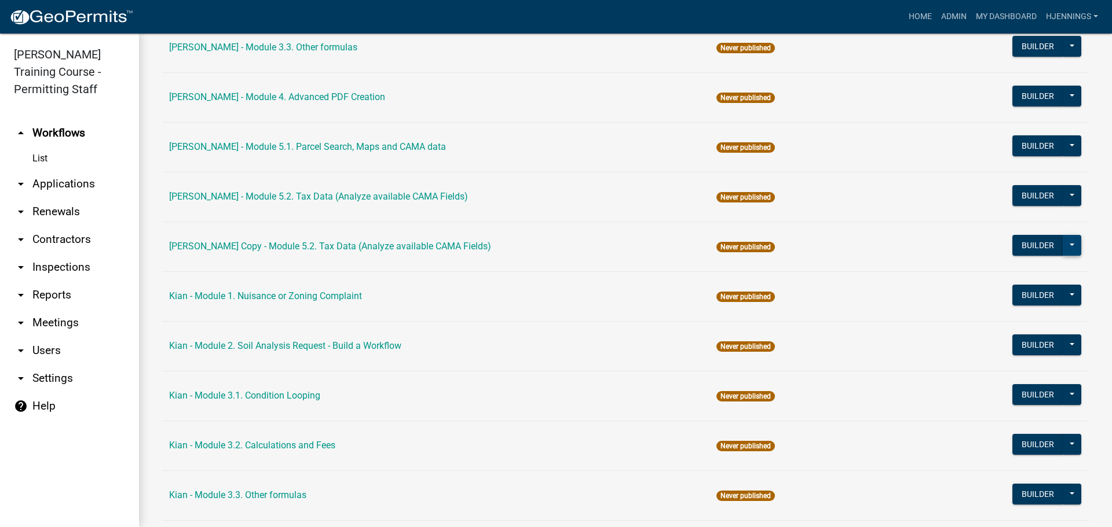
click at [1062, 247] on button at bounding box center [1071, 245] width 19 height 21
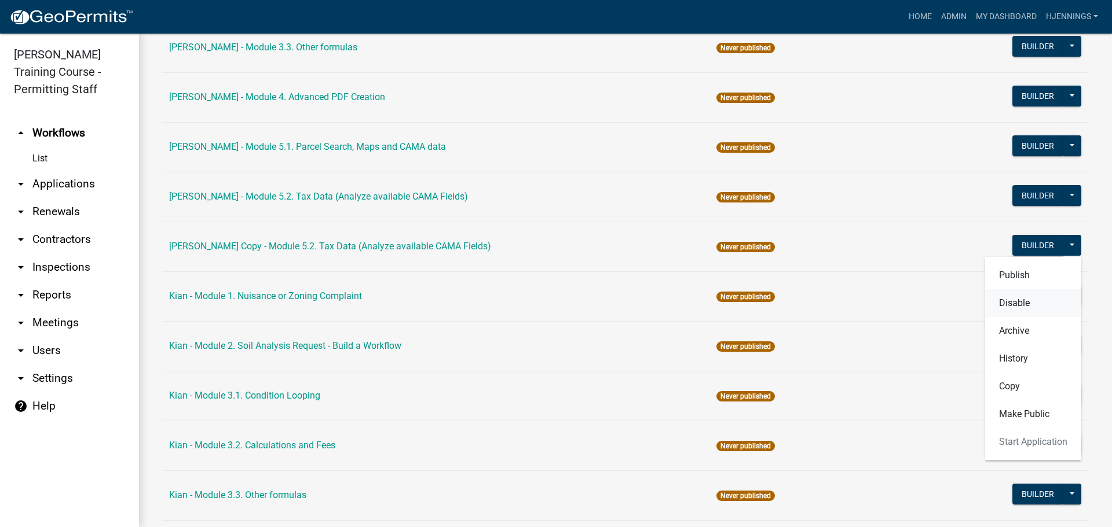
click at [1006, 300] on button "Disable" at bounding box center [1033, 303] width 96 height 28
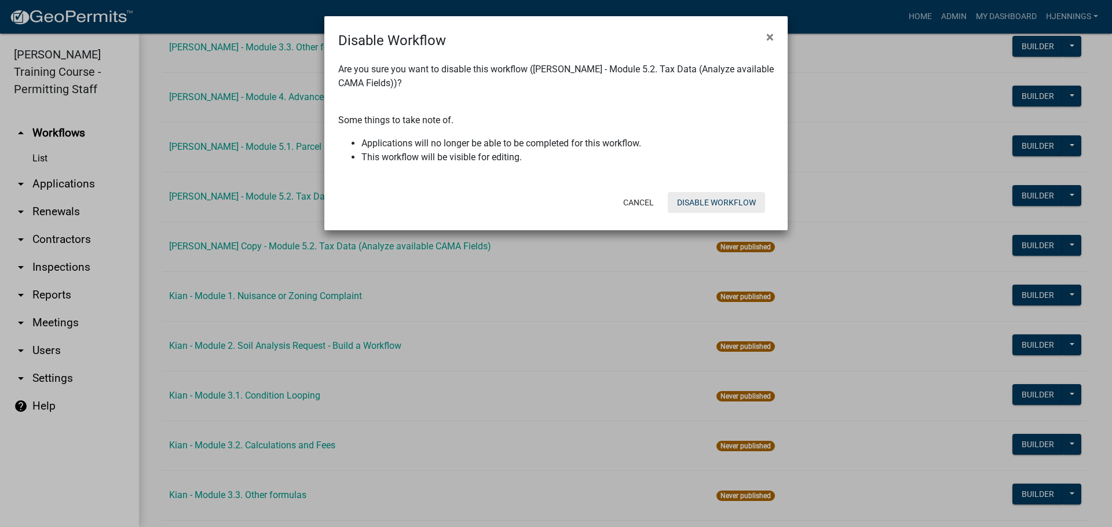
click at [725, 200] on button "Disable Workflow" at bounding box center [715, 202] width 97 height 21
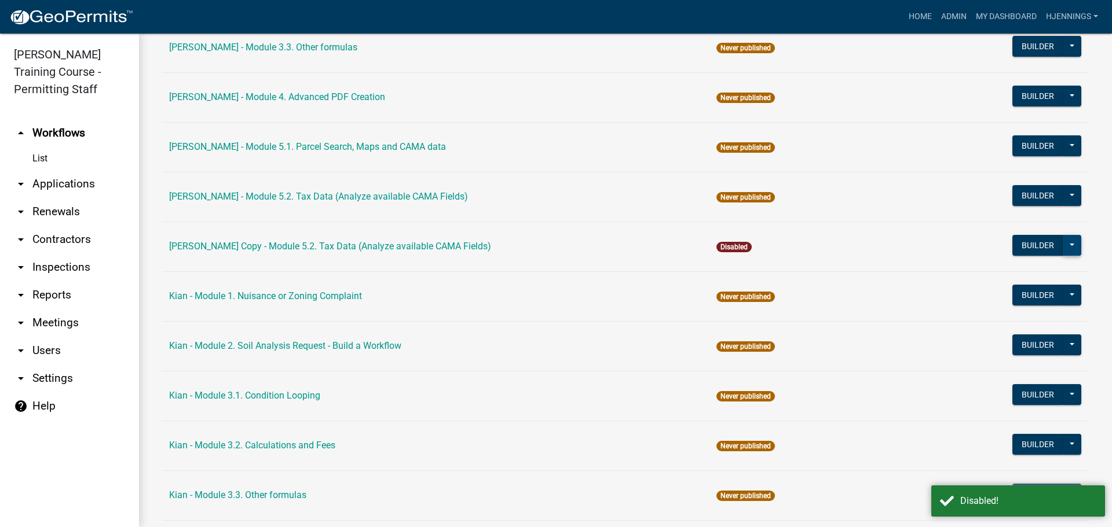
click at [1062, 247] on button at bounding box center [1071, 245] width 19 height 21
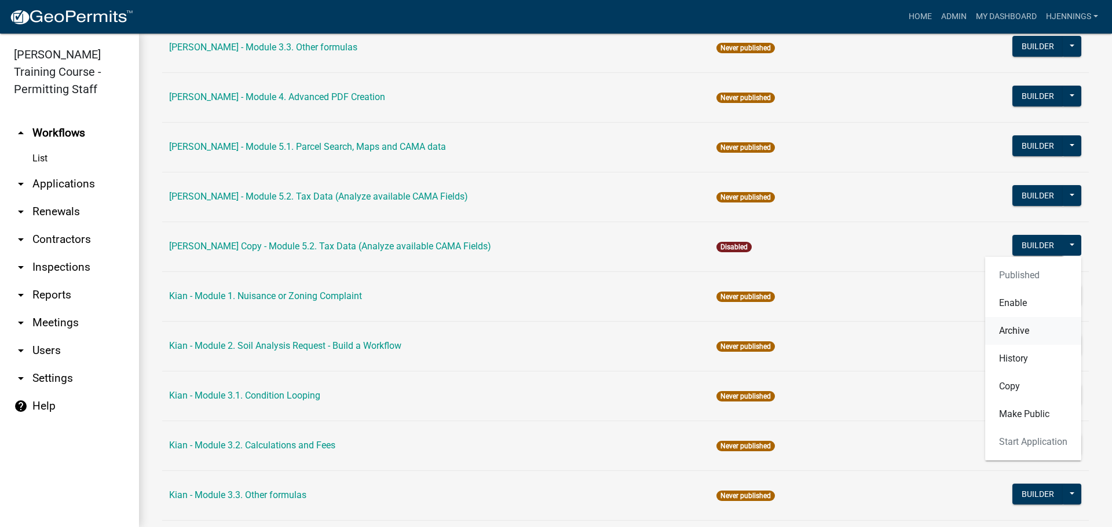
click at [1015, 336] on button "Archive" at bounding box center [1033, 331] width 96 height 28
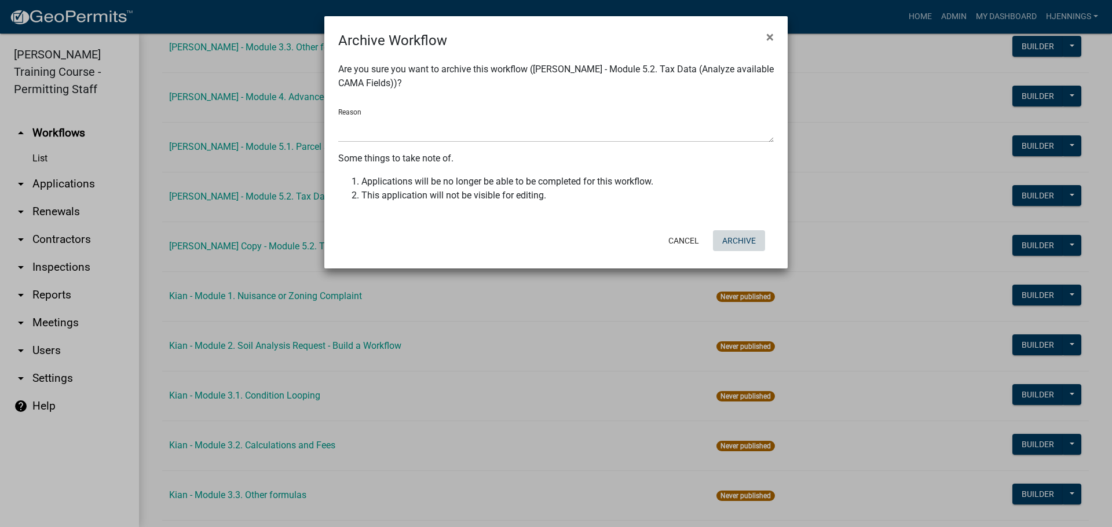
click at [753, 240] on button "Archive" at bounding box center [739, 240] width 52 height 21
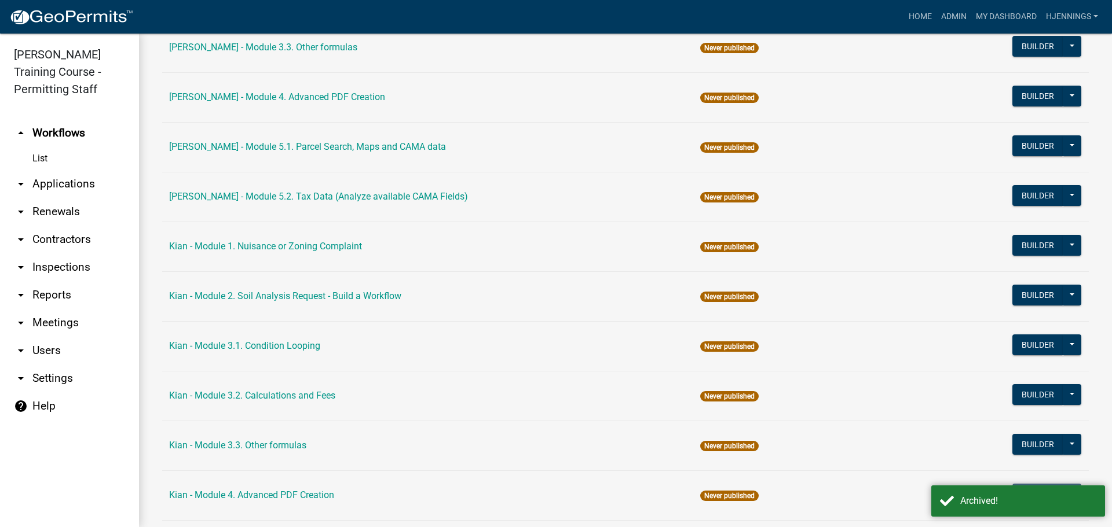
click at [621, 351] on td "Kian - Module 3.1. Condition Looping" at bounding box center [427, 346] width 531 height 50
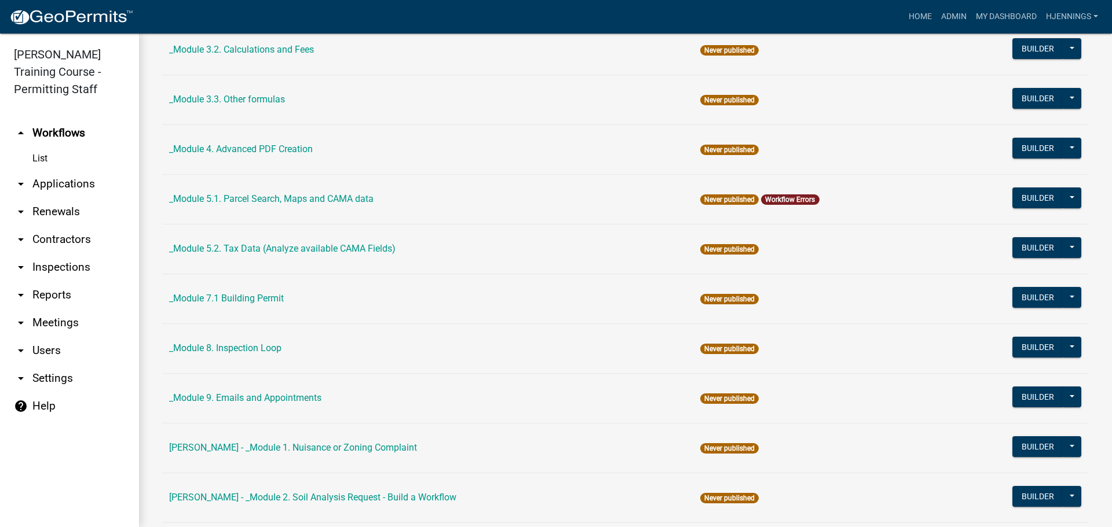
scroll to position [425, 0]
click at [1064, 303] on button at bounding box center [1071, 297] width 19 height 21
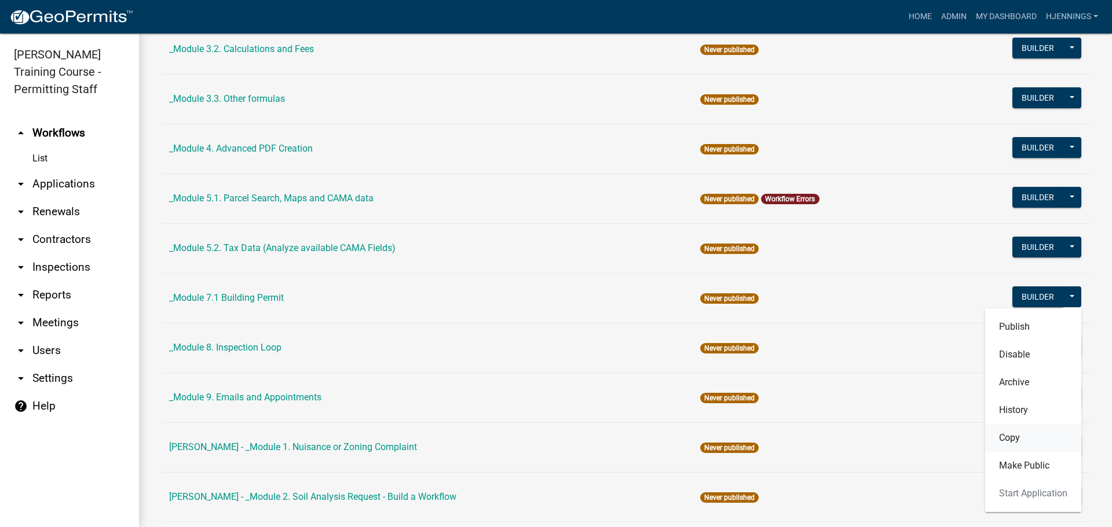
click at [1006, 439] on button "Copy" at bounding box center [1033, 438] width 96 height 28
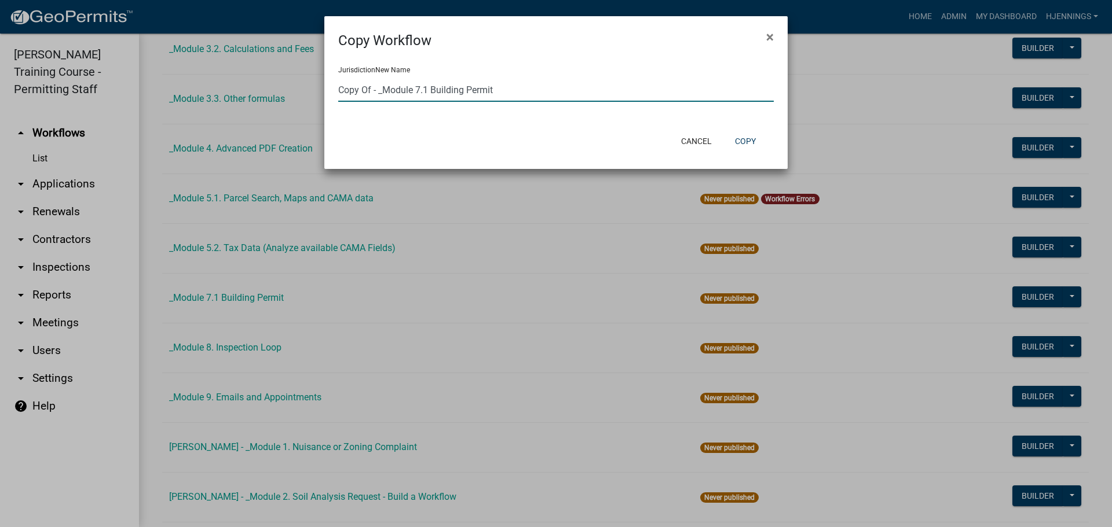
drag, startPoint x: 384, startPoint y: 90, endPoint x: 251, endPoint y: 81, distance: 133.5
click at [251, 81] on ngb-modal-window "Copy Workflow × Jurisdiction New Name Copy Of - _Module 7.1 Building Permit Can…" at bounding box center [556, 263] width 1112 height 527
type input "Holly - Module 7.1 Building Permit"
click at [750, 145] on button "Copy" at bounding box center [744, 141] width 39 height 21
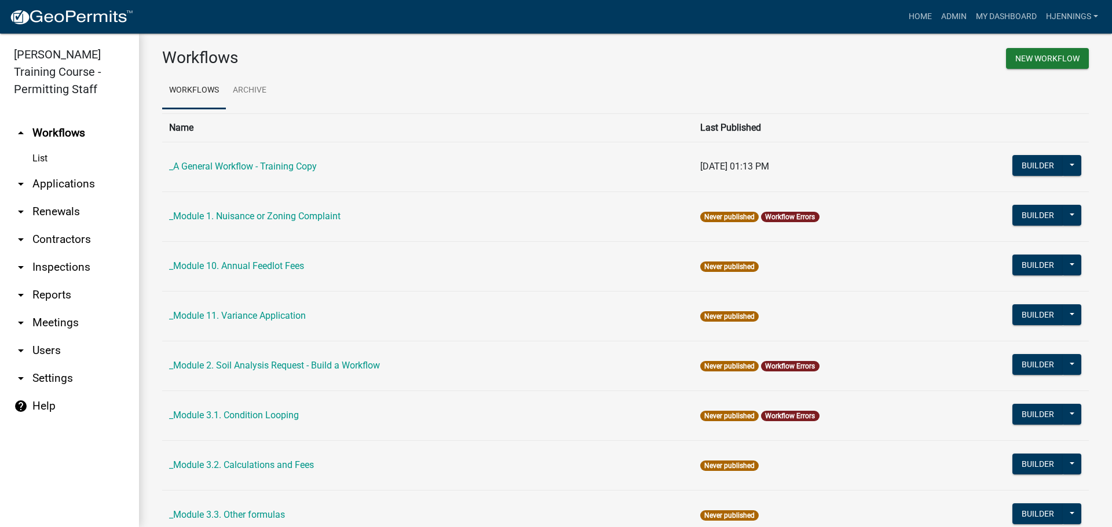
scroll to position [8, 0]
